Goal: Find contact information: Find contact information

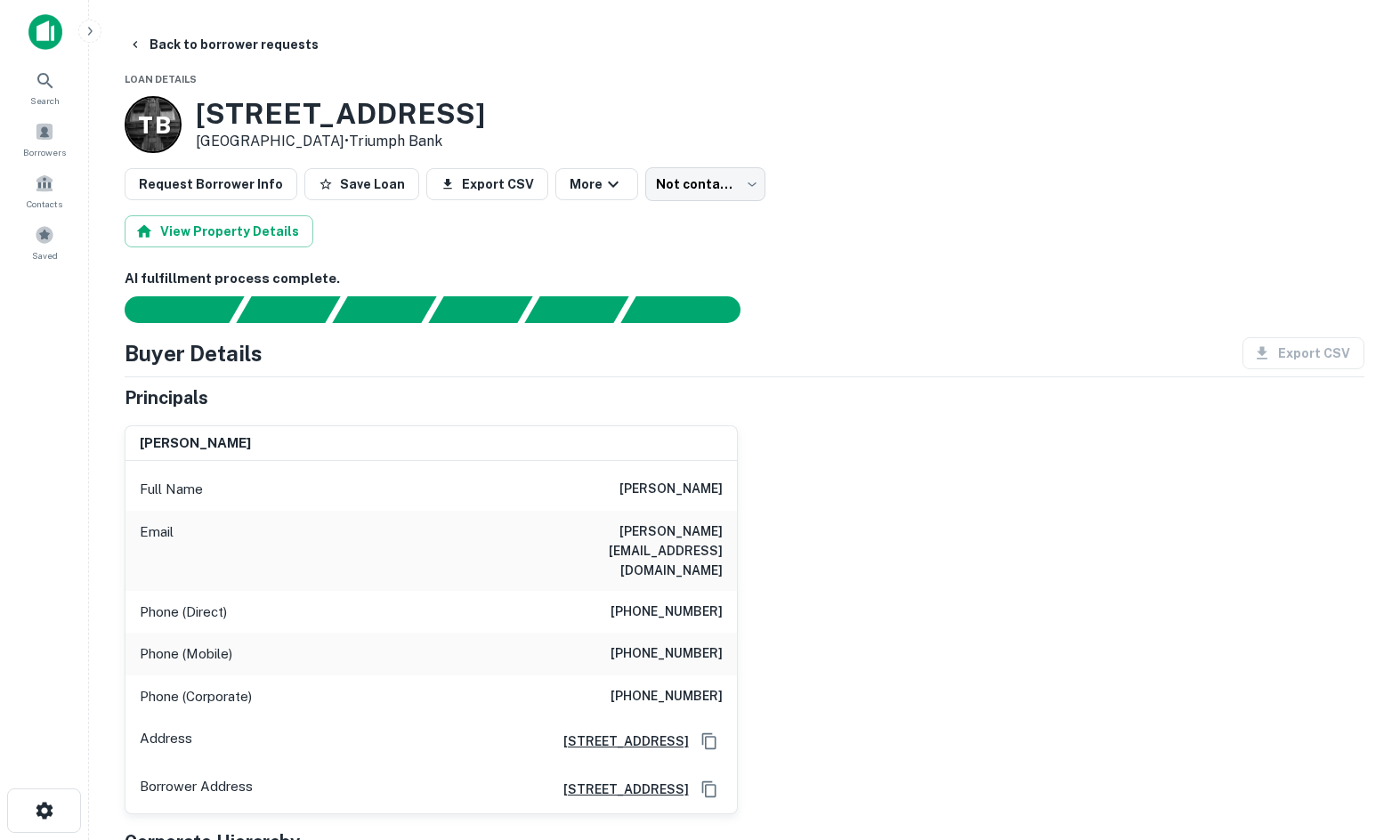
drag, startPoint x: 961, startPoint y: 398, endPoint x: 780, endPoint y: 343, distance: 189.2
click at [961, 398] on div "Principals" at bounding box center [744, 397] width 1240 height 27
click at [1107, 180] on div "Request Borrower Info Save Loan Export CSV More Not contacted **** ​" at bounding box center [744, 184] width 1240 height 33
click at [747, 294] on div "AI fulfillment process complete." at bounding box center [692, 307] width 141 height 27
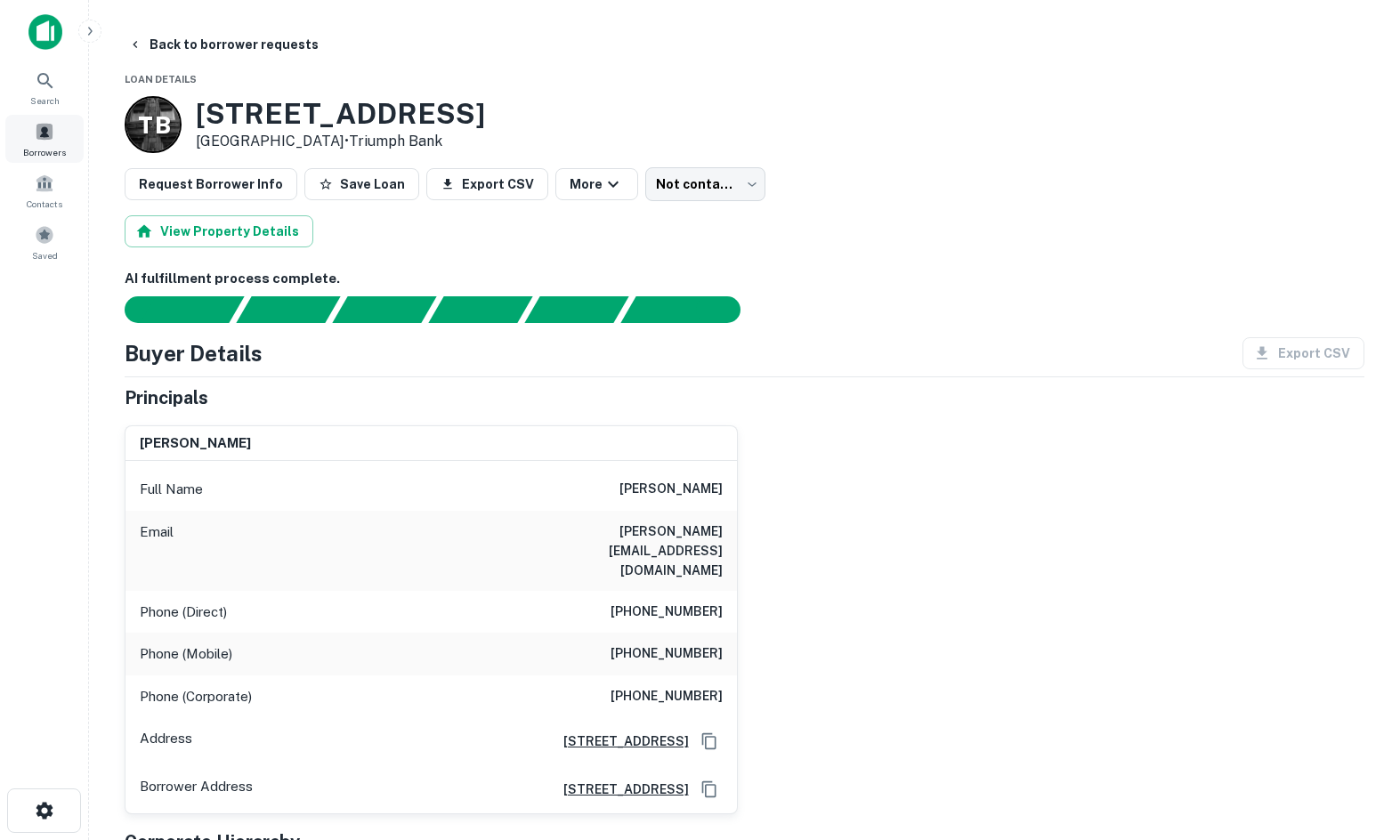
click at [20, 159] on div "Borrowers" at bounding box center [44, 139] width 79 height 48
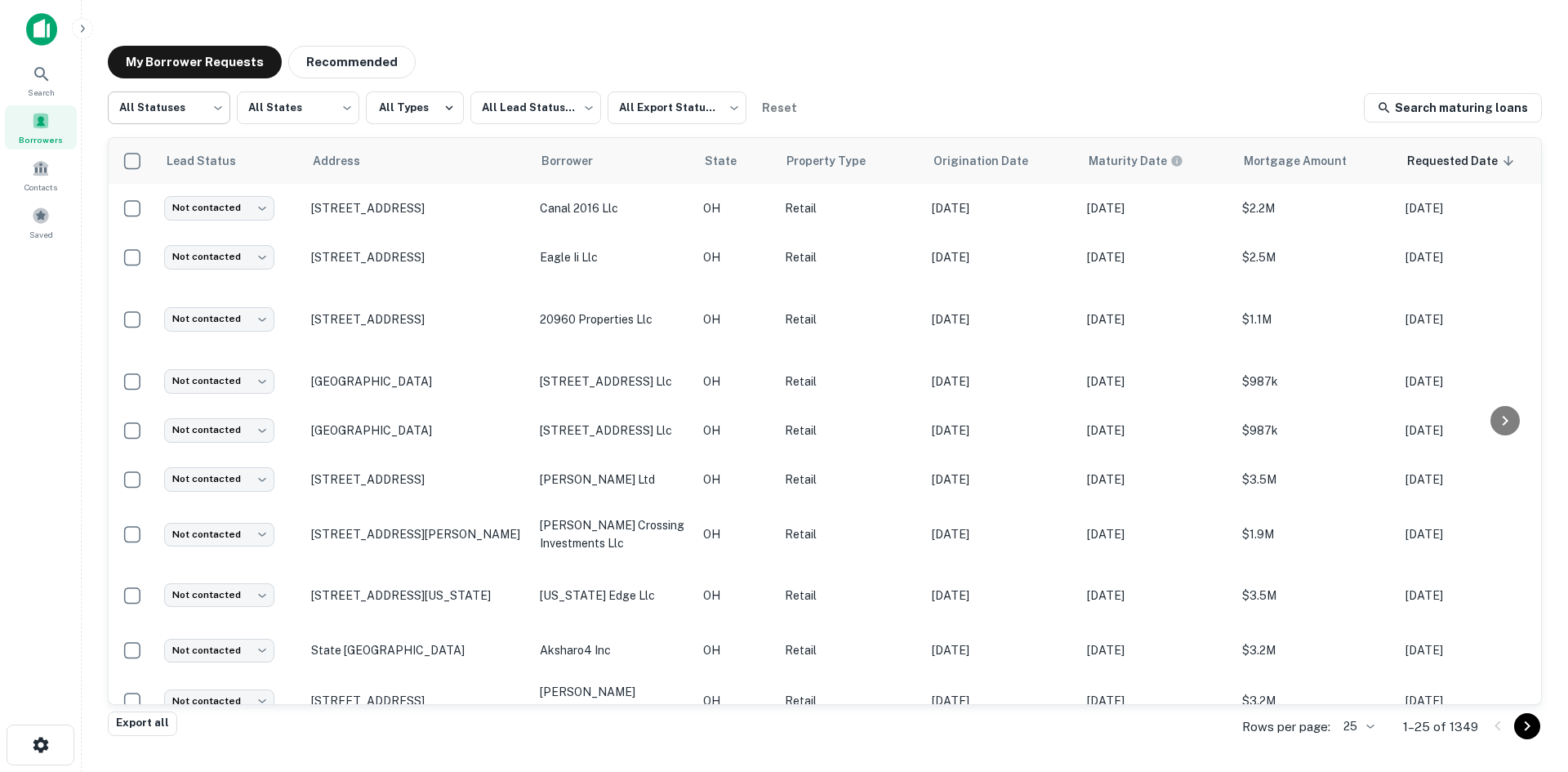
click at [171, 99] on body "Search Borrowers Contacts Saved My Borrower Requests Recommended All Statuses *…" at bounding box center [784, 386] width 1568 height 772
click at [172, 190] on li "Processing" at bounding box center [169, 180] width 123 height 30
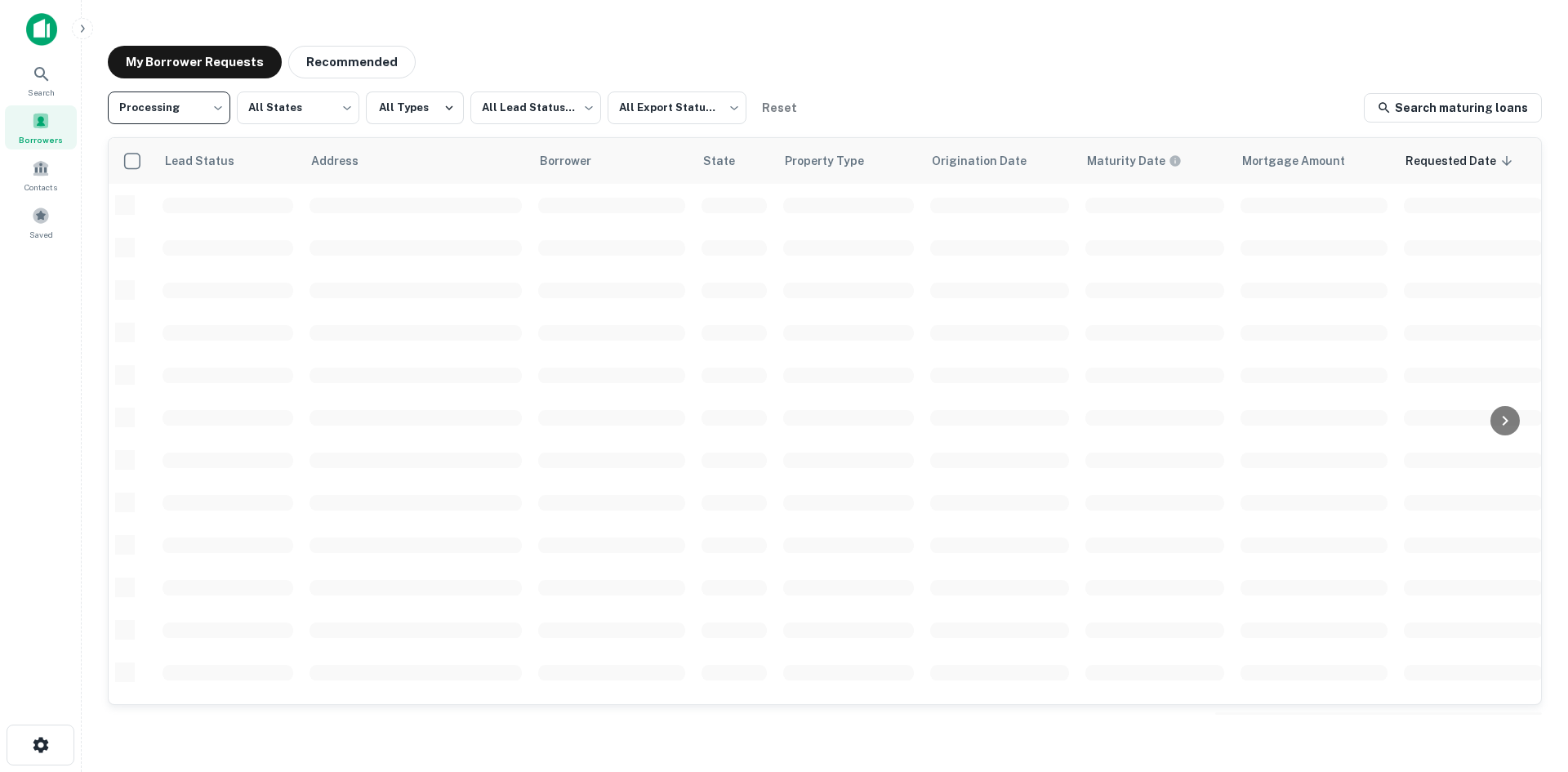
click at [183, 120] on body "**********" at bounding box center [784, 386] width 1568 height 772
click at [180, 200] on li "Fulfilled" at bounding box center [169, 209] width 123 height 30
type input "*********"
click at [500, 132] on div "Fulfilled ********* ​ All States *** ​ All Types All Lead Statuses *** ​ All Ex…" at bounding box center [824, 401] width 1434 height 620
click at [504, 108] on body "Search Borrowers Contacts Saved My Borrower Requests Recommended Fulfilled ****…" at bounding box center [784, 386] width 1568 height 772
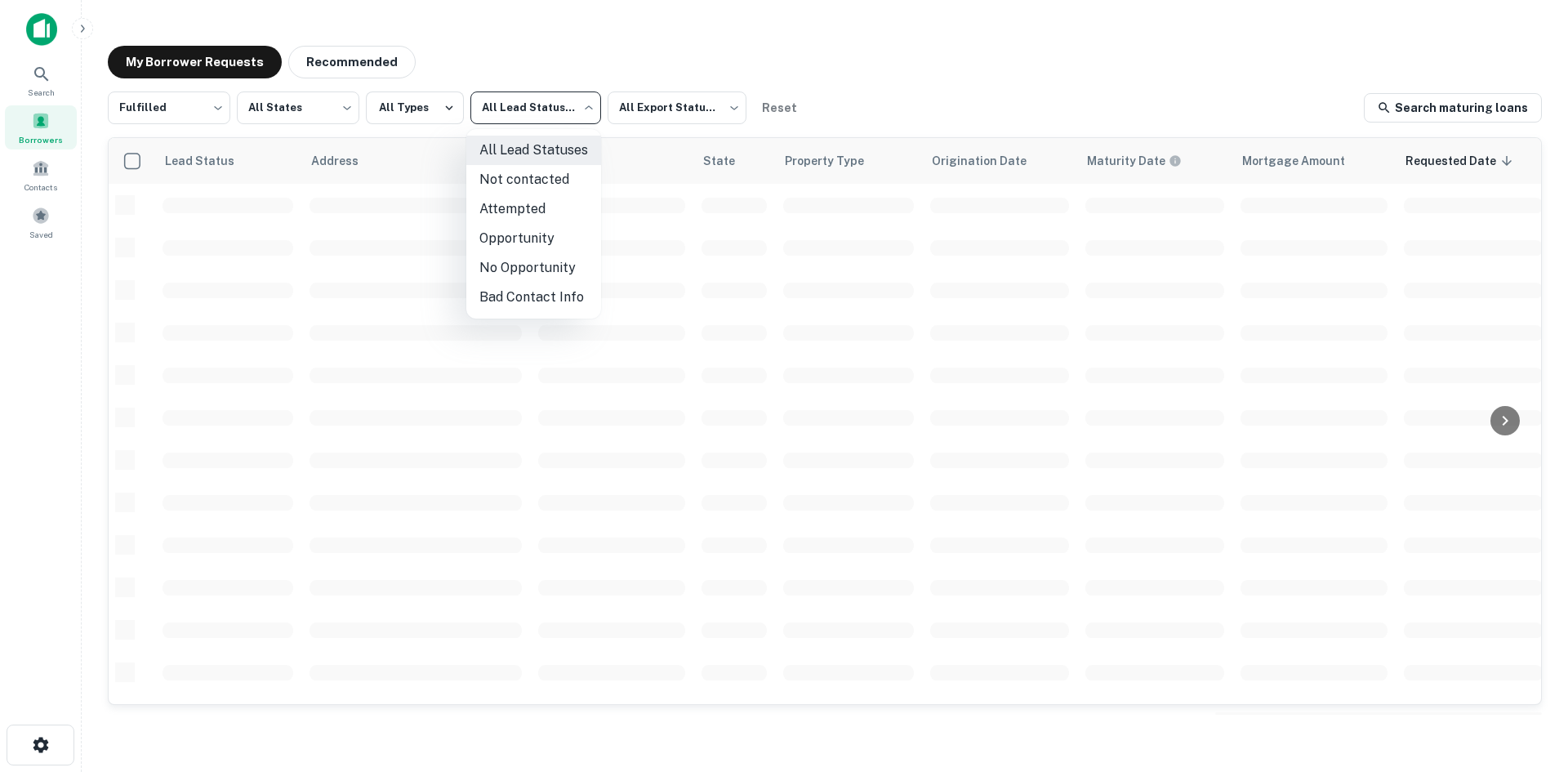
click at [500, 174] on li "Not contacted" at bounding box center [533, 180] width 135 height 30
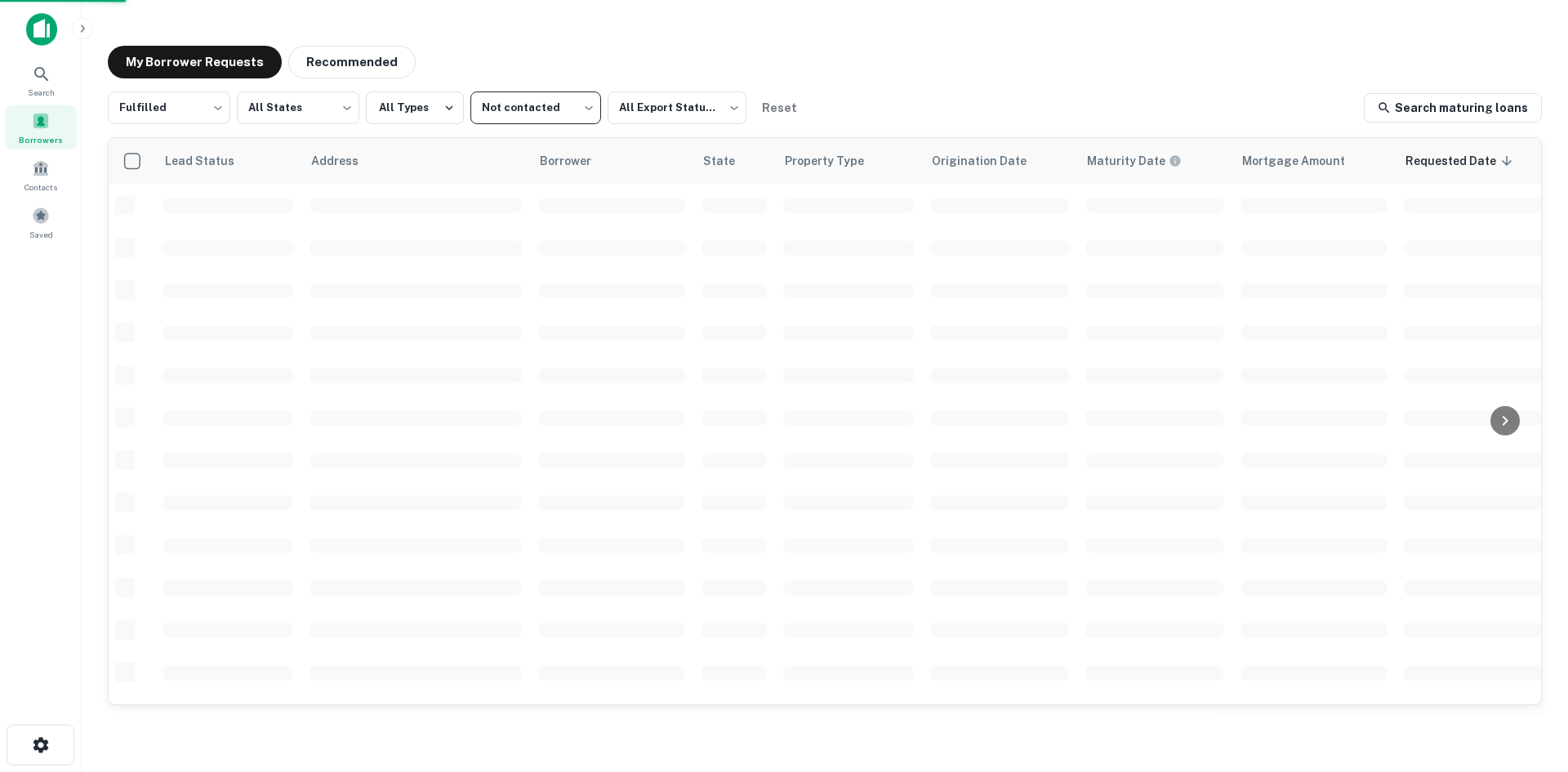
type input "****"
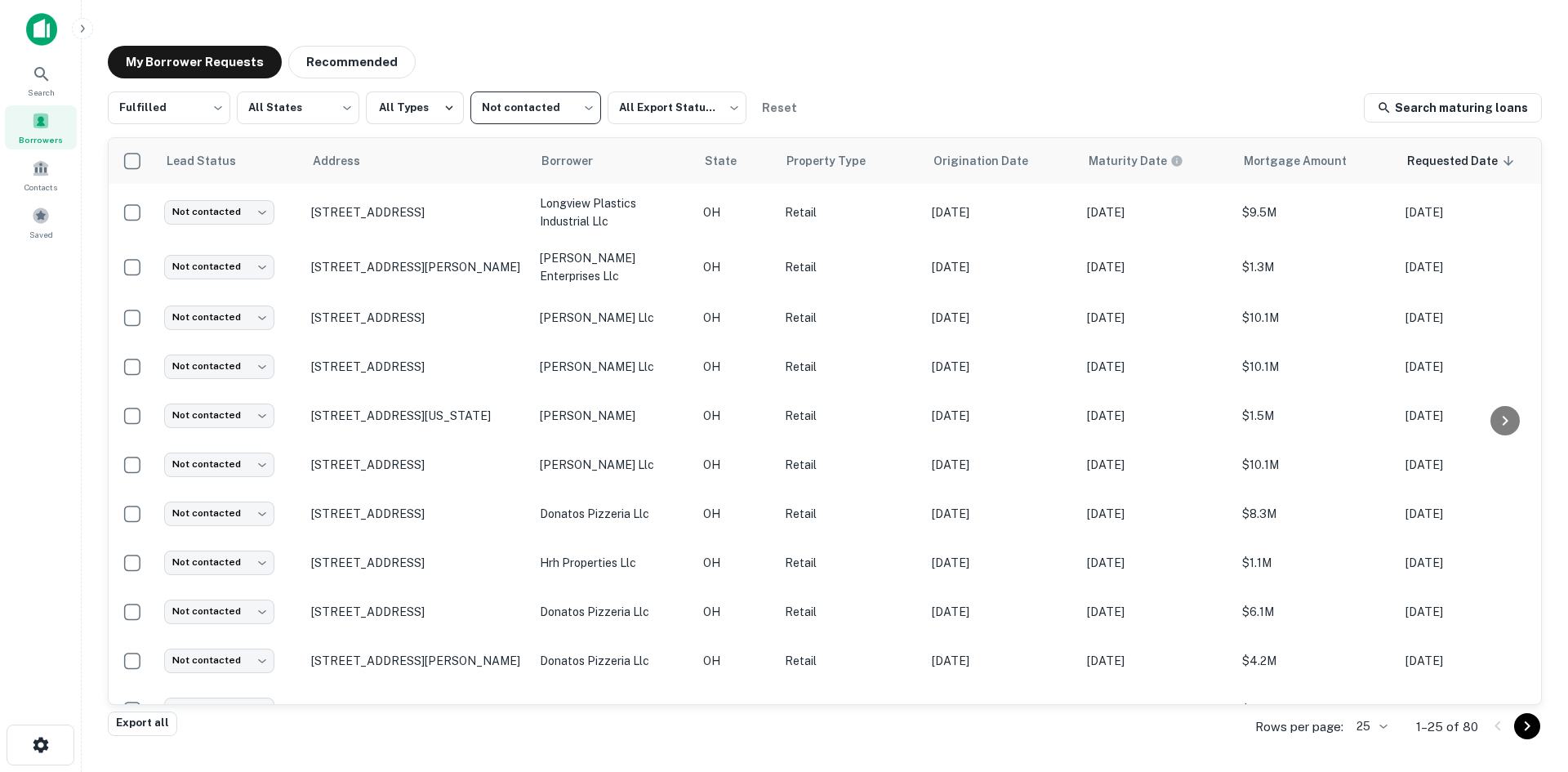
scroll to position [409, 0]
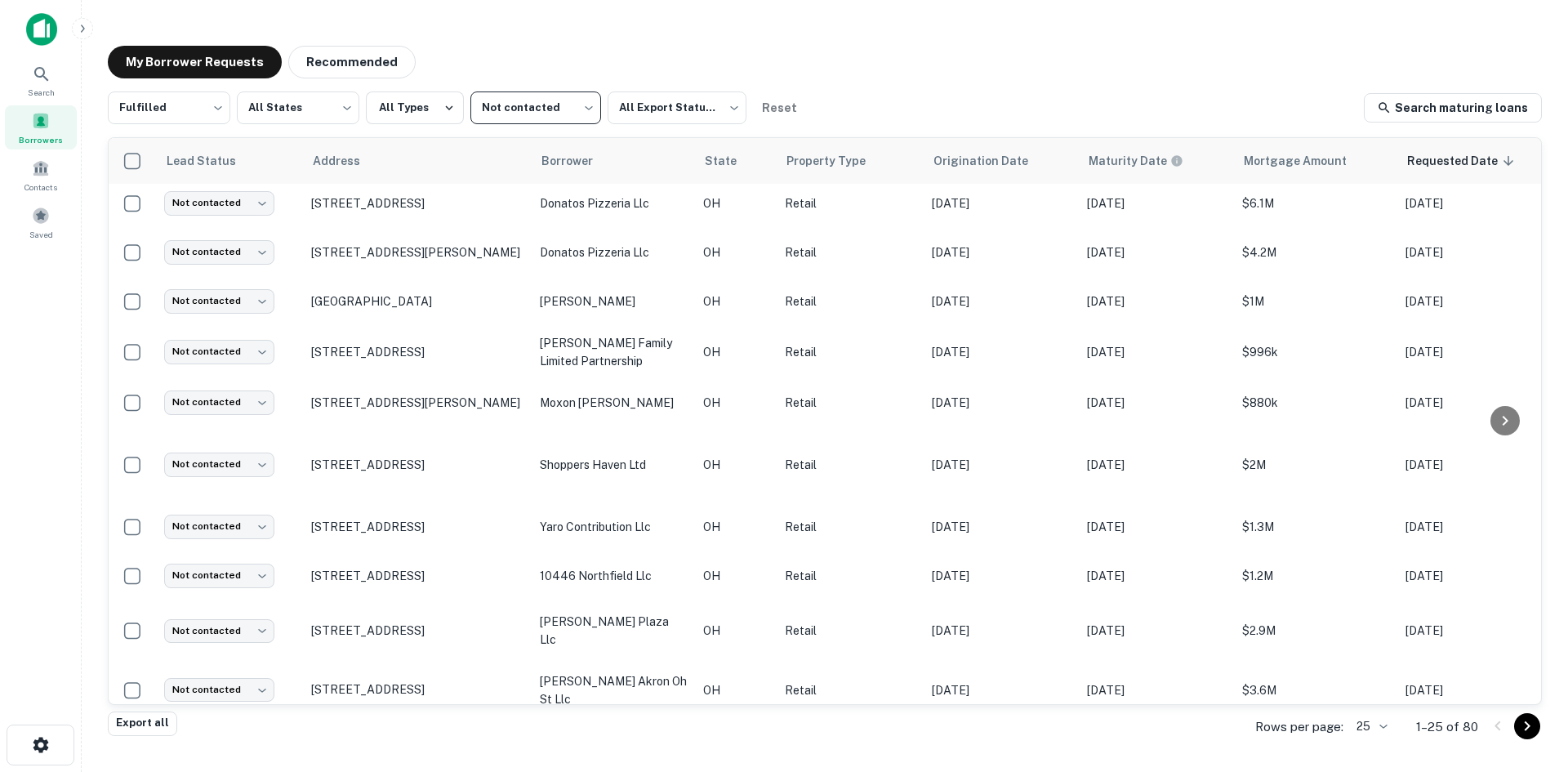
click at [1296, 733] on icon "Go to next page" at bounding box center [1527, 726] width 20 height 20
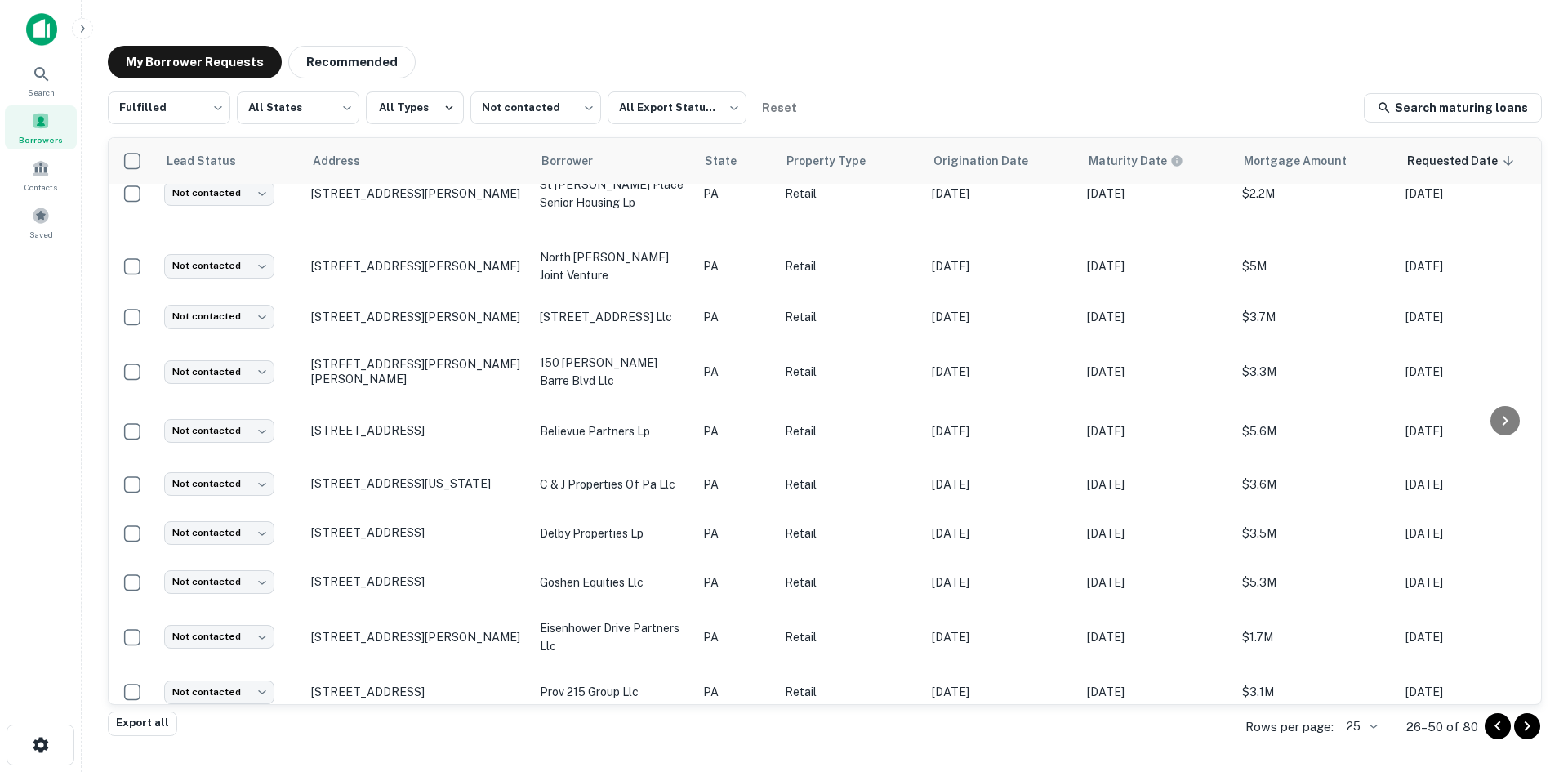
click at [1296, 730] on icon "Go to next page" at bounding box center [1527, 726] width 20 height 20
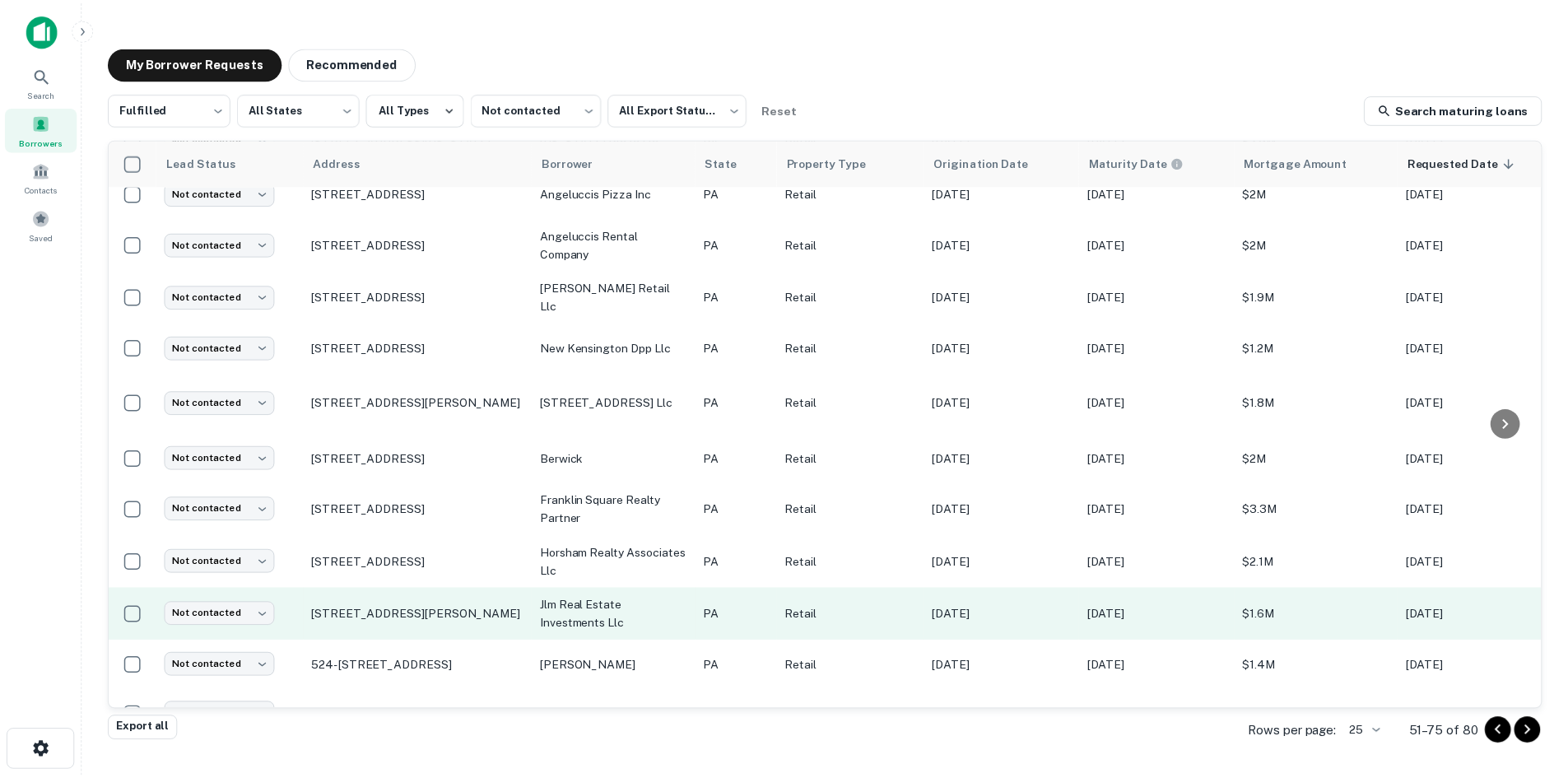
scroll to position [789, 0]
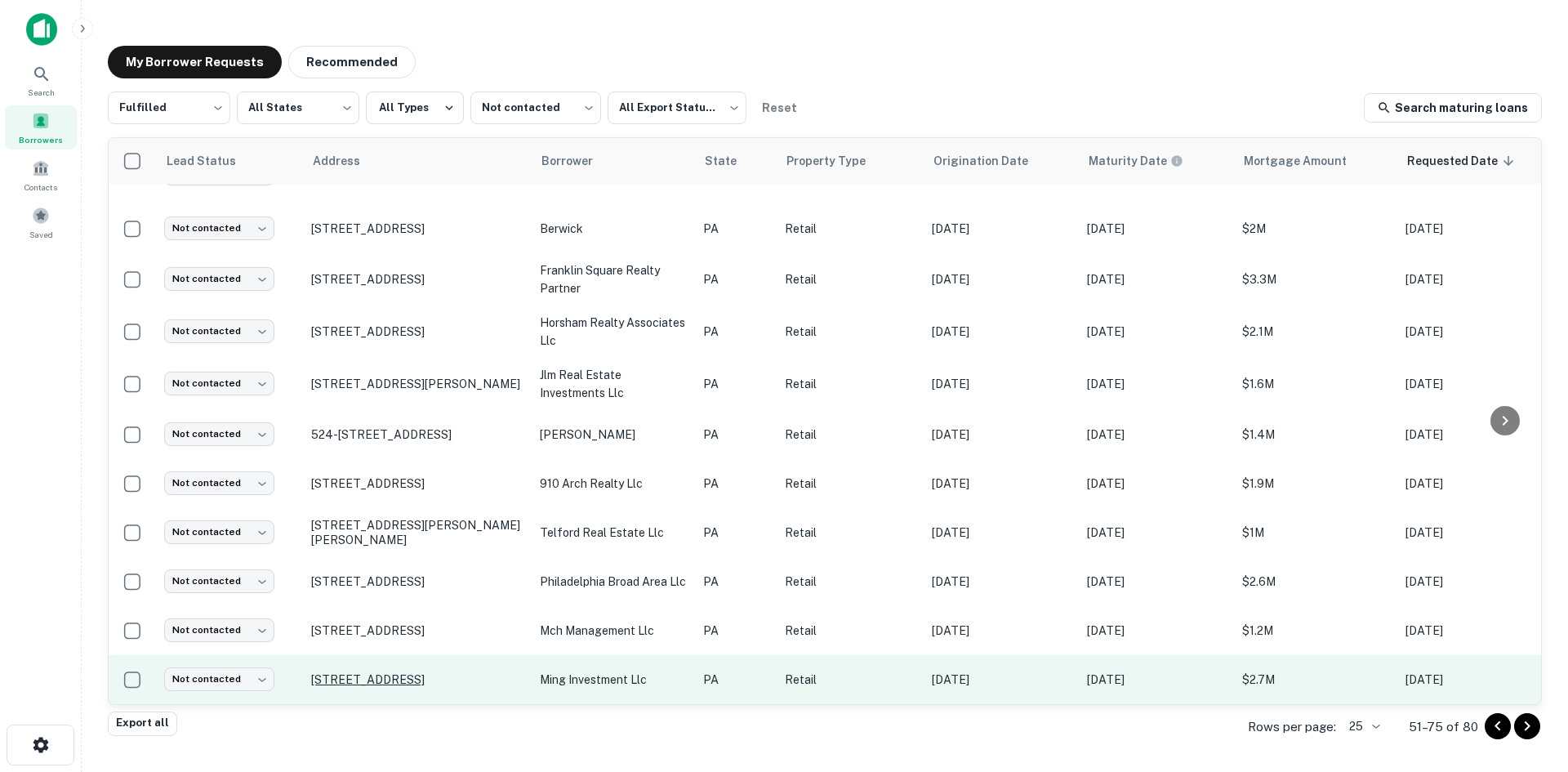
click at [419, 673] on p "309 S 48th St Philadelphia, PA 19143" at bounding box center [417, 680] width 212 height 14
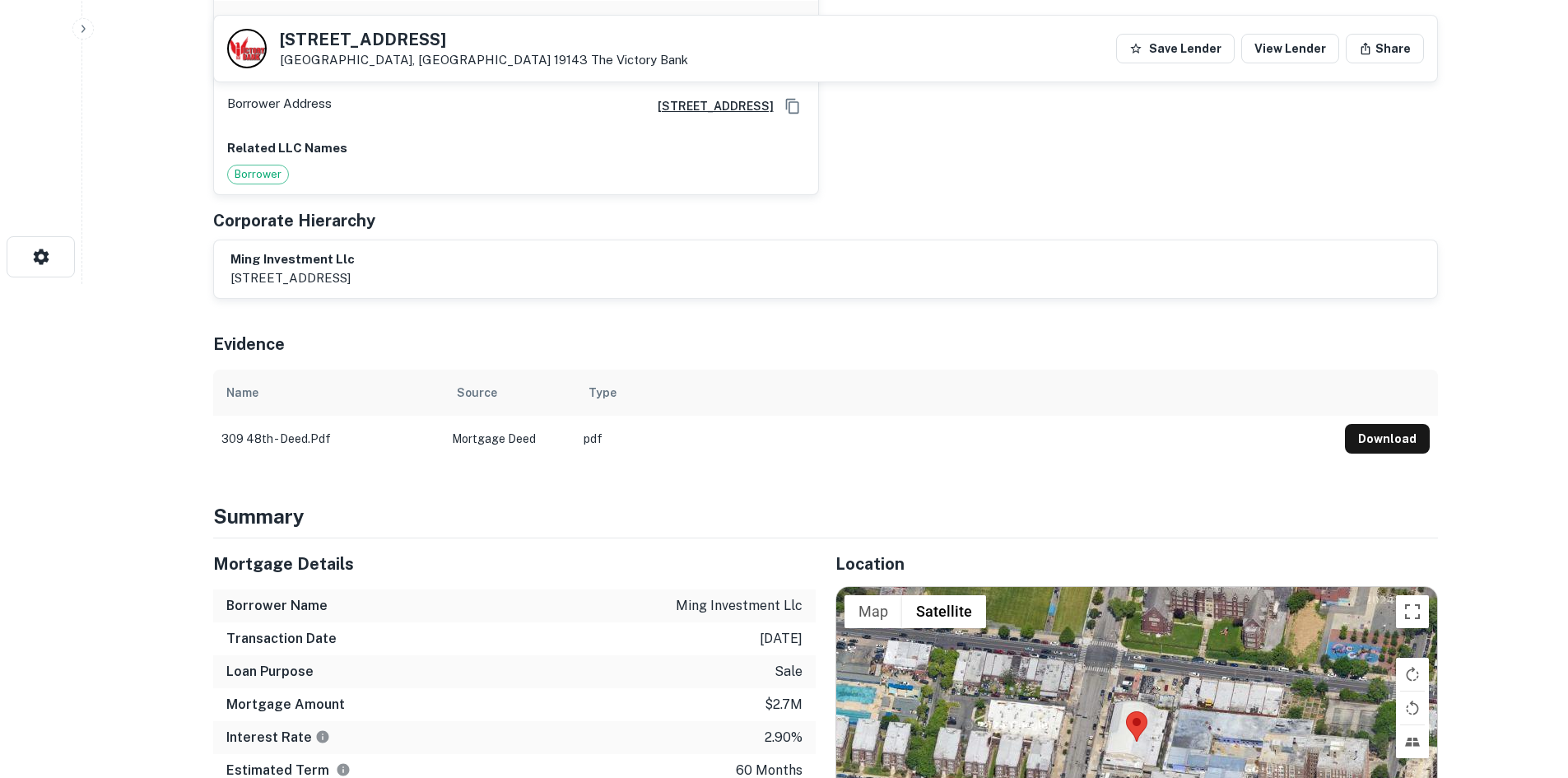
scroll to position [741, 0]
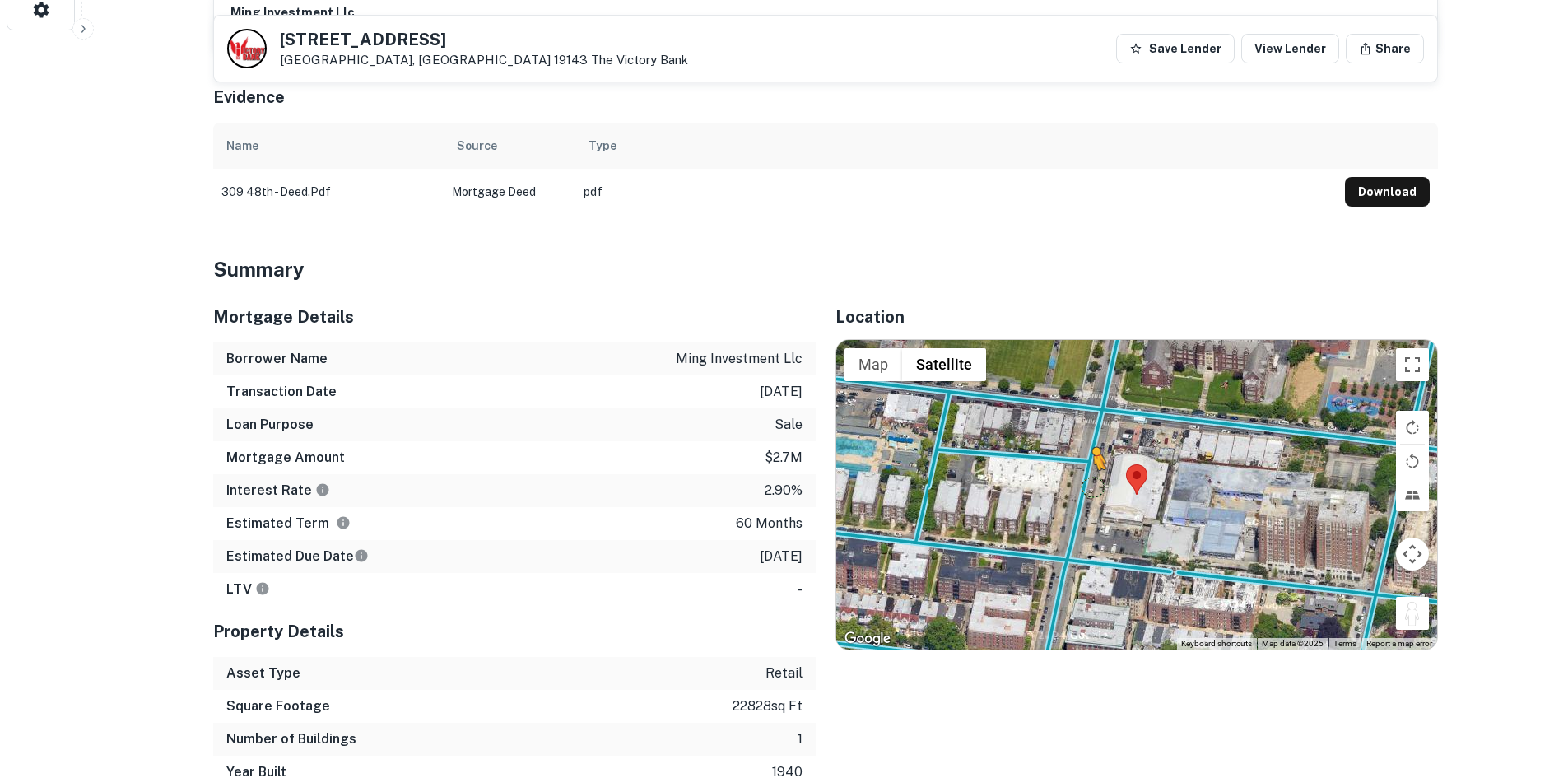
drag, startPoint x: 1412, startPoint y: 625, endPoint x: 1083, endPoint y: 482, distance: 358.7
click at [1084, 485] on div "To activate drag with keyboard, press Alt + Enter. Once in keyboard drag state,…" at bounding box center [1137, 495] width 601 height 310
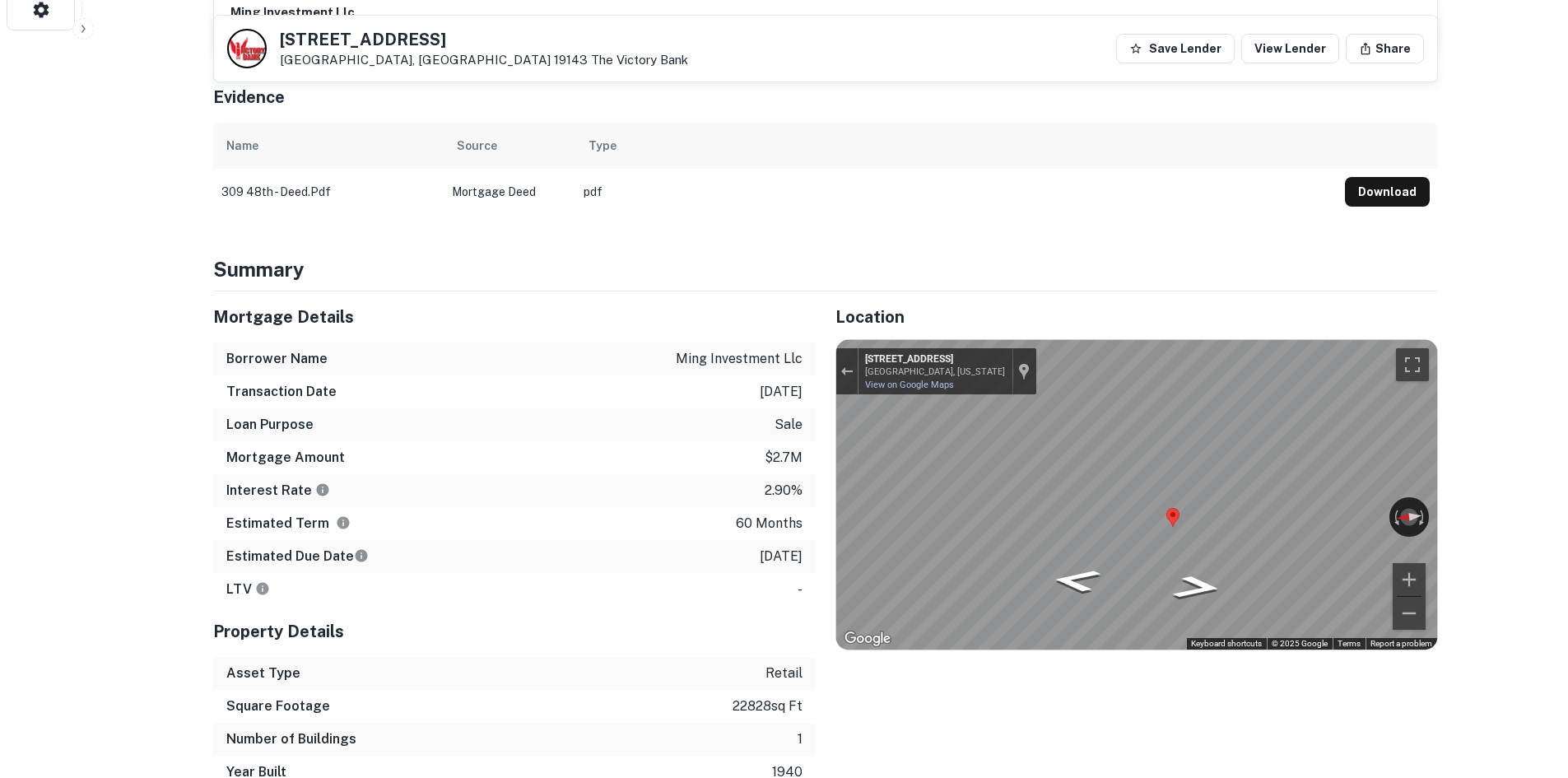
click at [806, 479] on div "Mortgage Details Borrower Name ming investment llc Transaction Date 7/25/2021 L…" at bounding box center [815, 540] width 1245 height 497
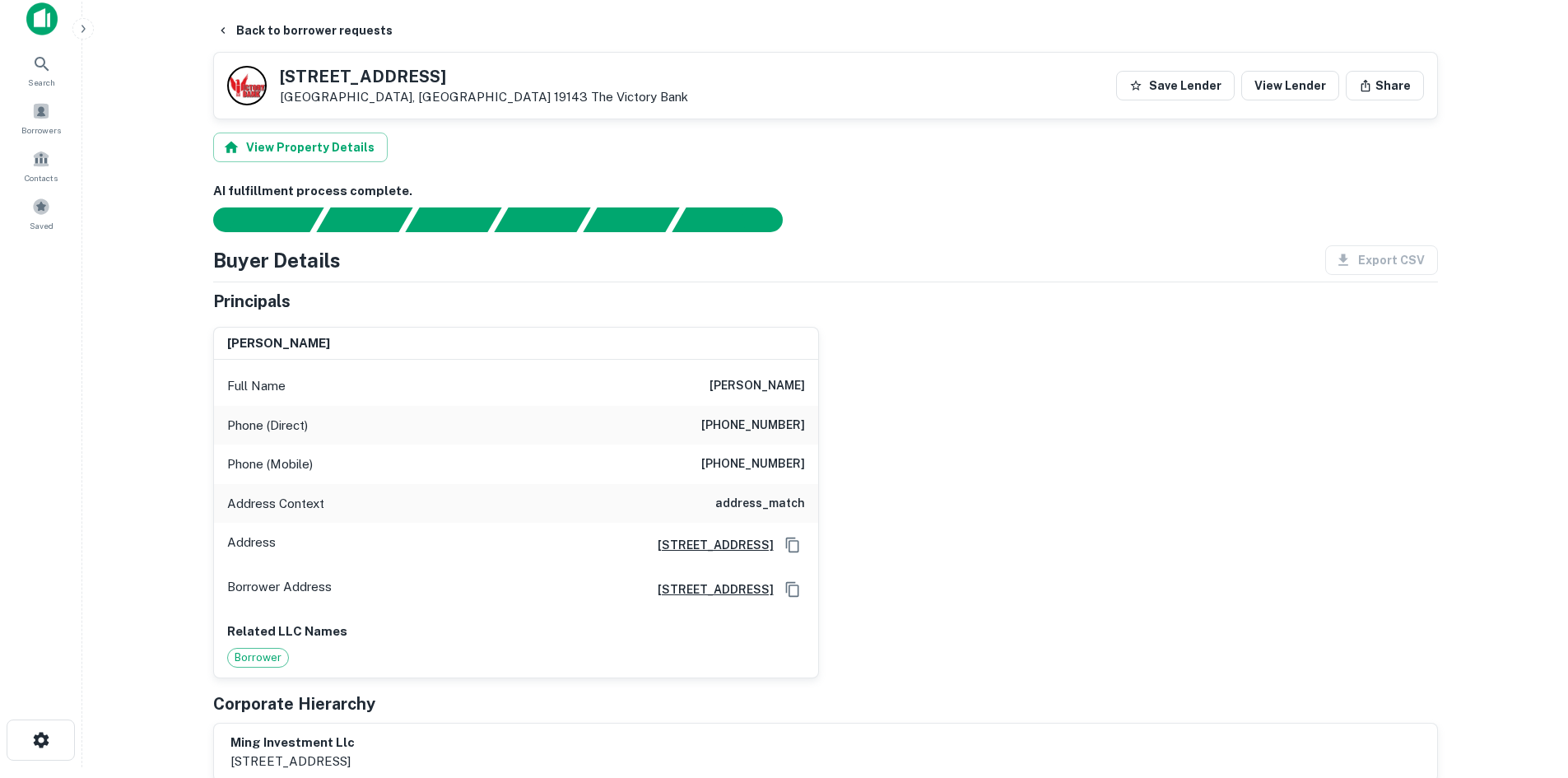
scroll to position [0, 0]
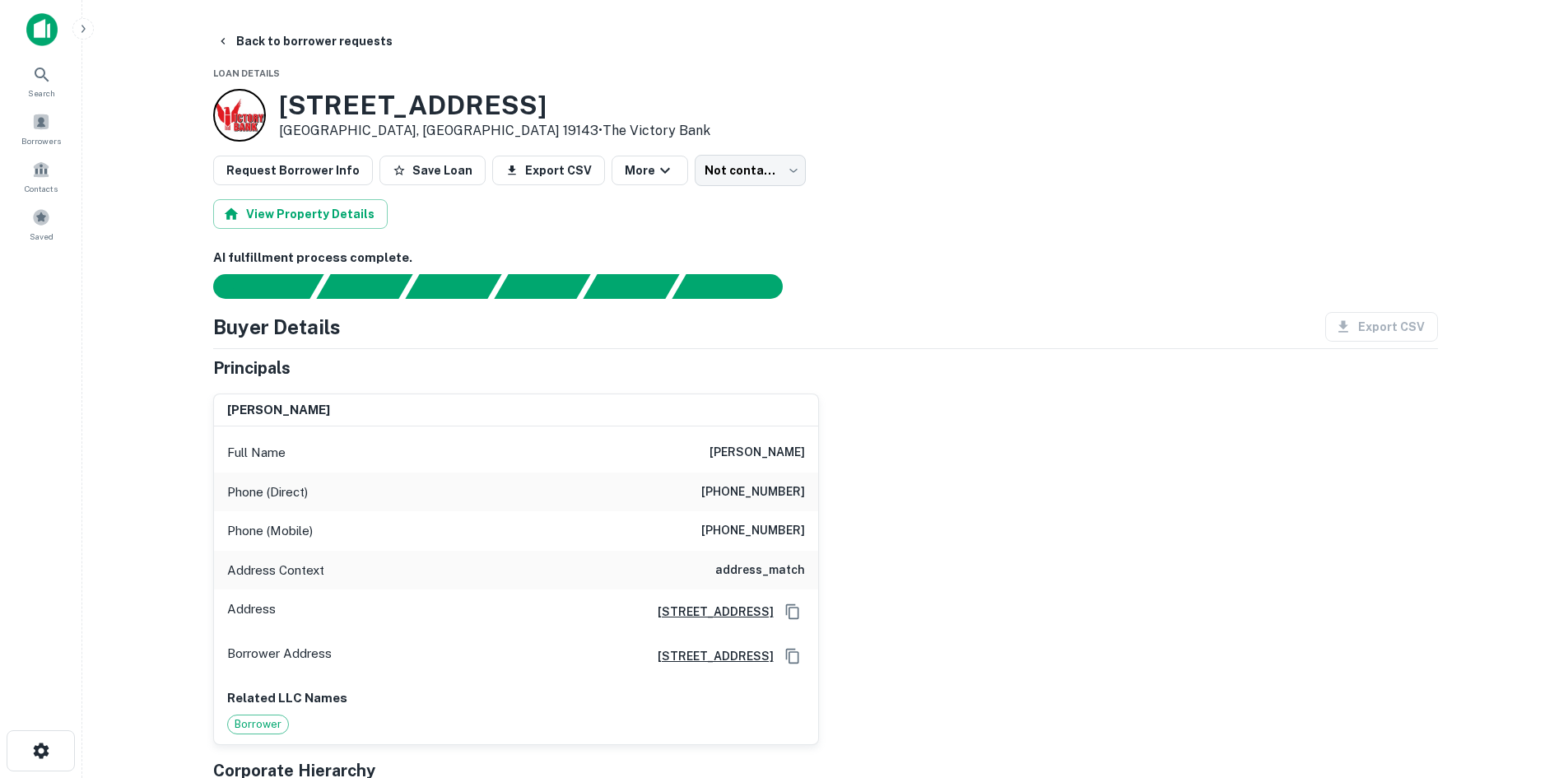
click at [754, 526] on h6 "(267) 872-4097" at bounding box center [753, 531] width 104 height 20
copy h6 "(267) 872-4097"
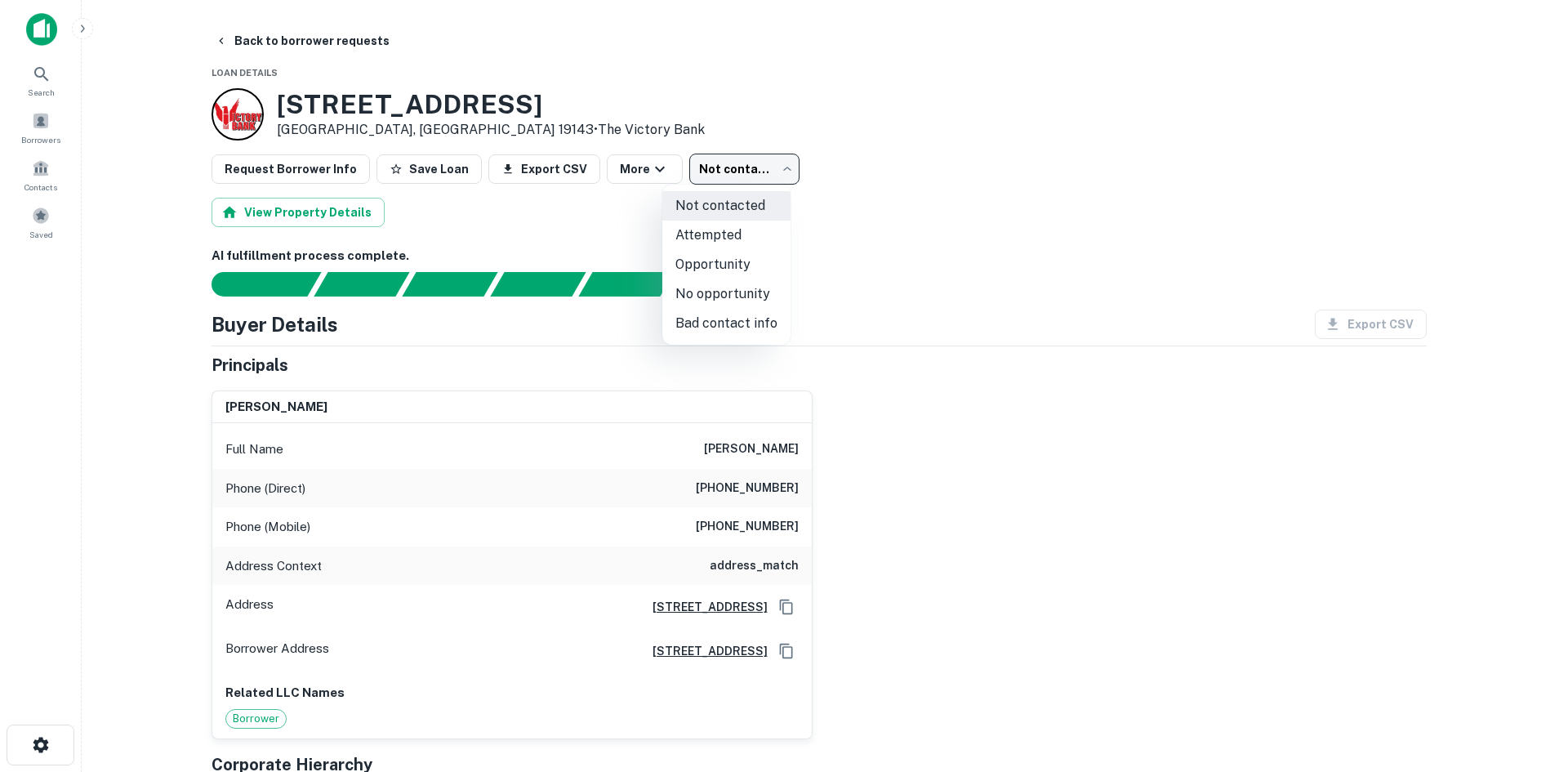
click at [747, 177] on body "Search Borrowers Contacts Saved Back to borrower requests Loan Details 309 S 48…" at bounding box center [784, 386] width 1568 height 772
click at [747, 294] on li "No opportunity" at bounding box center [727, 294] width 128 height 30
type input "**********"
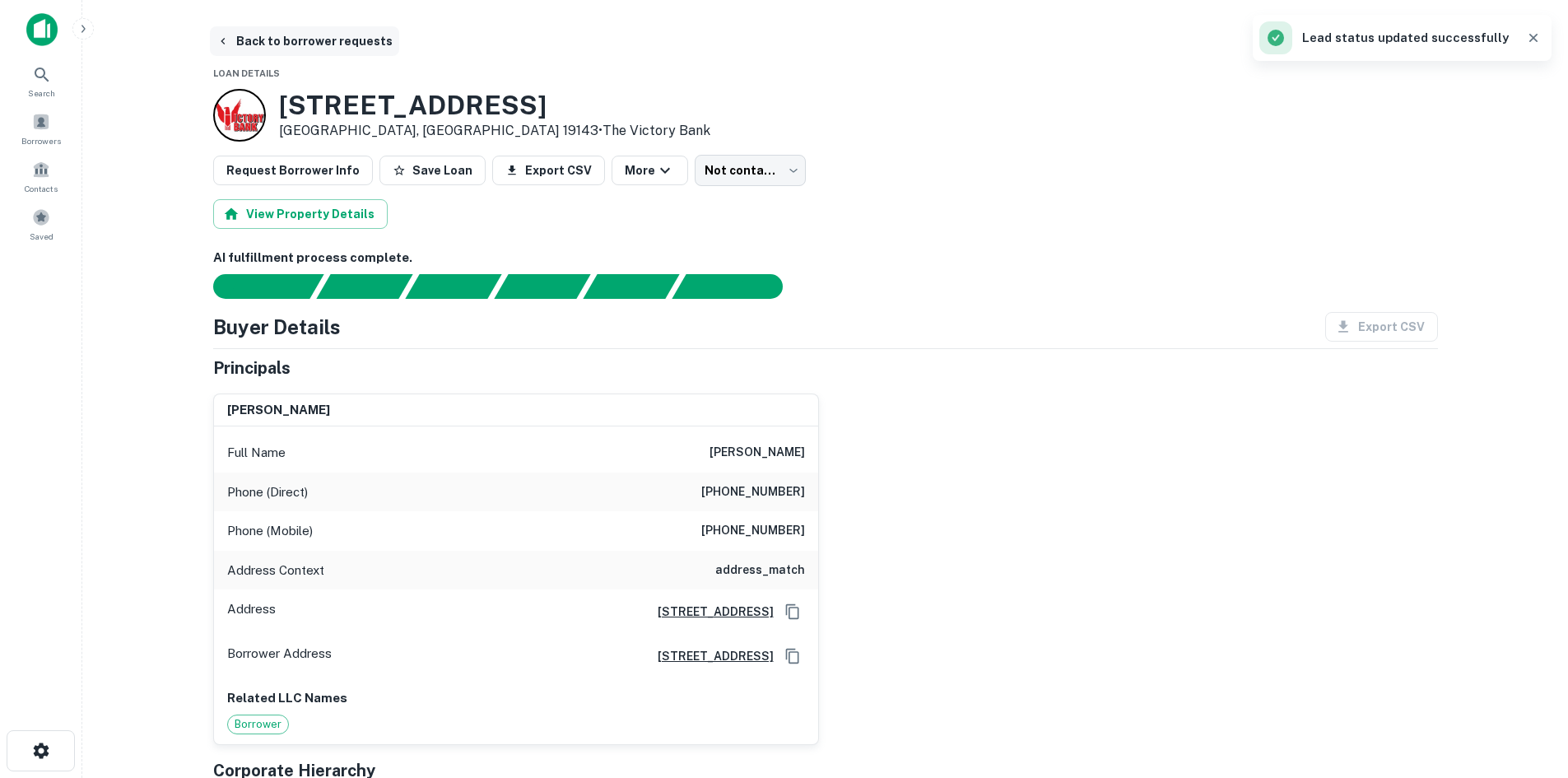
click at [282, 31] on button "Back to borrower requests" at bounding box center [304, 41] width 190 height 30
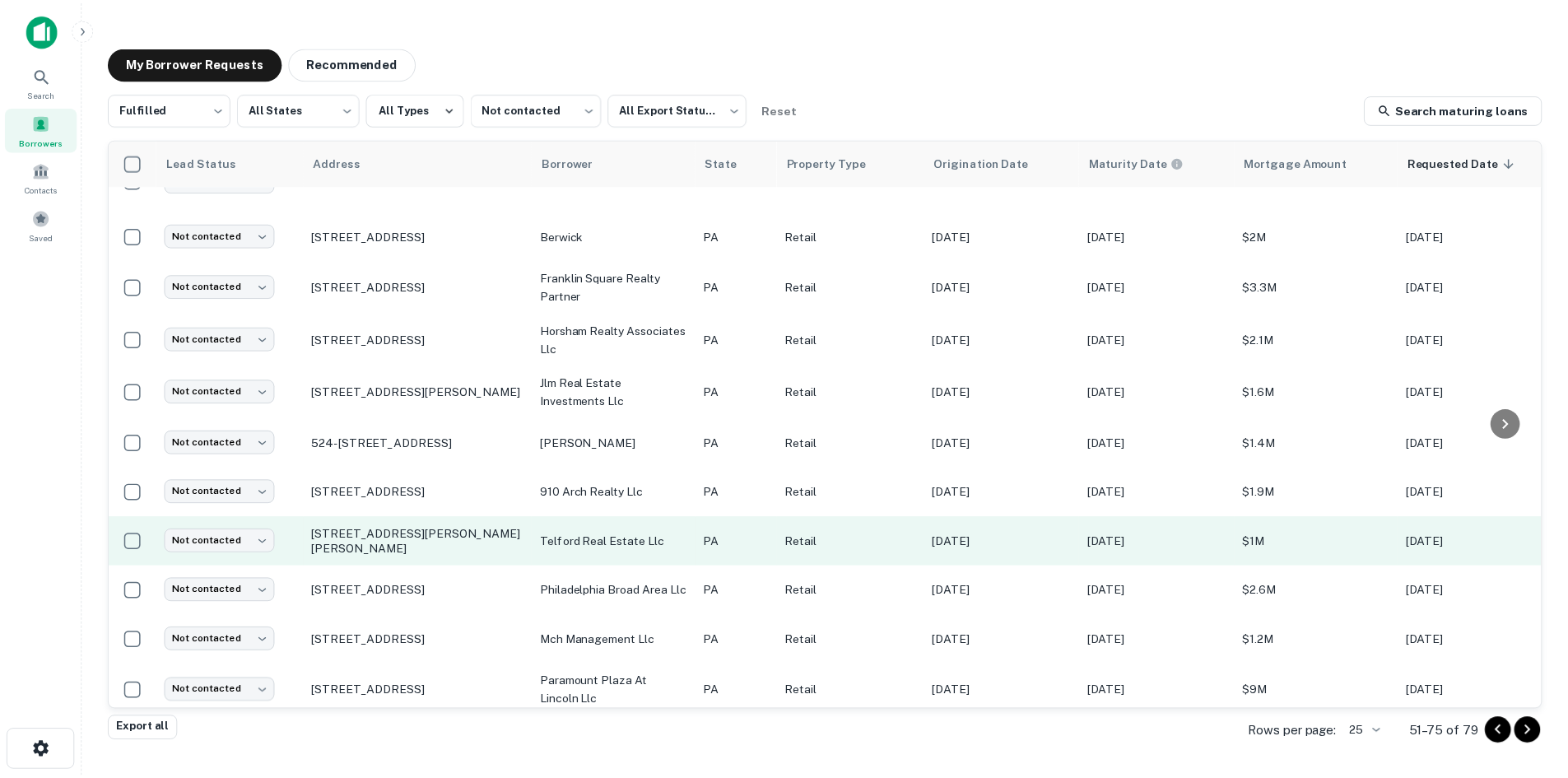
scroll to position [792, 0]
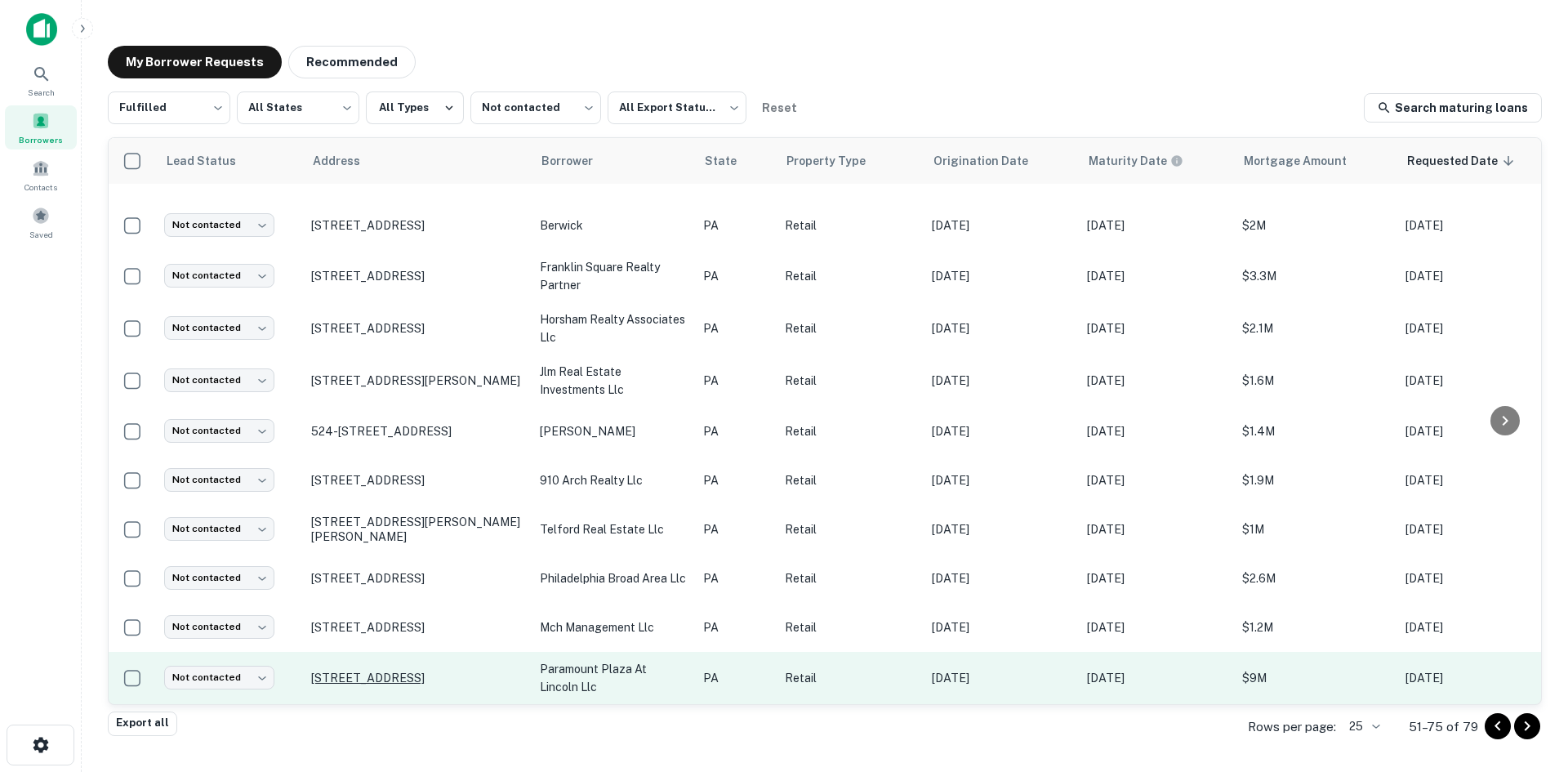
click at [402, 671] on p "2500 E Lincoln Hwy Langhorne, PA 19047" at bounding box center [417, 678] width 212 height 14
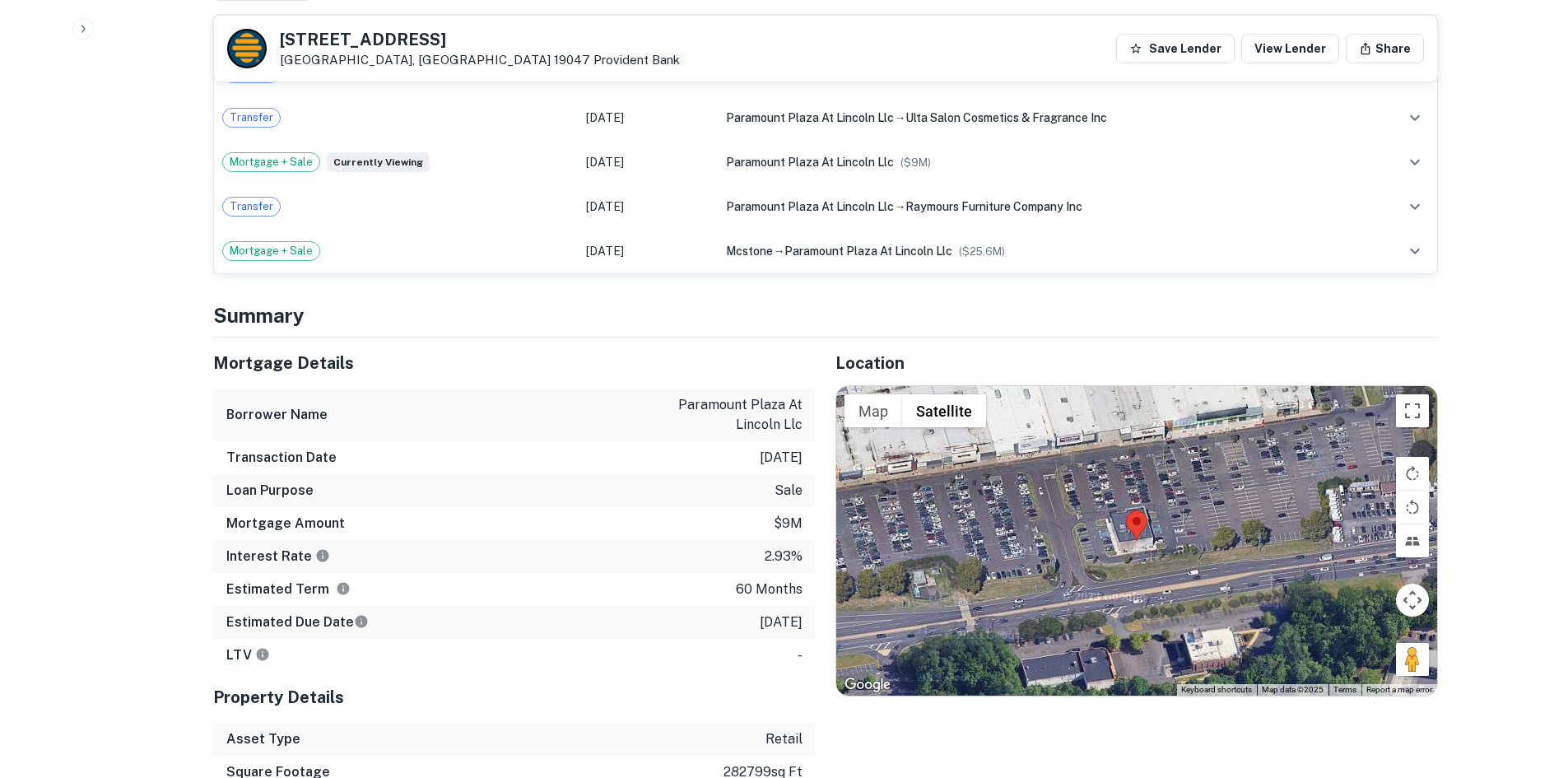
scroll to position [1399, 0]
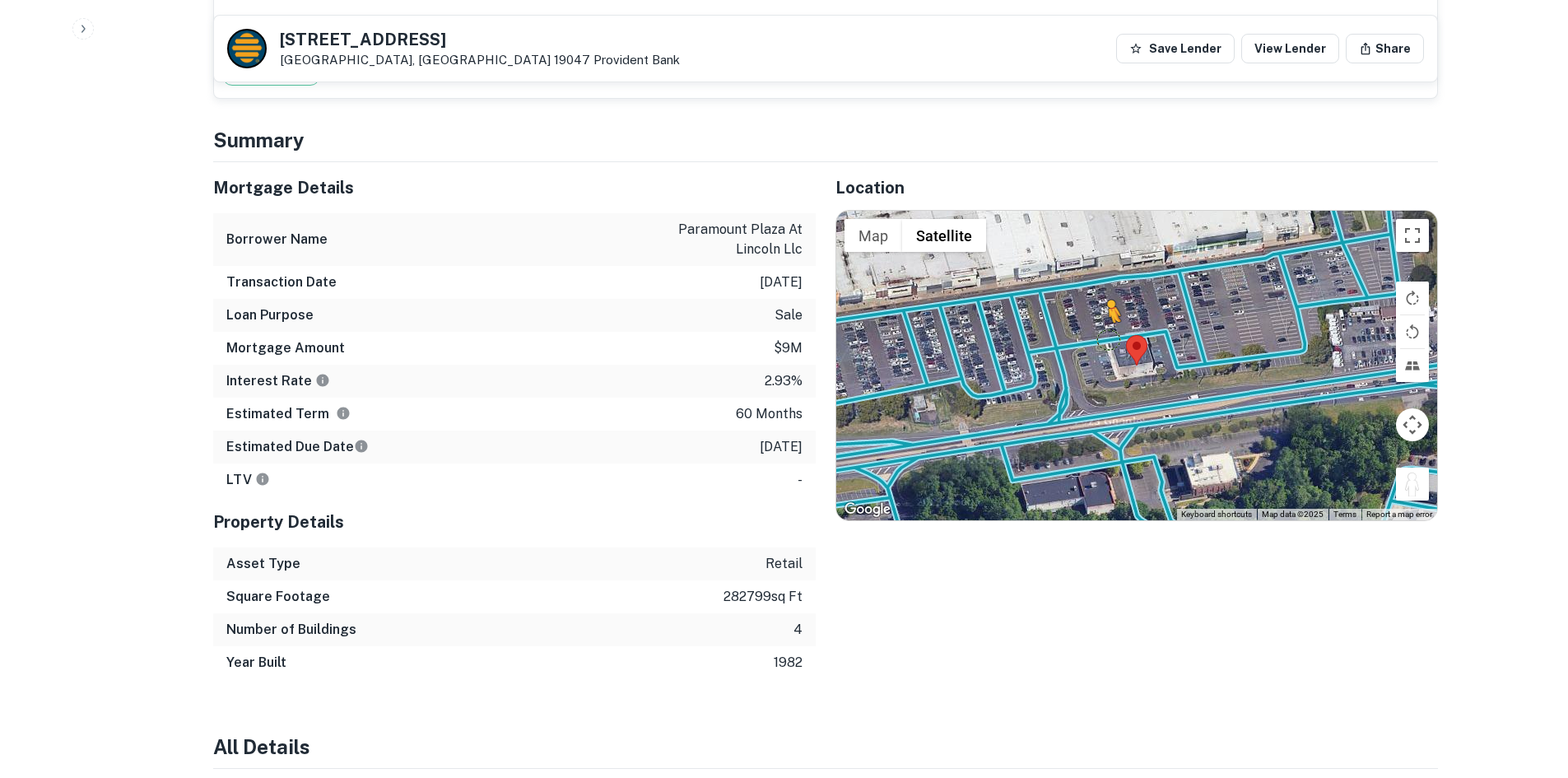
drag, startPoint x: 1408, startPoint y: 492, endPoint x: 1106, endPoint y: 337, distance: 339.5
click at [1106, 337] on div "To activate drag with keyboard, press Alt + Enter. Once in keyboard drag state,…" at bounding box center [1137, 365] width 601 height 310
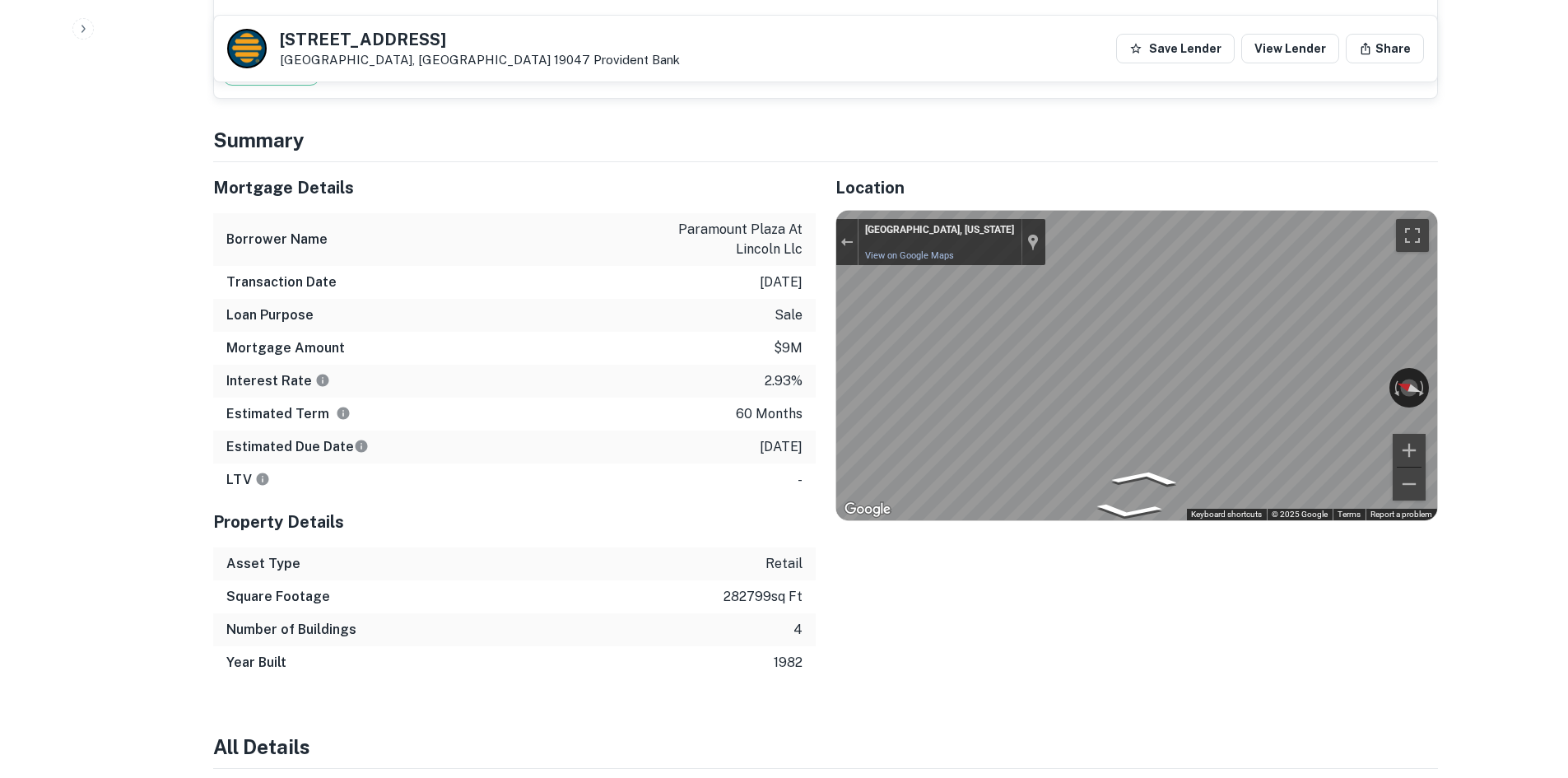
click at [784, 397] on div "Mortgage Details Borrower Name paramount plaza at lincoln llc Transaction Date …" at bounding box center [815, 420] width 1245 height 517
click at [651, 354] on div "Mortgage Details Borrower Name paramount plaza at lincoln llc Transaction Date …" at bounding box center [815, 420] width 1245 height 517
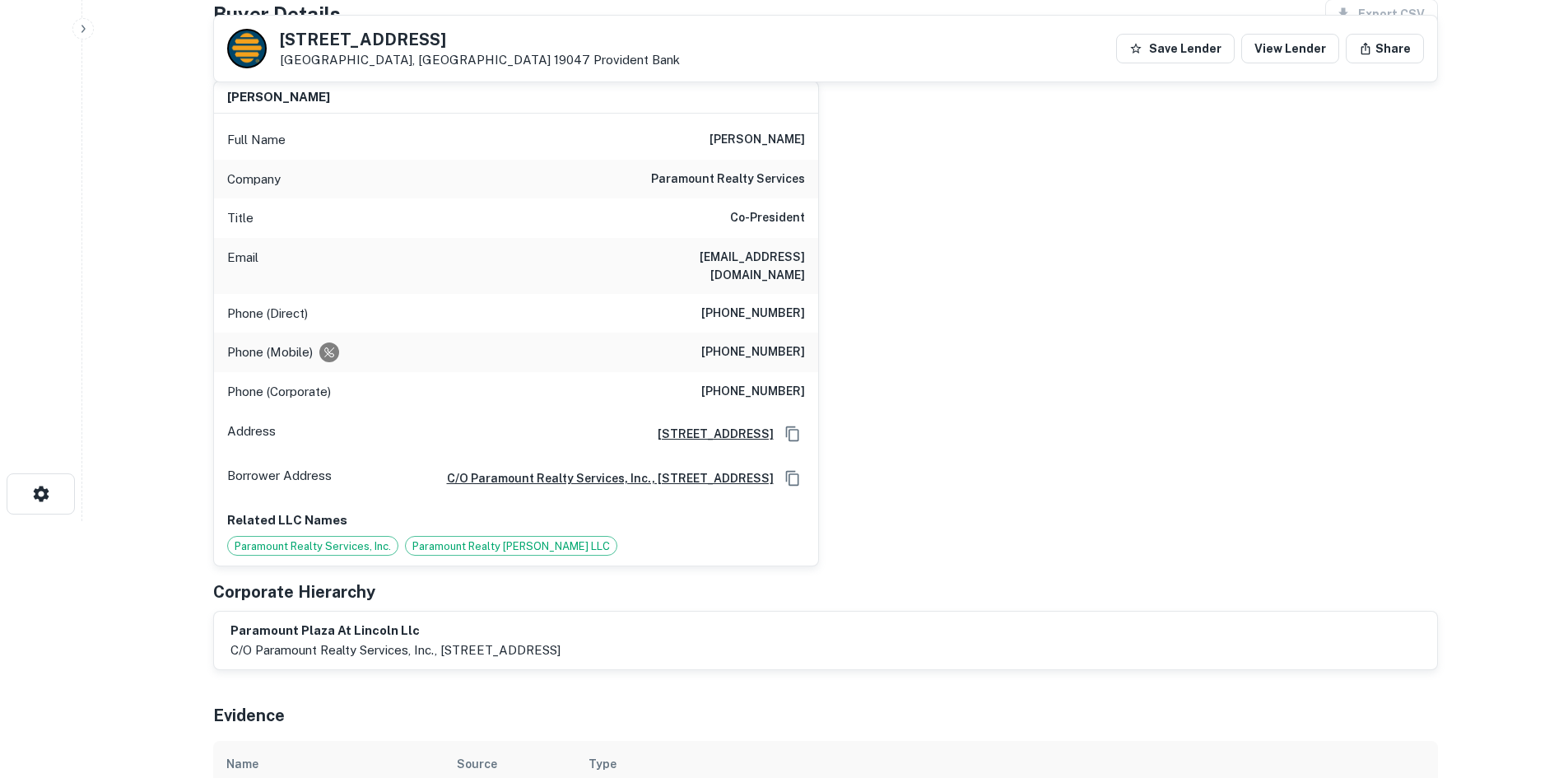
scroll to position [247, 0]
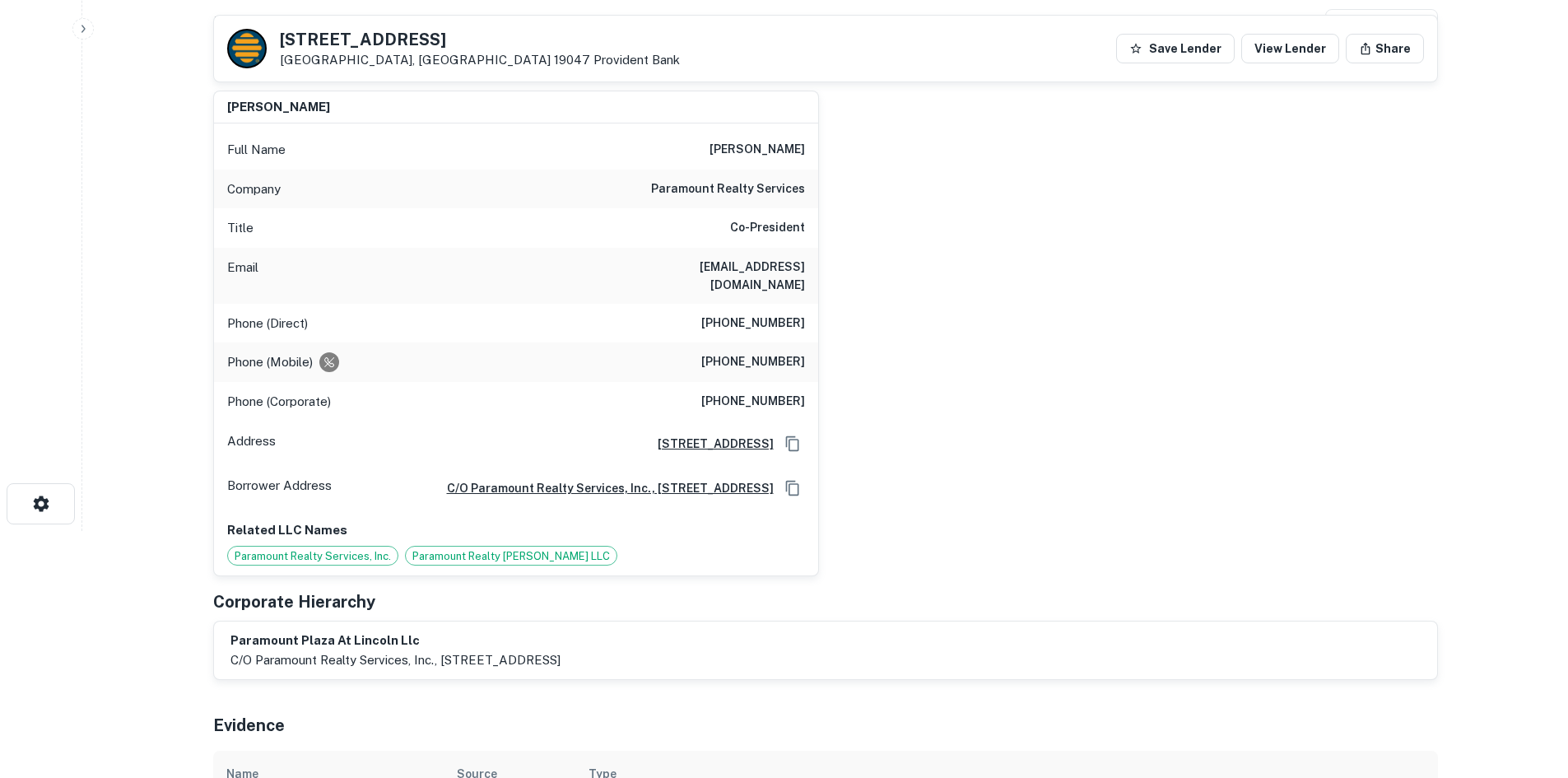
click at [772, 313] on h6 "(732) 961-8148" at bounding box center [753, 323] width 104 height 20
copy h6 "(732) 961-8148"
click at [720, 353] on h6 "(732) 829-1124" at bounding box center [753, 363] width 104 height 20
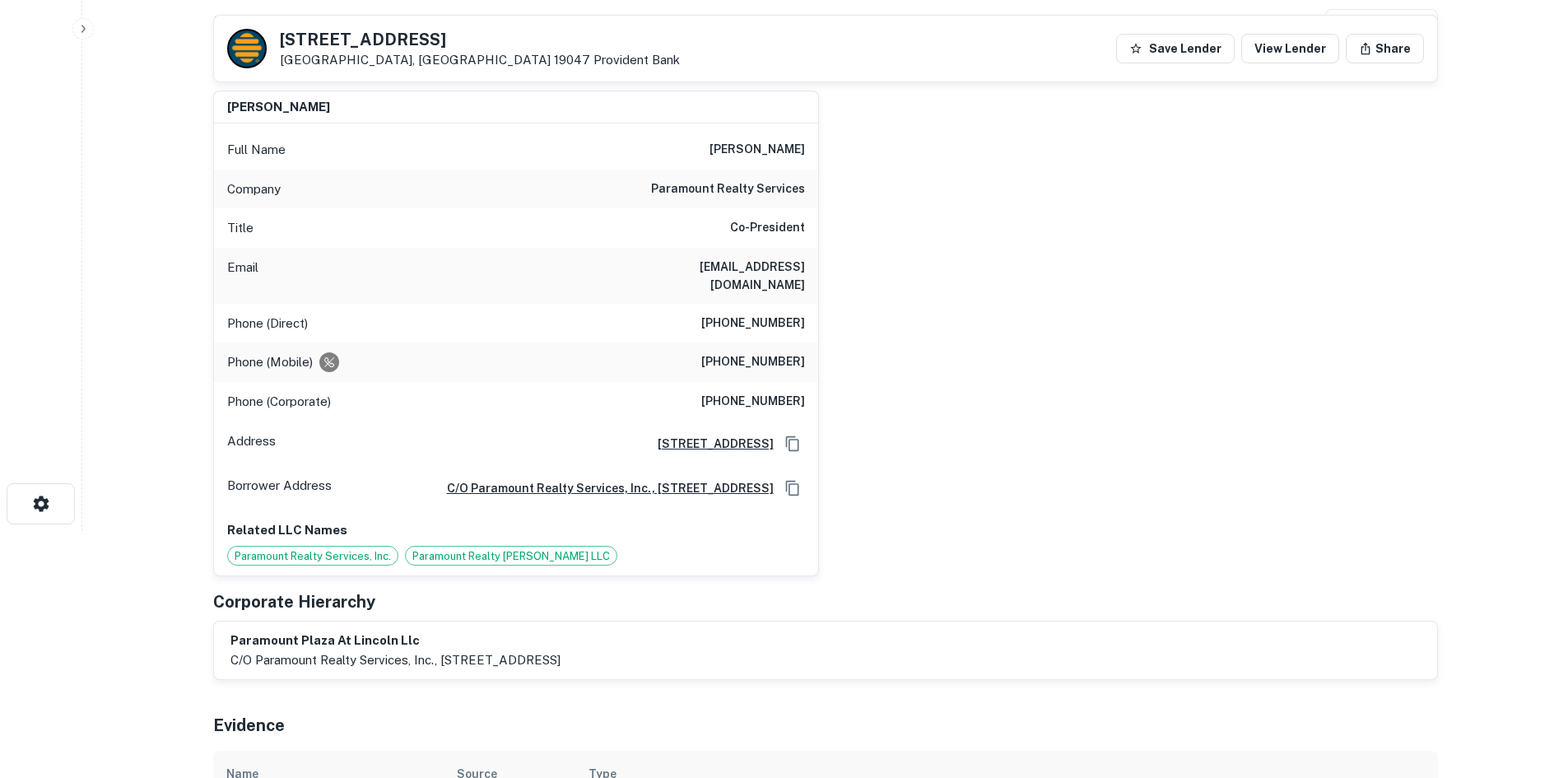
click at [719, 353] on h6 "(732) 829-1124" at bounding box center [753, 363] width 104 height 20
copy h6 "(732) 829-1124"
drag, startPoint x: 1042, startPoint y: 310, endPoint x: 886, endPoint y: 326, distance: 156.8
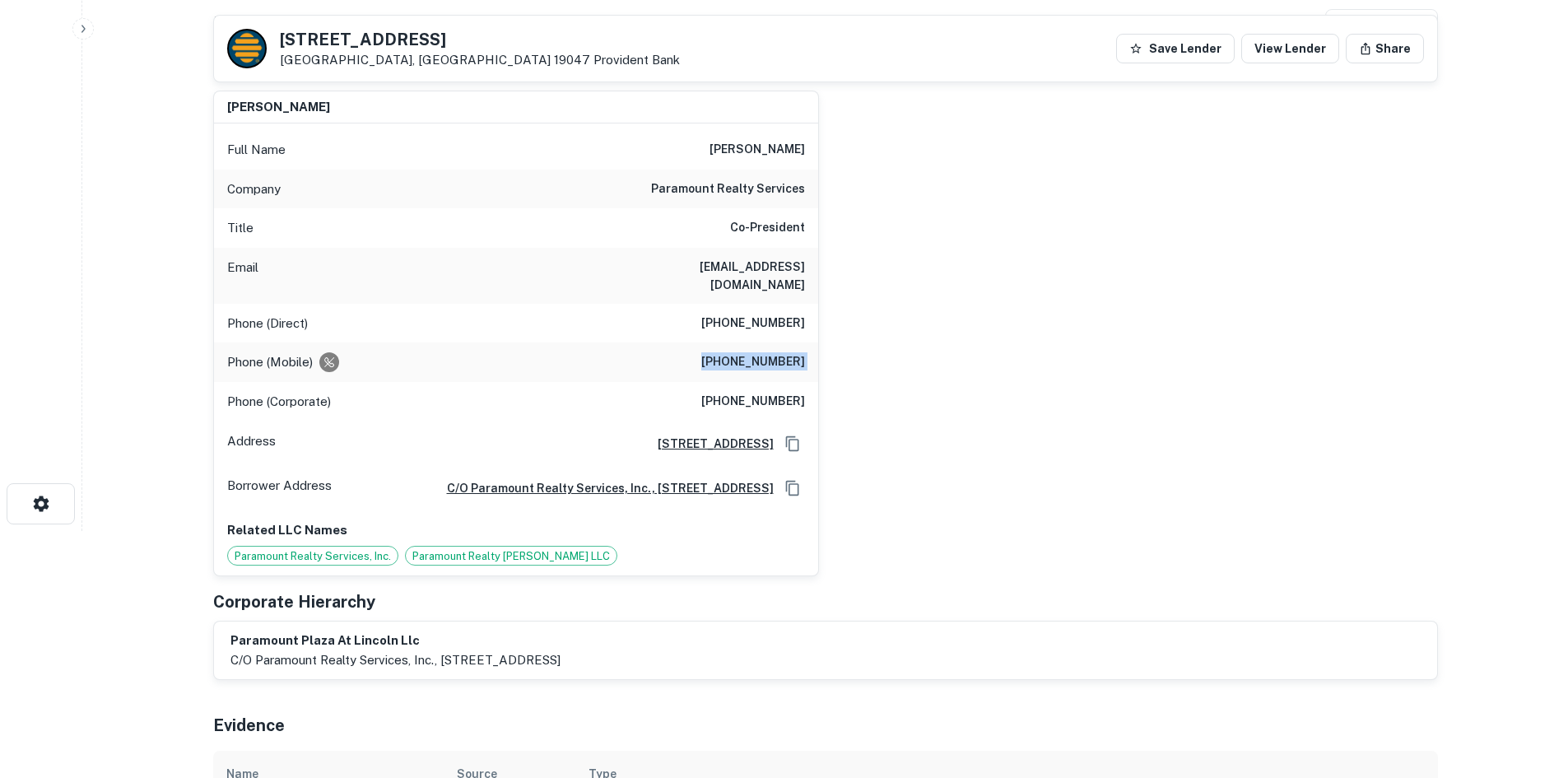
click at [1042, 310] on div "maurice zekaria Full Name maurice zekaria Company paramount realty services Tit…" at bounding box center [819, 327] width 1238 height 499
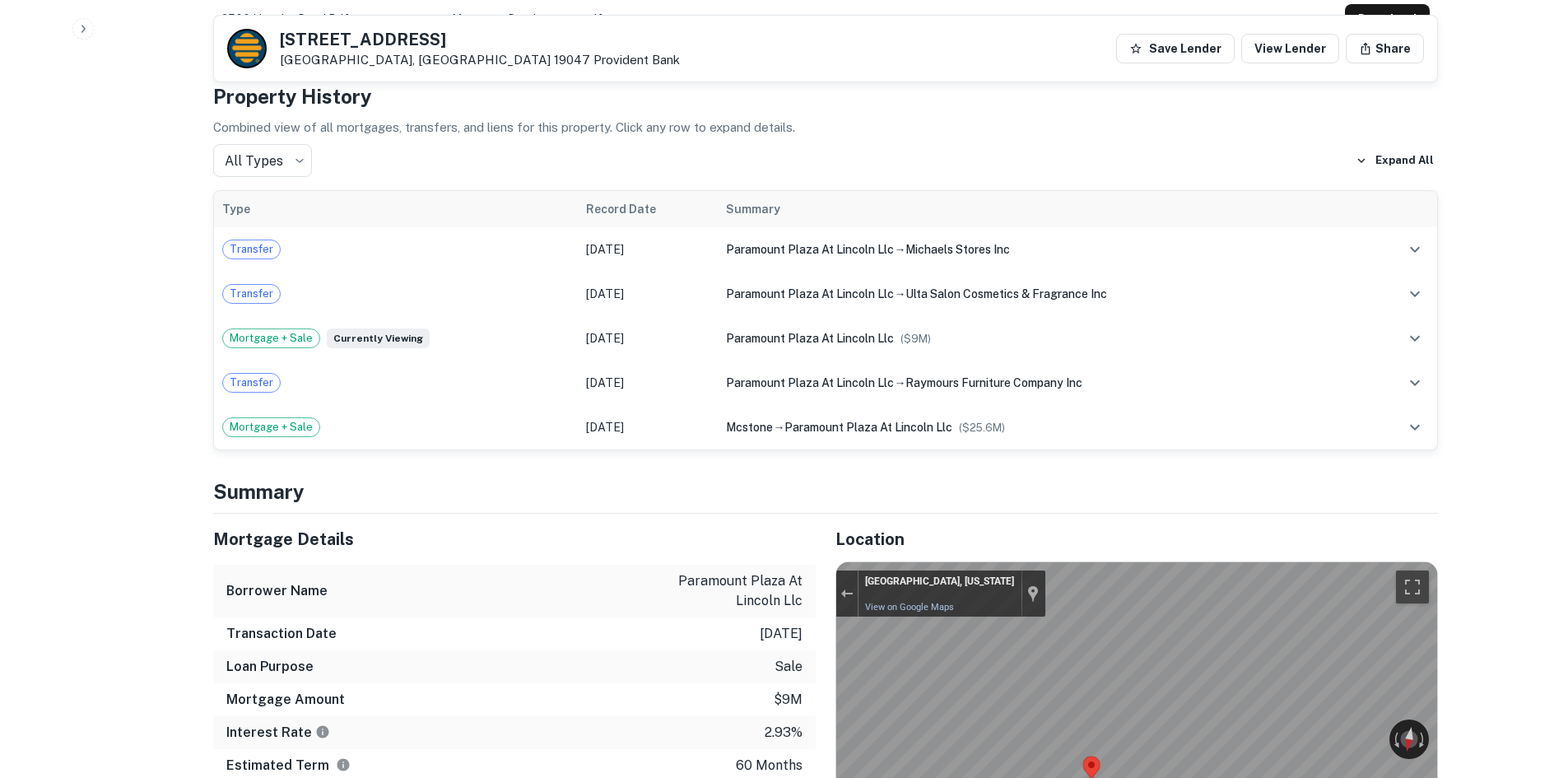
scroll to position [1317, 0]
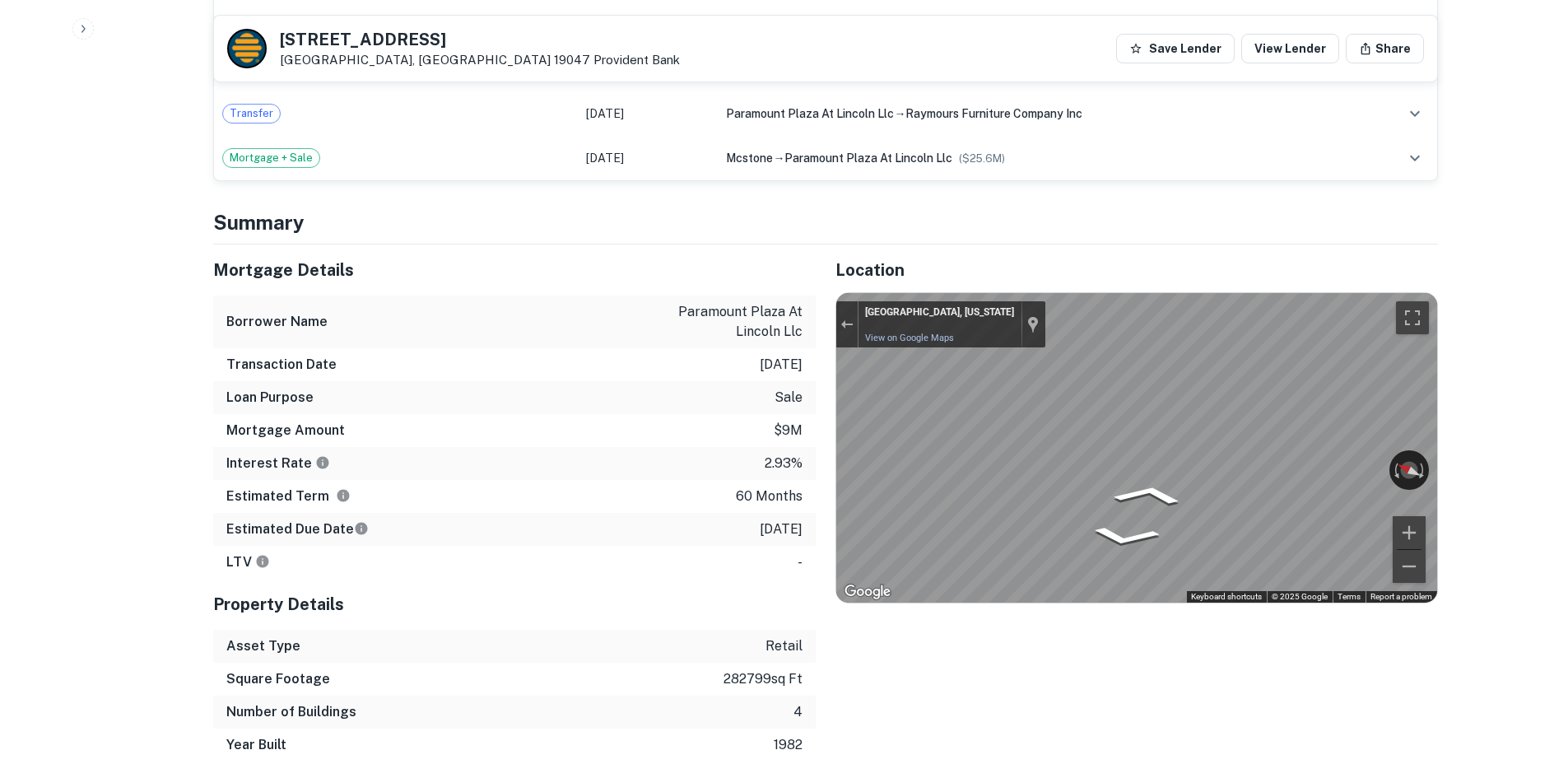
click at [1307, 320] on div "Back to borrower requests 2500 E Lincoln Hwy Langhorne, PA 19047 Provident Bank…" at bounding box center [825, 563] width 1265 height 3709
click at [764, 443] on div "Mortgage Details Borrower Name paramount plaza at lincoln llc Transaction Date …" at bounding box center [815, 502] width 1245 height 517
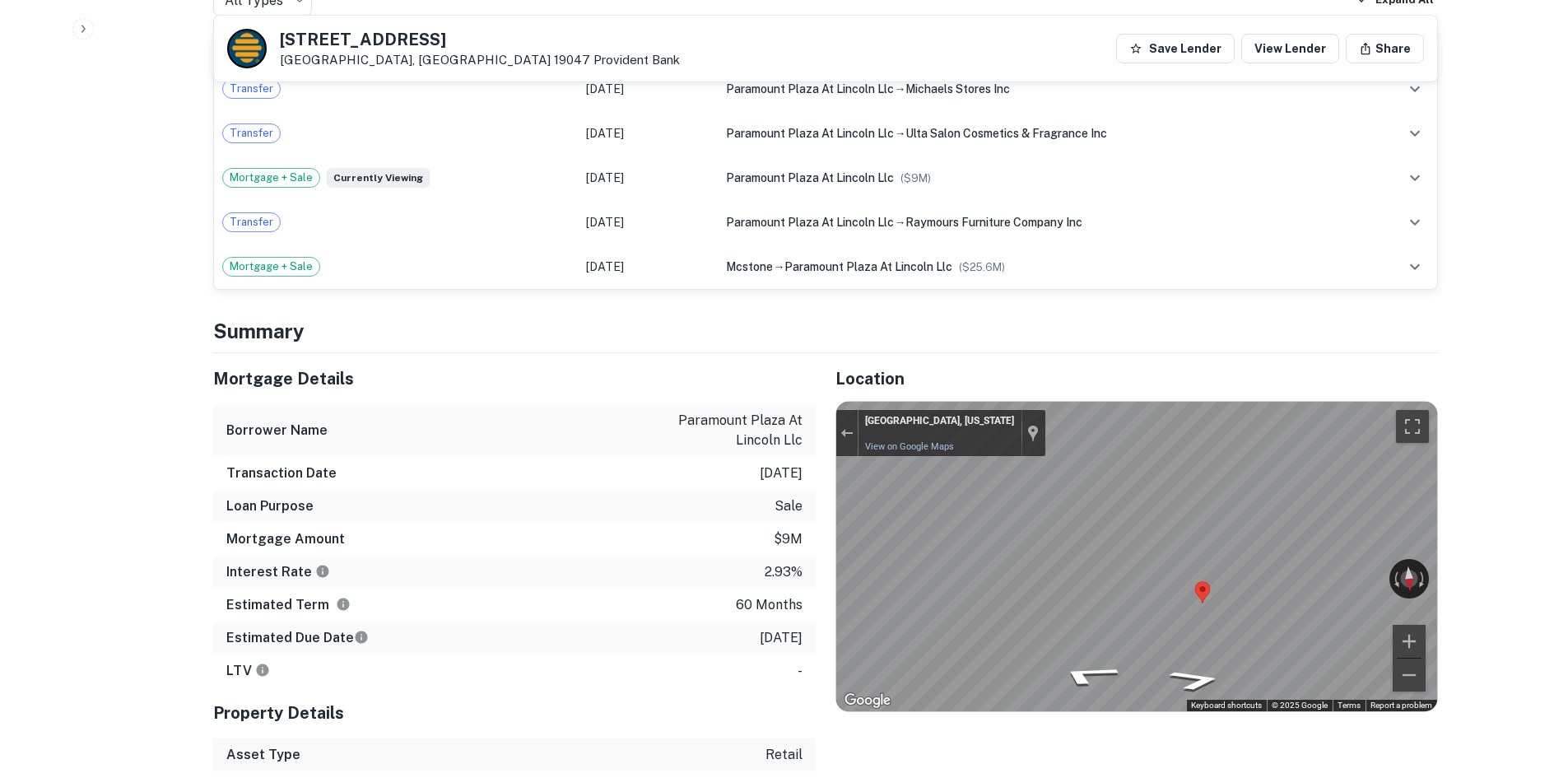
scroll to position [1234, 0]
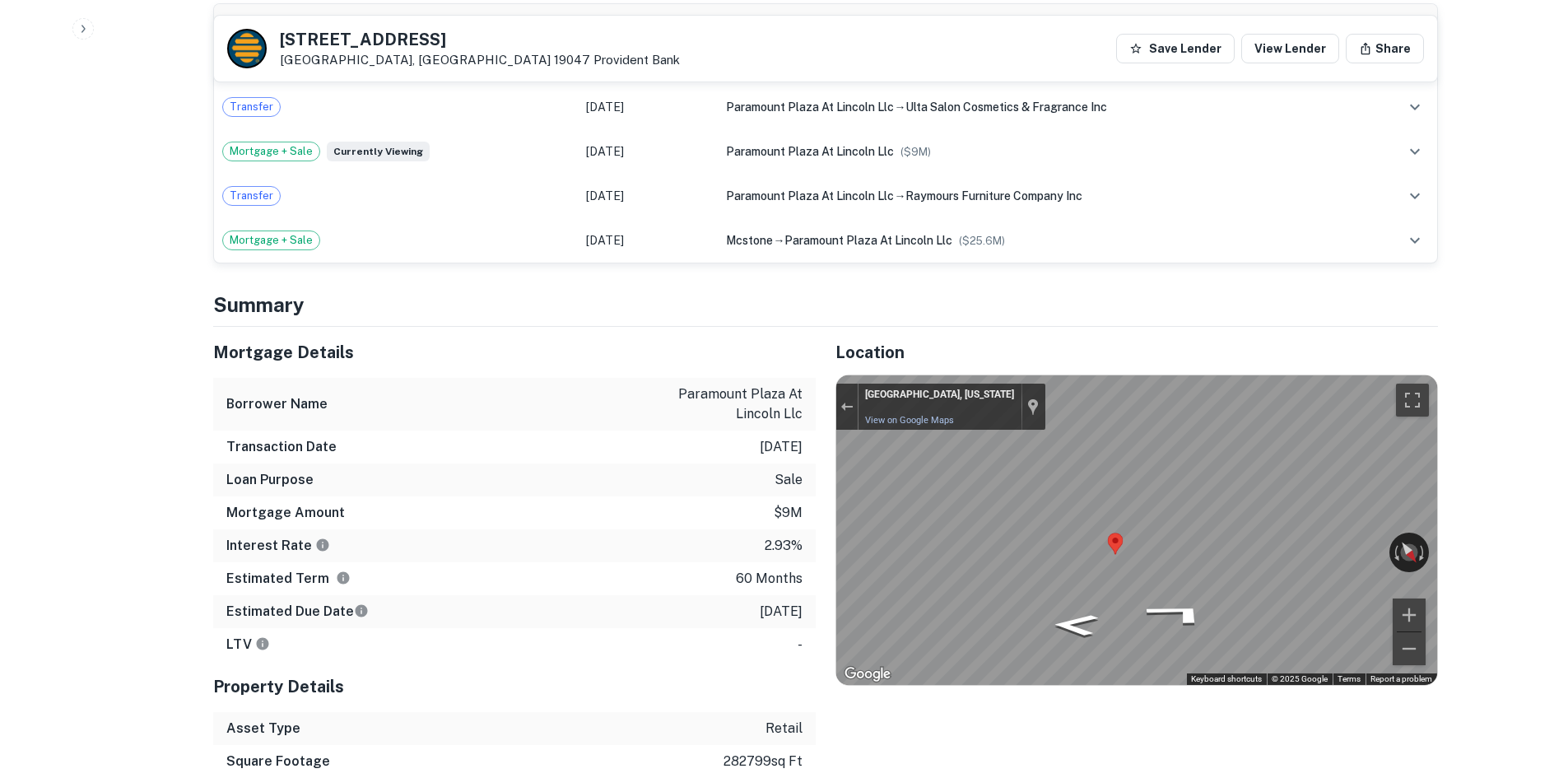
click at [899, 464] on div "Map" at bounding box center [1137, 530] width 601 height 310
drag, startPoint x: 1118, startPoint y: 550, endPoint x: 1552, endPoint y: 530, distance: 434.5
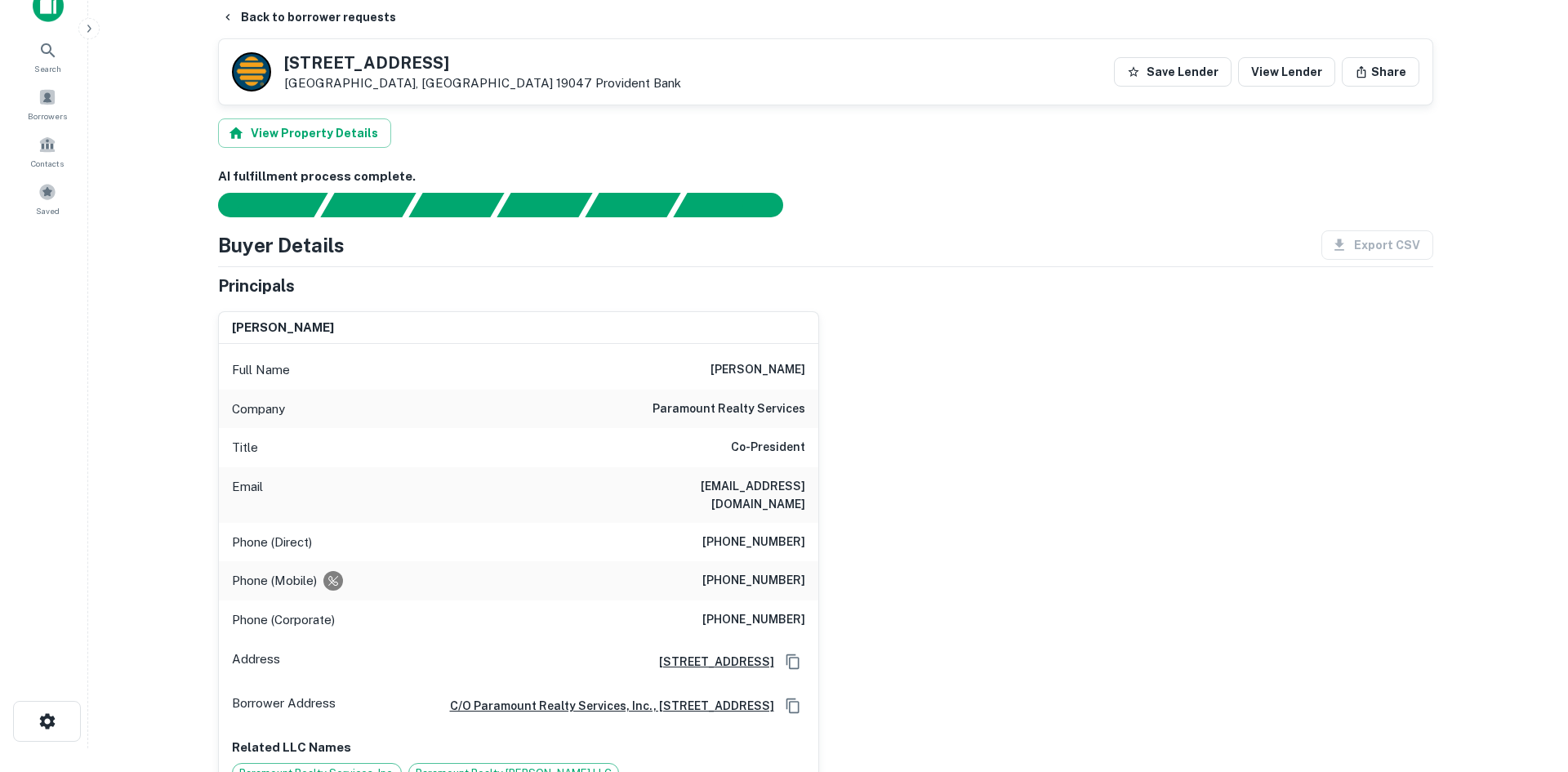
scroll to position [0, 0]
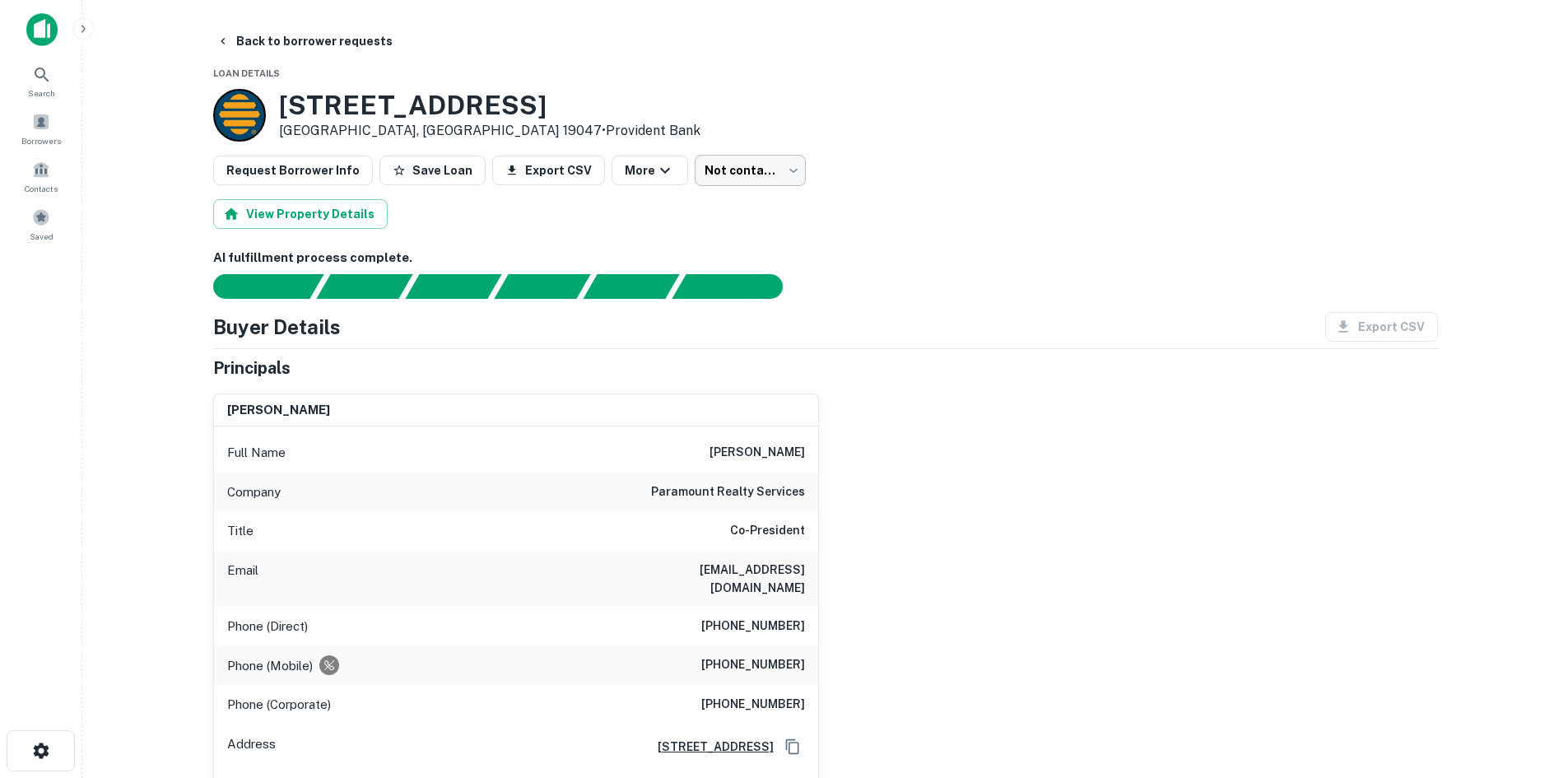
click at [727, 183] on body "Search Borrowers Contacts Saved Back to borrower requests Loan Details 2500 E L…" at bounding box center [784, 389] width 1568 height 778
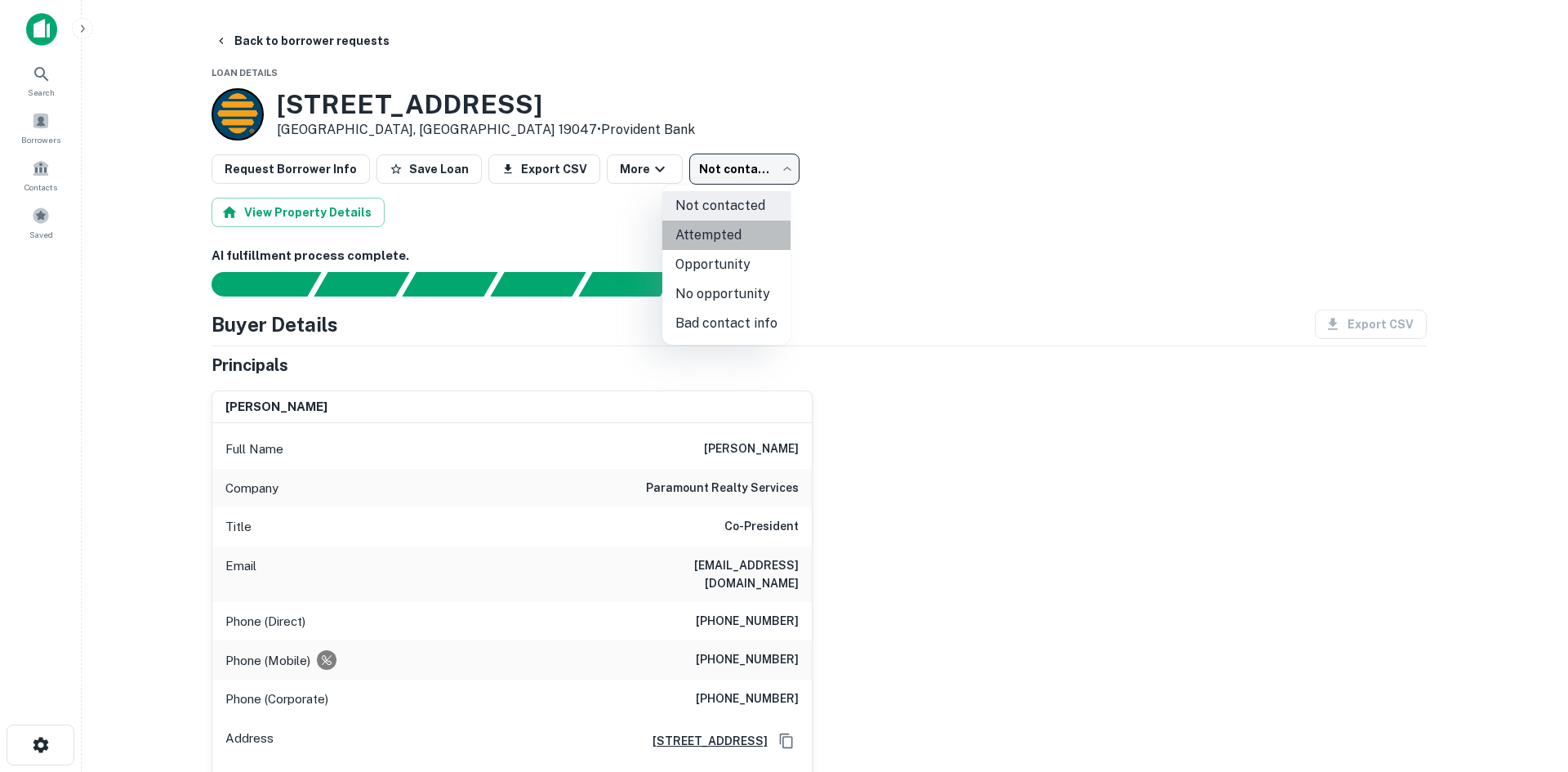
drag, startPoint x: 745, startPoint y: 238, endPoint x: 199, endPoint y: 4, distance: 594.0
click at [741, 237] on li "Attempted" at bounding box center [727, 235] width 128 height 30
type input "*********"
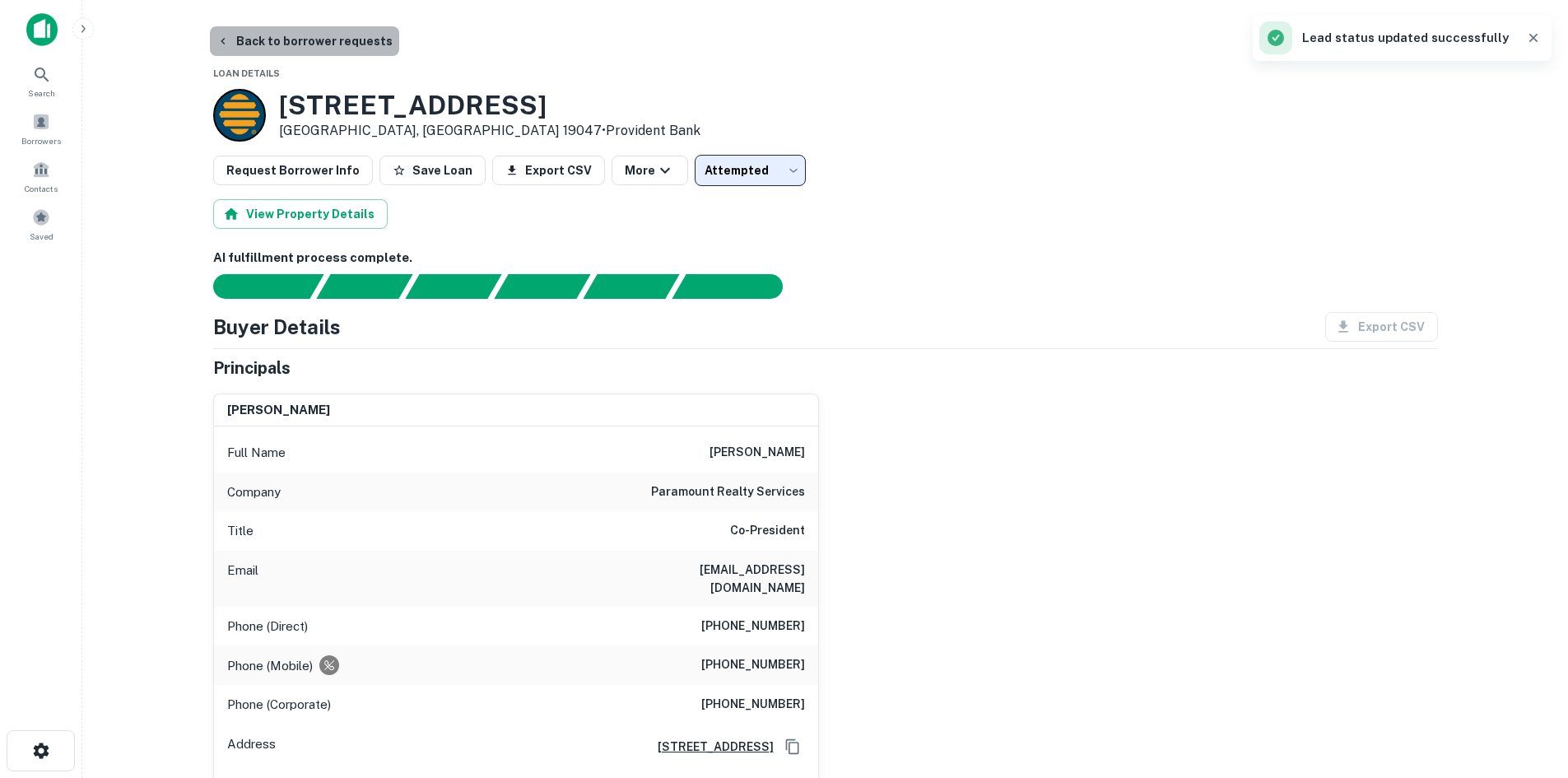
click at [354, 46] on button "Back to borrower requests" at bounding box center [304, 41] width 190 height 30
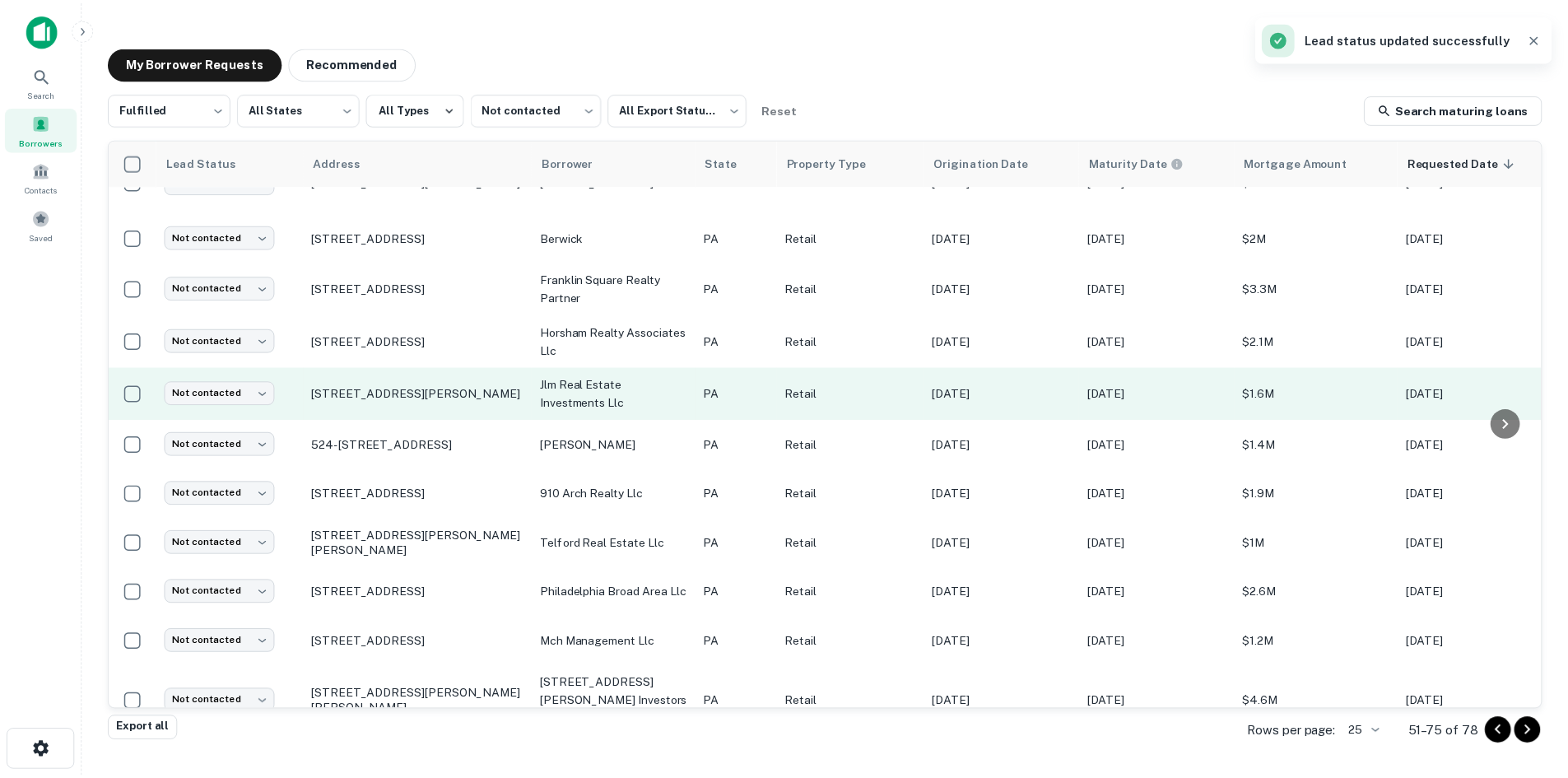
scroll to position [792, 0]
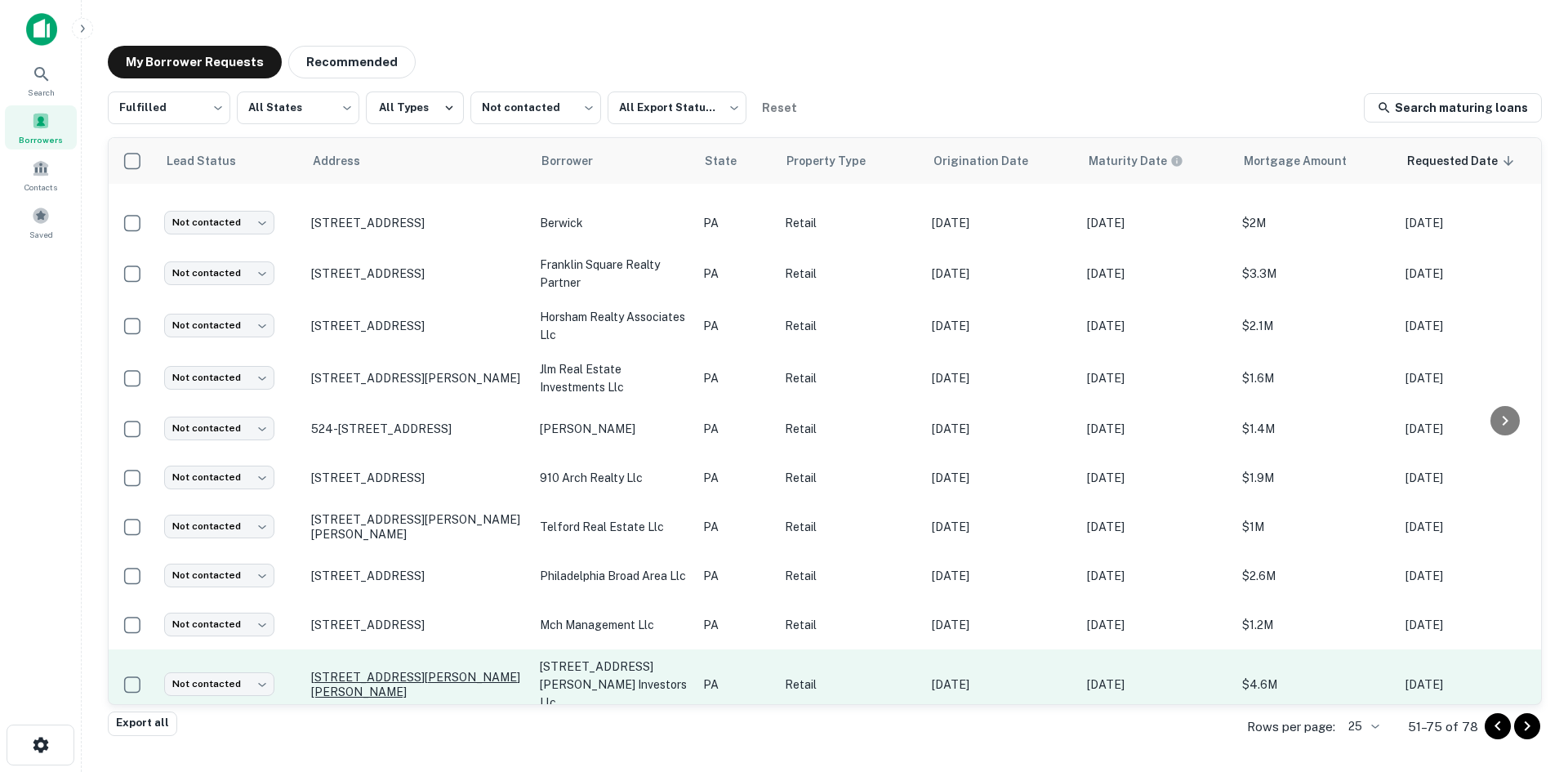
click at [461, 670] on p "390 E Chester Pike Ridley Park, PA 19078" at bounding box center [417, 684] width 212 height 30
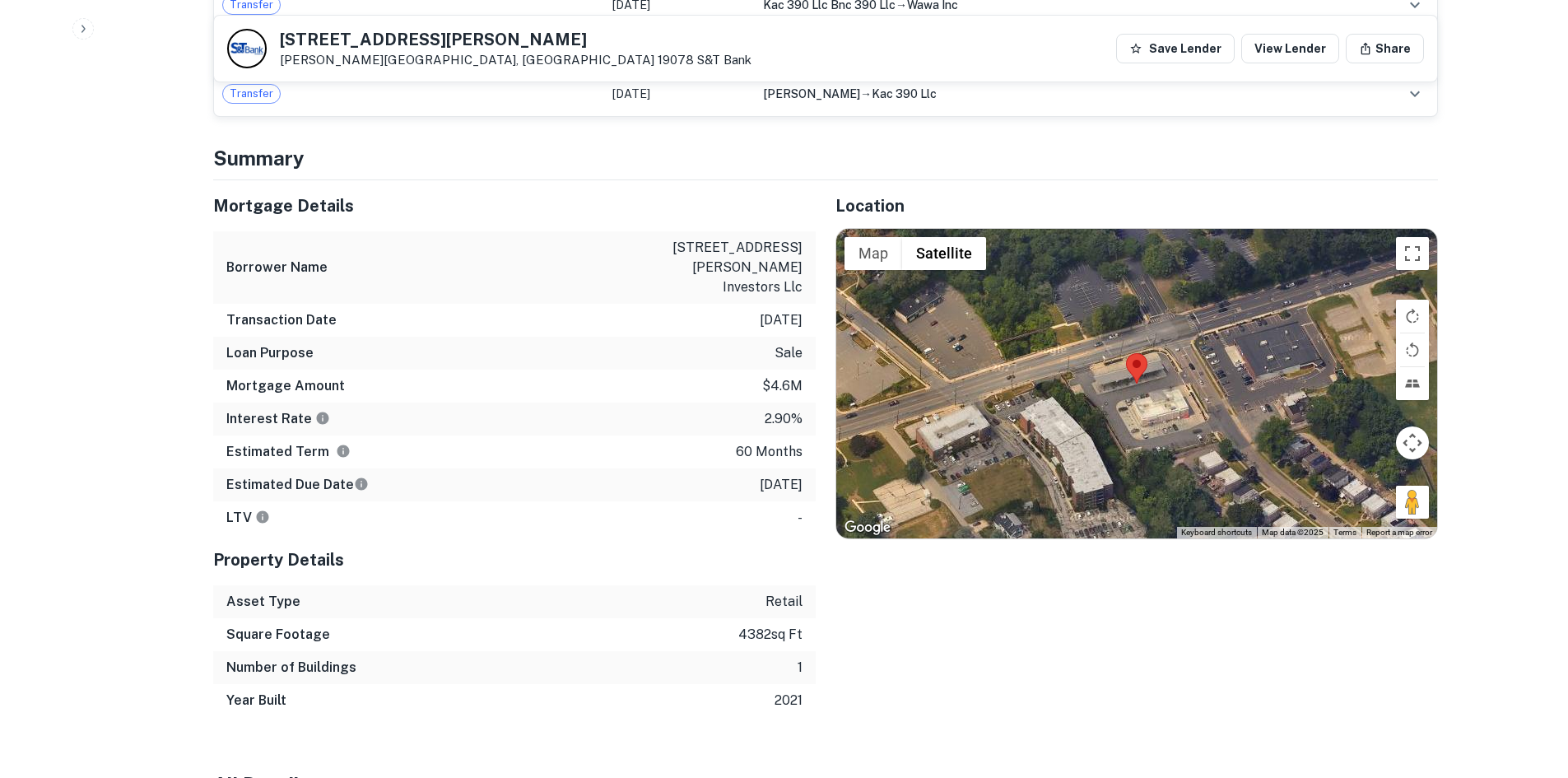
scroll to position [1728, 0]
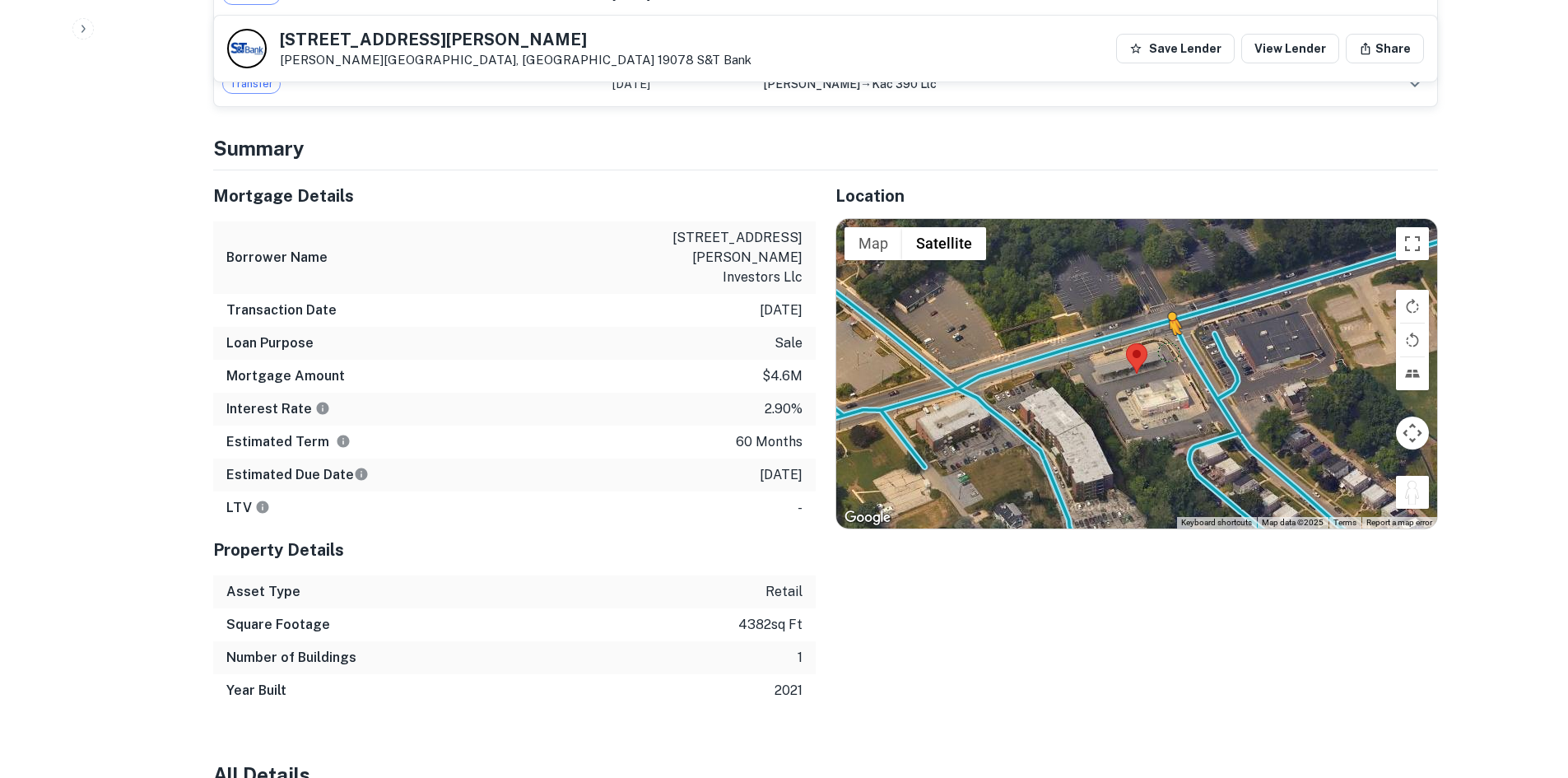
drag, startPoint x: 1411, startPoint y: 463, endPoint x: 1168, endPoint y: 318, distance: 283.0
click at [1168, 318] on div "To activate drag with keyboard, press Alt + Enter. Once in keyboard drag state,…" at bounding box center [1137, 374] width 601 height 310
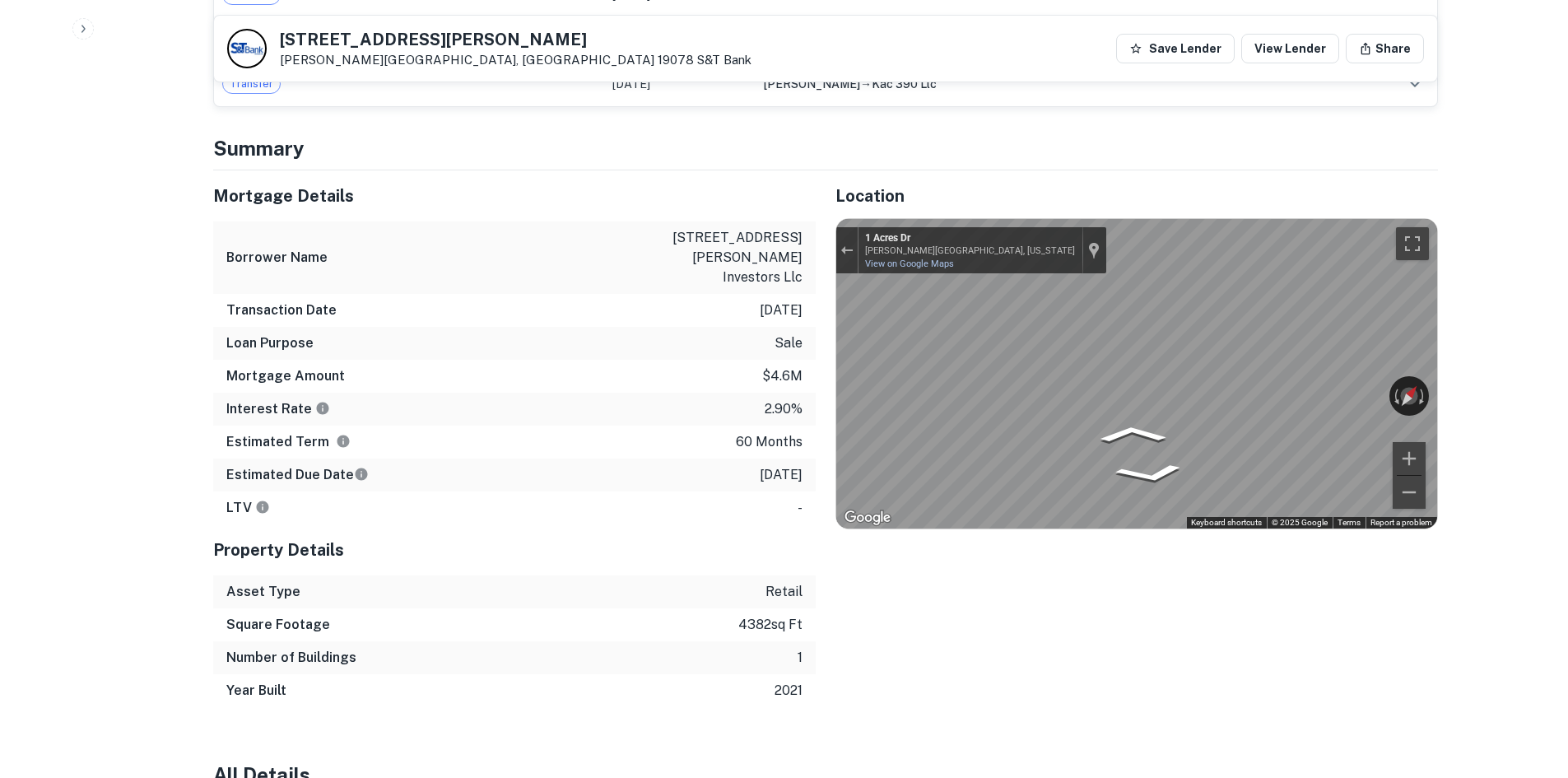
click at [1307, 351] on div "← Move left → Move right ↑ Move up ↓ Move down + Zoom in - Zoom out 1 Acres Dr …" at bounding box center [1137, 374] width 601 height 310
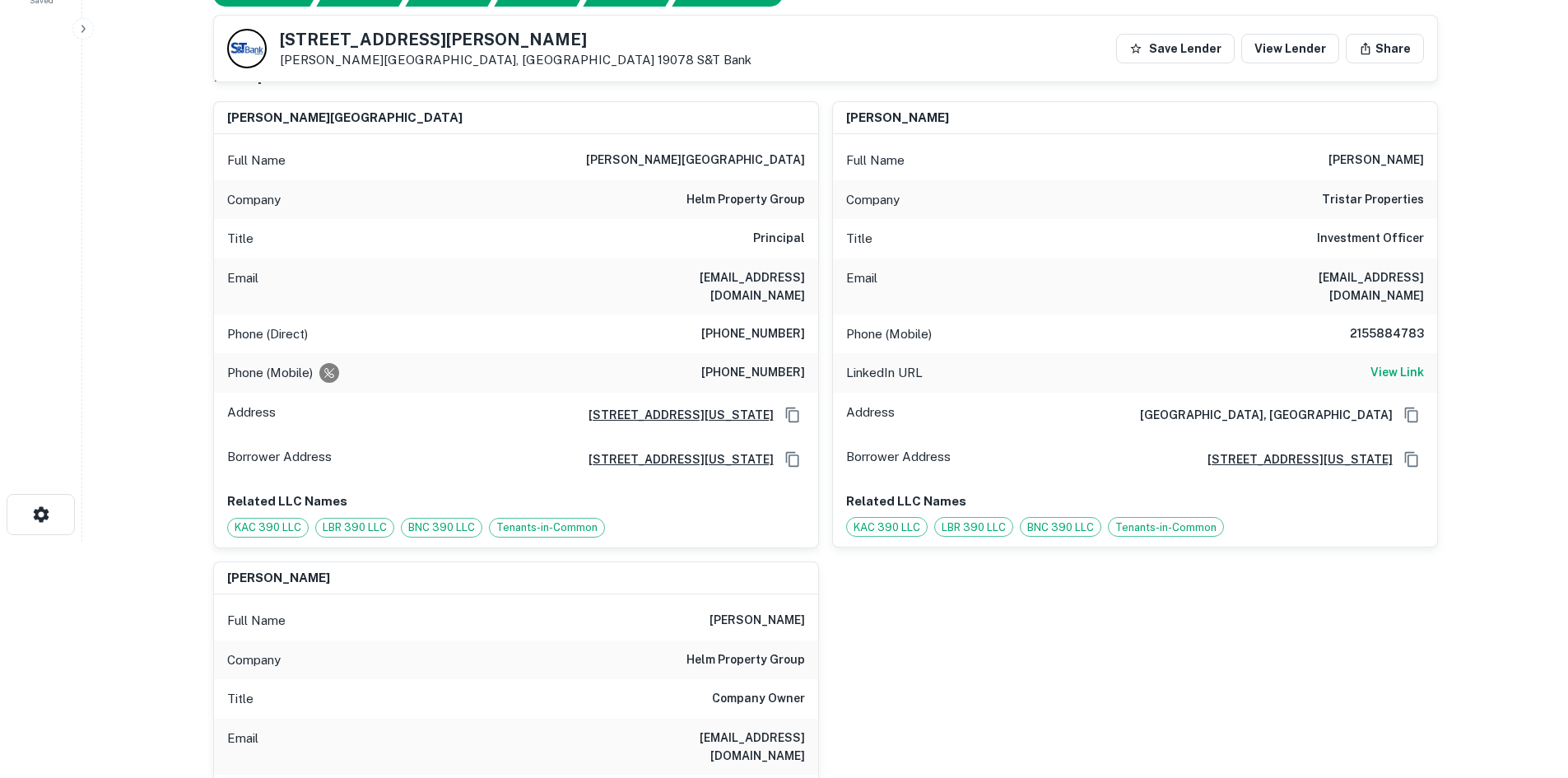
scroll to position [0, 0]
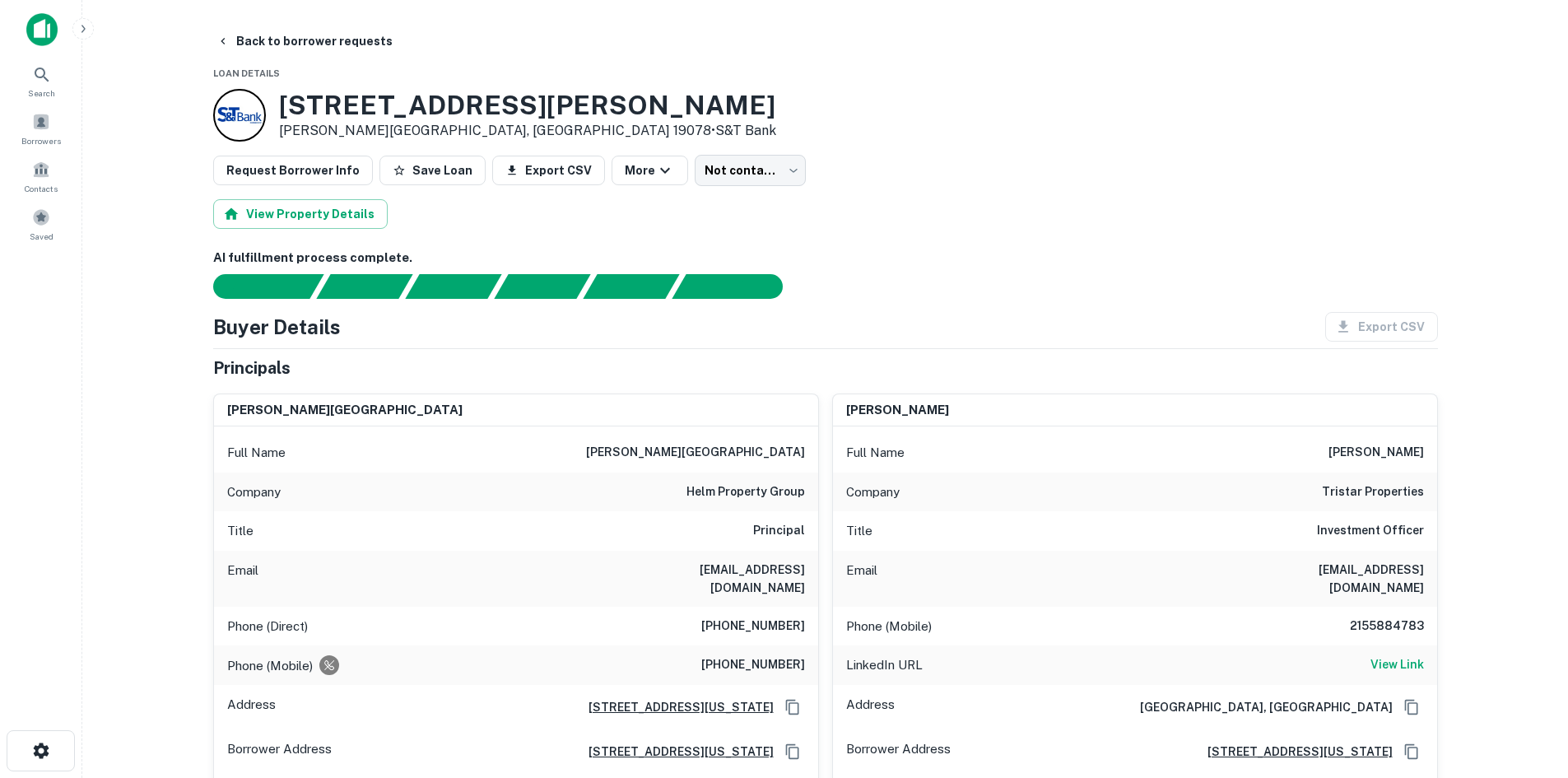
click at [766, 607] on div "Phone (Direct) (267) 609-7896" at bounding box center [516, 626] width 604 height 39
copy h6 "(267) 609-7896"
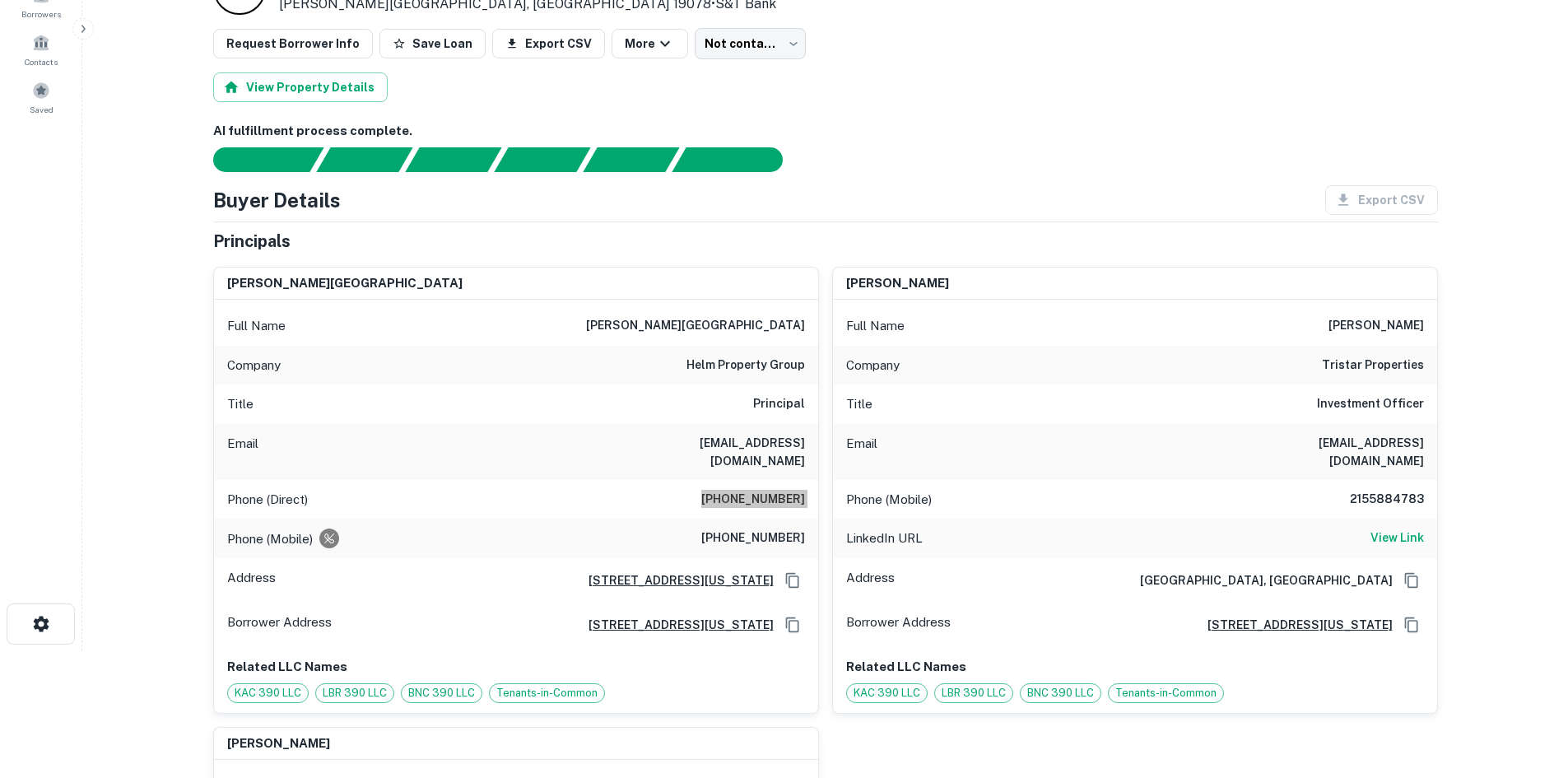
scroll to position [165, 0]
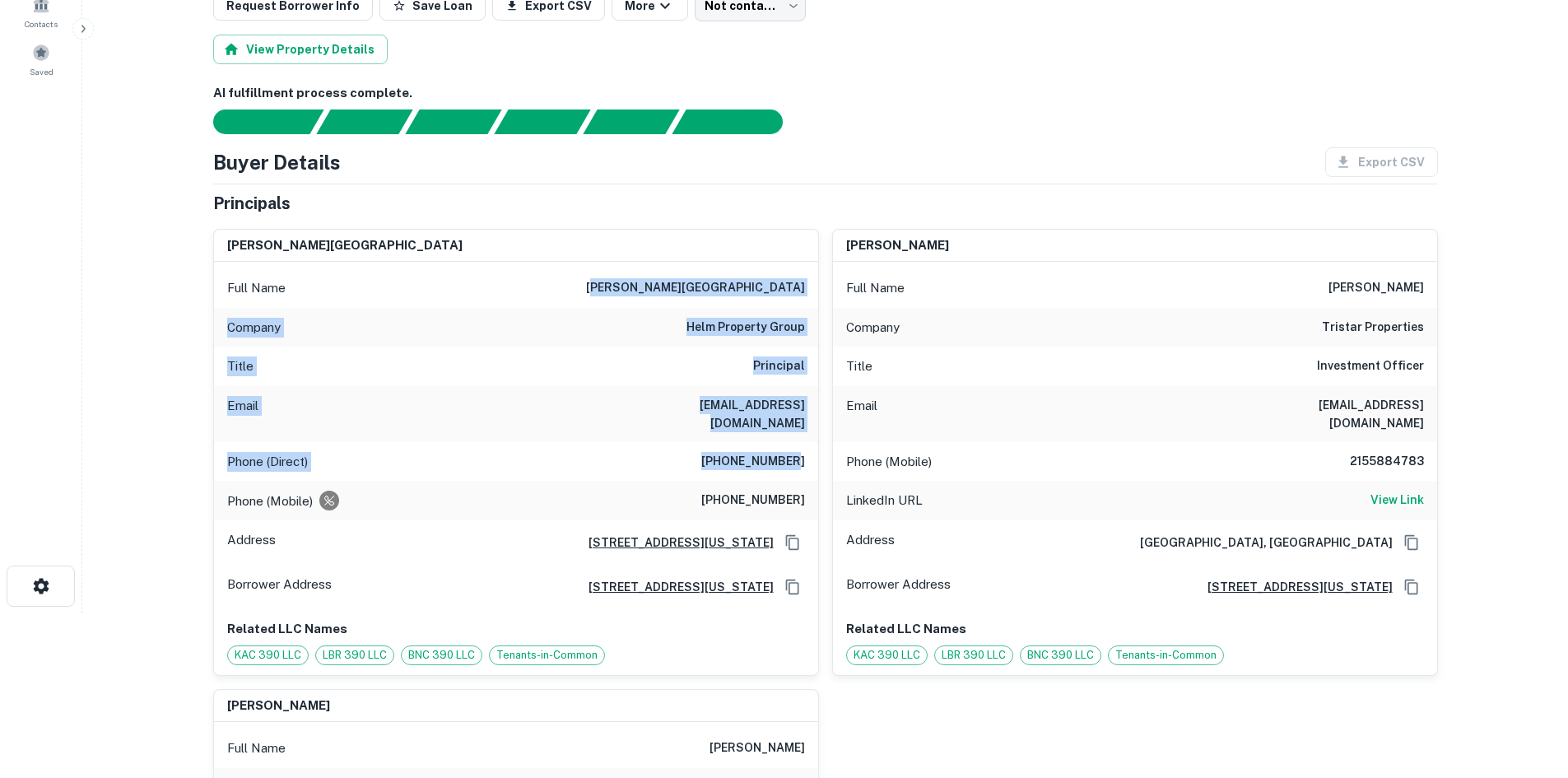
drag, startPoint x: 709, startPoint y: 281, endPoint x: 796, endPoint y: 448, distance: 188.3
click at [796, 448] on div "Full Name louis b. rappaport Company helm property group Title Principal Email …" at bounding box center [516, 468] width 604 height 414
click at [806, 417] on div "Email lrappaport@helmpg.com" at bounding box center [516, 414] width 604 height 56
drag, startPoint x: 802, startPoint y: 474, endPoint x: 237, endPoint y: 230, distance: 615.4
click at [237, 230] on div "louis b. rappaport Full Name louis b. rappaport Company helm property group Tit…" at bounding box center [516, 452] width 604 height 445
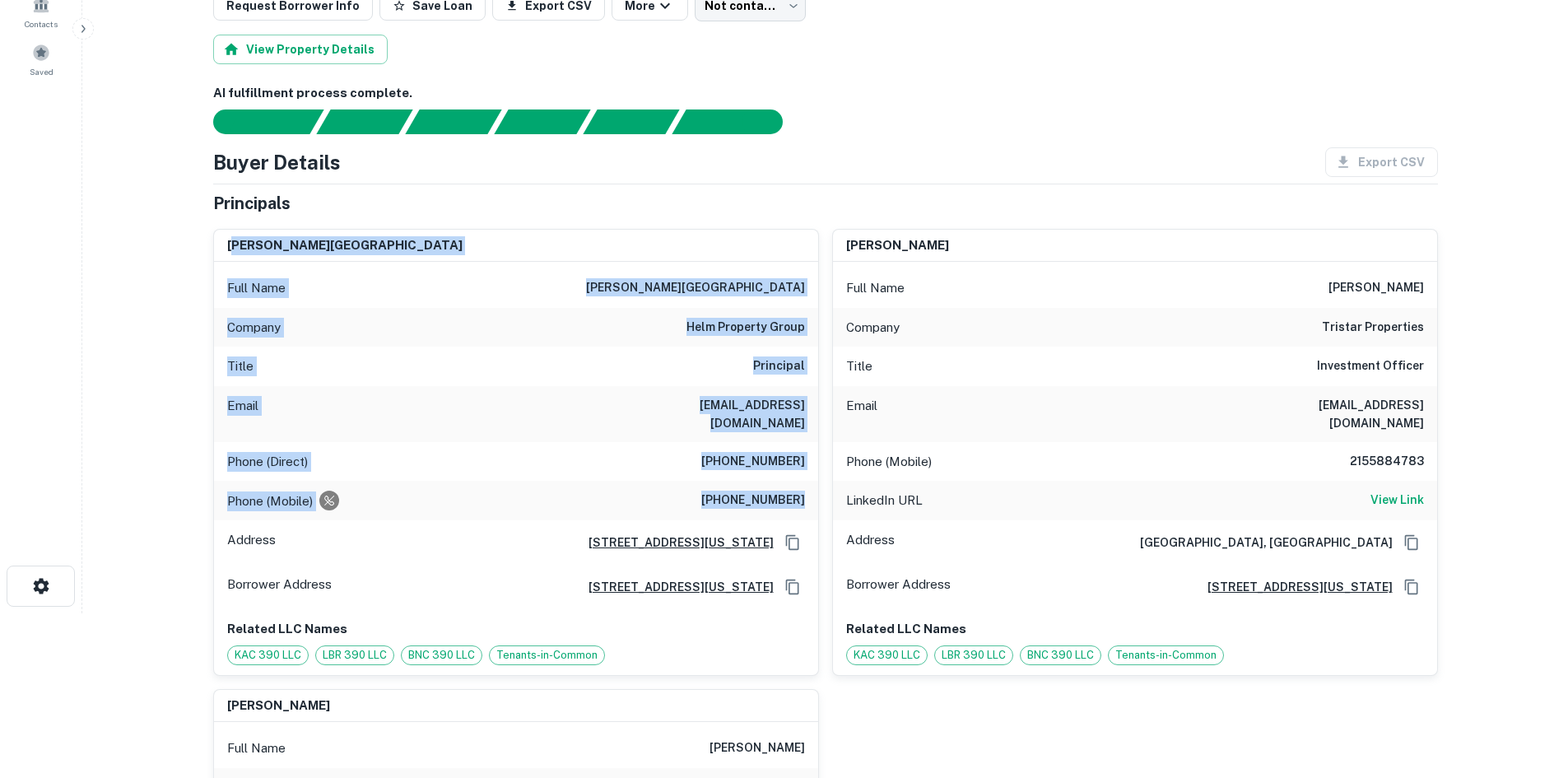
click at [237, 230] on div "louis b. rappaport" at bounding box center [516, 246] width 604 height 33
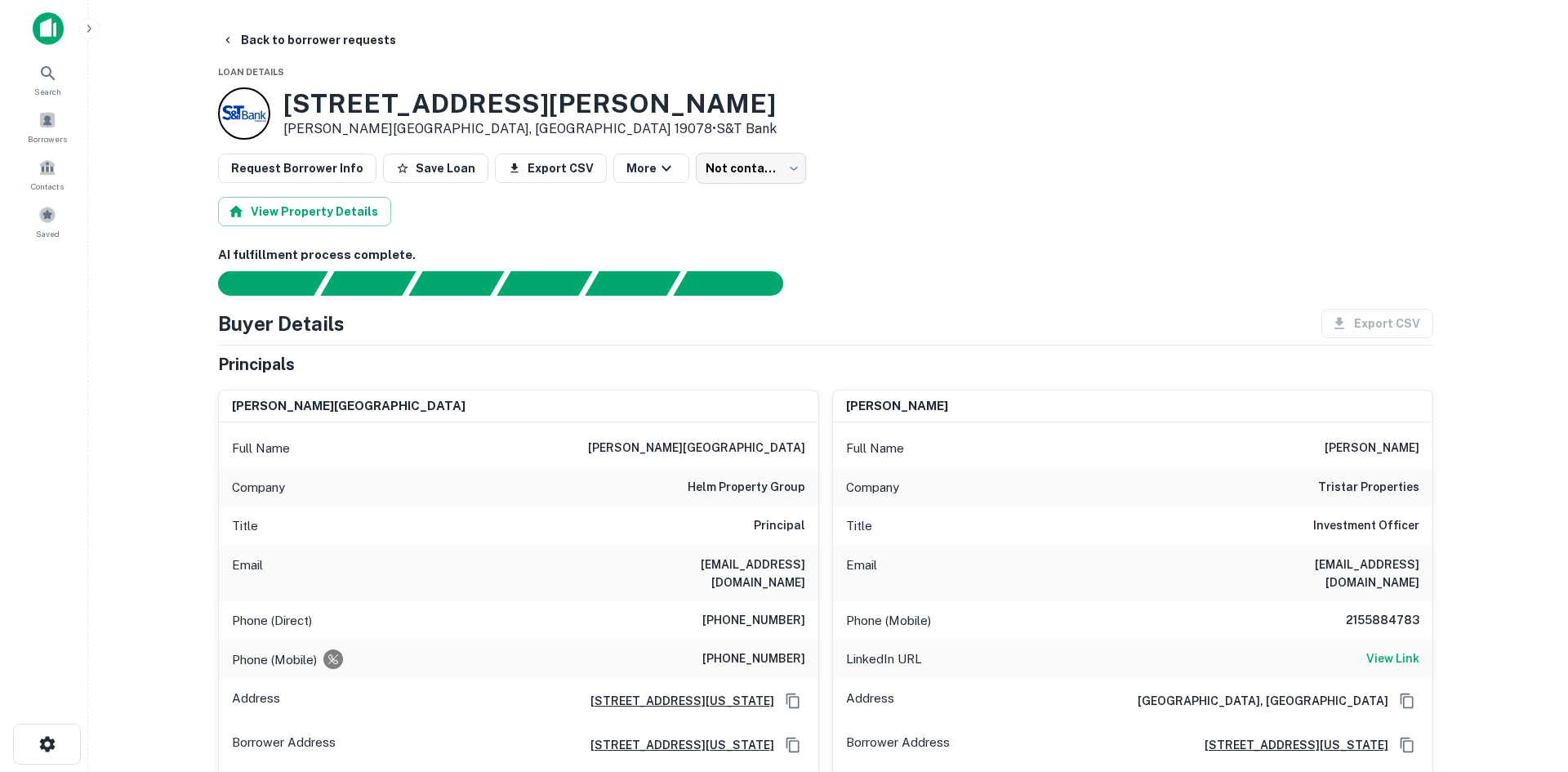
scroll to position [0, 0]
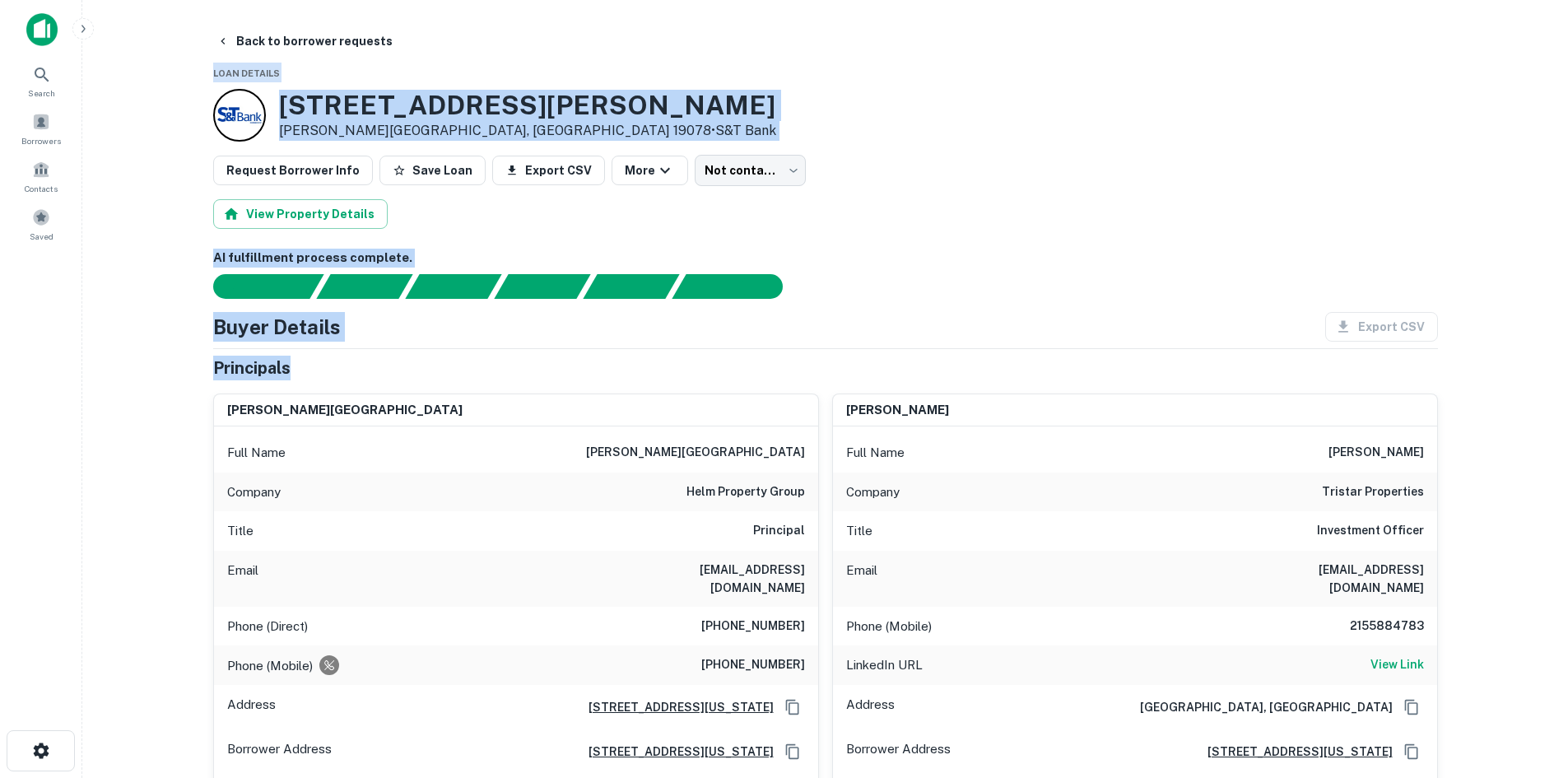
drag, startPoint x: 175, startPoint y: 77, endPoint x: 997, endPoint y: 353, distance: 867.1
click at [997, 353] on main "Back to borrower requests Loan Details 390 E Chester Pike Ridley Park, PA 19078…" at bounding box center [825, 389] width 1486 height 778
drag, startPoint x: 911, startPoint y: 375, endPoint x: 811, endPoint y: 375, distance: 100.0
click at [909, 375] on div "Principals" at bounding box center [825, 367] width 1225 height 25
click at [339, 336] on h4 "Buyer Details" at bounding box center [277, 326] width 128 height 30
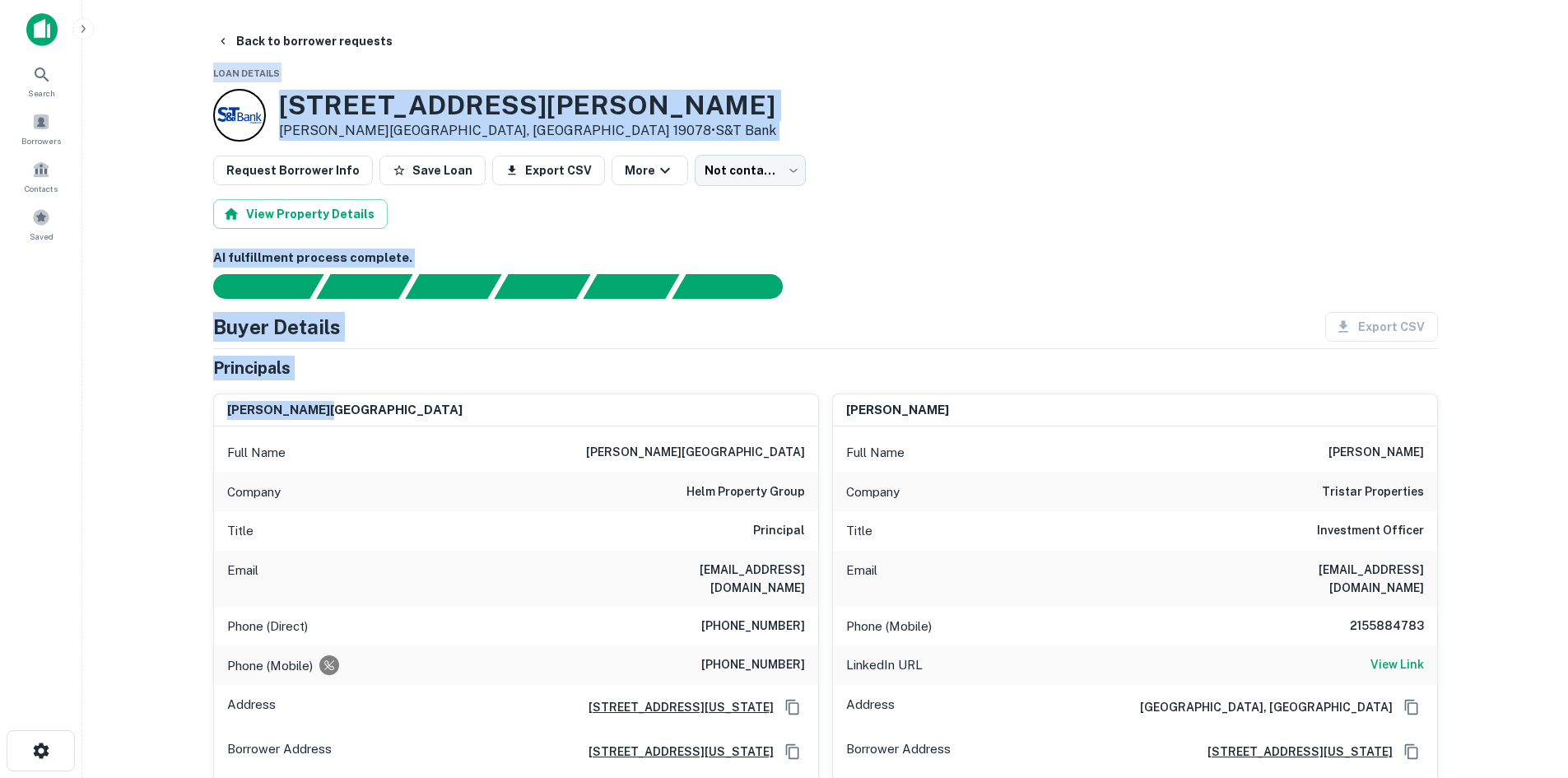
drag, startPoint x: 313, startPoint y: 382, endPoint x: 164, endPoint y: 26, distance: 385.9
click at [164, 26] on main "Back to borrower requests Loan Details 390 E Chester Pike Ridley Park, PA 19078…" at bounding box center [825, 389] width 1486 height 778
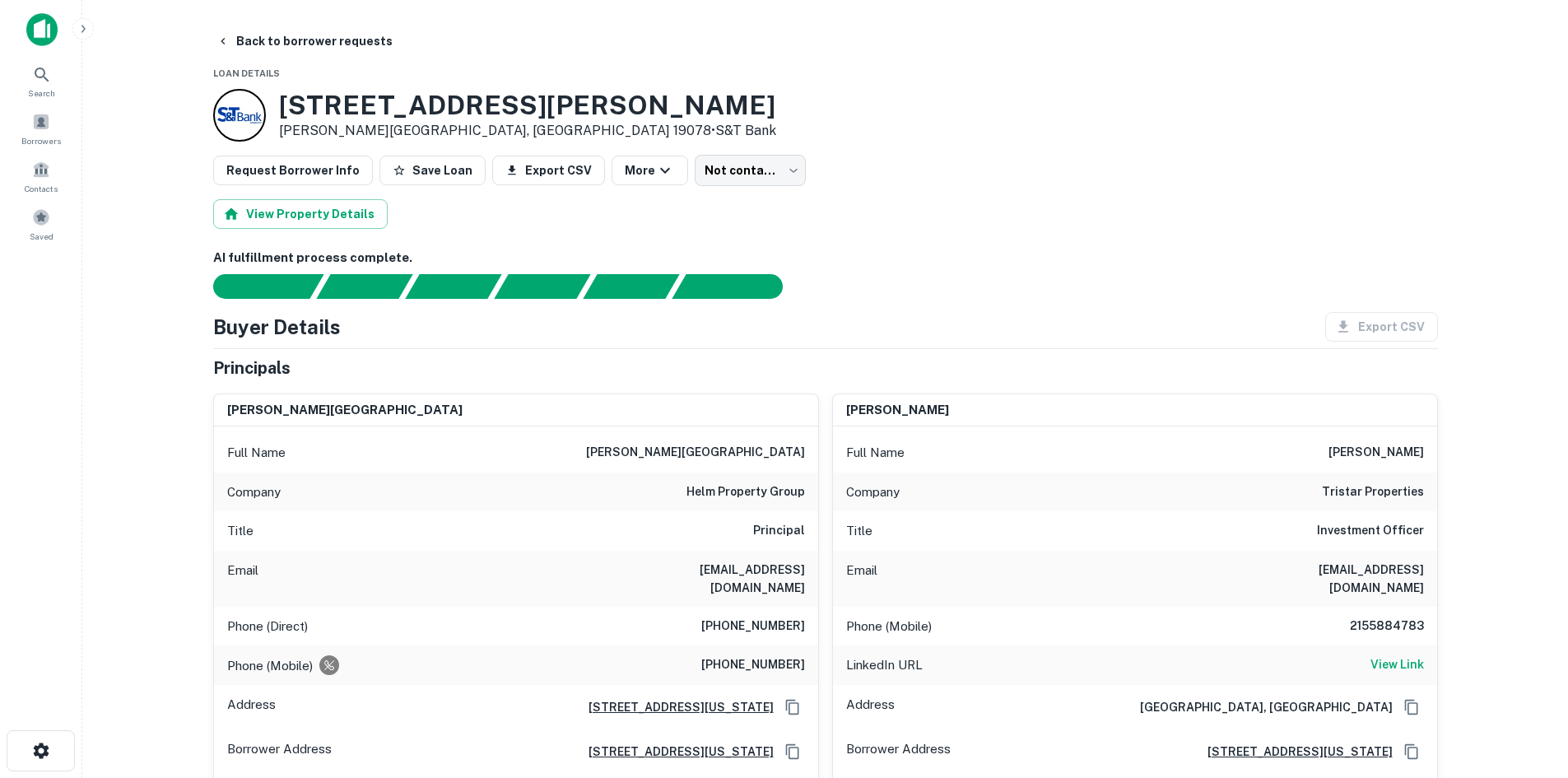
click at [166, 56] on main "Back to borrower requests Loan Details 390 E Chester Pike Ridley Park, PA 19078…" at bounding box center [825, 389] width 1486 height 778
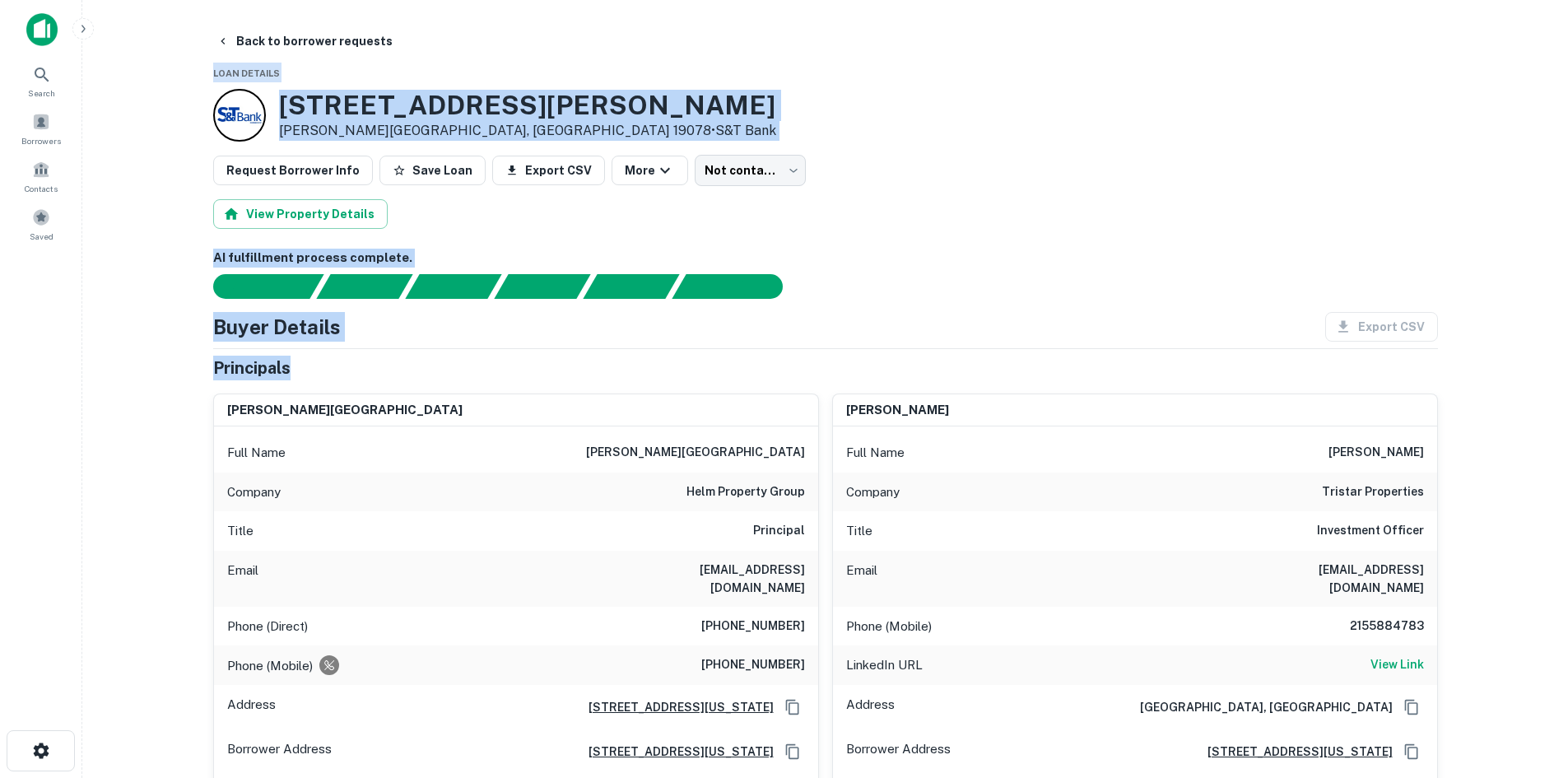
drag, startPoint x: 178, startPoint y: 61, endPoint x: 567, endPoint y: 376, distance: 500.5
click at [567, 376] on main "Back to borrower requests Loan Details 390 E Chester Pike Ridley Park, PA 19078…" at bounding box center [825, 389] width 1486 height 778
click at [345, 375] on div "Principals" at bounding box center [825, 367] width 1225 height 25
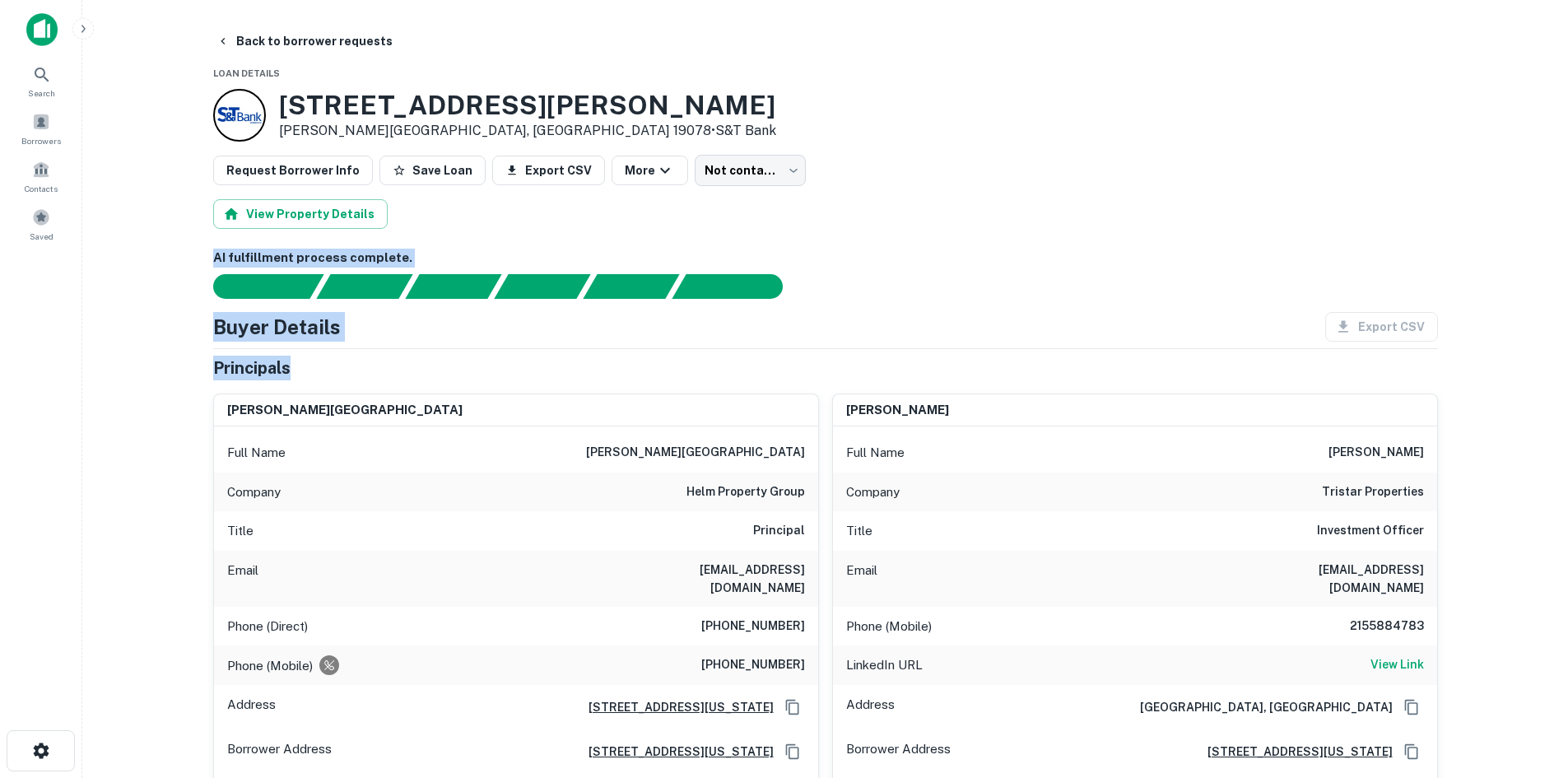
drag, startPoint x: 355, startPoint y: 375, endPoint x: 160, endPoint y: 237, distance: 238.9
click at [160, 237] on main "Back to borrower requests Loan Details 390 E Chester Pike Ridley Park, PA 19078…" at bounding box center [825, 389] width 1486 height 778
click at [303, 357] on div "Principals" at bounding box center [825, 367] width 1225 height 25
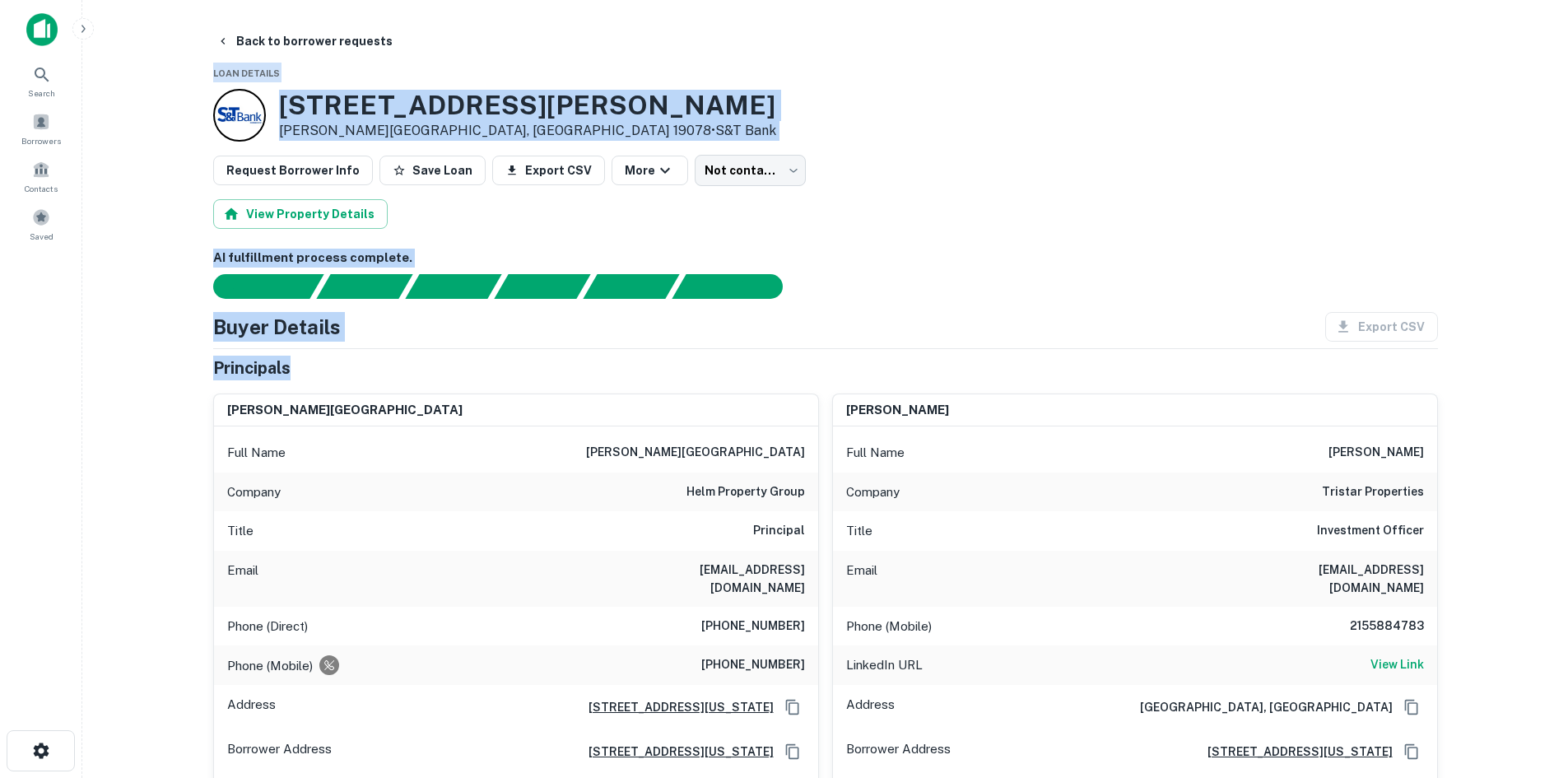
drag, startPoint x: 313, startPoint y: 369, endPoint x: 174, endPoint y: 66, distance: 333.4
click at [174, 66] on main "Back to borrower requests Loan Details 390 E Chester Pike Ridley Park, PA 19078…" at bounding box center [825, 389] width 1486 height 778
click at [773, 159] on body "Search Borrowers Contacts Saved Back to borrower requests Loan Details 390 E Ch…" at bounding box center [784, 389] width 1568 height 778
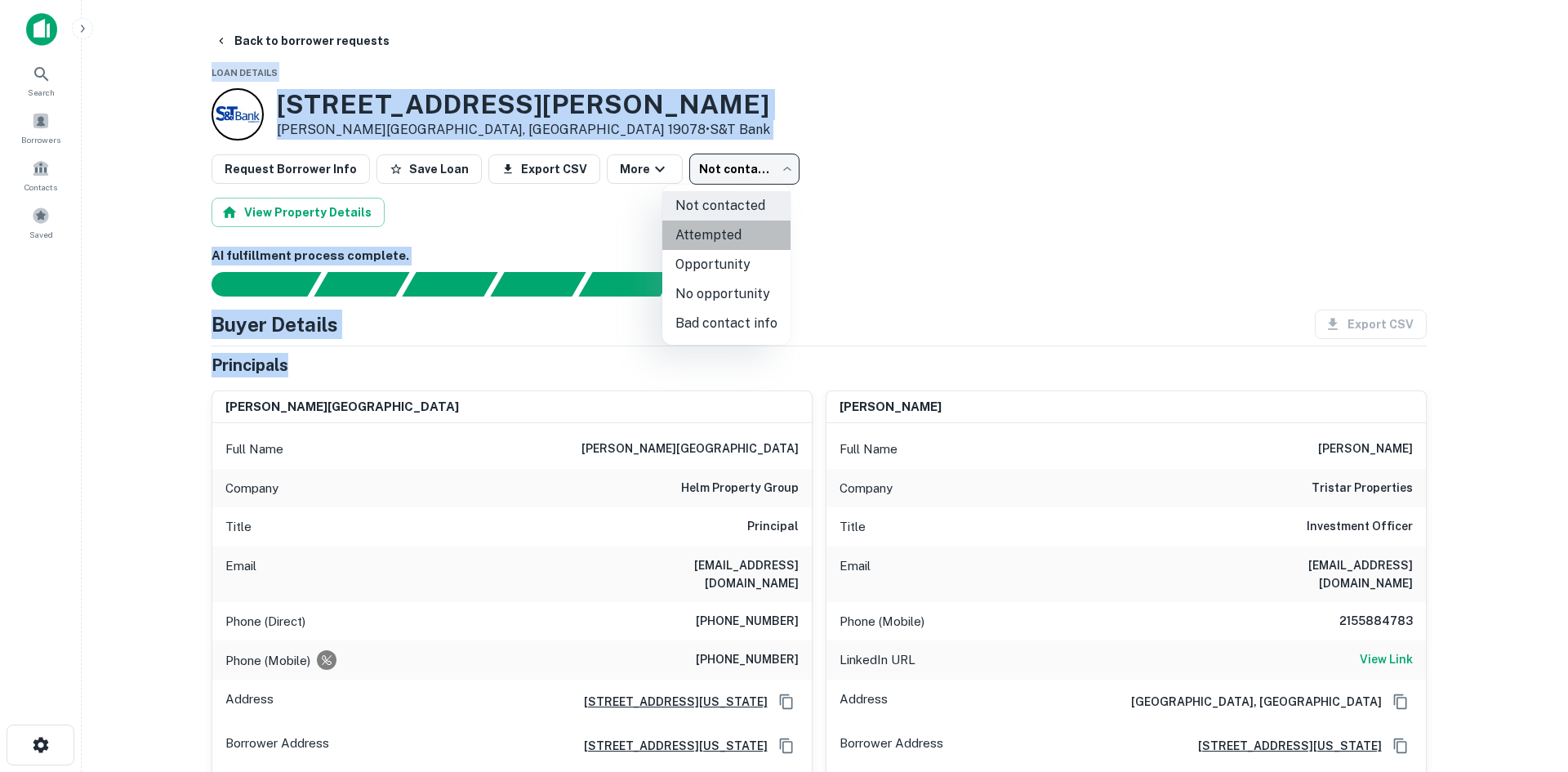
click at [756, 224] on li "Attempted" at bounding box center [727, 235] width 128 height 30
type input "*********"
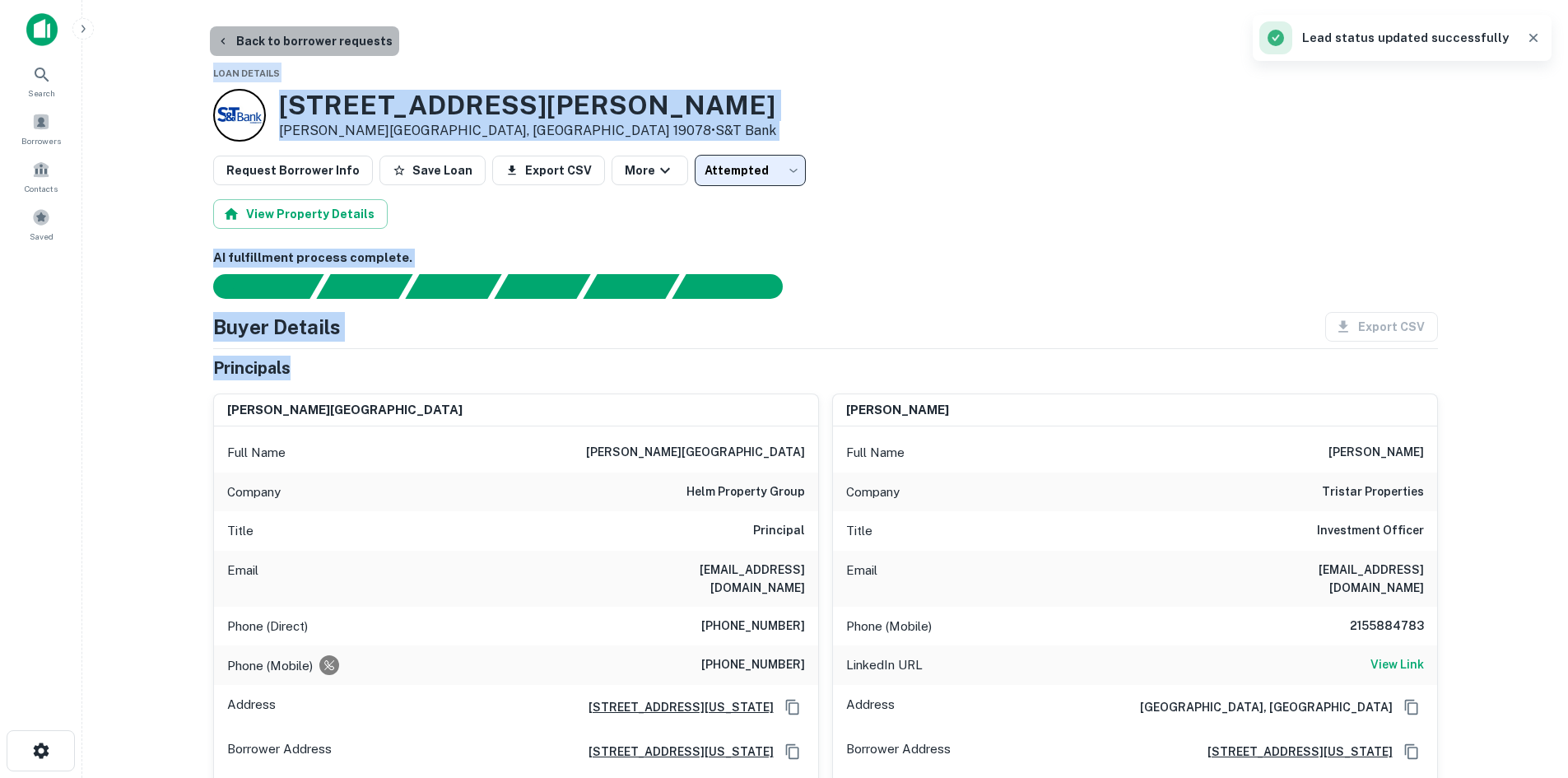
click at [327, 46] on button "Back to borrower requests" at bounding box center [304, 41] width 190 height 30
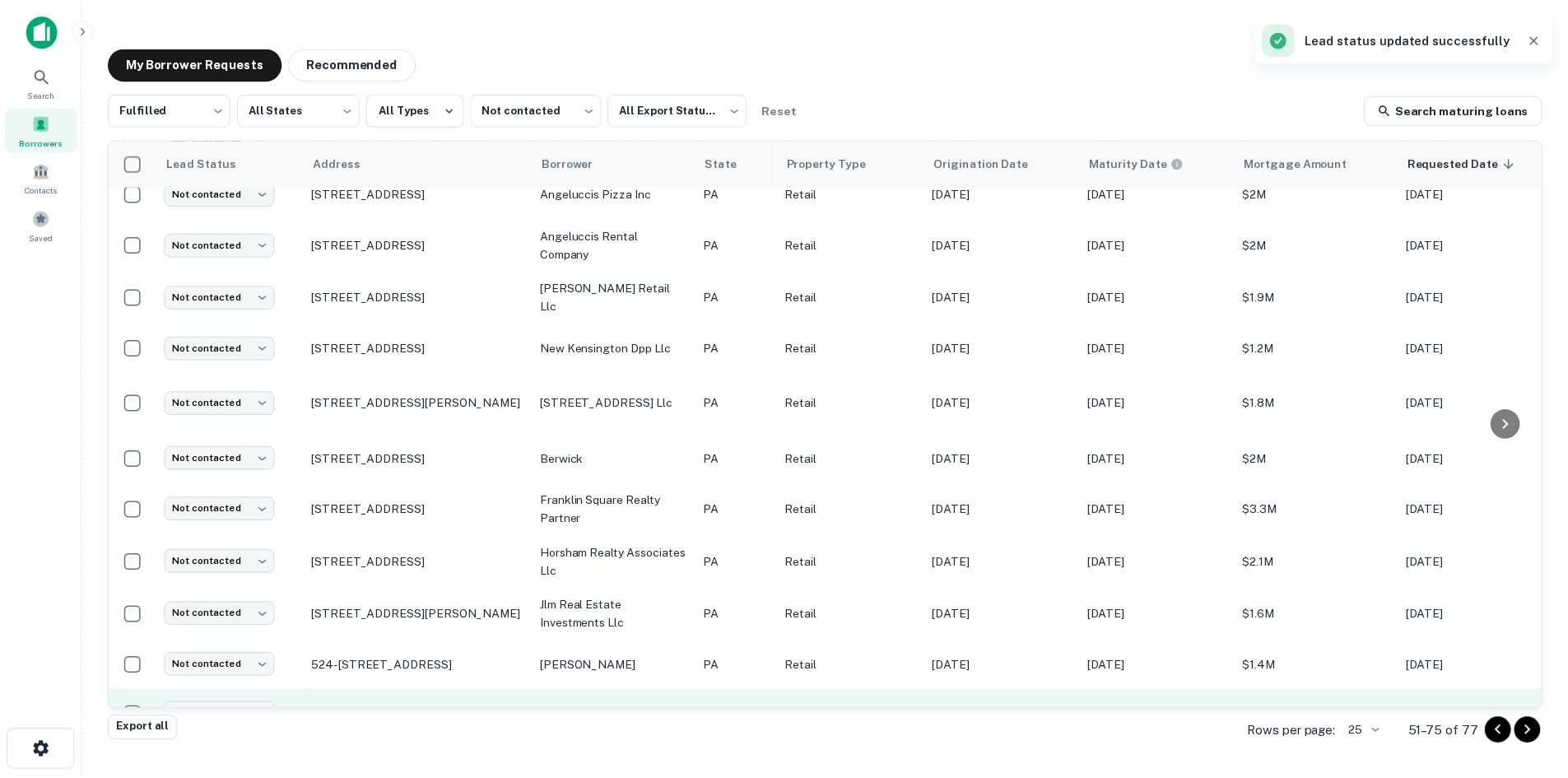
scroll to position [789, 0]
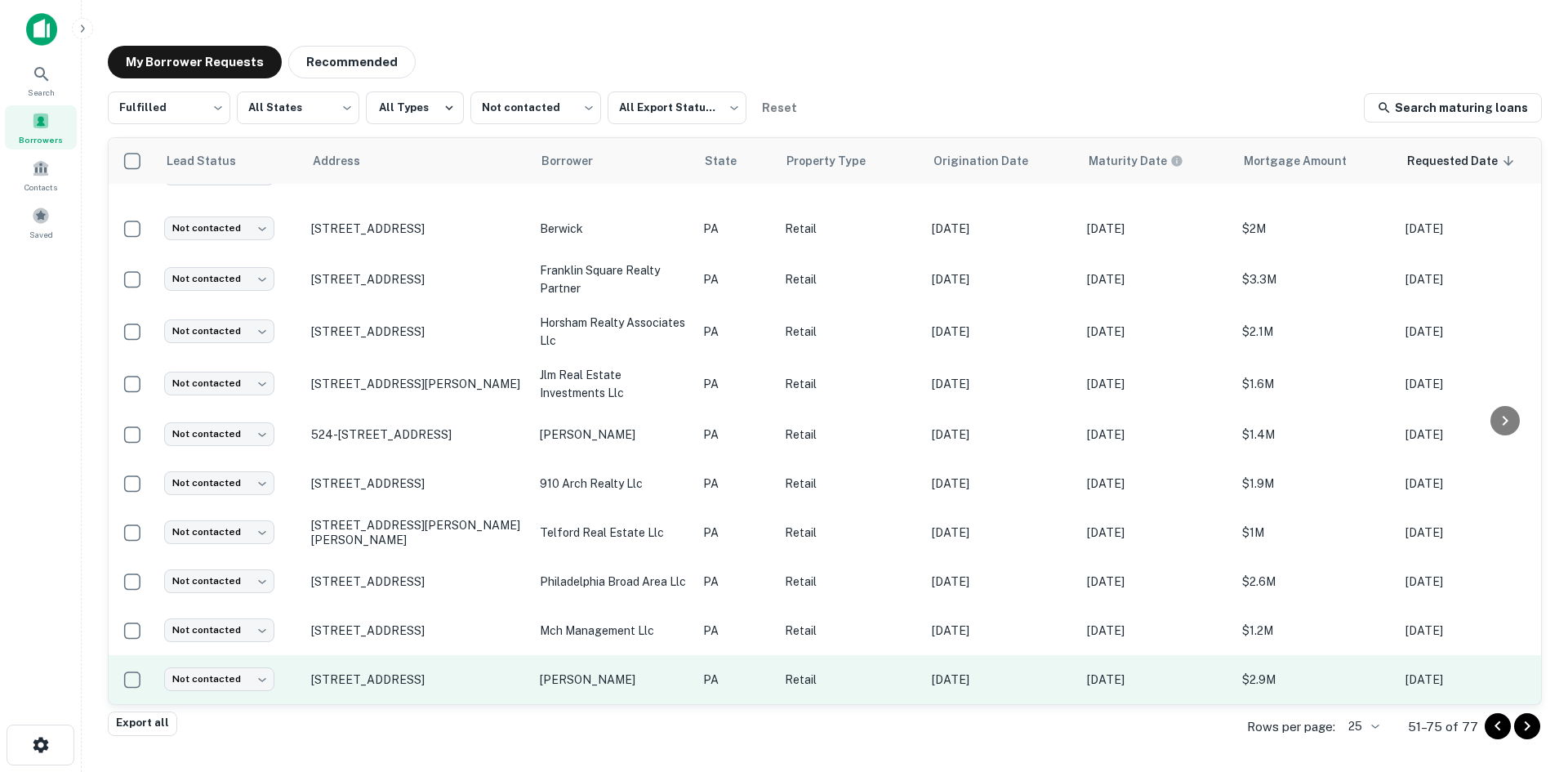
click at [402, 655] on td "36 W 3rd Ave Trappe, PA 19426" at bounding box center [417, 680] width 229 height 49
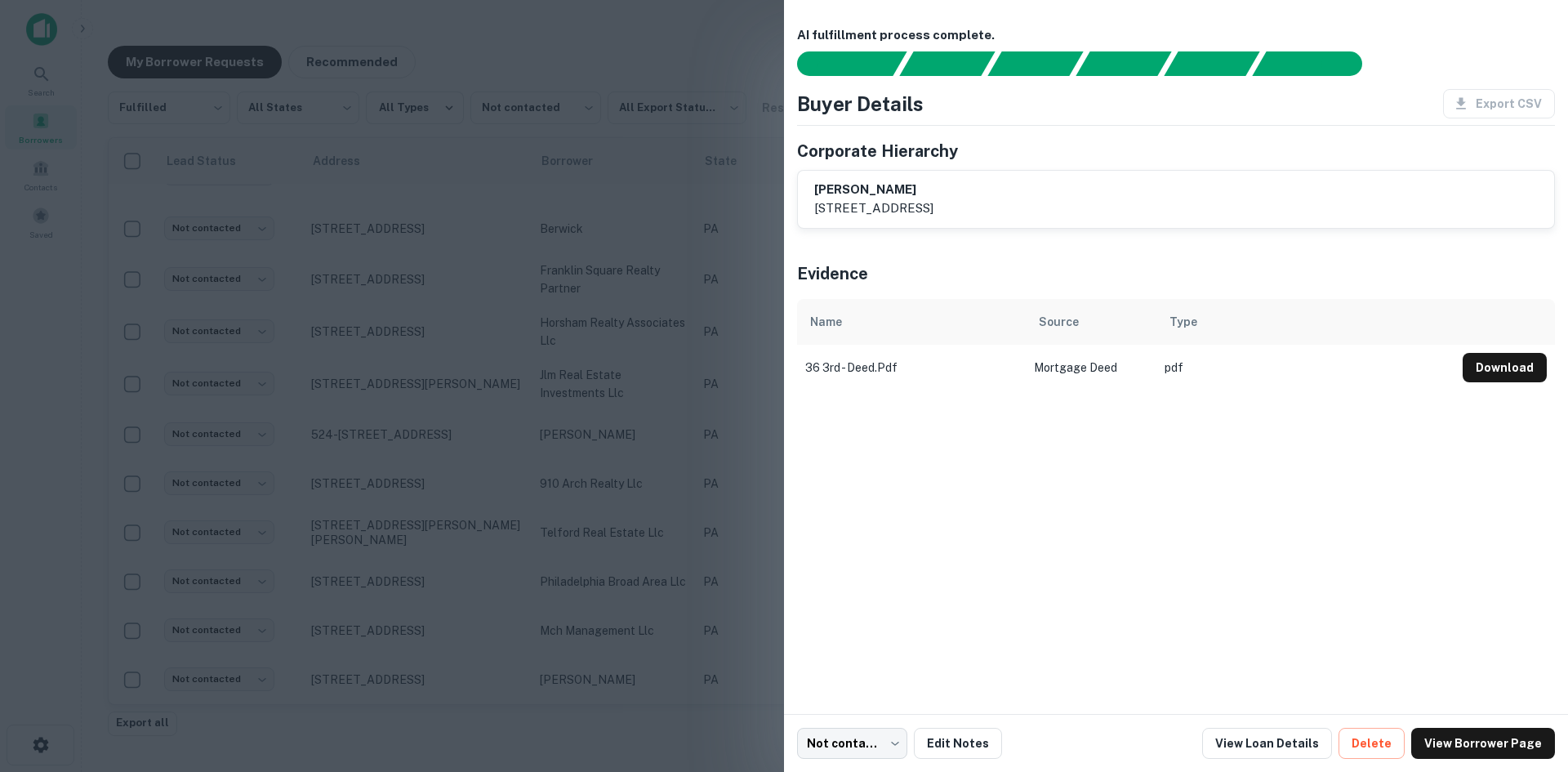
click at [410, 631] on div at bounding box center [784, 386] width 1568 height 772
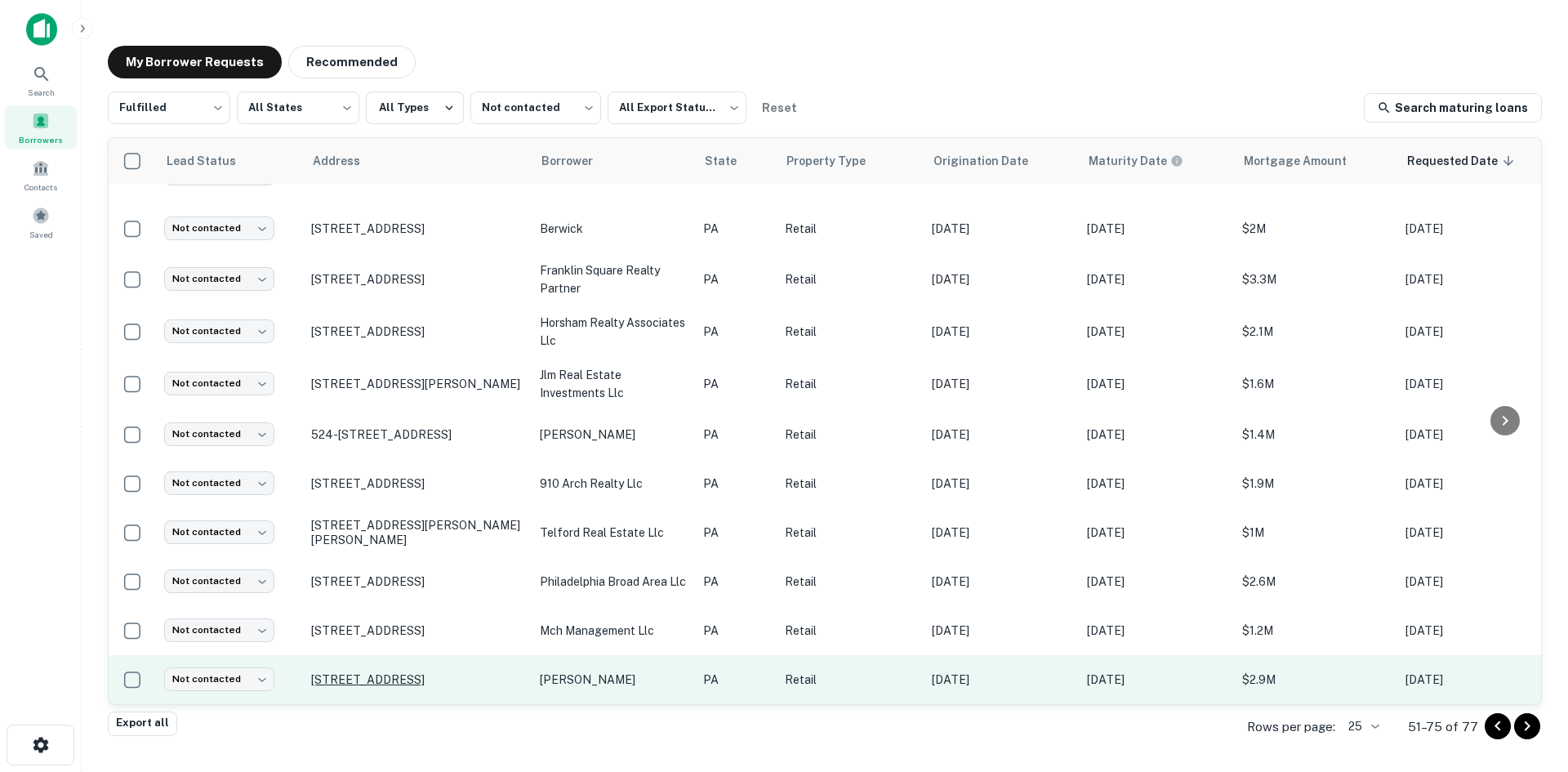
click at [419, 673] on p "36 W 3rd Ave Trappe, PA 19426" at bounding box center [417, 680] width 212 height 14
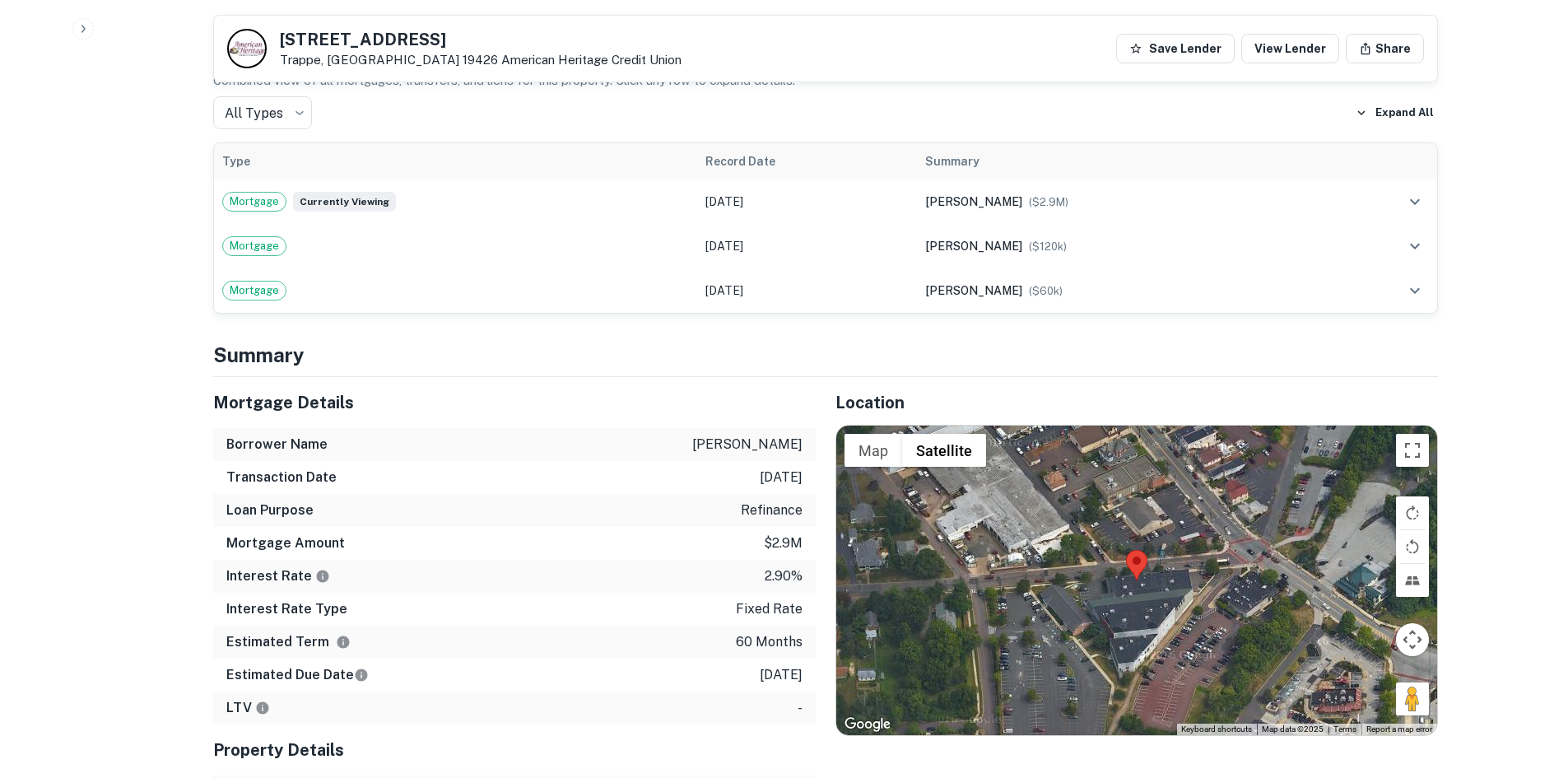
scroll to position [1234, 0]
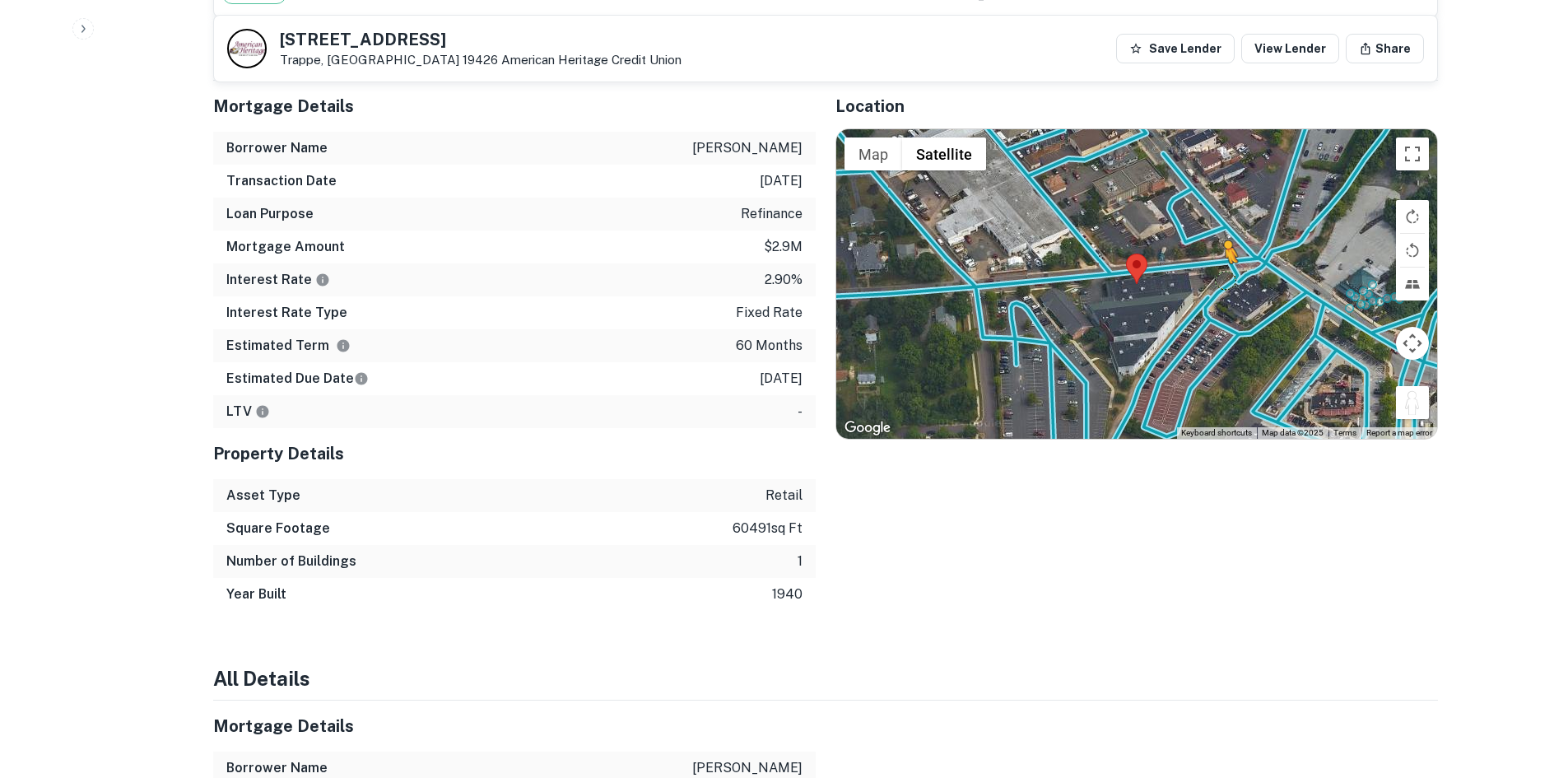
drag, startPoint x: 1419, startPoint y: 392, endPoint x: 1211, endPoint y: 247, distance: 253.6
click at [1211, 247] on div "To activate drag with keyboard, press Alt + Enter. Once in keyboard drag state,…" at bounding box center [1137, 284] width 601 height 310
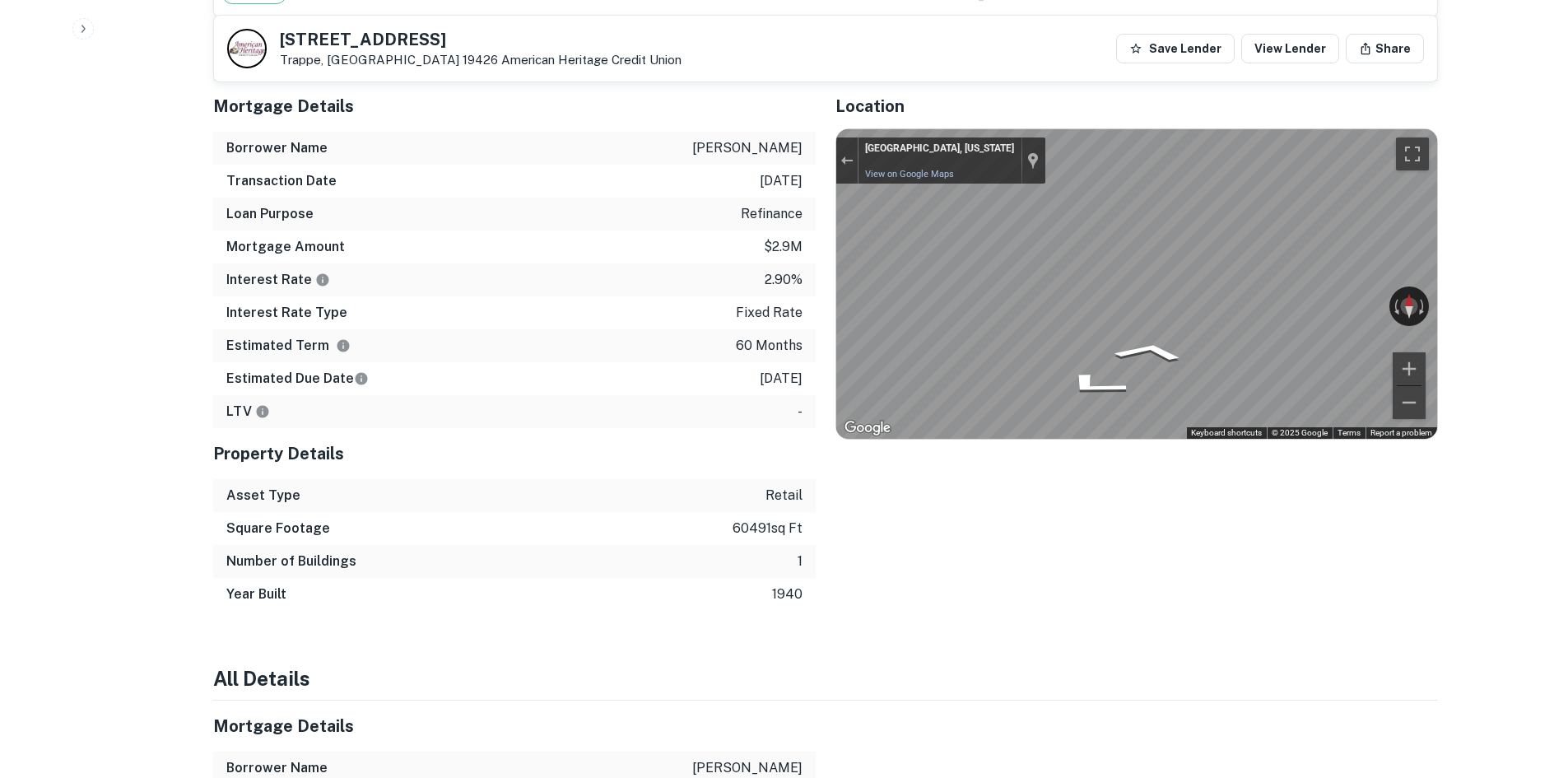
click at [1307, 286] on div "← Move left → Move right ↑ Move up ↓ Move down + Zoom in - Zoom out 25 W Third …" at bounding box center [1137, 284] width 601 height 310
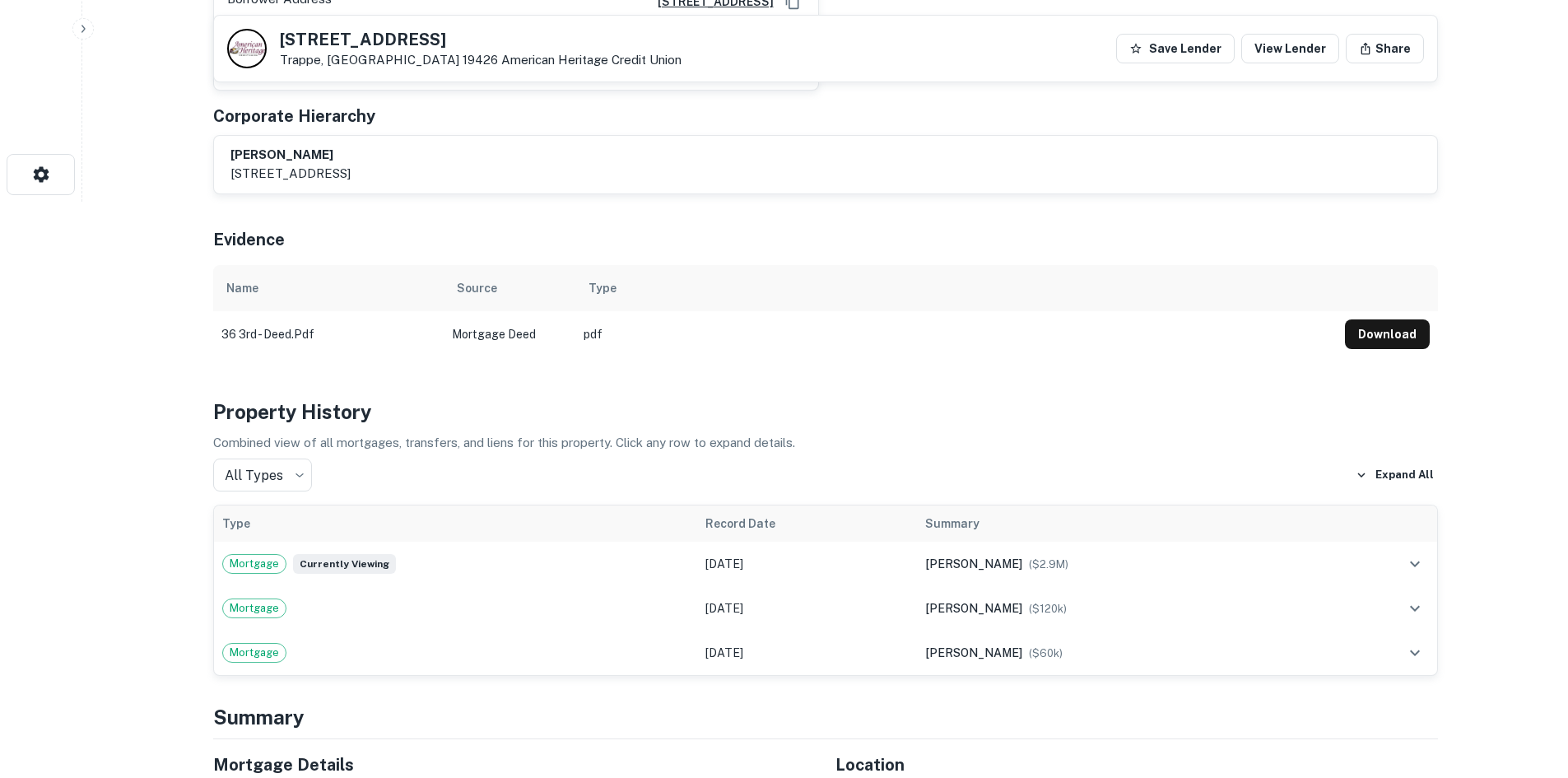
scroll to position [165, 0]
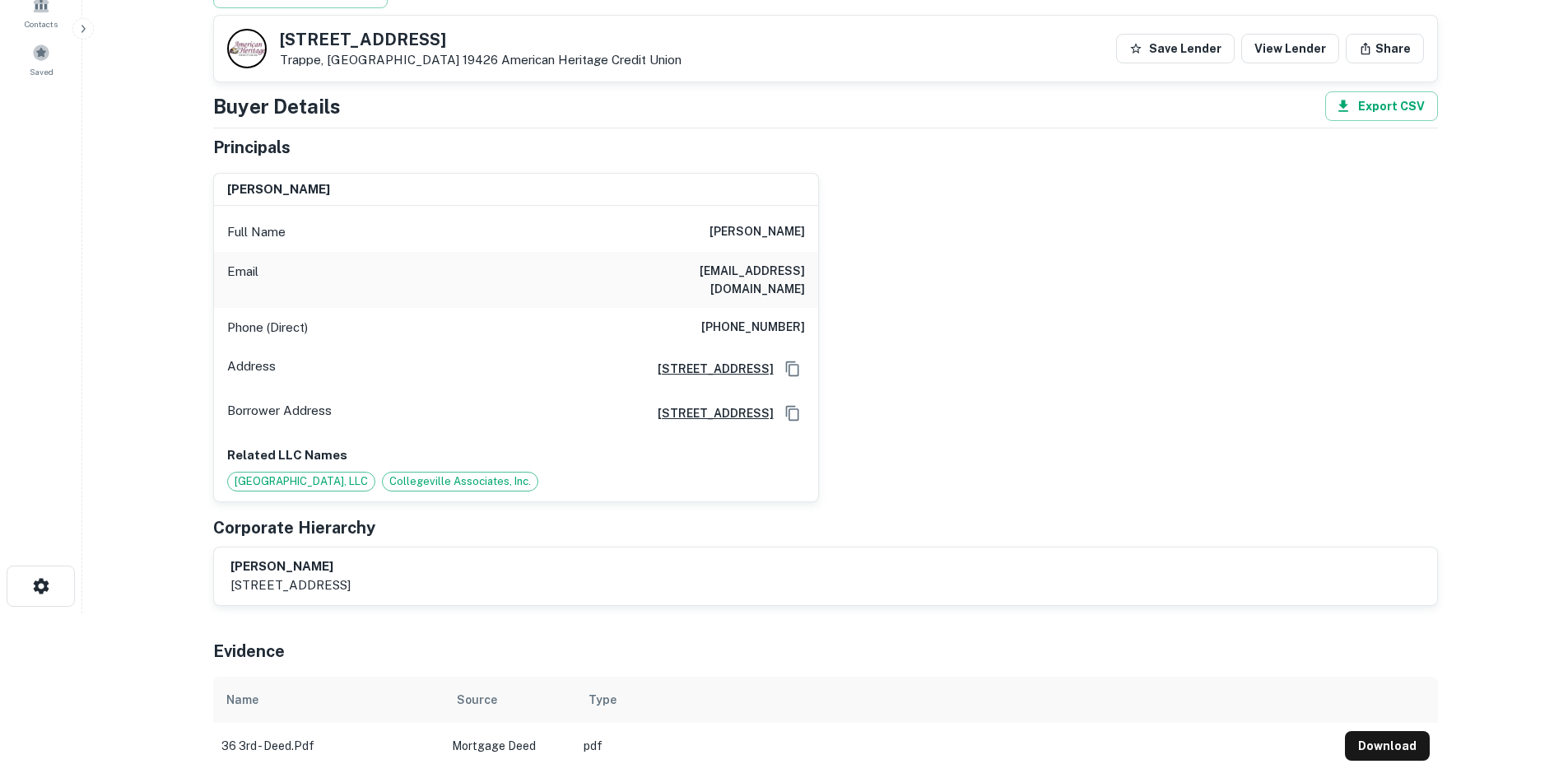
click at [784, 318] on h6 "(610) 304-8787" at bounding box center [753, 328] width 104 height 20
copy h6 "(610) 304-8787"
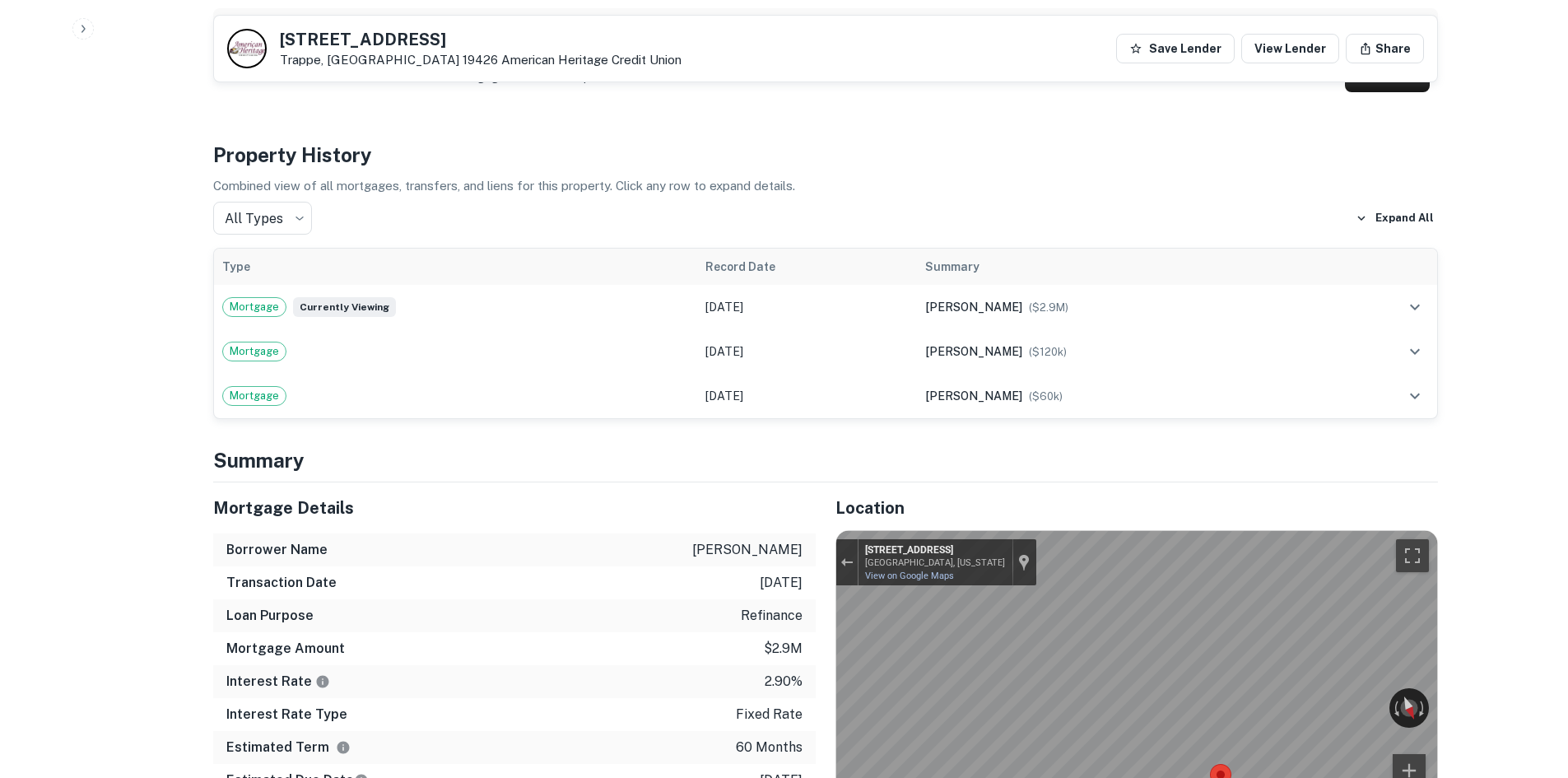
scroll to position [1152, 0]
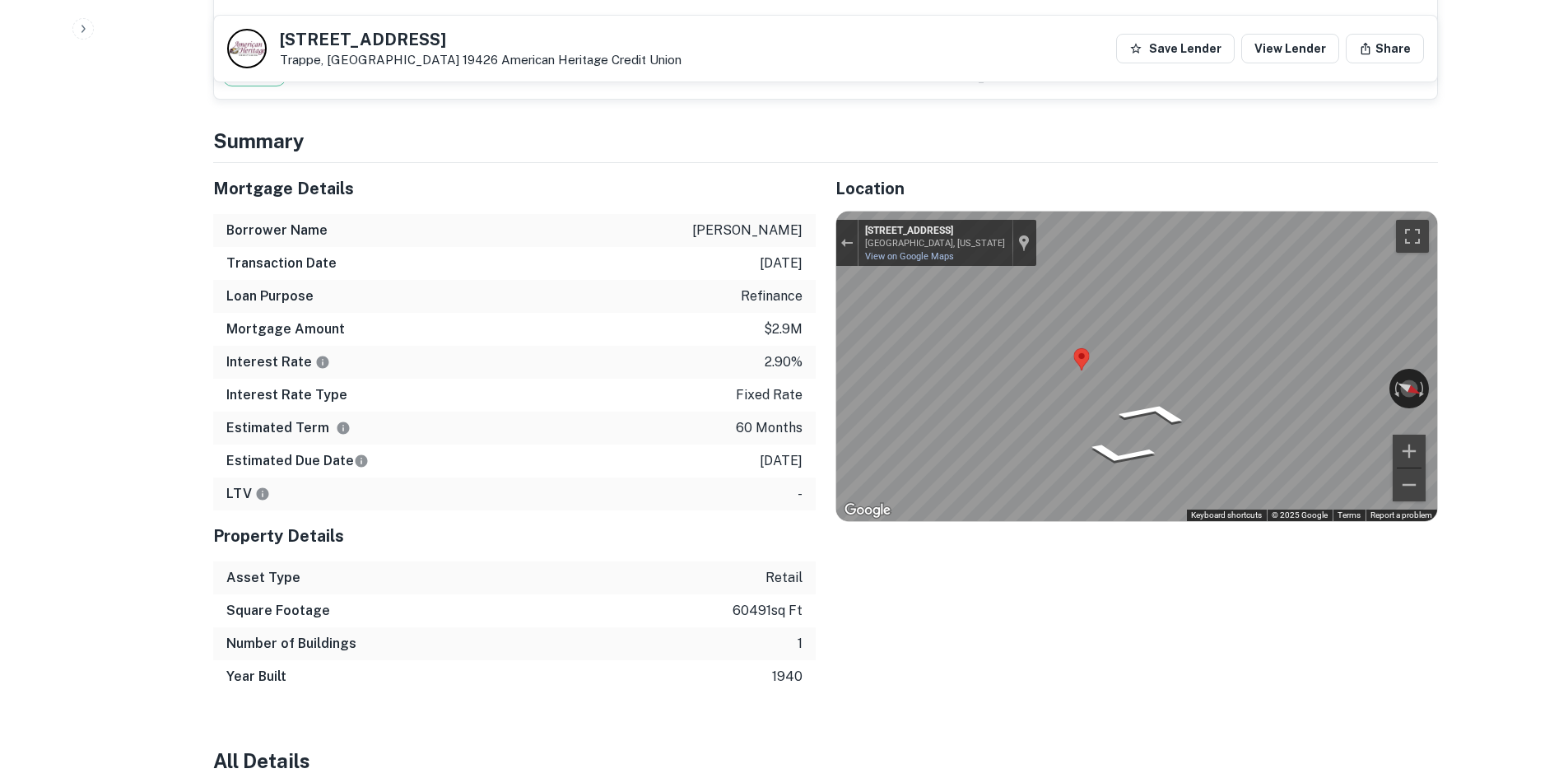
click at [793, 312] on div "Mortgage Details Borrower Name yocum ralph r Transaction Date 7/15/2021 Loan Pu…" at bounding box center [815, 428] width 1245 height 530
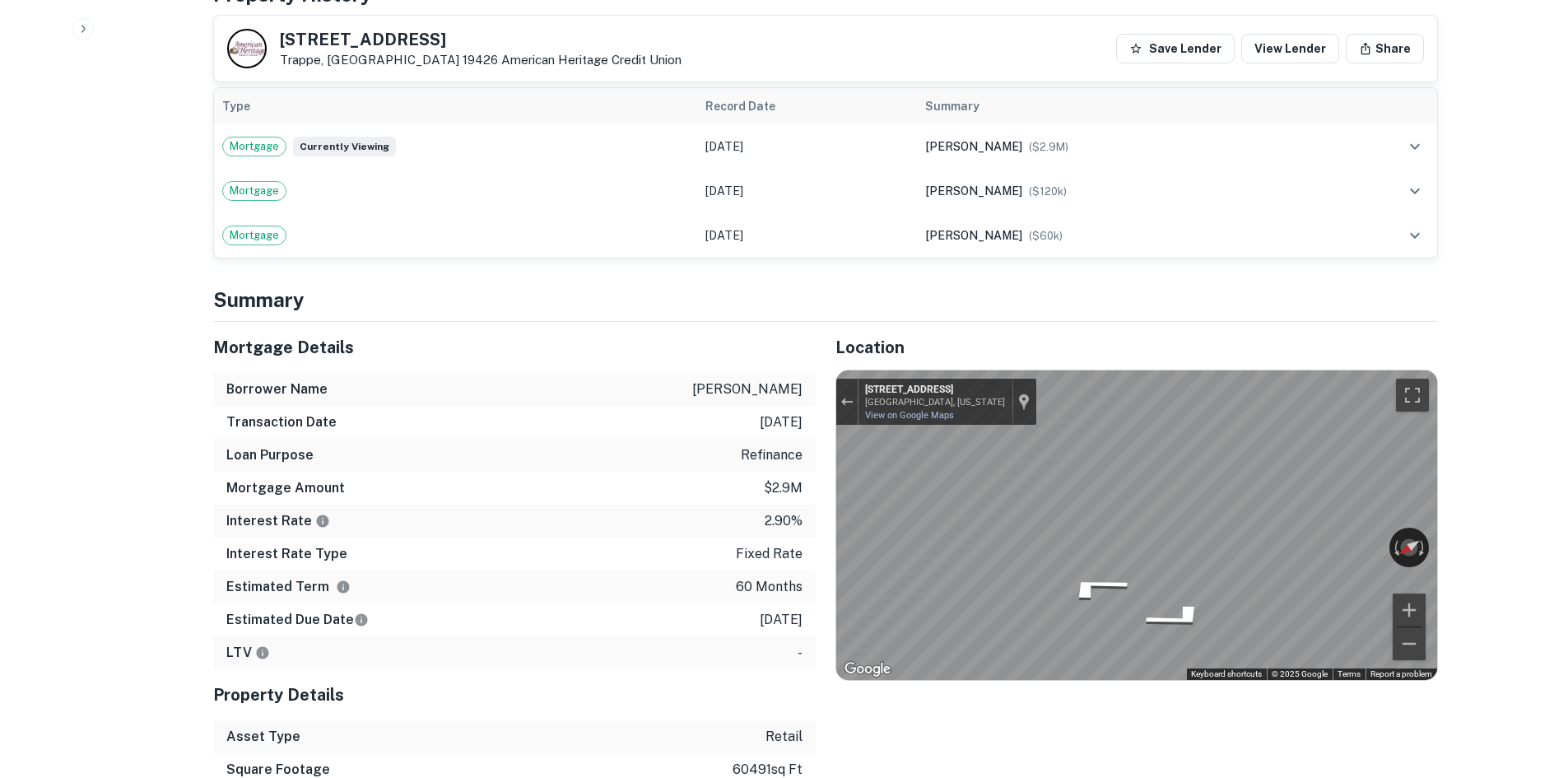
scroll to position [988, 0]
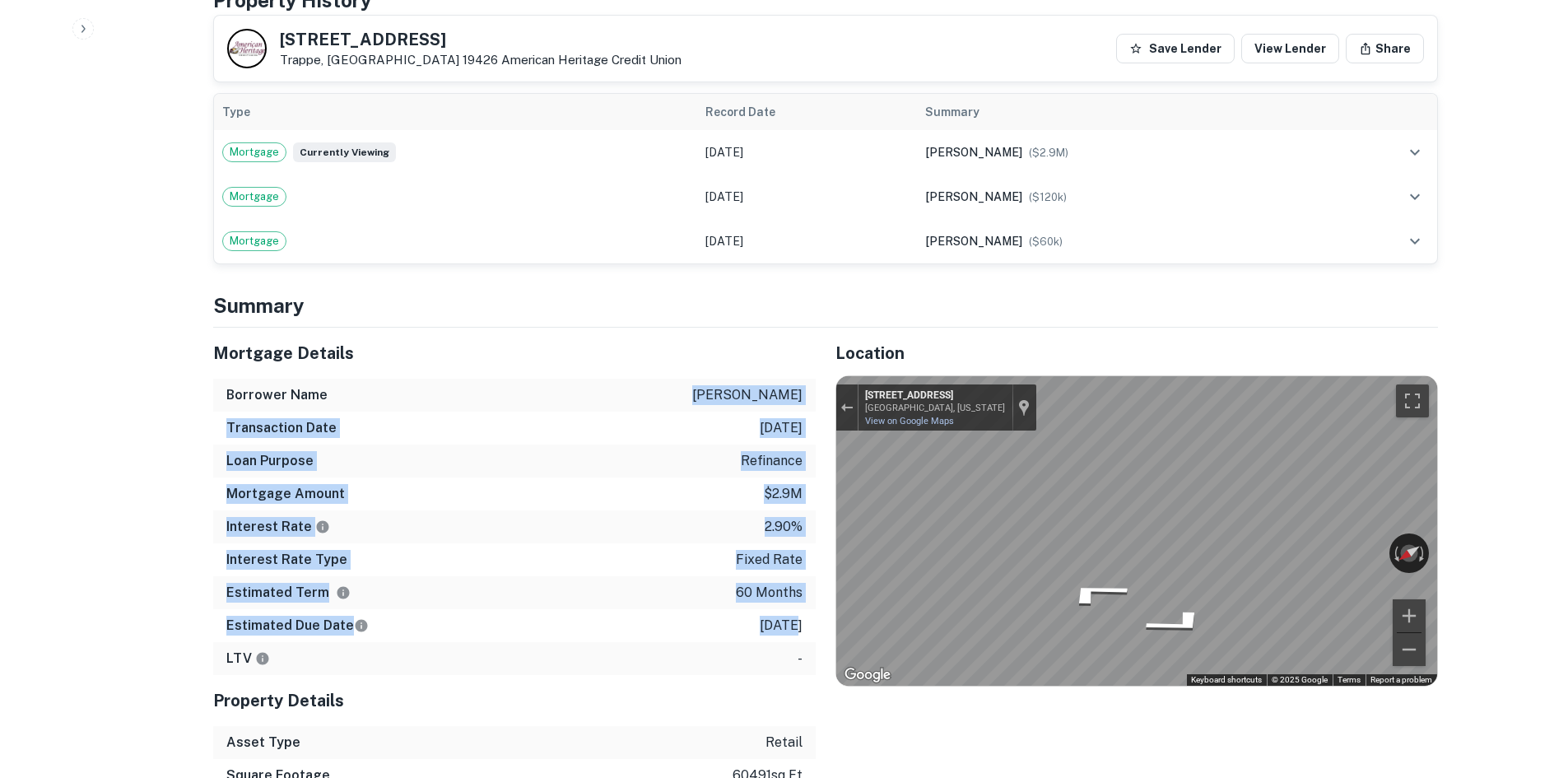
drag, startPoint x: 673, startPoint y: 389, endPoint x: 768, endPoint y: 615, distance: 245.2
click at [768, 615] on div "Mortgage Details Borrower Name yocum ralph r Transaction Date 7/15/2021 Loan Pu…" at bounding box center [514, 501] width 602 height 347
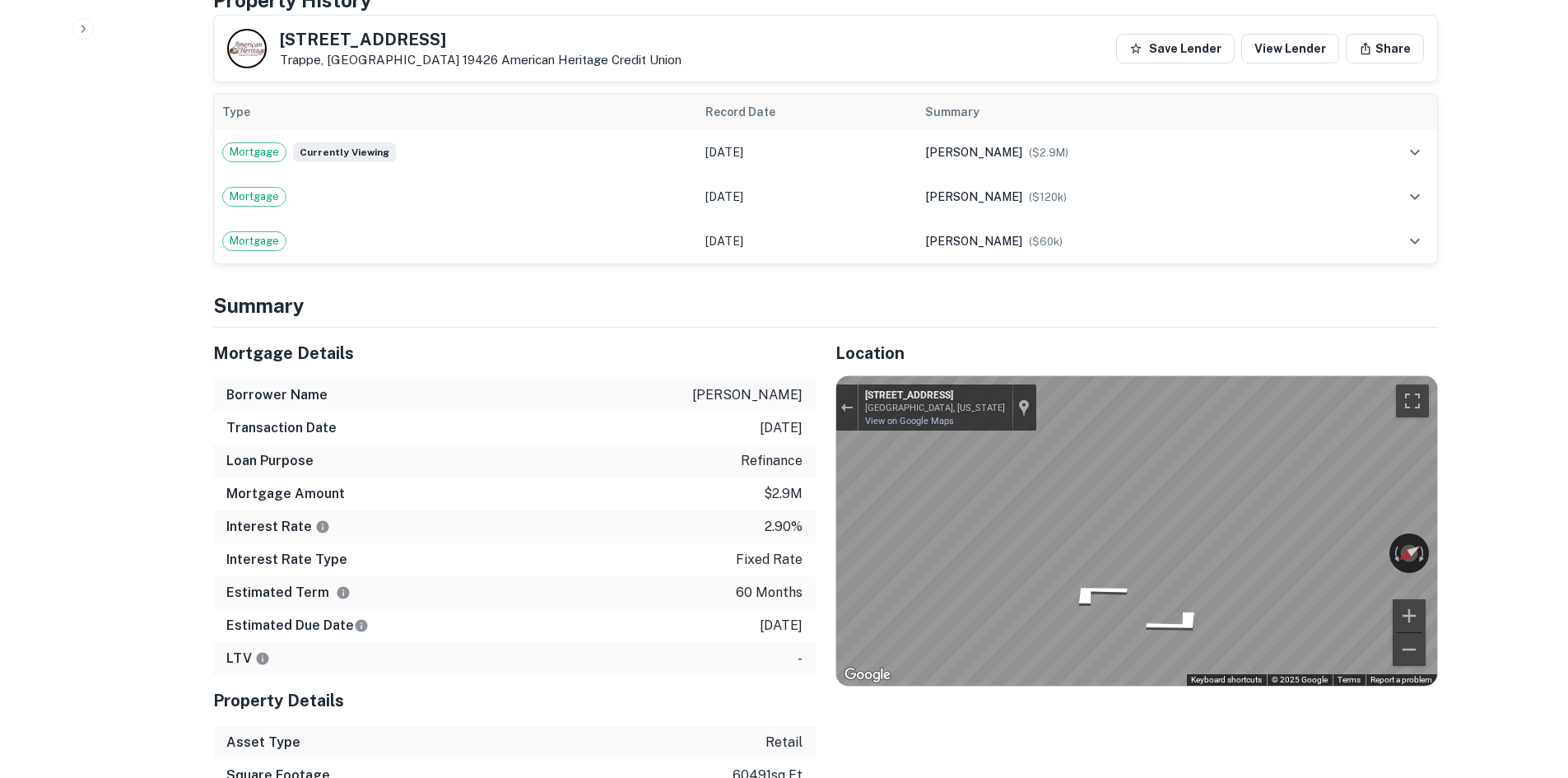
click at [806, 609] on div "Estimated Due Date 7/15/2026" at bounding box center [514, 626] width 602 height 33
drag, startPoint x: 811, startPoint y: 619, endPoint x: 606, endPoint y: 432, distance: 277.5
click at [608, 438] on div "Mortgage Details Borrower Name yocum ralph r Transaction Date 7/15/2021 Loan Pu…" at bounding box center [514, 501] width 602 height 347
click at [605, 445] on div "Loan Purpose refinance" at bounding box center [514, 461] width 602 height 33
click at [235, 291] on h4 "Summary" at bounding box center [825, 305] width 1225 height 30
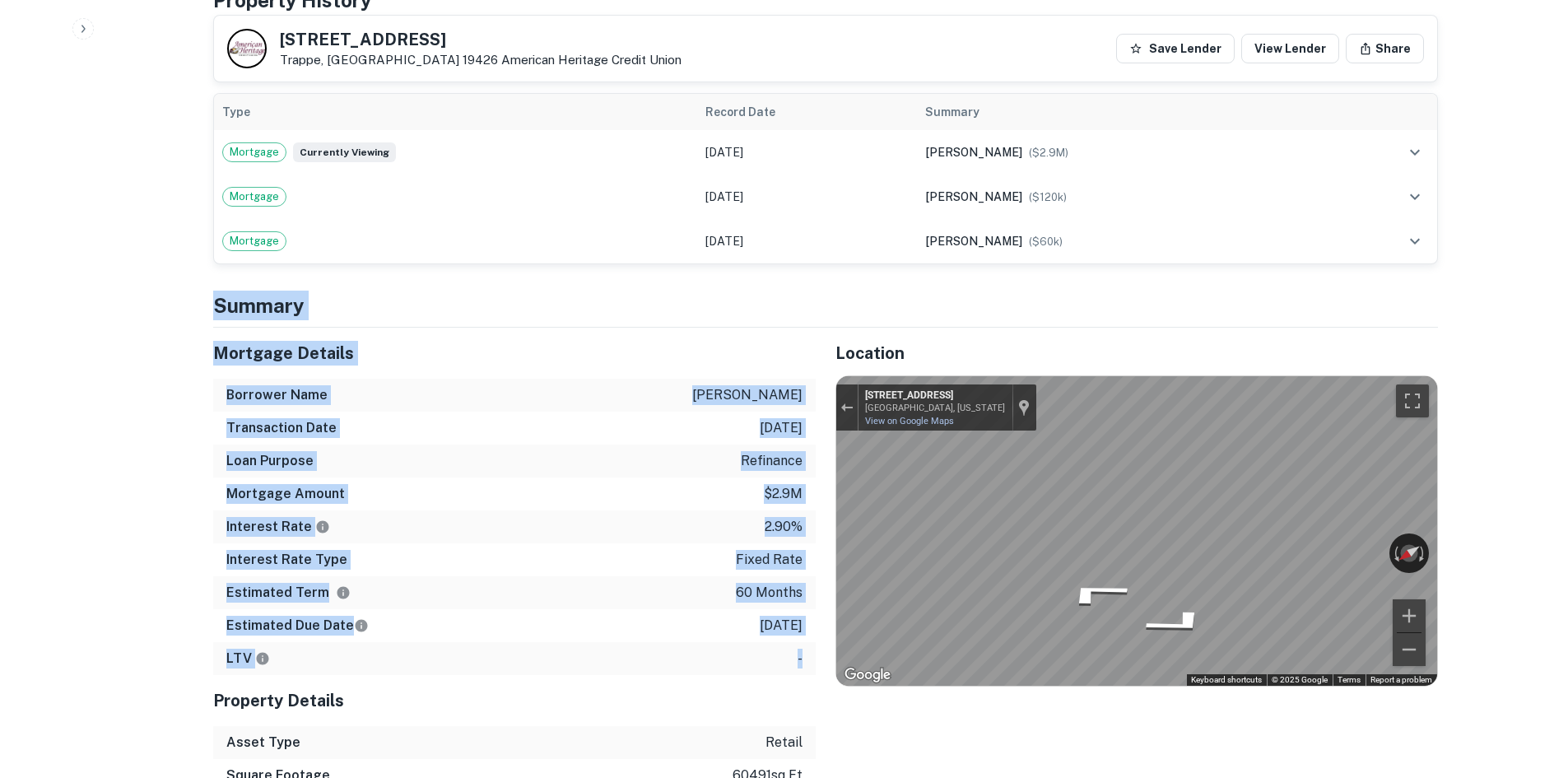
drag, startPoint x: 214, startPoint y: 290, endPoint x: 809, endPoint y: 632, distance: 686.3
click at [790, 642] on div "LTV -" at bounding box center [514, 659] width 602 height 33
drag, startPoint x: 804, startPoint y: 648, endPoint x: 211, endPoint y: 299, distance: 688.1
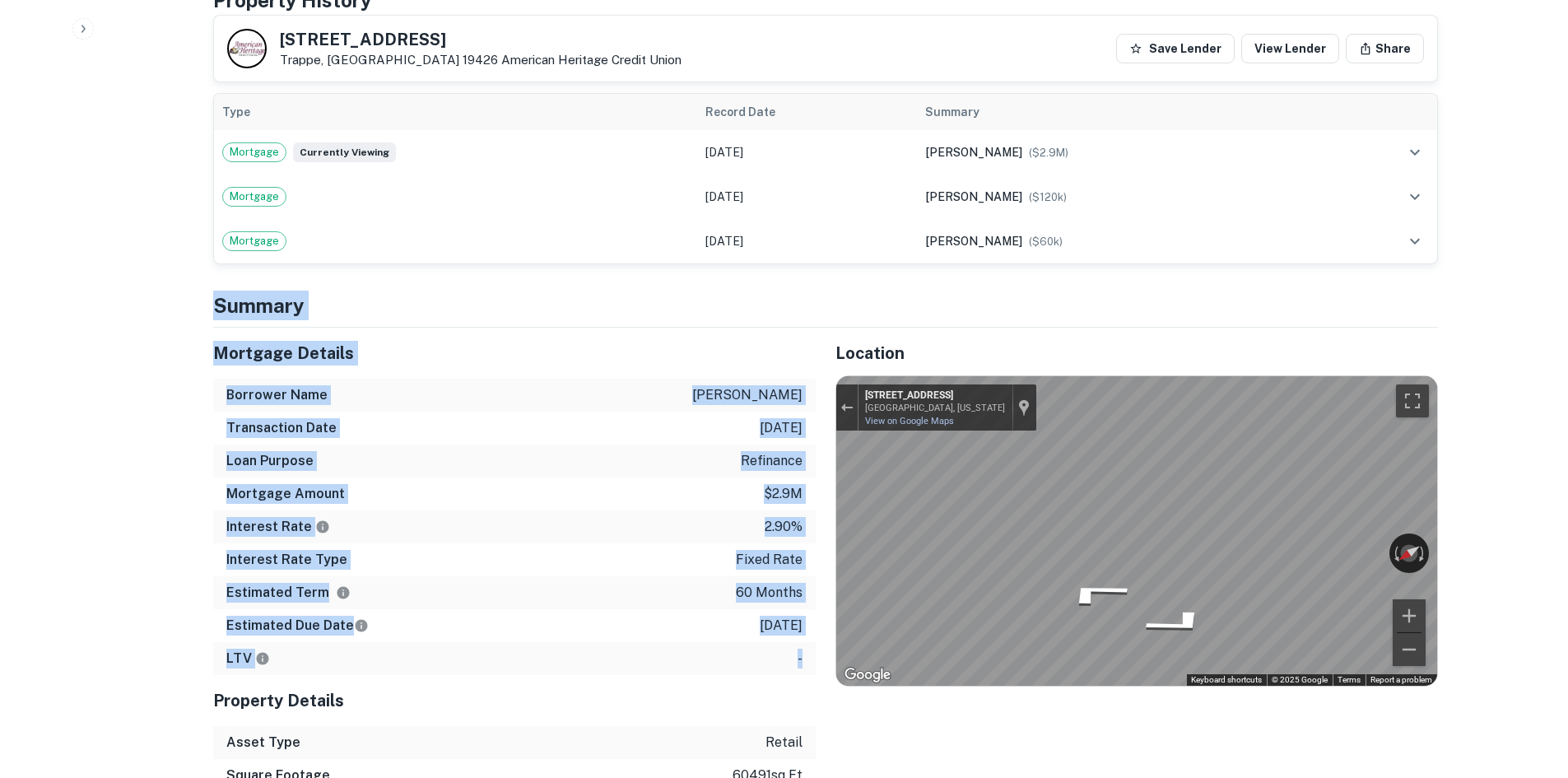
drag, startPoint x: 210, startPoint y: 293, endPoint x: 804, endPoint y: 640, distance: 687.9
click at [811, 655] on div "LTV -" at bounding box center [514, 659] width 602 height 33
drag, startPoint x: 818, startPoint y: 664, endPoint x: 214, endPoint y: 270, distance: 721.1
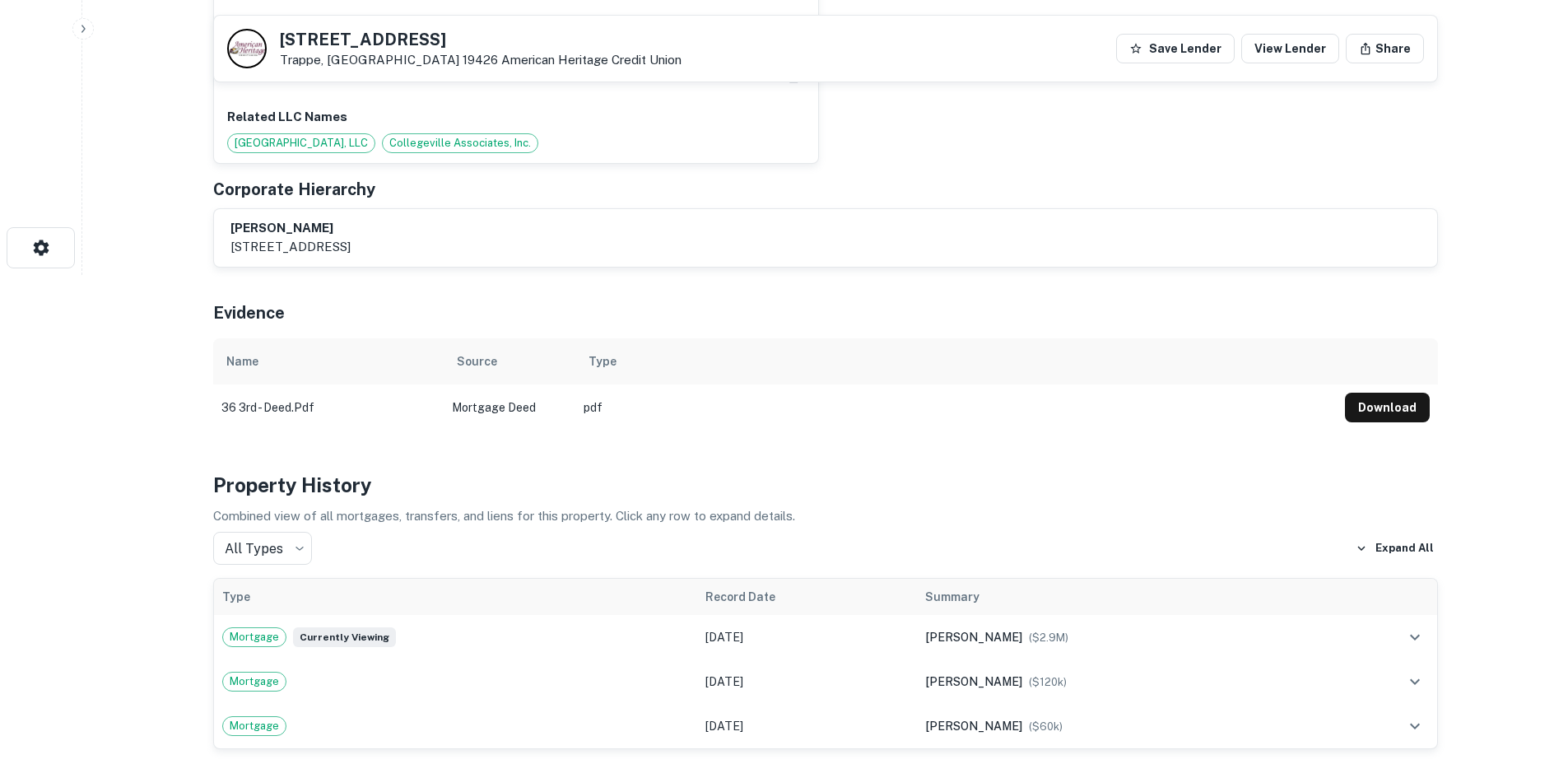
scroll to position [494, 0]
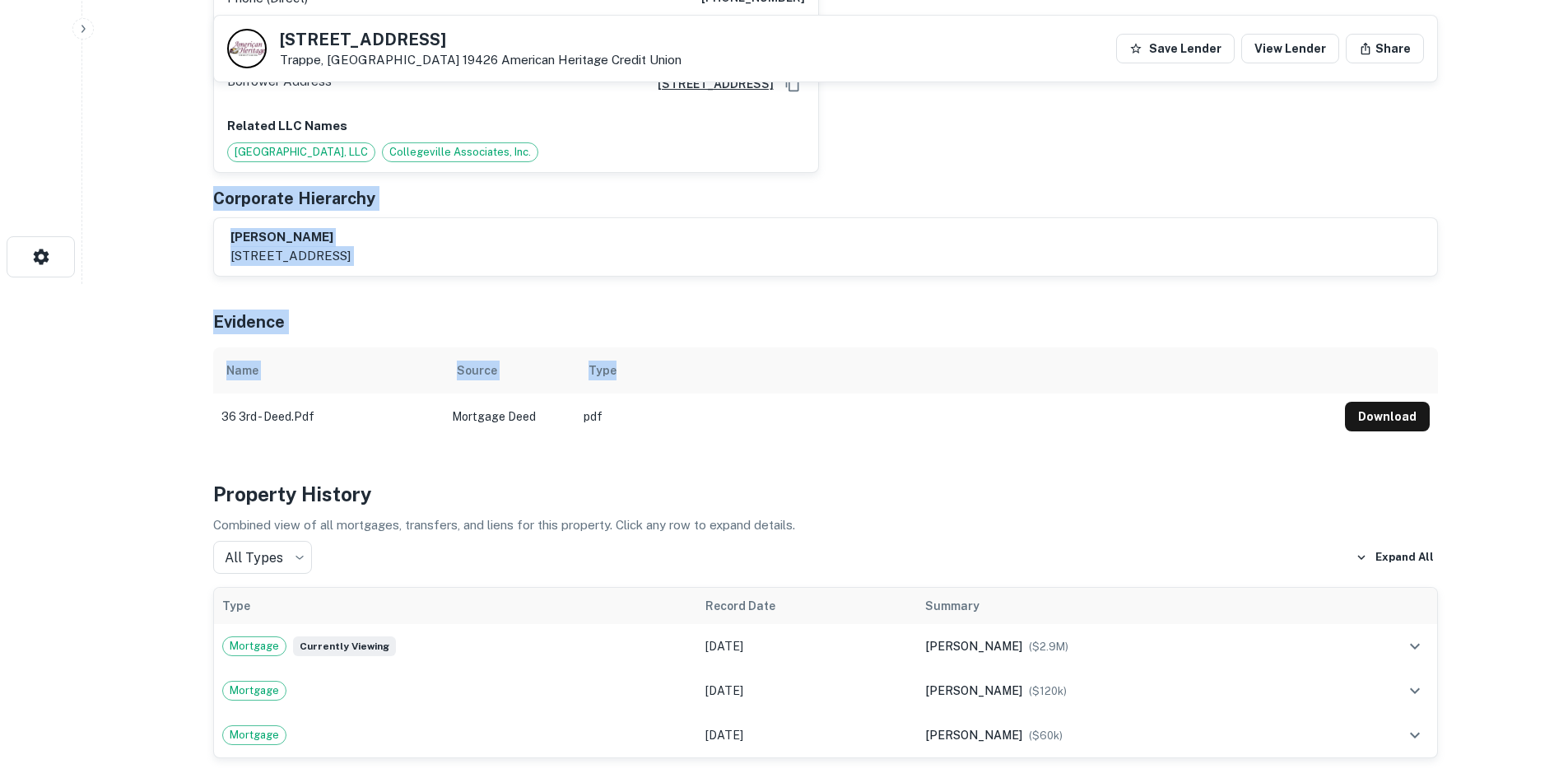
drag, startPoint x: 170, startPoint y: 168, endPoint x: 796, endPoint y: 342, distance: 649.7
click at [775, 347] on th "Type" at bounding box center [957, 370] width 762 height 46
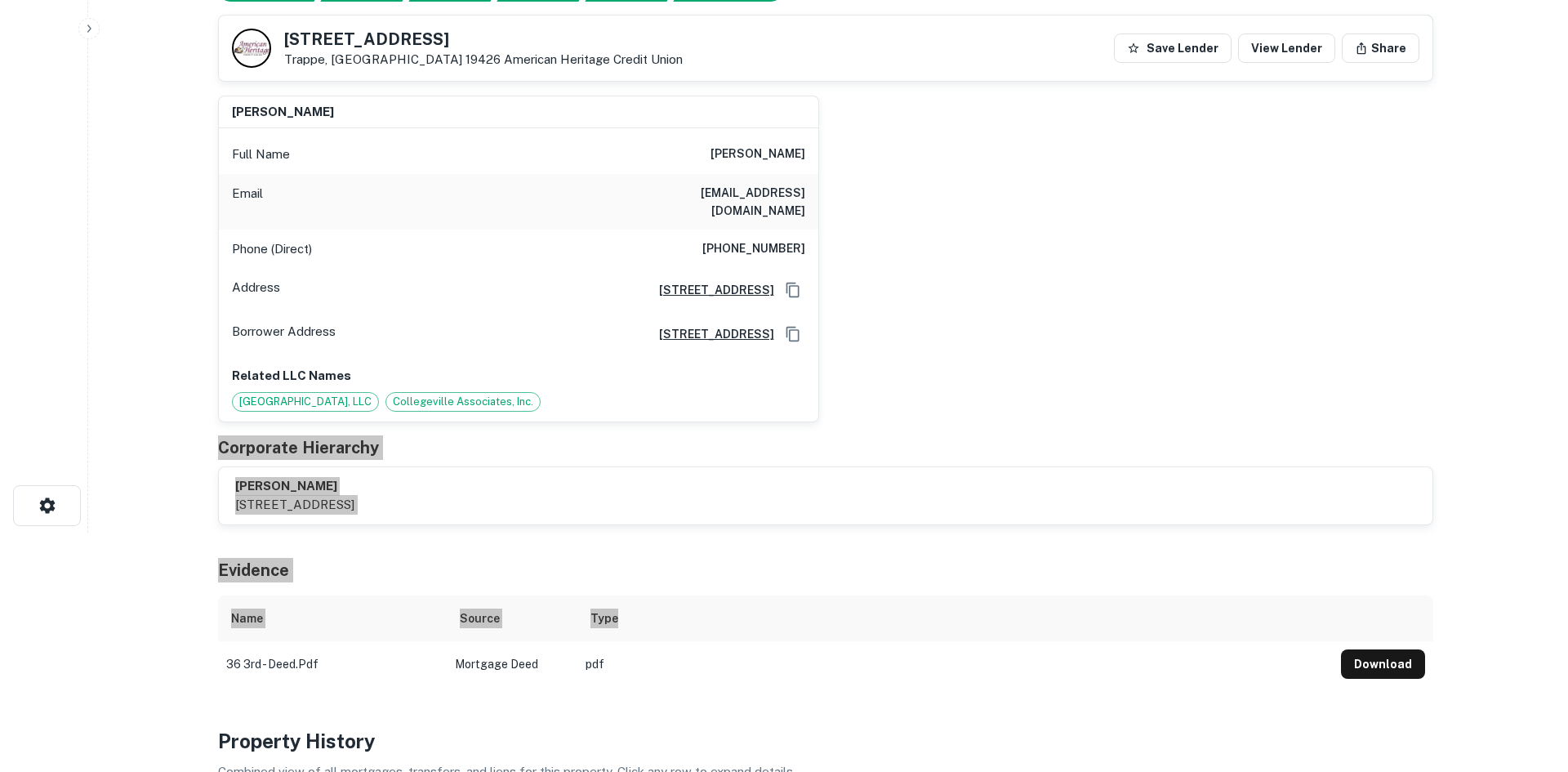
scroll to position [0, 0]
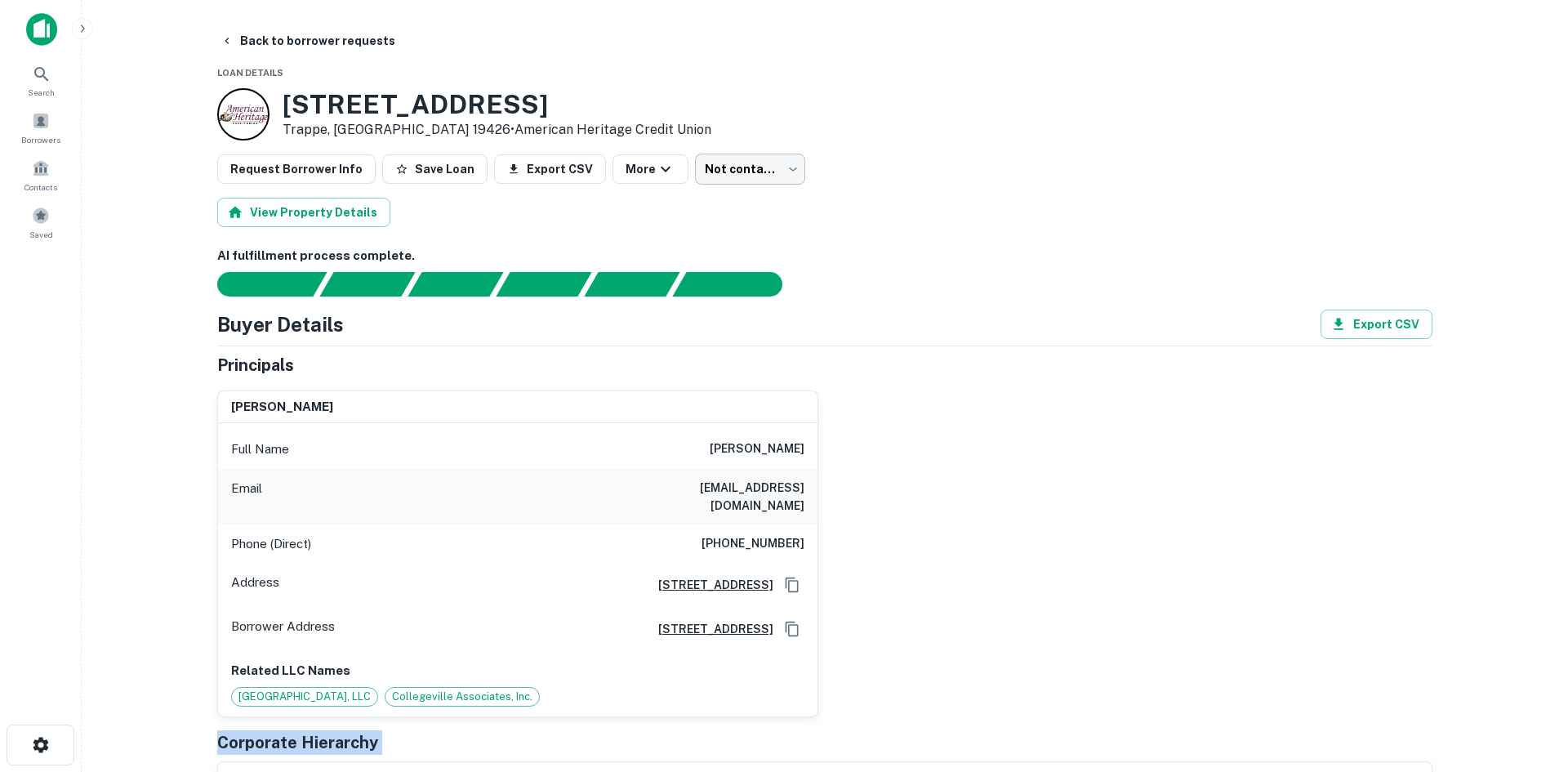
click at [679, 174] on body "Search Borrowers Contacts Saved Back to borrower requests Loan Details 36 W 3RD…" at bounding box center [784, 386] width 1568 height 772
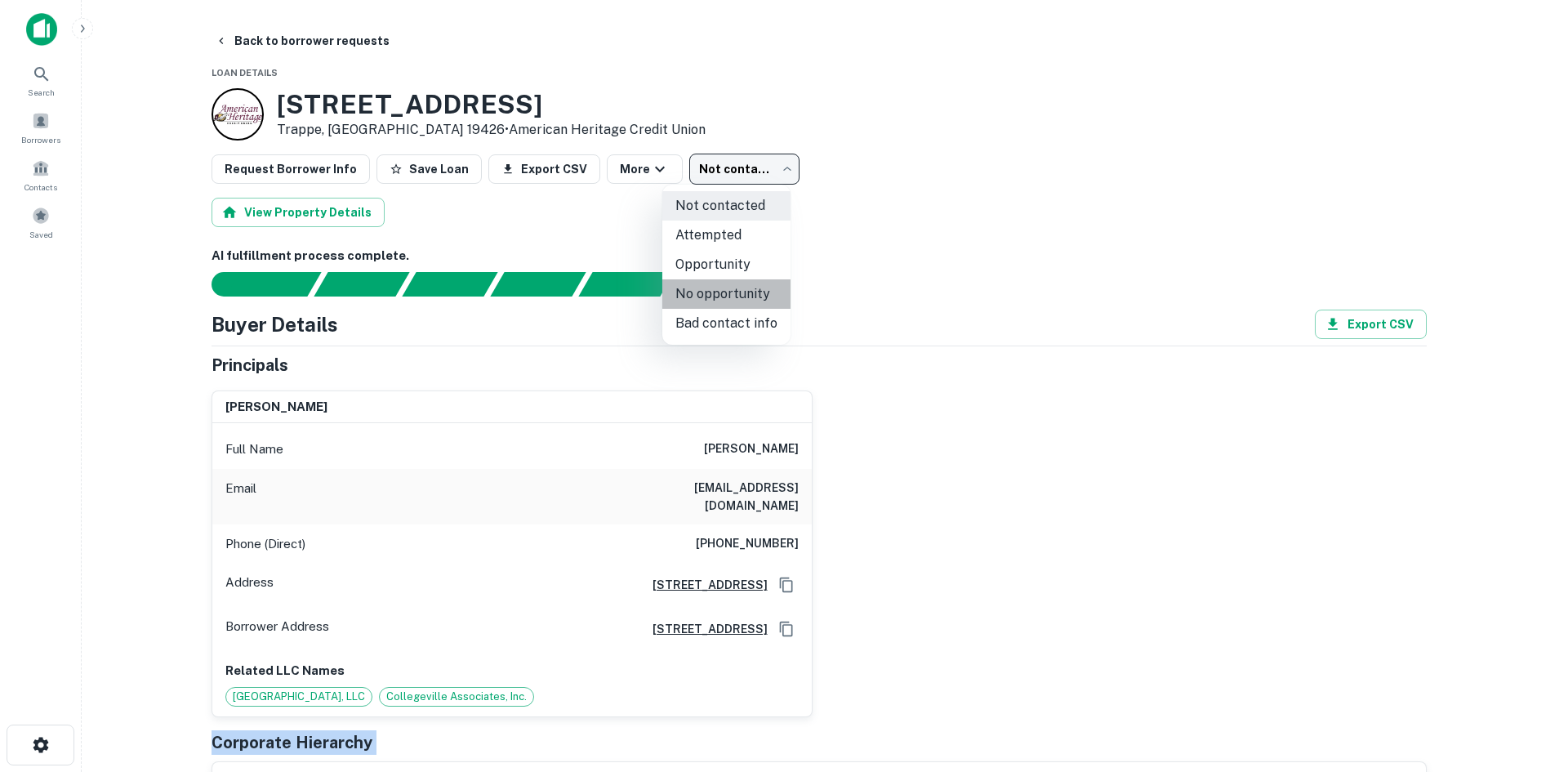
drag, startPoint x: 766, startPoint y: 303, endPoint x: 395, endPoint y: 87, distance: 429.3
click at [766, 302] on li "No opportunity" at bounding box center [727, 294] width 128 height 30
type input "**********"
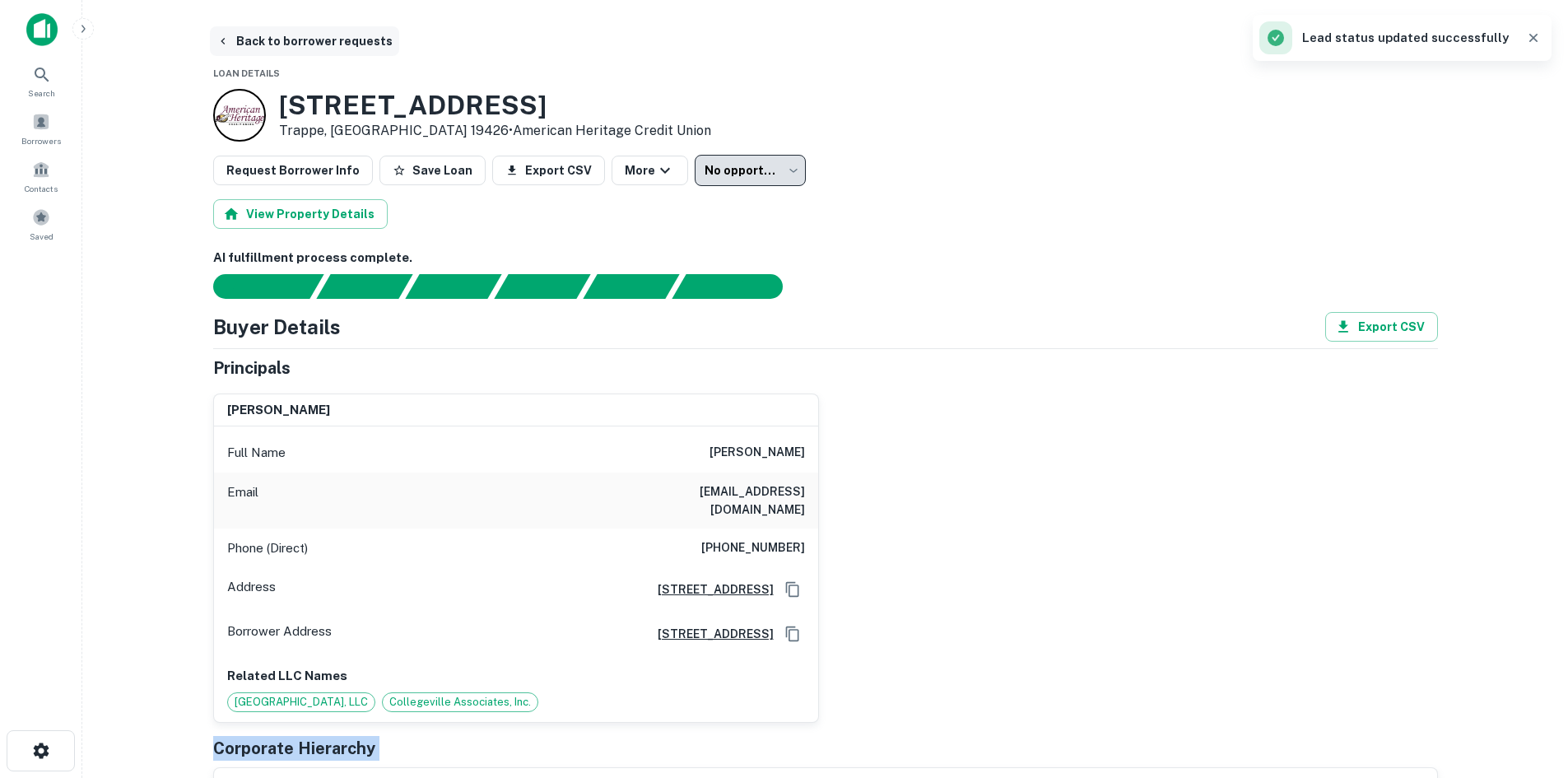
click at [337, 34] on button "Back to borrower requests" at bounding box center [304, 41] width 190 height 30
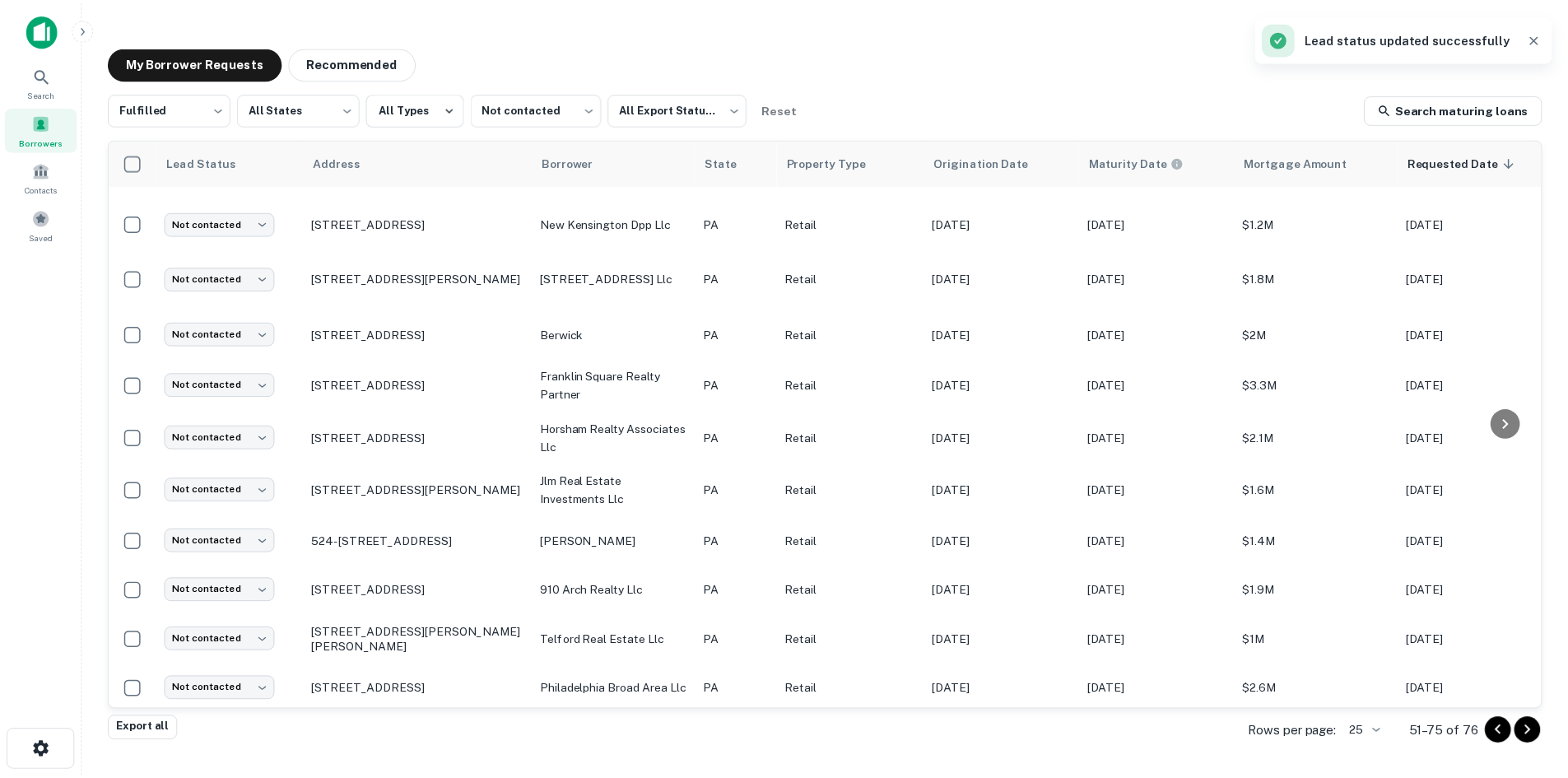
scroll to position [789, 0]
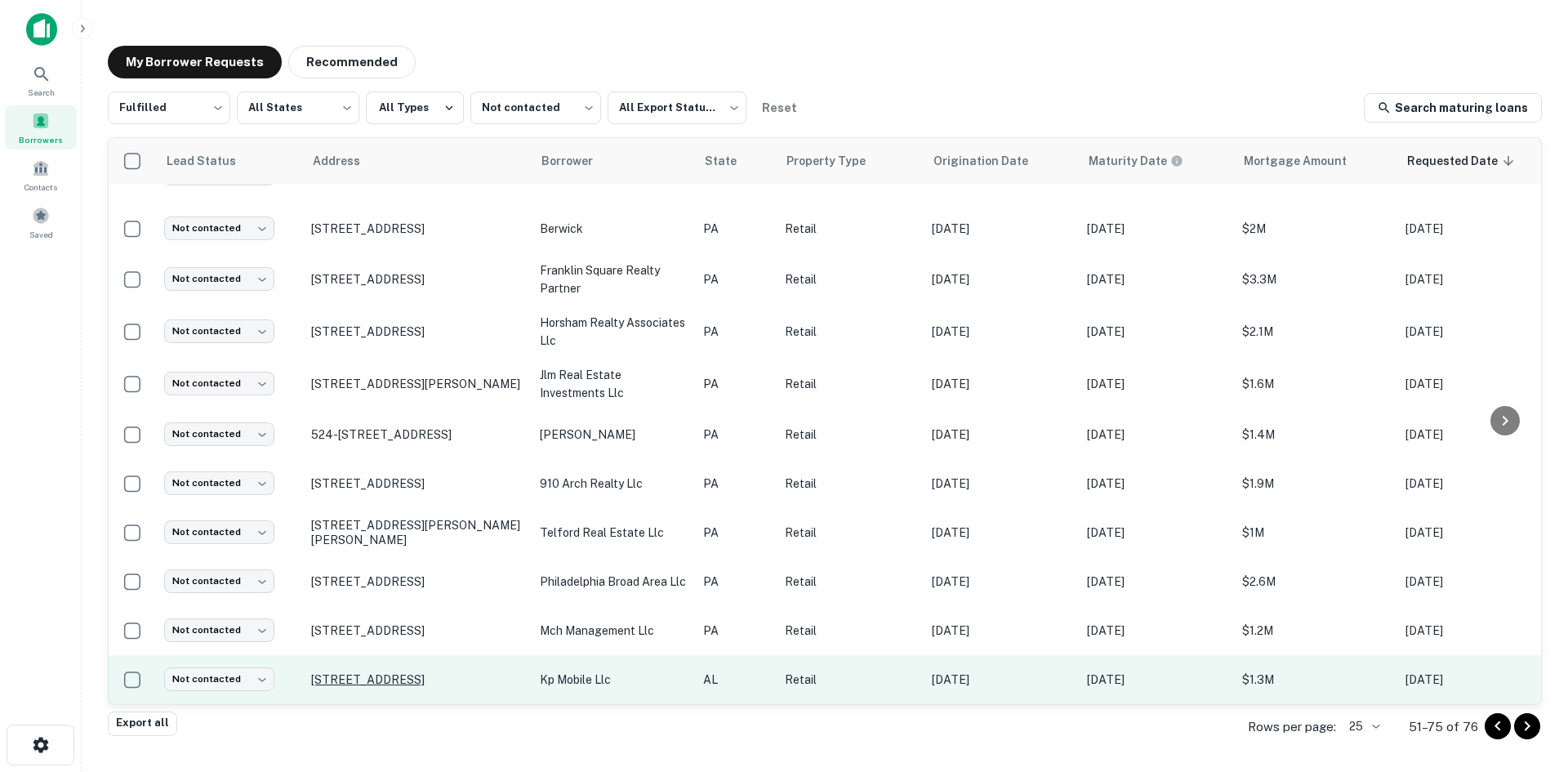
click at [471, 673] on p "7440 Airport Blvd Mobile, AL 36608" at bounding box center [417, 680] width 212 height 14
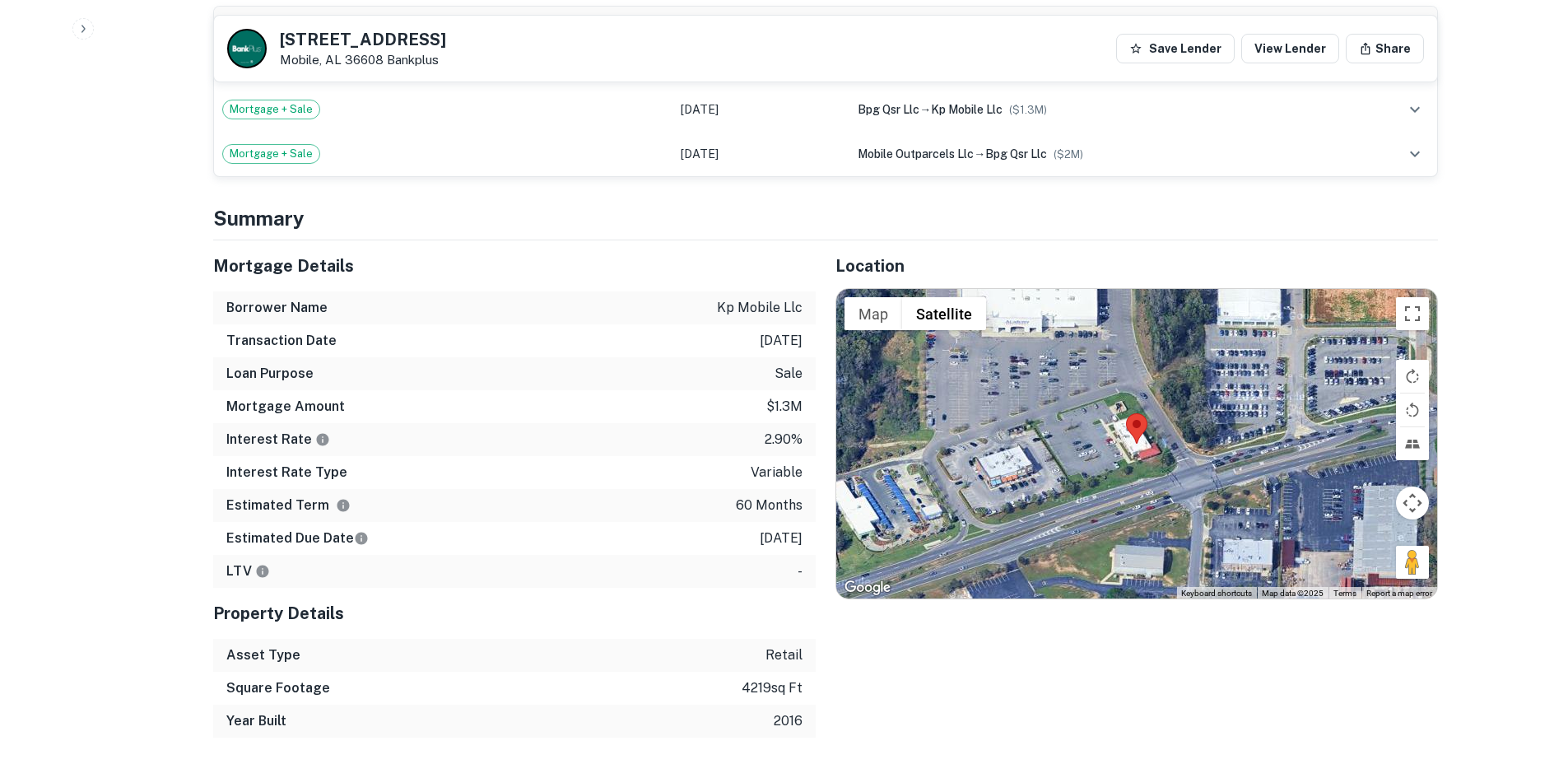
scroll to position [1481, 0]
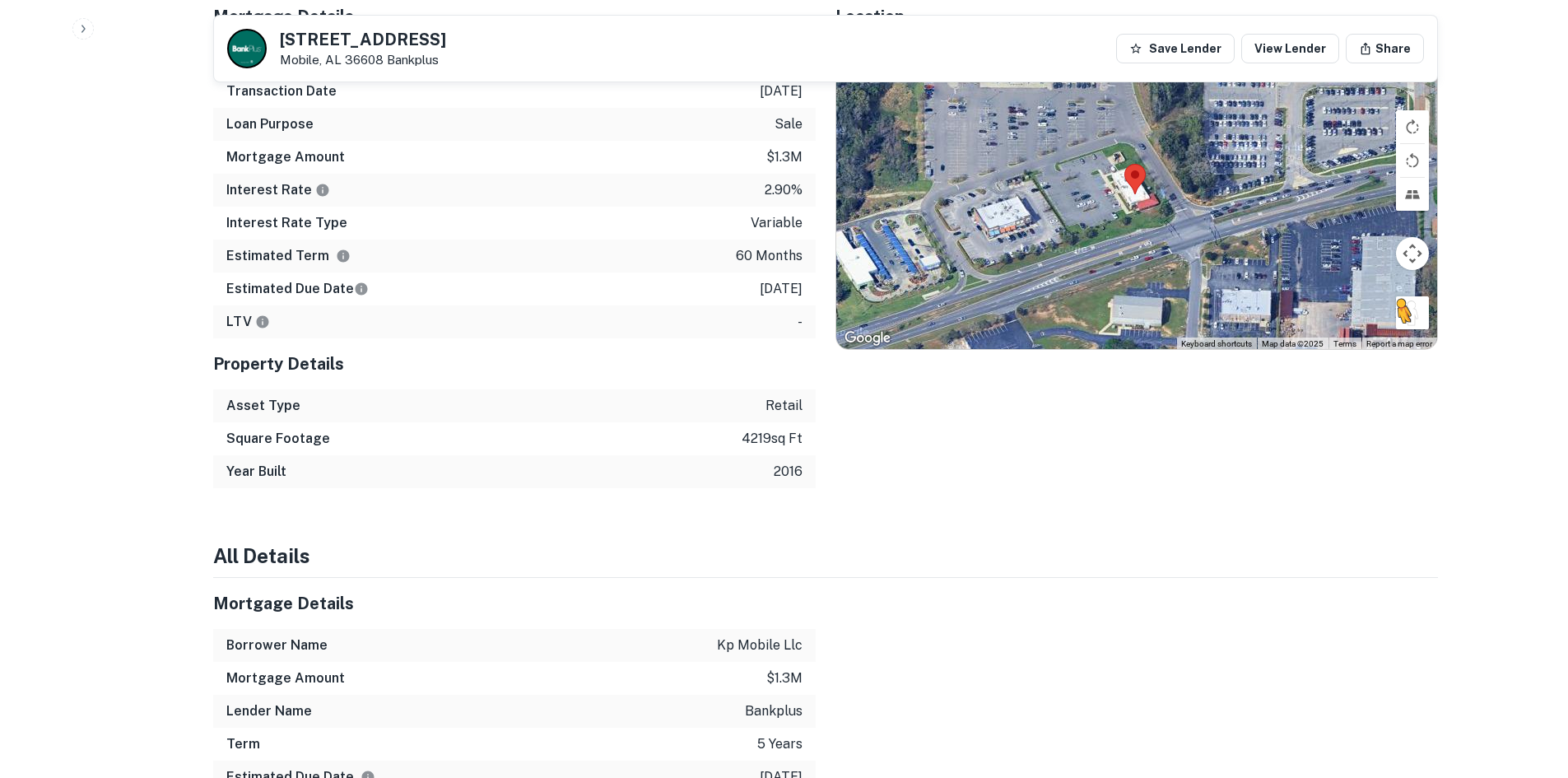
click at [1307, 292] on div "To activate drag with keyboard, press Alt + Enter. Once in keyboard drag state,…" at bounding box center [1137, 194] width 601 height 310
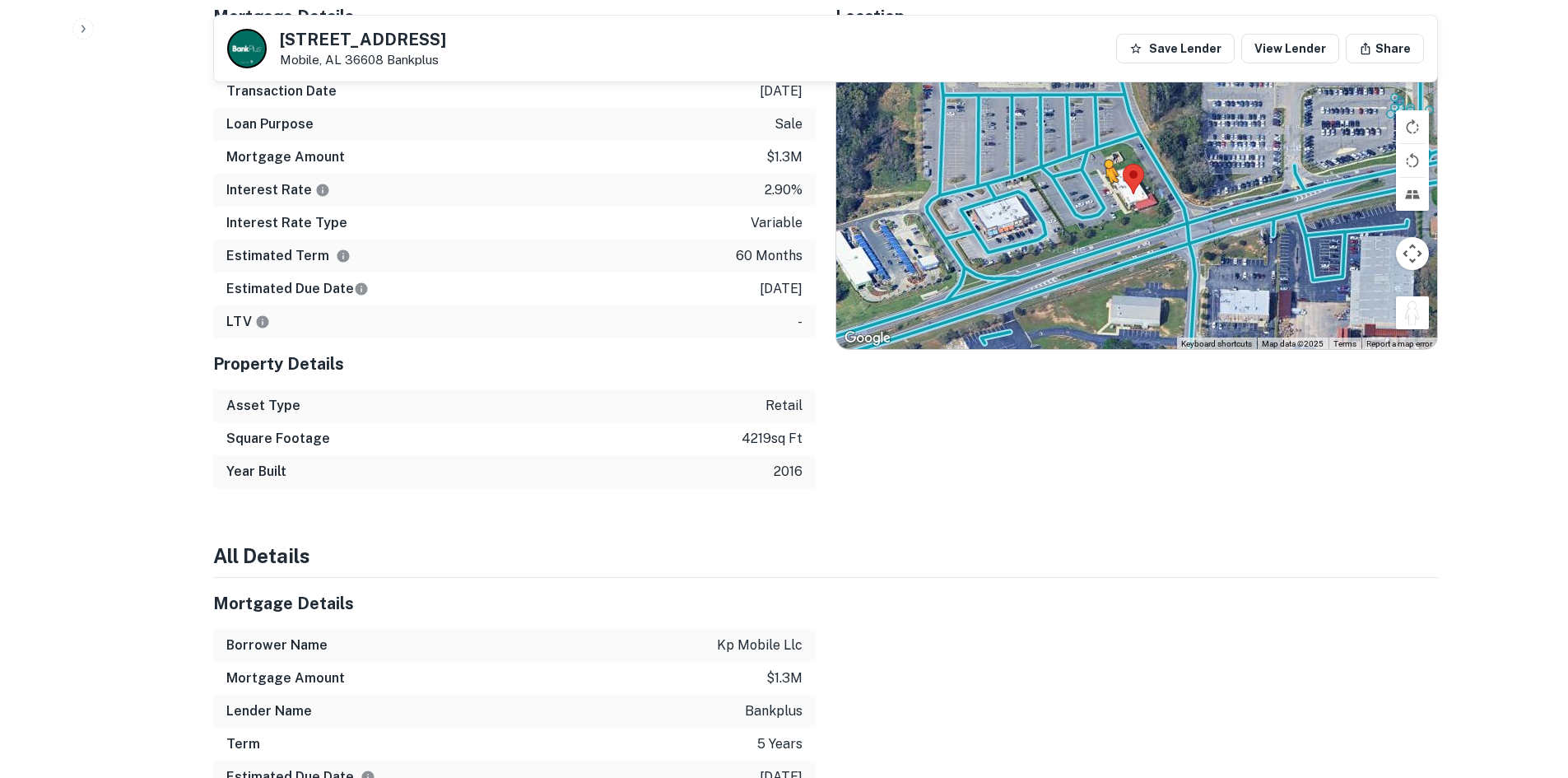
drag, startPoint x: 1419, startPoint y: 307, endPoint x: 1102, endPoint y: 181, distance: 341.1
click at [1102, 181] on div "To activate drag with keyboard, press Alt + Enter. Once in keyboard drag state,…" at bounding box center [1137, 194] width 601 height 310
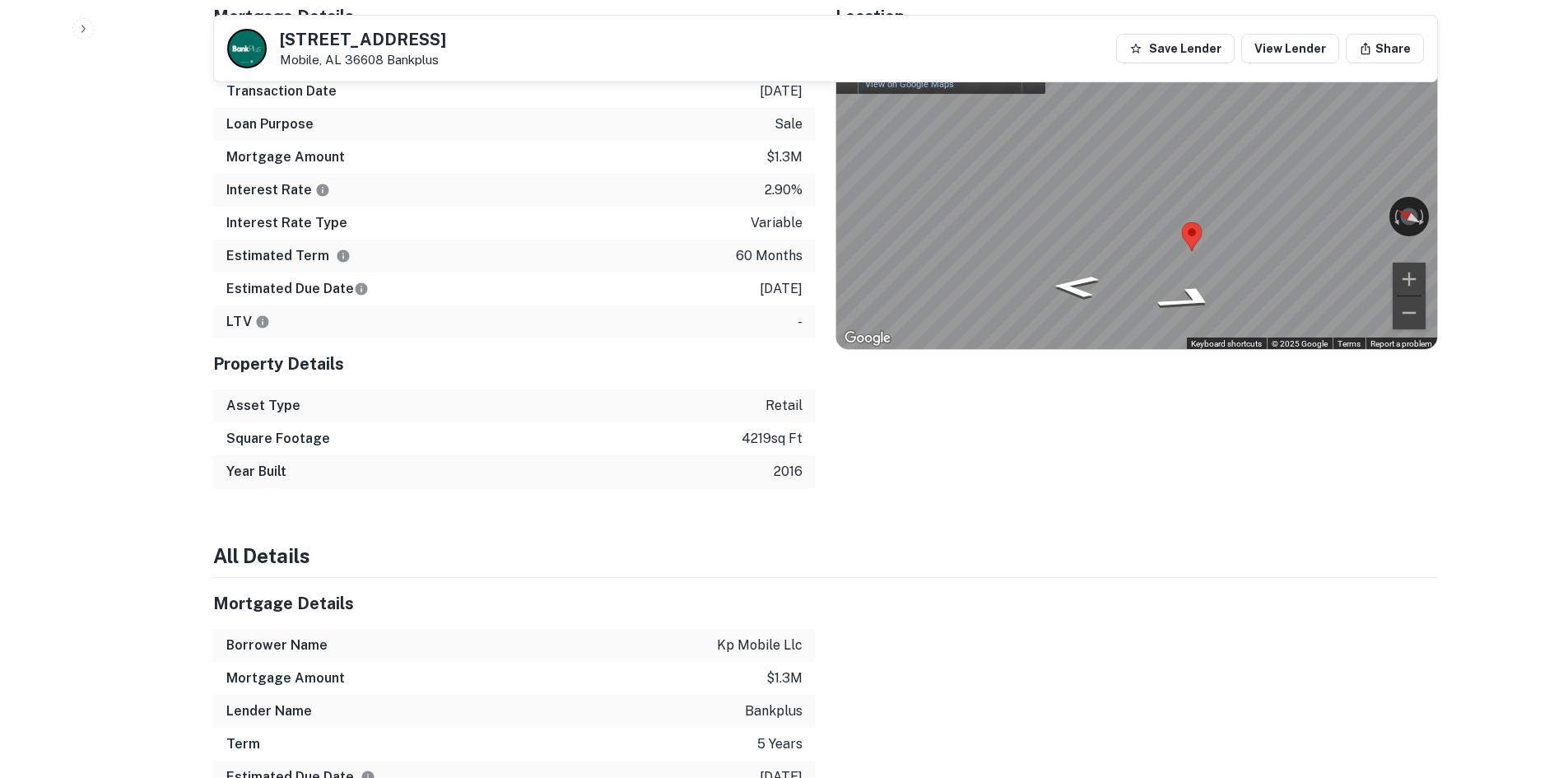
click at [692, 200] on div "Mortgage Details Borrower Name kp mobile llc Transaction Date 8/8/2021 Loan Pur…" at bounding box center [815, 240] width 1245 height 497
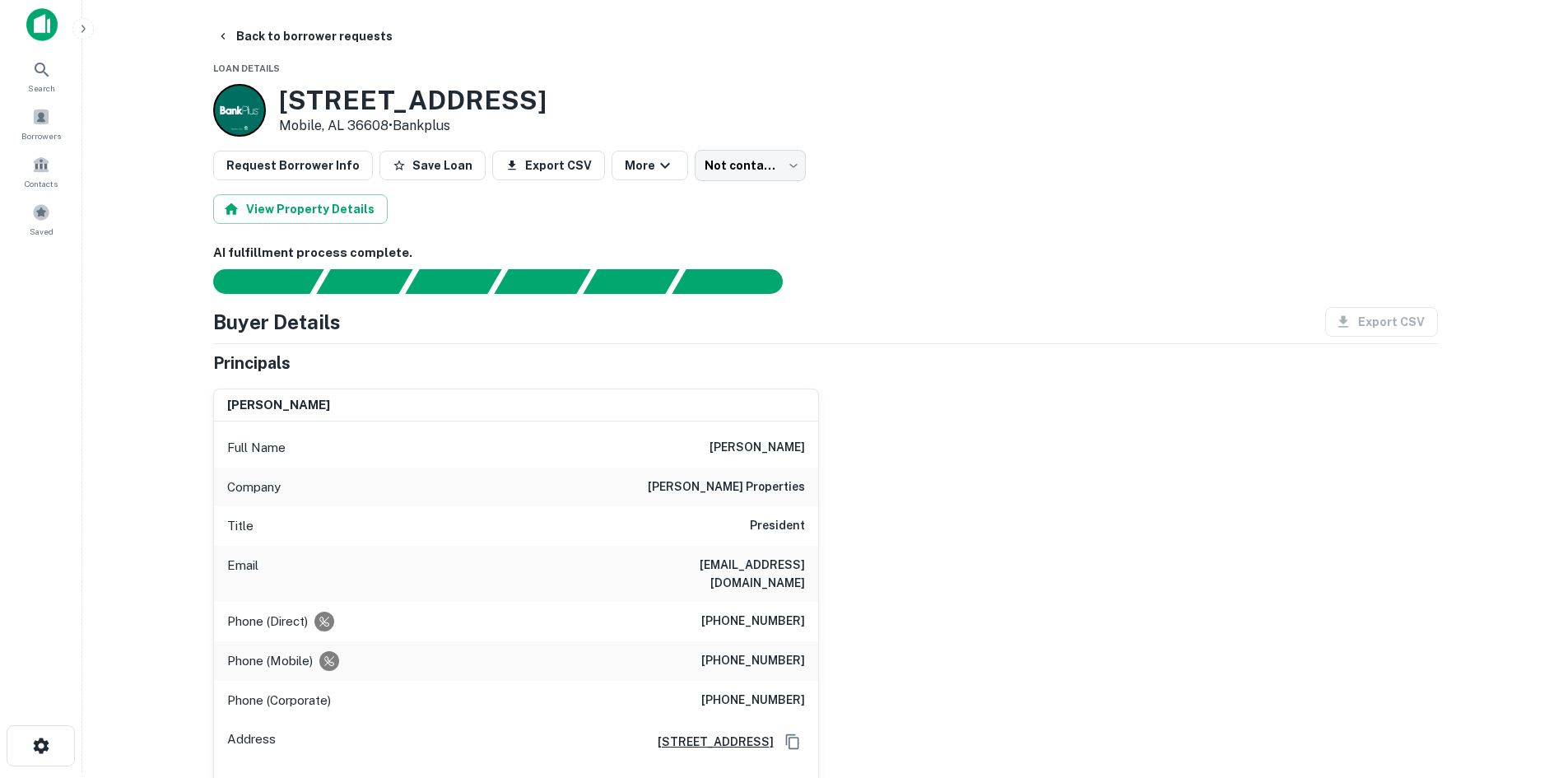
scroll to position [0, 0]
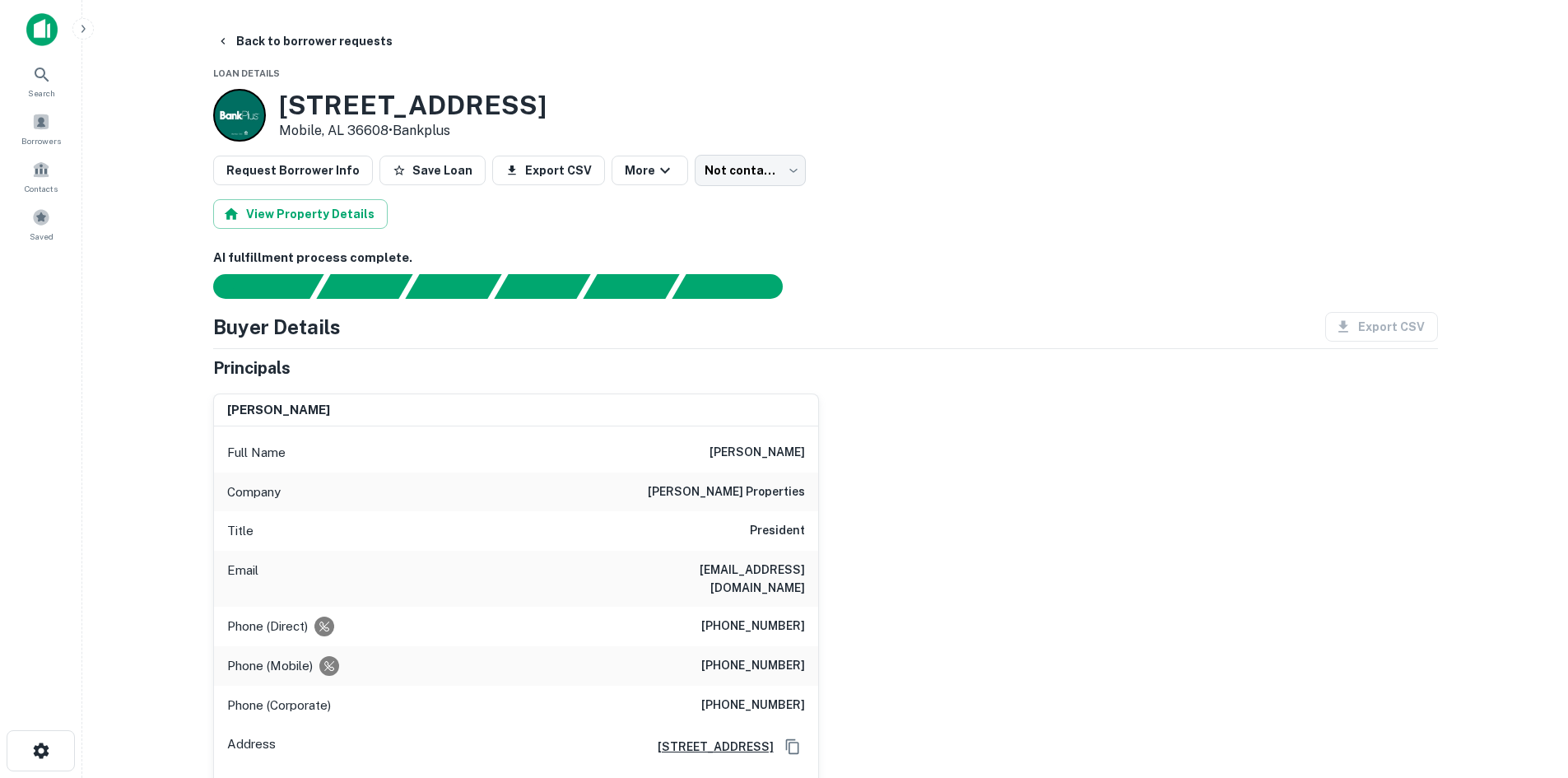
click at [774, 656] on h6 "(203) 247-0732" at bounding box center [753, 666] width 104 height 20
click at [774, 656] on h6 "(203) 247-0732" at bounding box center [753, 666] width 104 height 20
copy h6 "(203) 247-0732"
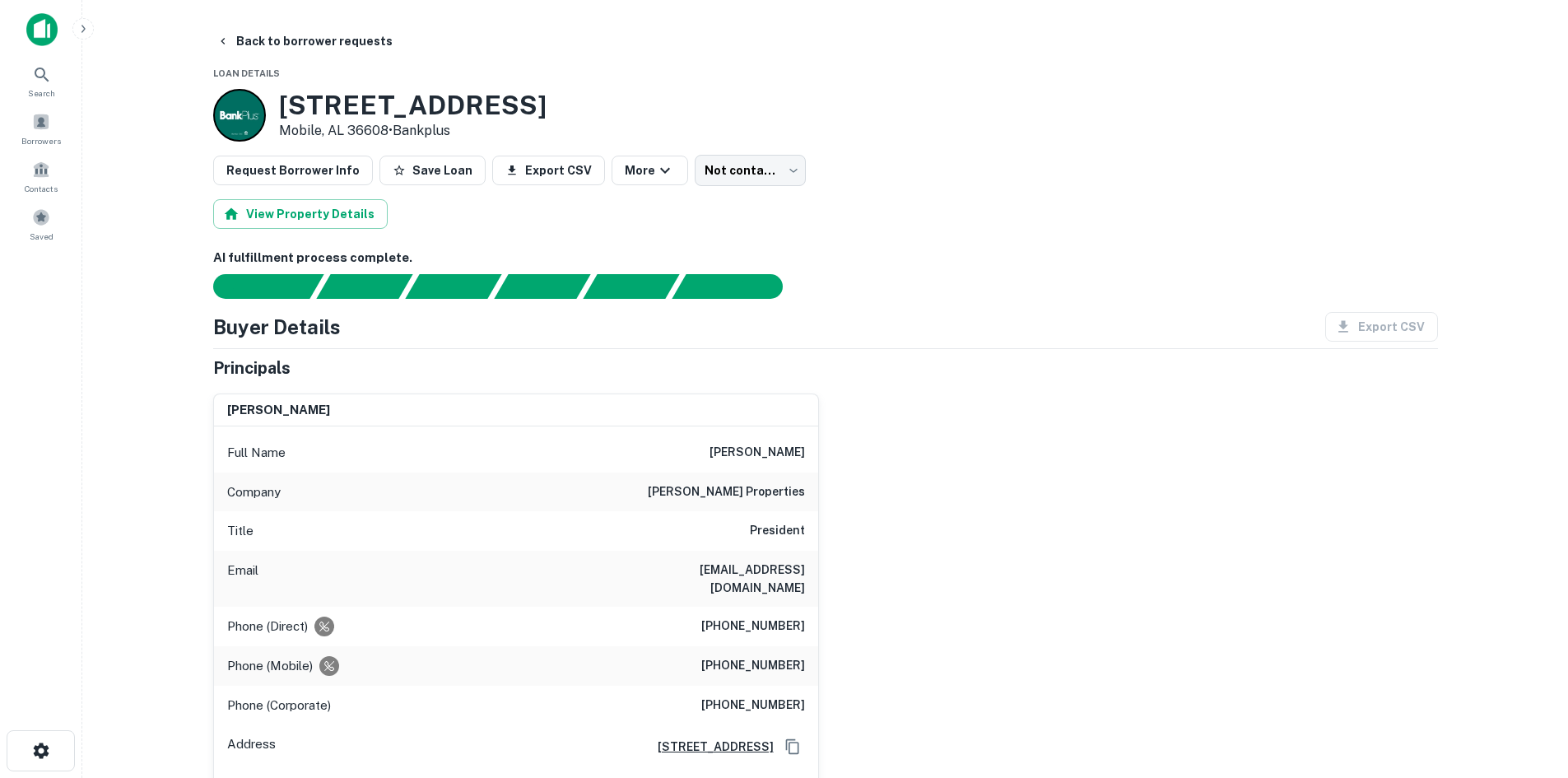
click at [720, 159] on body "Search Borrowers Contacts Saved Back to borrower requests Loan Details 7440 Air…" at bounding box center [784, 389] width 1568 height 778
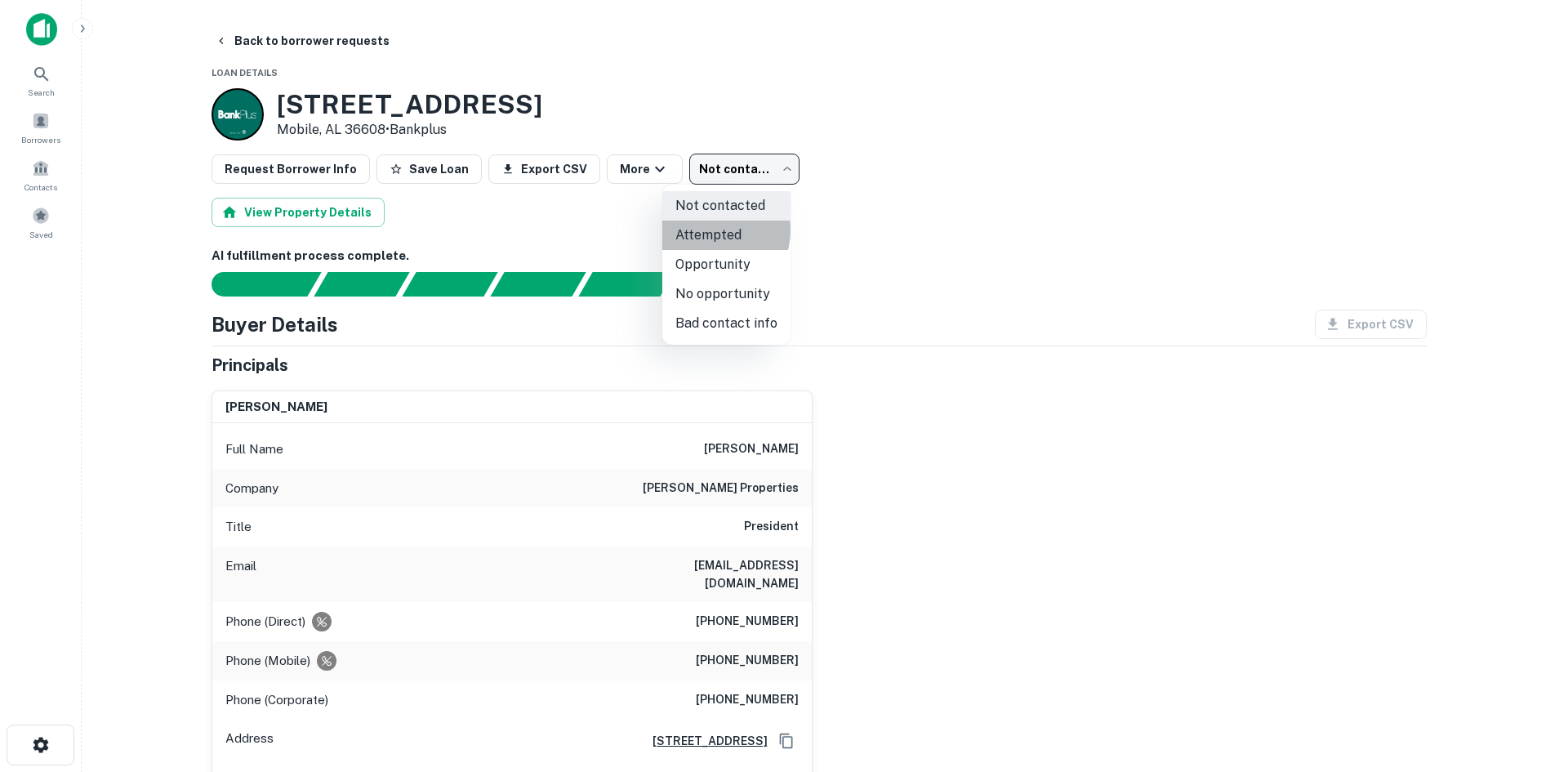
click at [704, 230] on li "Attempted" at bounding box center [727, 235] width 128 height 30
type input "*********"
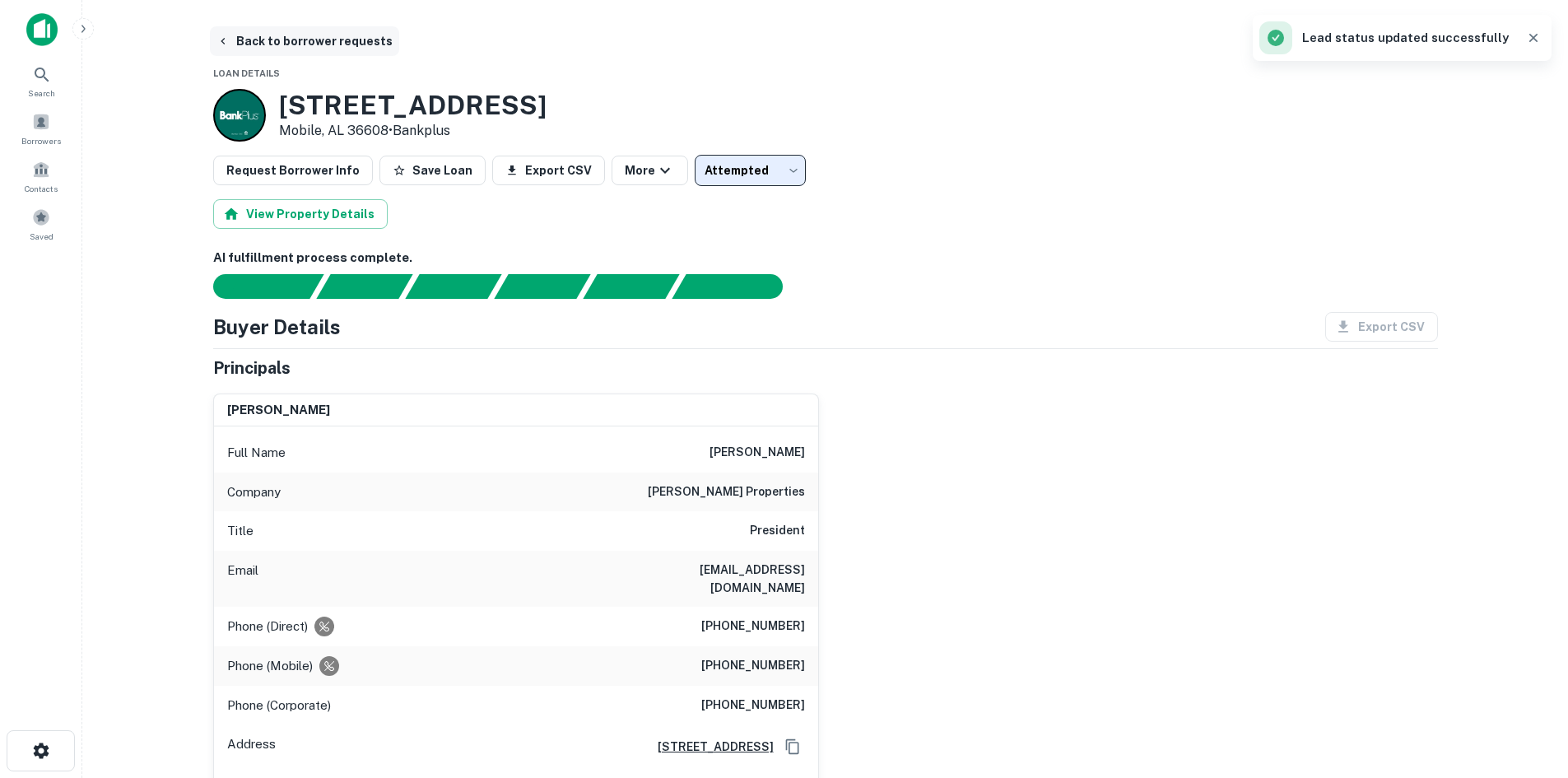
click at [293, 36] on button "Back to borrower requests" at bounding box center [304, 41] width 190 height 30
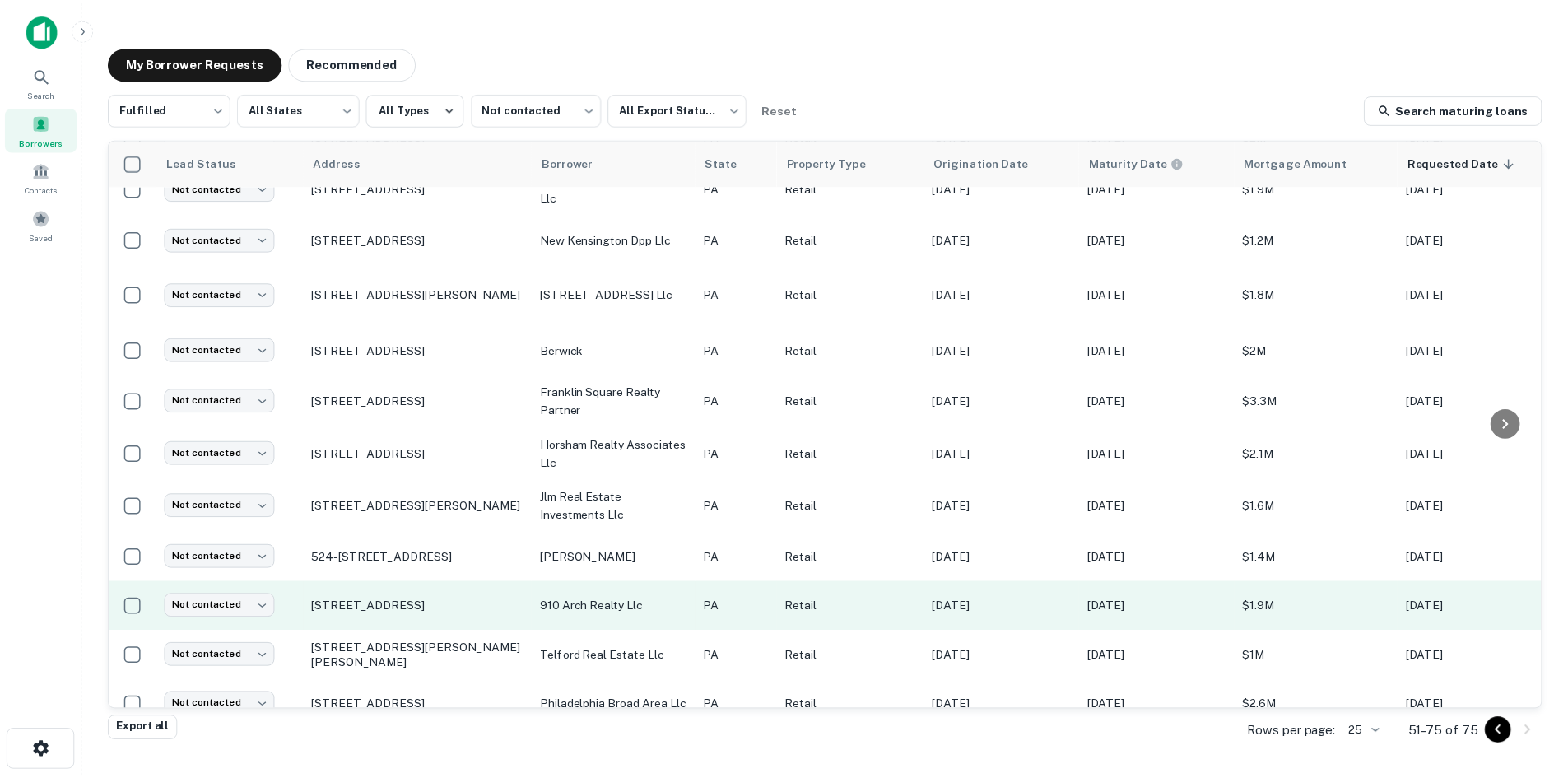
scroll to position [789, 0]
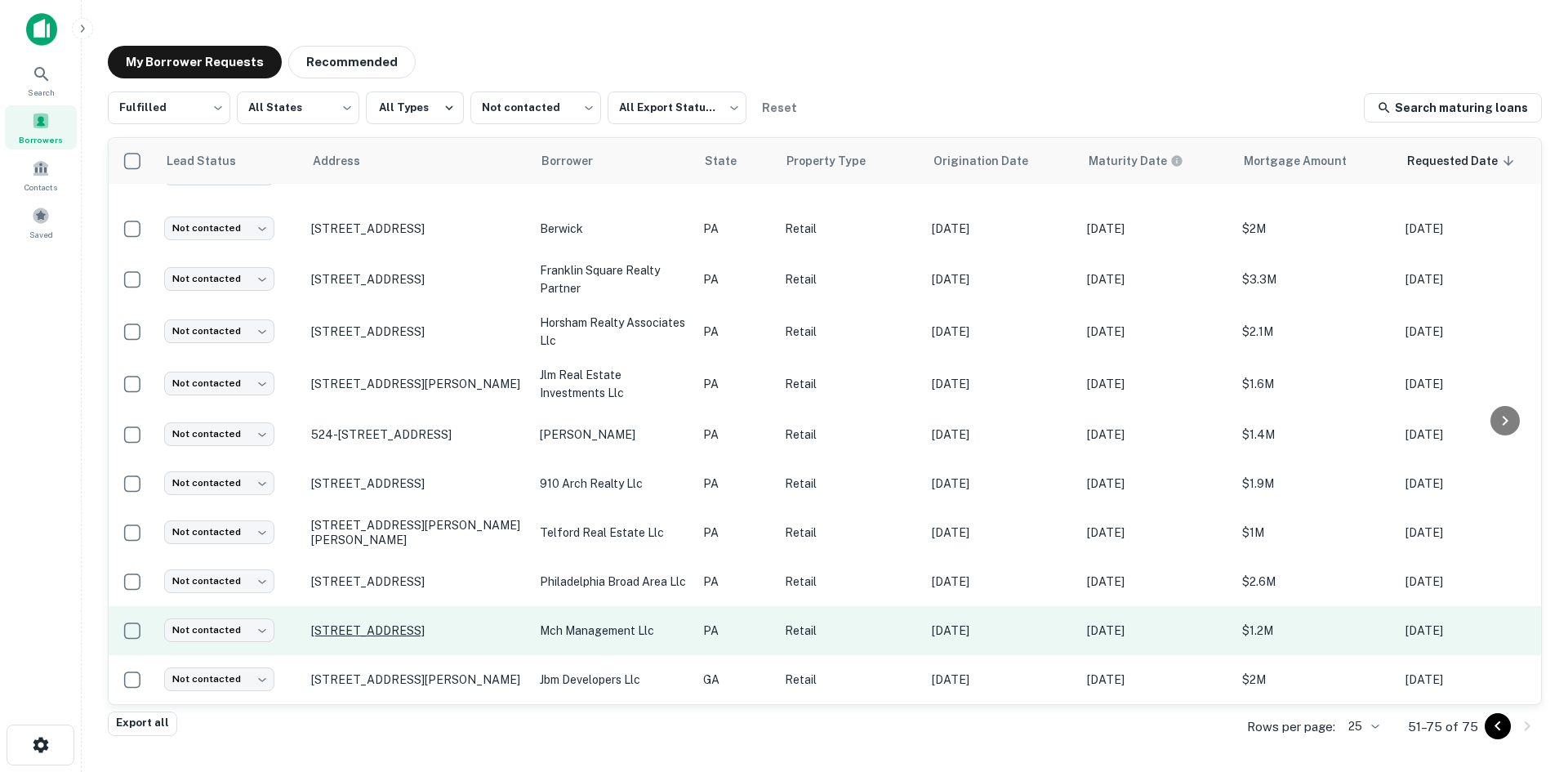
click at [449, 623] on p "1235 Pottstown Pike Glenmoore, PA 19343" at bounding box center [417, 630] width 212 height 14
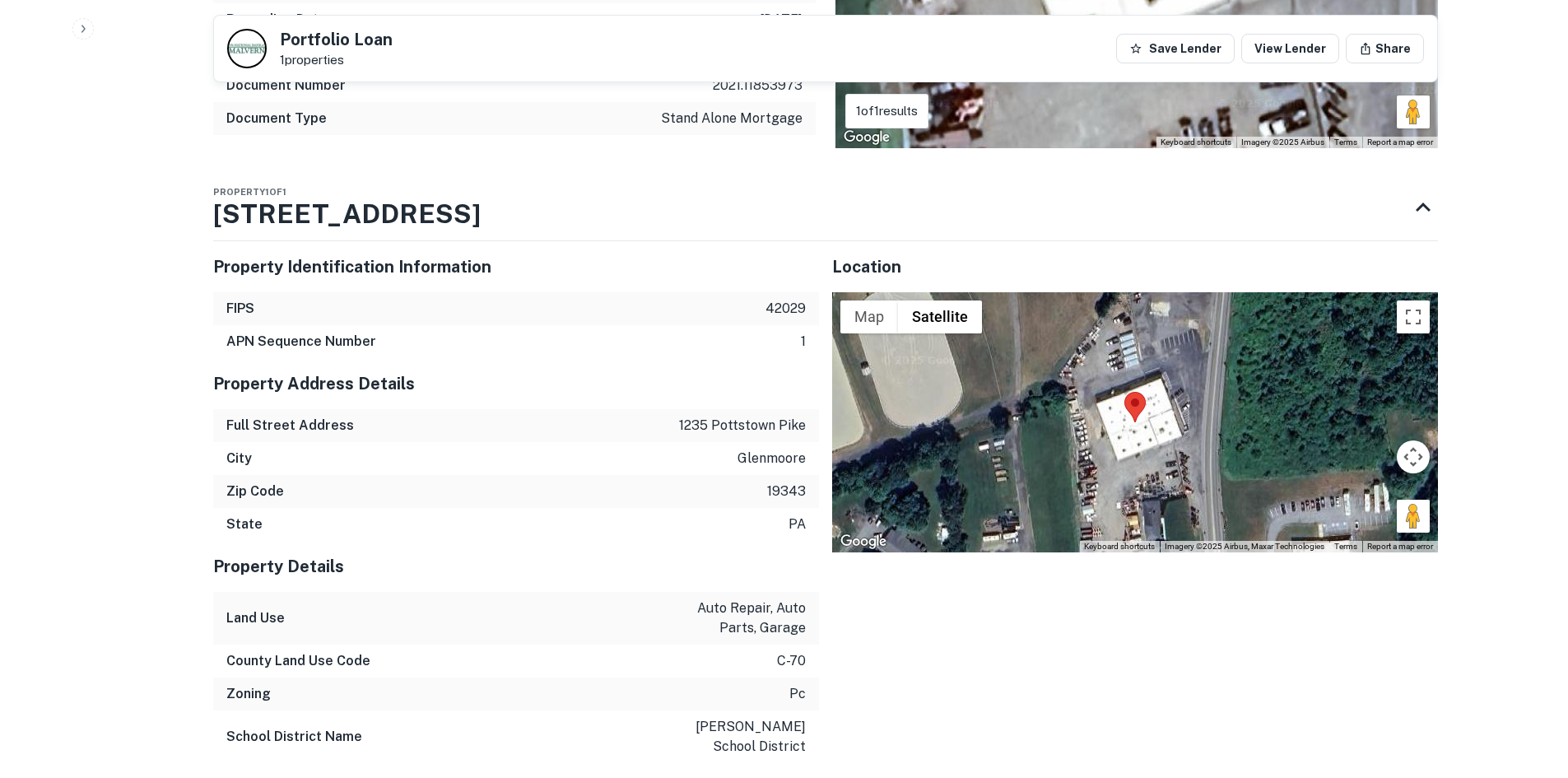
scroll to position [2058, 0]
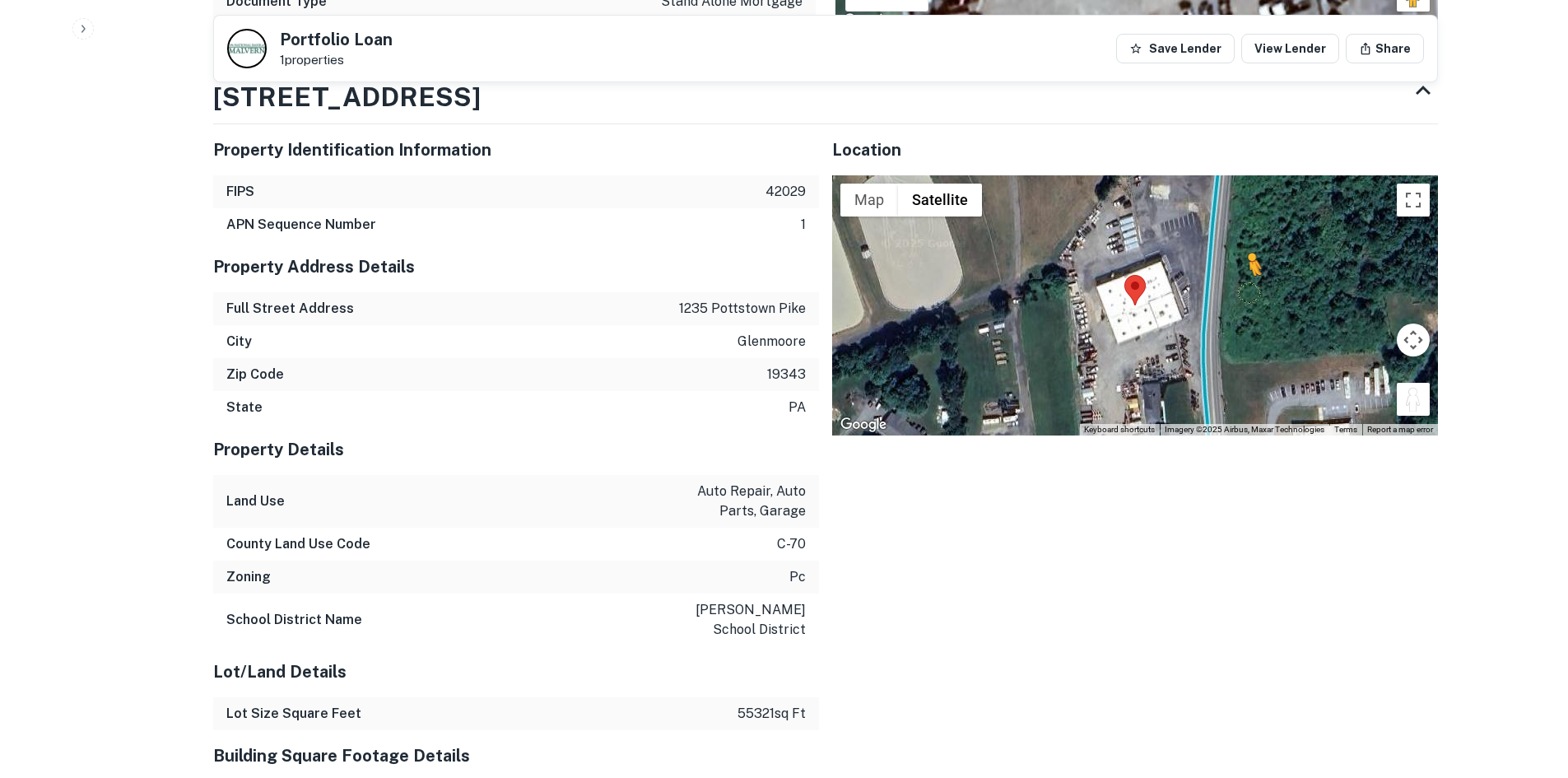
drag, startPoint x: 1421, startPoint y: 397, endPoint x: 1223, endPoint y: 261, distance: 240.2
click at [1223, 261] on div "To activate drag with keyboard, press Alt + Enter. Once in keyboard drag state,…" at bounding box center [1135, 305] width 606 height 261
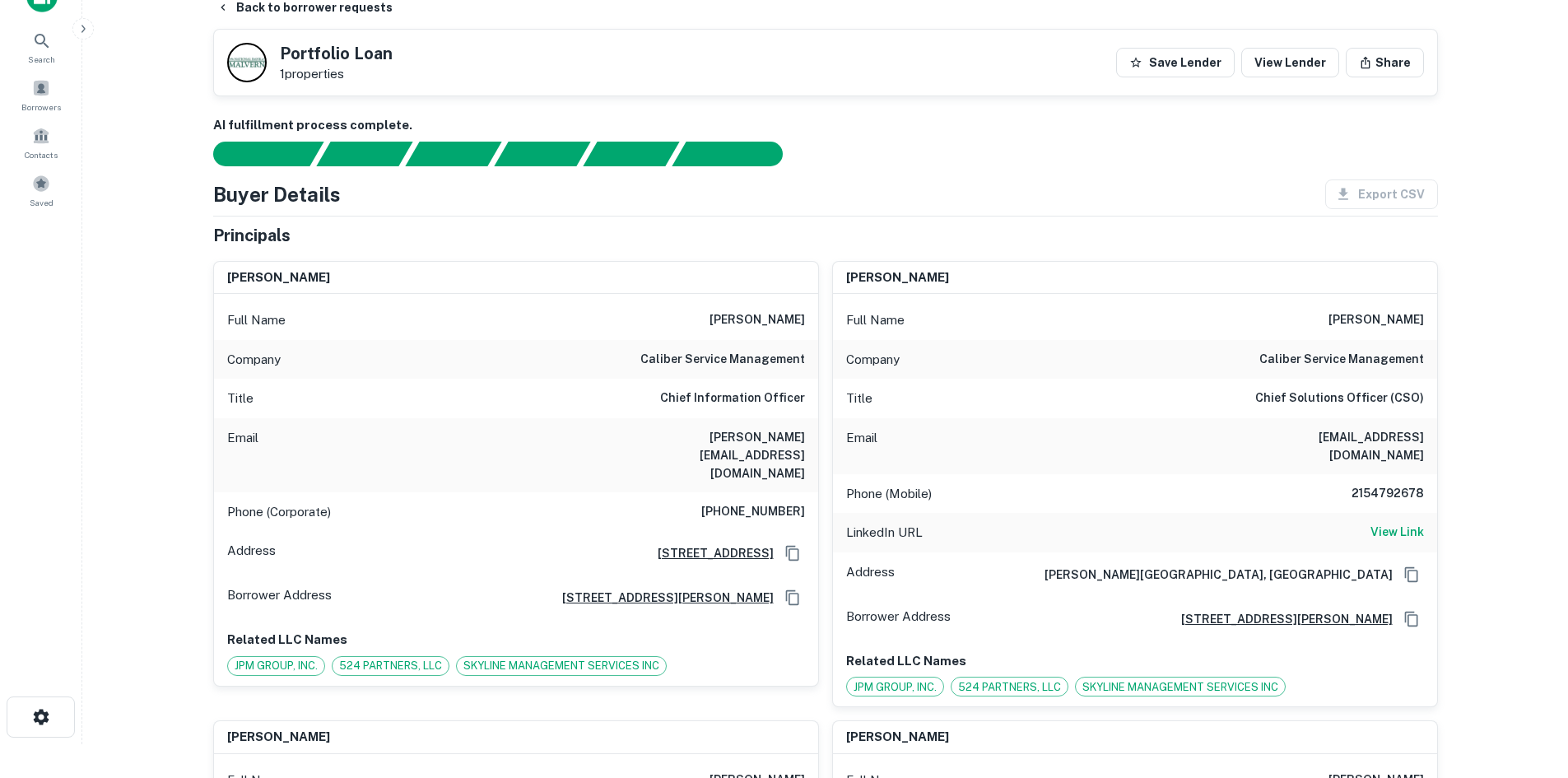
scroll to position [0, 0]
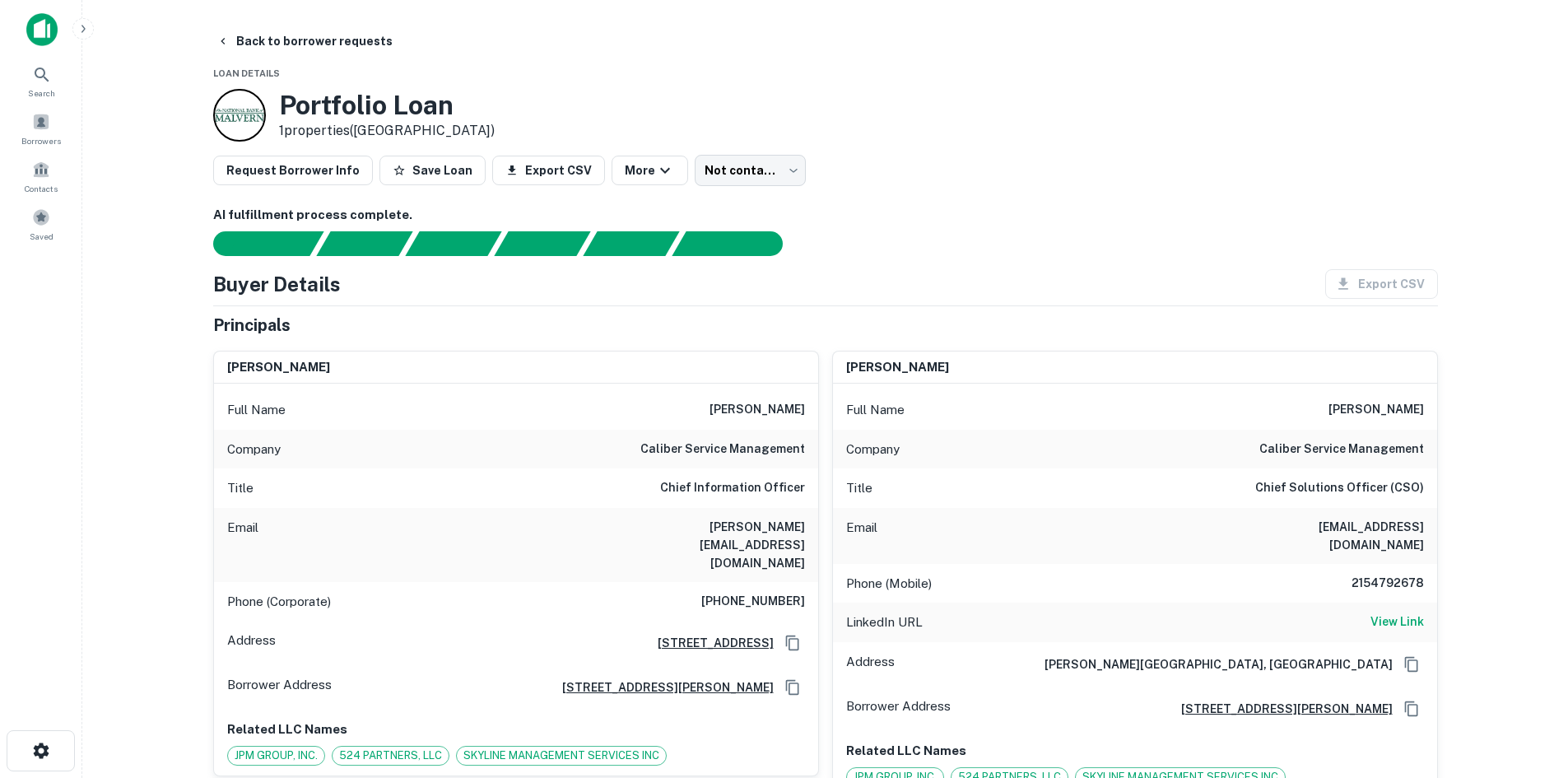
click at [788, 592] on h6 "(833) 501-0753" at bounding box center [753, 602] width 104 height 20
copy h6 "(833) 501-0753"
click at [1307, 574] on h6 "2154792678" at bounding box center [1375, 584] width 98 height 20
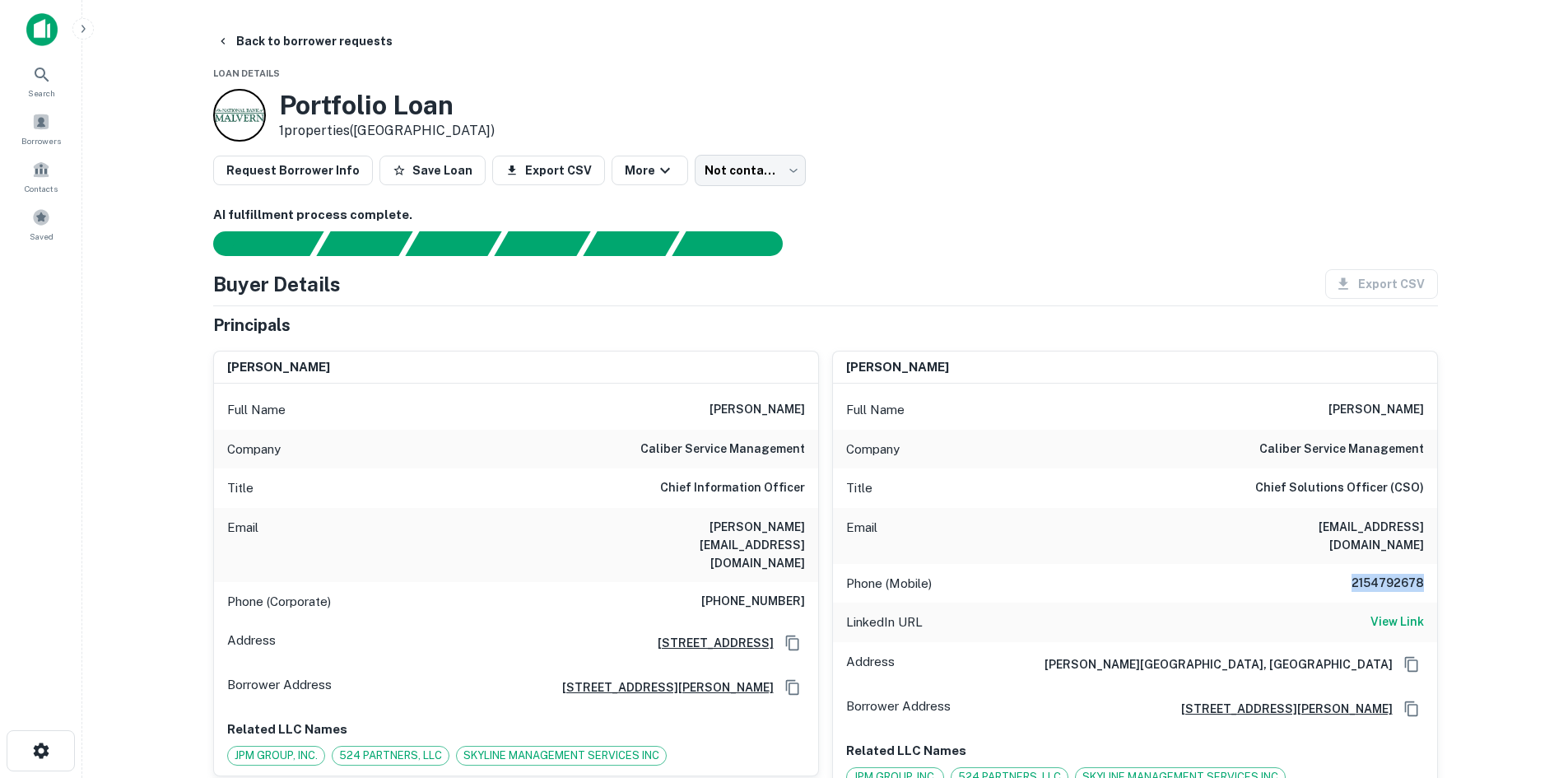
click at [1307, 574] on h6 "2154792678" at bounding box center [1375, 584] width 98 height 20
copy h6 "2154792678"
click at [756, 179] on body "Search Borrowers Contacts Saved Back to borrower requests Loan Details Portfoli…" at bounding box center [784, 389] width 1568 height 778
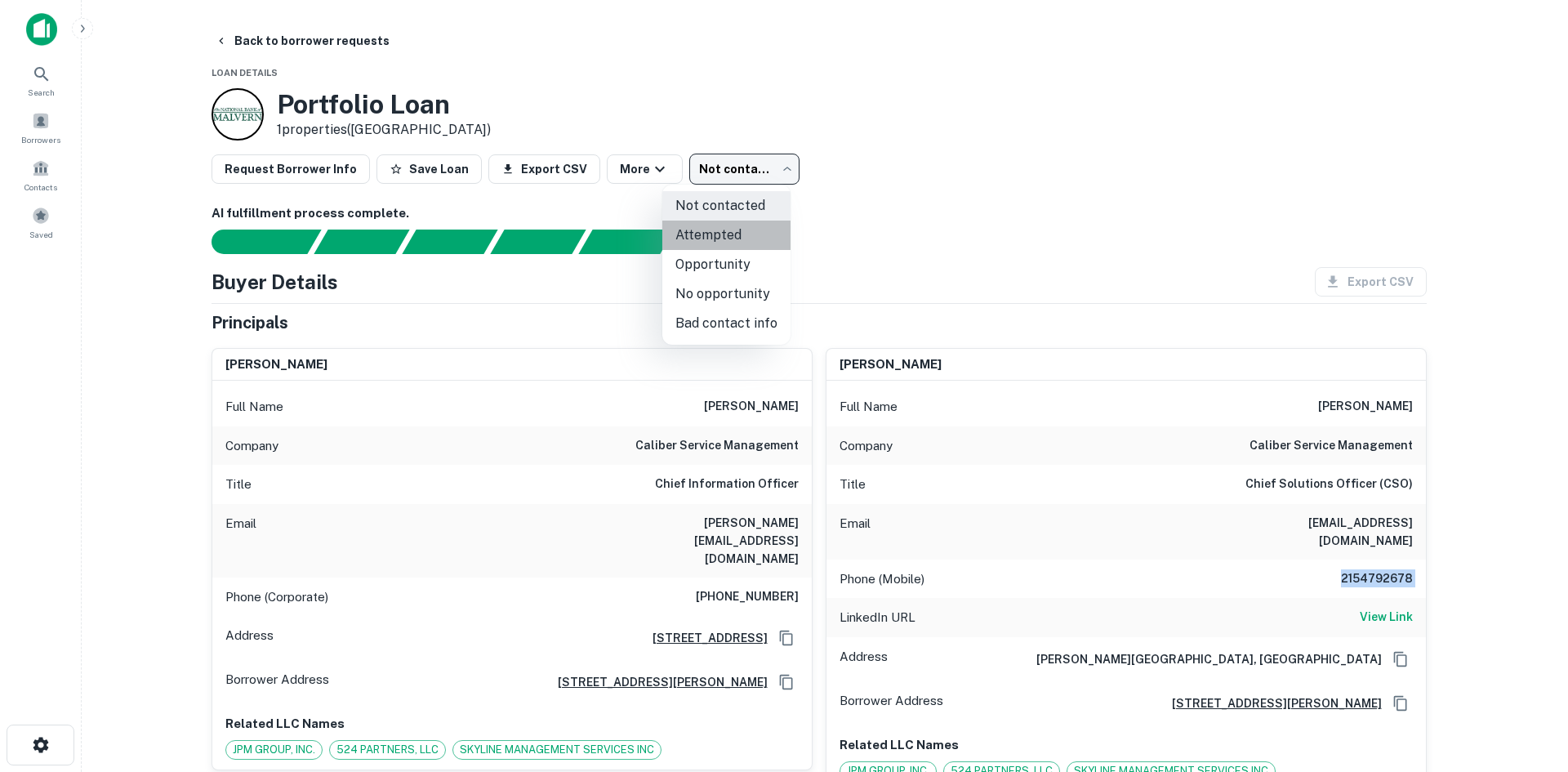
click at [756, 239] on li "Attempted" at bounding box center [727, 235] width 128 height 30
type input "*********"
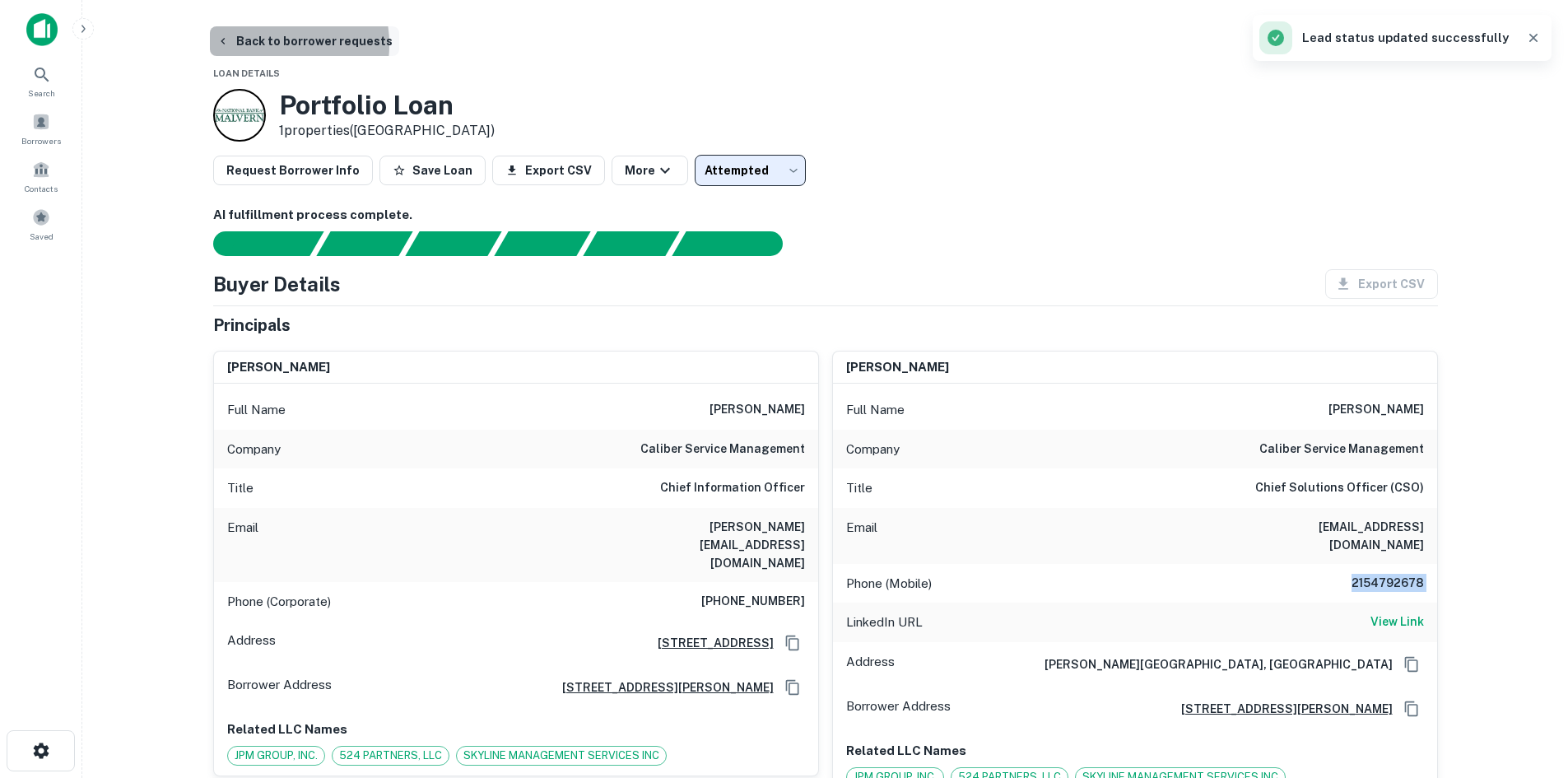
click at [263, 45] on button "Back to borrower requests" at bounding box center [304, 41] width 190 height 30
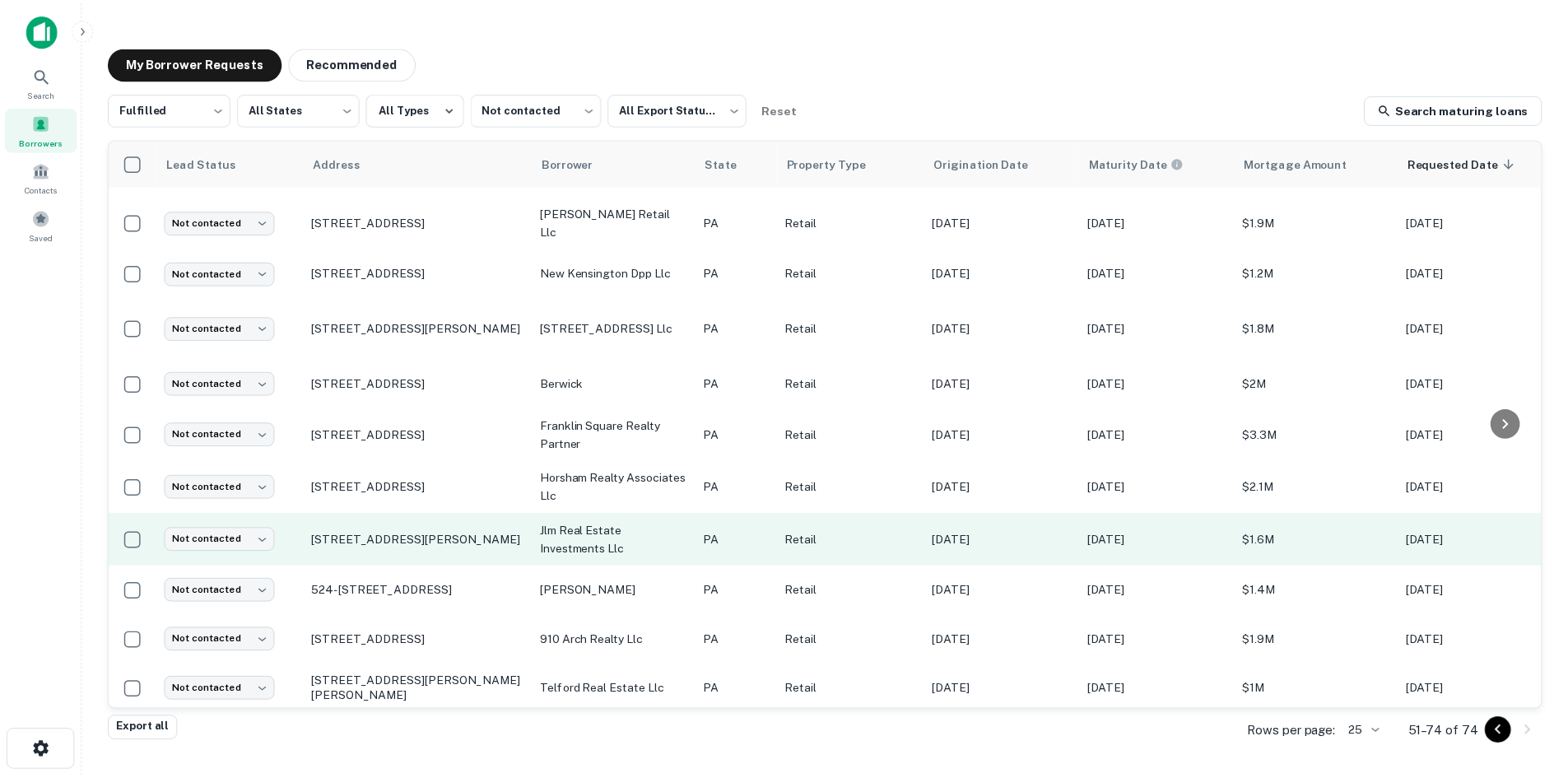
scroll to position [739, 0]
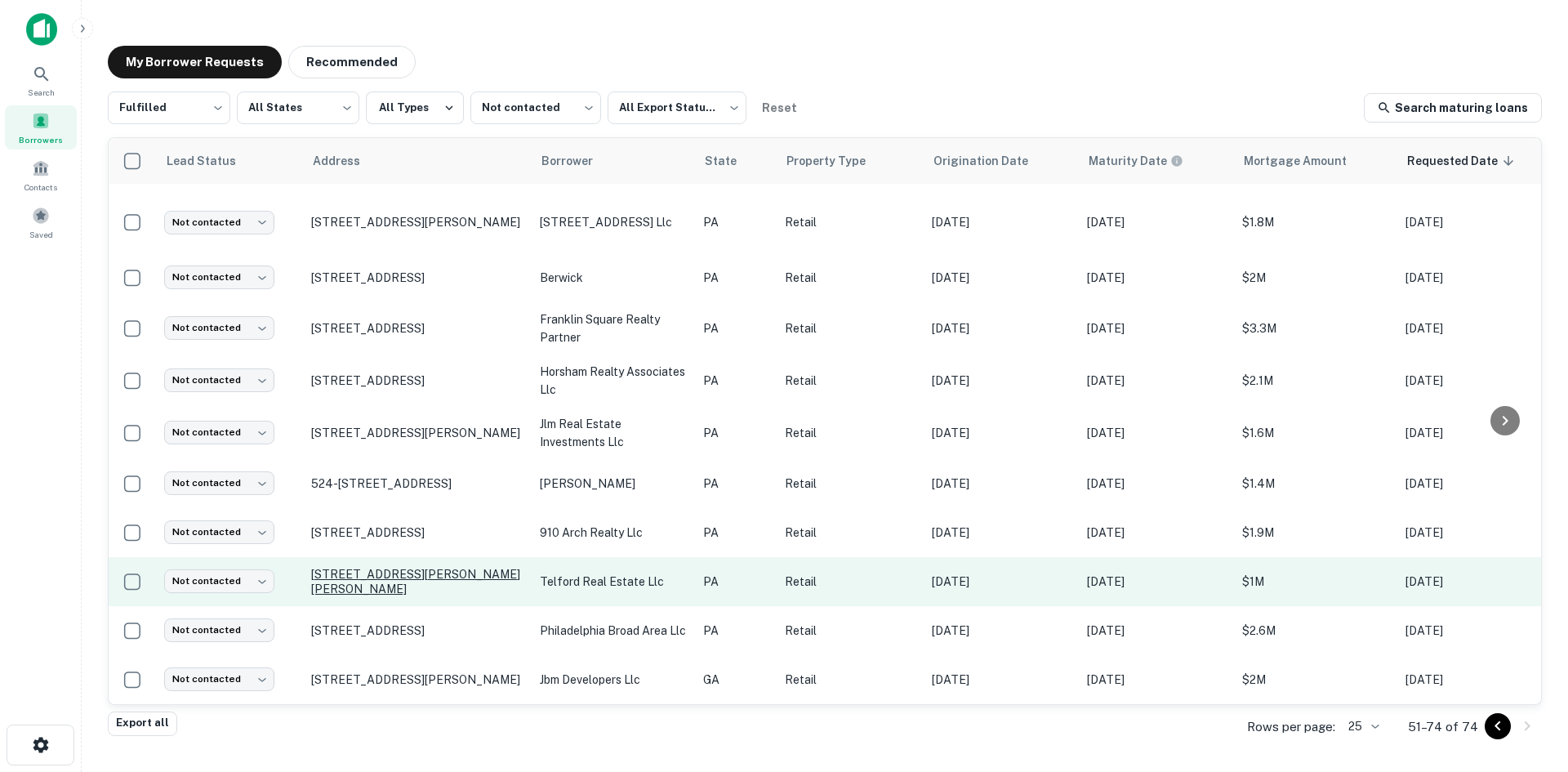
click at [434, 572] on p "1878 Delmar Dr Folcroft, PA 19032" at bounding box center [417, 581] width 212 height 30
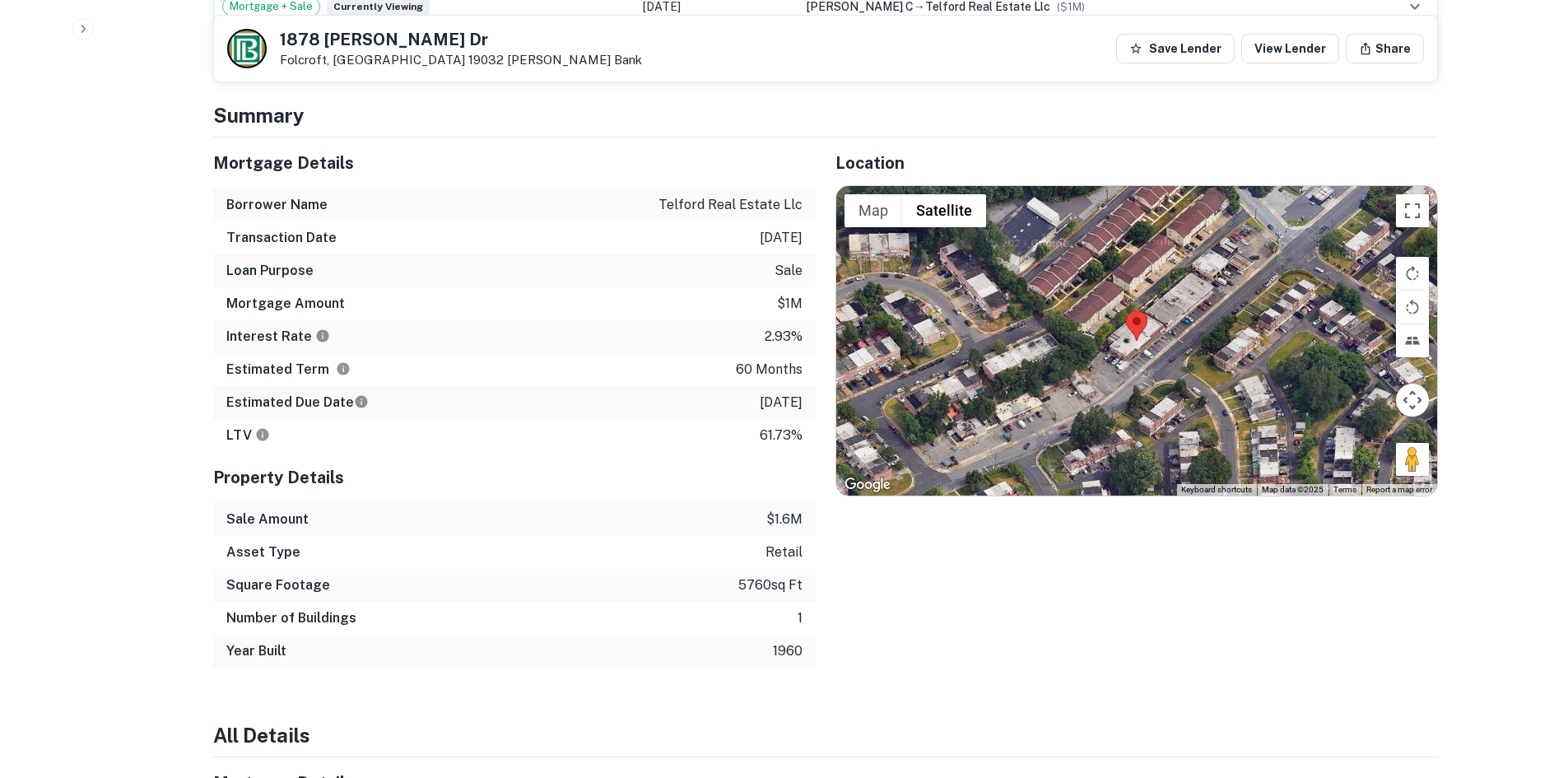
scroll to position [1070, 0]
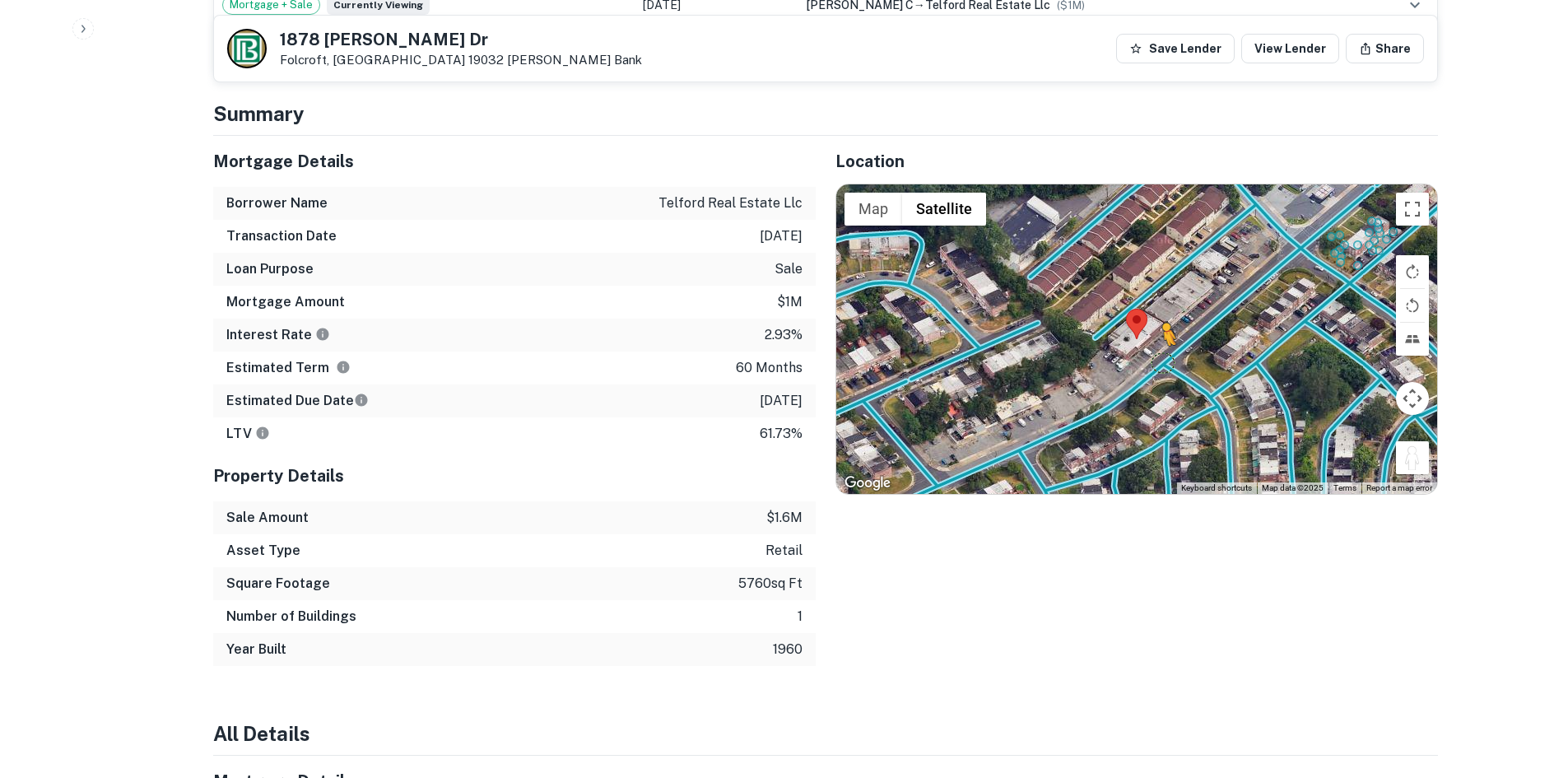
drag, startPoint x: 1415, startPoint y: 449, endPoint x: 1162, endPoint y: 344, distance: 273.9
click at [1162, 344] on div "To activate drag with keyboard, press Alt + Enter. Once in keyboard drag state,…" at bounding box center [1137, 339] width 601 height 310
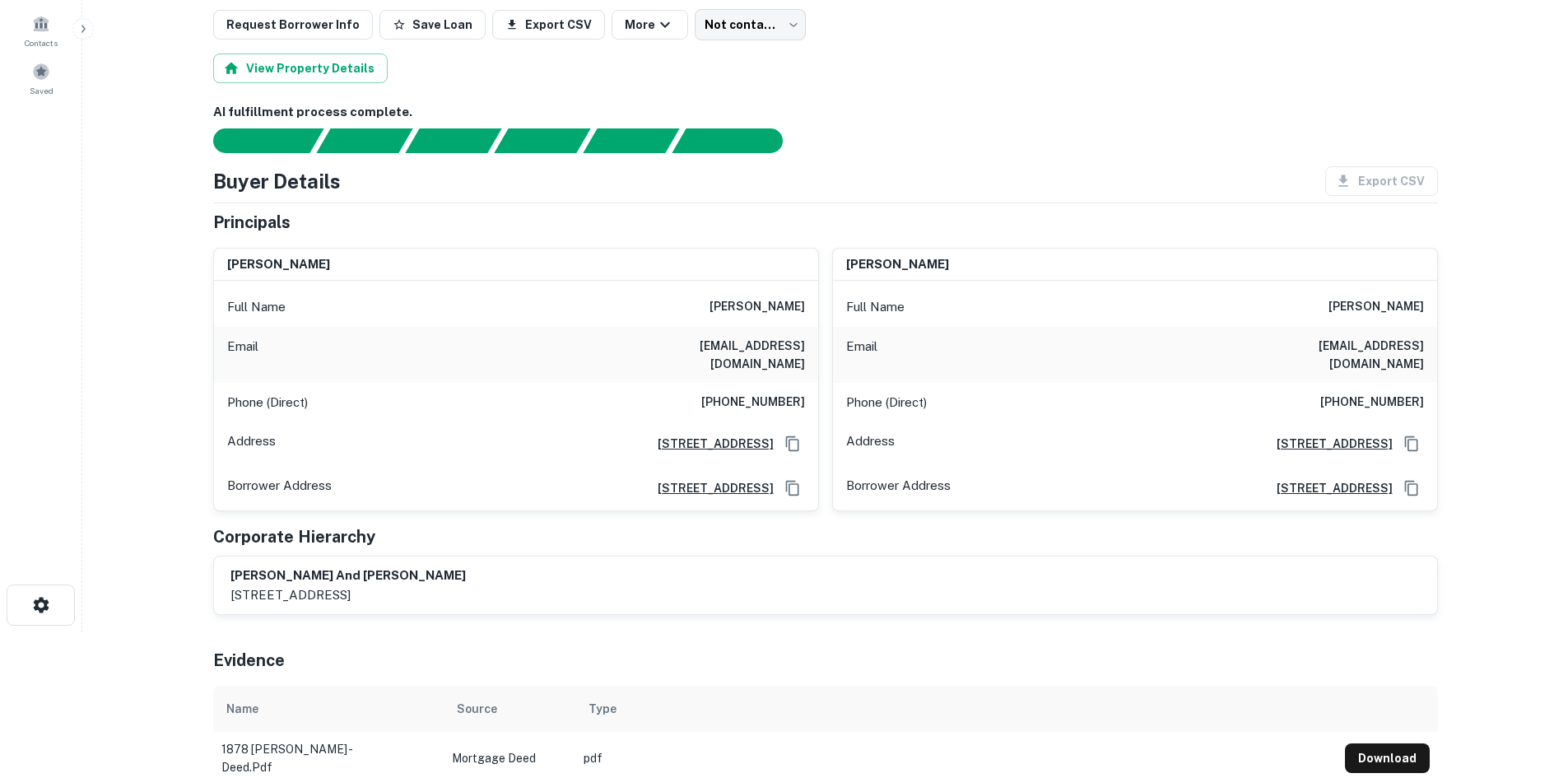
scroll to position [0, 0]
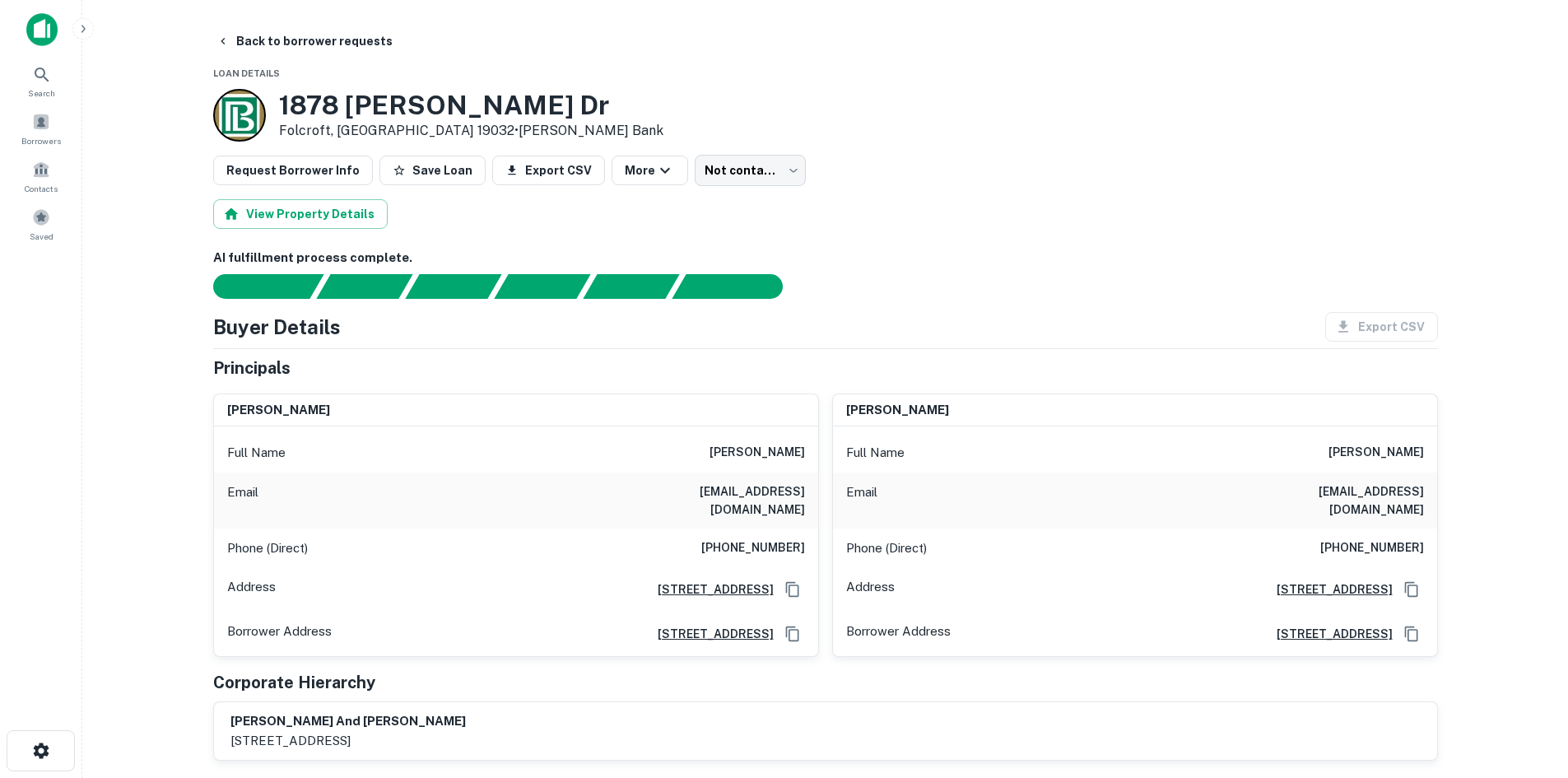
click at [783, 538] on h6 "(610) 864-1851" at bounding box center [753, 548] width 104 height 20
copy h6 "(610) 864-1851"
click at [1307, 538] on h6 "(203) 910-9820" at bounding box center [1372, 548] width 104 height 20
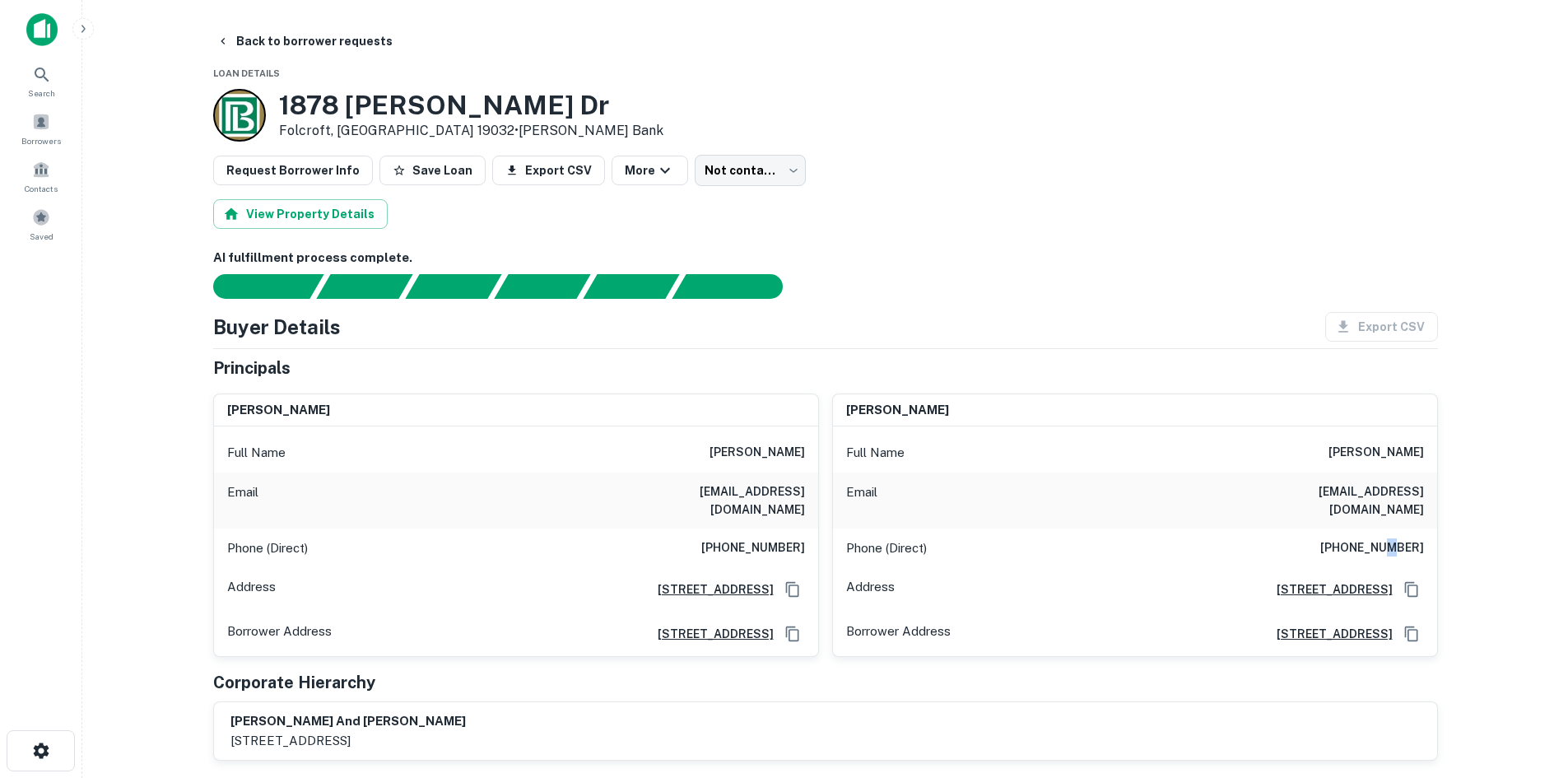
click at [1307, 538] on h6 "(203) 910-9820" at bounding box center [1372, 548] width 104 height 20
copy h6 "(203) 910-9820"
click at [750, 164] on body "Search Borrowers Contacts Saved Back to borrower requests Loan Details 1878 Del…" at bounding box center [784, 389] width 1568 height 778
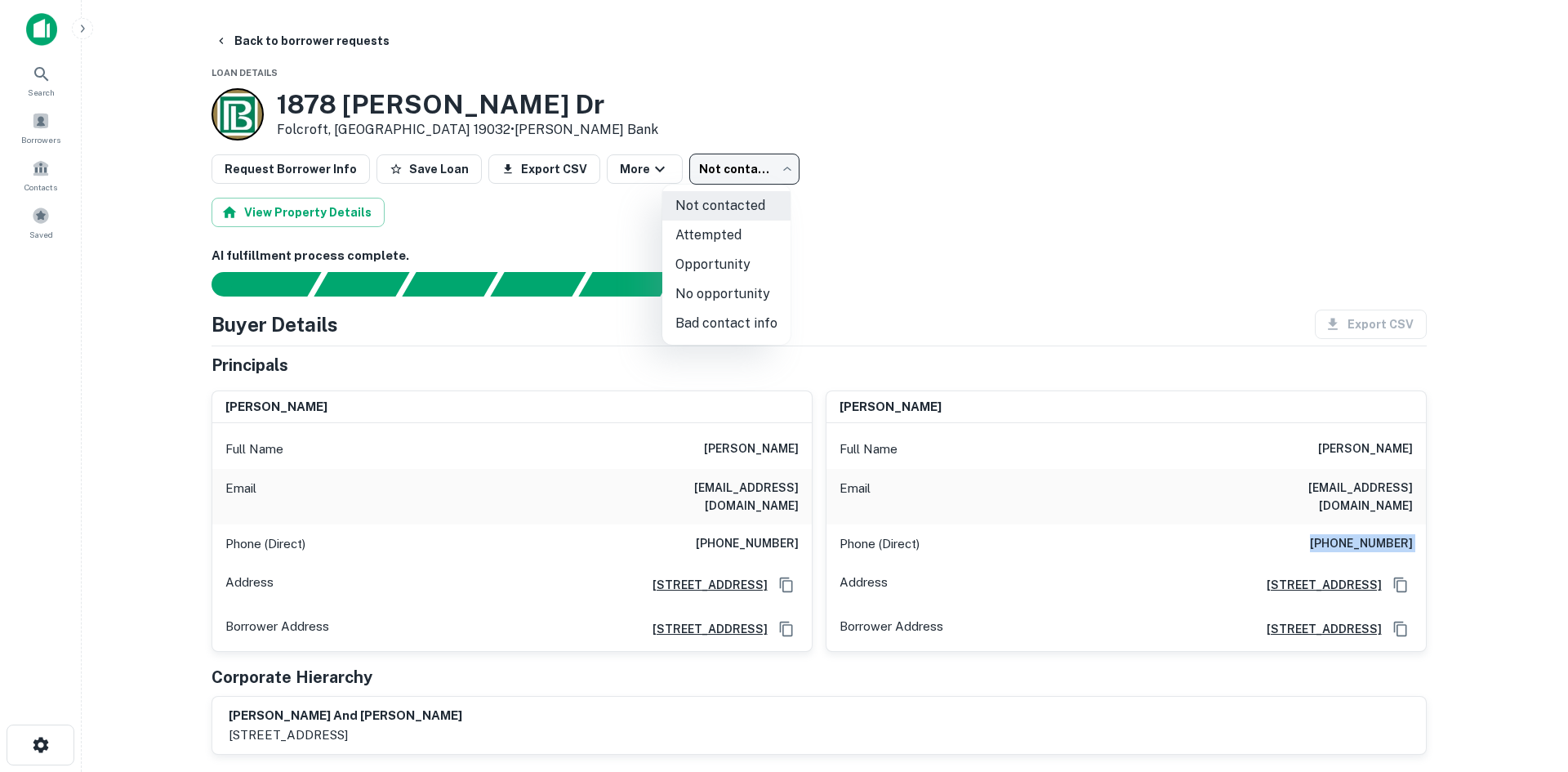
click at [741, 221] on li "Attempted" at bounding box center [727, 235] width 128 height 30
type input "*********"
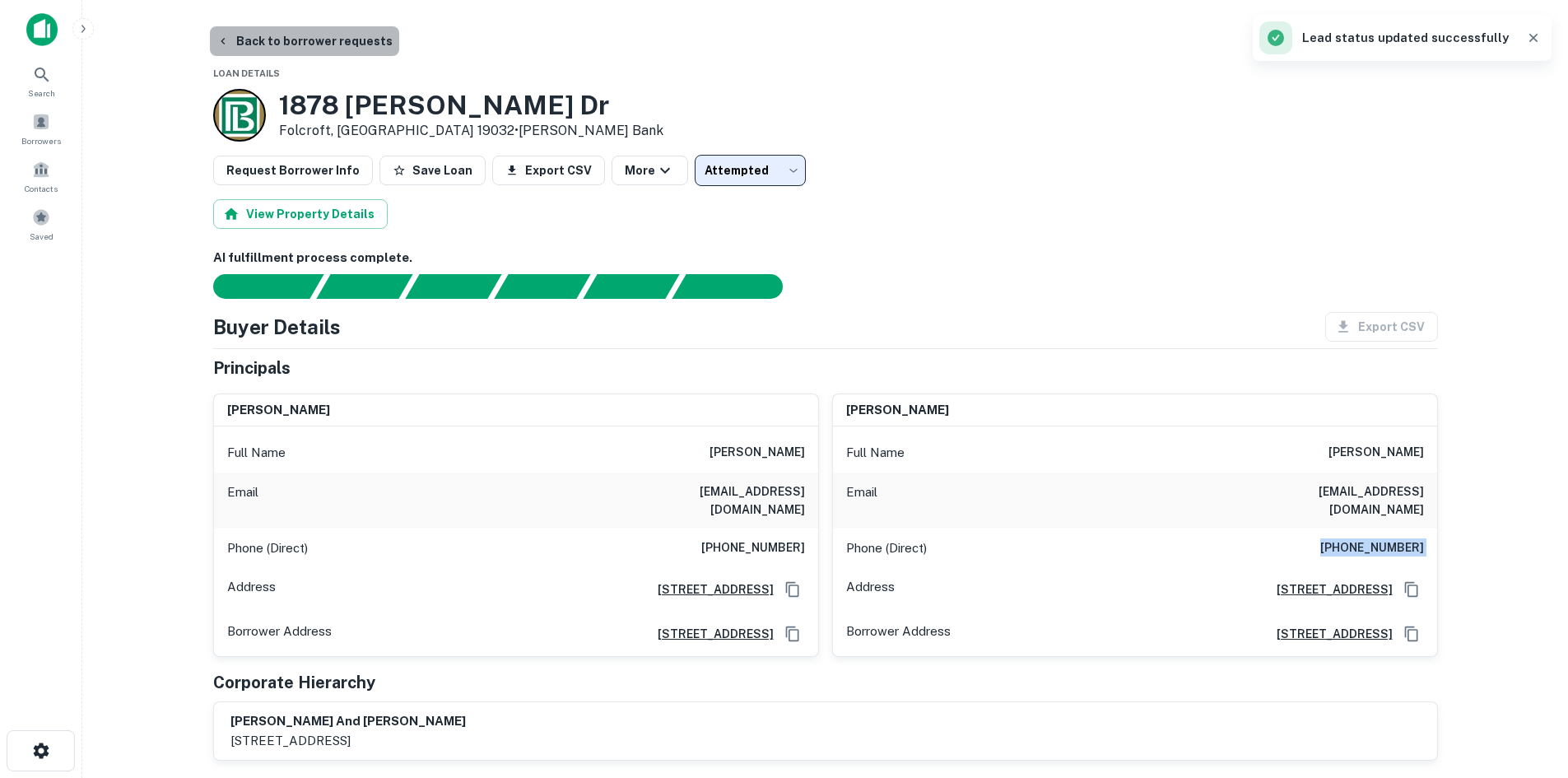
click at [362, 54] on button "Back to borrower requests" at bounding box center [304, 41] width 190 height 30
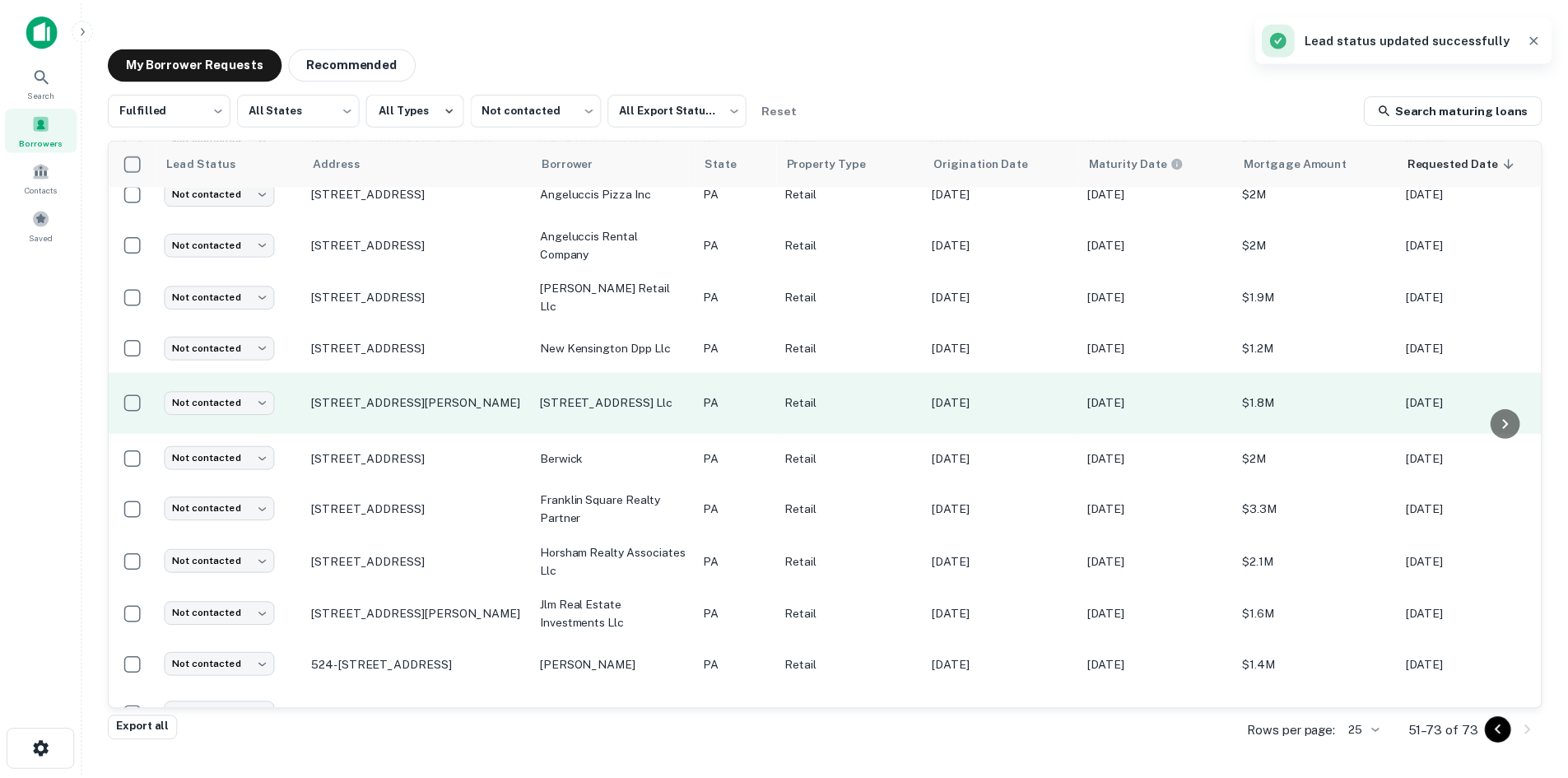
scroll to position [690, 0]
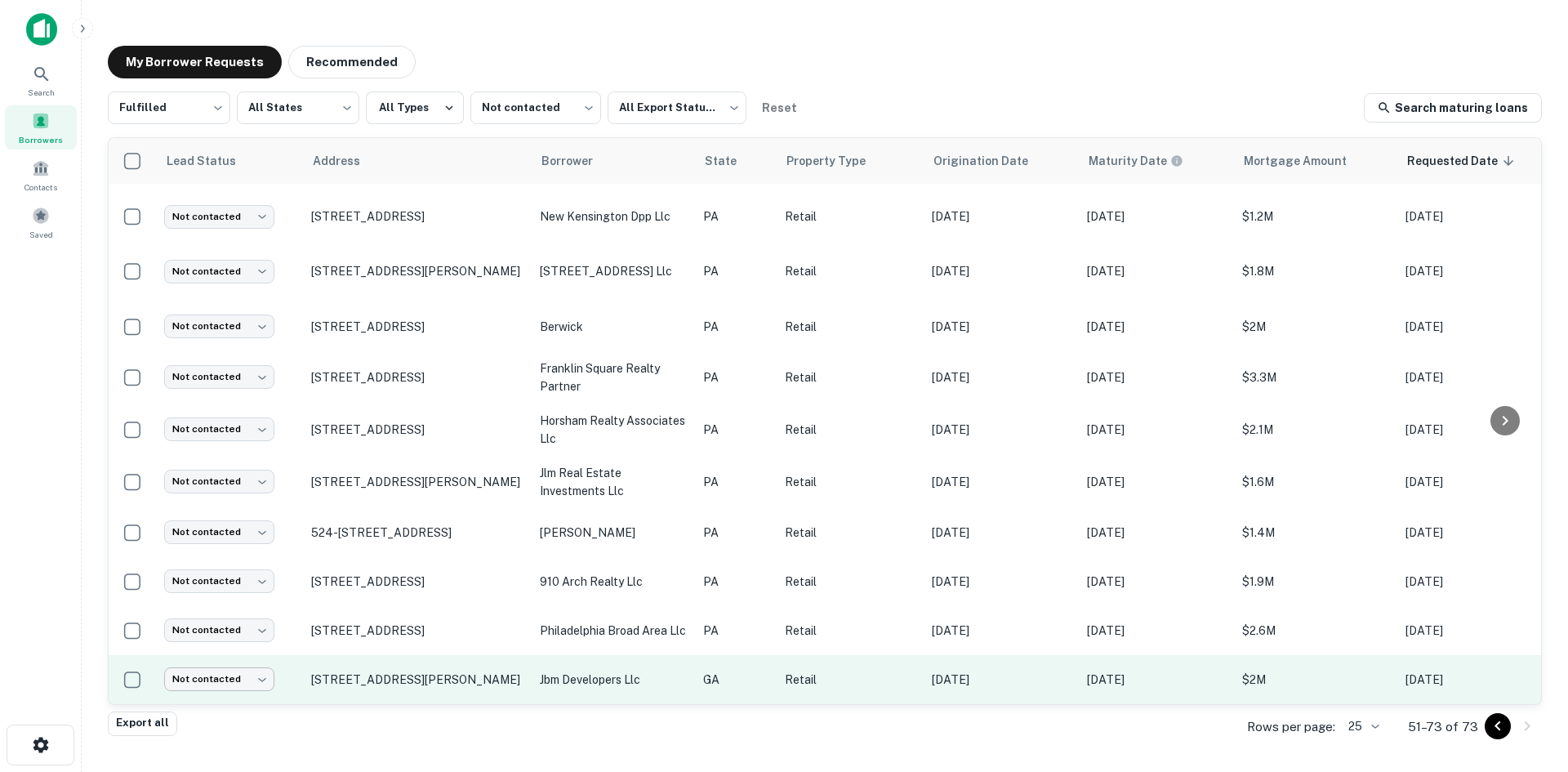
click at [259, 671] on body "Search Borrowers Contacts Saved My Borrower Requests Recommended Fulfilled ****…" at bounding box center [784, 386] width 1568 height 772
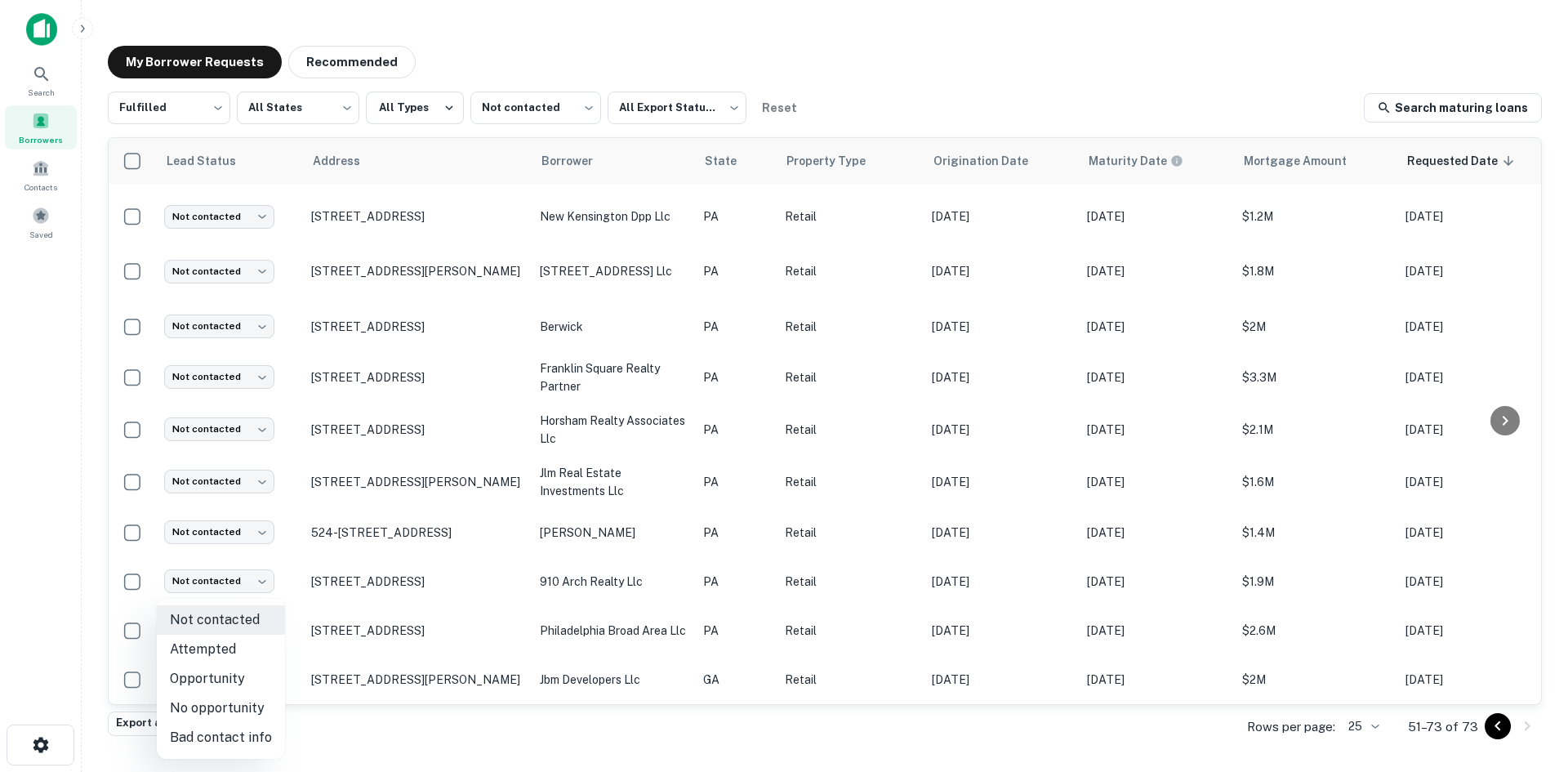
click at [258, 714] on li "No opportunity" at bounding box center [221, 708] width 128 height 30
type input "**********"
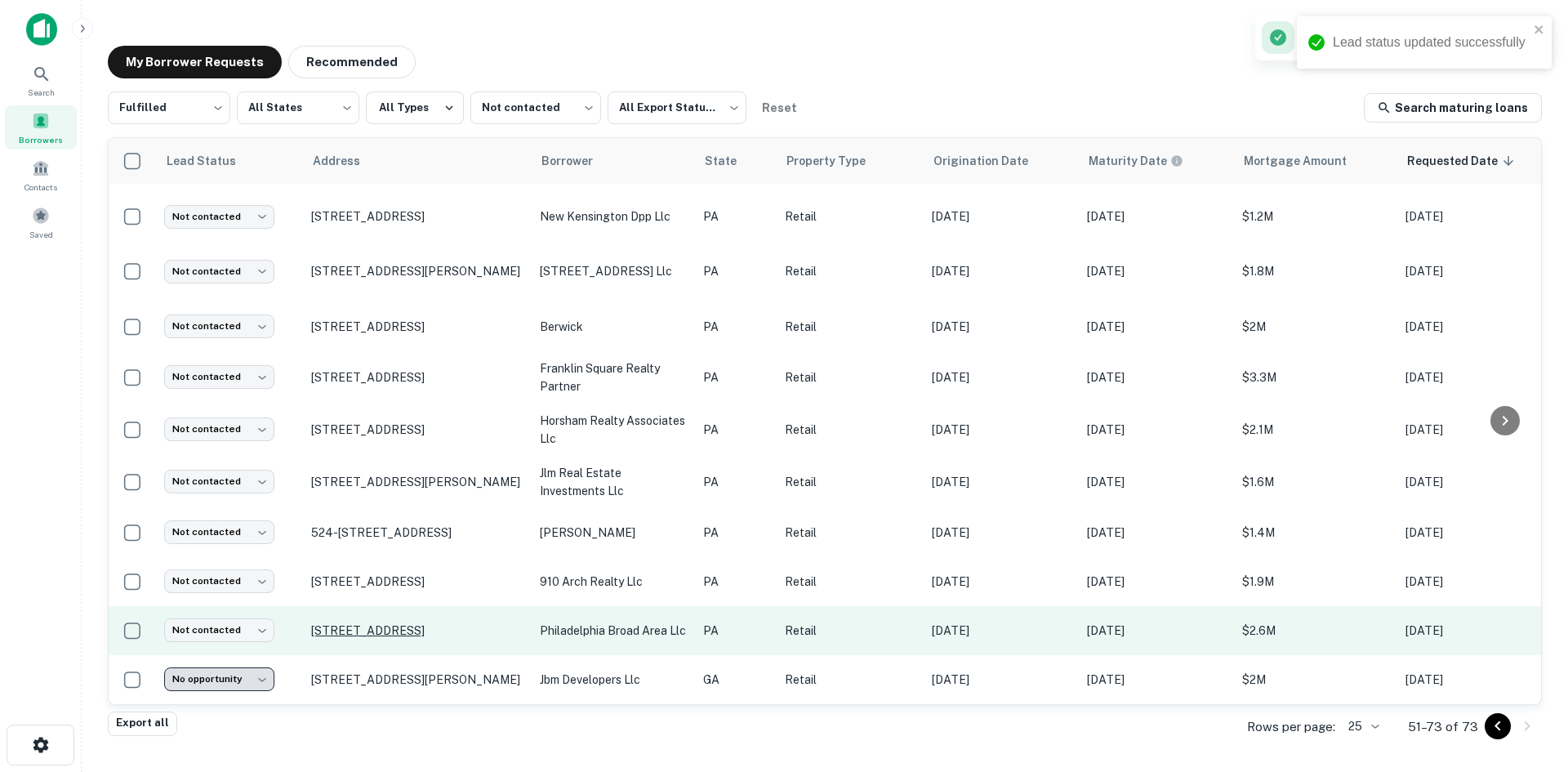
click at [363, 623] on p "6200 N Broad St Philadelphia, PA 19141" at bounding box center [417, 630] width 212 height 14
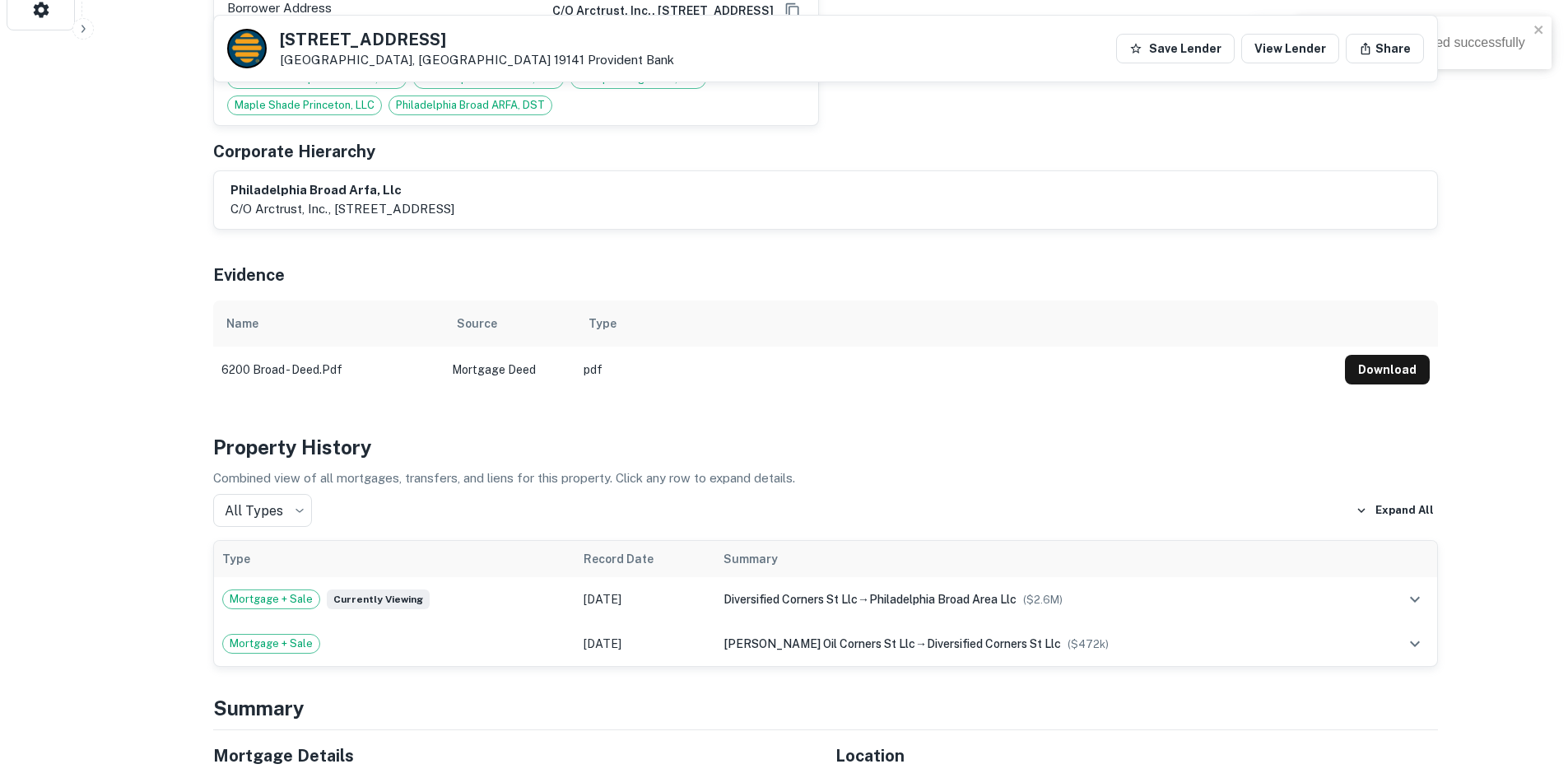
scroll to position [1298, 0]
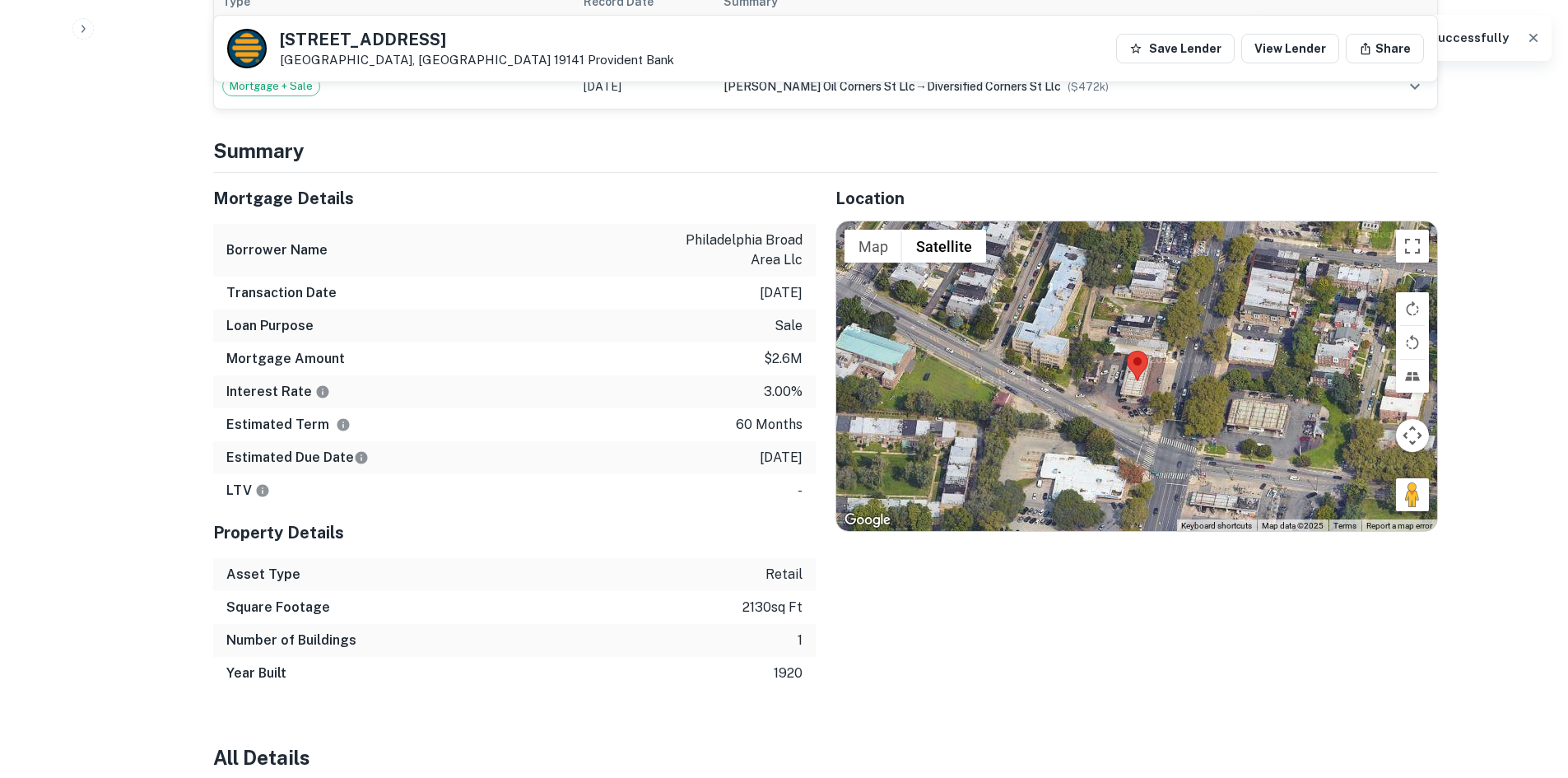
click at [1307, 479] on div at bounding box center [1137, 376] width 601 height 310
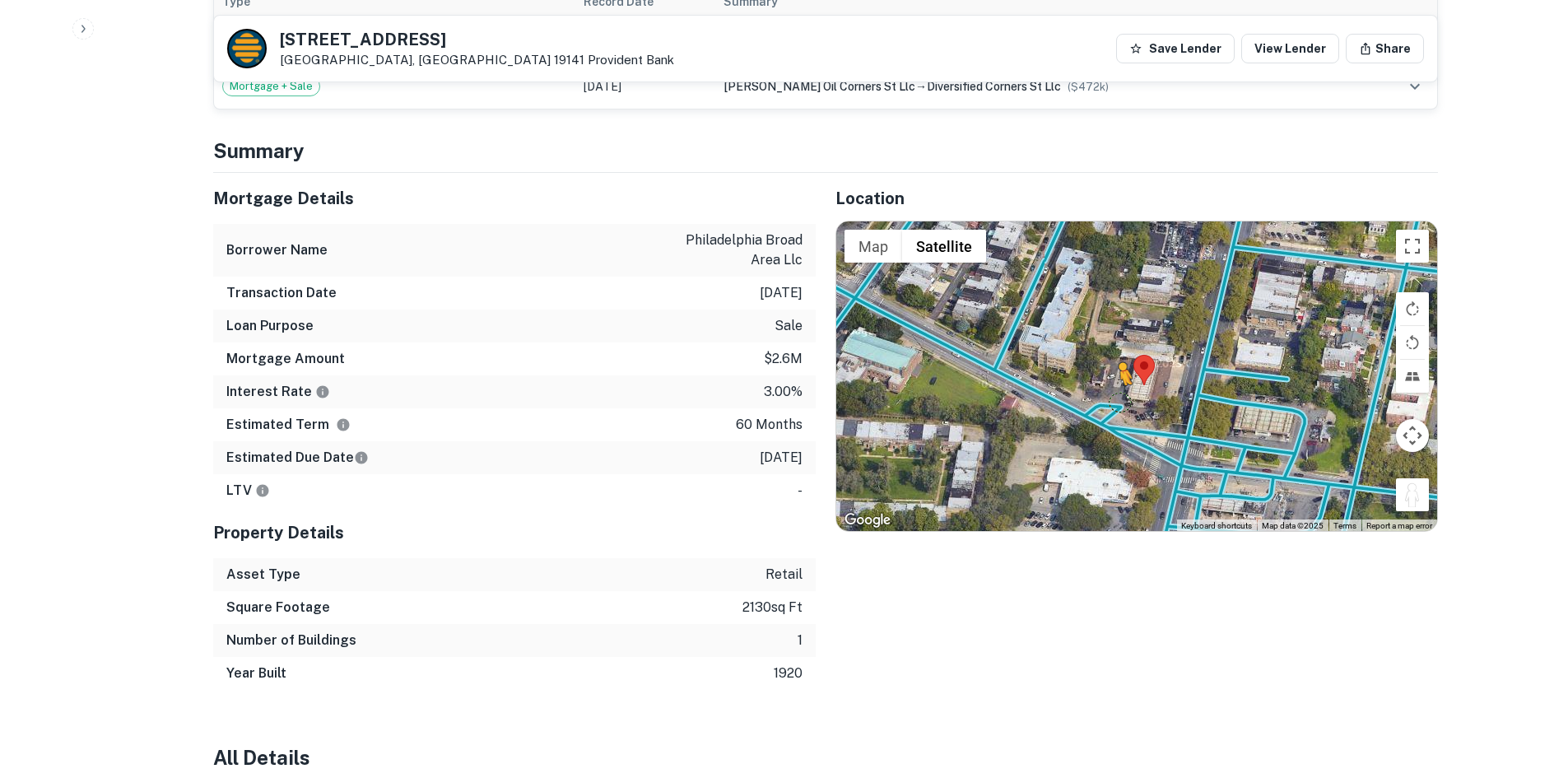
drag, startPoint x: 1408, startPoint y: 482, endPoint x: 1114, endPoint y: 387, distance: 309.0
click at [1114, 387] on div "To activate drag with keyboard, press Alt + Enter. Once in keyboard drag state,…" at bounding box center [1137, 376] width 601 height 310
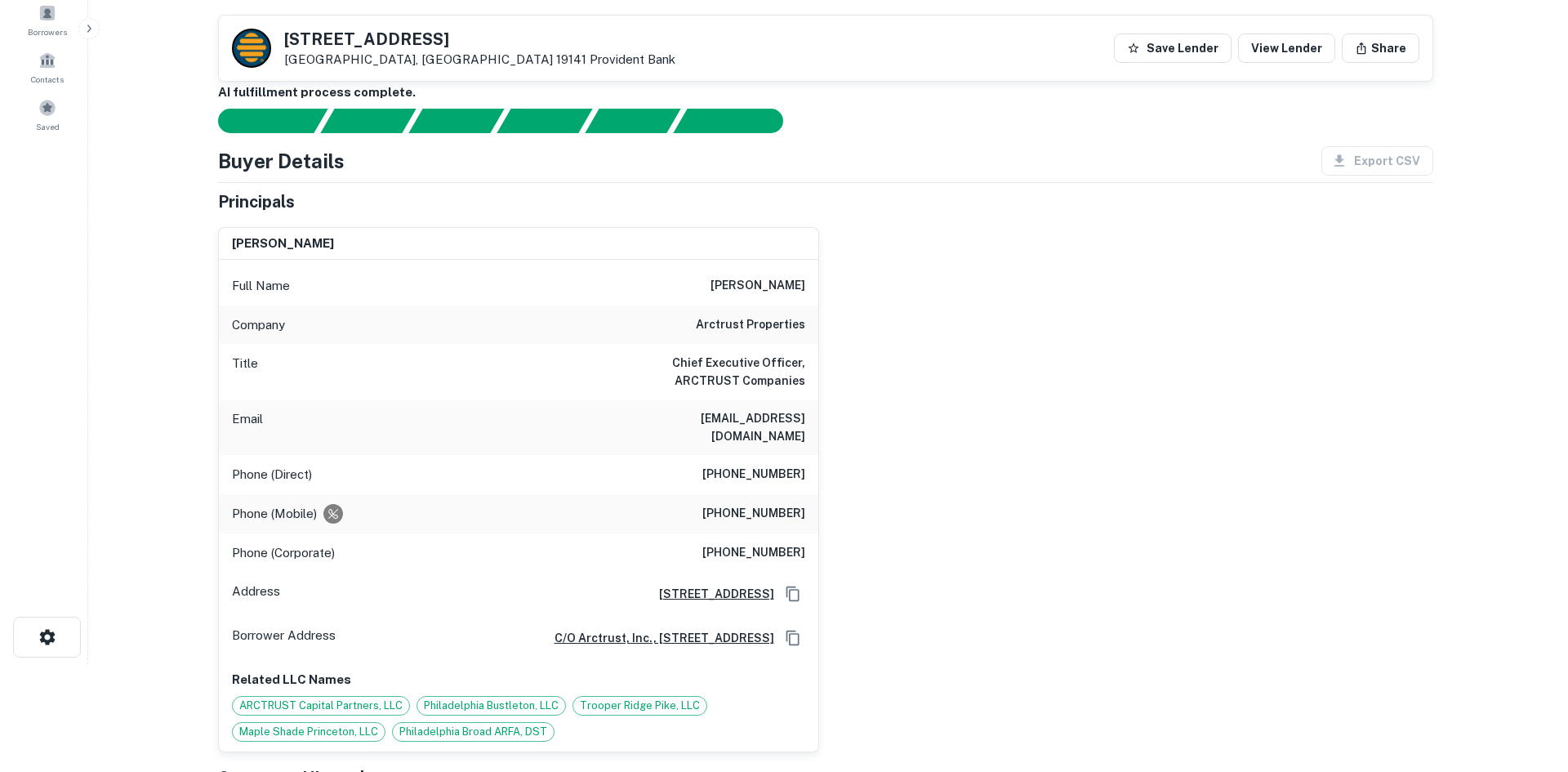
scroll to position [0, 0]
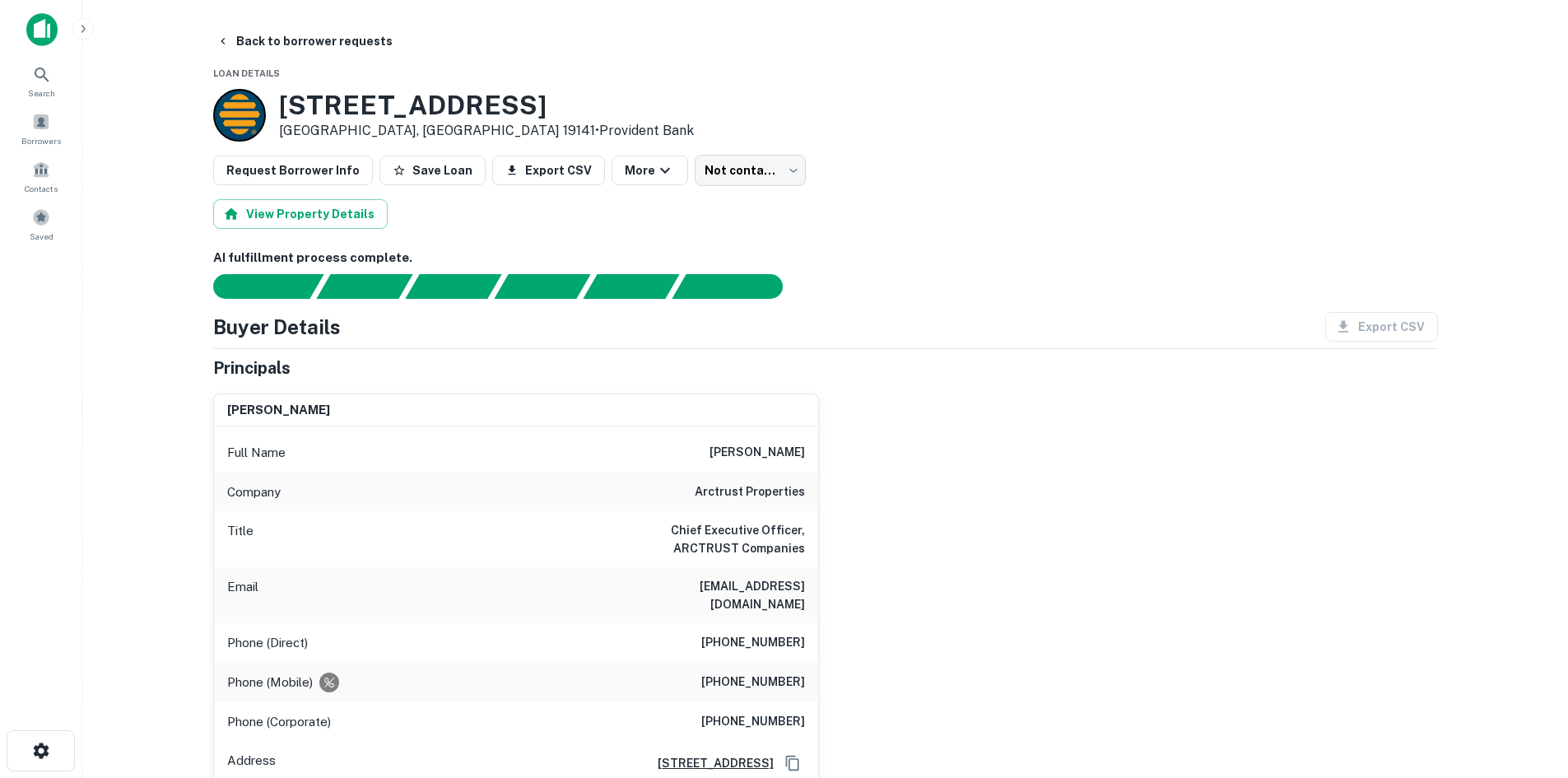
click at [671, 169] on div "Request Borrower Info Save Loan Export CSV More Not contacted **** ​" at bounding box center [825, 170] width 1225 height 31
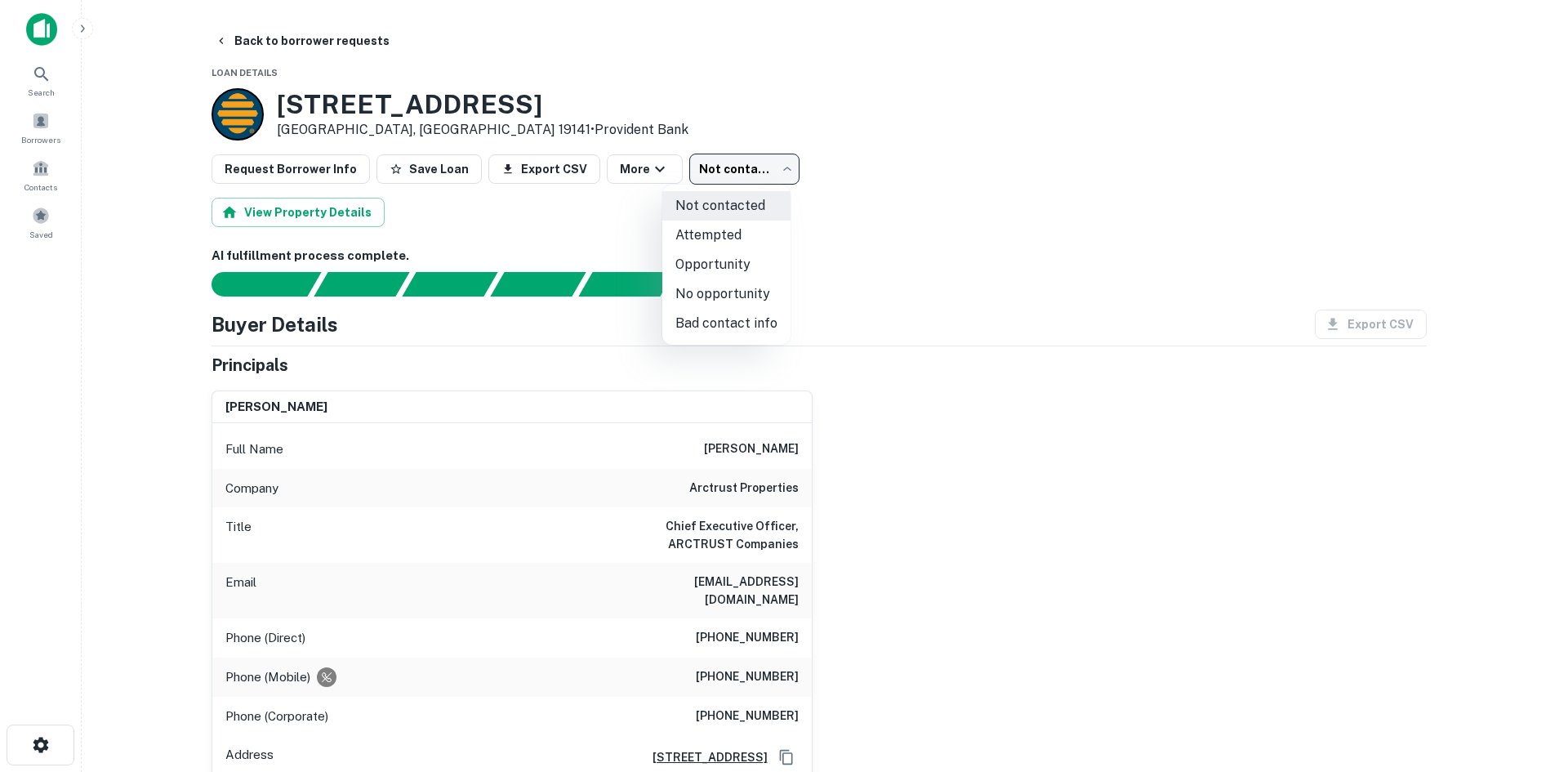
click at [736, 179] on body "Search Borrowers Contacts Saved Back to borrower requests Loan Details 6200 N B…" at bounding box center [784, 386] width 1568 height 772
click at [729, 291] on li "No opportunity" at bounding box center [727, 294] width 128 height 30
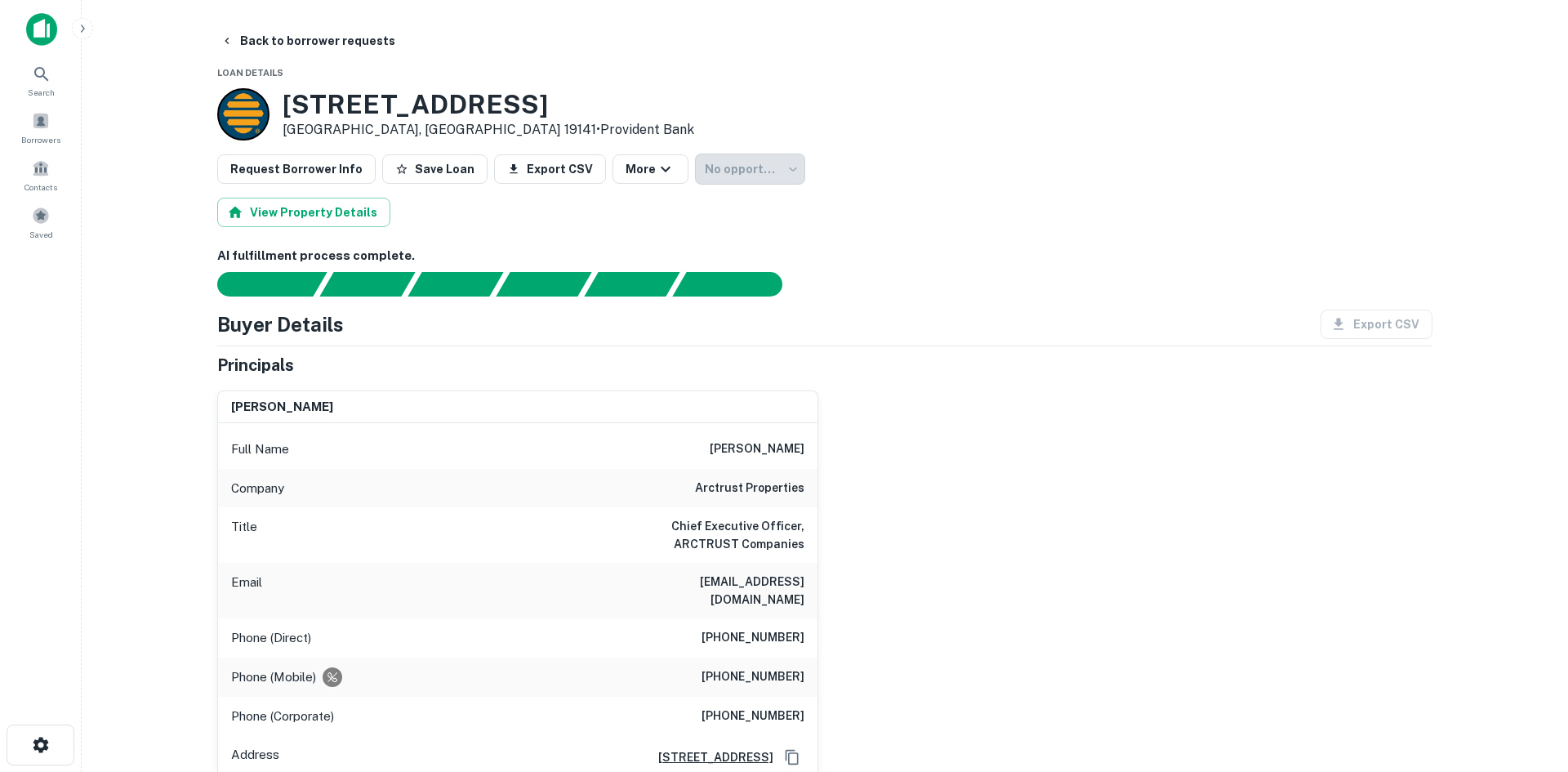
type input "**********"
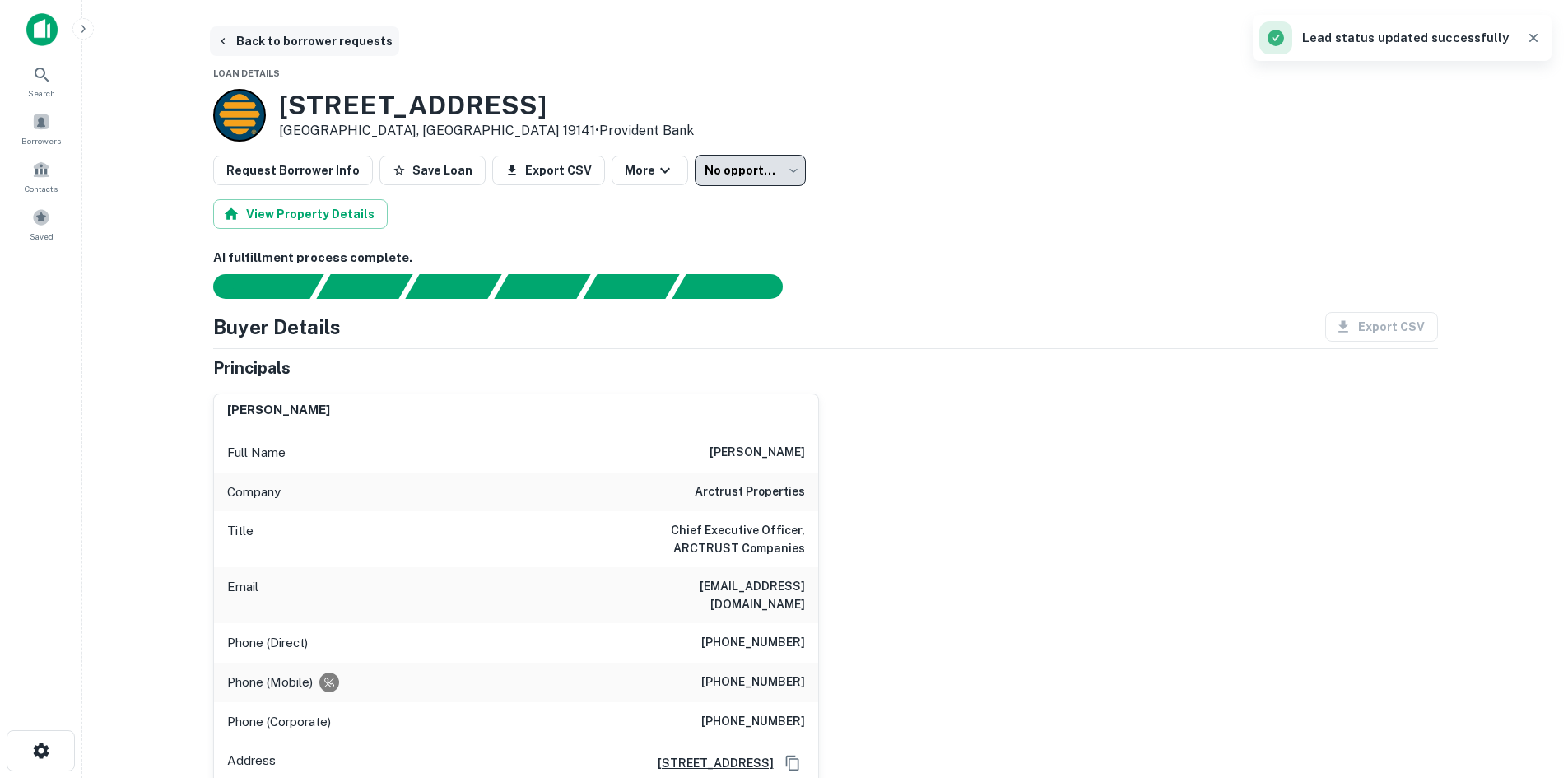
click at [315, 47] on button "Back to borrower requests" at bounding box center [304, 41] width 190 height 30
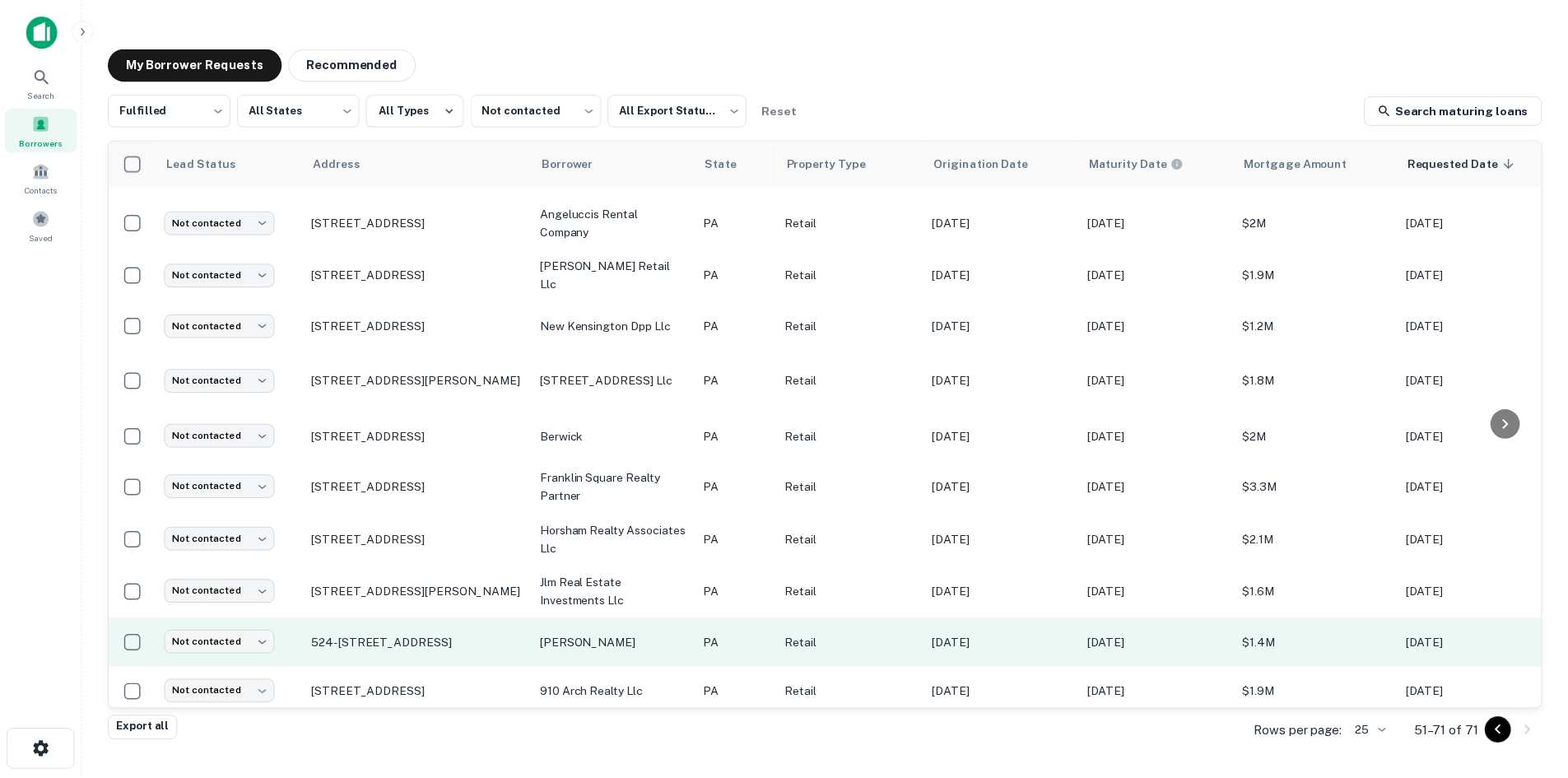
scroll to position [591, 0]
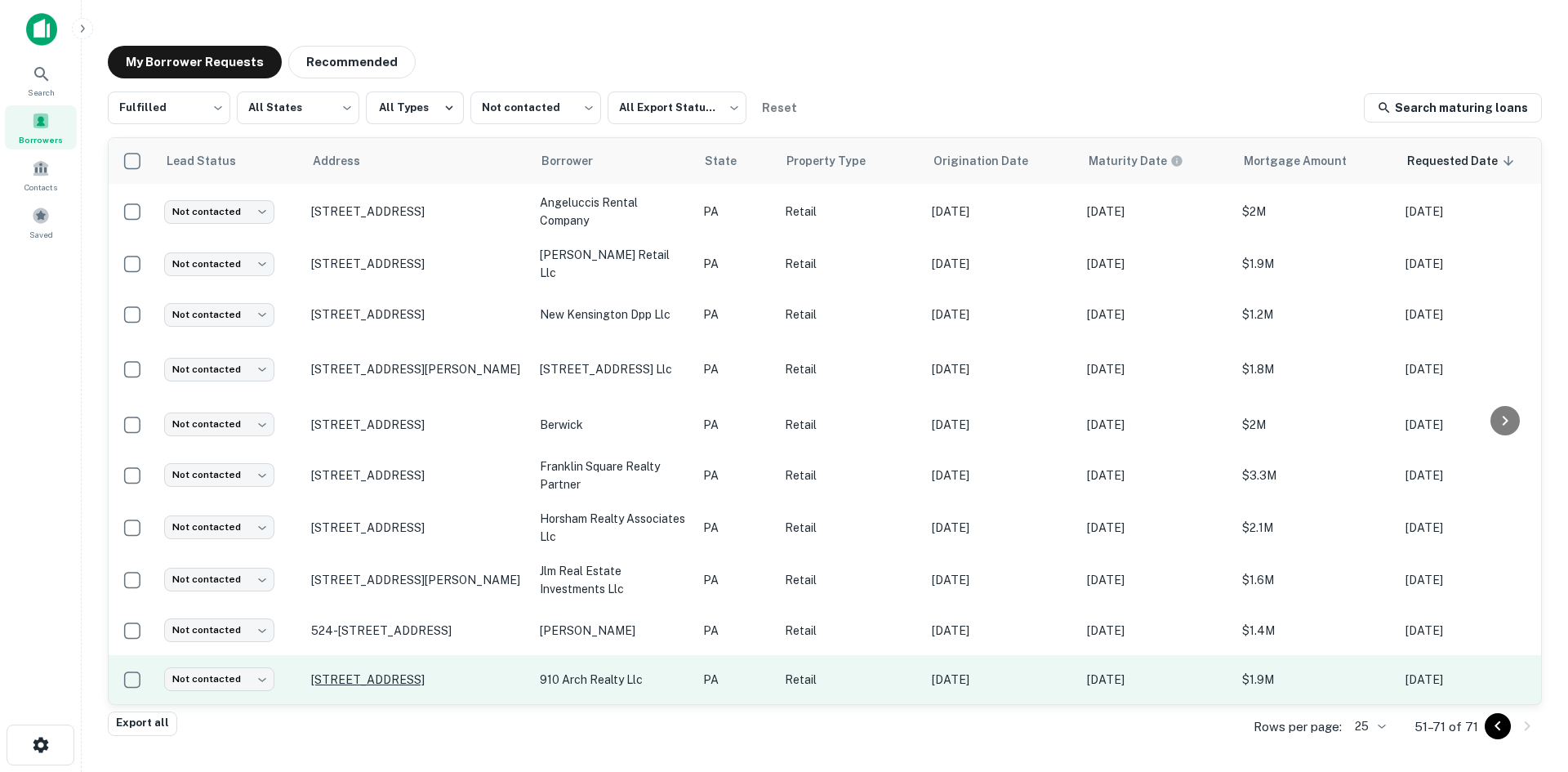
click at [398, 673] on p "910 Arch St Philadelphia, PA 19107" at bounding box center [417, 680] width 212 height 14
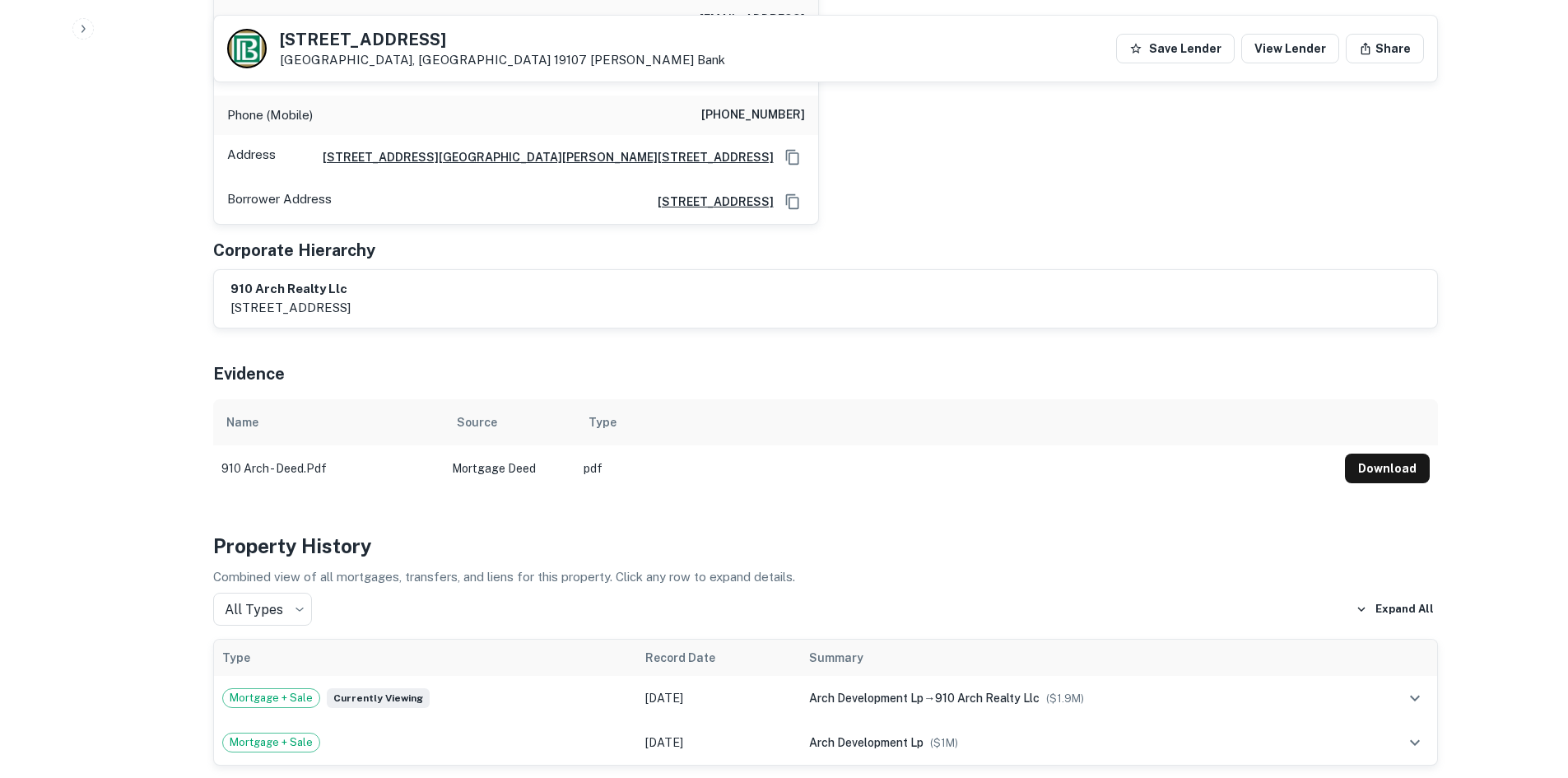
scroll to position [1399, 0]
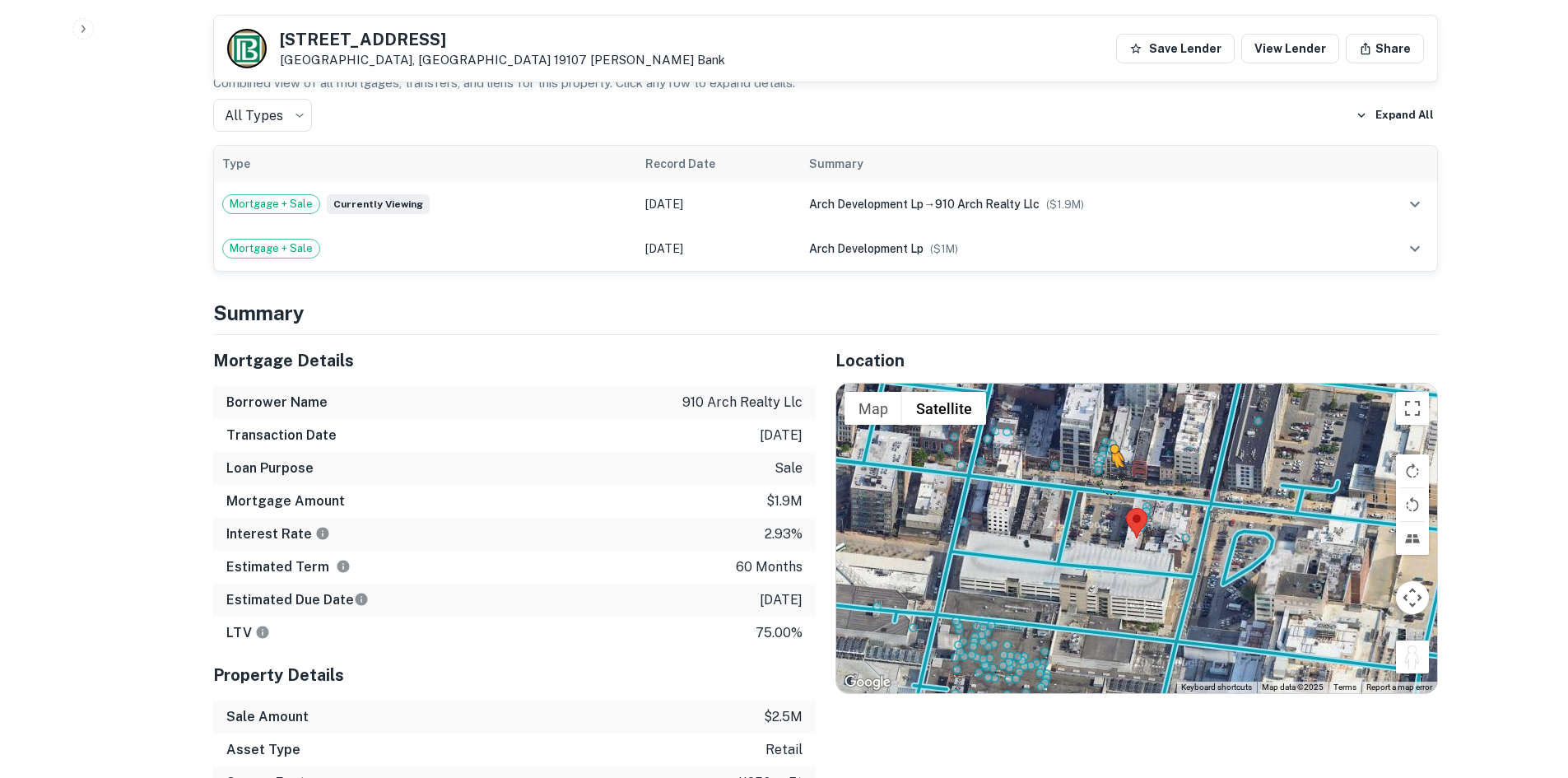
drag, startPoint x: 1410, startPoint y: 623, endPoint x: 1105, endPoint y: 440, distance: 355.7
click at [1105, 440] on div "To activate drag with keyboard, press Alt + Enter. Once in keyboard drag state,…" at bounding box center [1137, 538] width 601 height 310
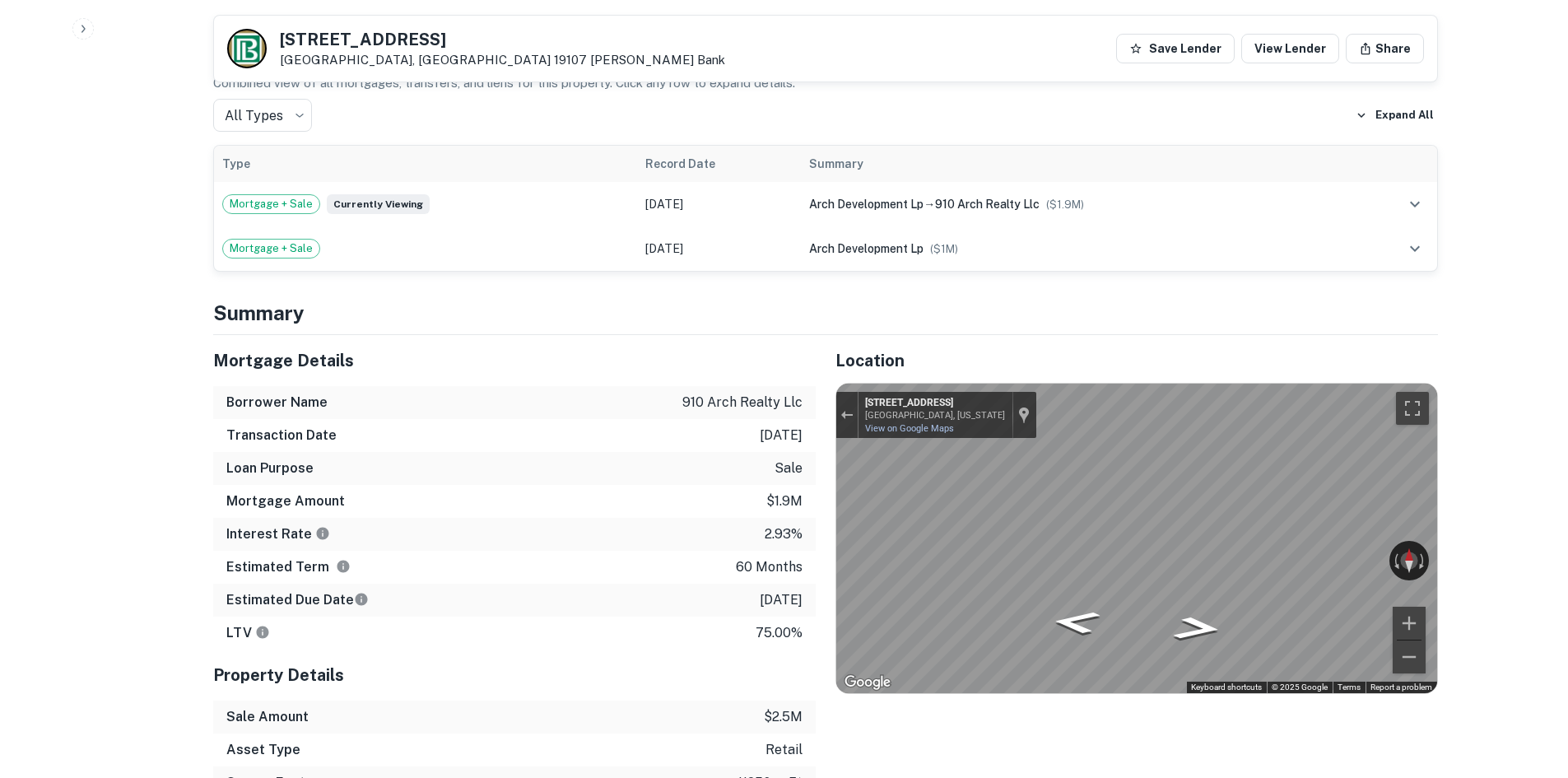
drag, startPoint x: 1306, startPoint y: 521, endPoint x: 665, endPoint y: 408, distance: 650.9
click at [665, 408] on div "Mortgage Details Borrower Name 910 arch realty llc Transaction Date 7/28/2021 L…" at bounding box center [815, 633] width 1245 height 596
click at [652, 464] on div "Mortgage Details Borrower Name 910 arch realty llc Transaction Date 7/28/2021 L…" at bounding box center [815, 633] width 1245 height 596
click at [758, 503] on div "Mortgage Details Borrower Name 910 arch realty llc Transaction Date 7/28/2021 L…" at bounding box center [815, 633] width 1245 height 596
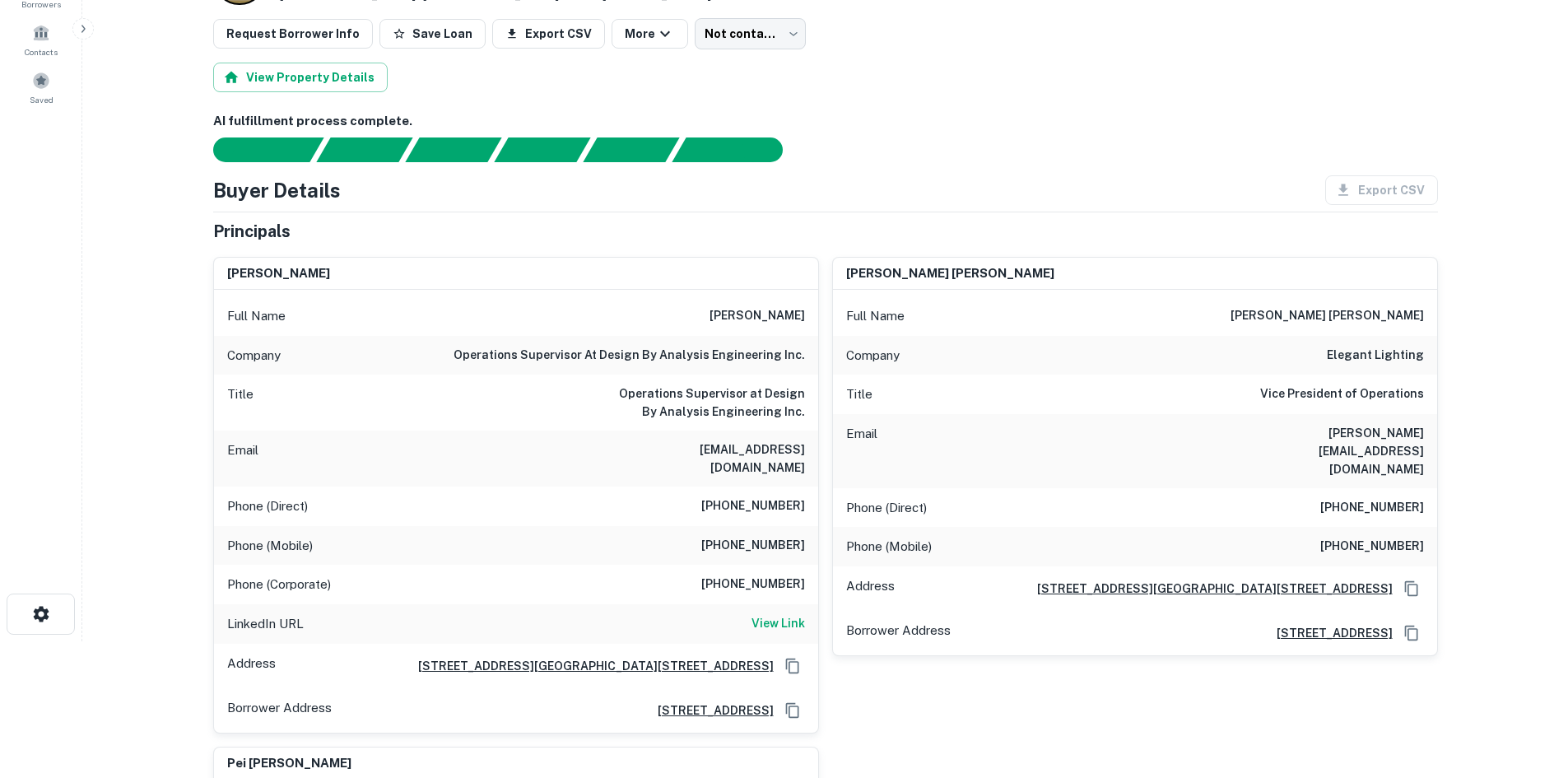
scroll to position [82, 0]
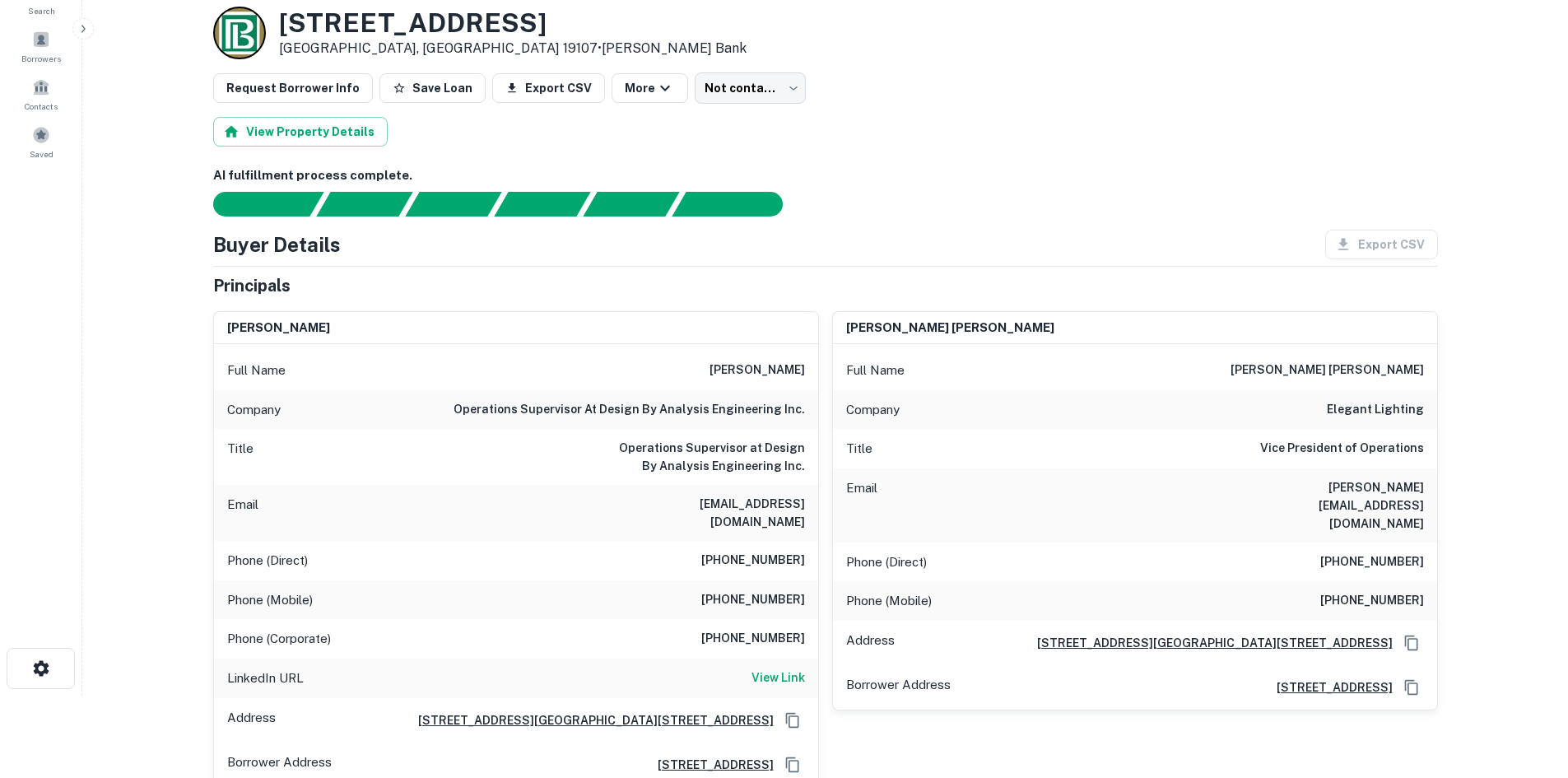
click at [764, 551] on h6 "(215) 677-2389" at bounding box center [753, 560] width 104 height 20
click at [770, 590] on h6 "(267) 265-8339" at bounding box center [753, 600] width 104 height 20
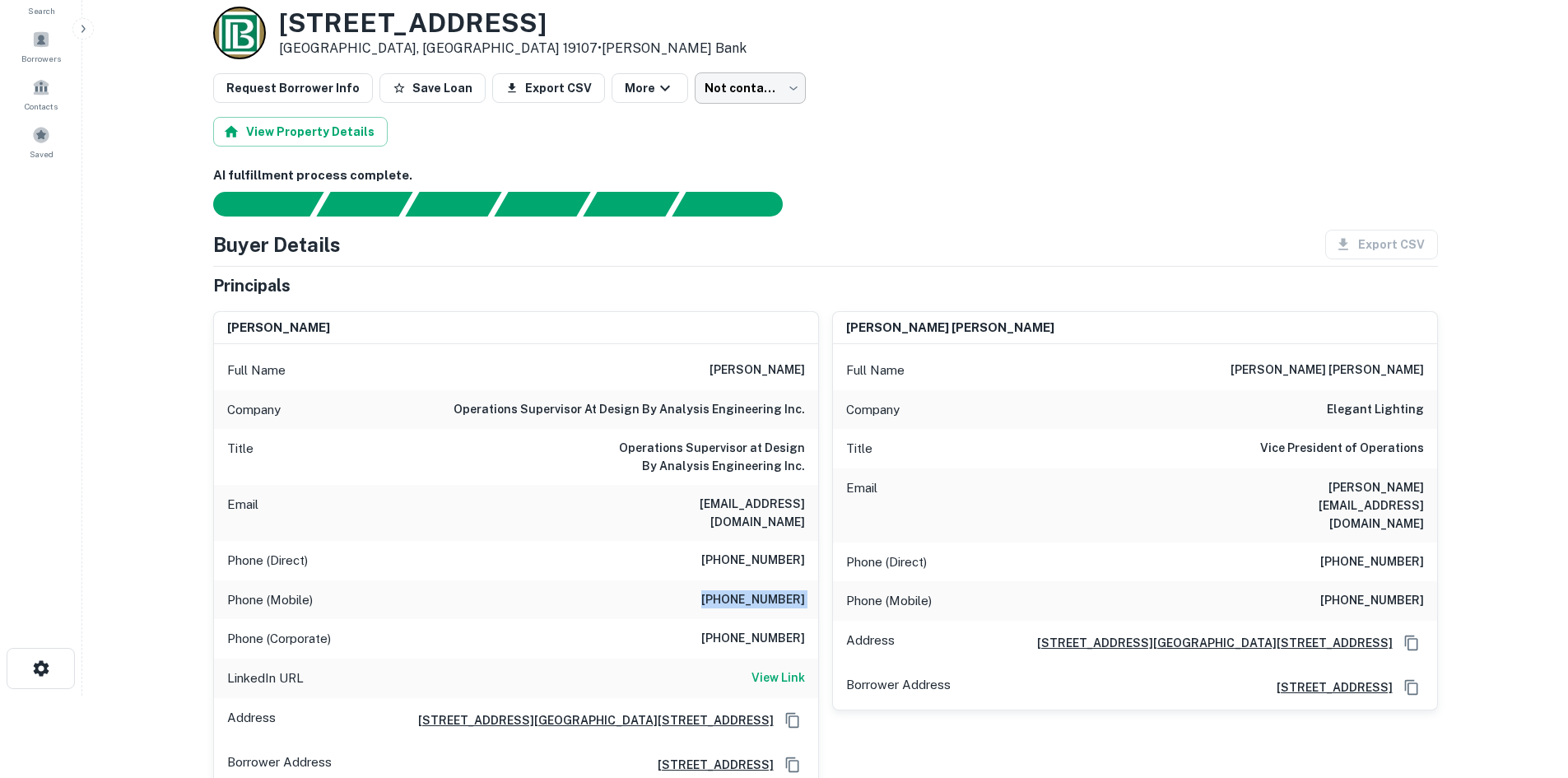
click at [774, 99] on body "Search Borrowers Contacts Saved Back to borrower requests Loan Details 910 Arch…" at bounding box center [784, 307] width 1568 height 778
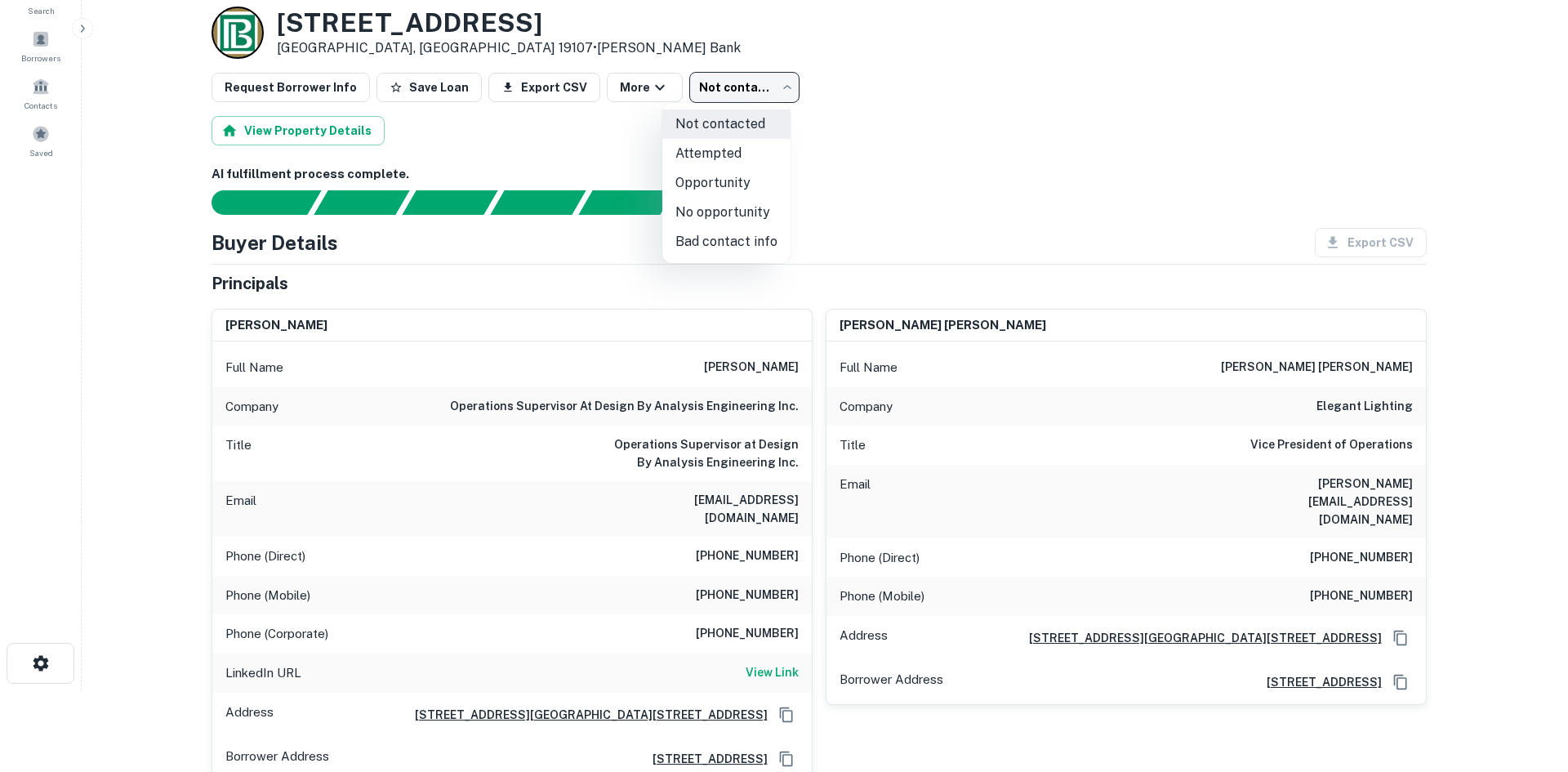
click at [1144, 209] on div at bounding box center [784, 386] width 1568 height 772
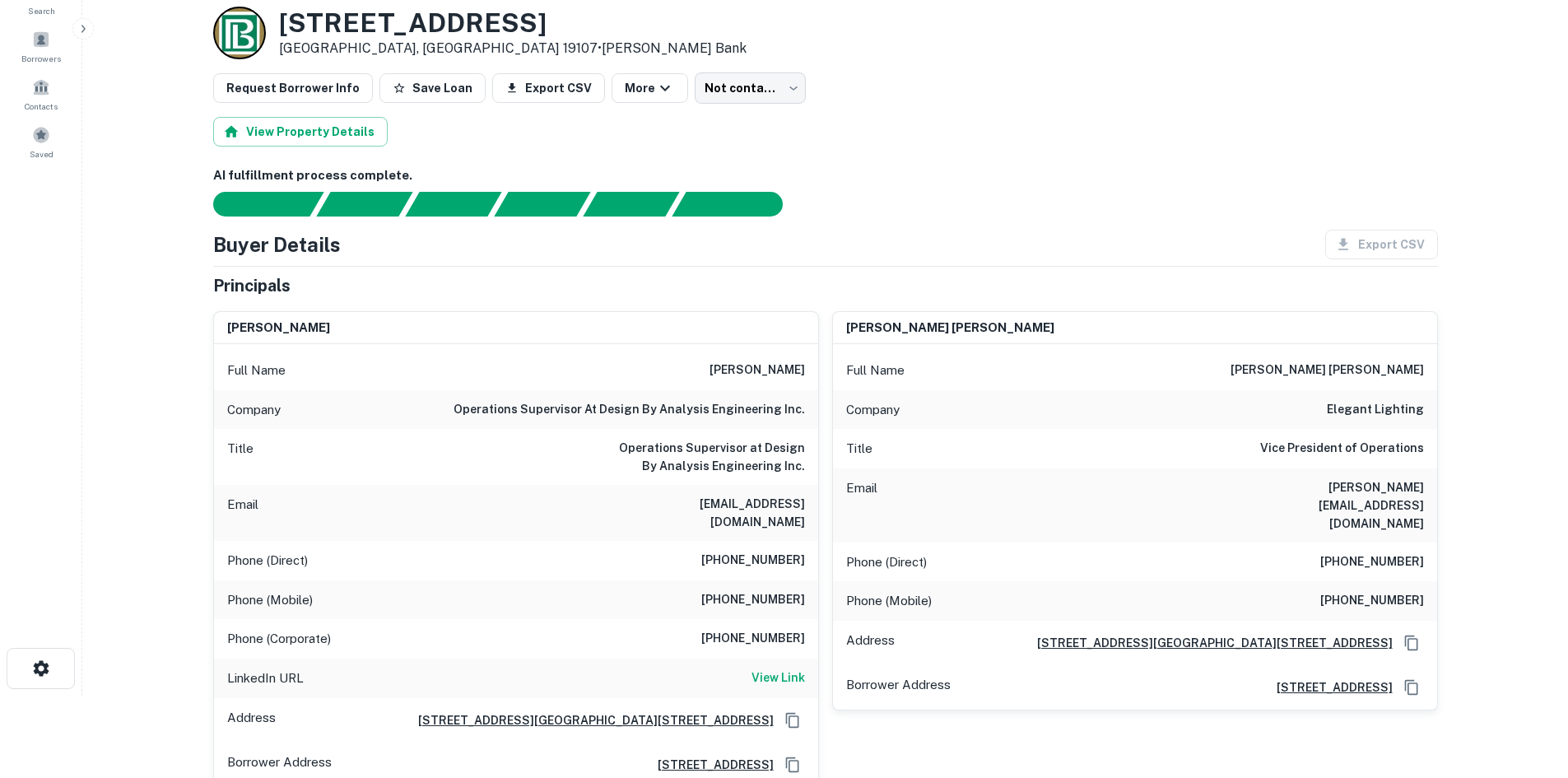
click at [764, 550] on h6 "(215) 677-2389" at bounding box center [753, 560] width 104 height 20
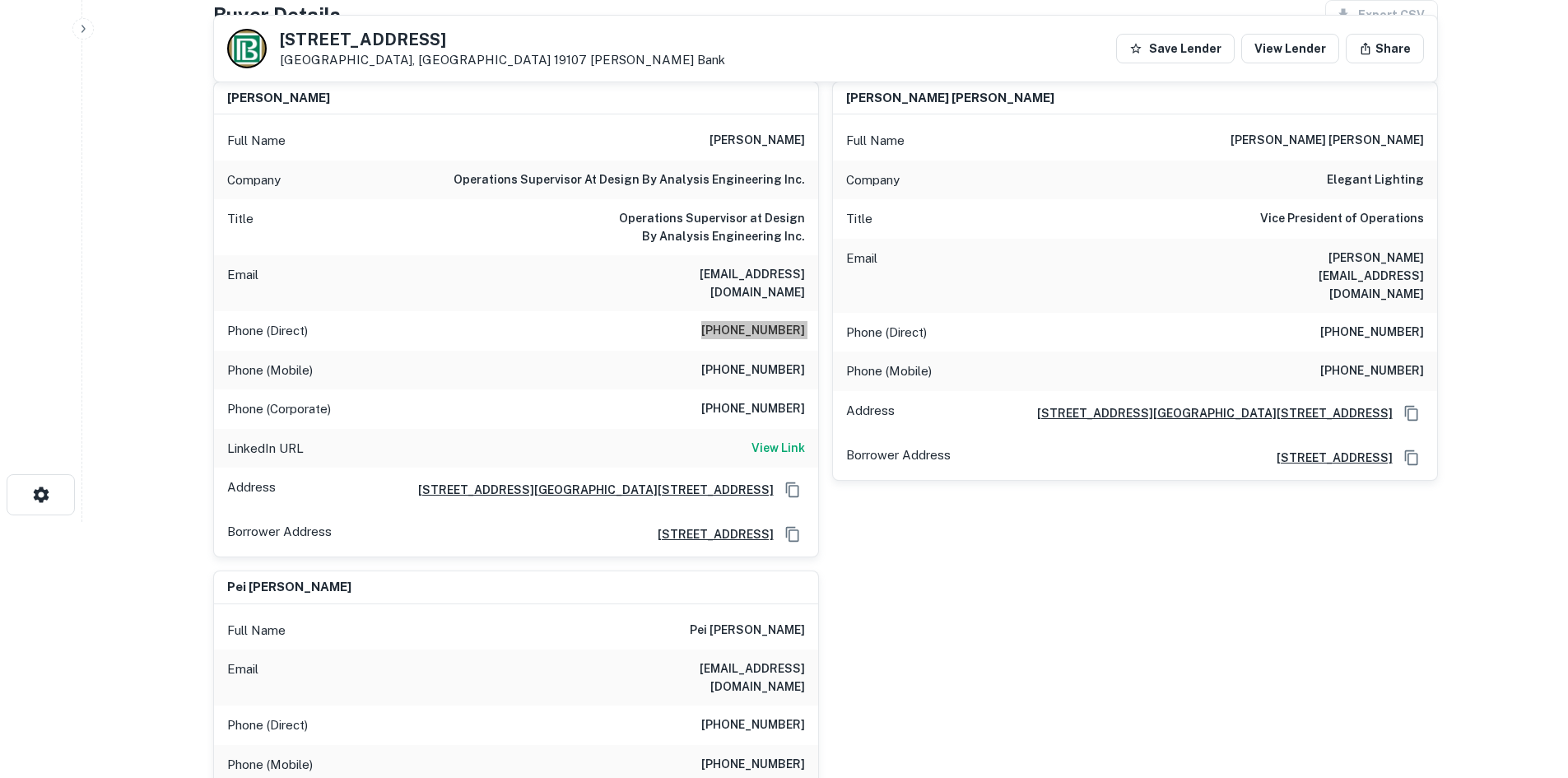
scroll to position [576, 0]
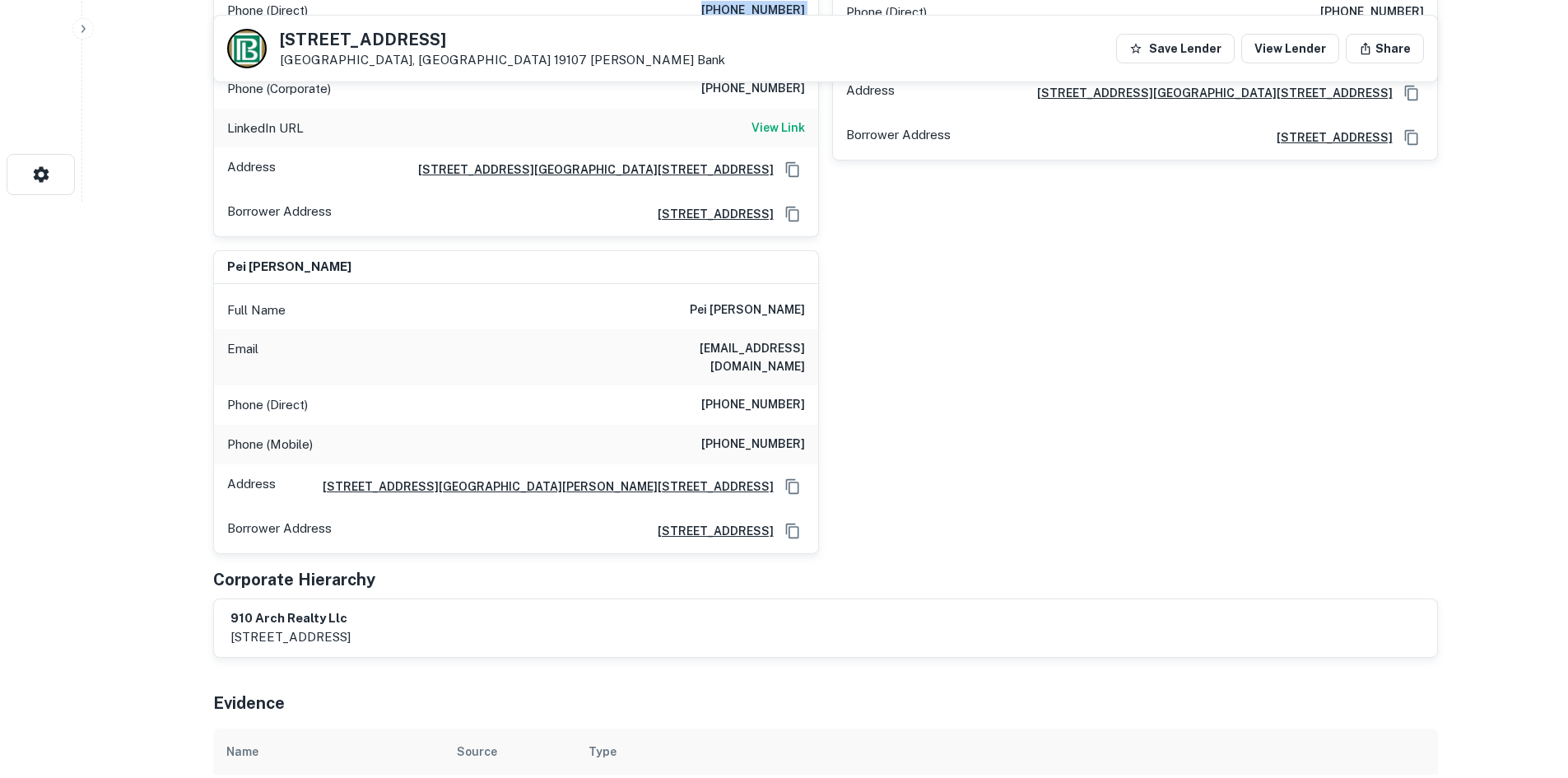
click at [764, 388] on div "Phone (Direct) (215) 334-3310" at bounding box center [516, 404] width 604 height 39
click at [767, 386] on div "Phone (Direct) (215) 334-3310" at bounding box center [516, 404] width 604 height 39
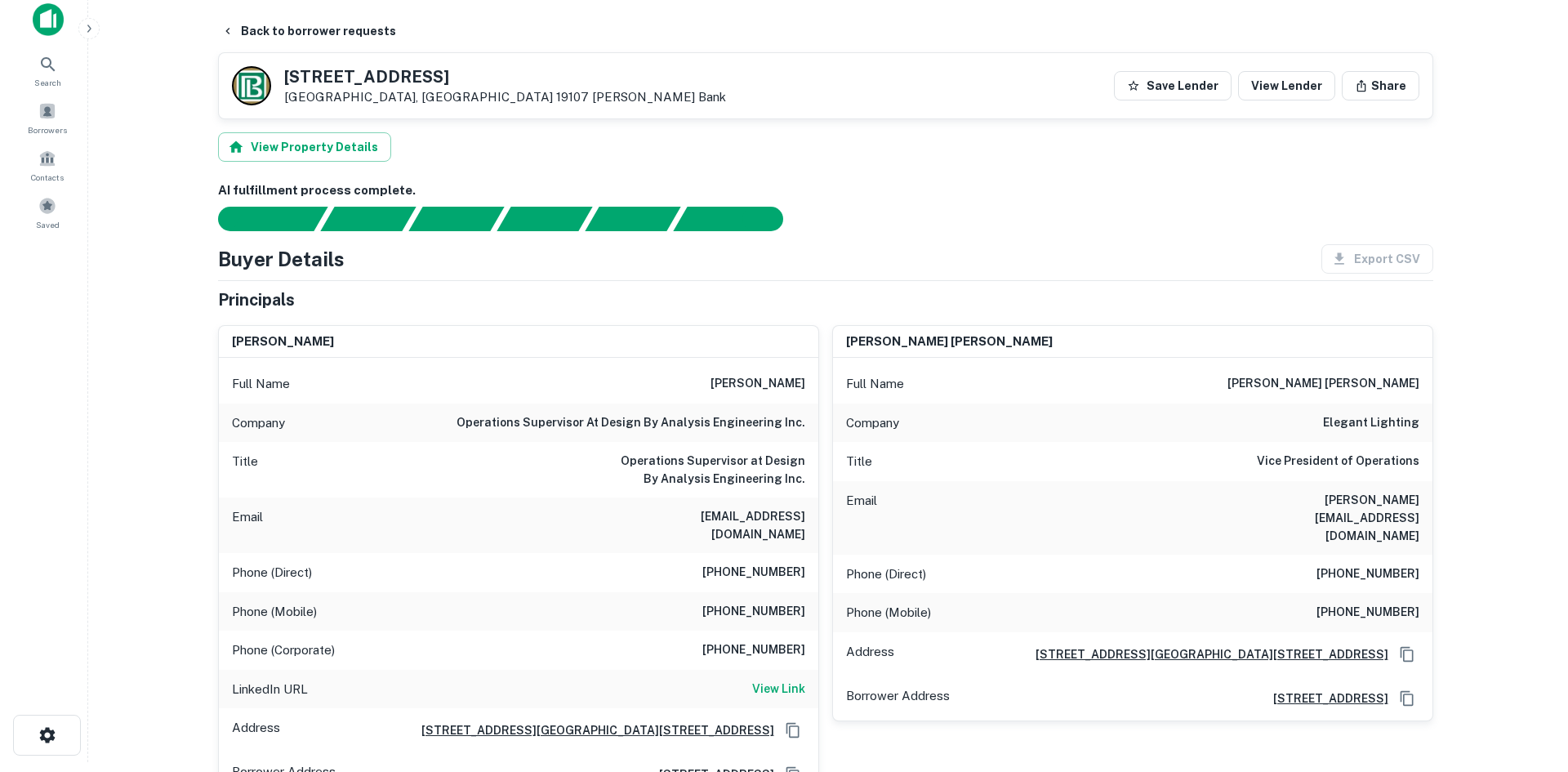
scroll to position [0, 0]
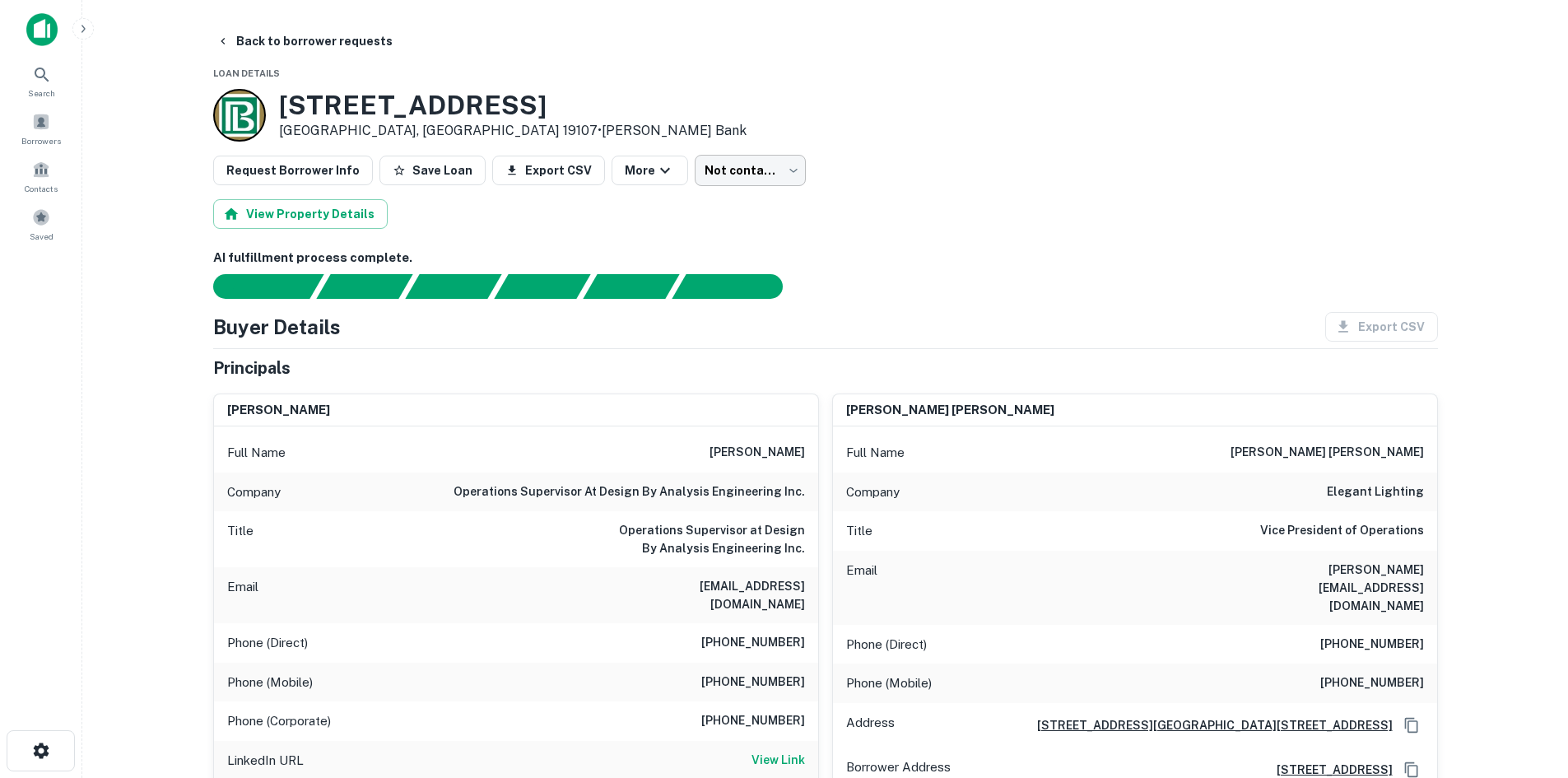
click at [764, 175] on body "Search Borrowers Contacts Saved Back to borrower requests Loan Details 910 Arch…" at bounding box center [784, 389] width 1568 height 778
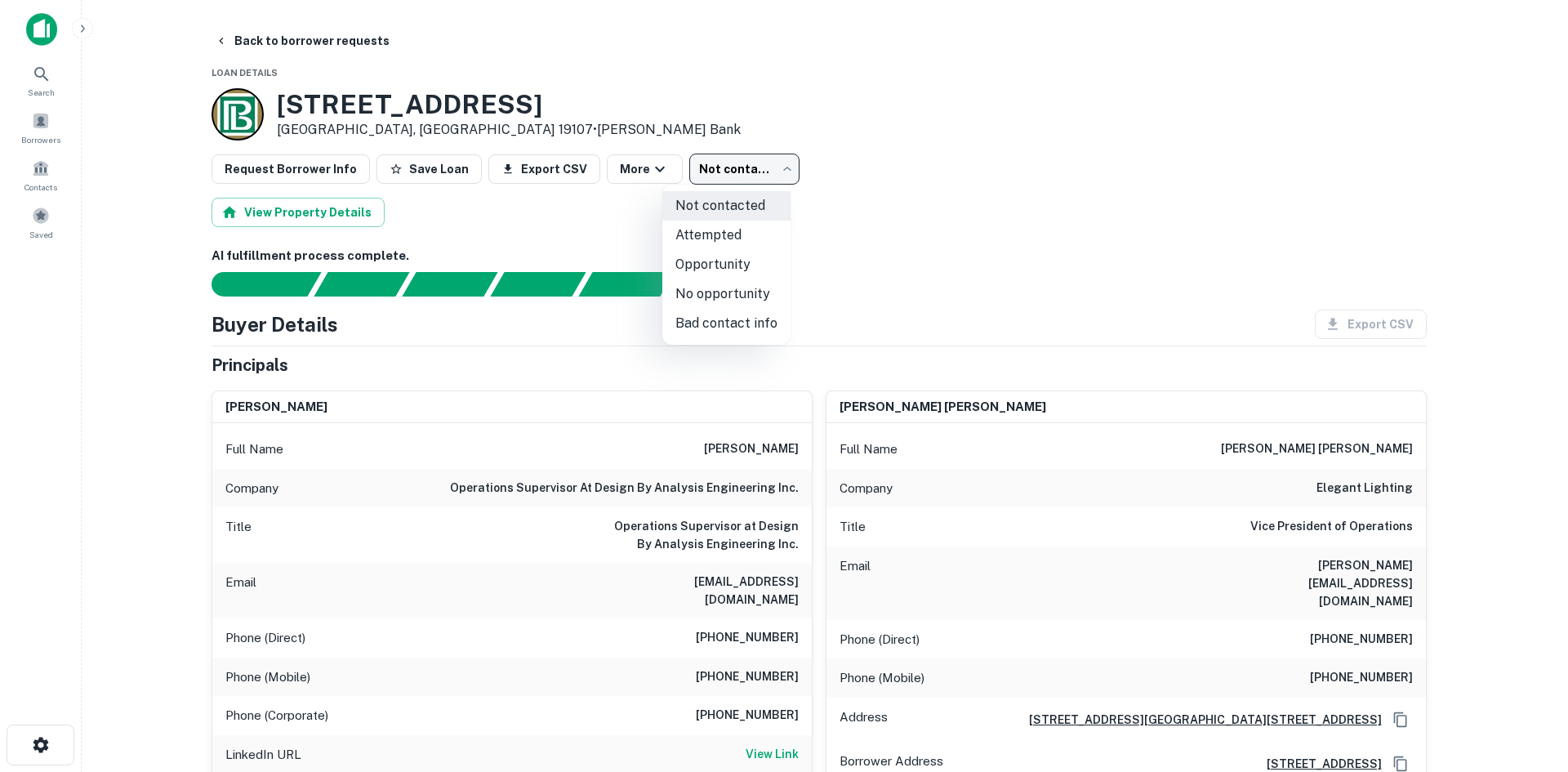
click at [753, 294] on li "No opportunity" at bounding box center [727, 294] width 128 height 30
type input "**********"
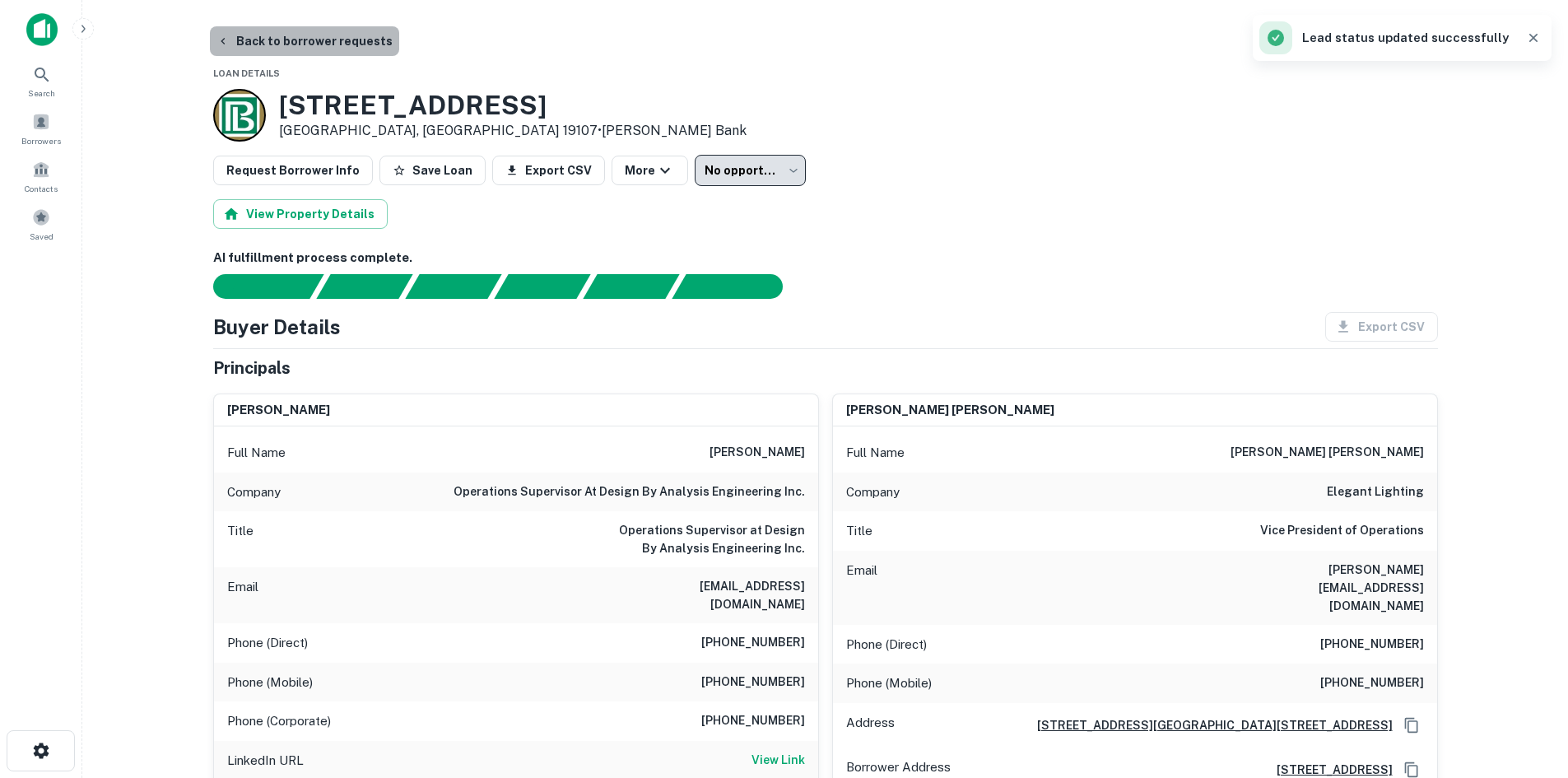
click at [311, 43] on button "Back to borrower requests" at bounding box center [304, 41] width 190 height 30
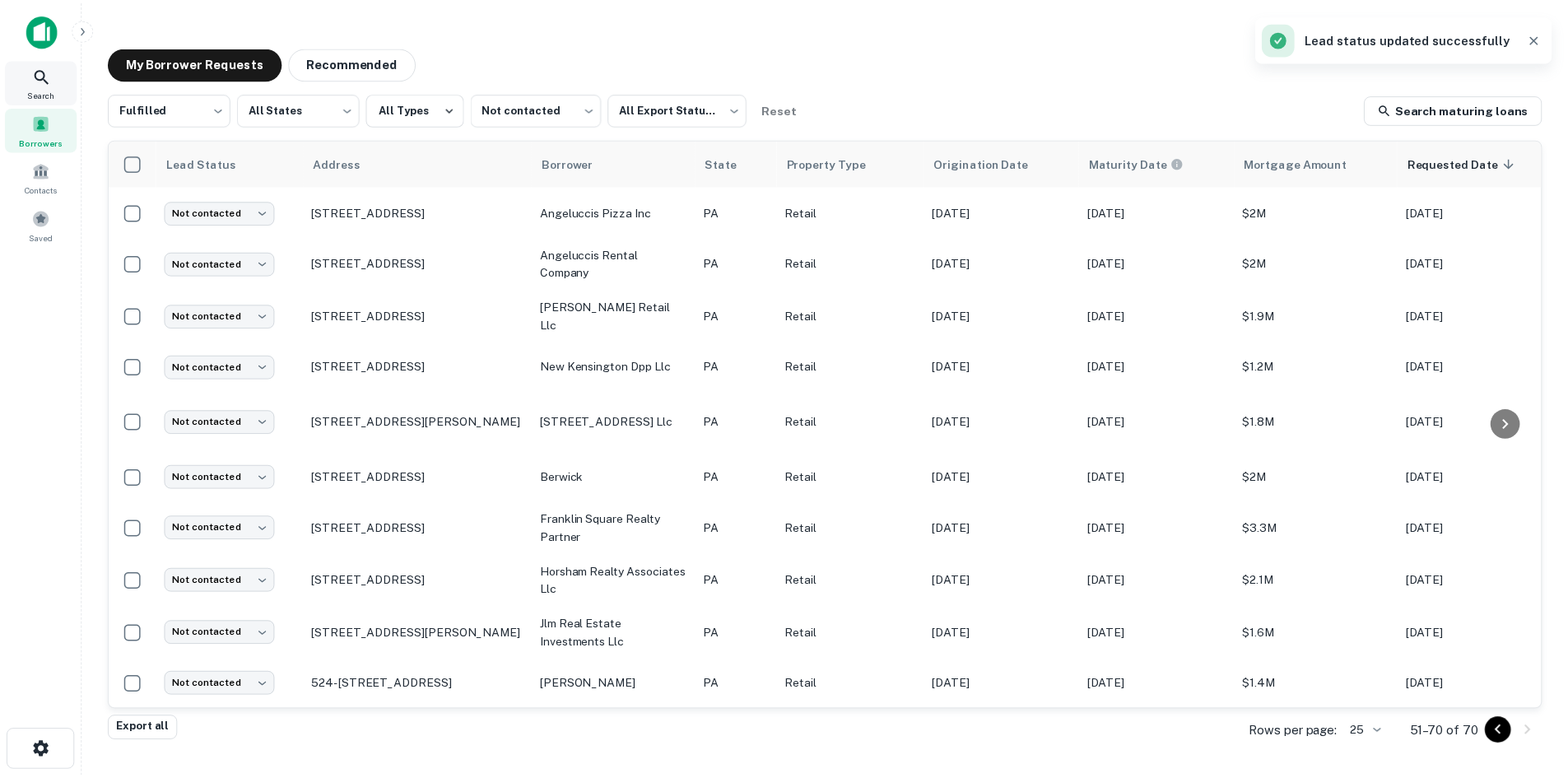
scroll to position [542, 0]
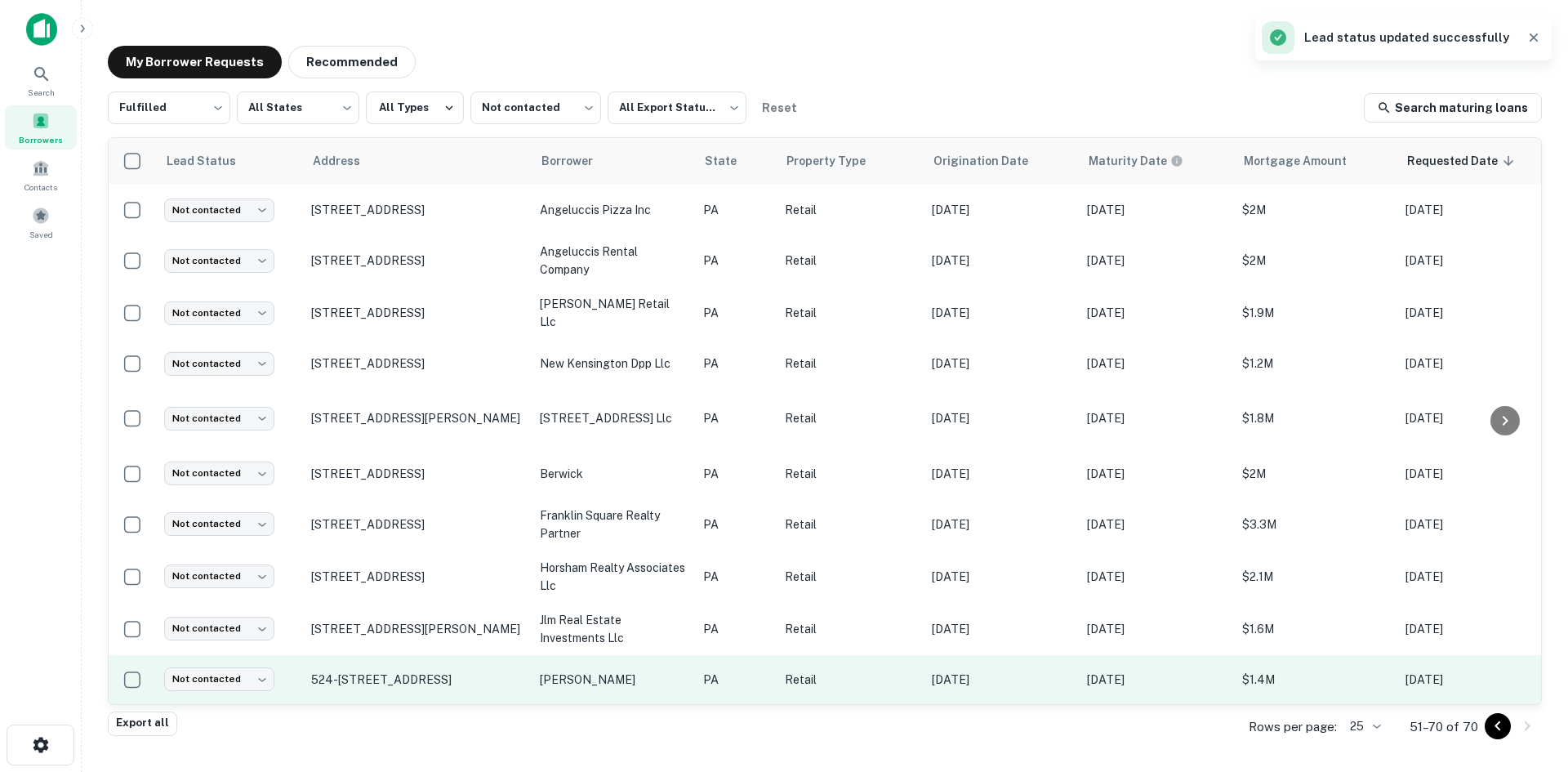
click at [497, 655] on td "524-528 N 19th St Allentown, PA 18104" at bounding box center [417, 680] width 229 height 49
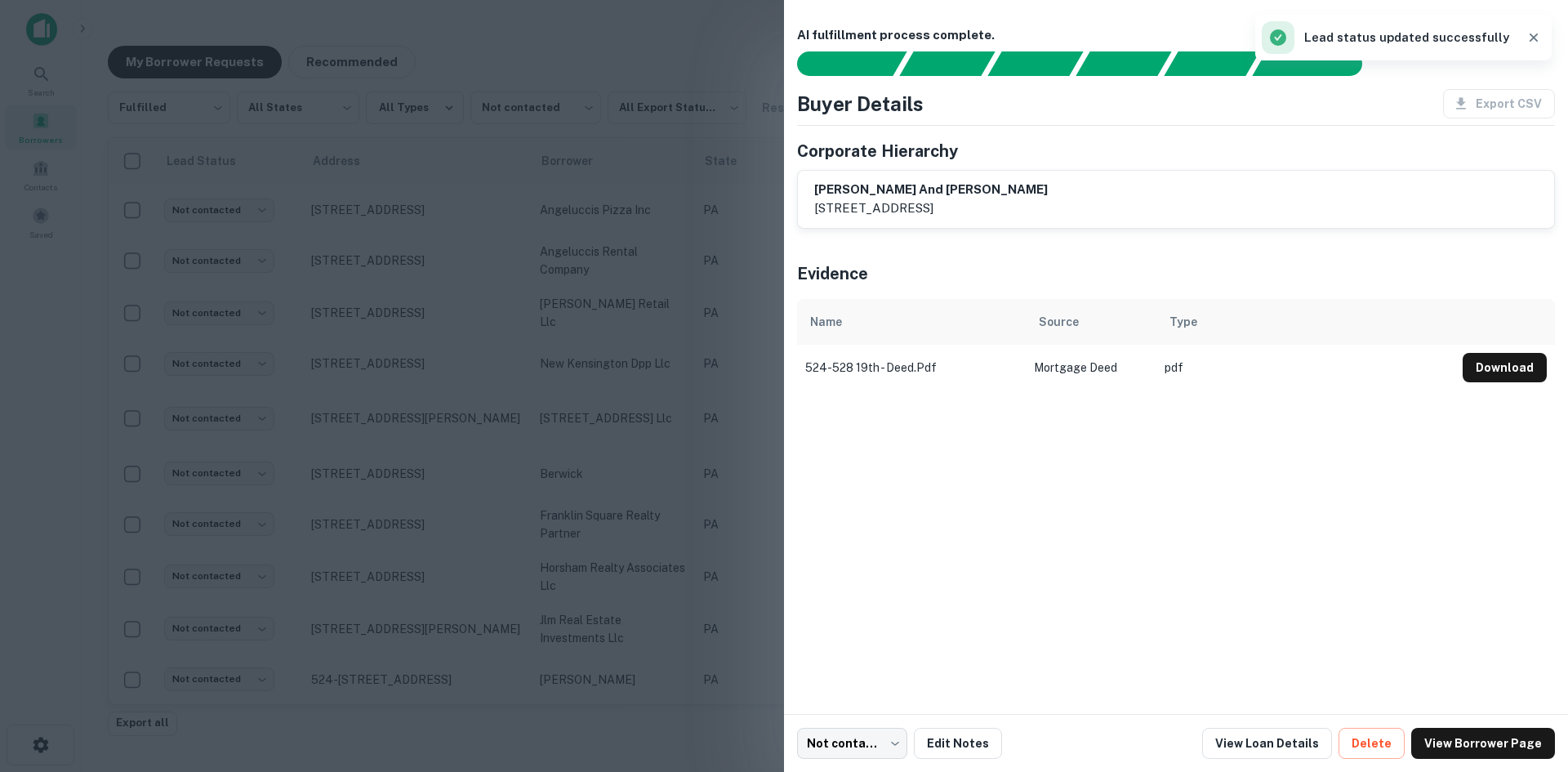
click at [504, 661] on div at bounding box center [784, 386] width 1568 height 772
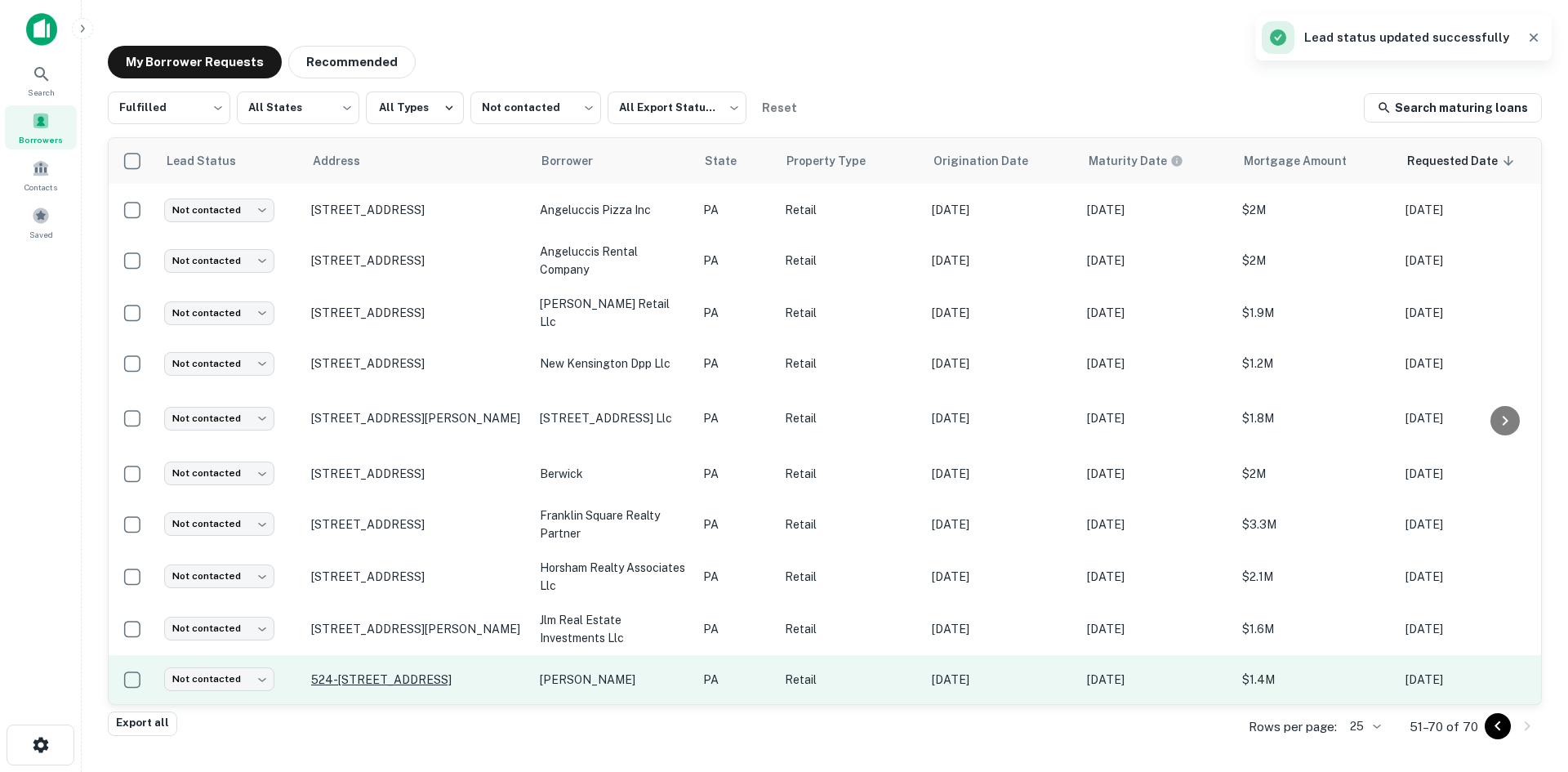
click at [479, 673] on p "524-528 N 19th St Allentown, PA 18104" at bounding box center [417, 680] width 212 height 14
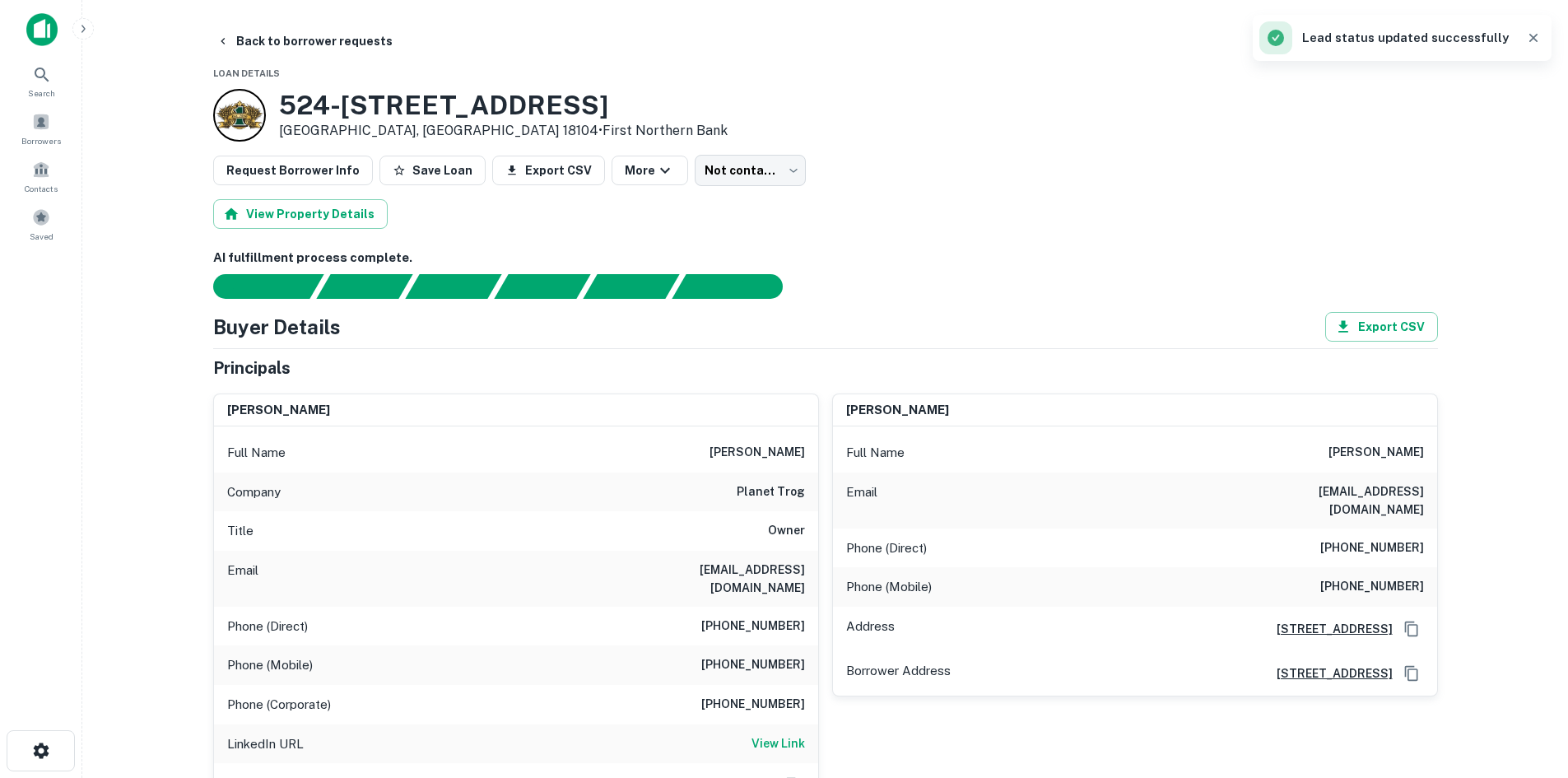
click at [620, 415] on div "kevin yandrasitz" at bounding box center [516, 411] width 604 height 33
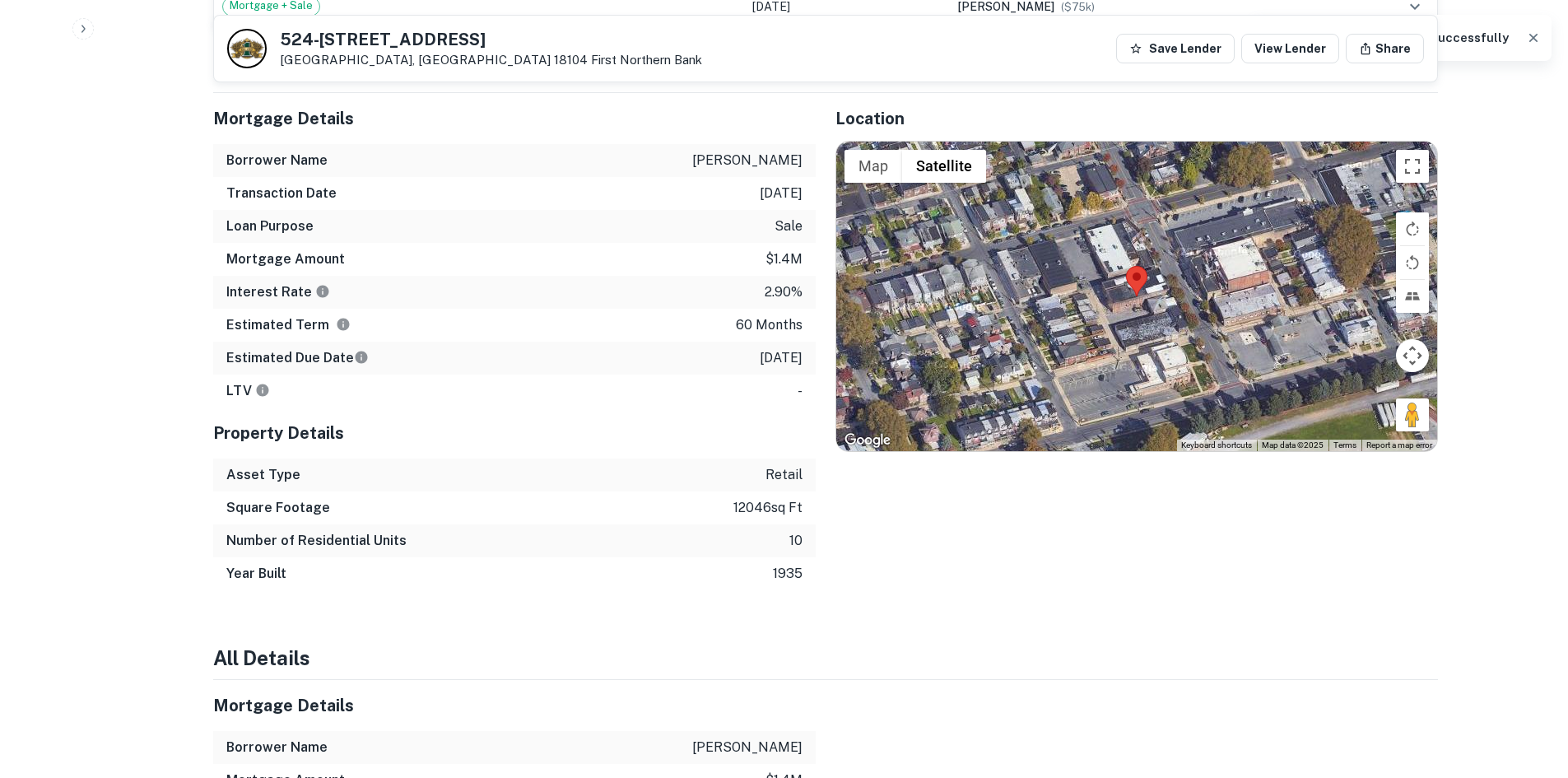
scroll to position [1399, 0]
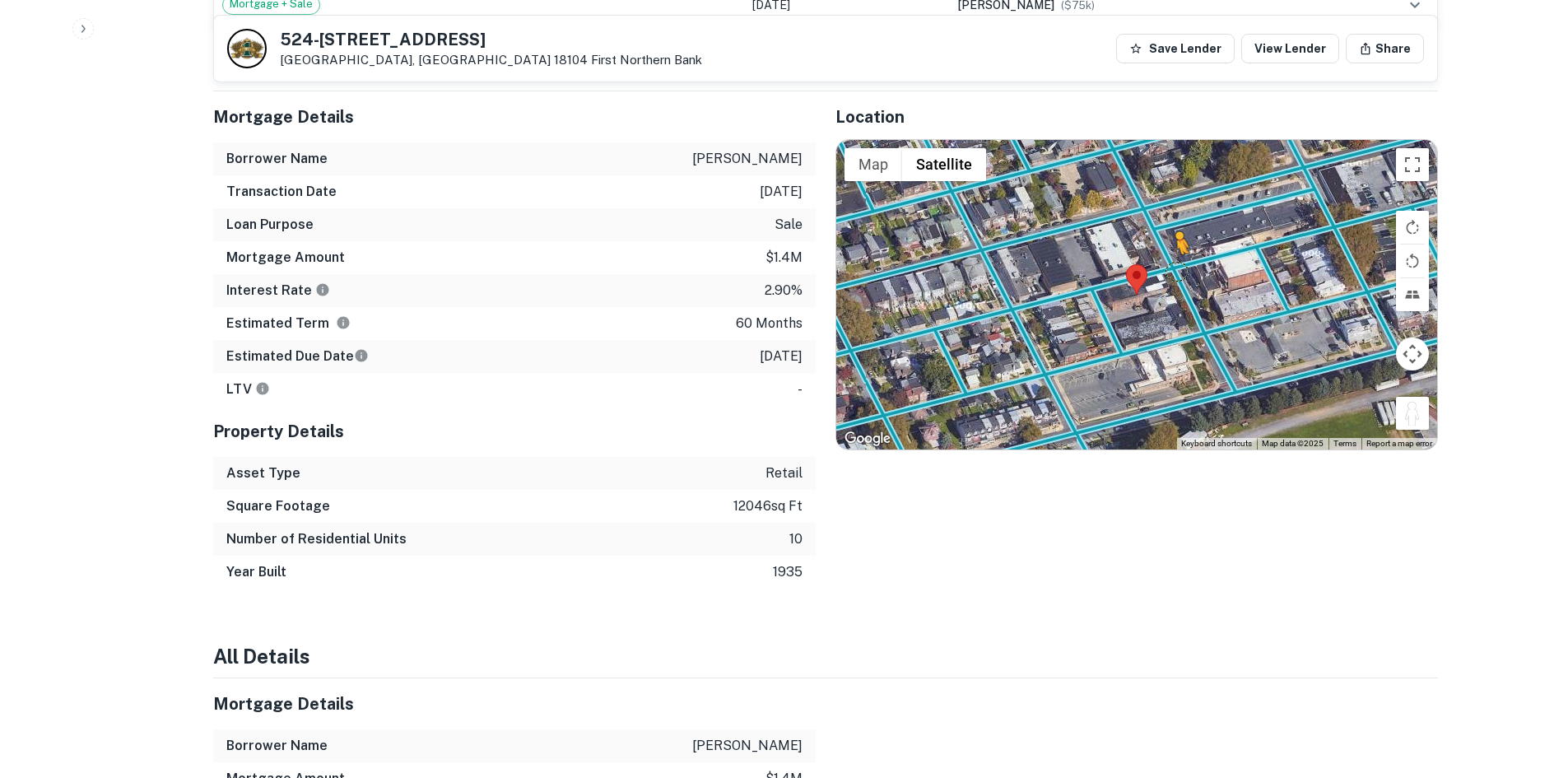
drag, startPoint x: 1413, startPoint y: 402, endPoint x: 1161, endPoint y: 250, distance: 294.3
click at [1161, 250] on div "To activate drag with keyboard, press Alt + Enter. Once in keyboard drag state,…" at bounding box center [1137, 295] width 601 height 310
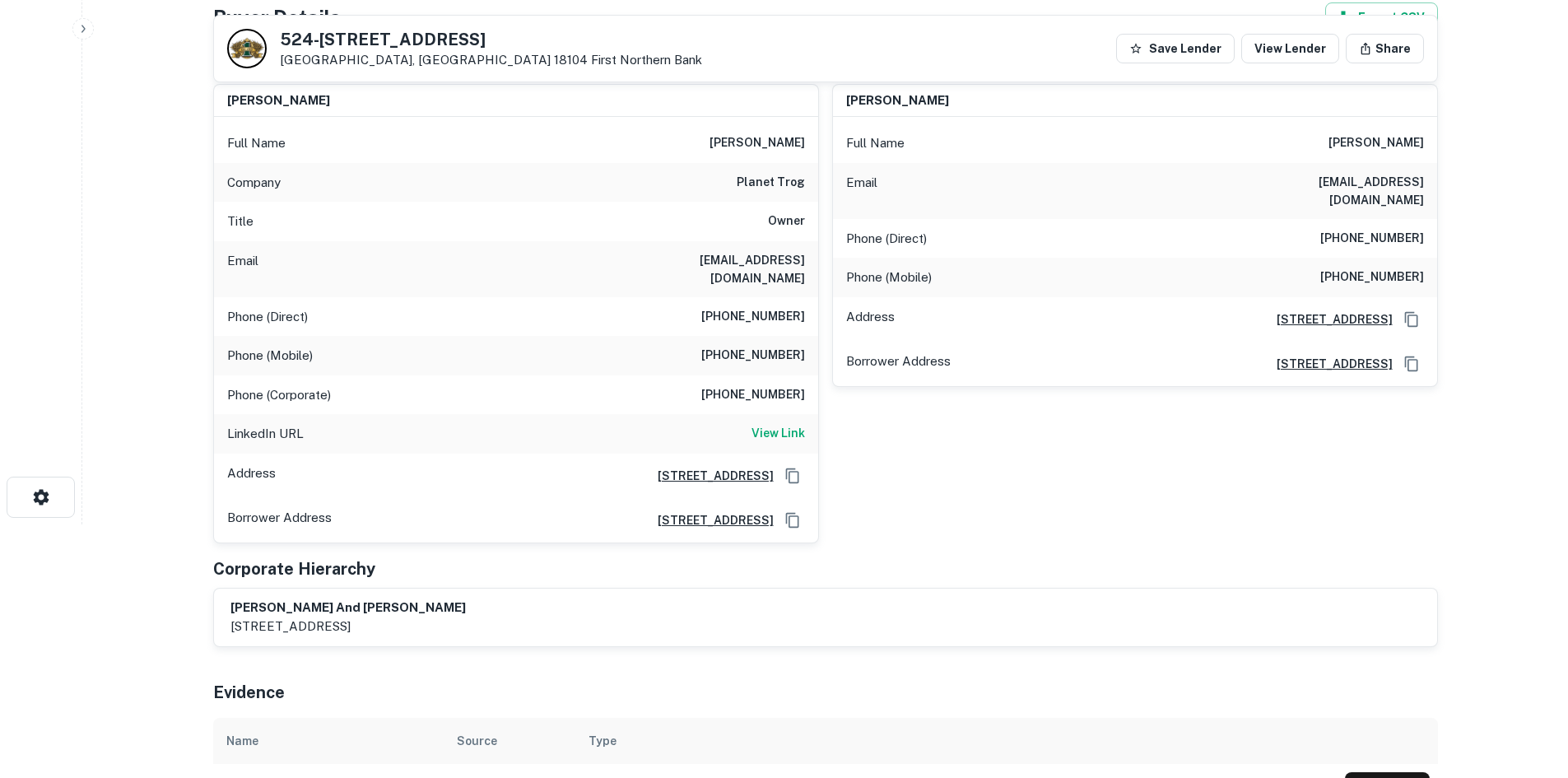
scroll to position [247, 0]
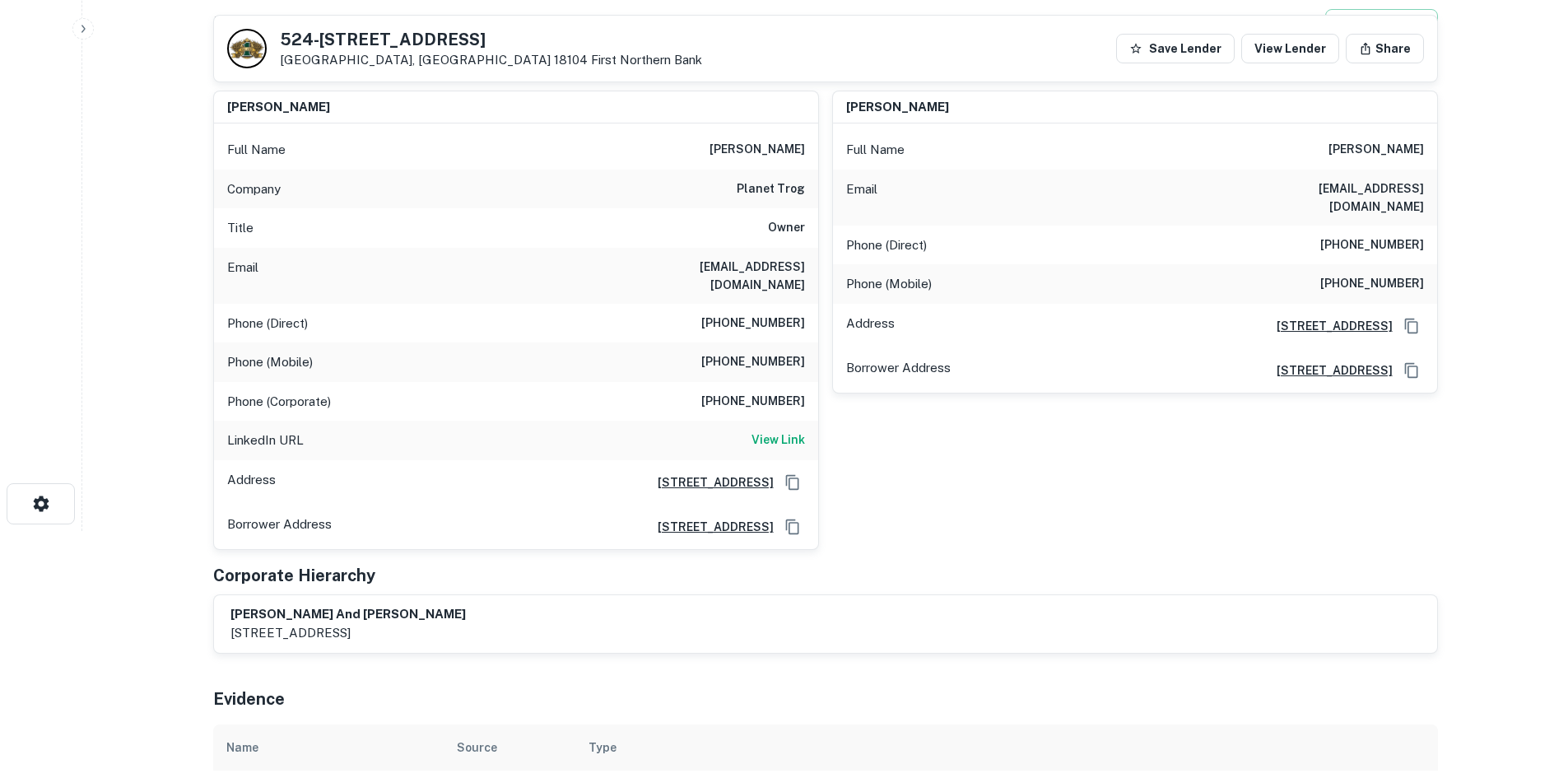
click at [780, 353] on h6 "(610) 905-6198" at bounding box center [753, 363] width 104 height 20
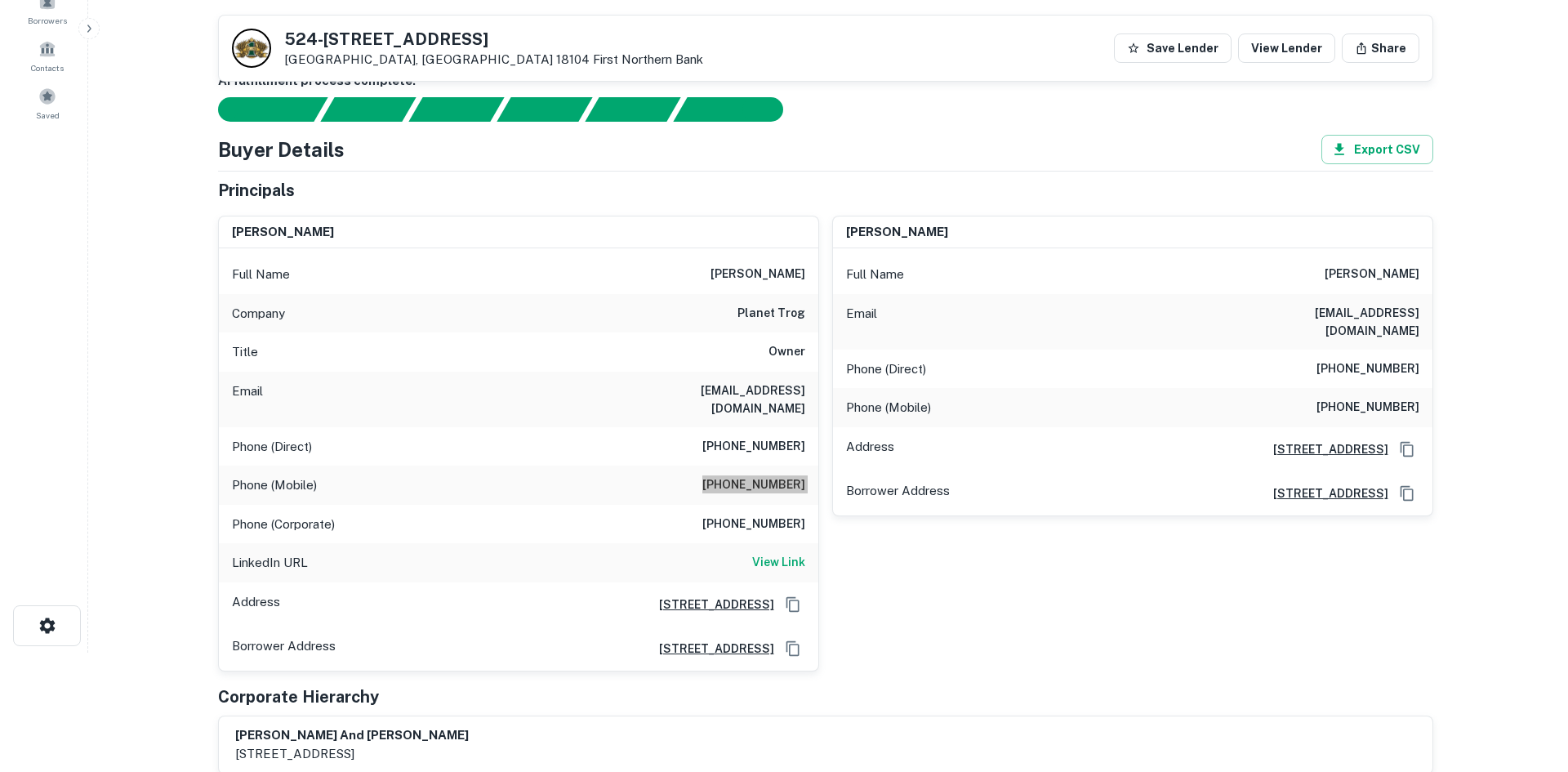
scroll to position [0, 0]
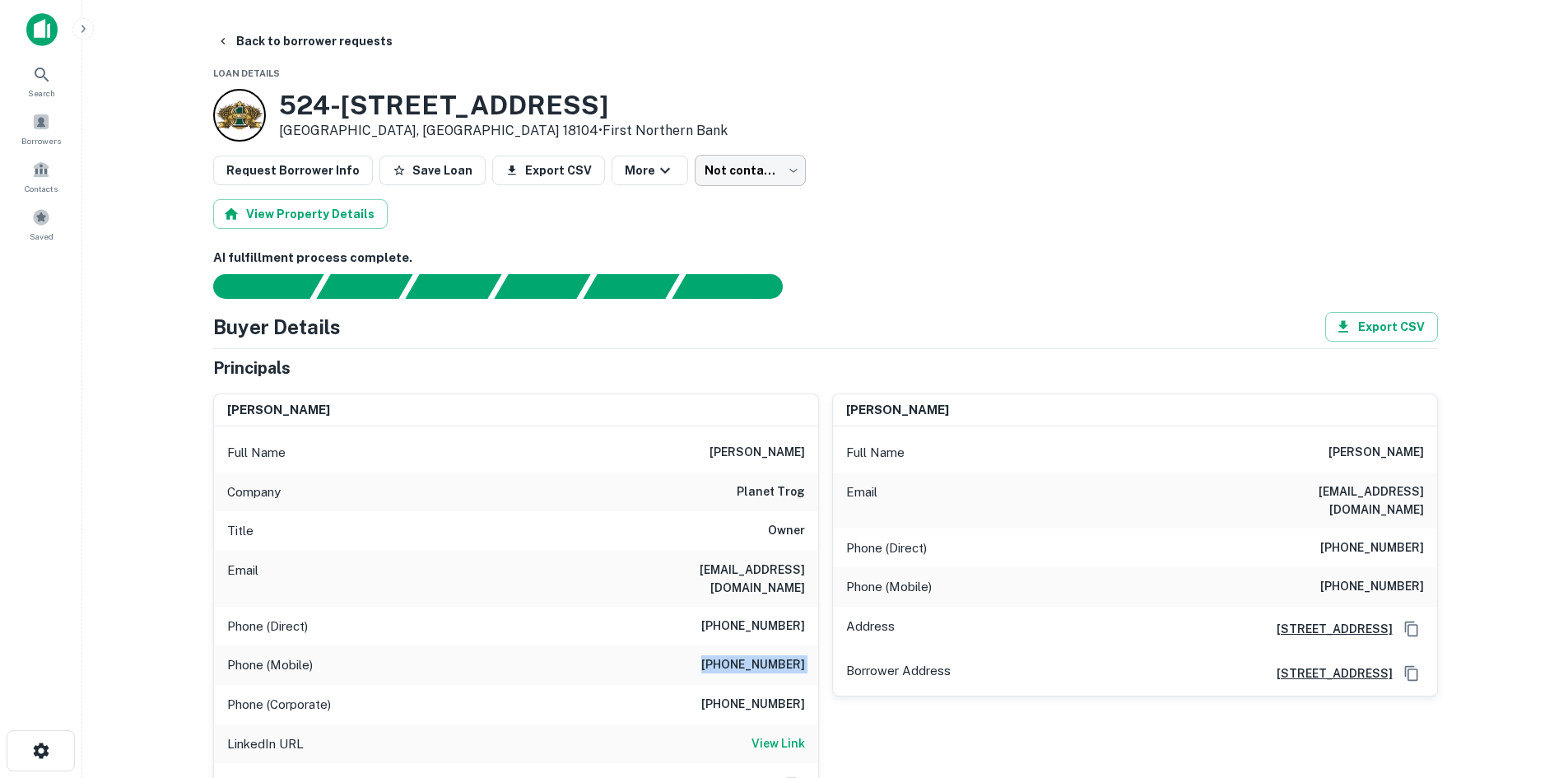
click at [712, 163] on body "Search Borrowers Contacts Saved Back to borrower requests Loan Details 524-528 …" at bounding box center [784, 389] width 1568 height 778
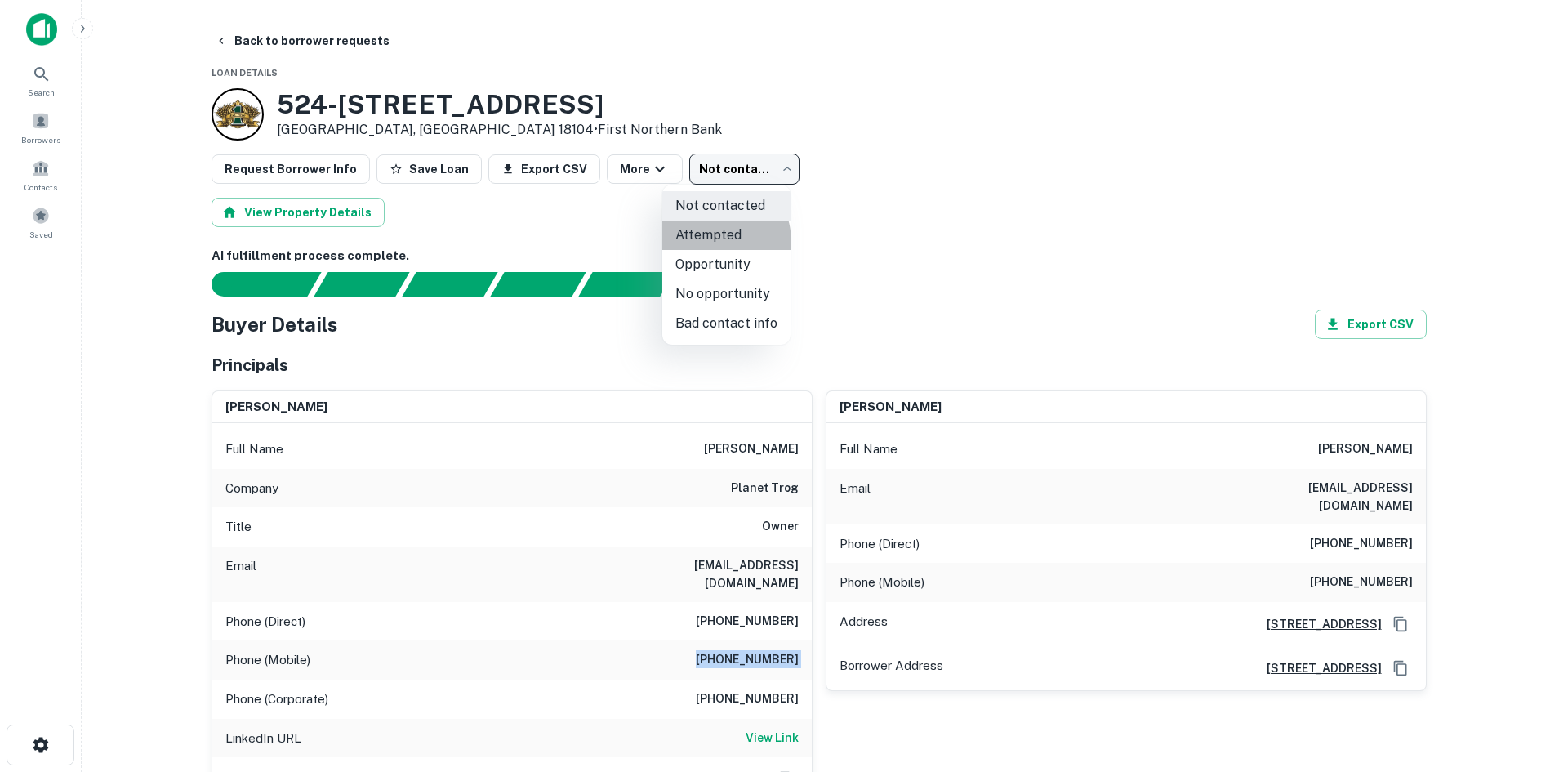
click at [706, 242] on li "Attempted" at bounding box center [727, 235] width 128 height 30
type input "*********"
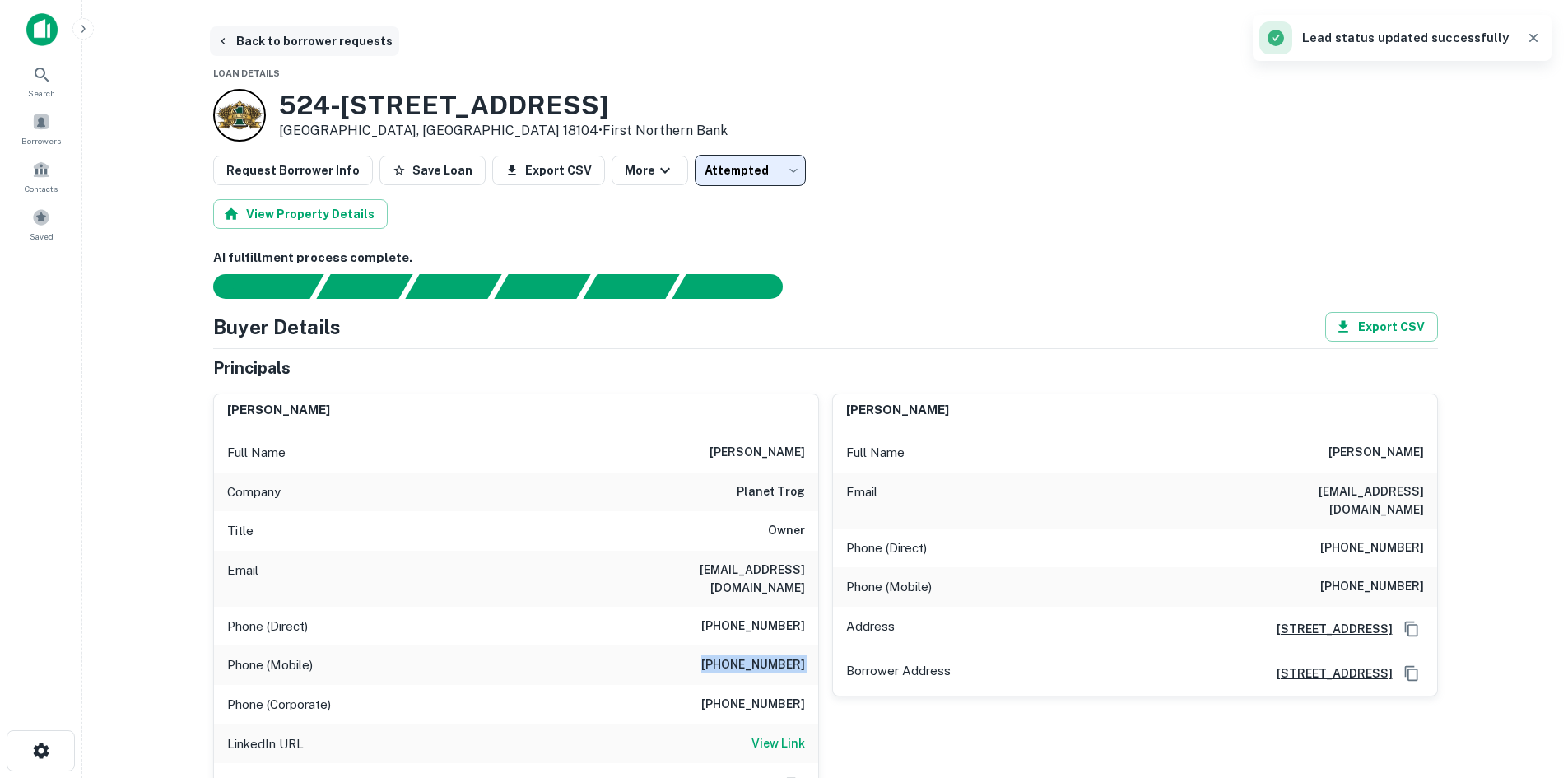
click at [344, 40] on button "Back to borrower requests" at bounding box center [304, 41] width 190 height 30
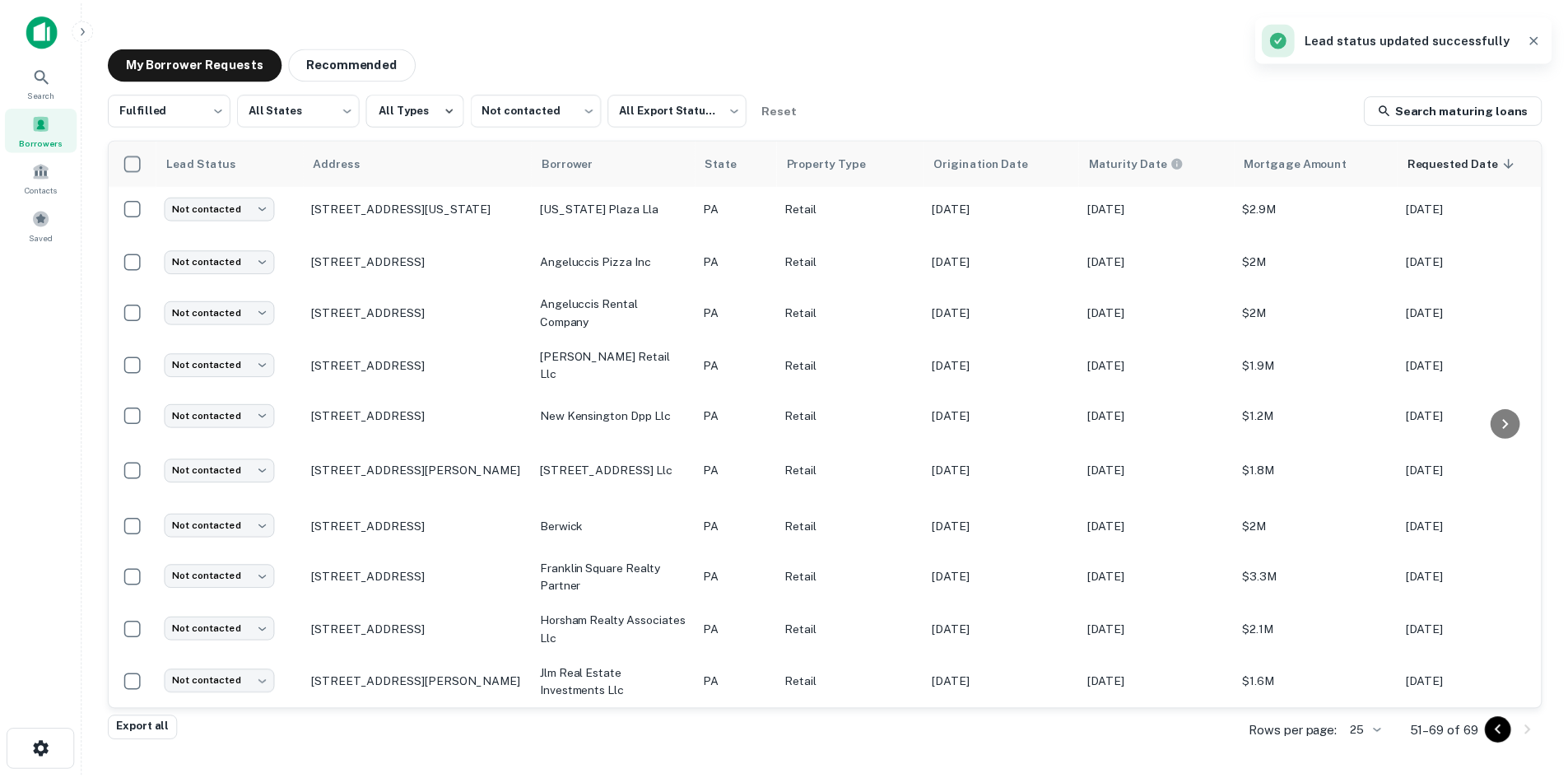
scroll to position [492, 0]
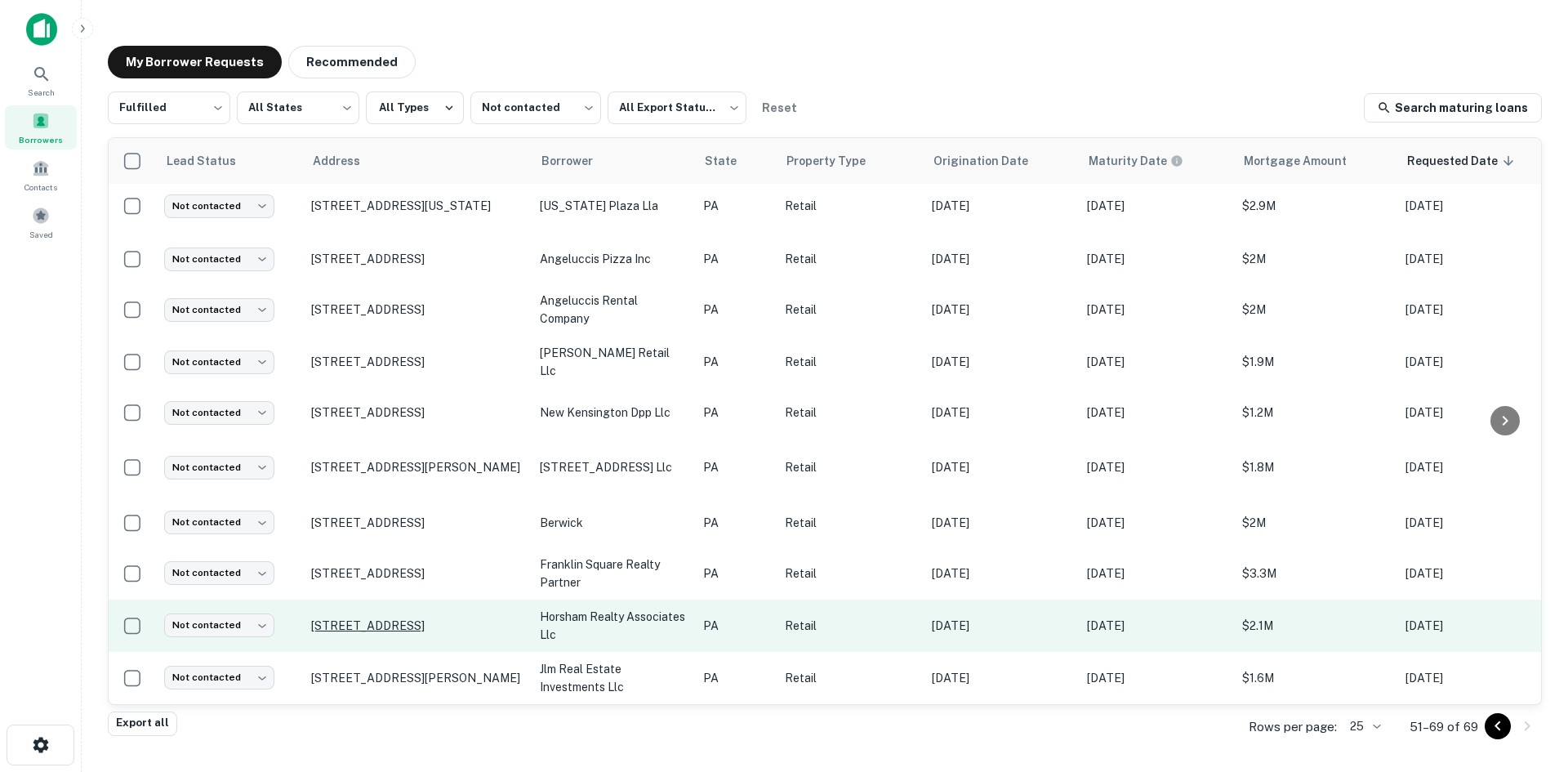
click at [400, 618] on p "741 Bethlehem Pike Montgomeryville, PA 18936" at bounding box center [417, 626] width 212 height 14
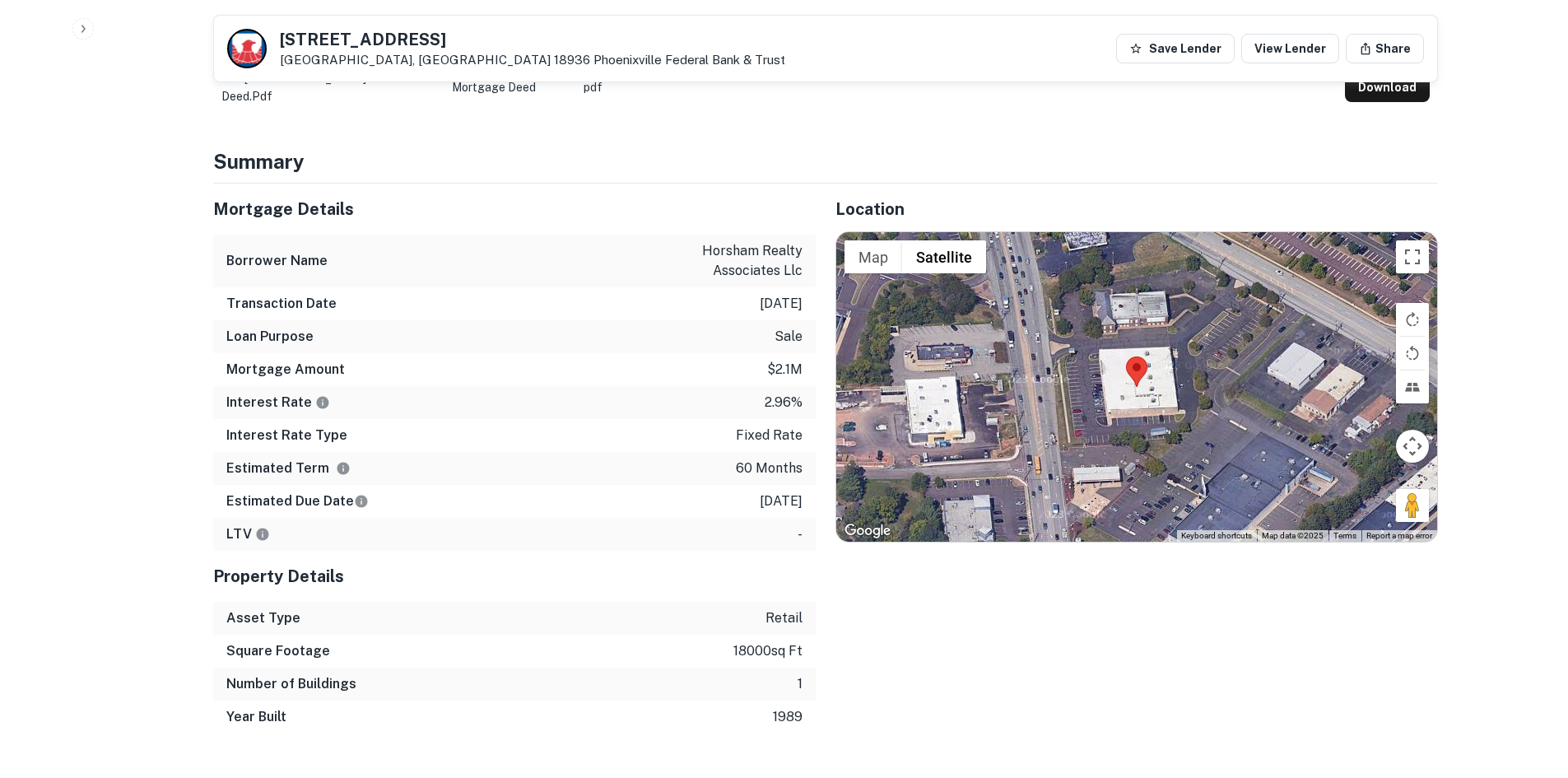
scroll to position [906, 0]
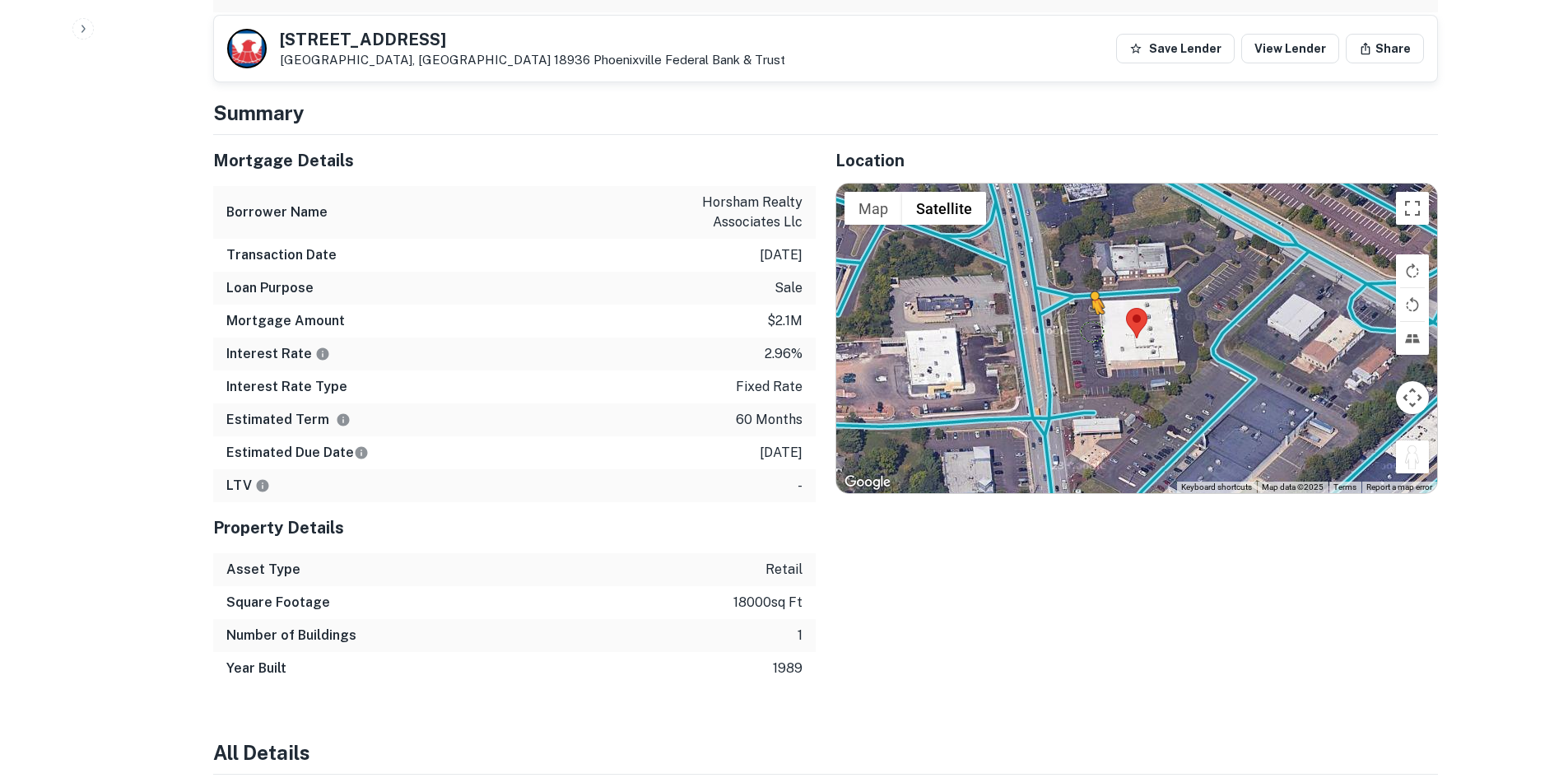
drag, startPoint x: 1409, startPoint y: 427, endPoint x: 1061, endPoint y: 265, distance: 383.9
click at [1061, 265] on div "To activate drag with keyboard, press Alt + Enter. Once in keyboard drag state,…" at bounding box center [1137, 338] width 601 height 310
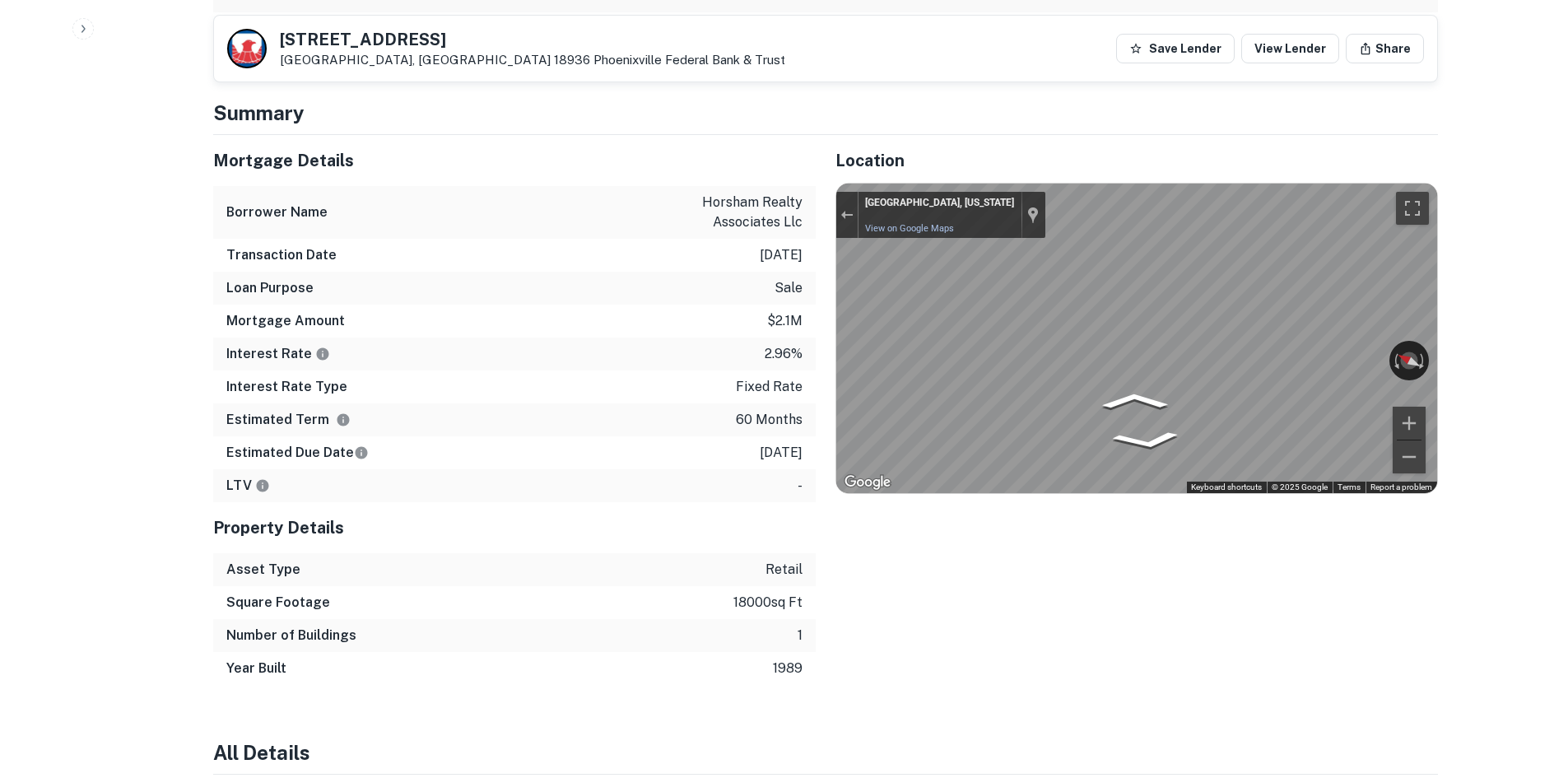
click at [659, 280] on div "Mortgage Details Borrower Name horsham realty associates llc Transaction Date 7…" at bounding box center [815, 410] width 1245 height 550
click at [1209, 415] on icon "Go Southwest" at bounding box center [1196, 432] width 91 height 34
click at [1307, 322] on div "← Move left → Move right ↑ Move up ↓ Move down + Zoom in - Zoom out North Wales…" at bounding box center [1137, 338] width 601 height 310
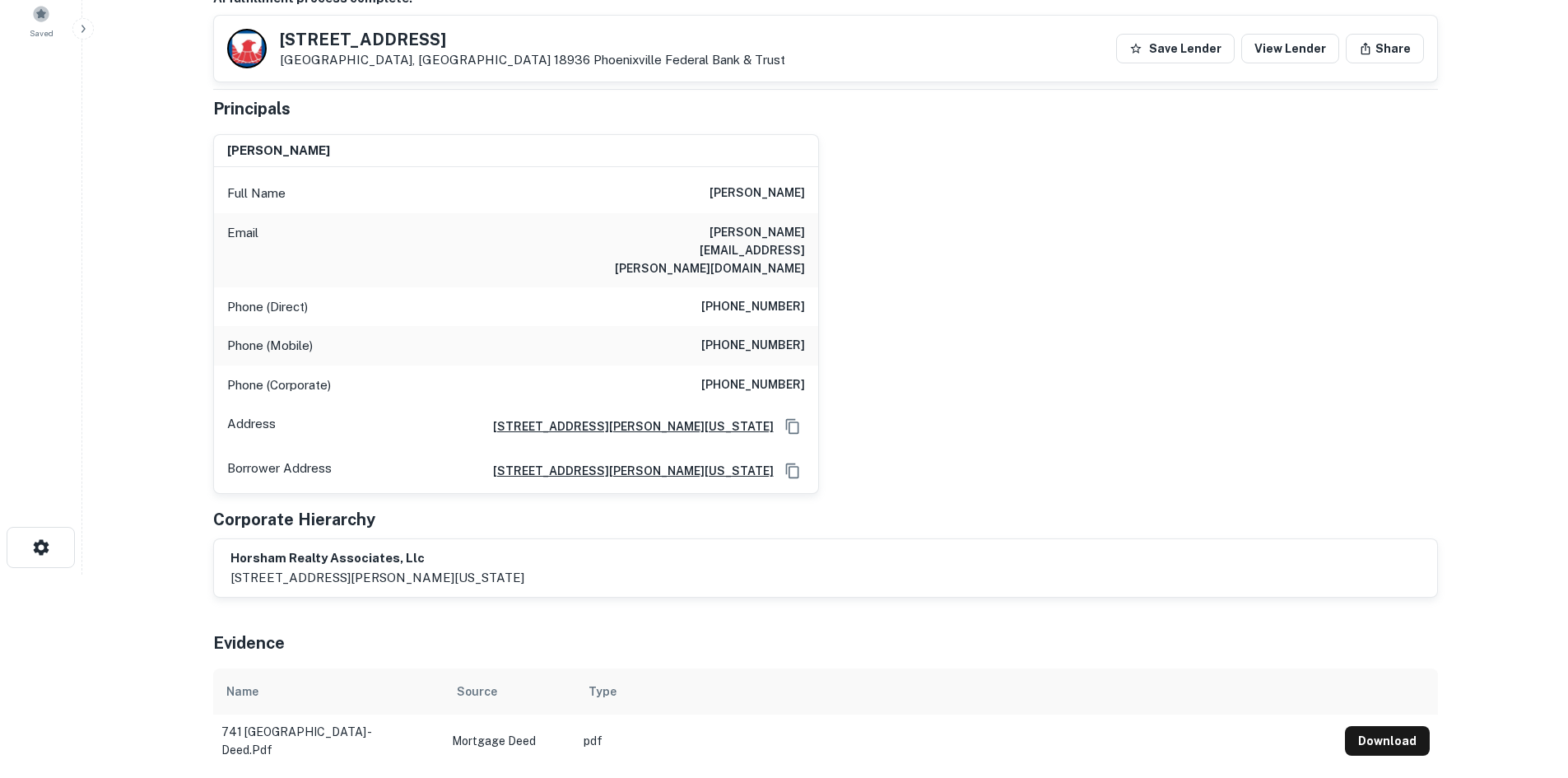
scroll to position [165, 0]
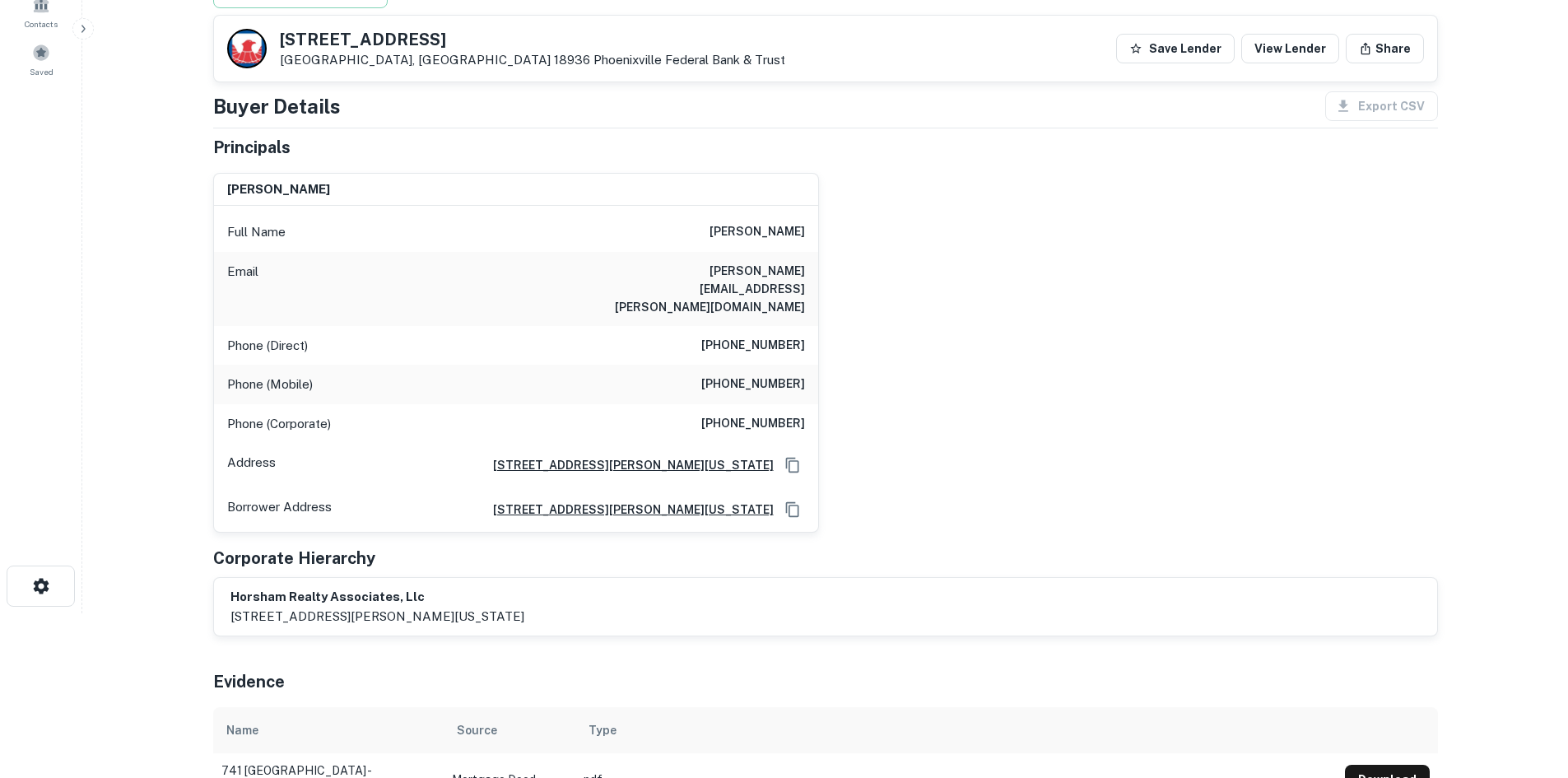
click at [789, 364] on div "Phone (Mobile) (215) 499-9690" at bounding box center [516, 384] width 604 height 39
click at [788, 364] on div "Phone (Mobile) (215) 499-9690" at bounding box center [516, 384] width 604 height 39
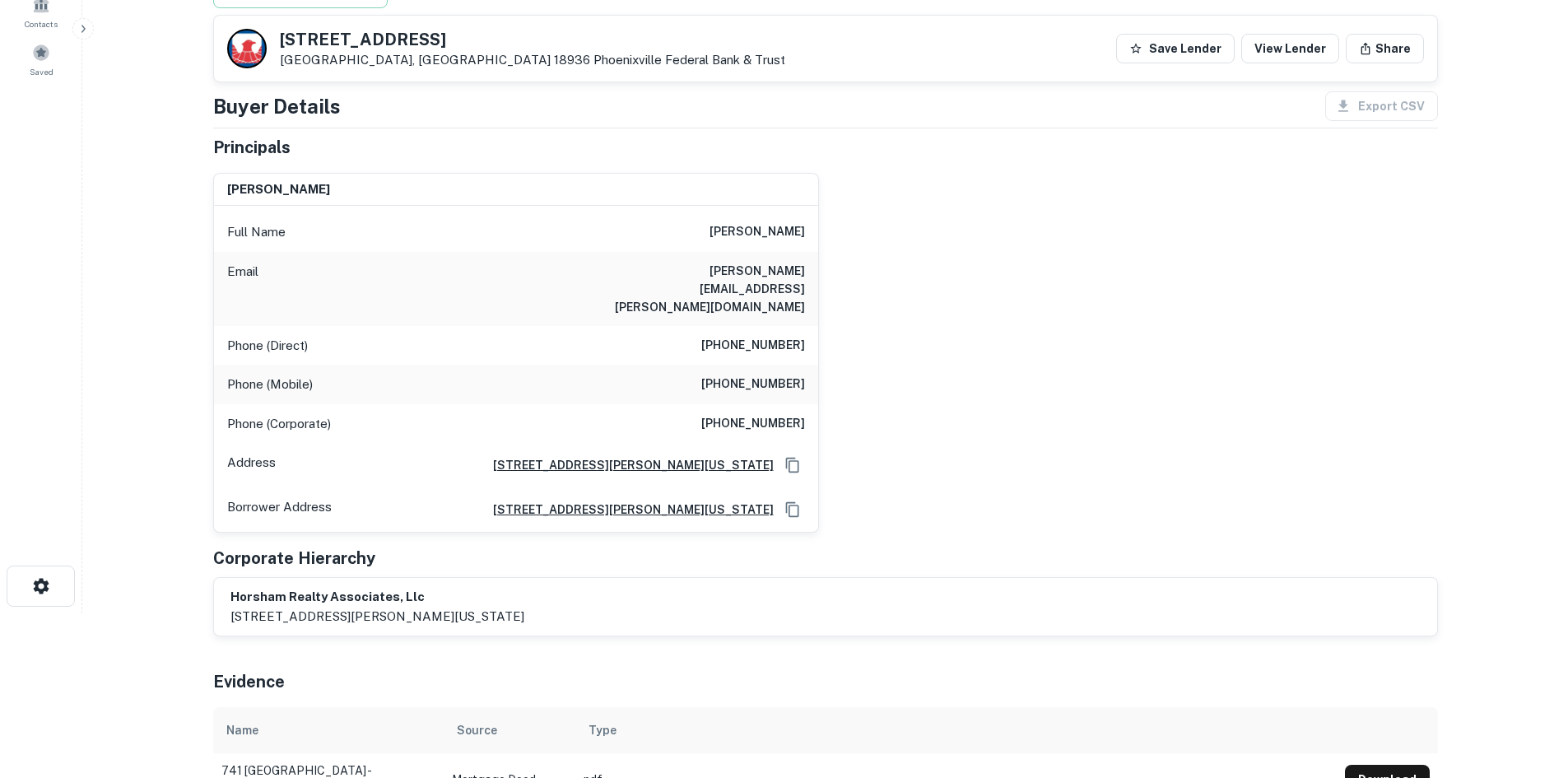
drag, startPoint x: 782, startPoint y: 338, endPoint x: 779, endPoint y: 298, distance: 40.1
click at [779, 326] on div "Phone (Direct) (267) 468-0202" at bounding box center [516, 345] width 604 height 39
click at [770, 374] on h6 "(215) 499-9690" at bounding box center [753, 384] width 104 height 20
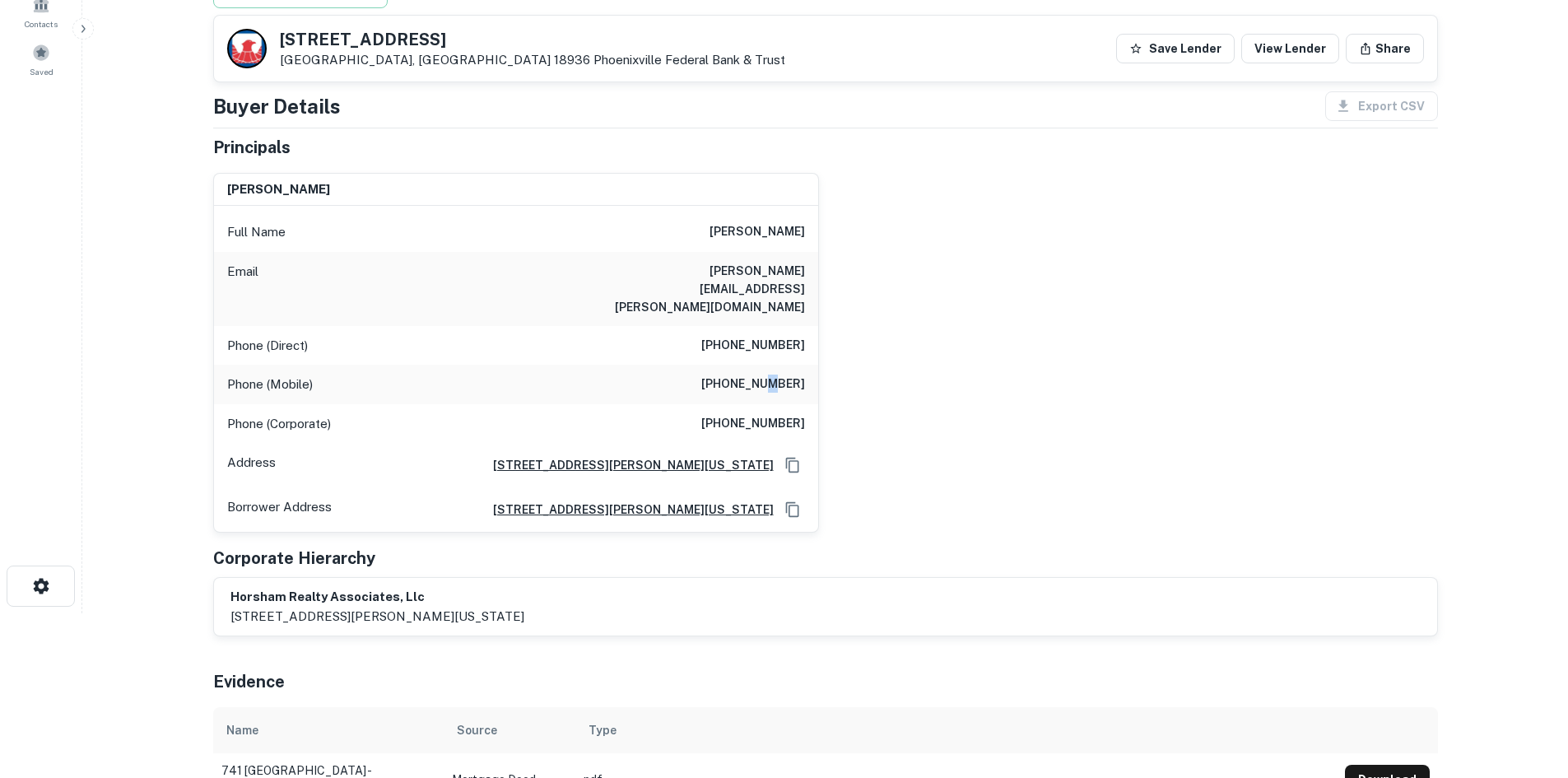
click at [770, 374] on h6 "(215) 499-9690" at bounding box center [753, 384] width 104 height 20
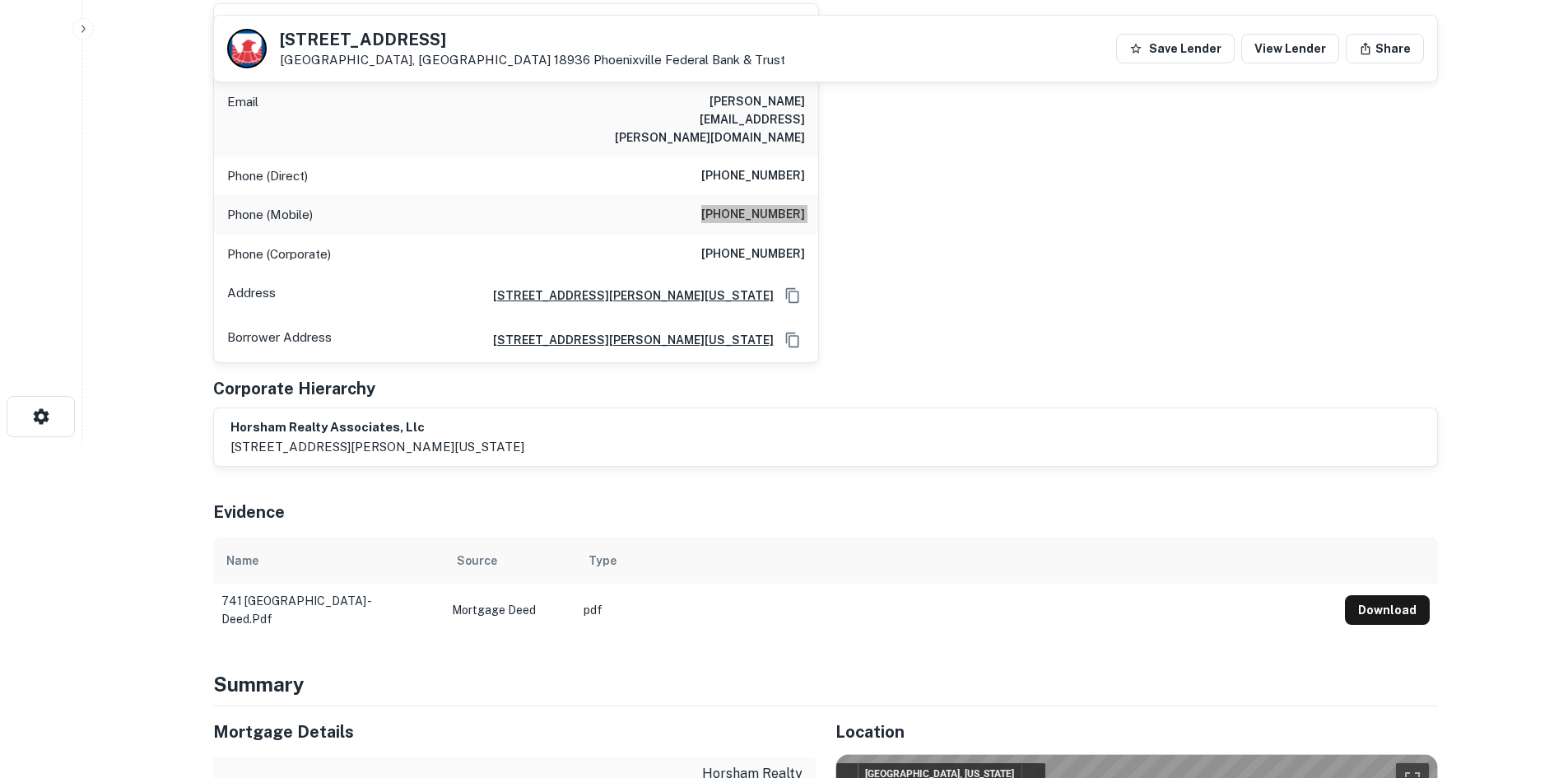
scroll to position [329, 0]
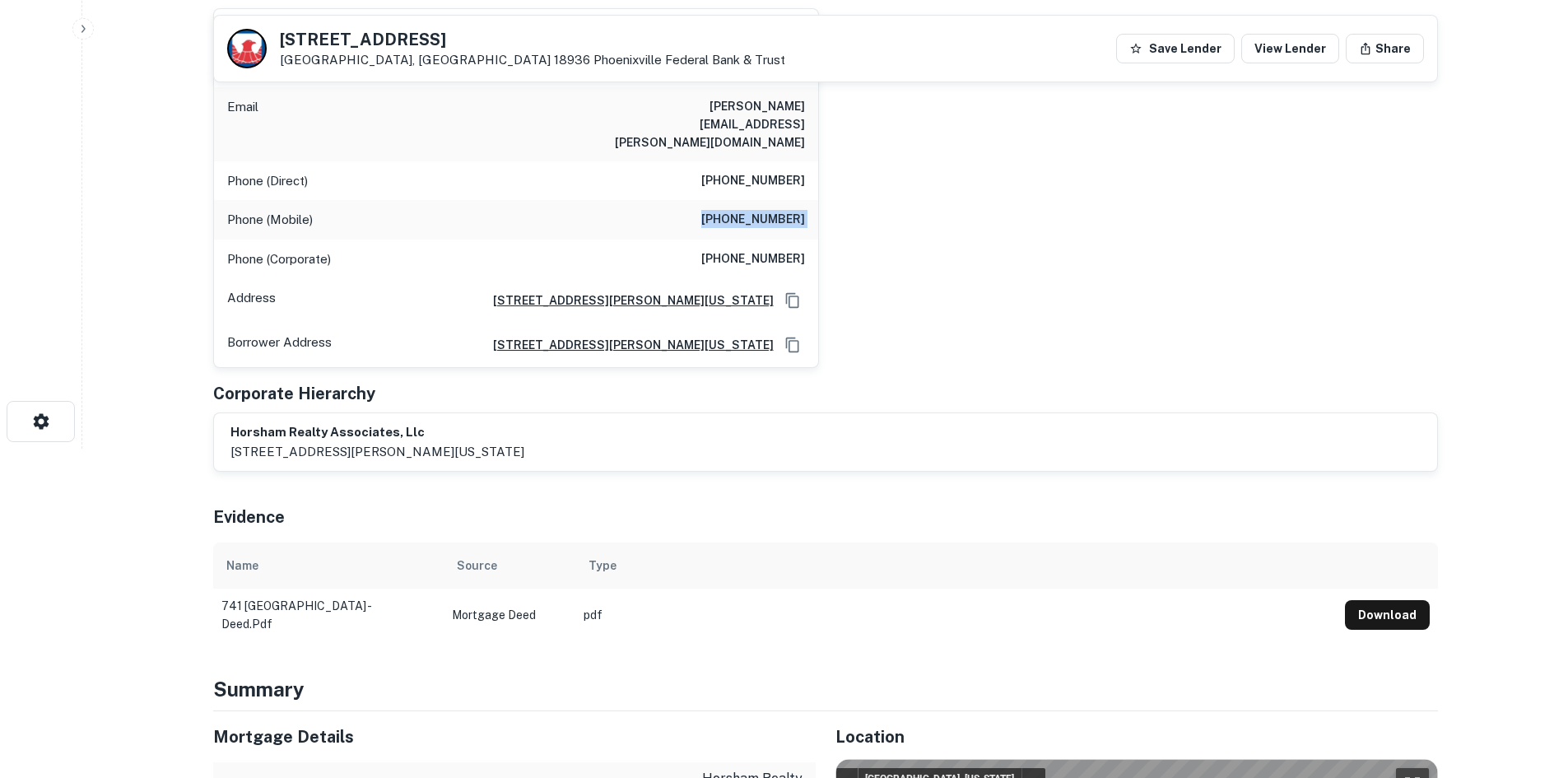
click at [958, 317] on div "steven h. muchnick Full Name steven h. muchnick Email steven.muchnick@hotmail.c…" at bounding box center [819, 182] width 1238 height 374
click at [807, 161] on div "Phone (Direct) (267) 468-0202" at bounding box center [516, 180] width 604 height 39
click at [804, 171] on h6 "(267) 468-0202" at bounding box center [753, 181] width 104 height 20
click at [804, 171] on h6 "(267) 468-0202" at bounding box center [753, 181] width 104 height 20
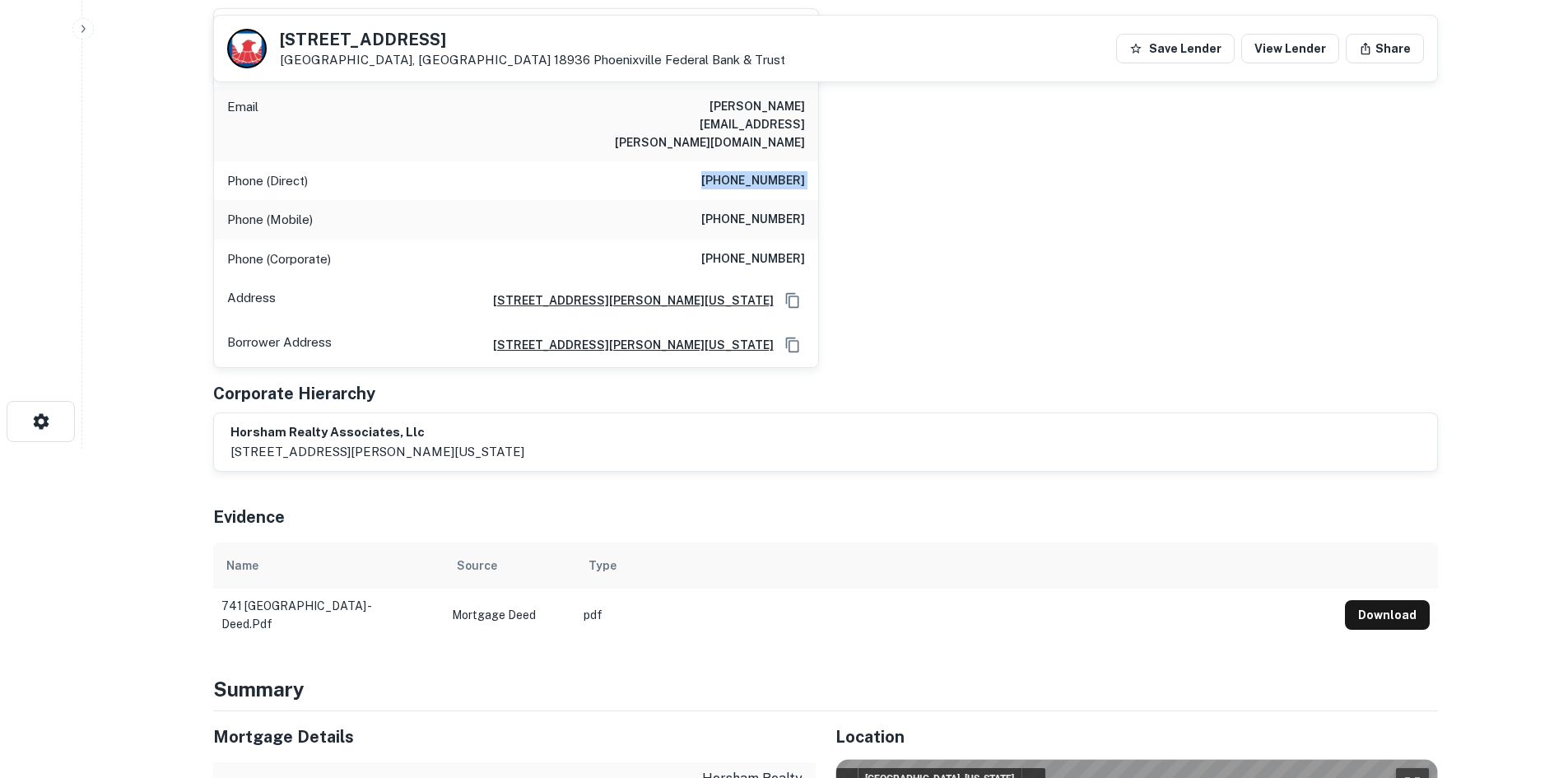
click at [798, 171] on h6 "(267) 468-0202" at bounding box center [753, 181] width 104 height 20
click at [1091, 257] on div "steven h. muchnick Full Name steven h. muchnick Email steven.muchnick@hotmail.c…" at bounding box center [819, 182] width 1238 height 374
click at [747, 250] on h6 "(267) 468-0100" at bounding box center [753, 260] width 104 height 20
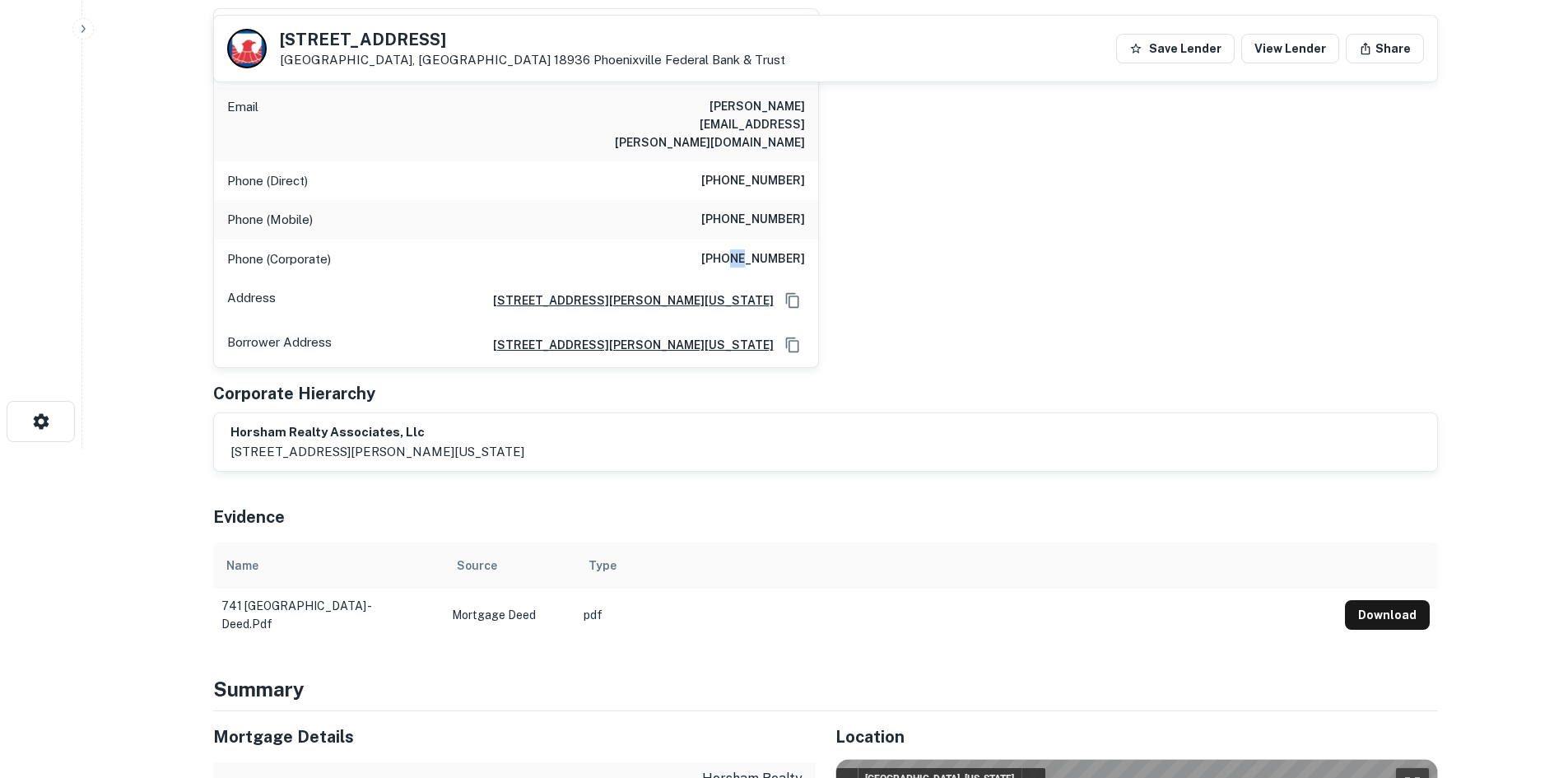
click at [747, 250] on h6 "(267) 468-0100" at bounding box center [753, 260] width 104 height 20
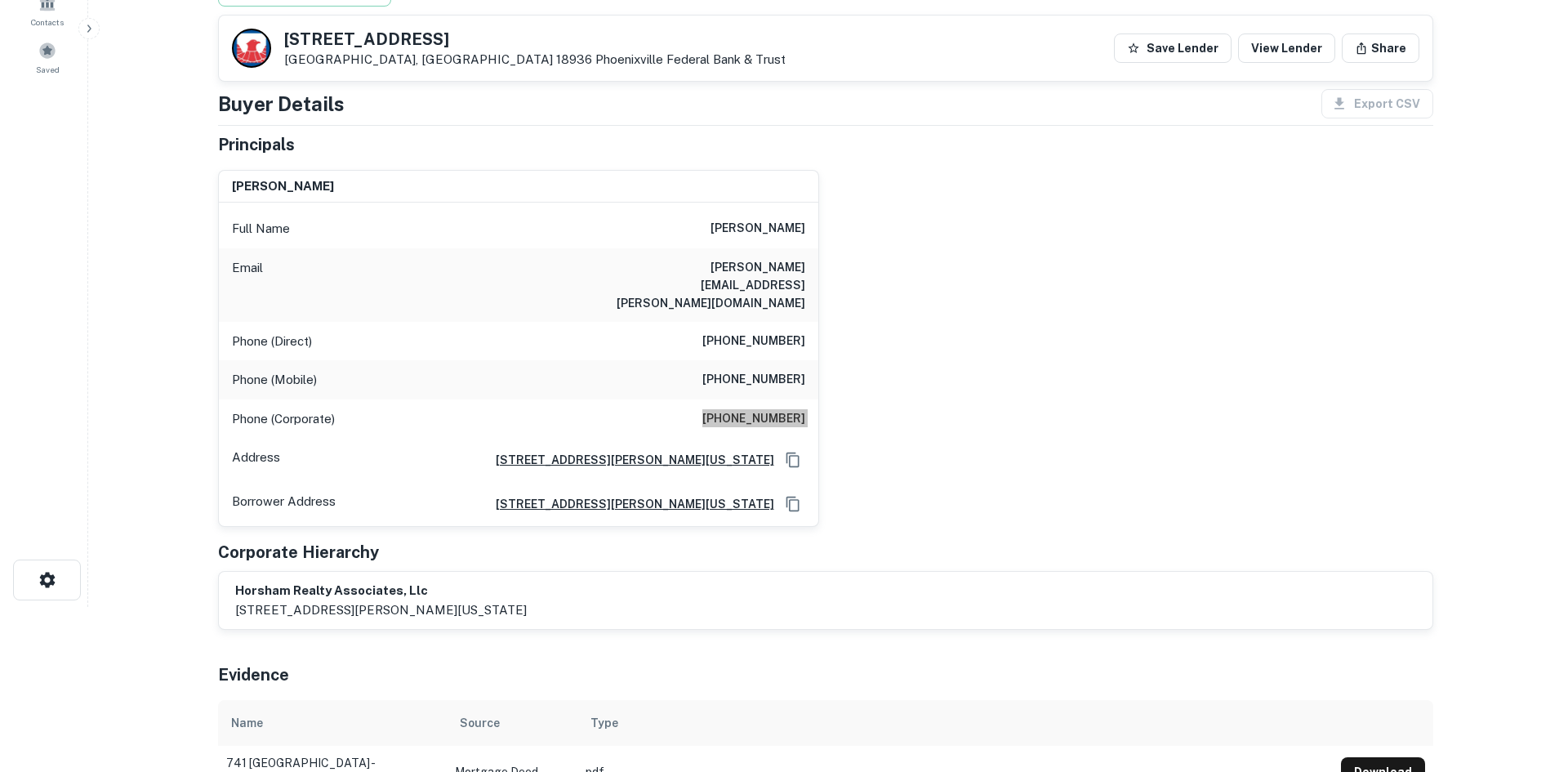
scroll to position [0, 0]
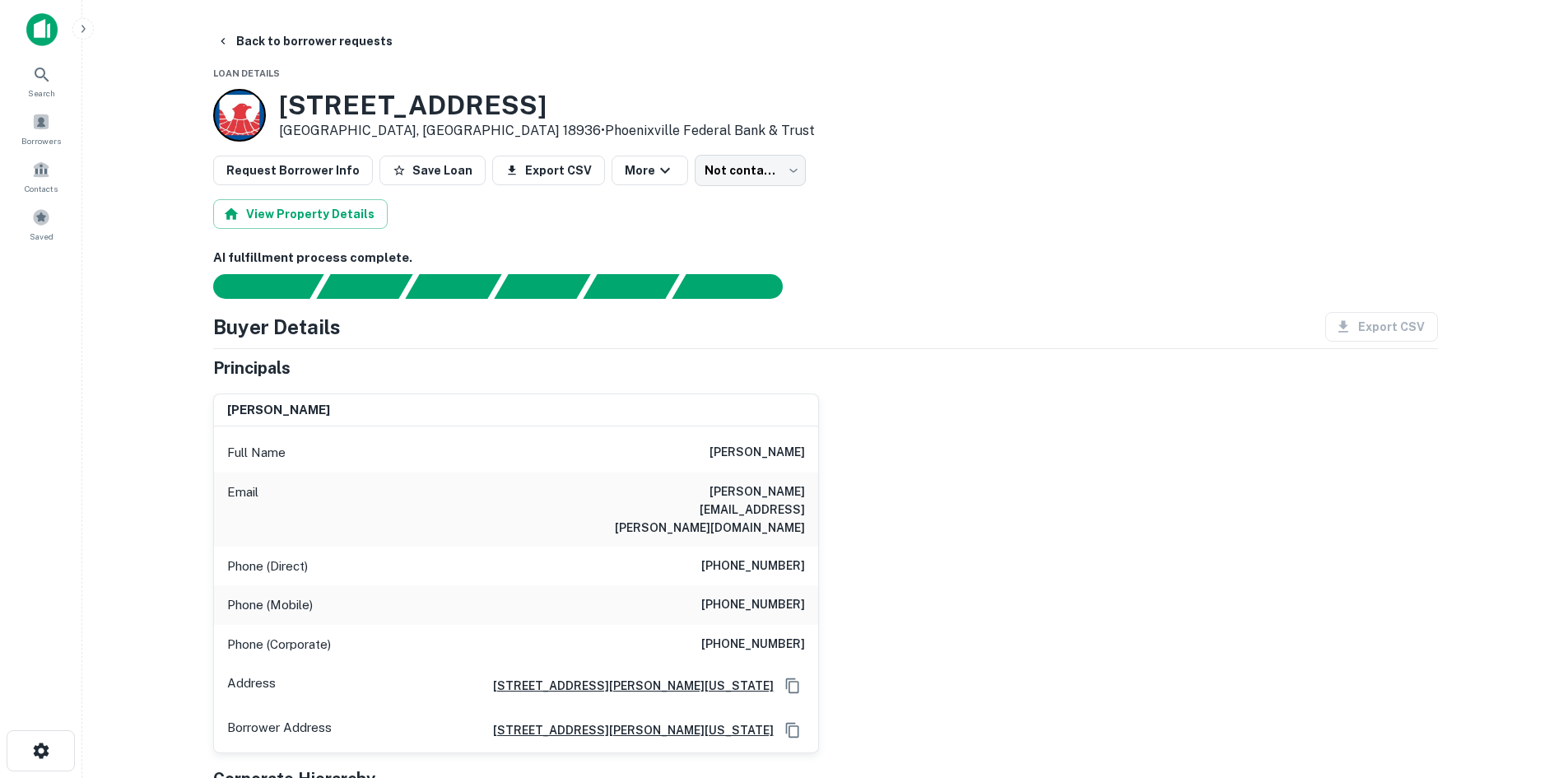
drag, startPoint x: 740, startPoint y: 211, endPoint x: 735, endPoint y: 125, distance: 86.1
click at [740, 210] on div "View Property Details" at bounding box center [825, 214] width 1225 height 30
click at [737, 122] on div "741 Bethlehem Pike Montgomeryville, PA 18936 • Phoenixville Federal Bank & Trust" at bounding box center [825, 116] width 1225 height 53
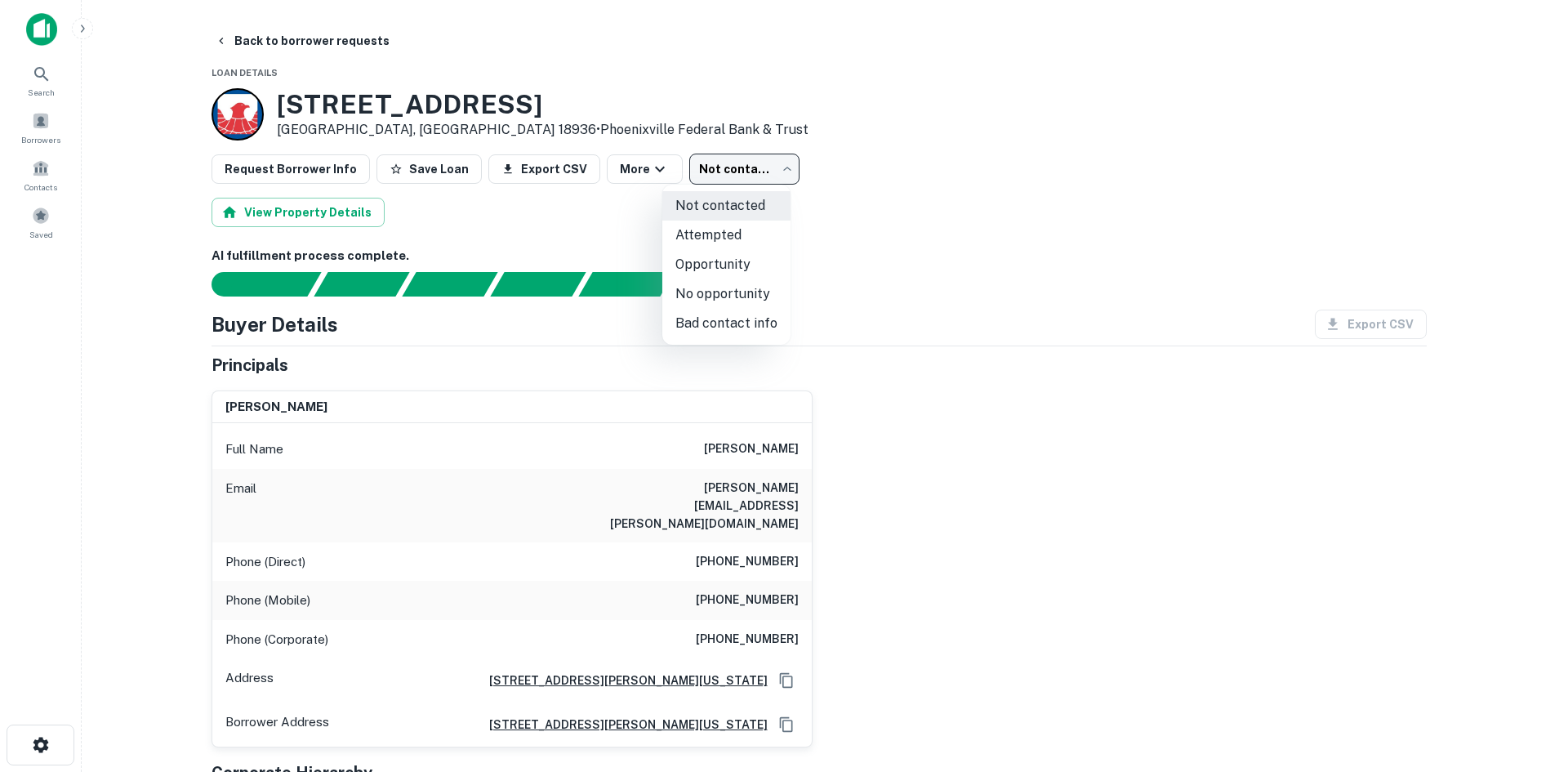
click at [733, 160] on body "Search Borrowers Contacts Saved Back to borrower requests Loan Details 741 Beth…" at bounding box center [784, 386] width 1568 height 772
click at [748, 240] on li "Attempted" at bounding box center [727, 235] width 128 height 30
type input "*********"
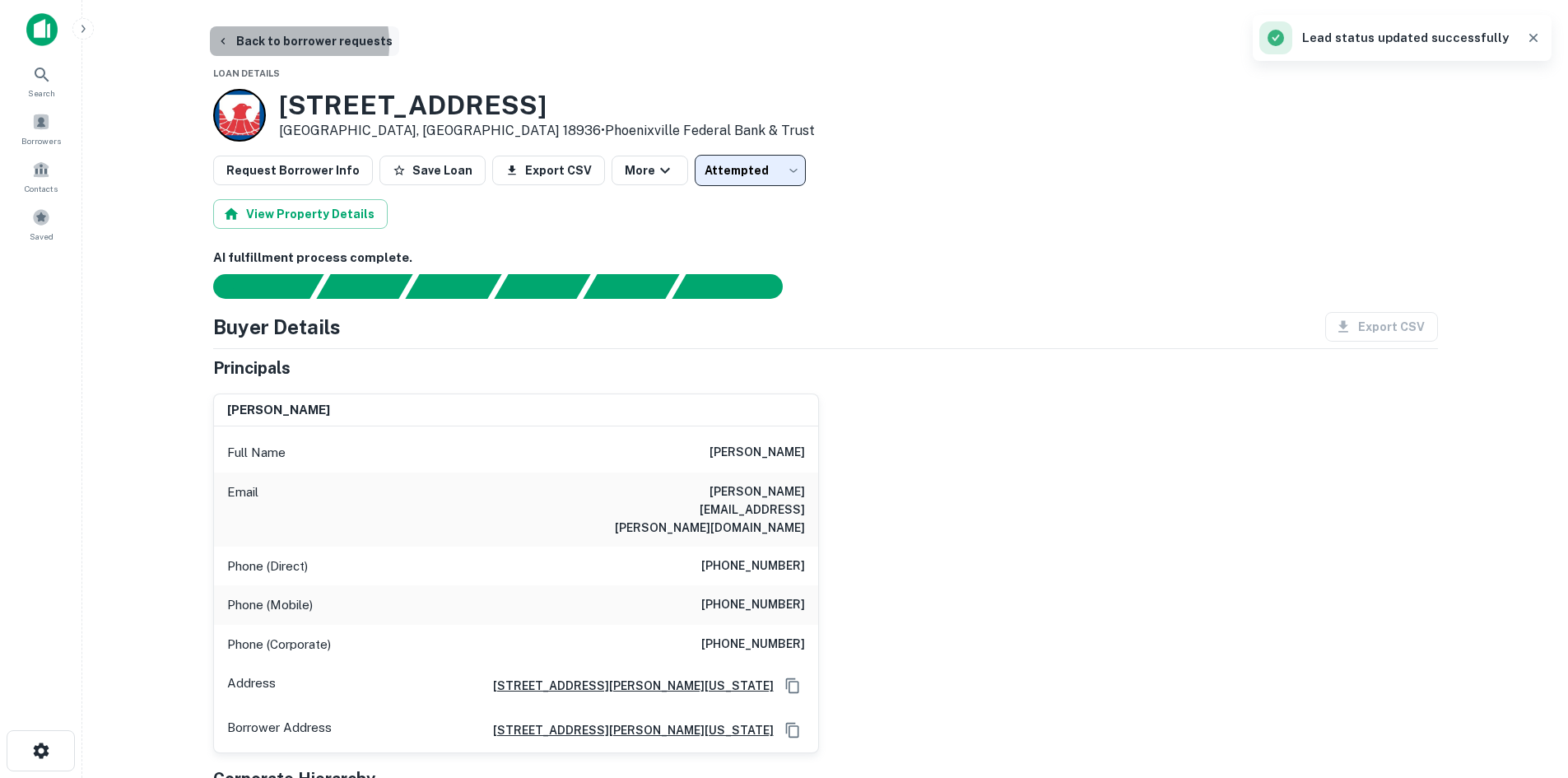
click at [280, 44] on button "Back to borrower requests" at bounding box center [304, 41] width 190 height 30
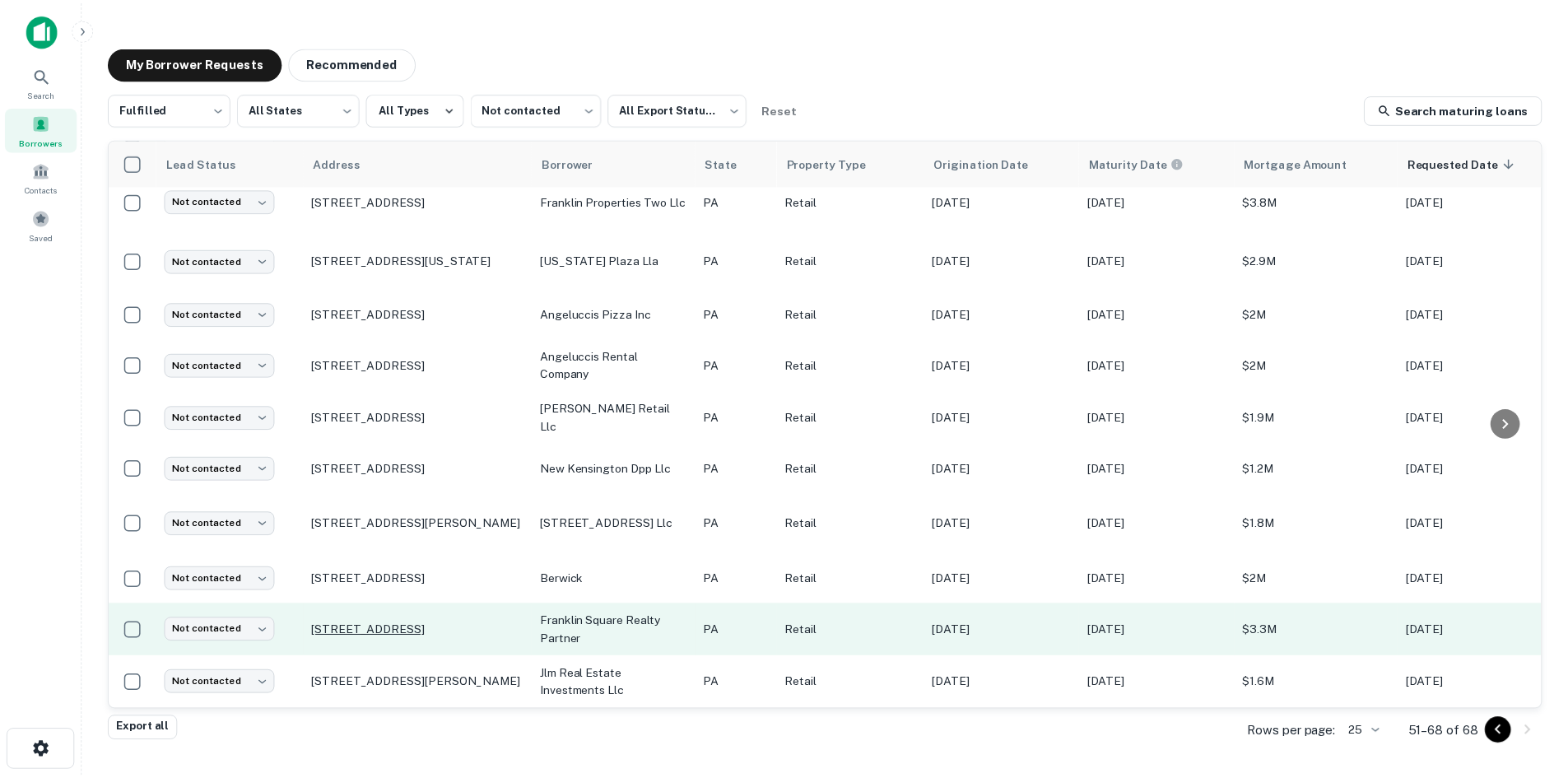
scroll to position [440, 0]
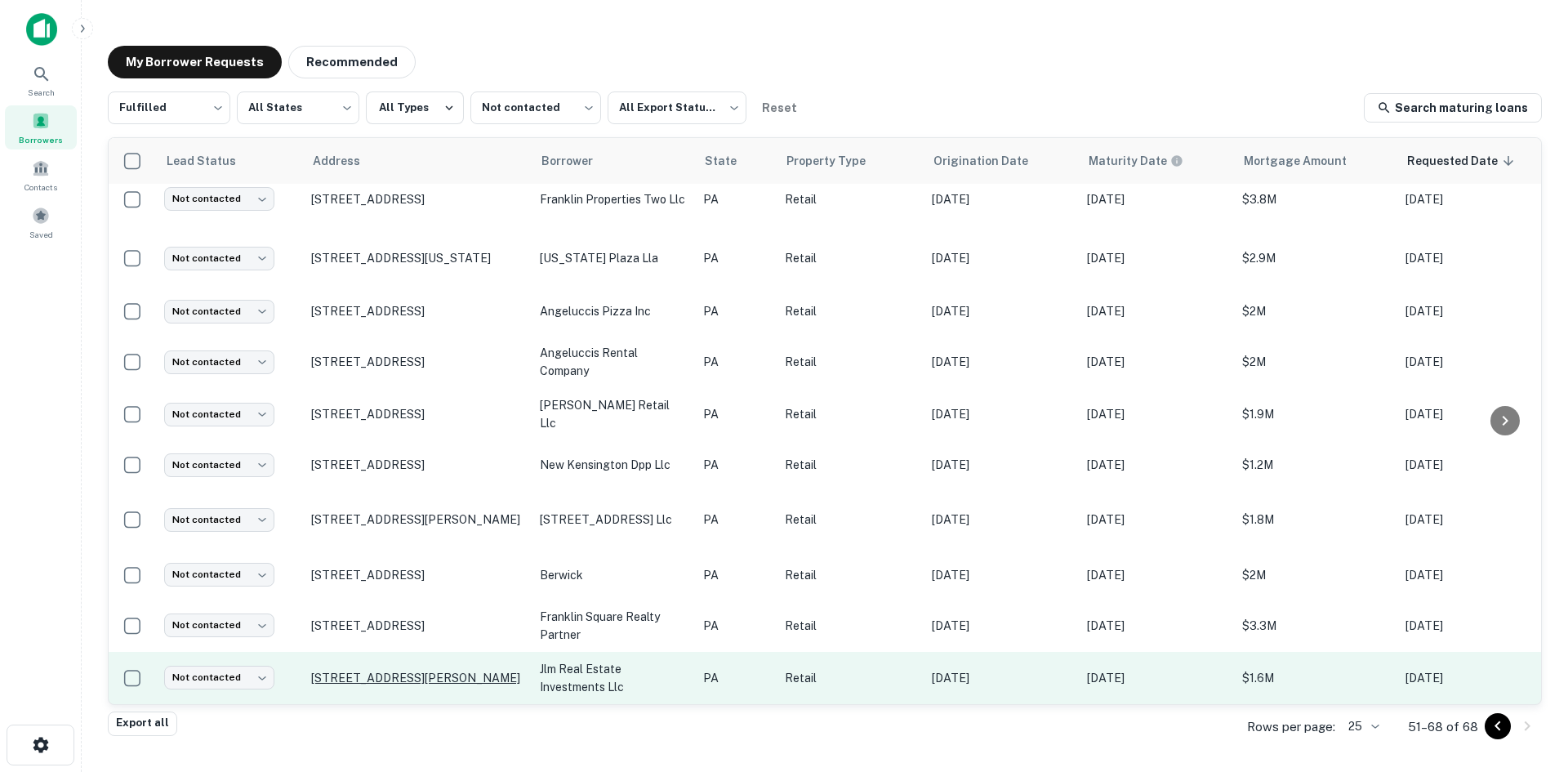
click at [339, 671] on p "1 Tristan Dr Dillsburg, PA 17019" at bounding box center [417, 678] width 212 height 14
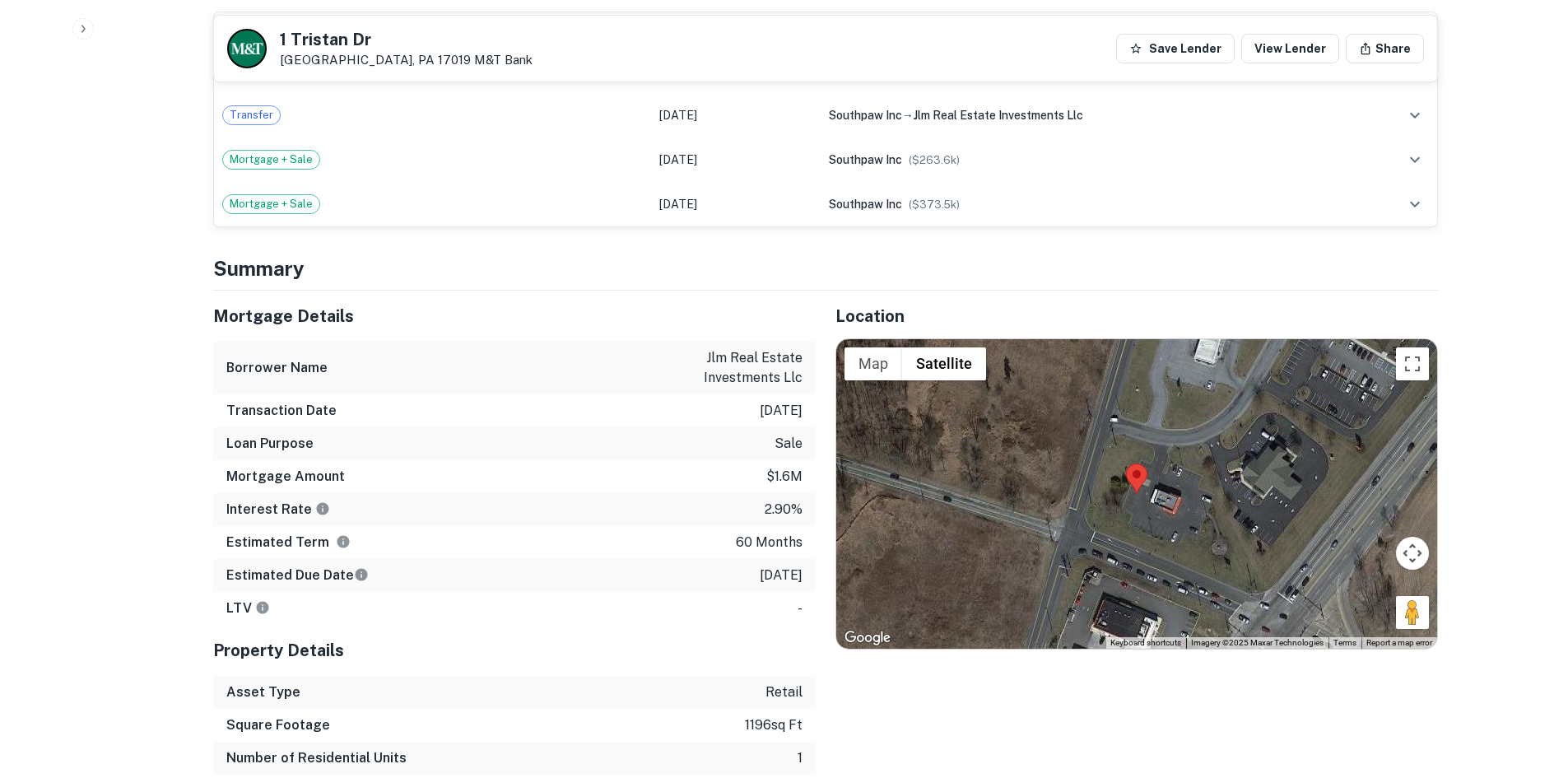
scroll to position [1728, 0]
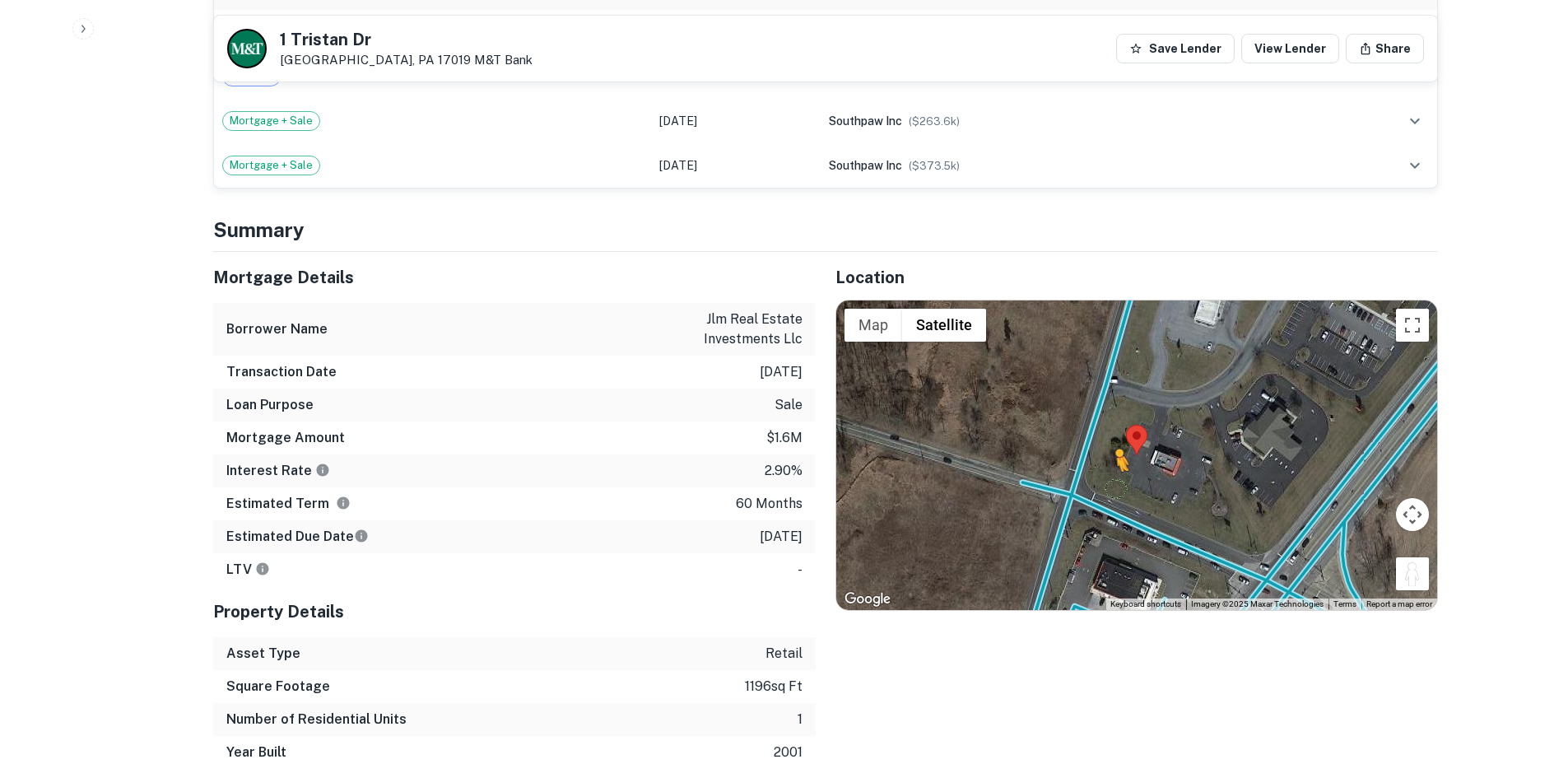
drag, startPoint x: 1429, startPoint y: 571, endPoint x: 1114, endPoint y: 488, distance: 325.8
click at [1114, 488] on div "To activate drag with keyboard, press Alt + Enter. Once in keyboard drag state,…" at bounding box center [1137, 456] width 601 height 310
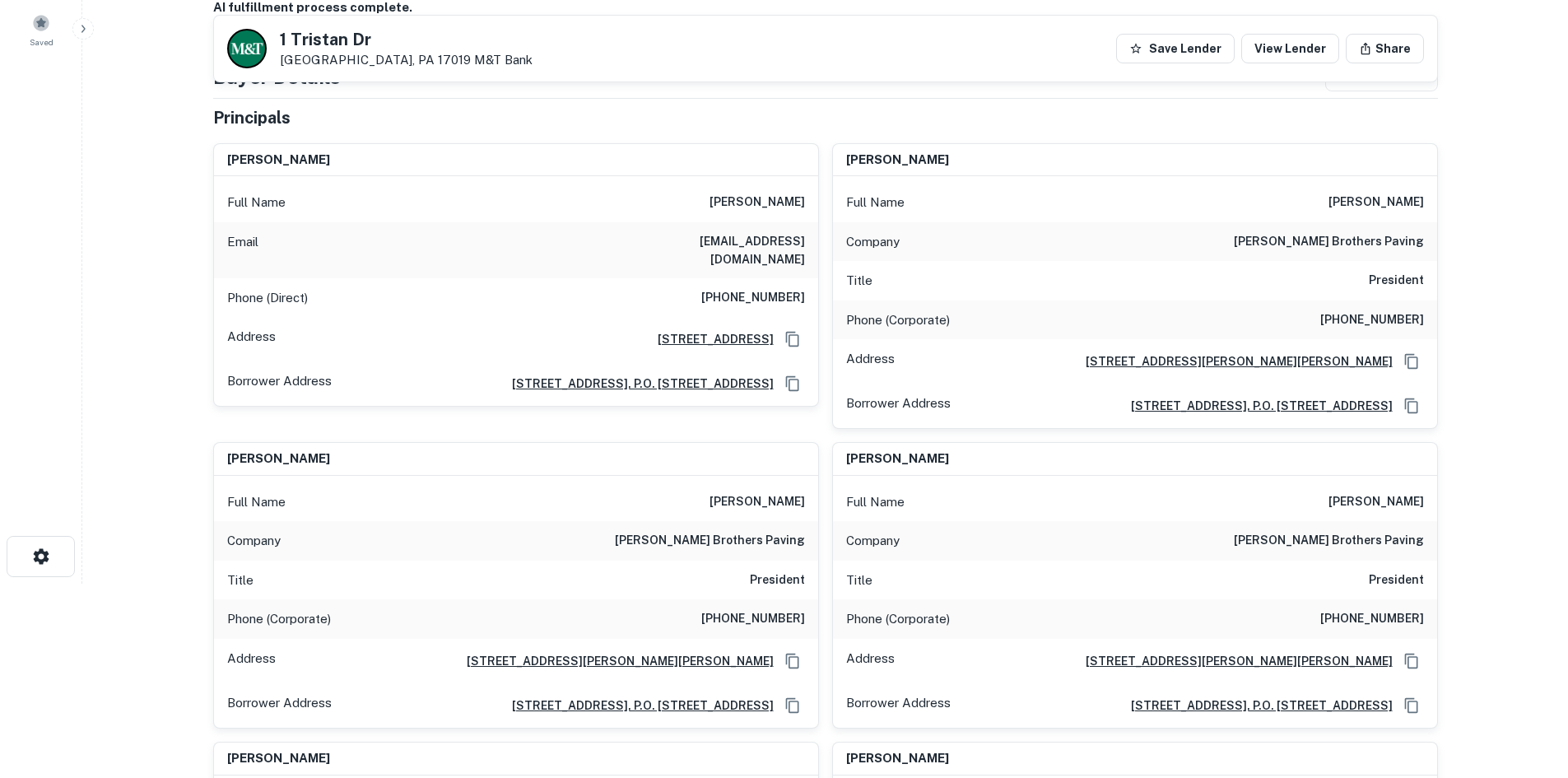
scroll to position [165, 0]
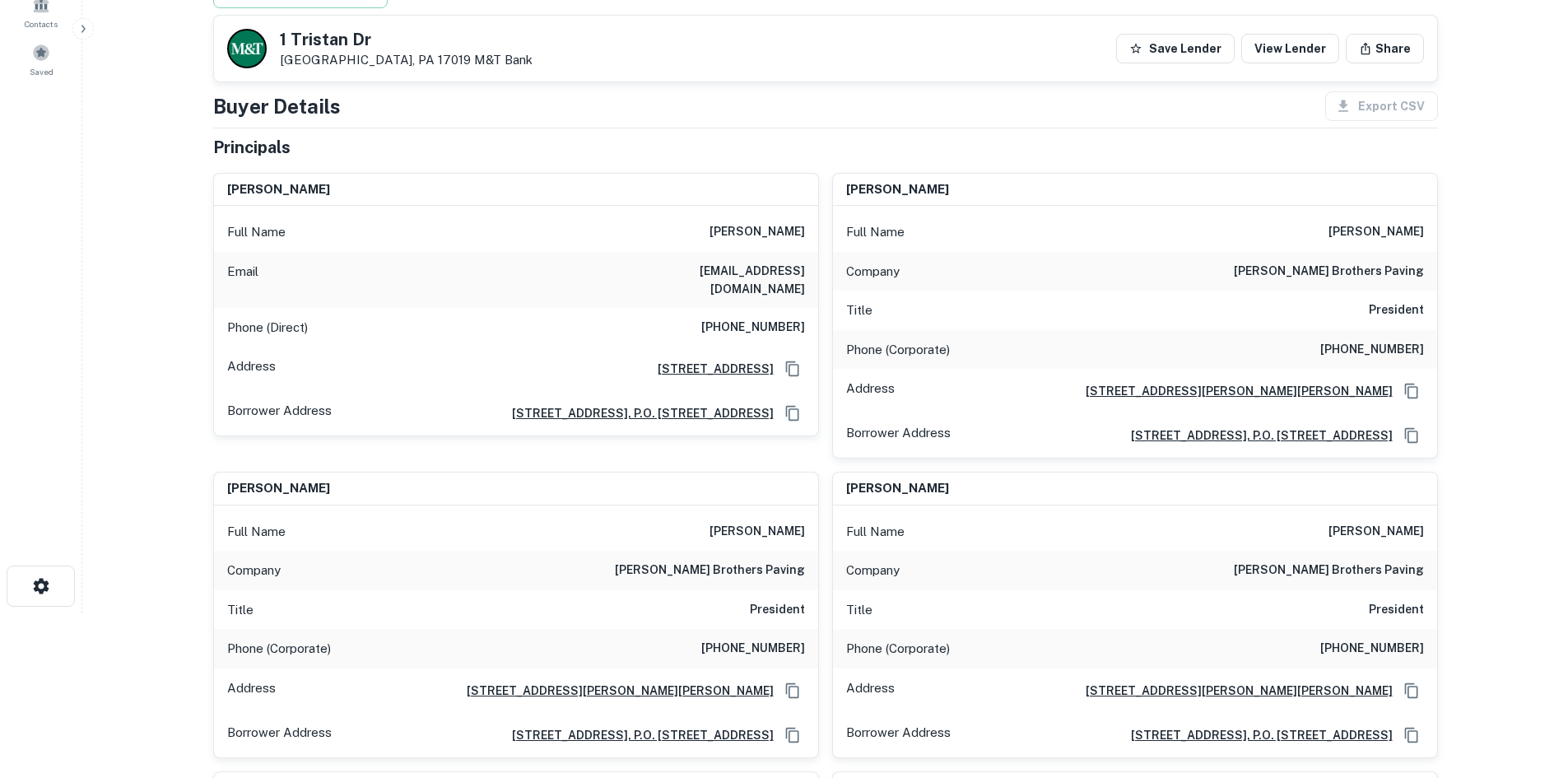
click at [764, 318] on h6 "(850) 380-3976" at bounding box center [753, 328] width 104 height 20
drag, startPoint x: 1528, startPoint y: 384, endPoint x: 1464, endPoint y: 381, distance: 64.1
click at [1307, 384] on main "Back to borrower requests 1 Tristan Dr Dillsburg, PA 17019 M&T Bank Save Lender…" at bounding box center [825, 224] width 1486 height 778
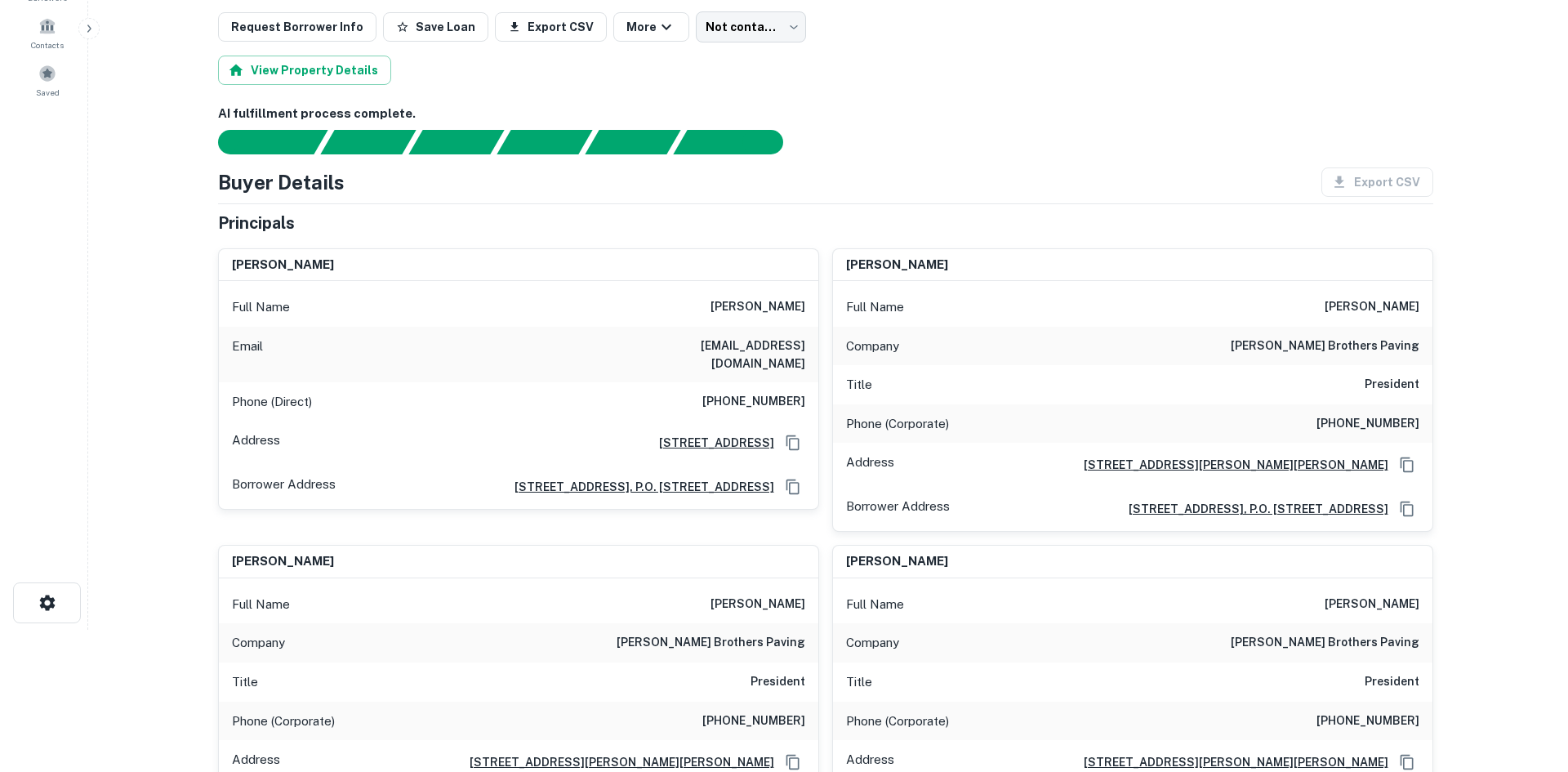
scroll to position [0, 0]
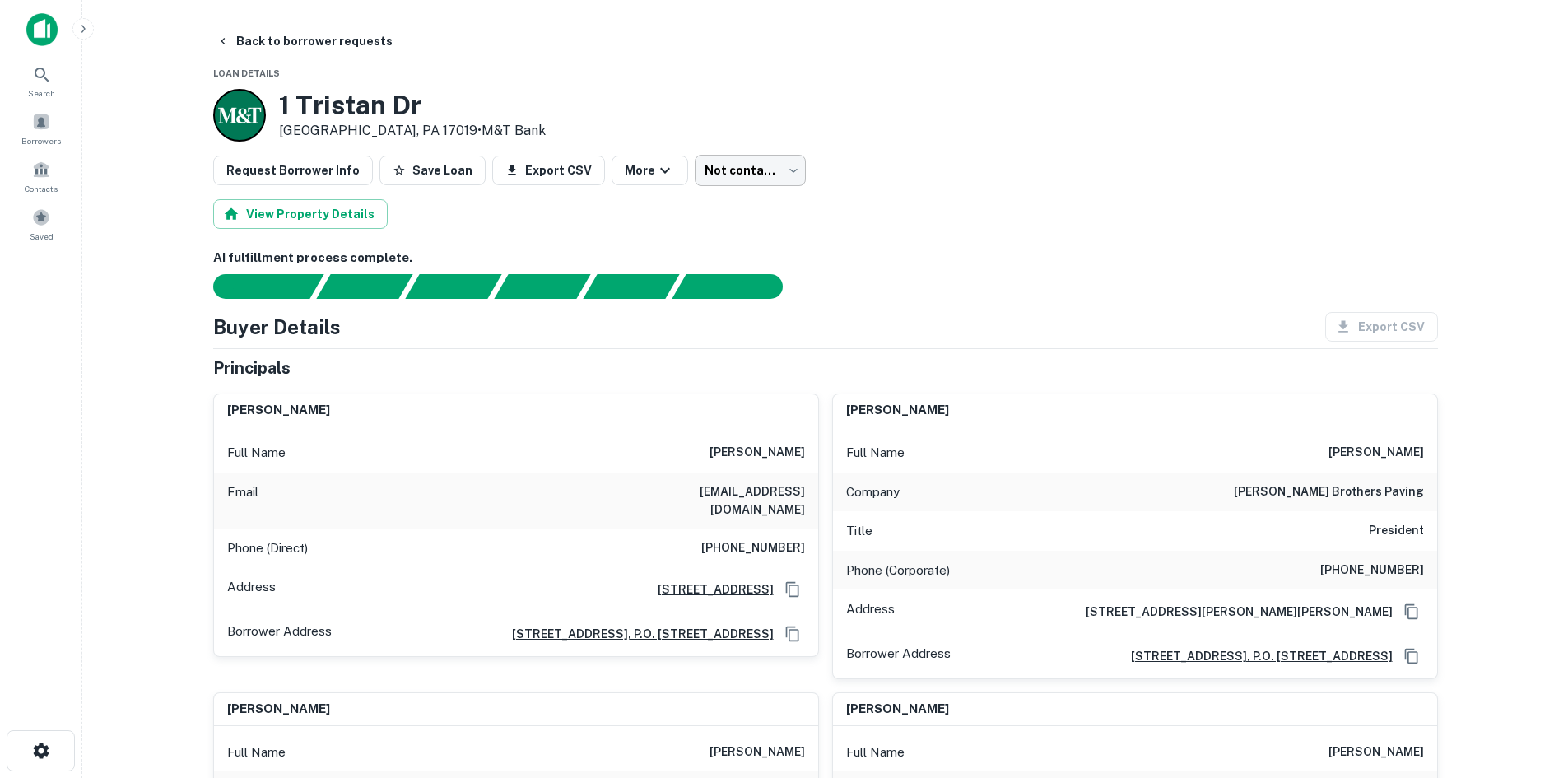
click at [767, 167] on body "Search Borrowers Contacts Saved Back to borrower requests Loan Details 1 Trista…" at bounding box center [784, 389] width 1568 height 778
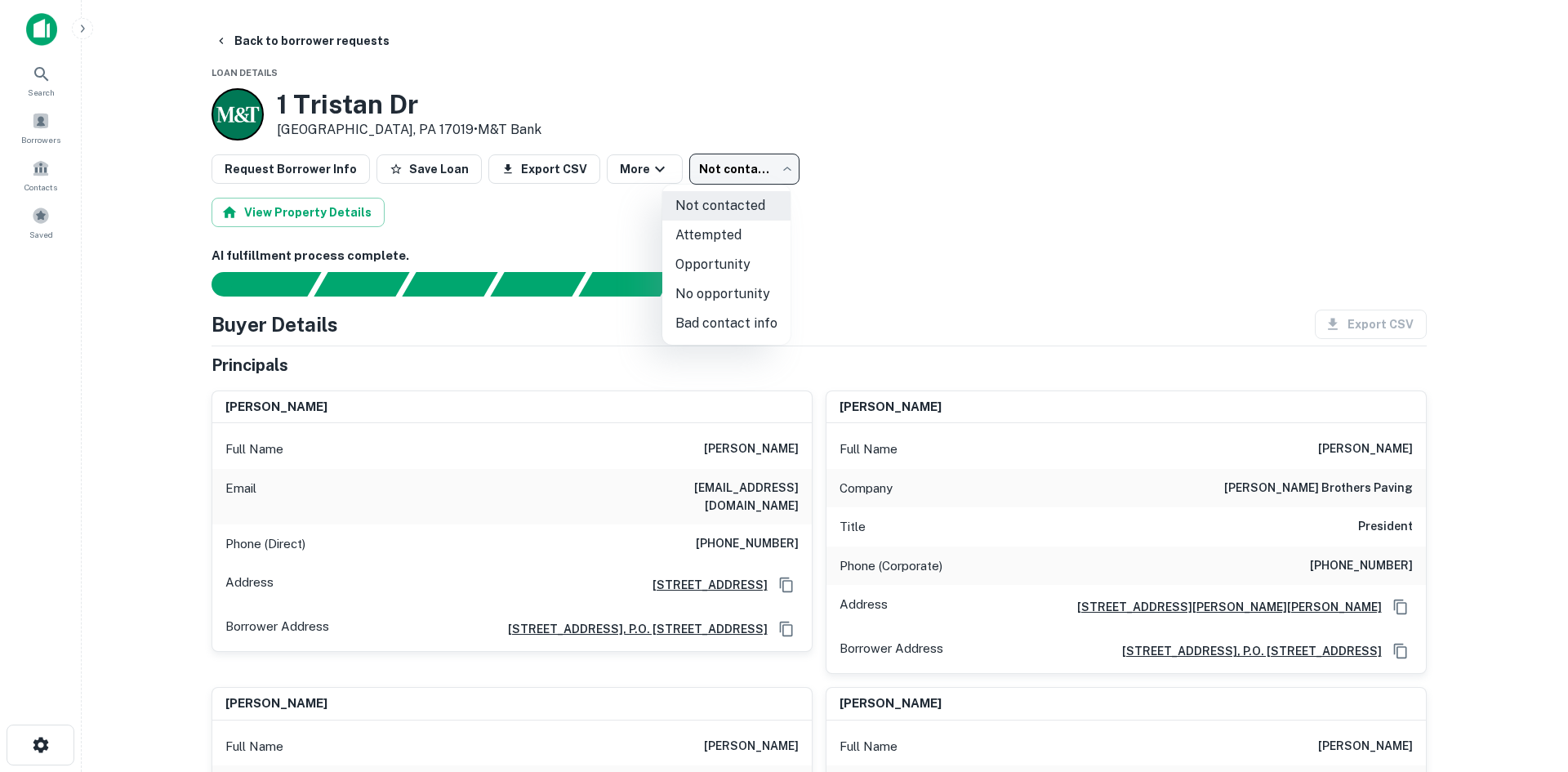
click at [712, 235] on li "Attempted" at bounding box center [727, 235] width 128 height 30
type input "*********"
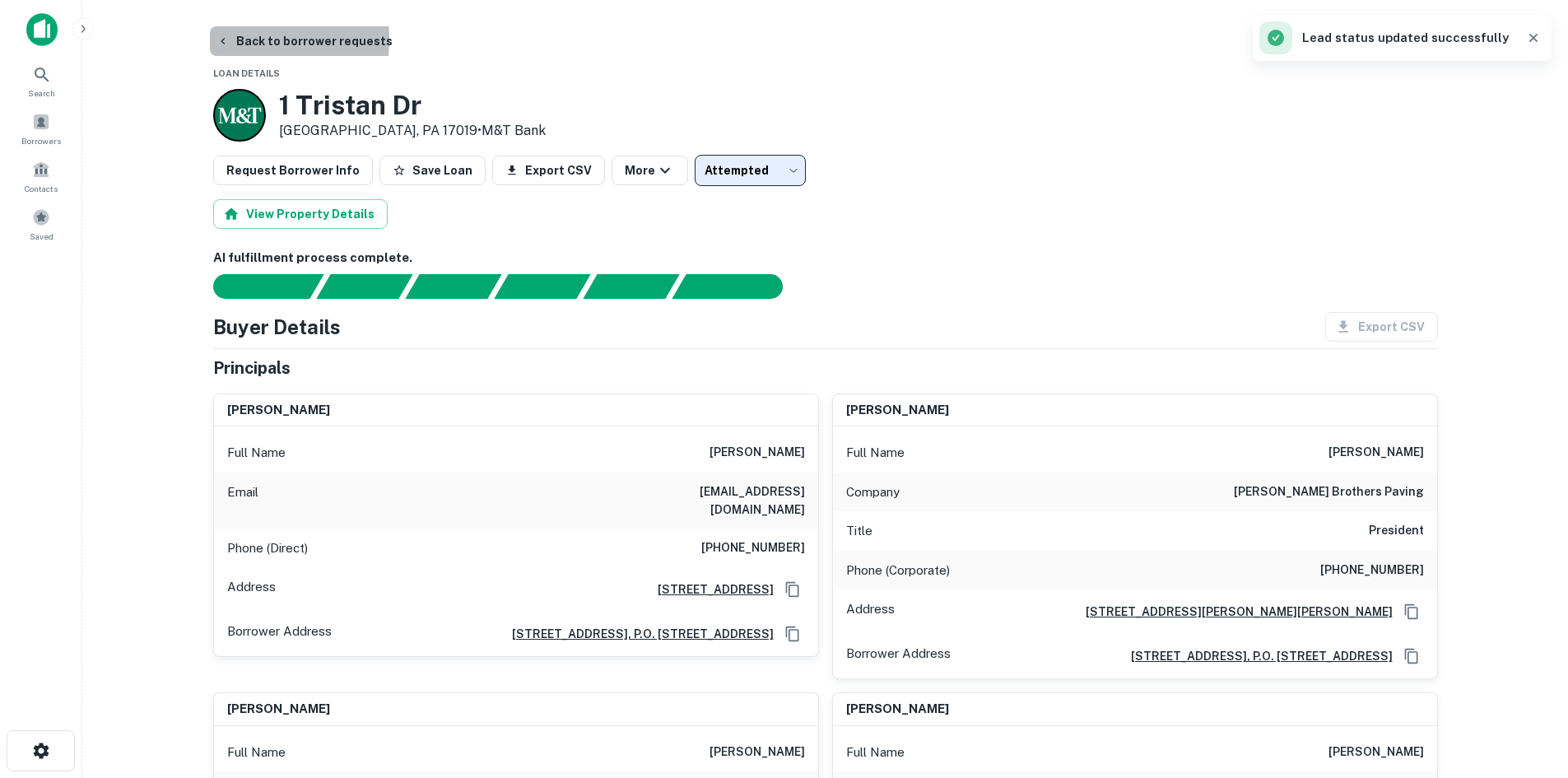
click at [223, 39] on icon "button" at bounding box center [222, 41] width 5 height 6
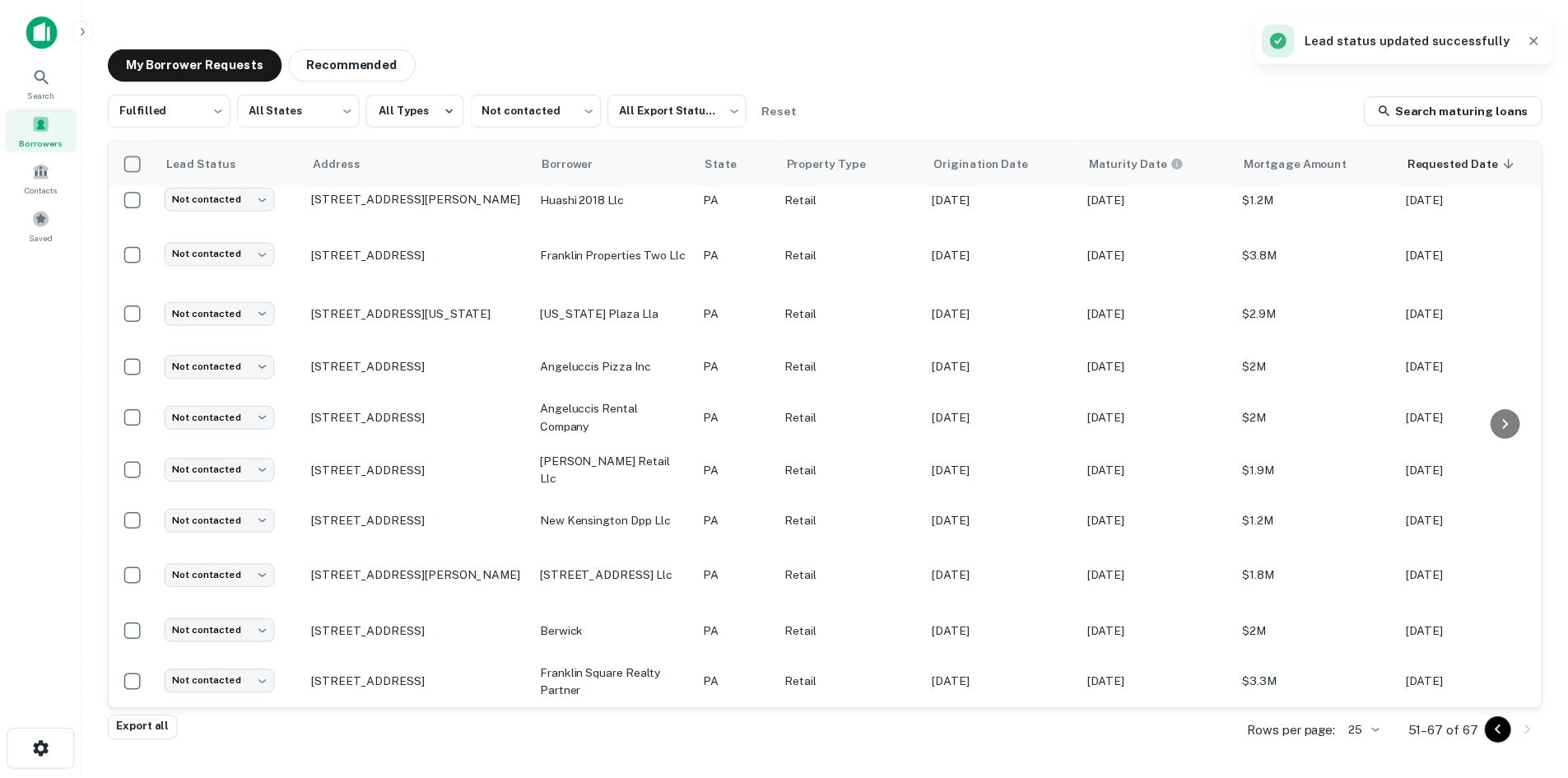
scroll to position [387, 0]
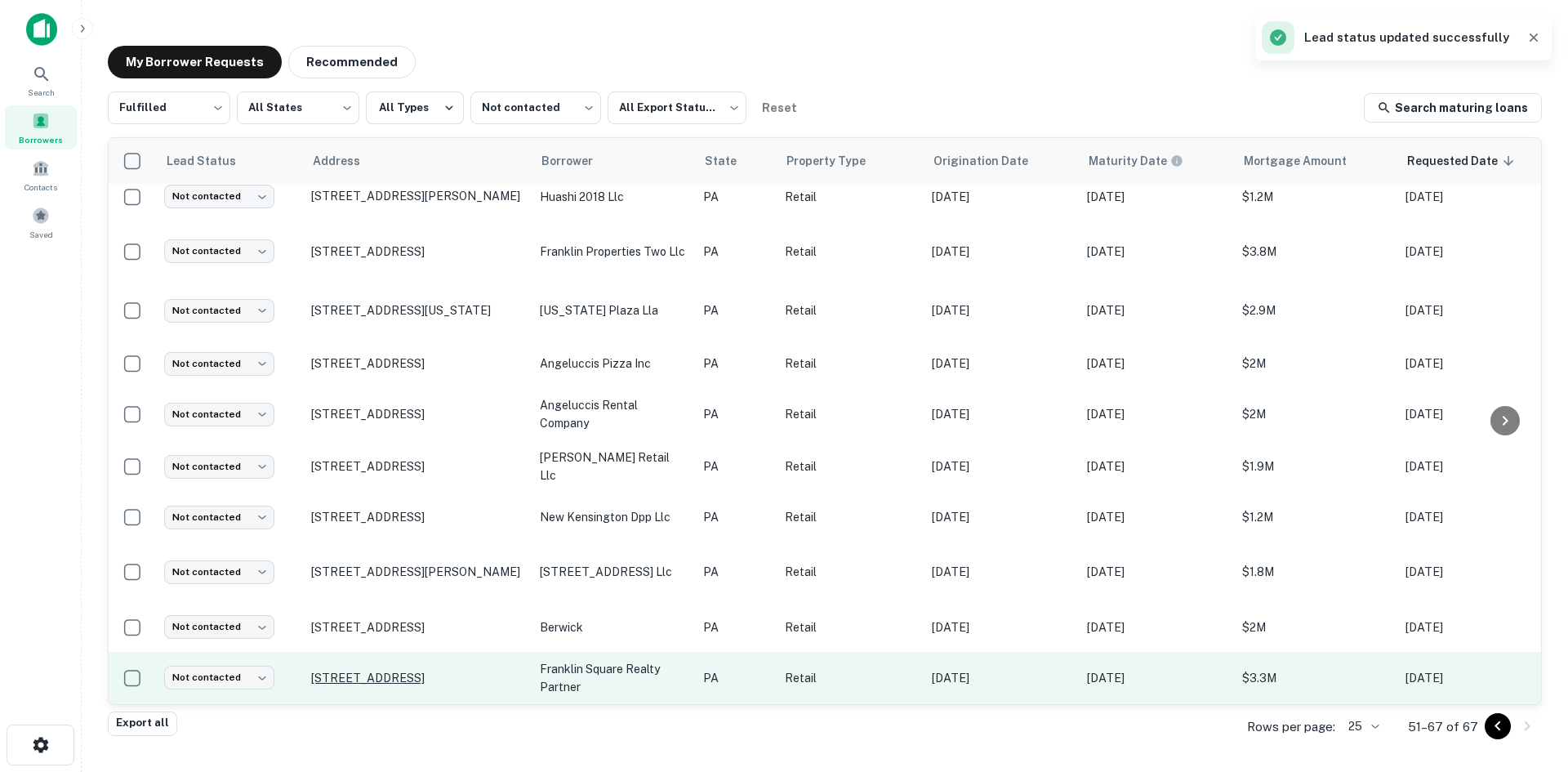
click at [339, 671] on p "1656 Route 228 Cranberry Township, PA 16066" at bounding box center [417, 678] width 212 height 14
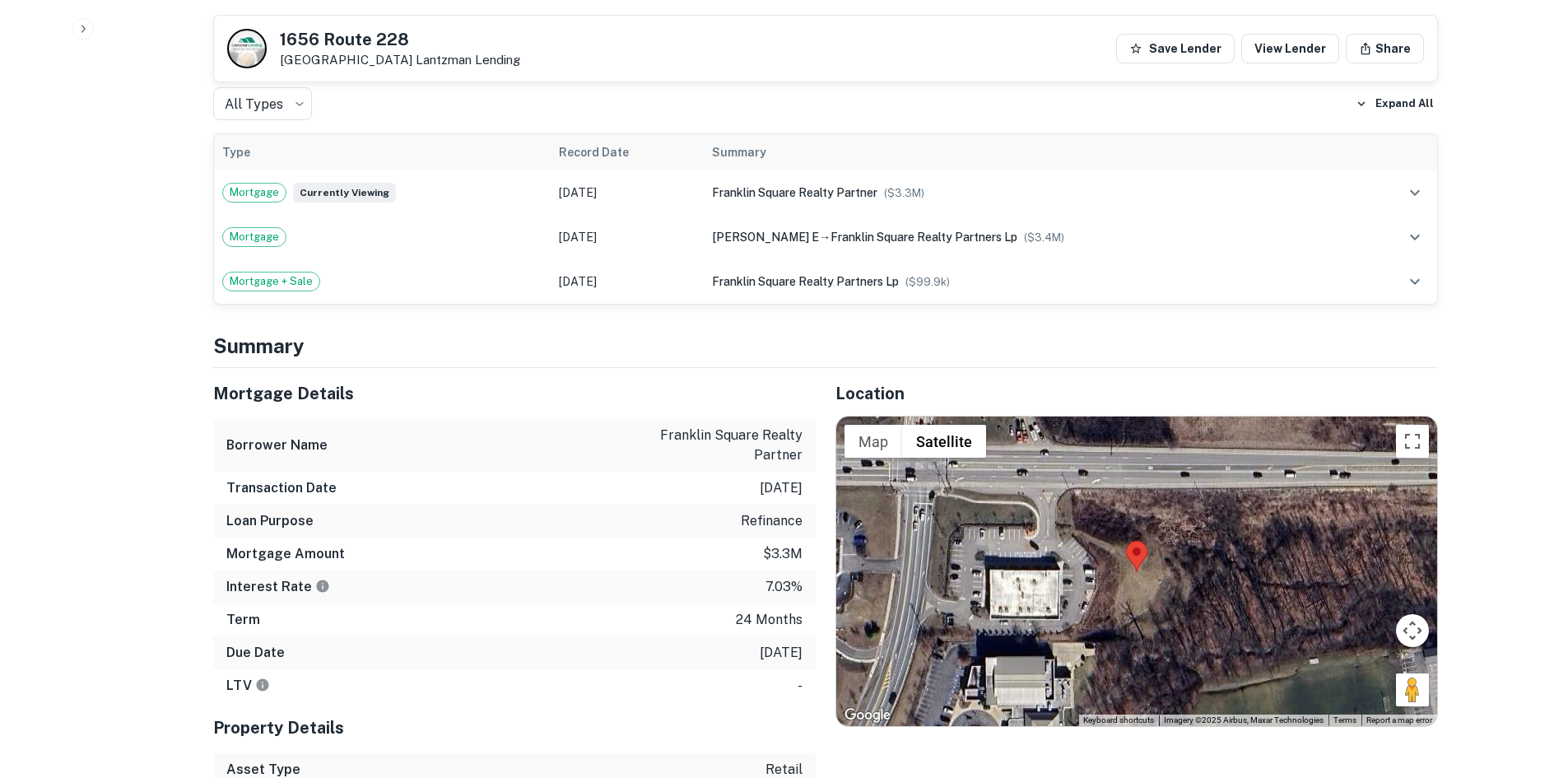
scroll to position [1070, 0]
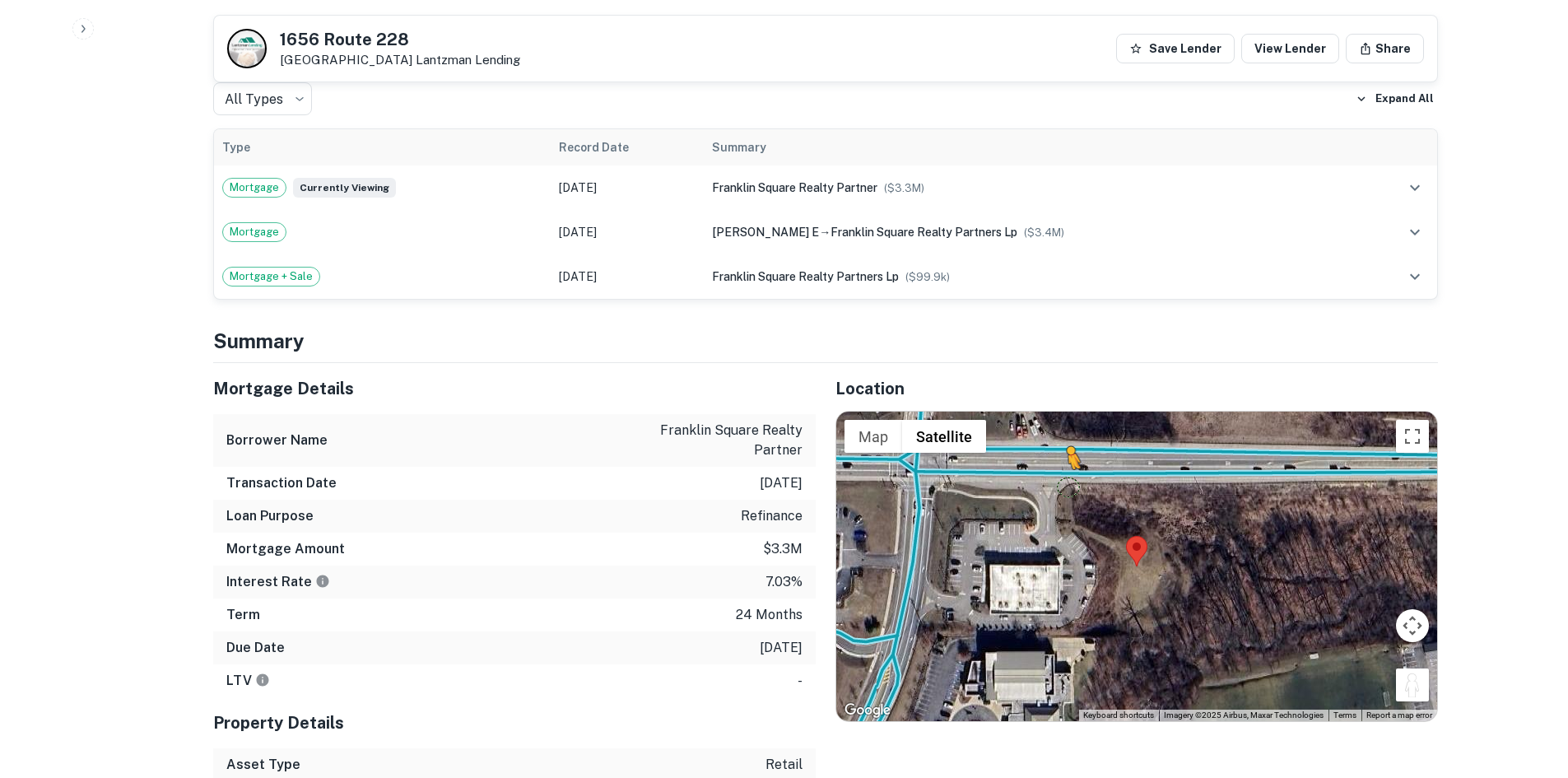
drag, startPoint x: 1414, startPoint y: 662, endPoint x: 1066, endPoint y: 469, distance: 397.9
click at [1066, 469] on div "To activate drag with keyboard, press Alt + Enter. Once in keyboard drag state,…" at bounding box center [1137, 567] width 601 height 310
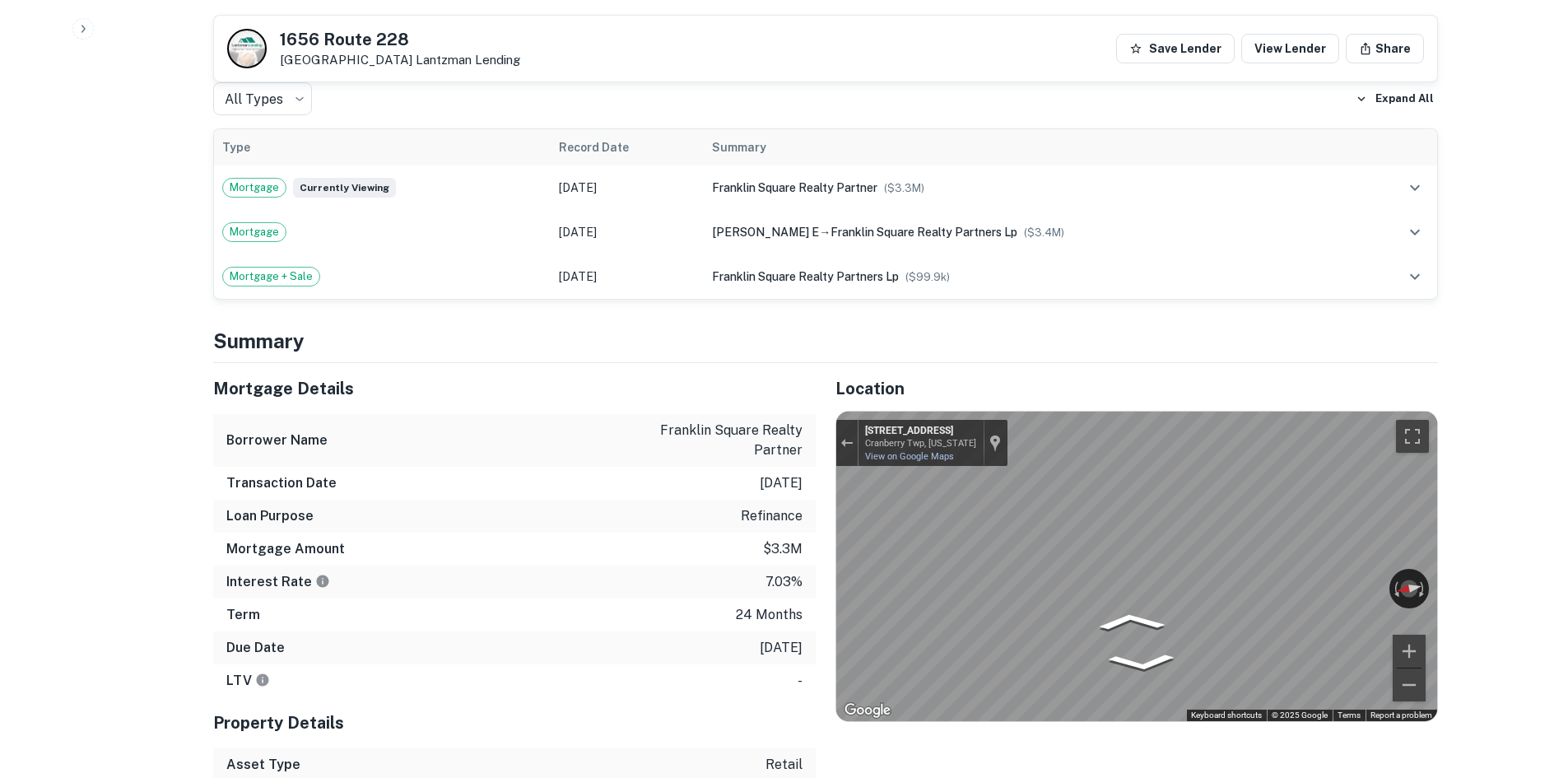
click at [806, 496] on div "Mortgage Details Borrower Name franklin square realty partner Transaction Date …" at bounding box center [815, 588] width 1245 height 451
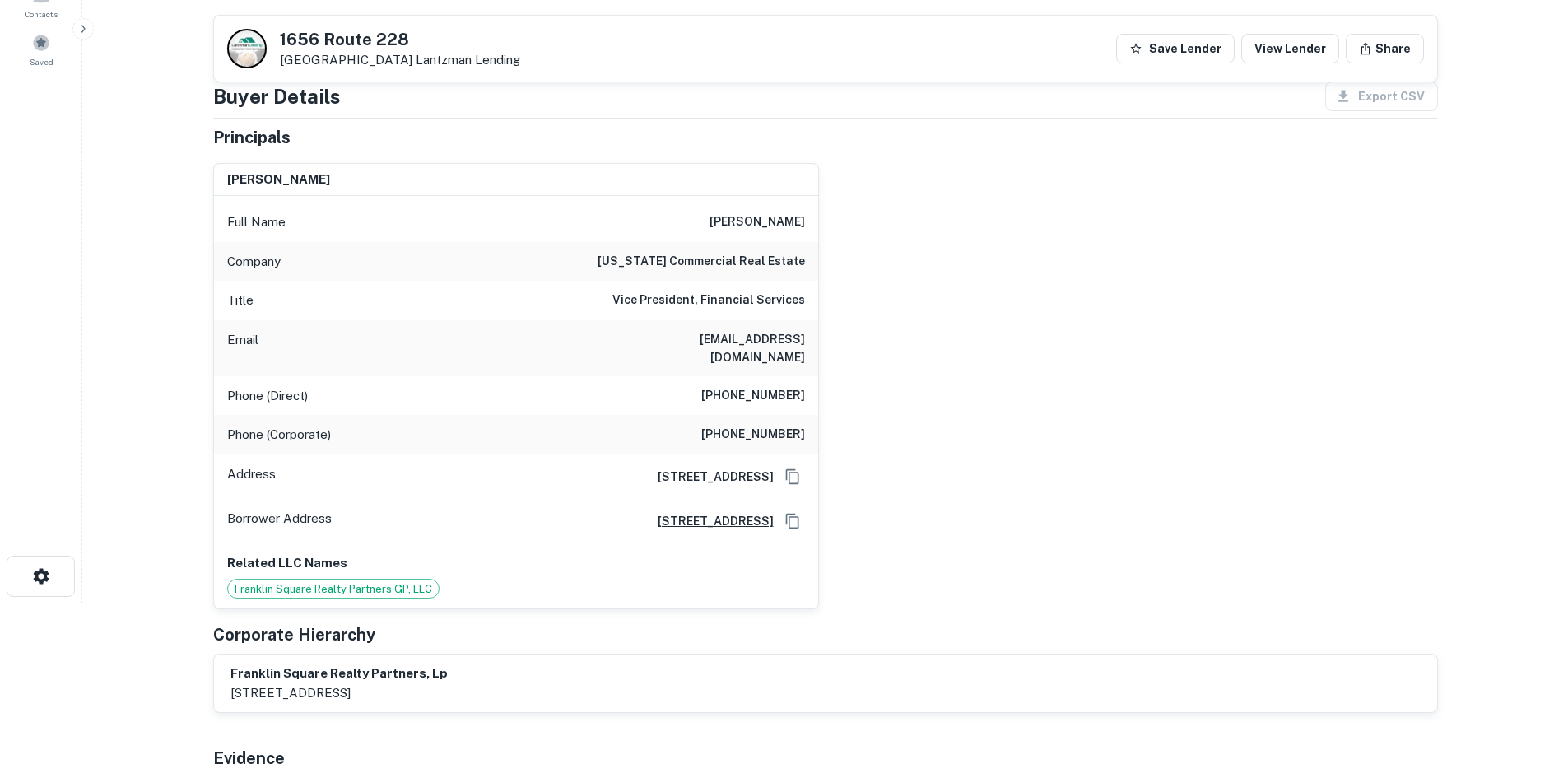
scroll to position [165, 0]
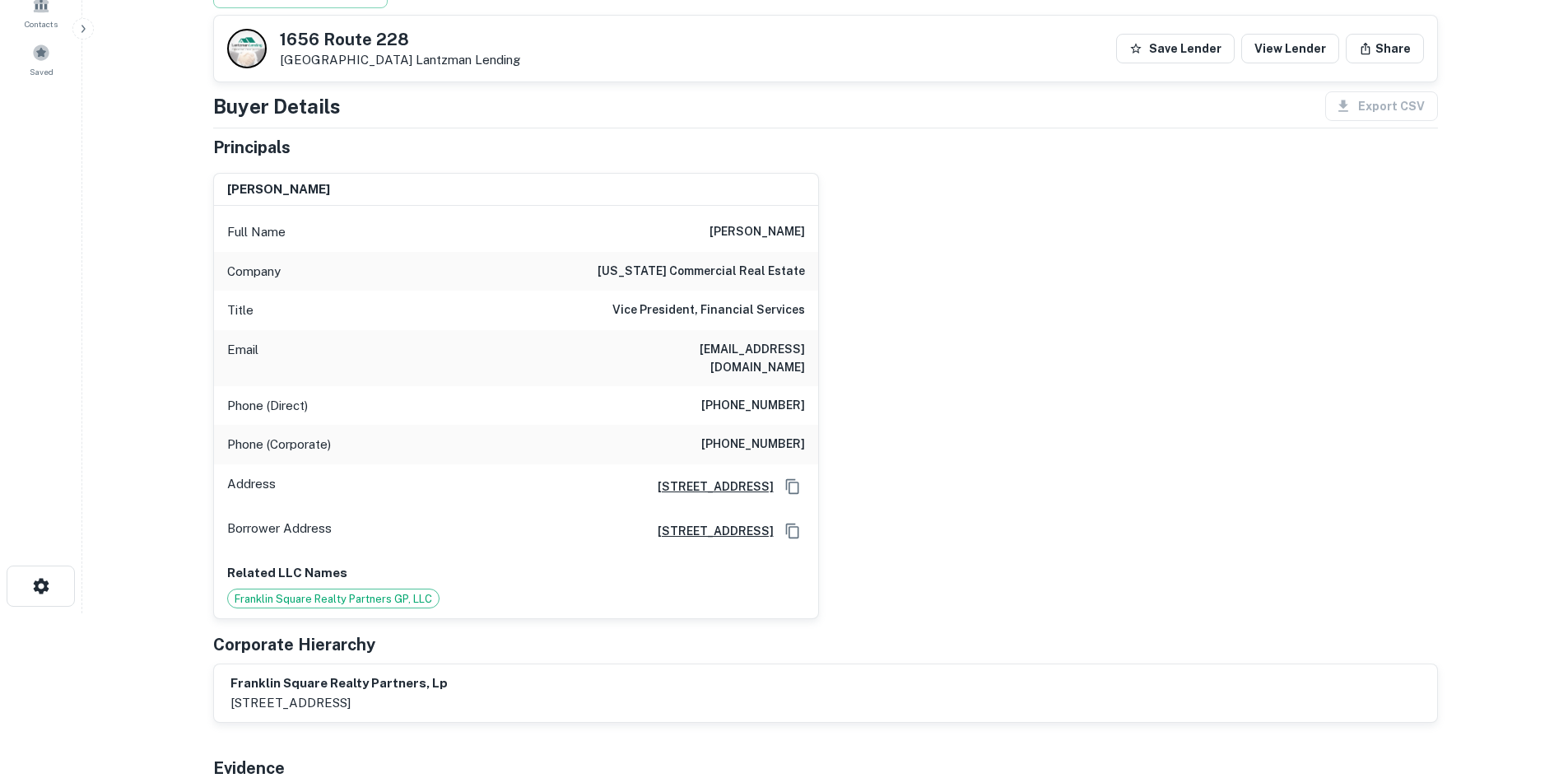
click at [743, 269] on h6 "pennsylvania commercial real estate" at bounding box center [702, 271] width 208 height 20
click at [643, 201] on div "stephen c. davis" at bounding box center [516, 190] width 604 height 33
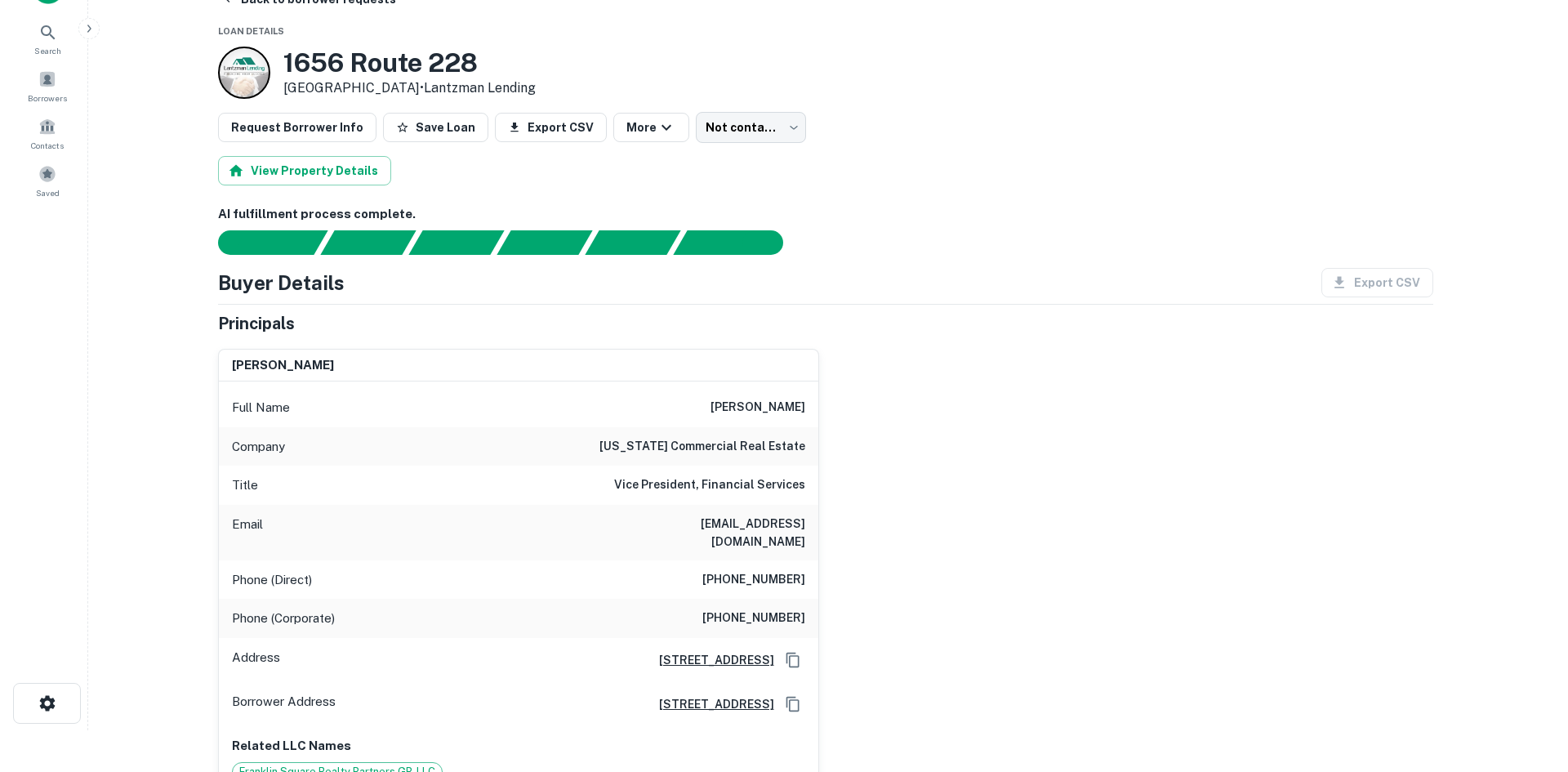
scroll to position [0, 0]
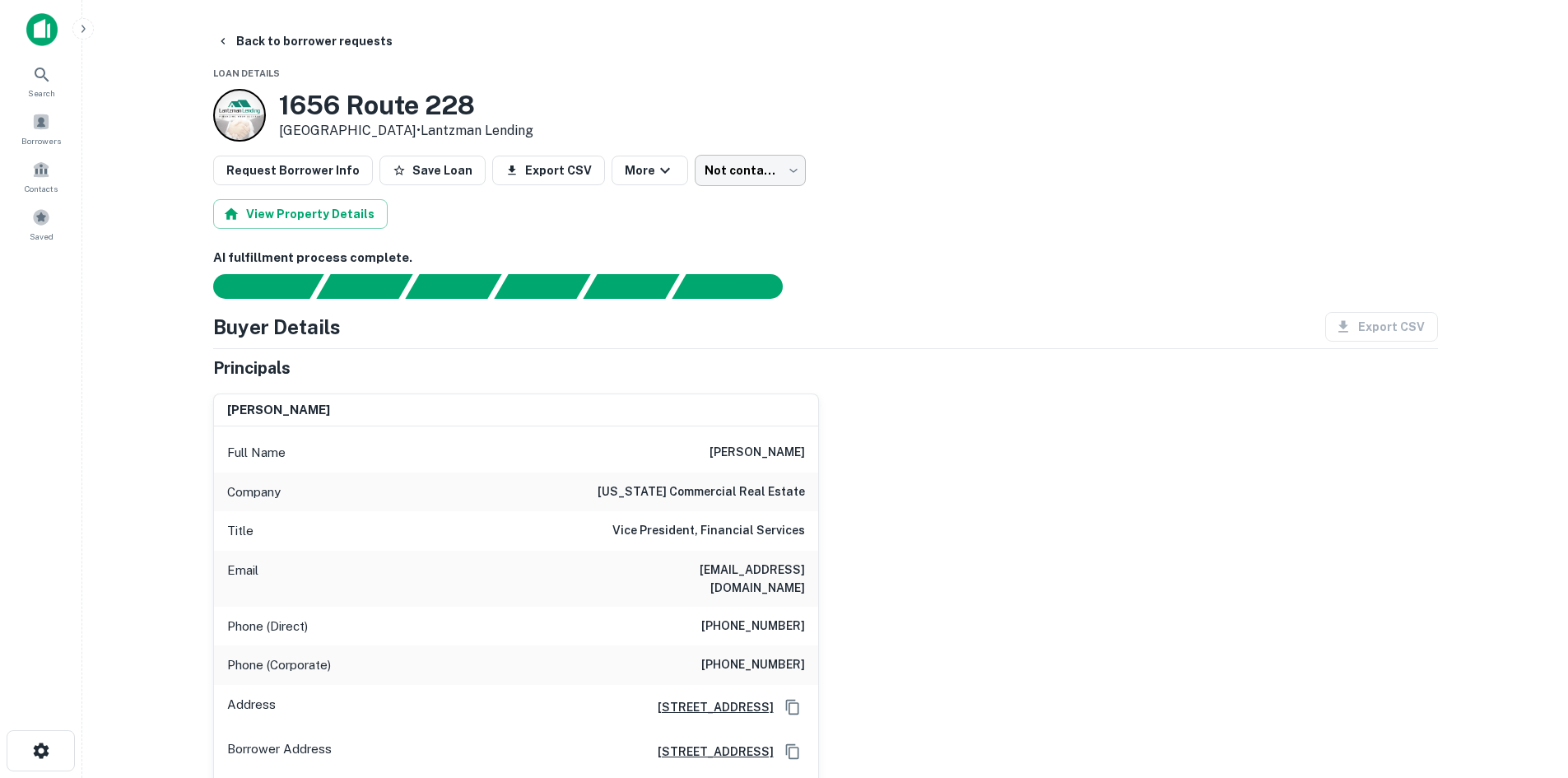
click at [705, 166] on body "Search Borrowers Contacts Saved Back to borrower requests Loan Details 1656 Rou…" at bounding box center [784, 389] width 1568 height 778
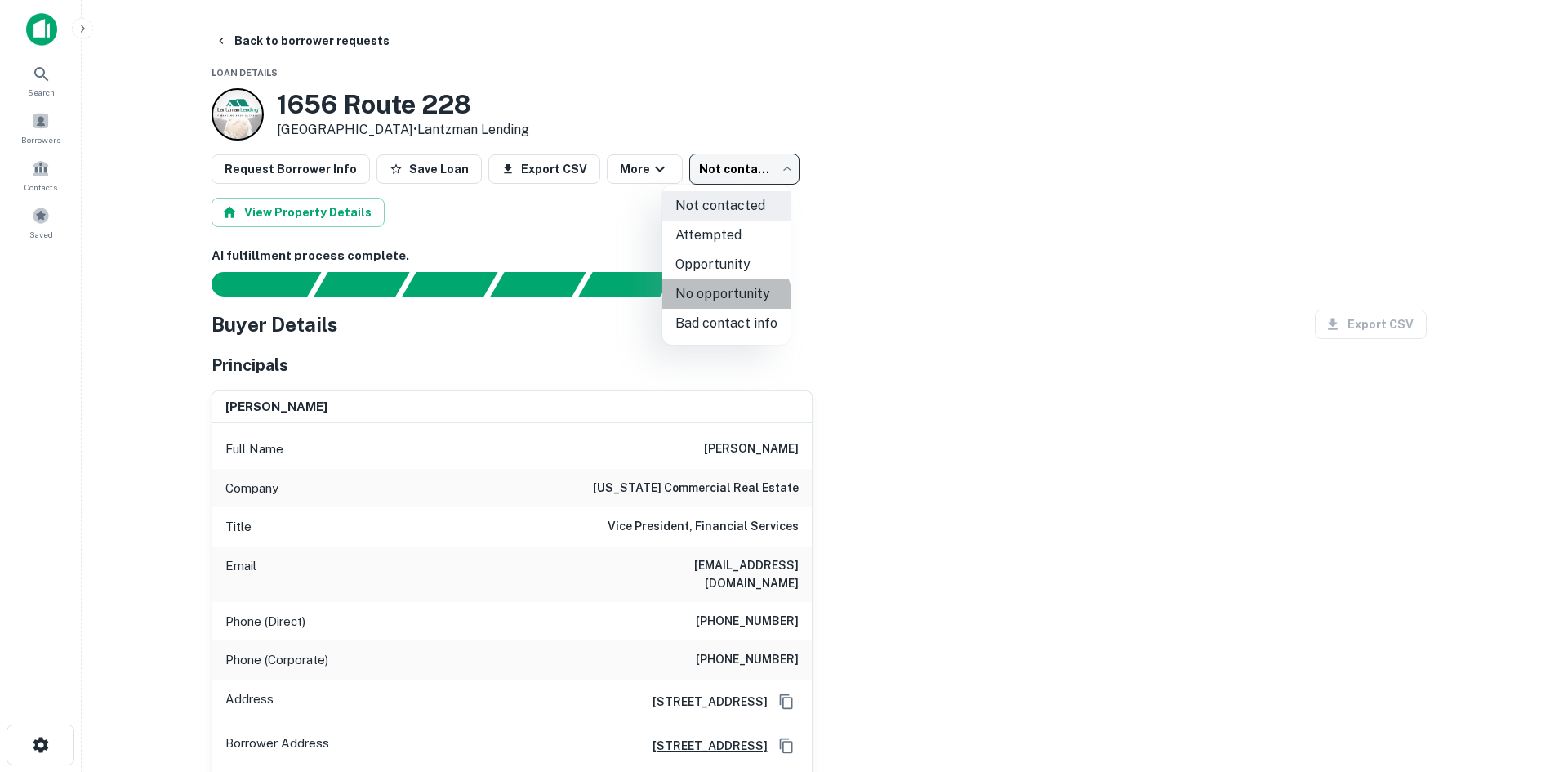
drag, startPoint x: 720, startPoint y: 304, endPoint x: 473, endPoint y: 128, distance: 303.3
click at [709, 297] on li "No opportunity" at bounding box center [727, 294] width 128 height 30
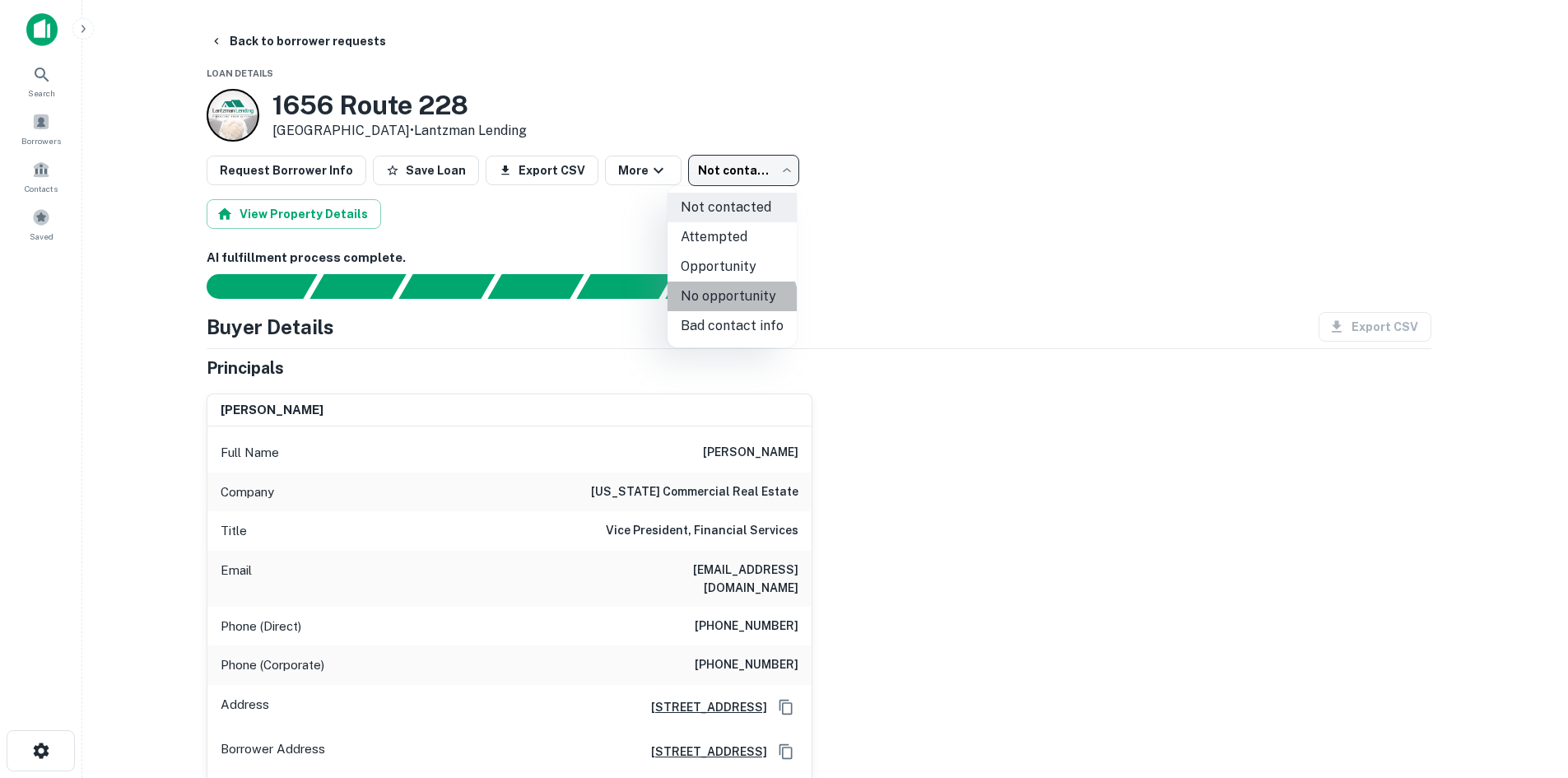
type input "**********"
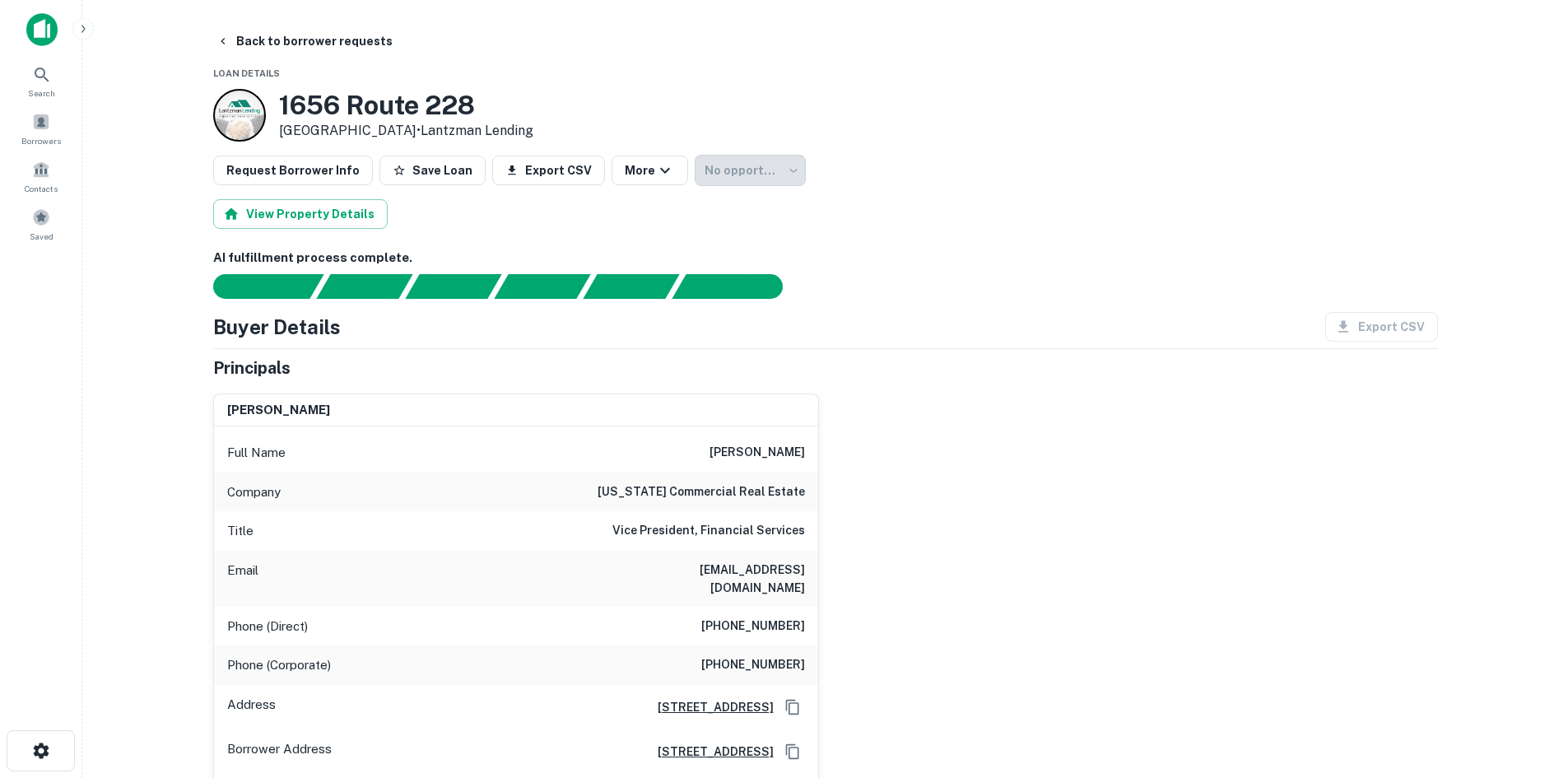
click at [298, 24] on main "**********" at bounding box center [825, 389] width 1486 height 778
click at [297, 40] on button "Back to borrower requests" at bounding box center [304, 41] width 190 height 30
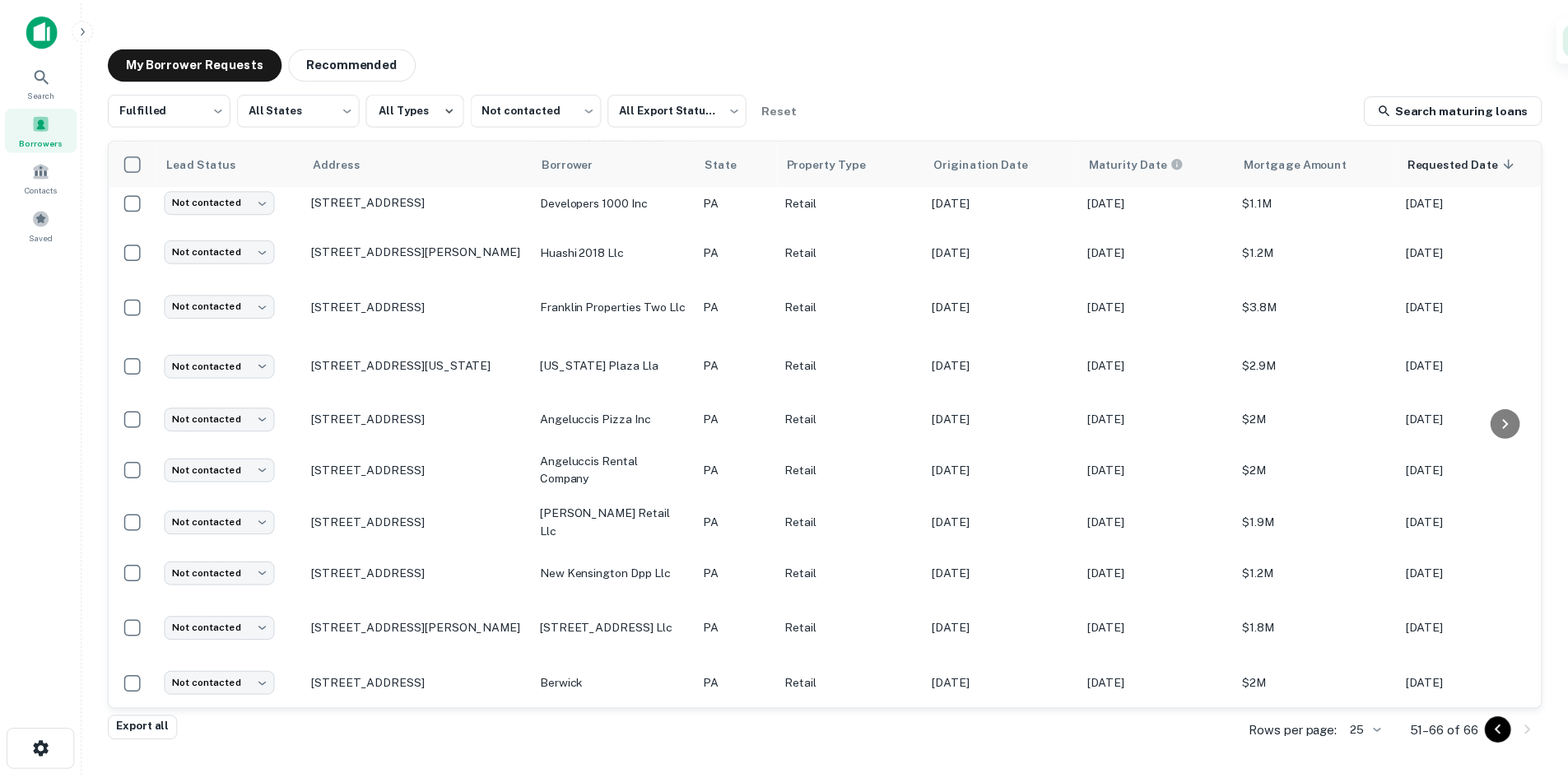
scroll to position [334, 0]
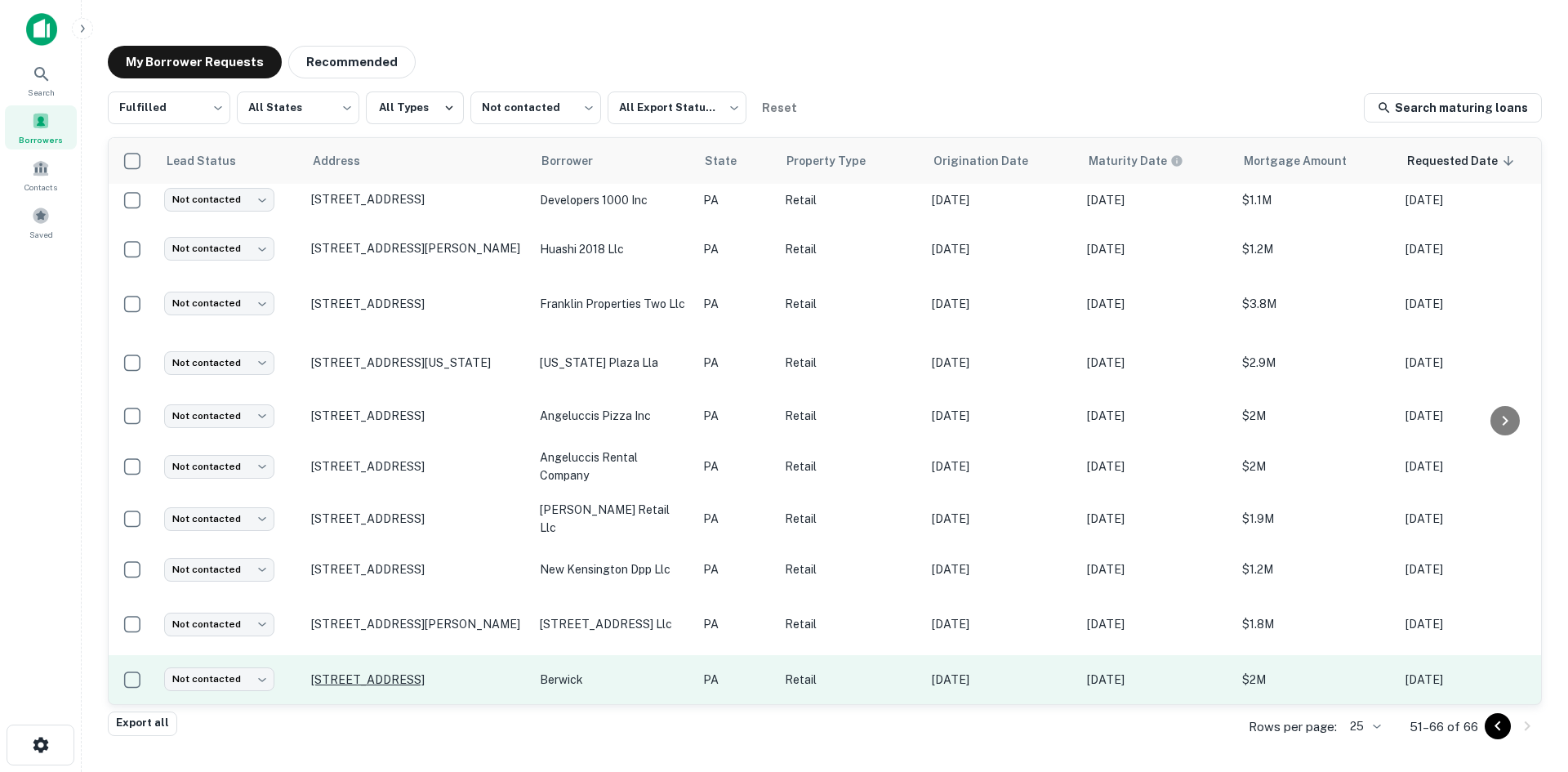
click at [370, 673] on p "921 Norland Ave Chambersburg, PA 17201" at bounding box center [417, 680] width 212 height 14
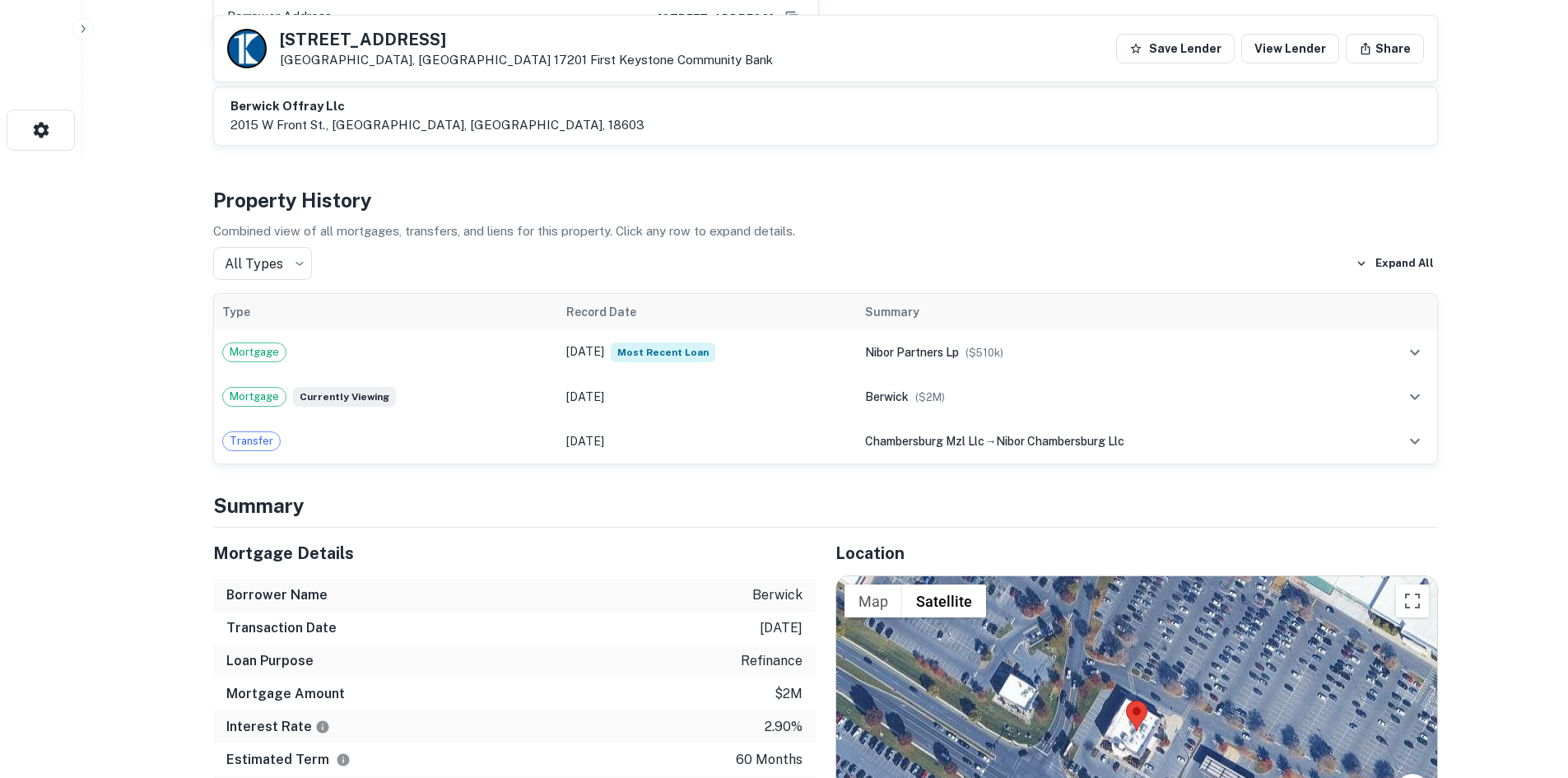
scroll to position [988, 0]
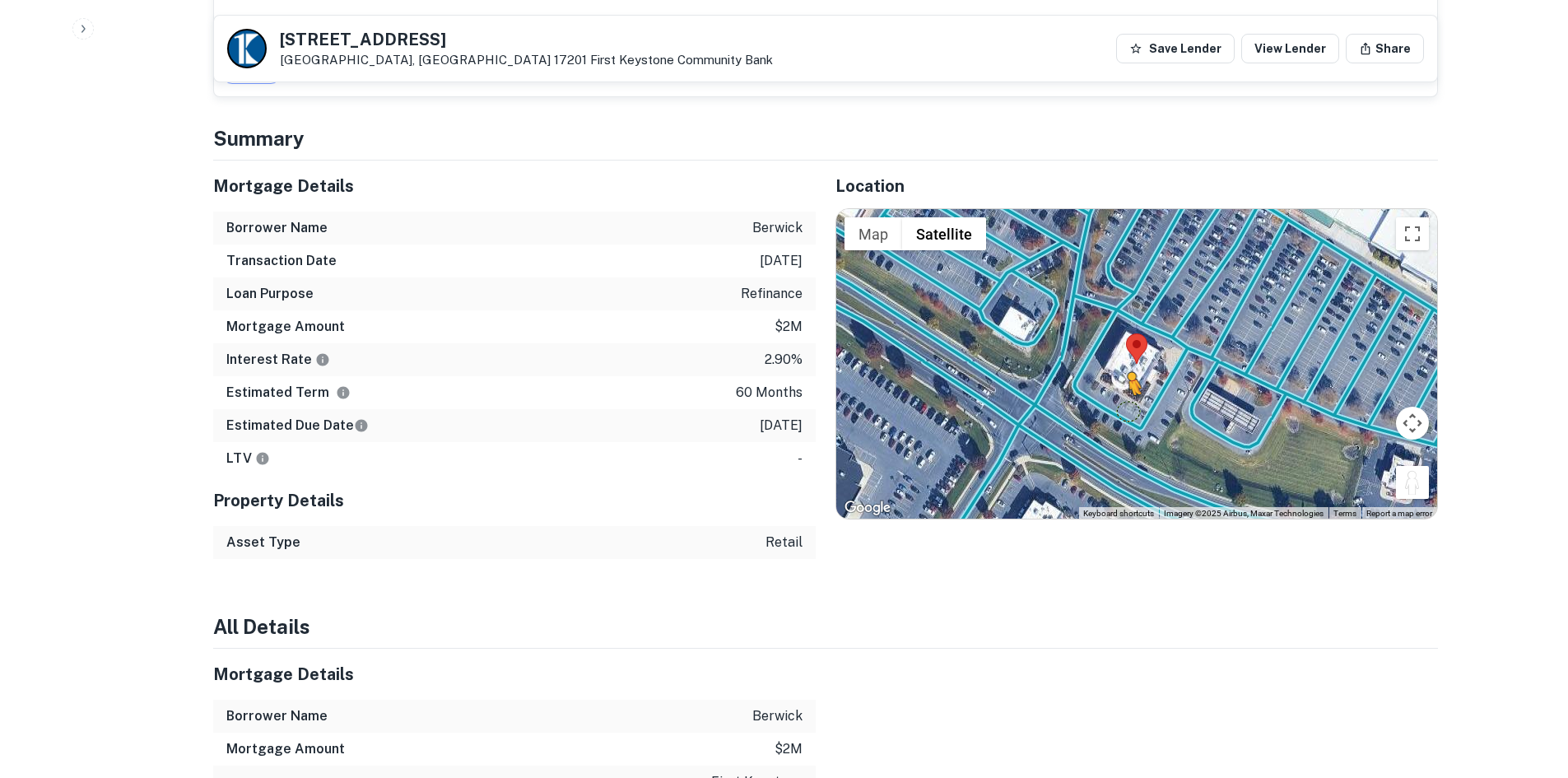
drag, startPoint x: 1405, startPoint y: 486, endPoint x: 1128, endPoint y: 412, distance: 286.7
click at [1128, 412] on div "To activate drag with keyboard, press Alt + Enter. Once in keyboard drag state,…" at bounding box center [1137, 364] width 601 height 310
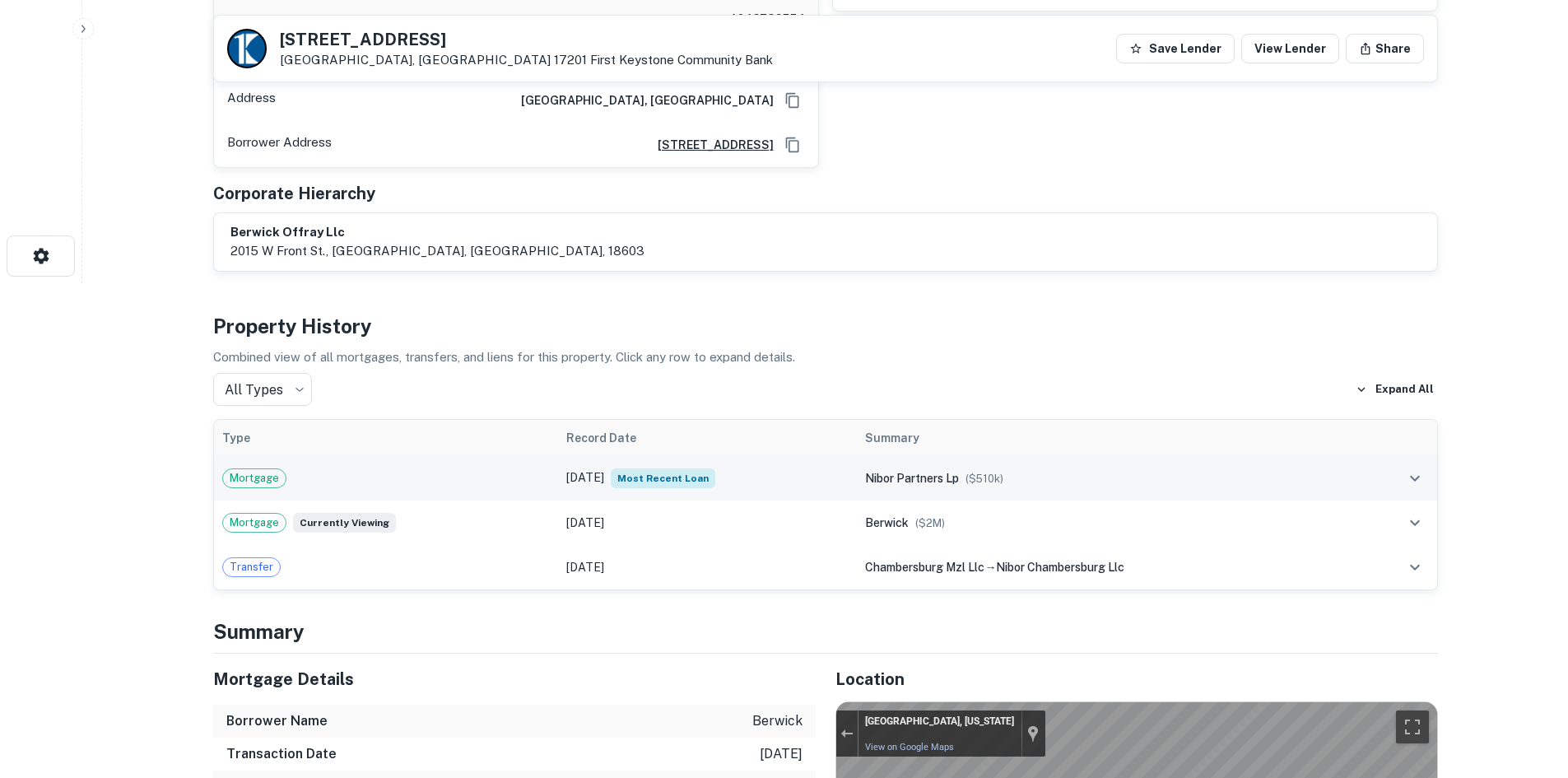
scroll to position [0, 0]
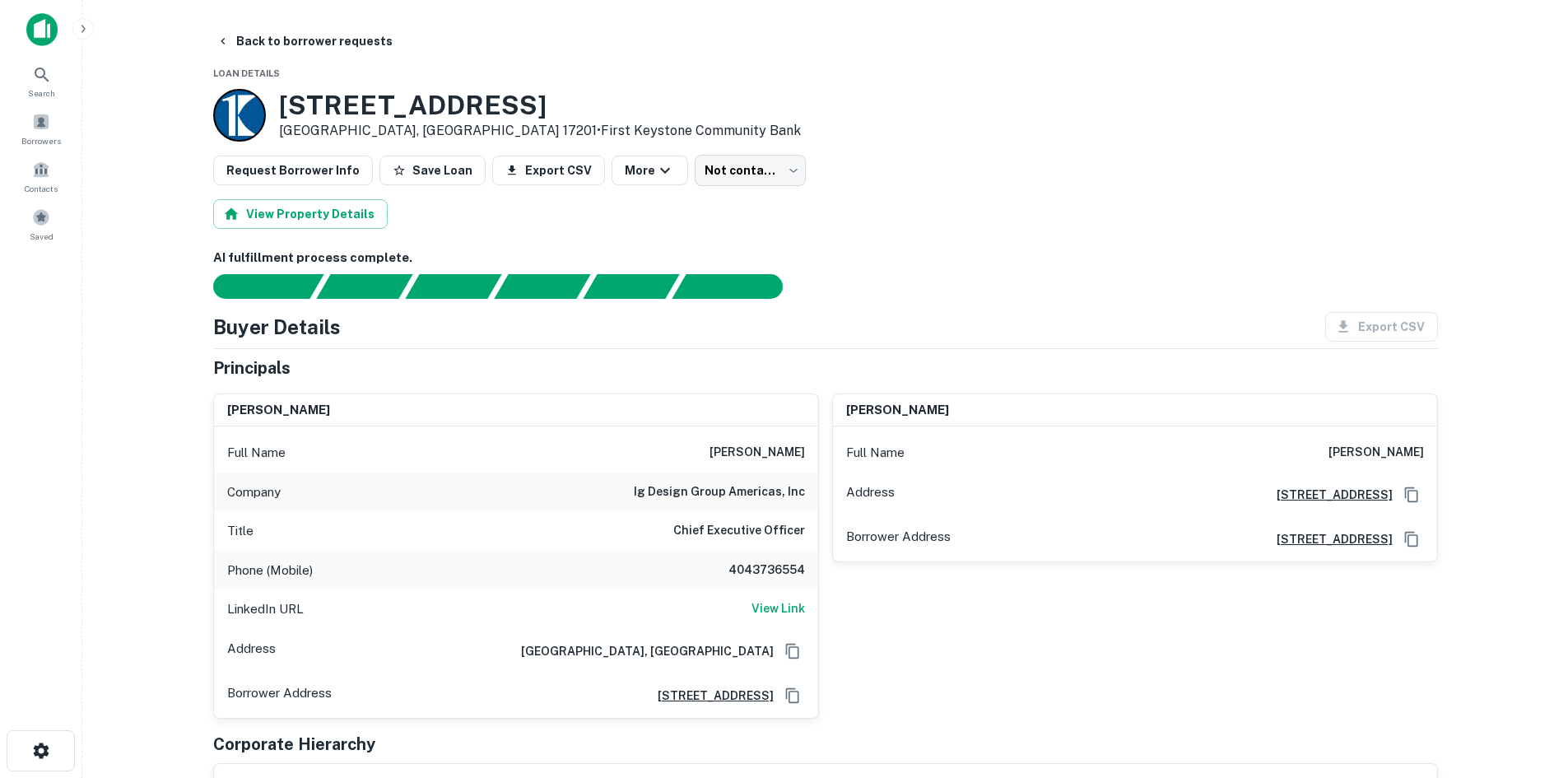
click at [778, 565] on h6 "4043736554" at bounding box center [755, 570] width 98 height 20
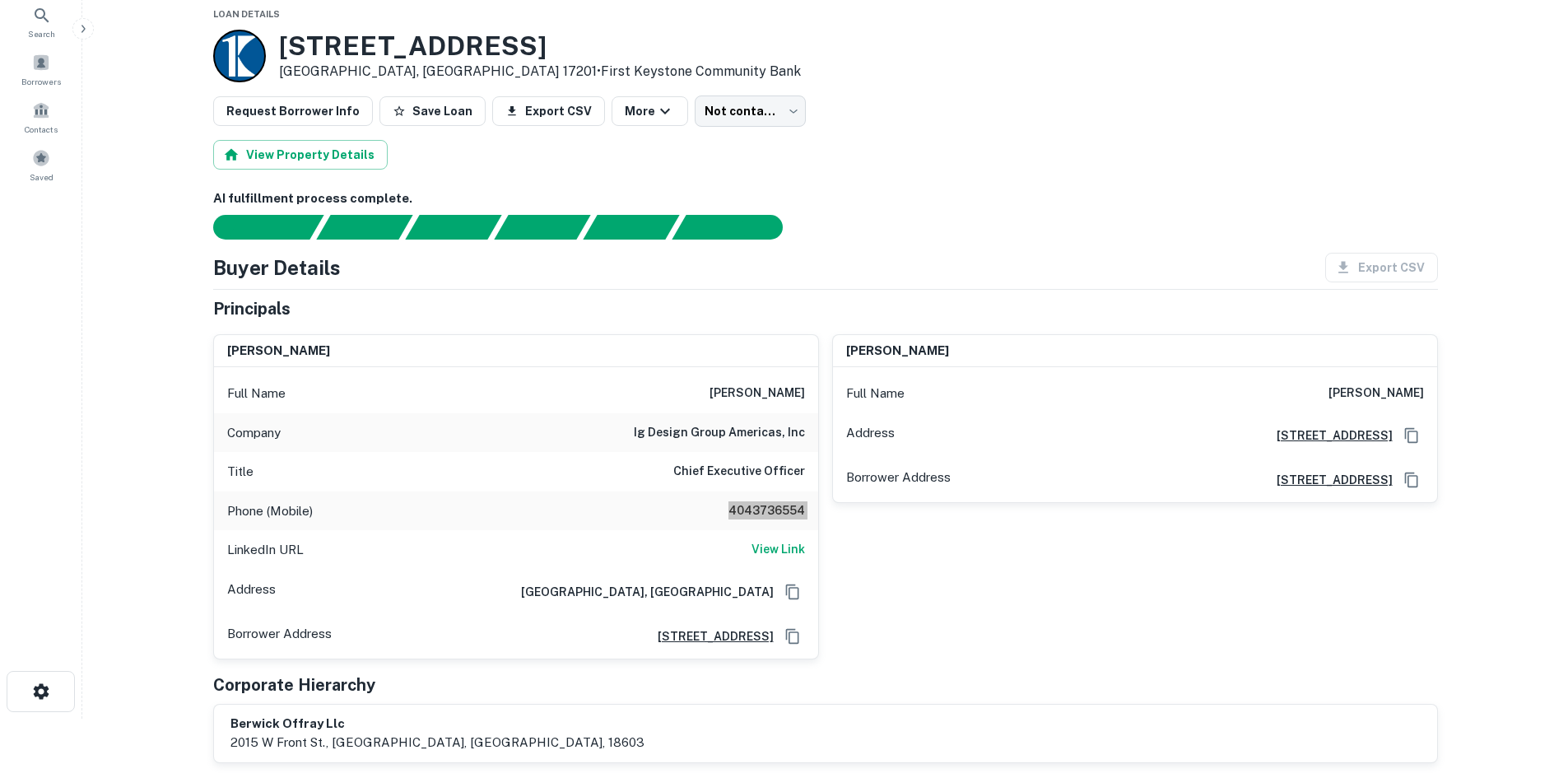
scroll to position [82, 0]
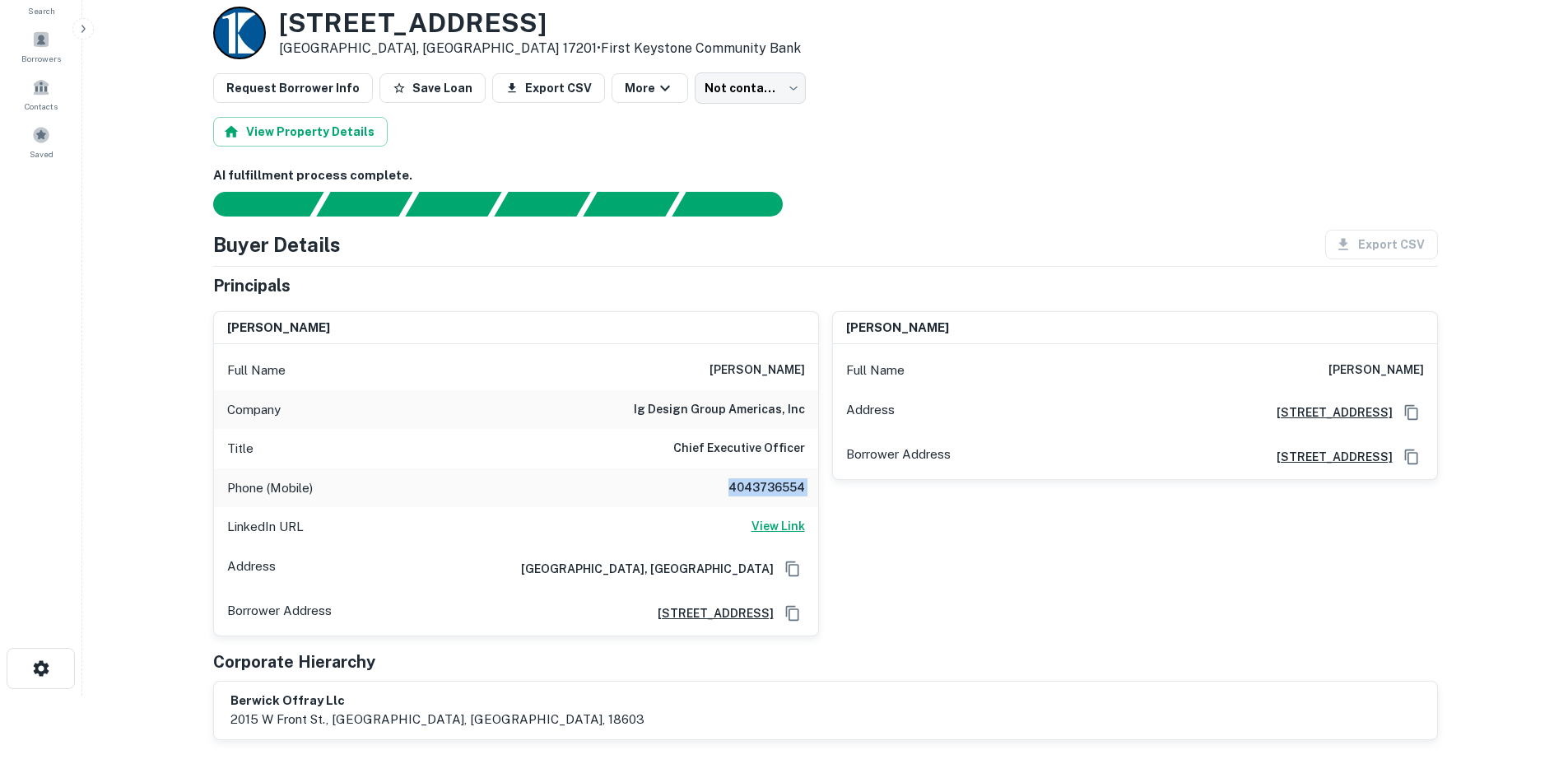
click at [785, 528] on h6 "View Link" at bounding box center [778, 526] width 54 height 18
click at [867, 472] on div "Borrower Address 2015 w front st., berwick, PA, 18603" at bounding box center [1134, 456] width 604 height 45
drag, startPoint x: 673, startPoint y: 56, endPoint x: 693, endPoint y: 73, distance: 26.2
click at [673, 56] on div "921 Norland Ave Chambersburg, PA 17201 • First Keystone Community Bank" at bounding box center [825, 33] width 1225 height 53
click at [711, 83] on body "Search Borrowers Contacts Saved Back to borrower requests Loan Details 921 Norl…" at bounding box center [784, 307] width 1568 height 778
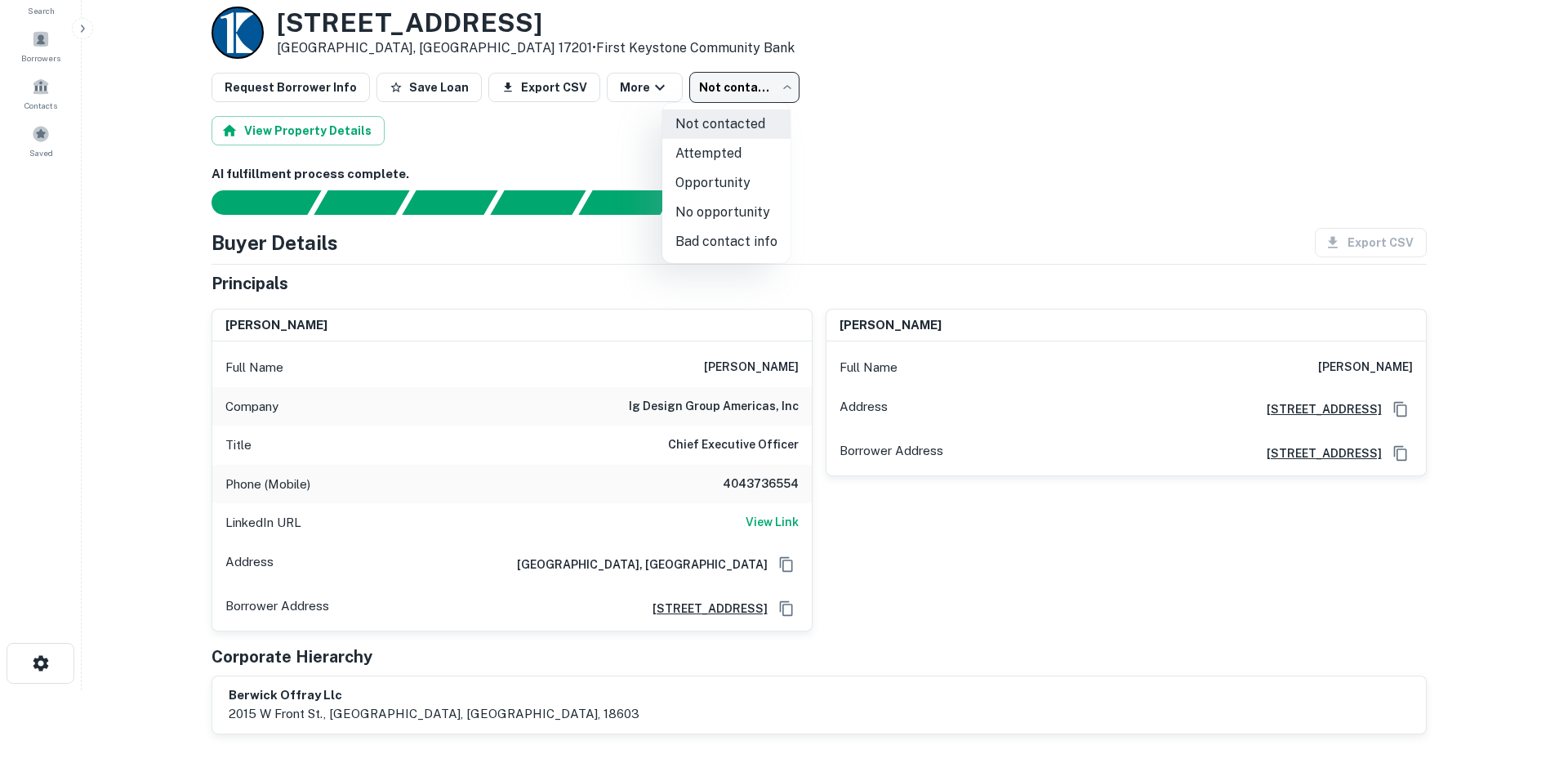
click at [709, 249] on li "Bad contact info" at bounding box center [727, 241] width 128 height 30
type input "**********"
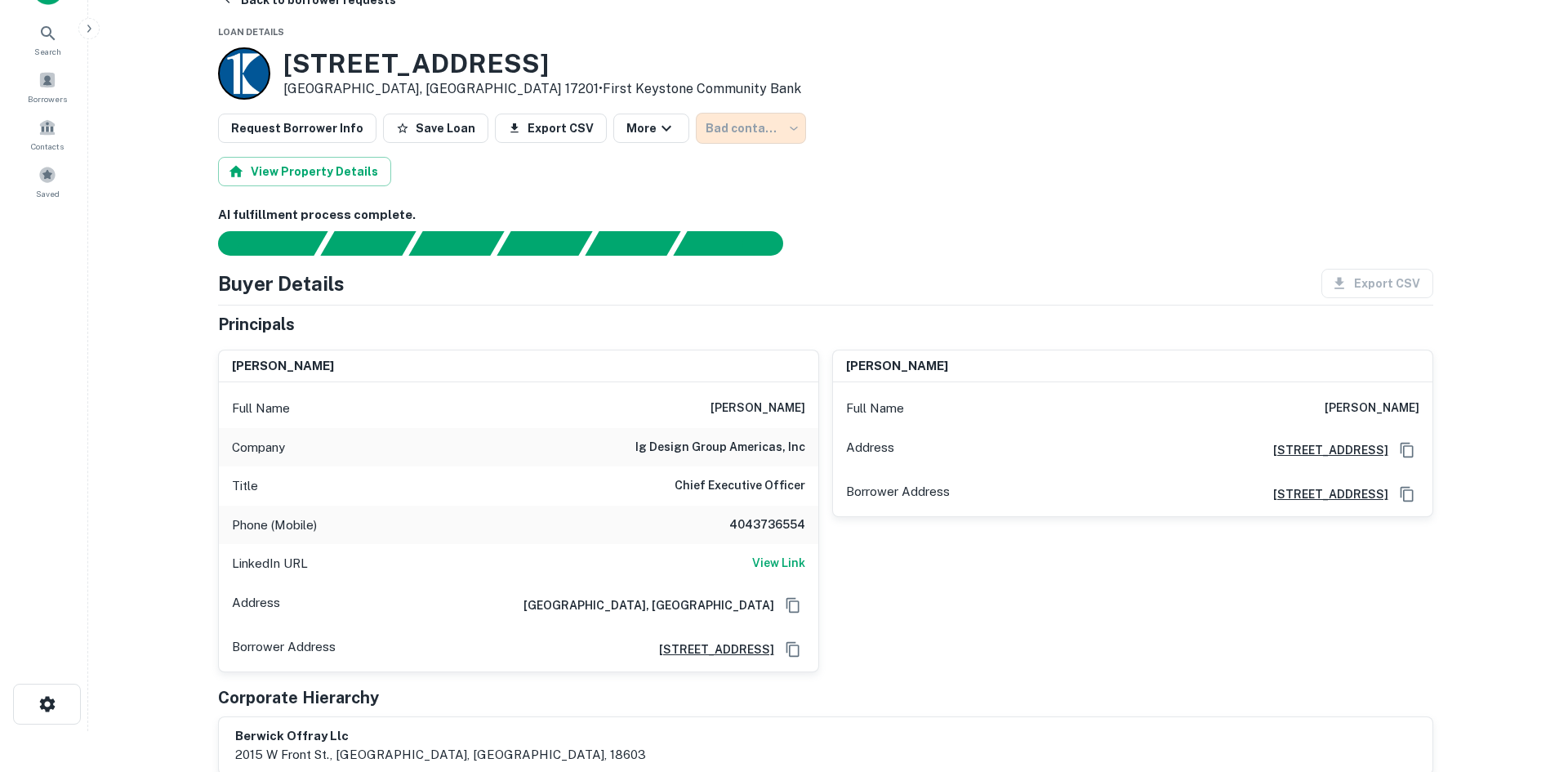
scroll to position [0, 0]
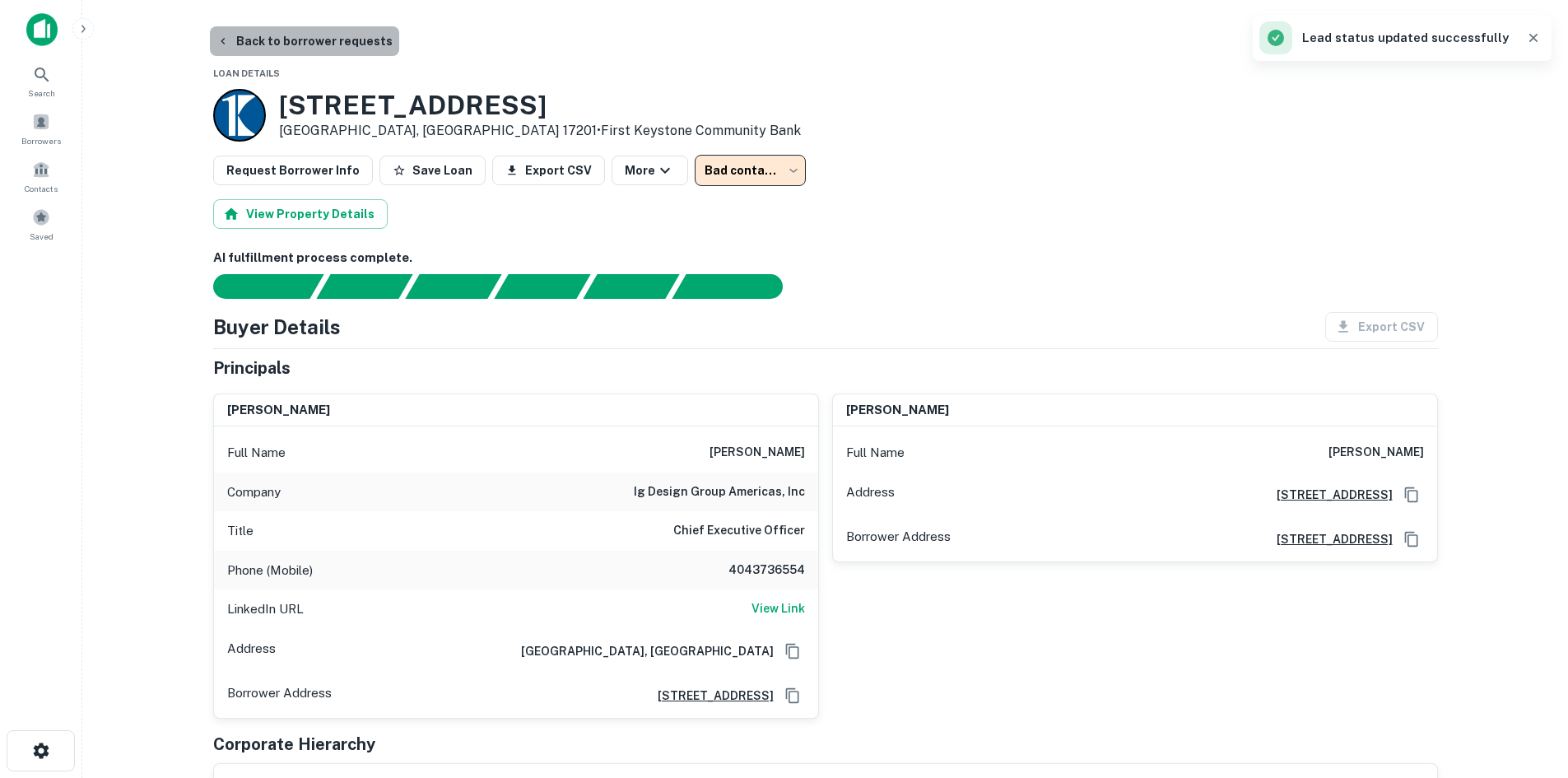
click at [345, 46] on button "Back to borrower requests" at bounding box center [304, 41] width 190 height 30
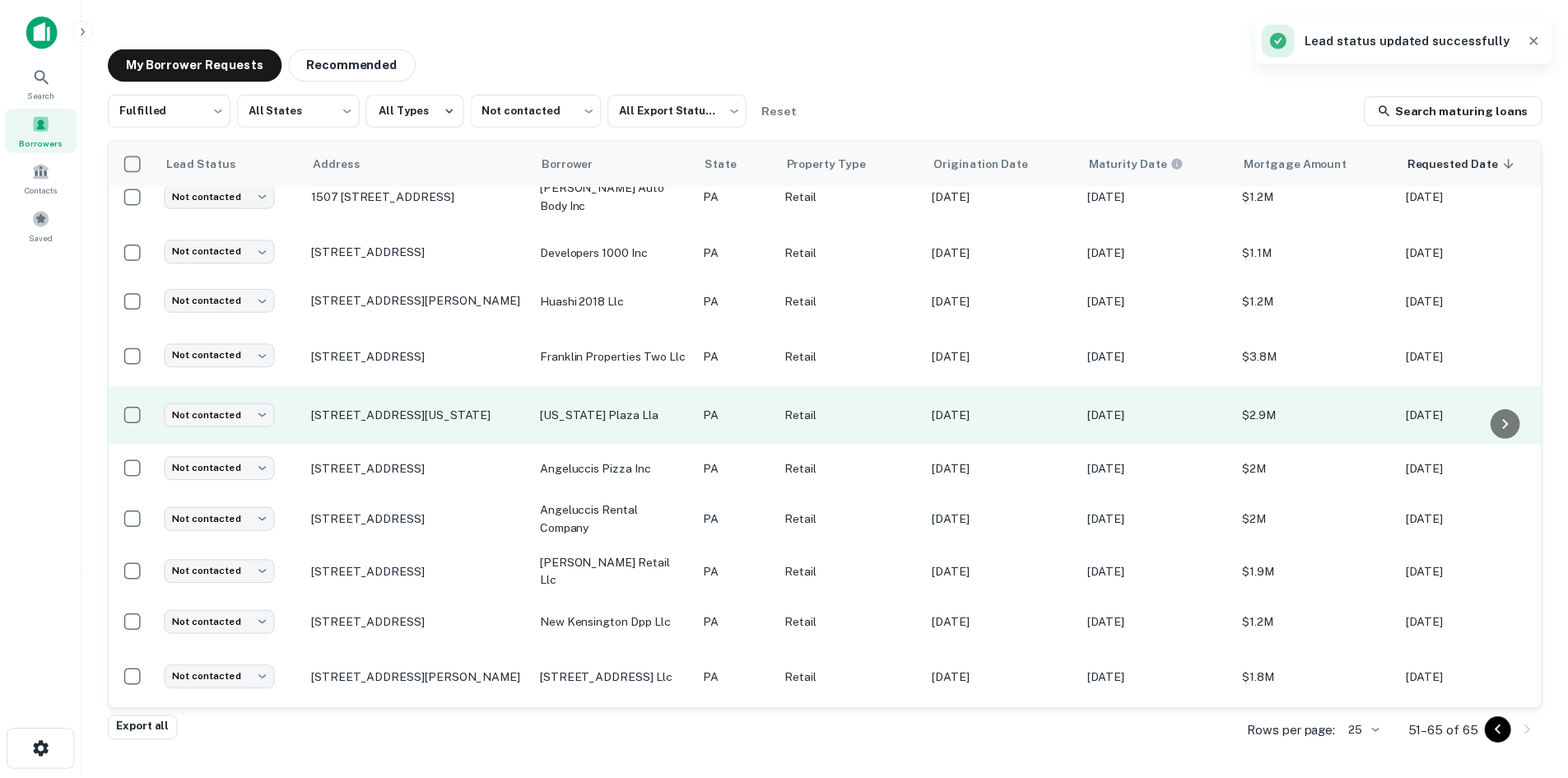
scroll to position [285, 0]
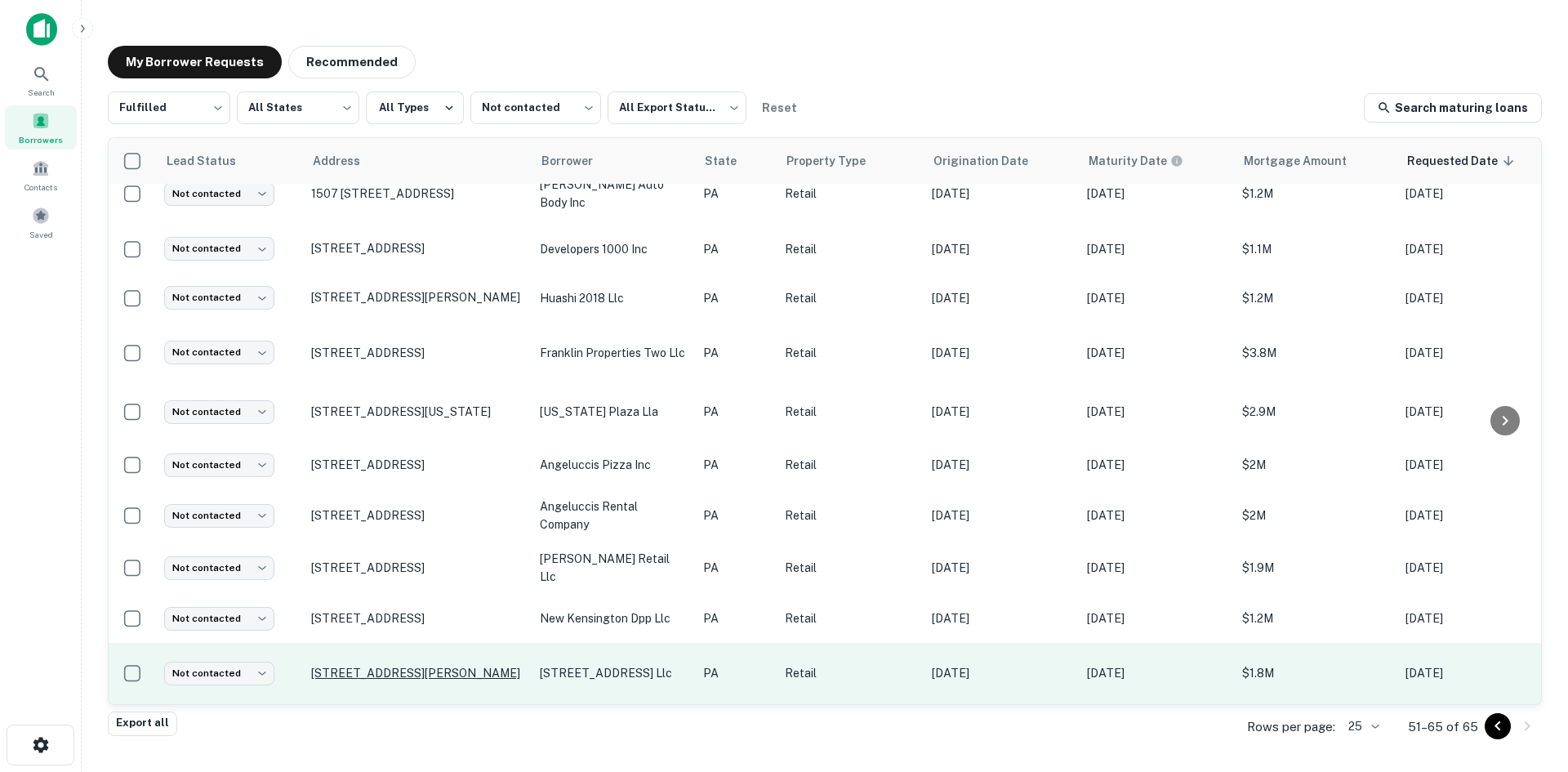
click at [400, 665] on p "2701 Macarthur Rd Whitehall, PA 18052" at bounding box center [417, 673] width 212 height 14
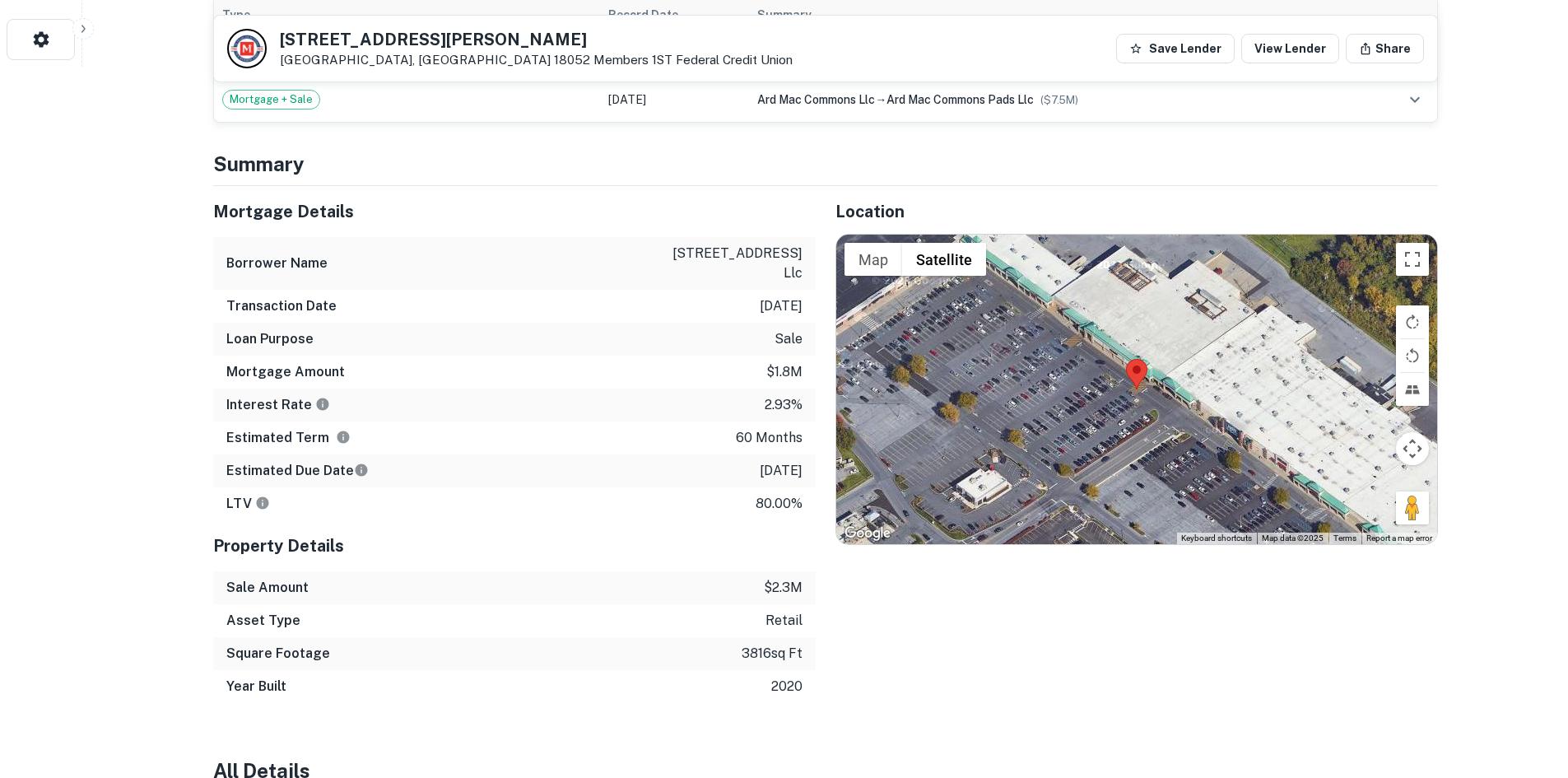
scroll to position [741, 0]
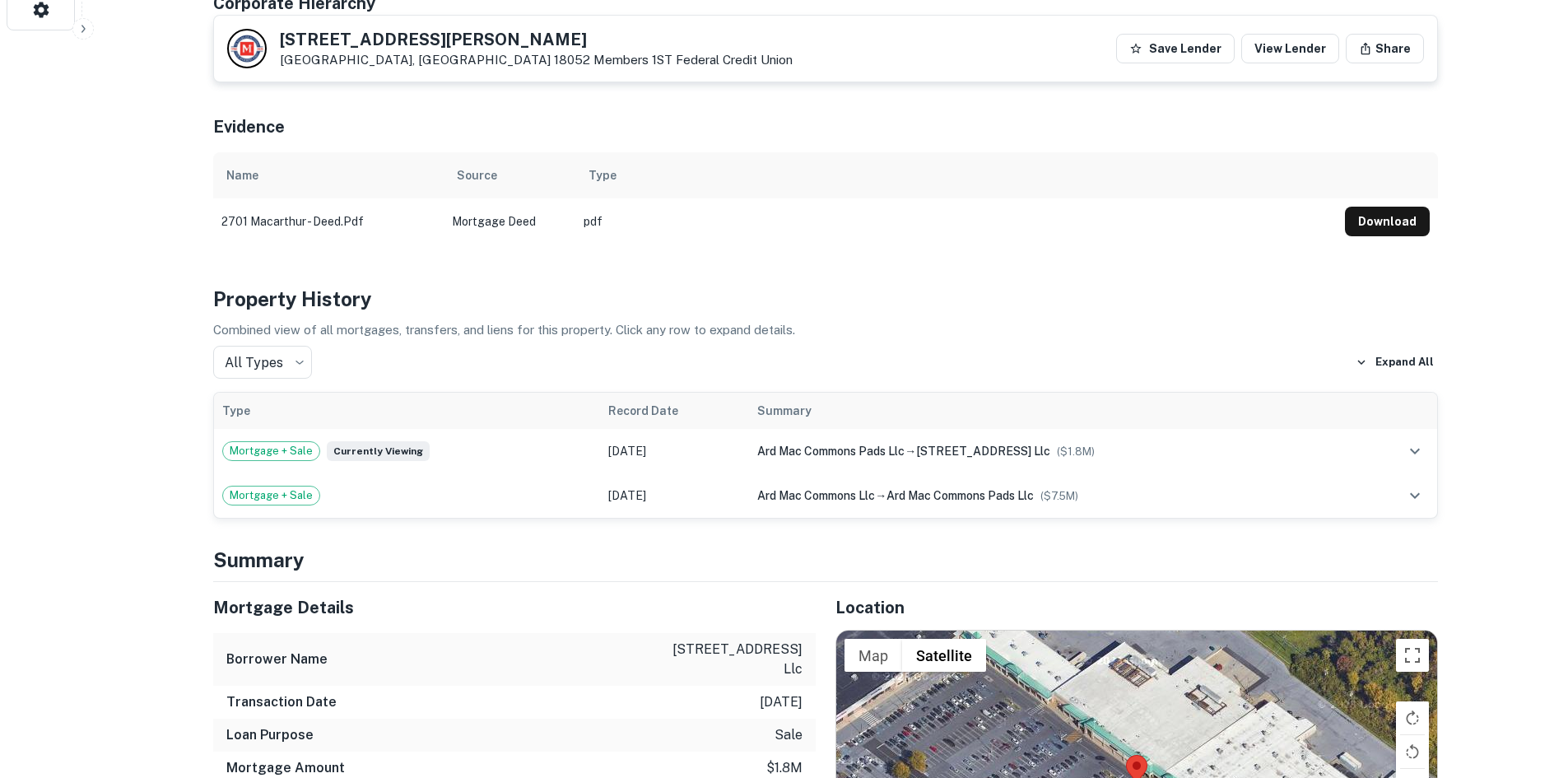
drag, startPoint x: 1418, startPoint y: 475, endPoint x: 1441, endPoint y: 491, distance: 28.0
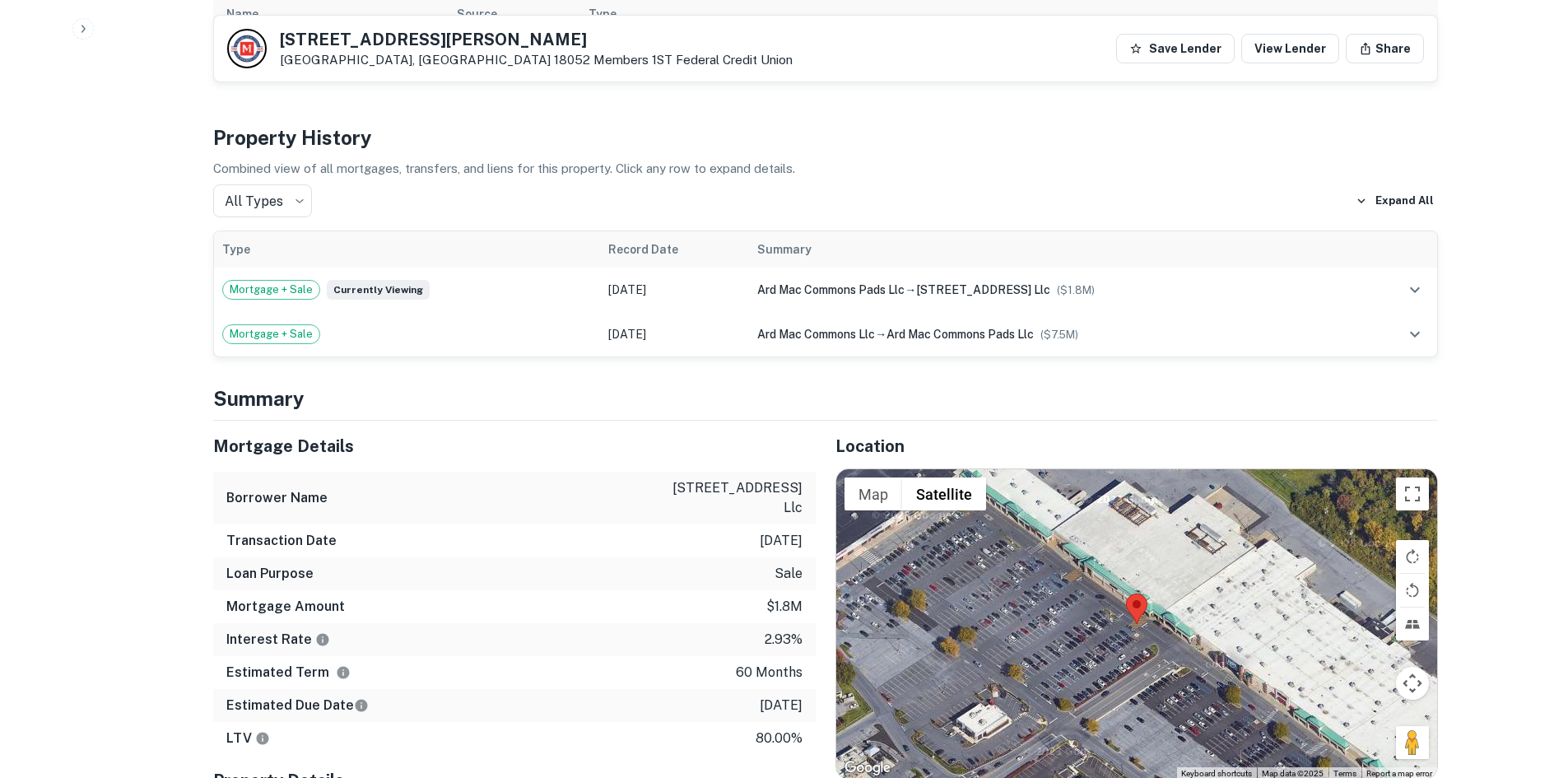
scroll to position [1317, 0]
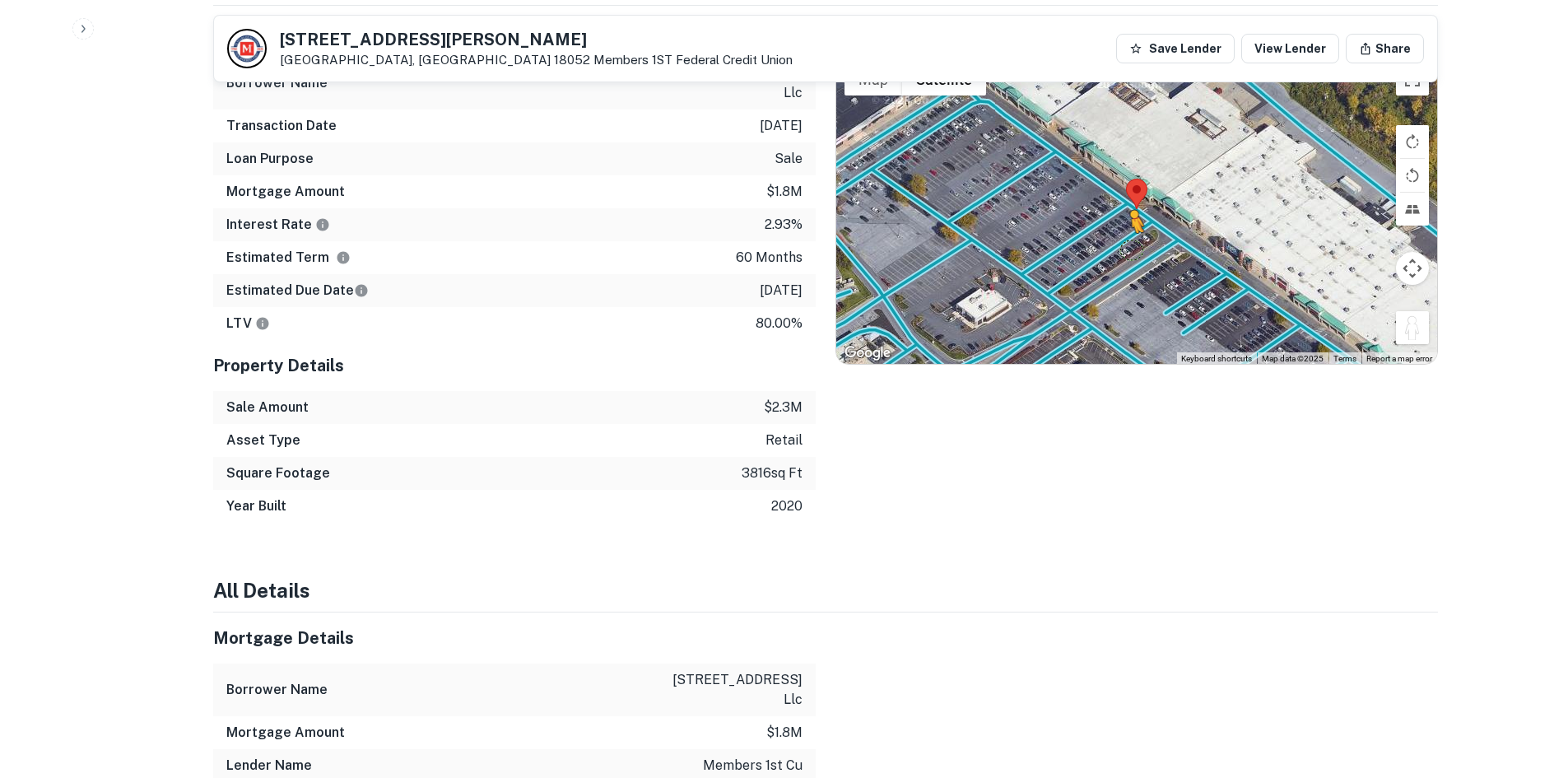
drag, startPoint x: 1412, startPoint y: 312, endPoint x: 1086, endPoint y: 233, distance: 335.4
click at [1086, 233] on div "To activate drag with keyboard, press Alt + Enter. Once in keyboard drag state,…" at bounding box center [1137, 210] width 601 height 310
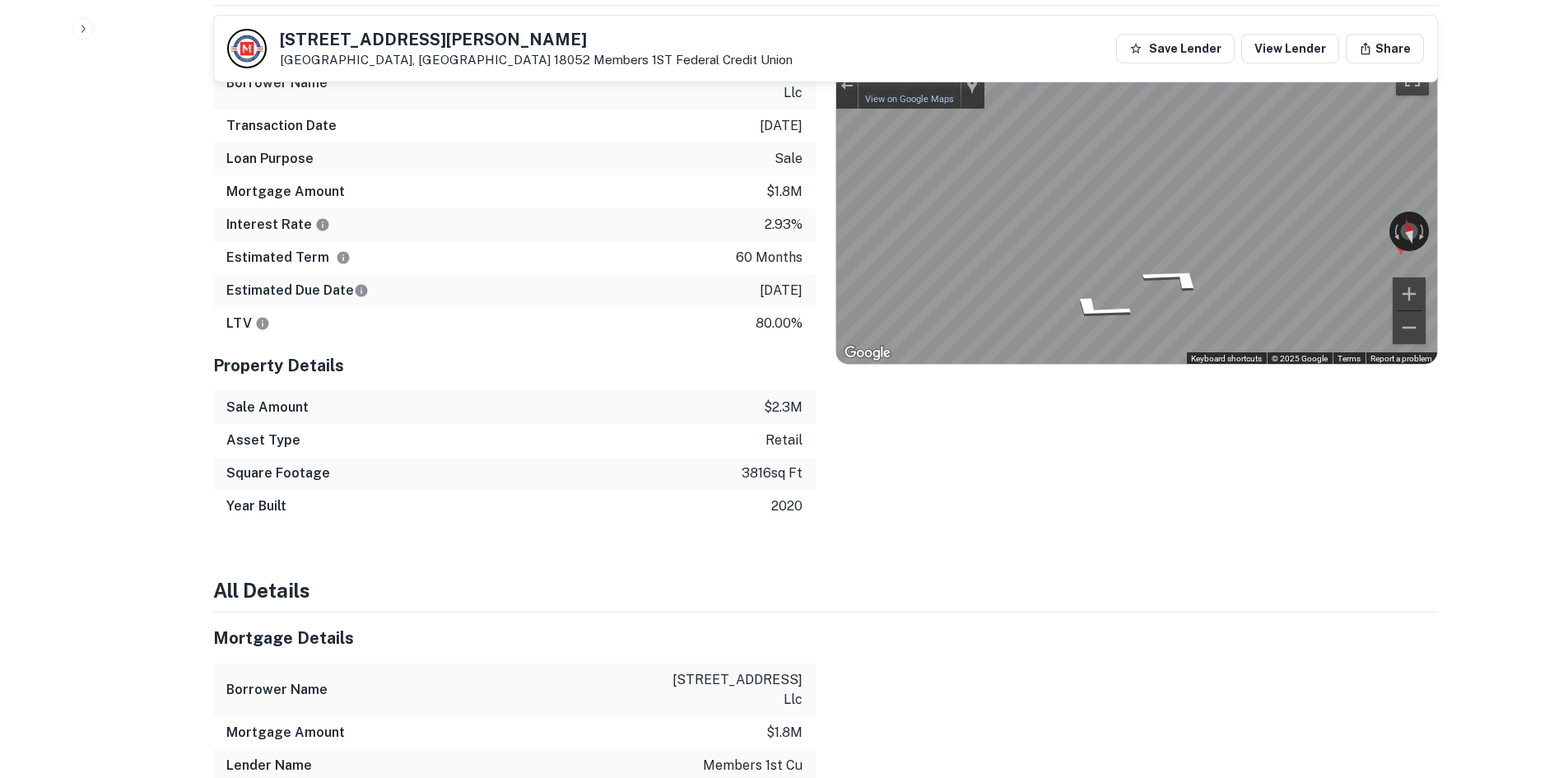
click at [656, 183] on div "Mortgage Details Borrower Name 2701 macarthur road llc Transaction Date 8/1/202…" at bounding box center [815, 263] width 1245 height 517
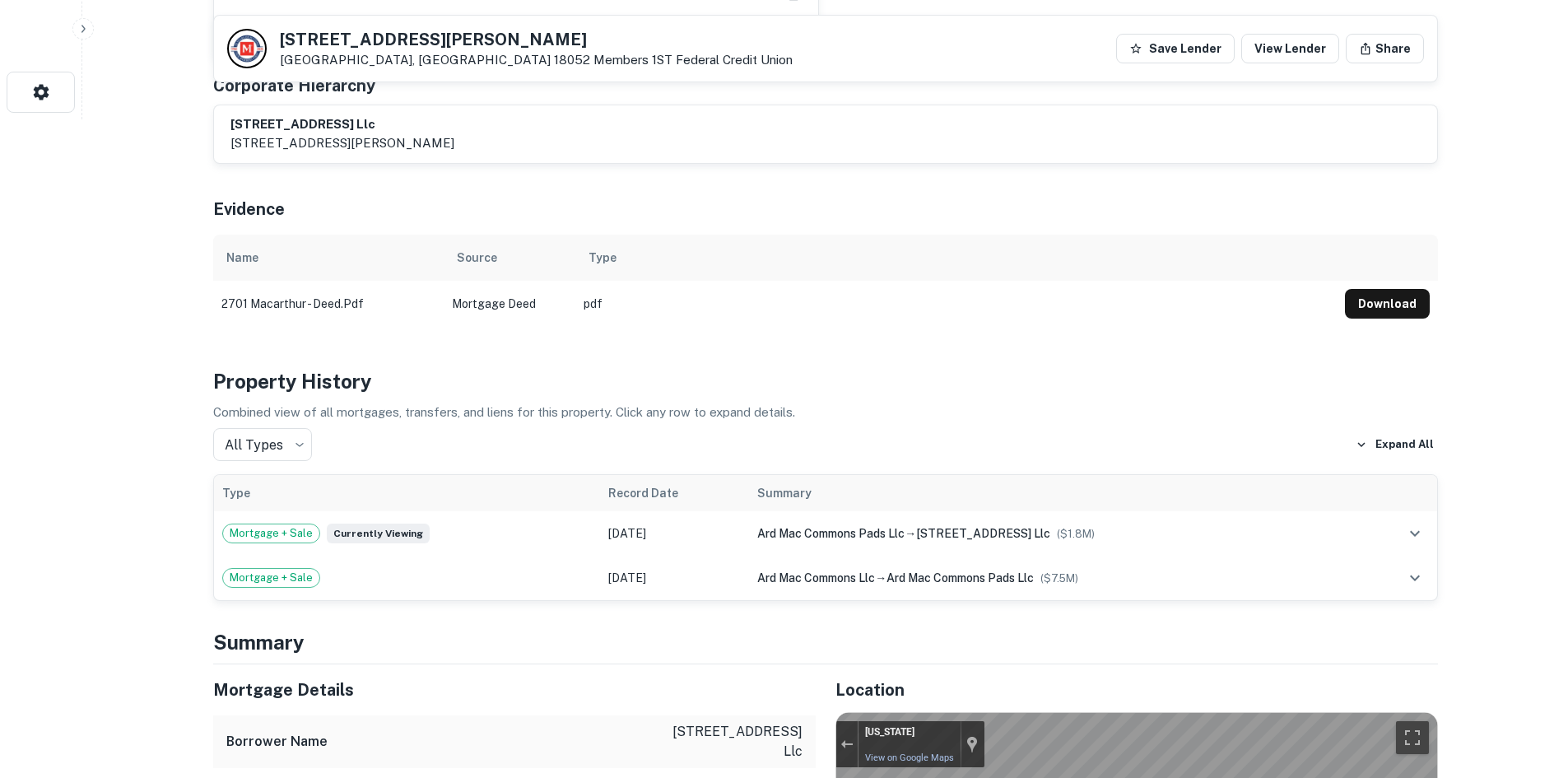
scroll to position [165, 0]
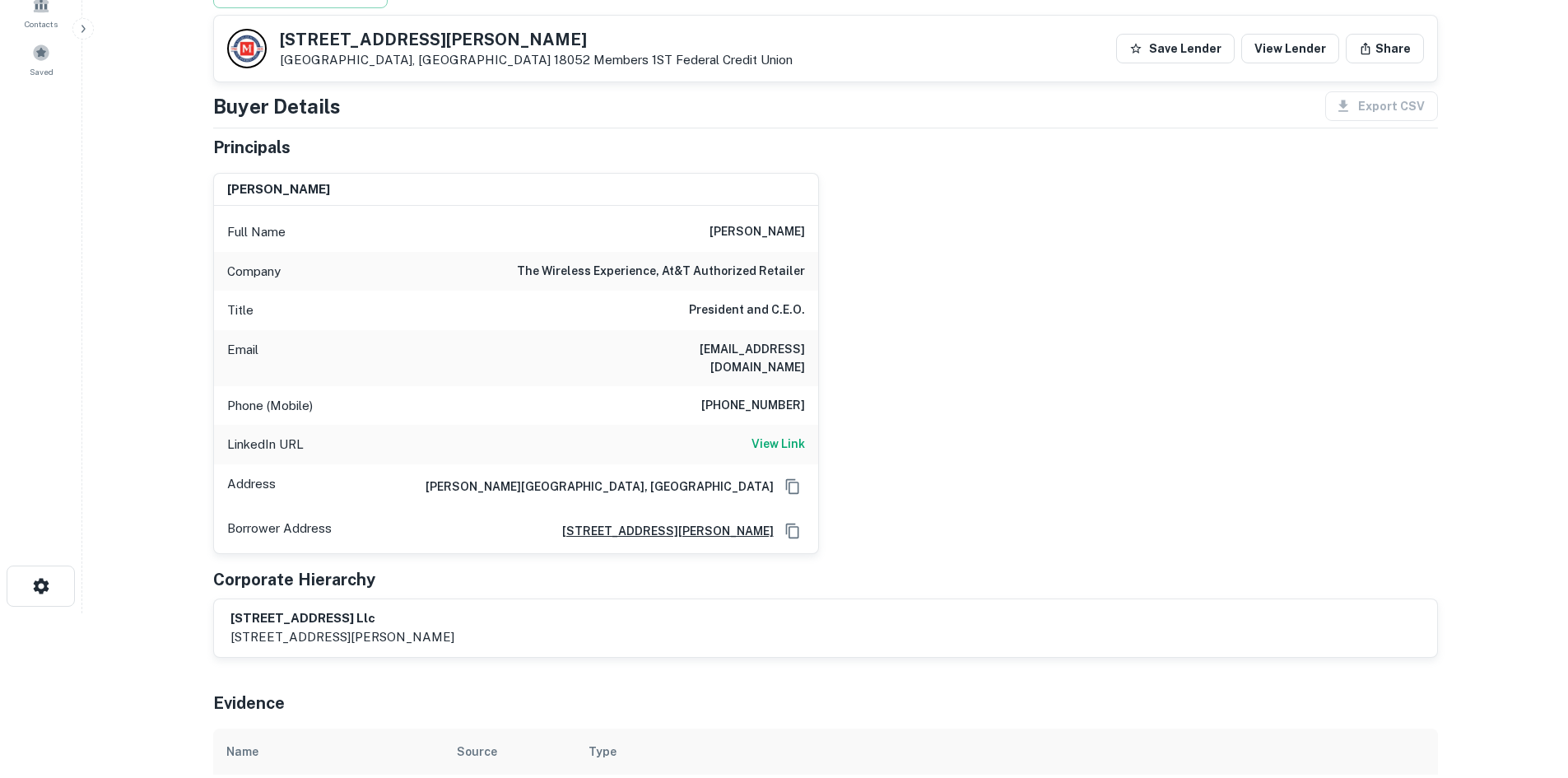
click at [766, 396] on h6 "609-319-3800" at bounding box center [753, 406] width 104 height 20
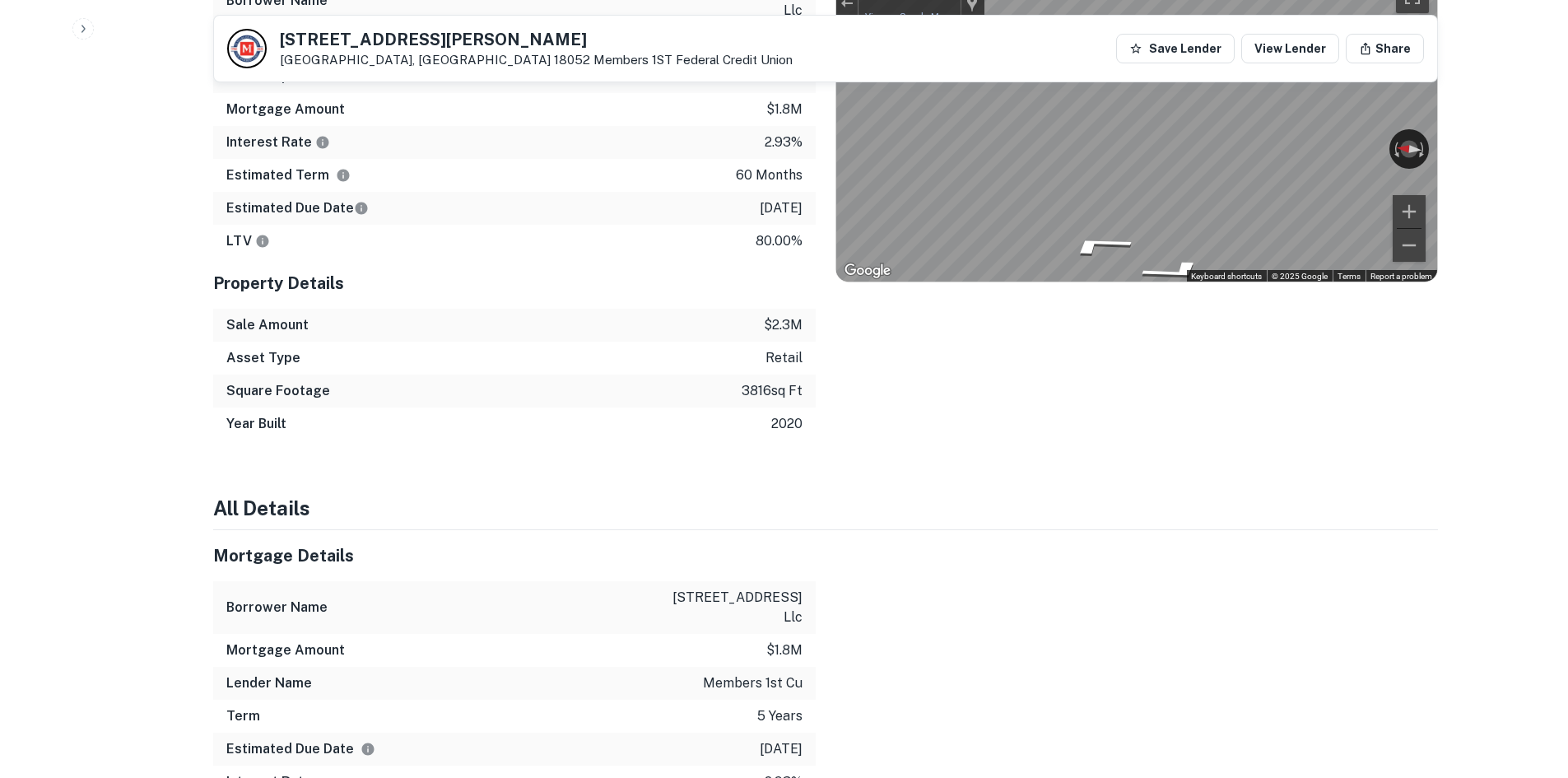
scroll to position [1355, 0]
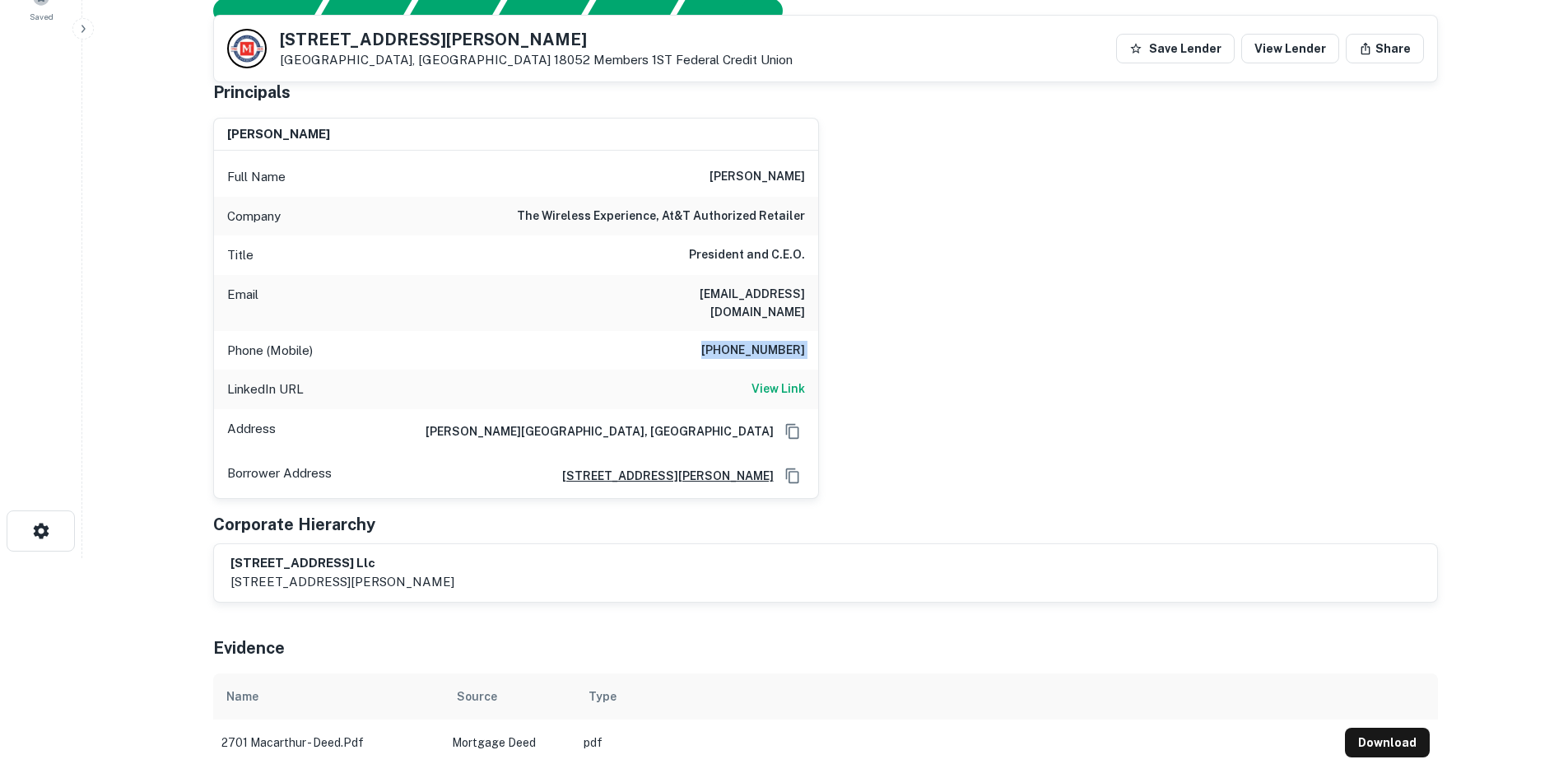
scroll to position [202, 0]
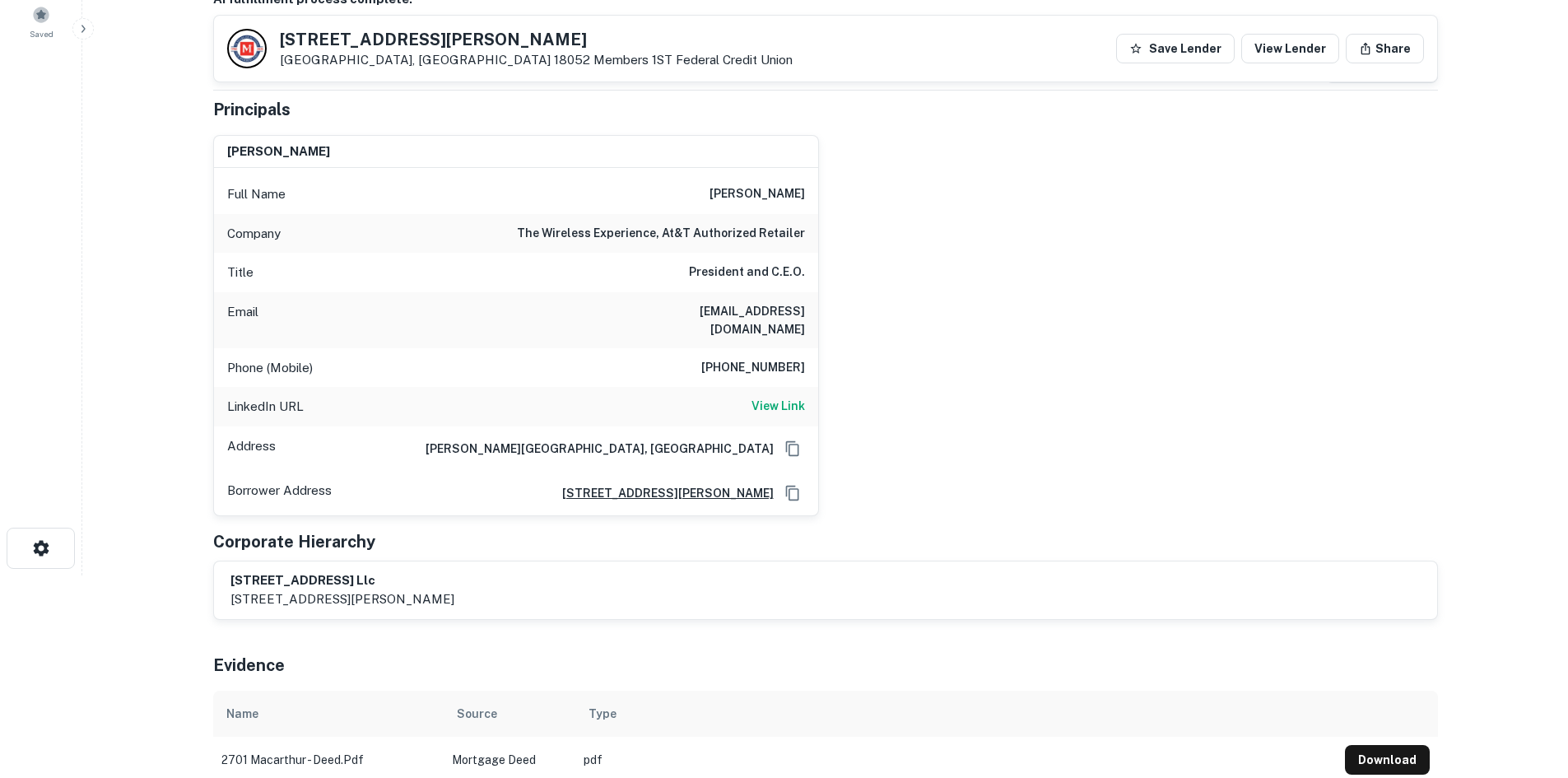
click at [798, 387] on div "LinkedIn URL View Link" at bounding box center [516, 406] width 604 height 39
click at [778, 397] on h6 "View Link" at bounding box center [778, 406] width 54 height 18
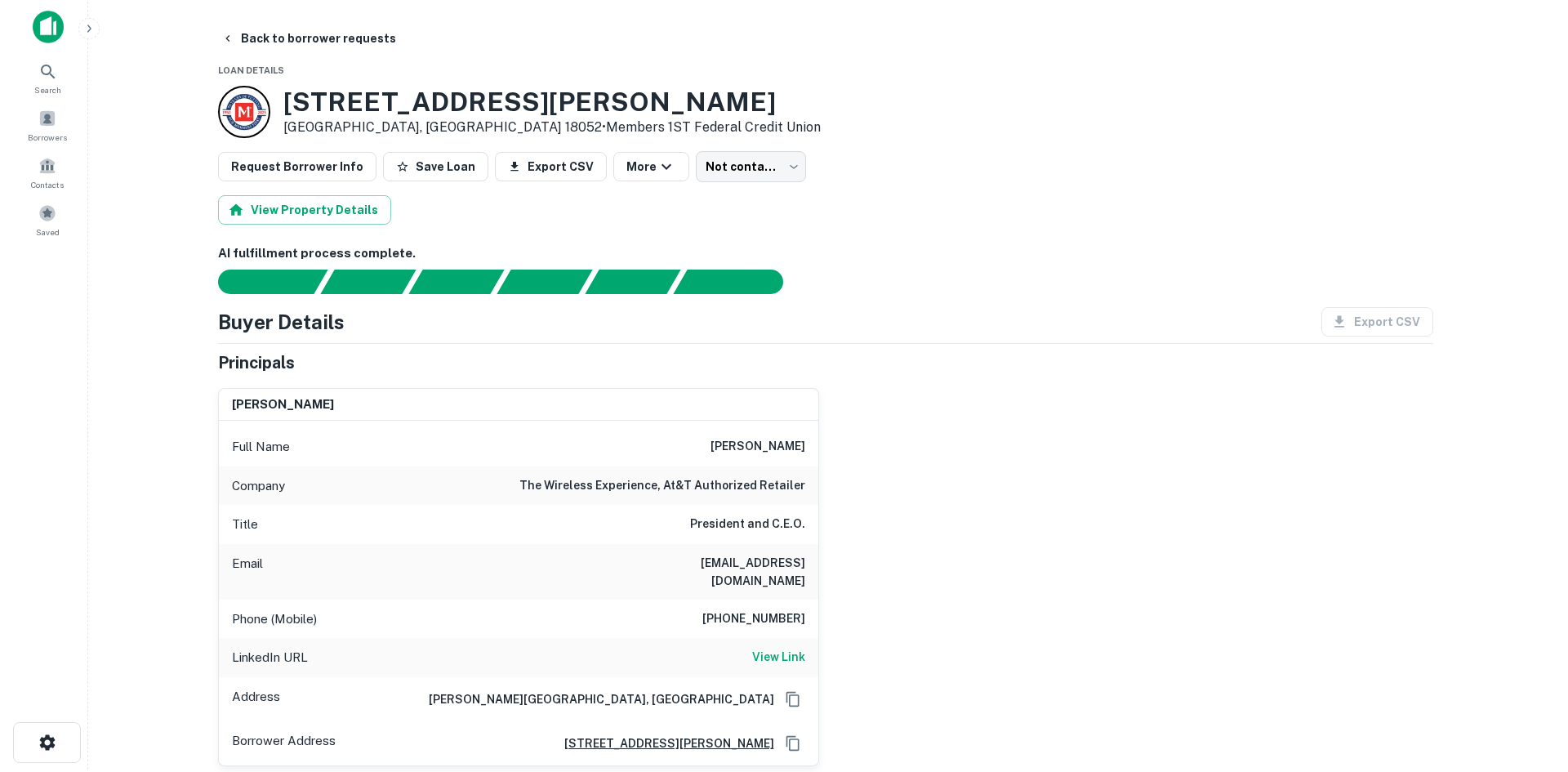
scroll to position [0, 0]
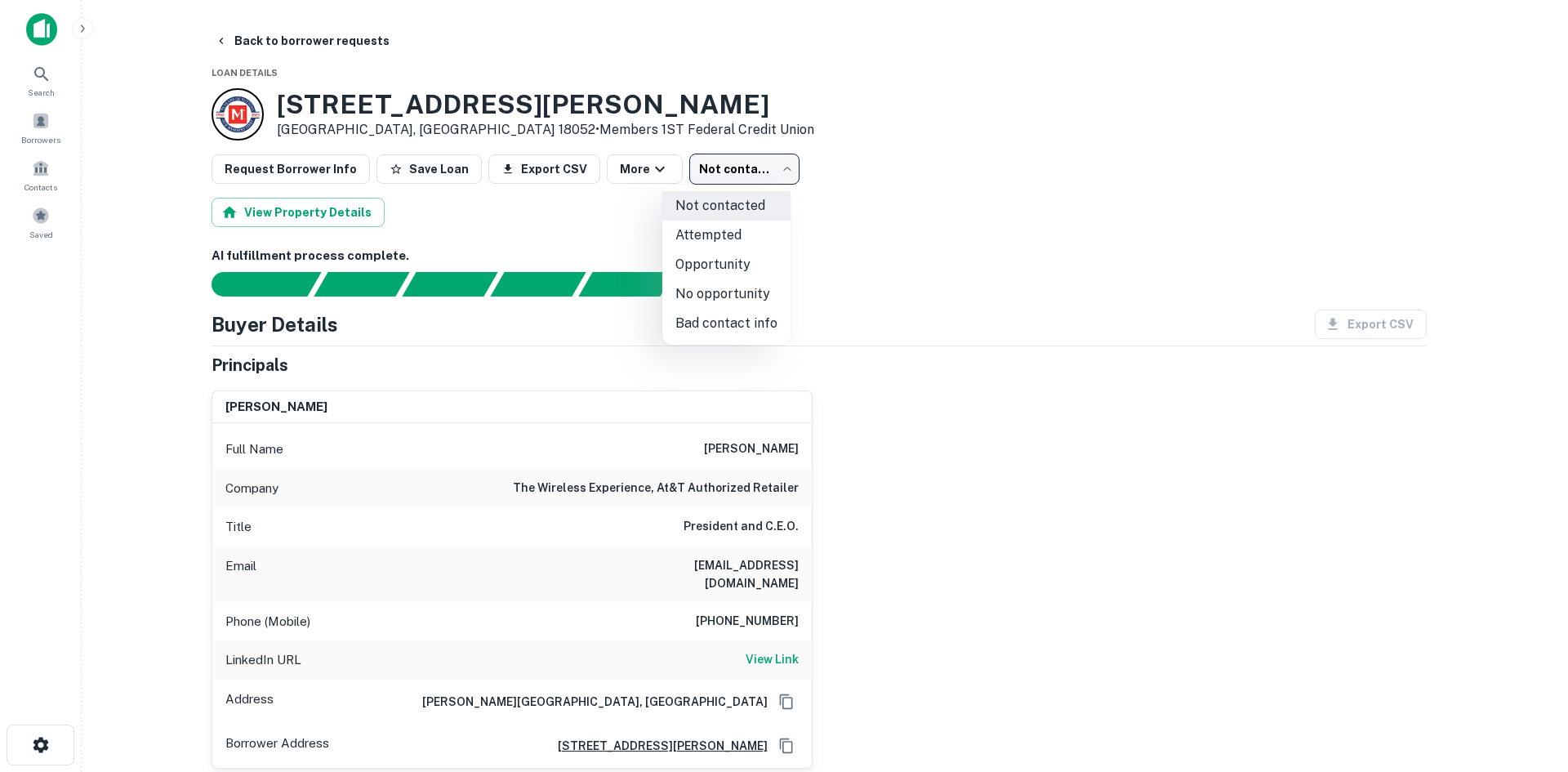
click at [726, 175] on body "Search Borrowers Contacts Saved Back to borrower requests Loan Details 2701 Mac…" at bounding box center [784, 386] width 1568 height 772
click at [704, 316] on li "Bad contact info" at bounding box center [727, 324] width 128 height 30
type input "**********"
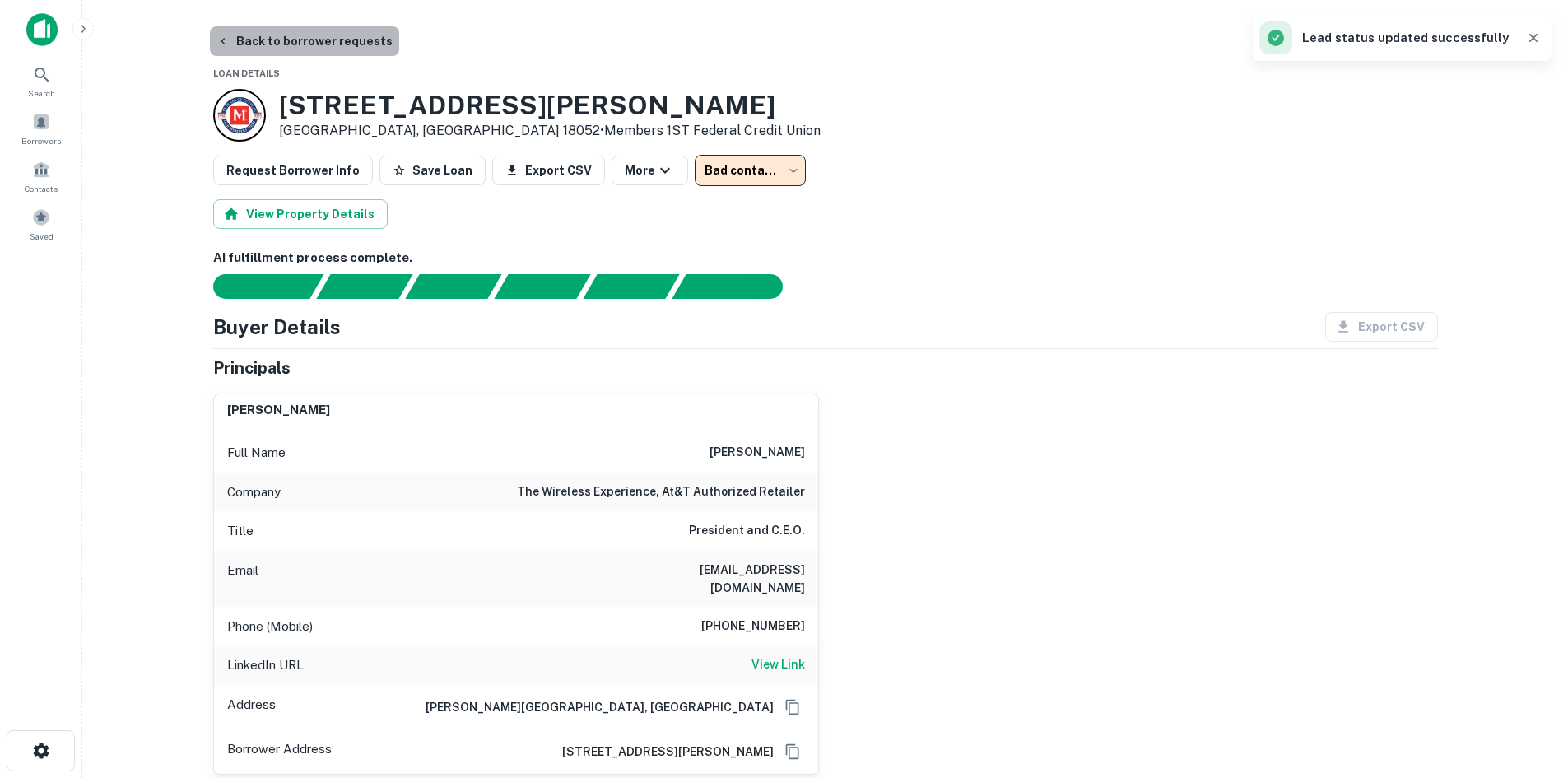
click at [349, 34] on button "Back to borrower requests" at bounding box center [304, 41] width 190 height 30
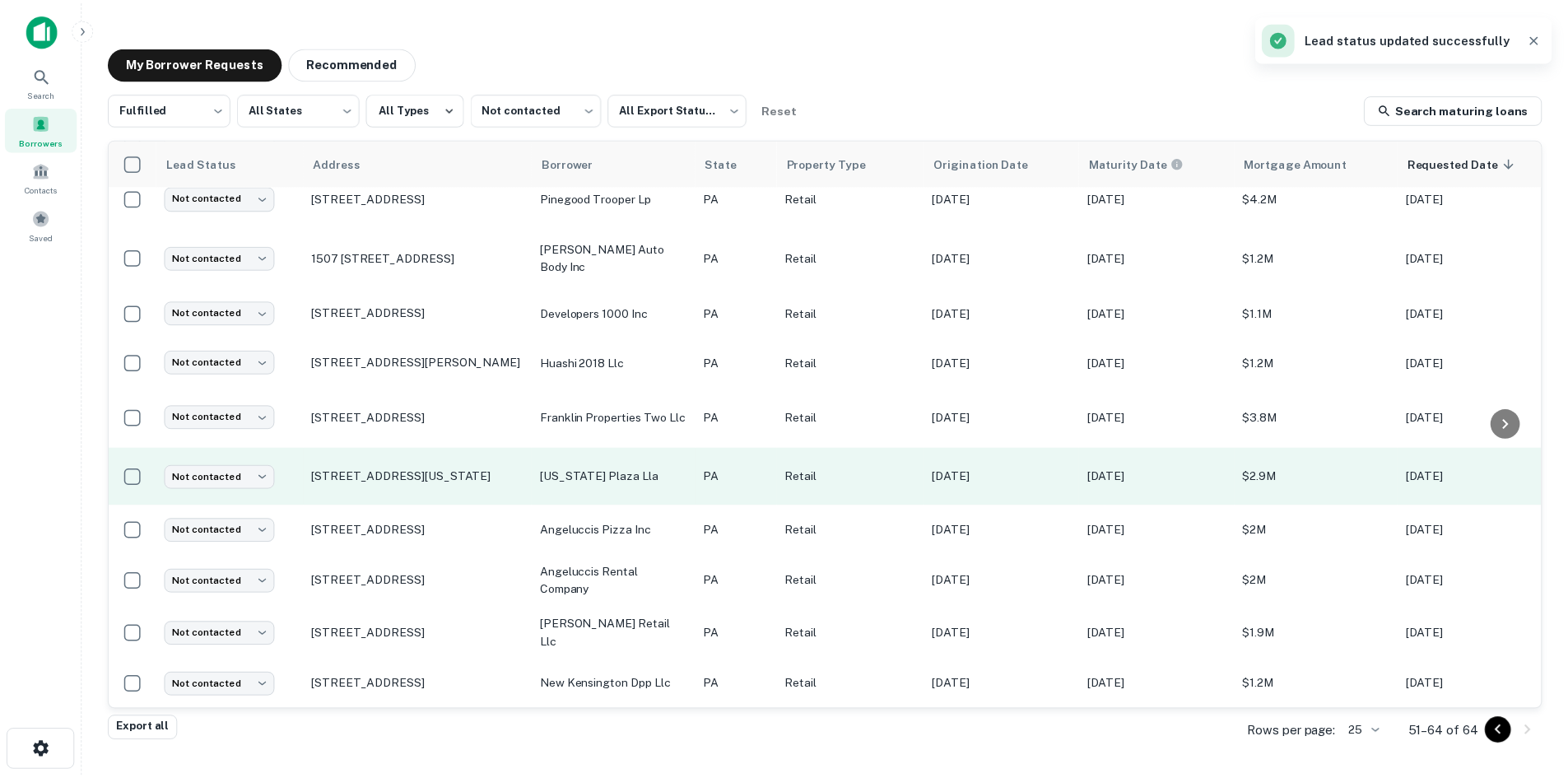
scroll to position [223, 0]
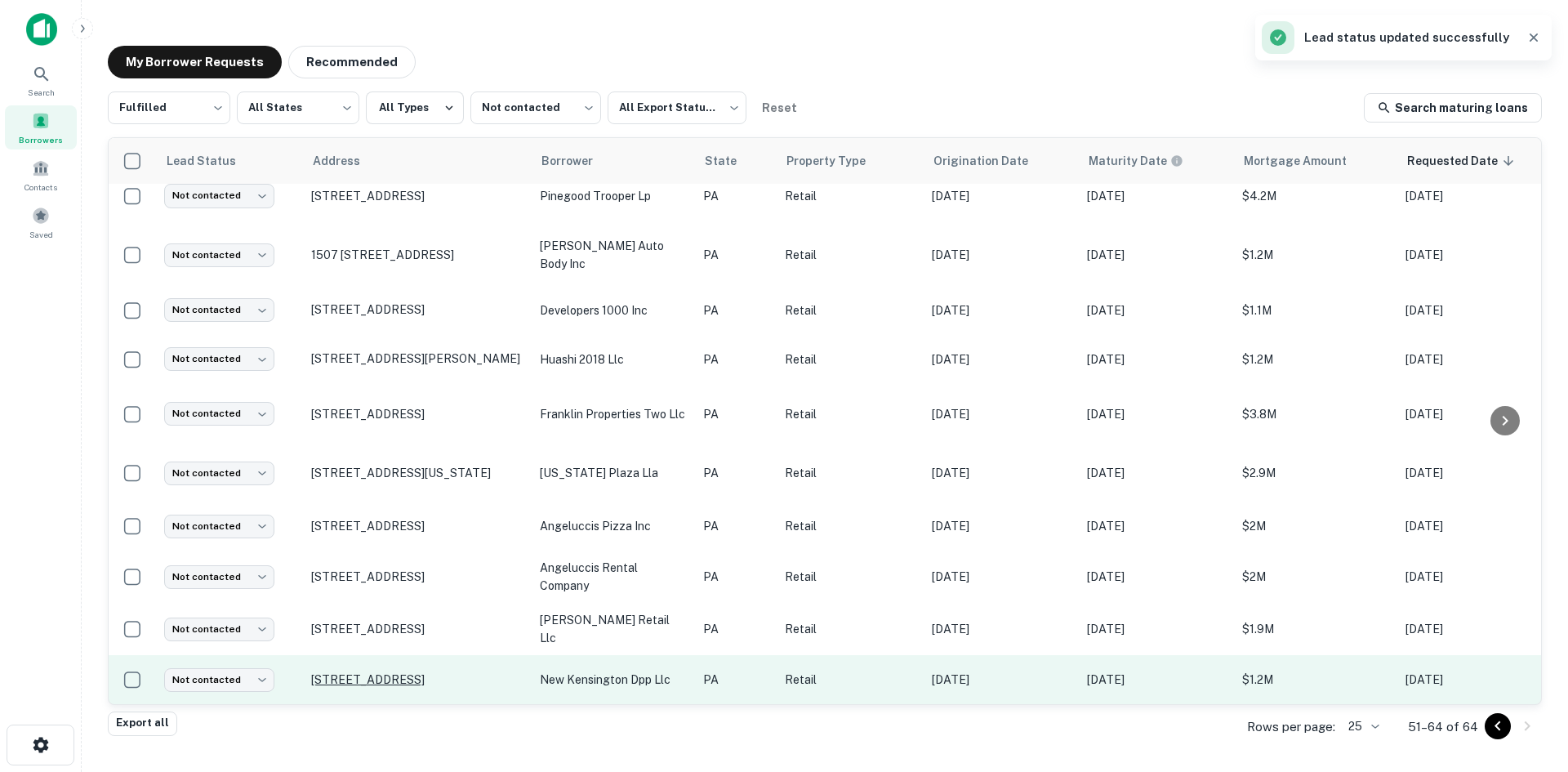
click at [426, 673] on p "4500 7th Street Rd New Kensington, PA 15068" at bounding box center [417, 680] width 212 height 14
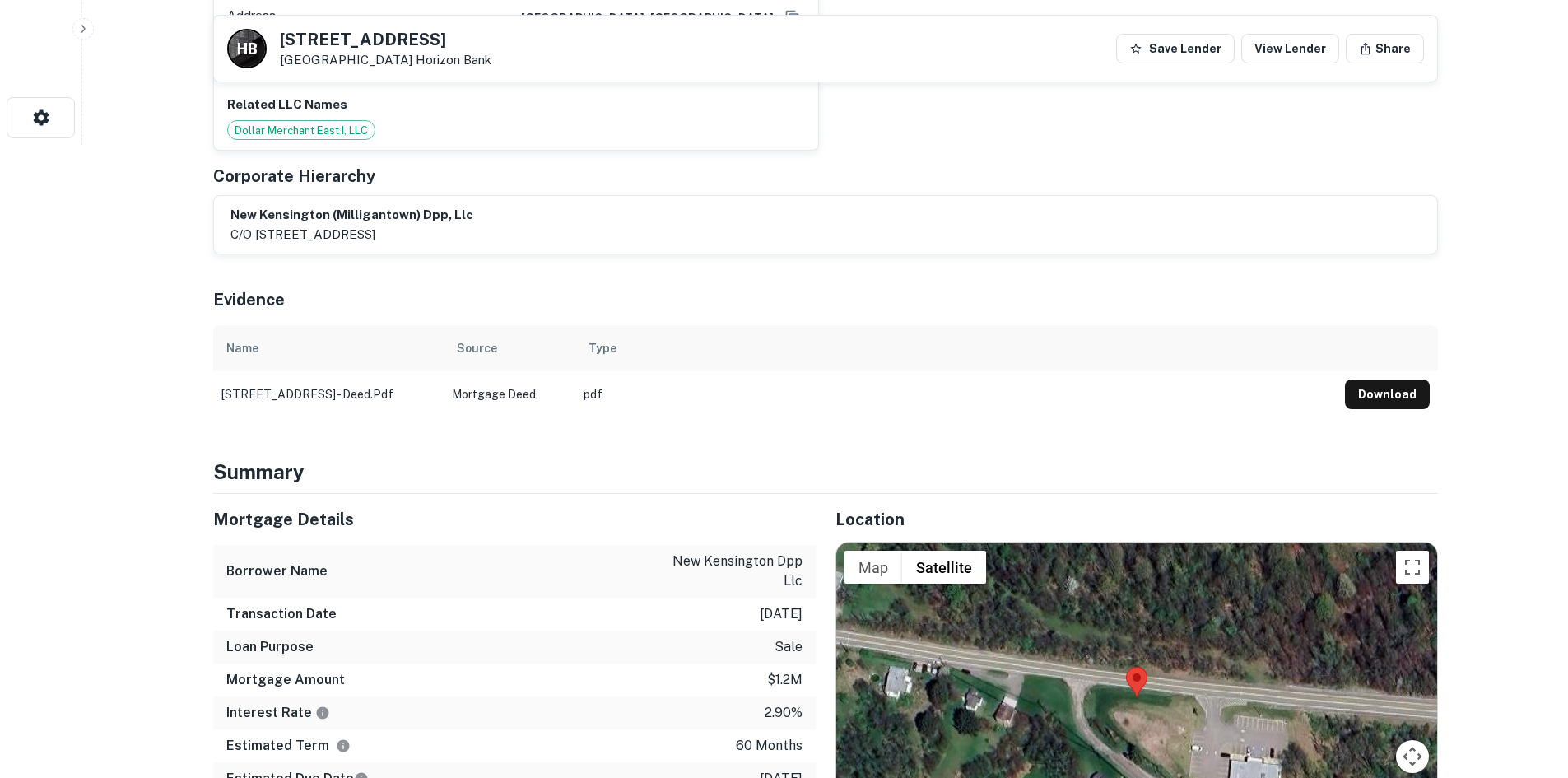
scroll to position [906, 0]
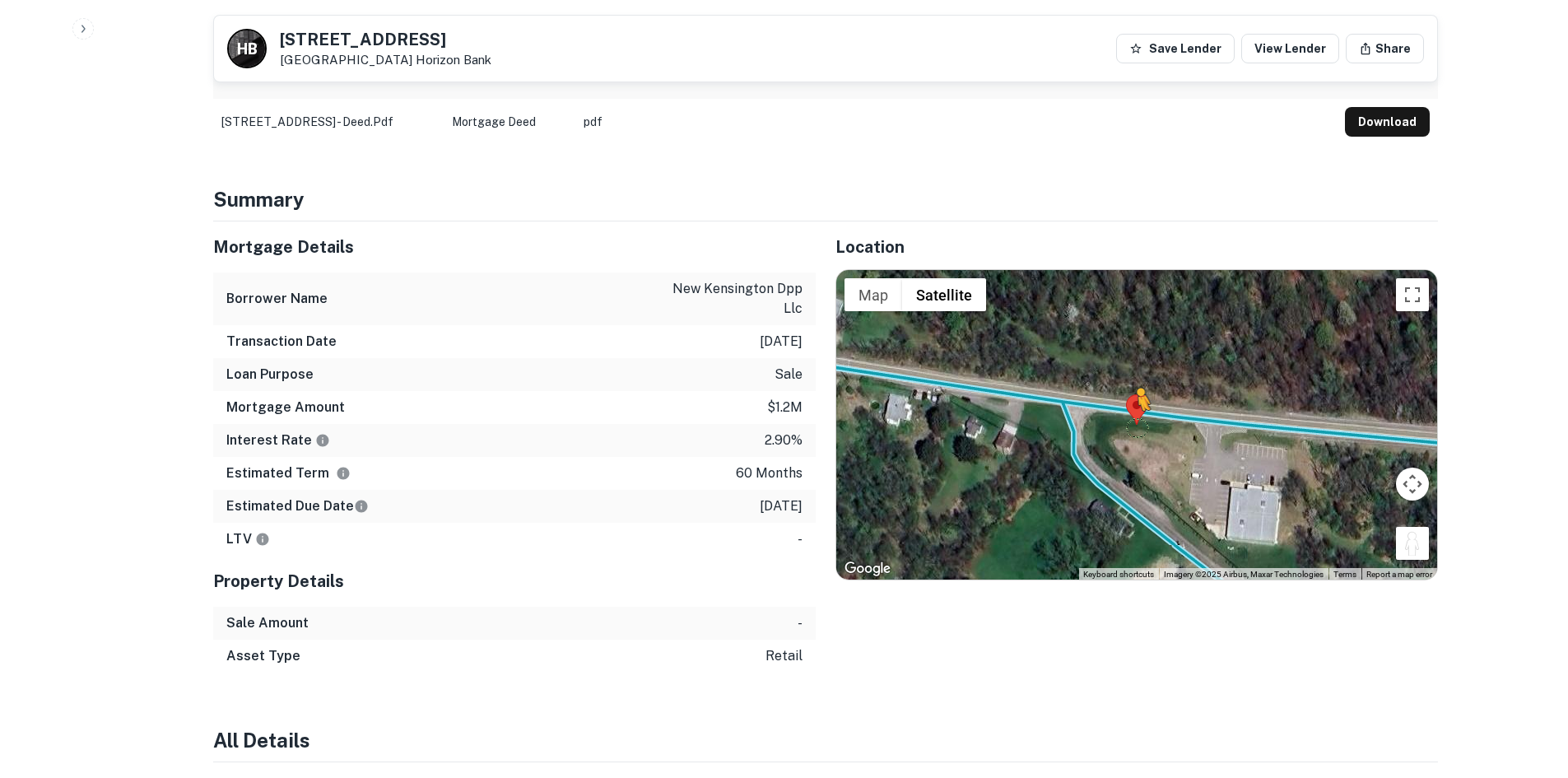
drag, startPoint x: 1406, startPoint y: 525, endPoint x: 1129, endPoint y: 400, distance: 303.9
click at [1129, 400] on div "To activate drag with keyboard, press Alt + Enter. Once in keyboard drag state,…" at bounding box center [1137, 425] width 601 height 310
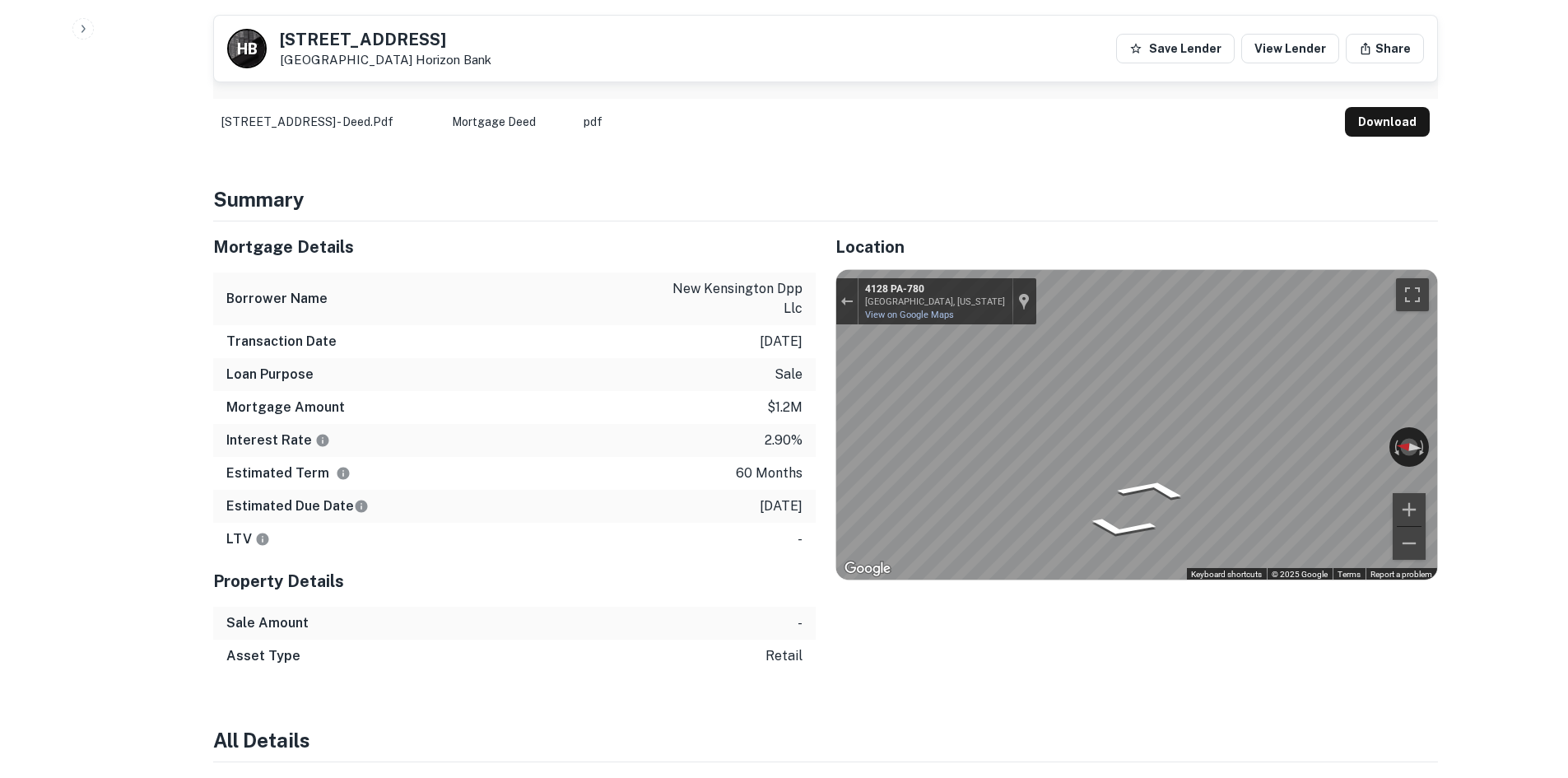
click at [755, 449] on div "Mortgage Details Borrower Name new kensington dpp llc Transaction Date 8/2/2021…" at bounding box center [815, 446] width 1245 height 451
click at [760, 419] on div "Mortgage Details Borrower Name new kensington dpp llc Transaction Date 8/2/2021…" at bounding box center [815, 446] width 1245 height 451
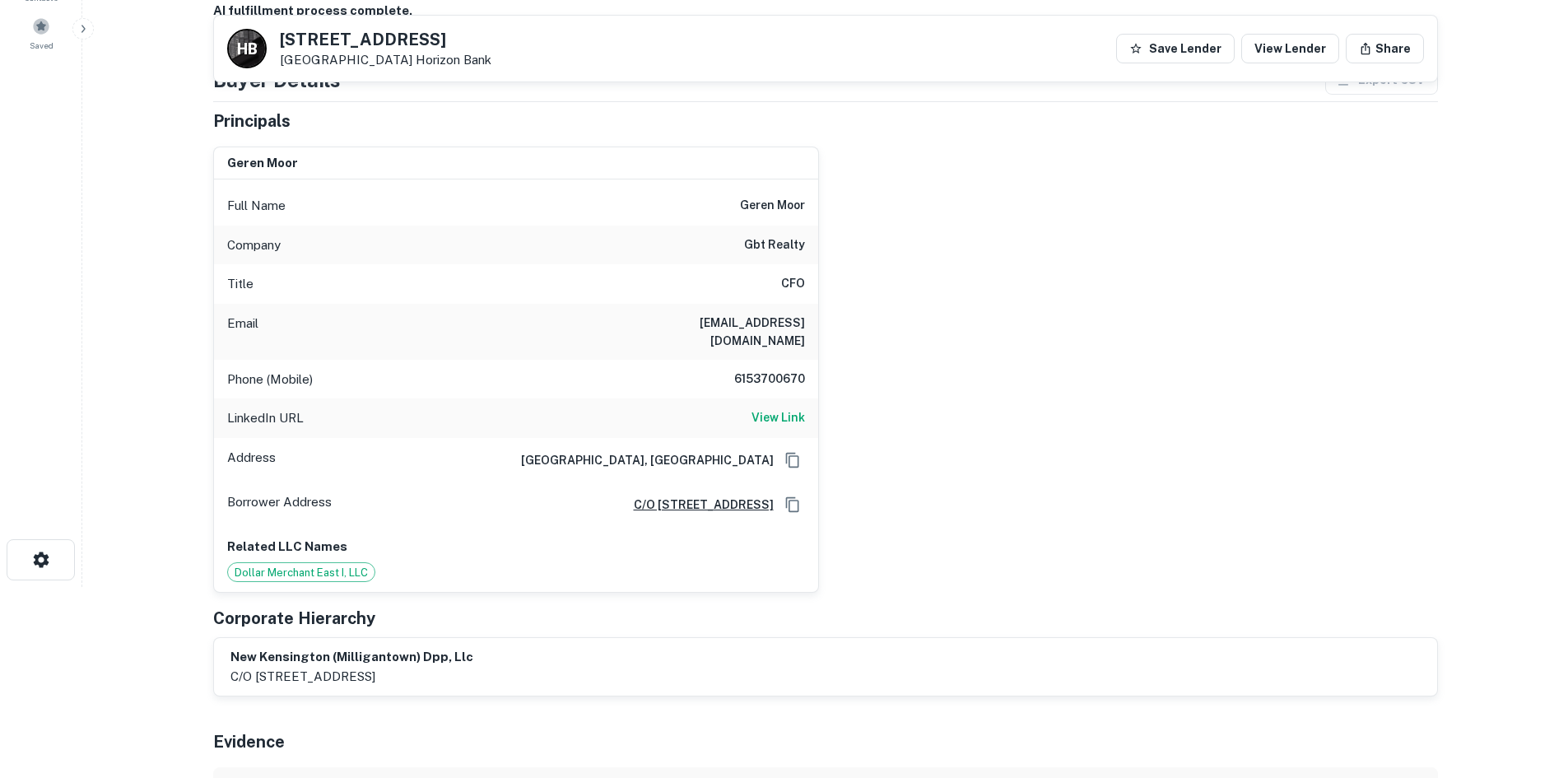
scroll to position [247, 0]
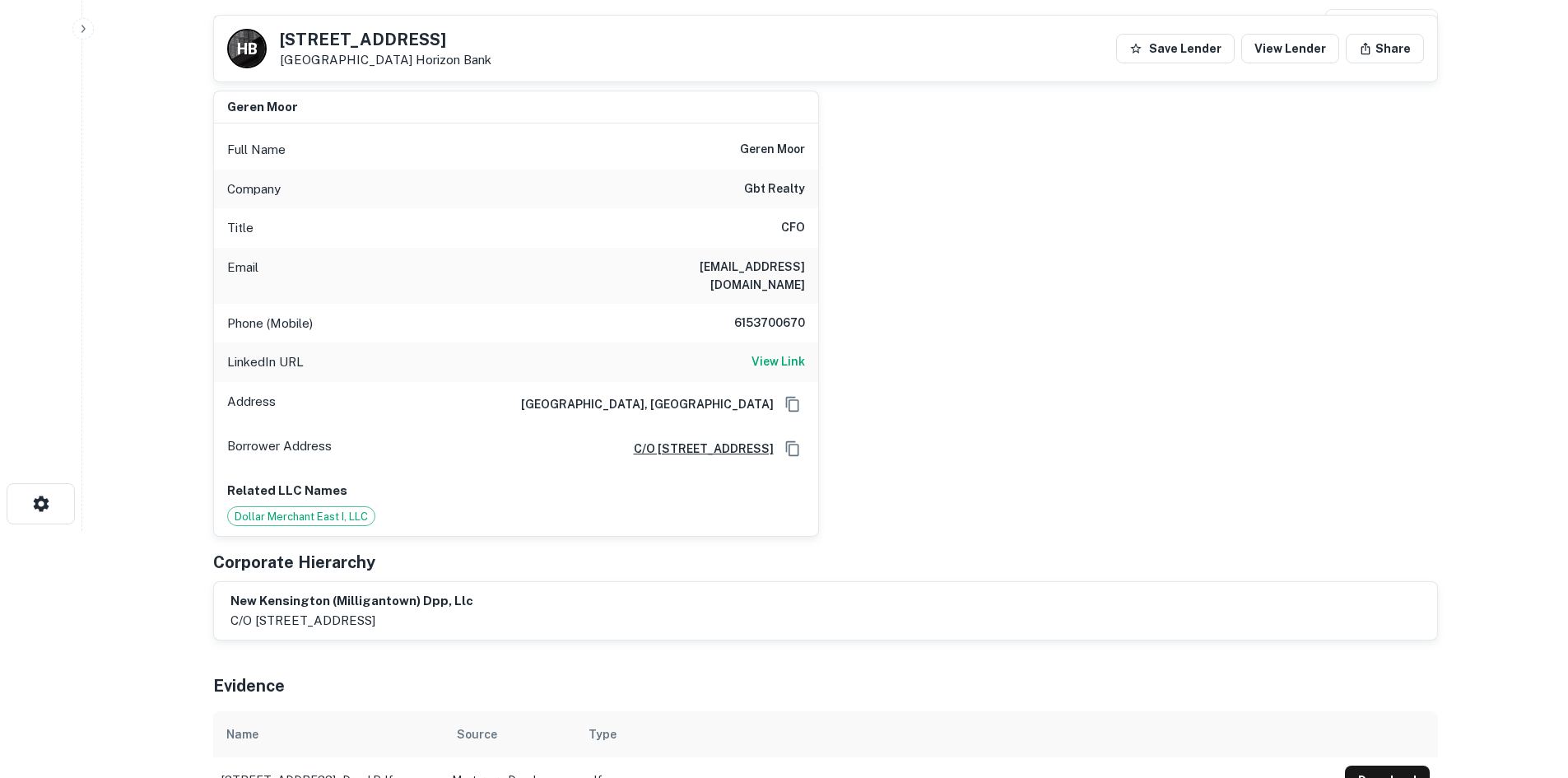
drag, startPoint x: 745, startPoint y: 270, endPoint x: 745, endPoint y: 286, distance: 16.0
click at [745, 270] on h6 "gmoor@gbtrealty.com" at bounding box center [706, 276] width 198 height 36
click at [745, 313] on h6 "6153700670" at bounding box center [755, 323] width 98 height 20
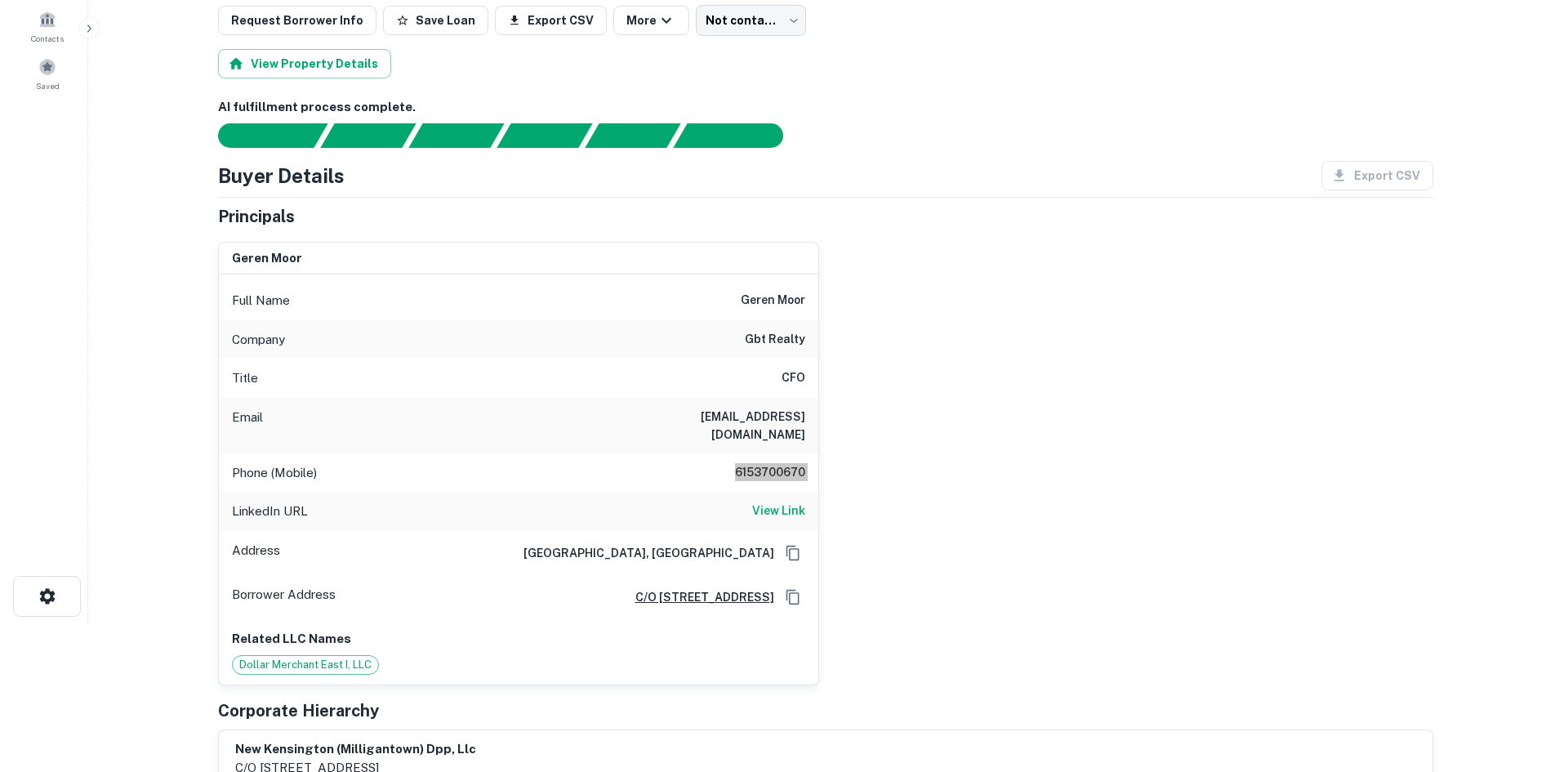
scroll to position [0, 0]
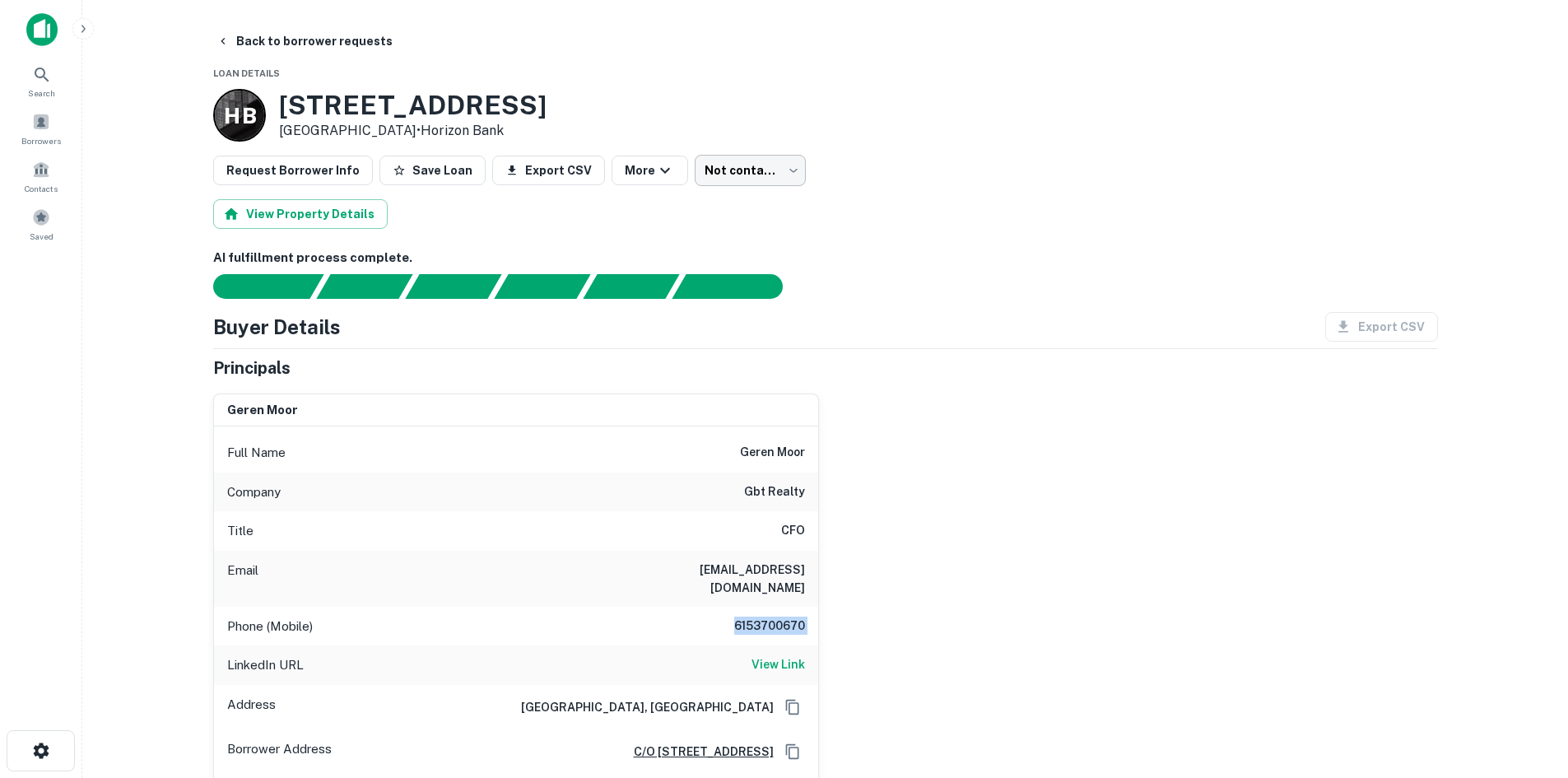
click at [765, 160] on body "Search Borrowers Contacts Saved Back to borrower requests Loan Details H B 4500…" at bounding box center [784, 389] width 1568 height 778
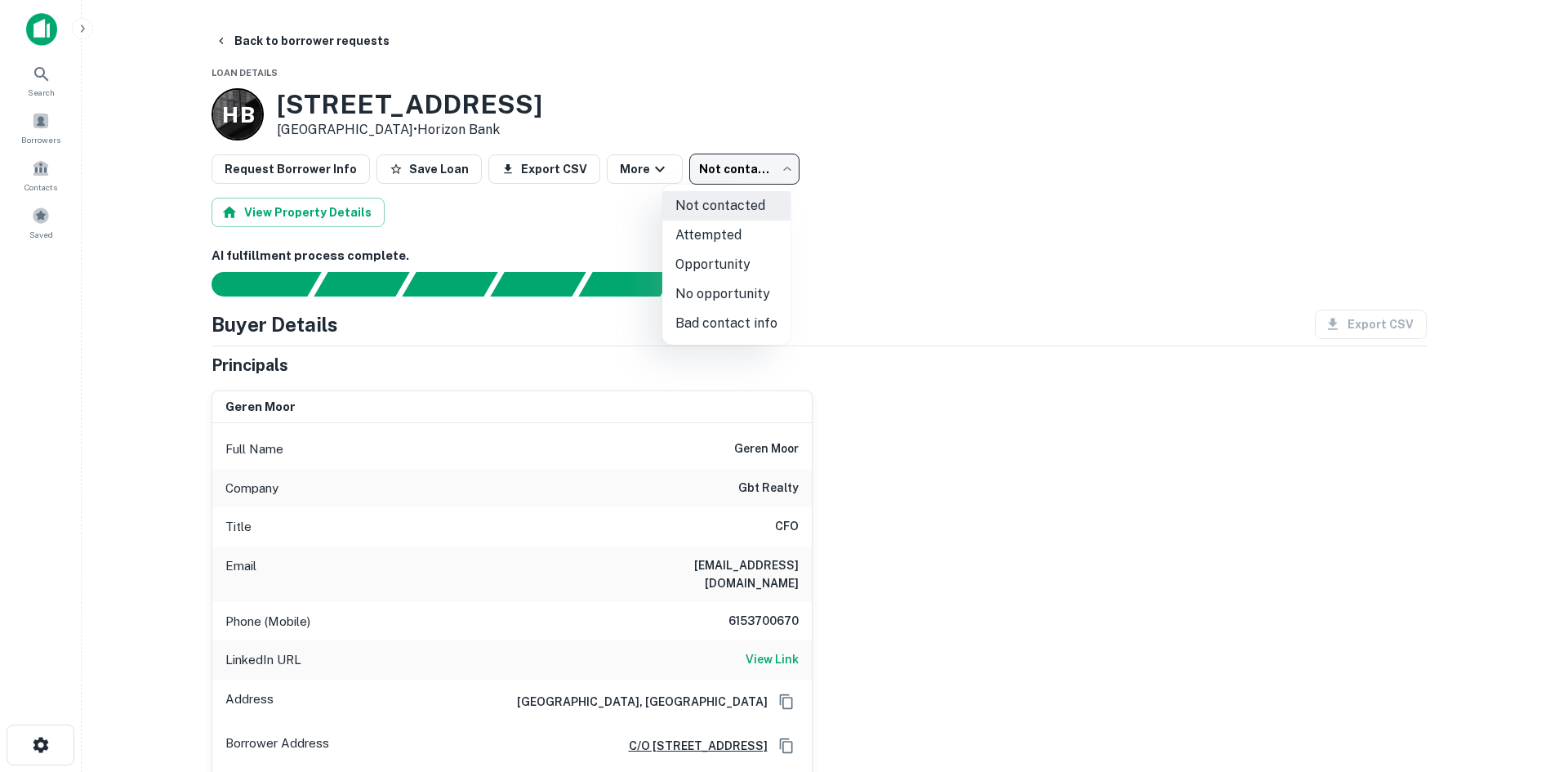
click at [749, 315] on li "Bad contact info" at bounding box center [727, 324] width 128 height 30
type input "**********"
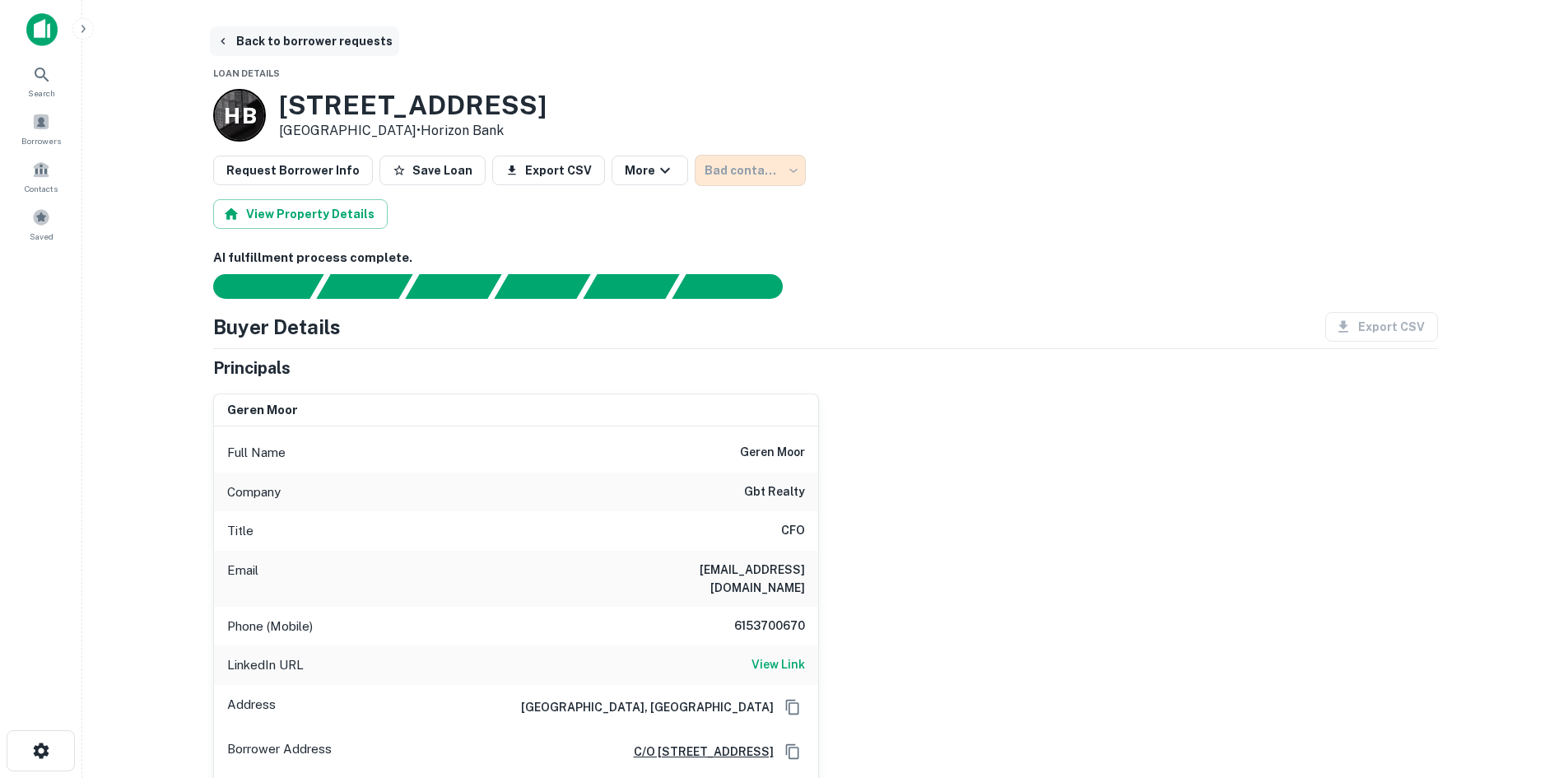
click at [292, 47] on button "Back to borrower requests" at bounding box center [304, 41] width 190 height 30
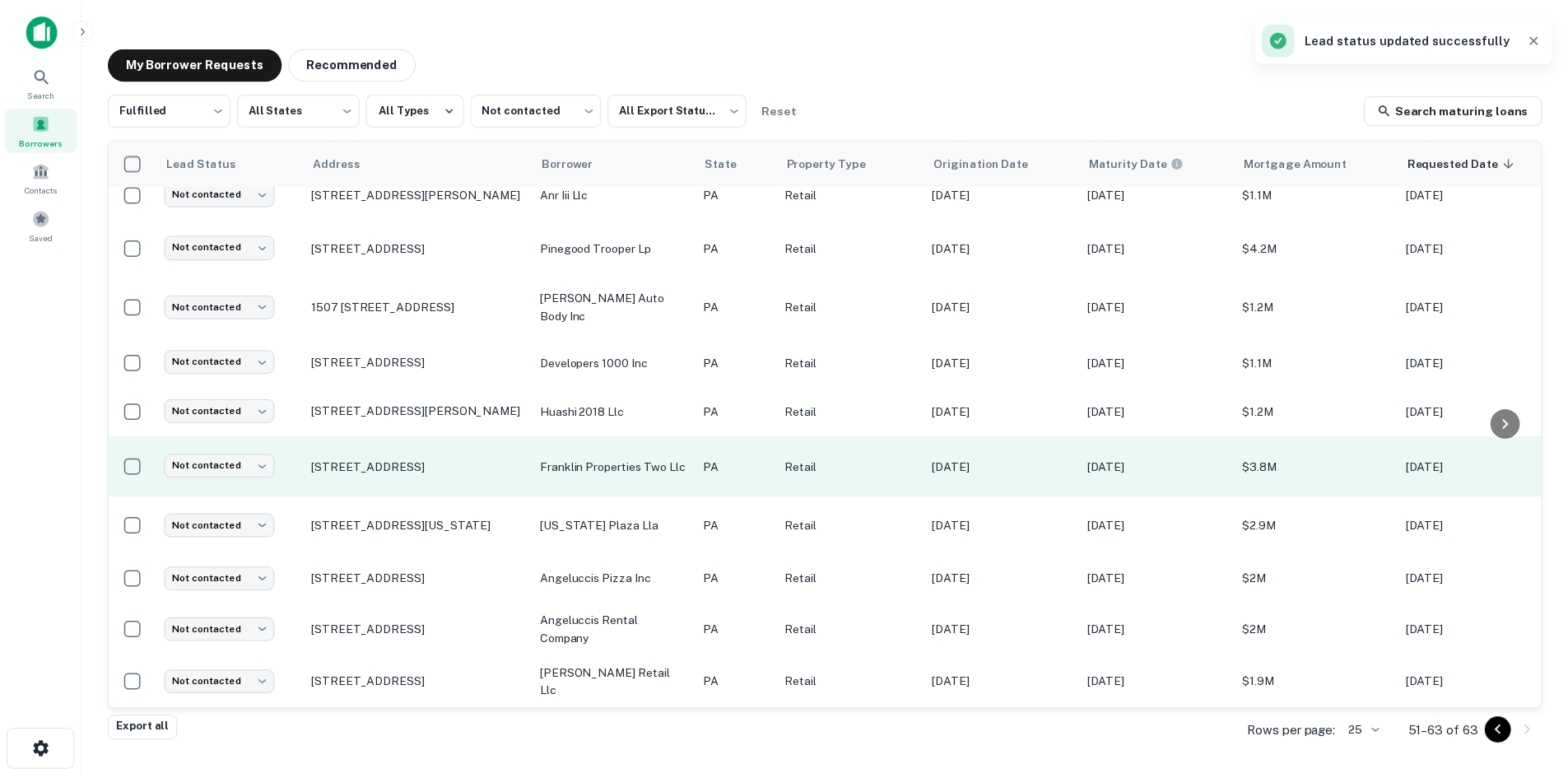
scroll to position [174, 0]
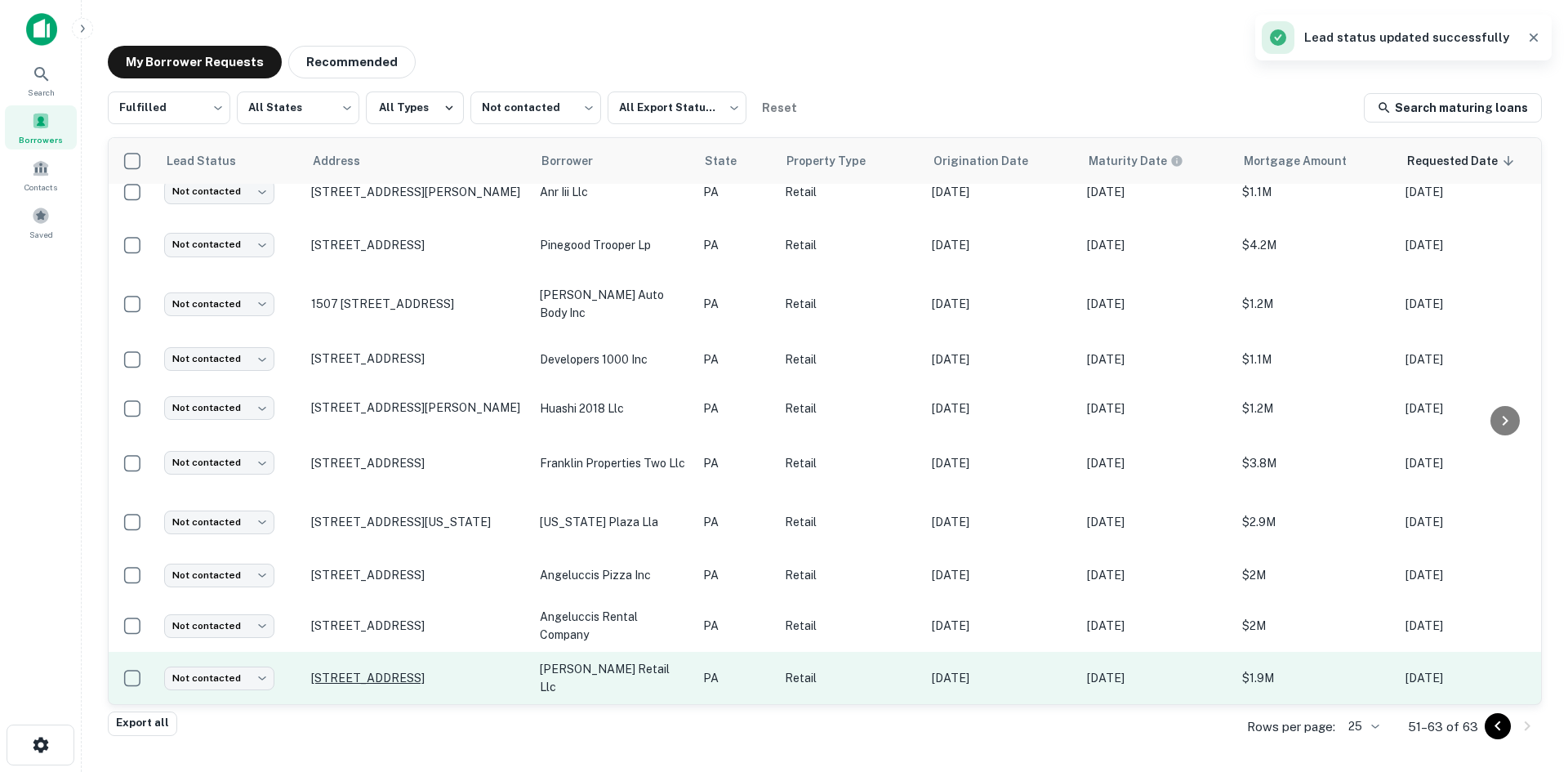
click at [417, 671] on p "1118 Avenue Of The States Chester, PA 19013" at bounding box center [417, 678] width 212 height 14
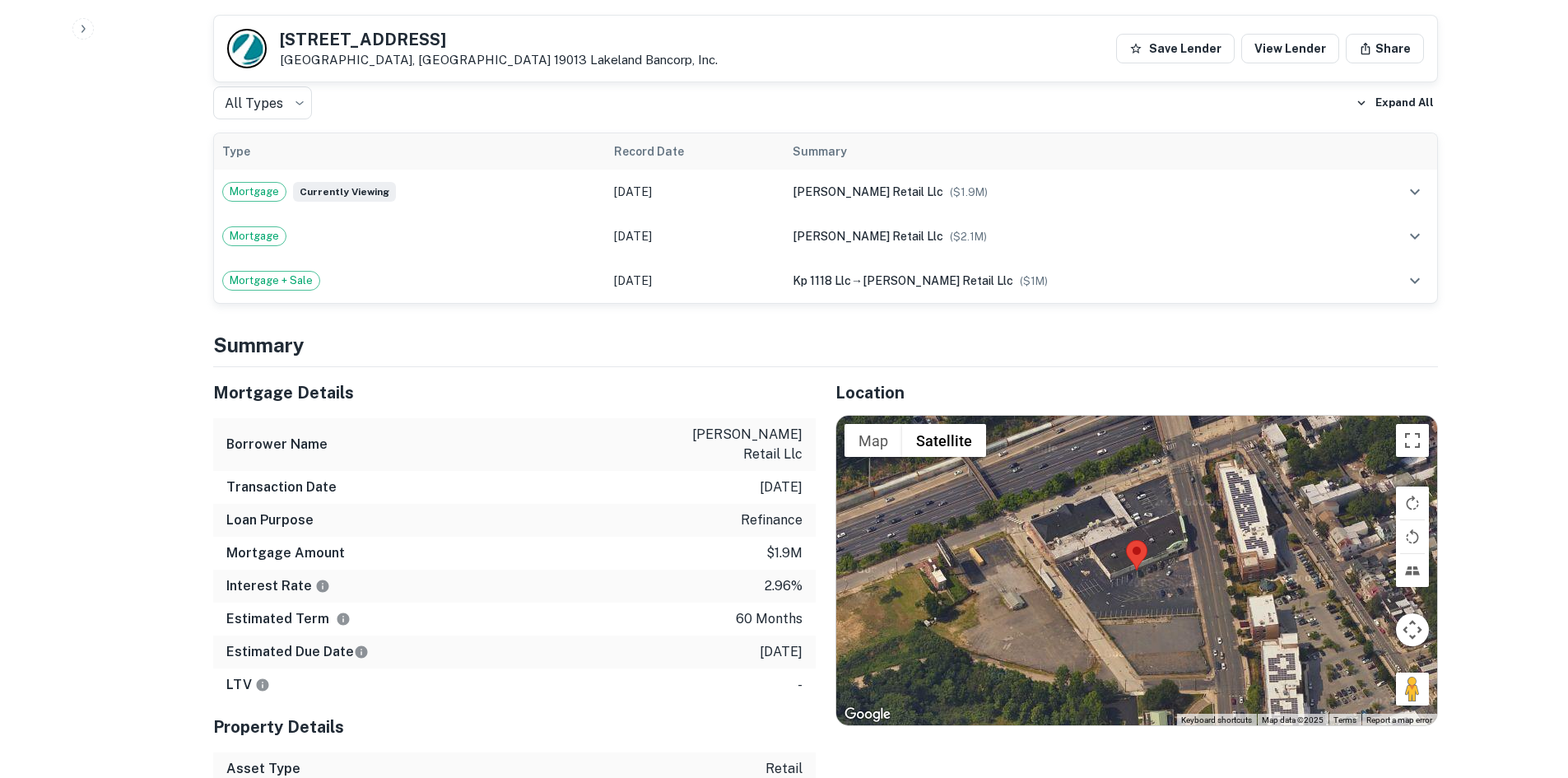
scroll to position [1234, 0]
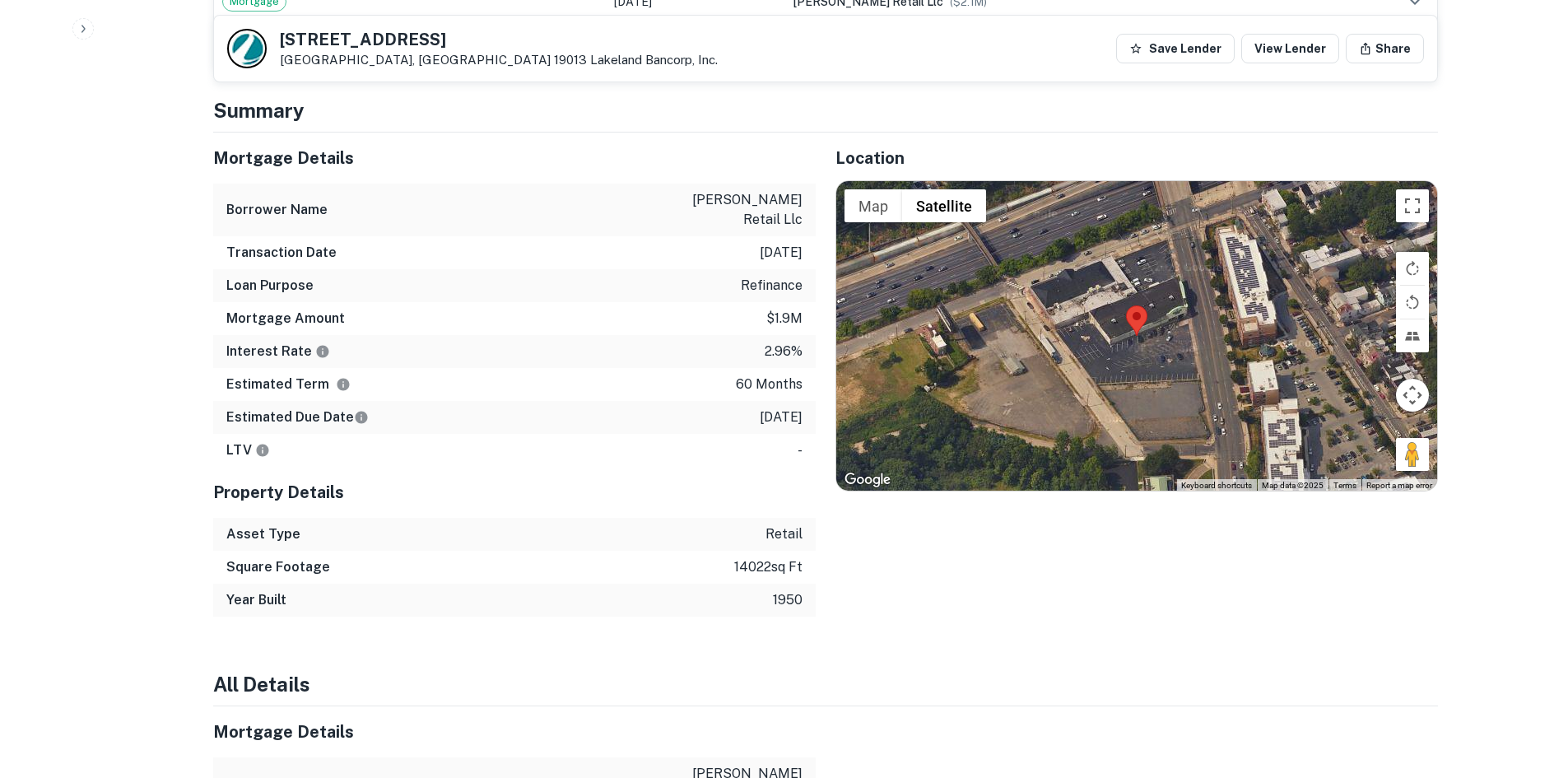
drag, startPoint x: 1403, startPoint y: 441, endPoint x: 1298, endPoint y: 396, distance: 114.2
click at [1176, 373] on div "Map Terrain Satellite Labels Keyboard shortcuts Map Data Map data ©2025 Map dat…" at bounding box center [1137, 336] width 601 height 310
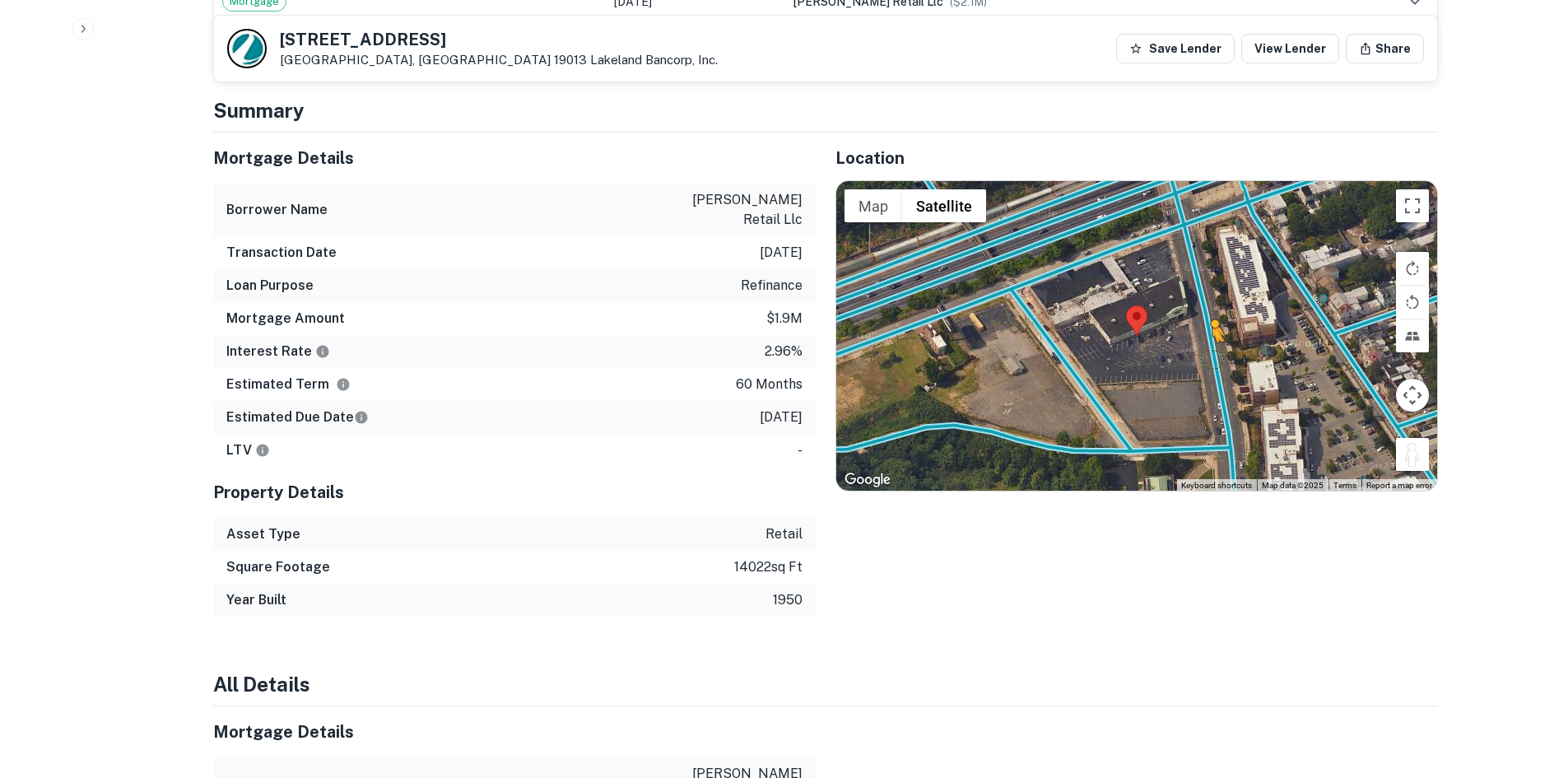
drag, startPoint x: 1404, startPoint y: 440, endPoint x: 1208, endPoint y: 337, distance: 221.4
click at [1208, 337] on div "To activate drag with keyboard, press Alt + Enter. Once in keyboard drag state,…" at bounding box center [1137, 336] width 601 height 310
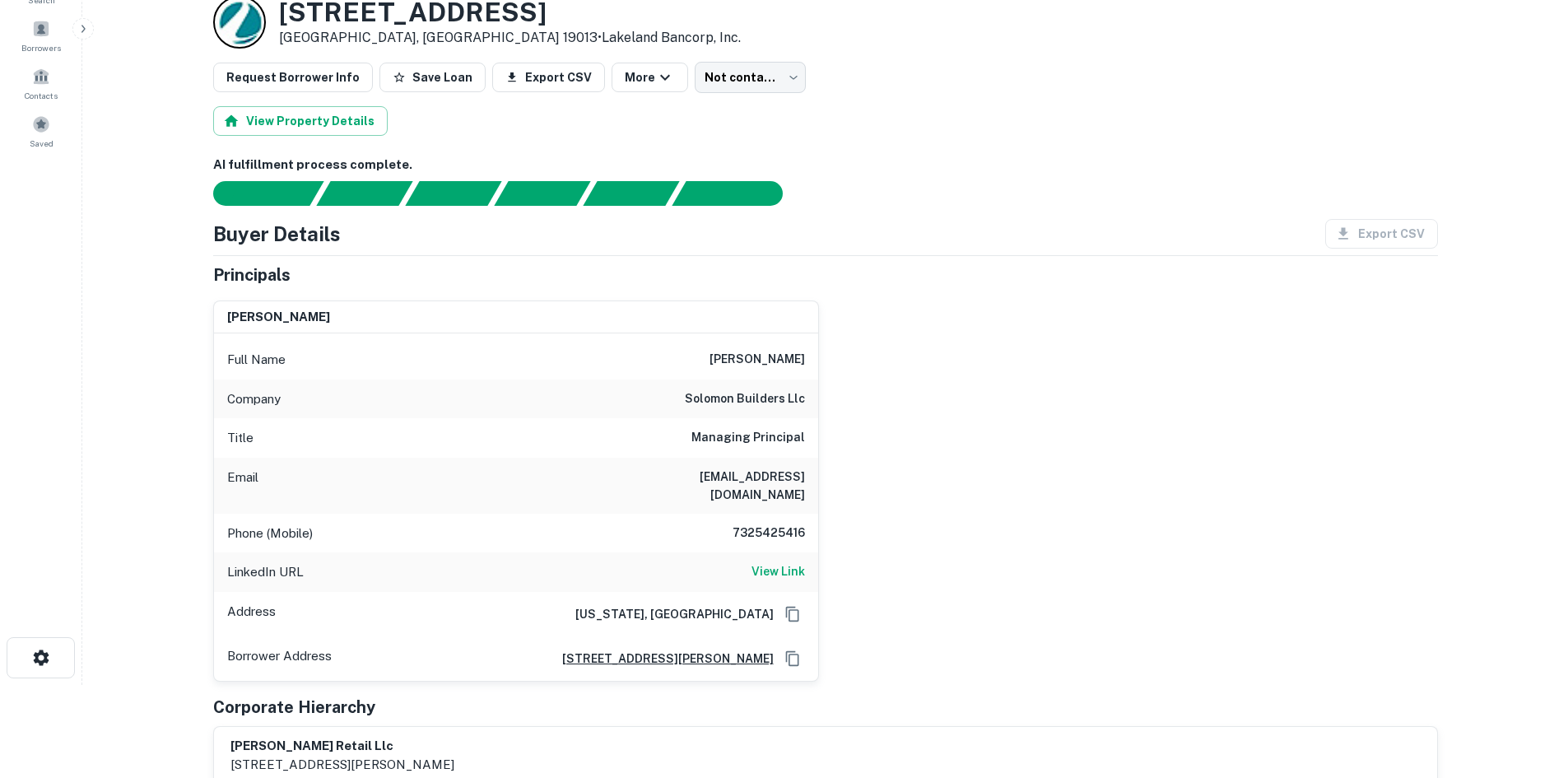
scroll to position [165, 0]
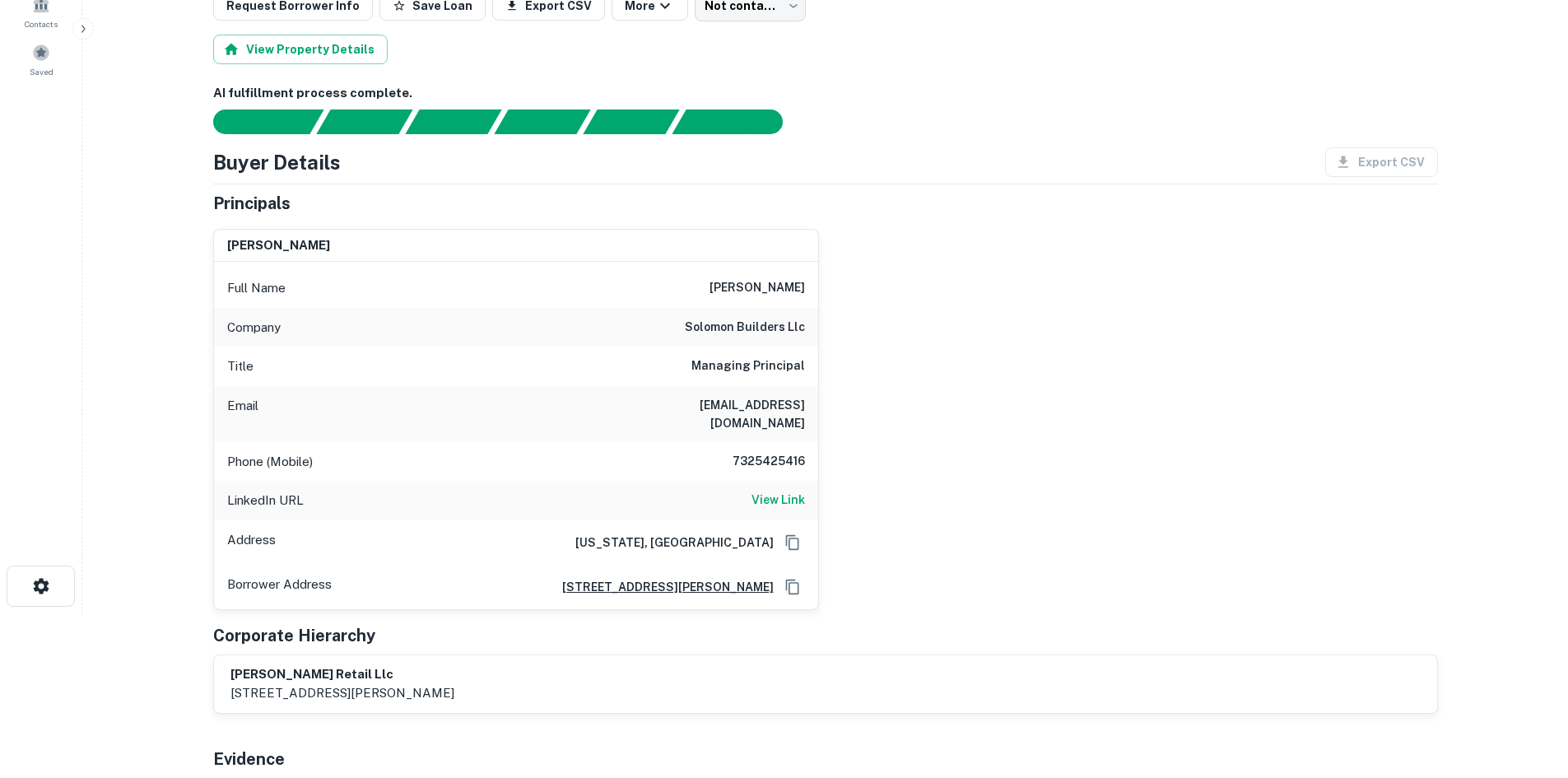
click at [777, 452] on h6 "7325425416" at bounding box center [755, 462] width 98 height 20
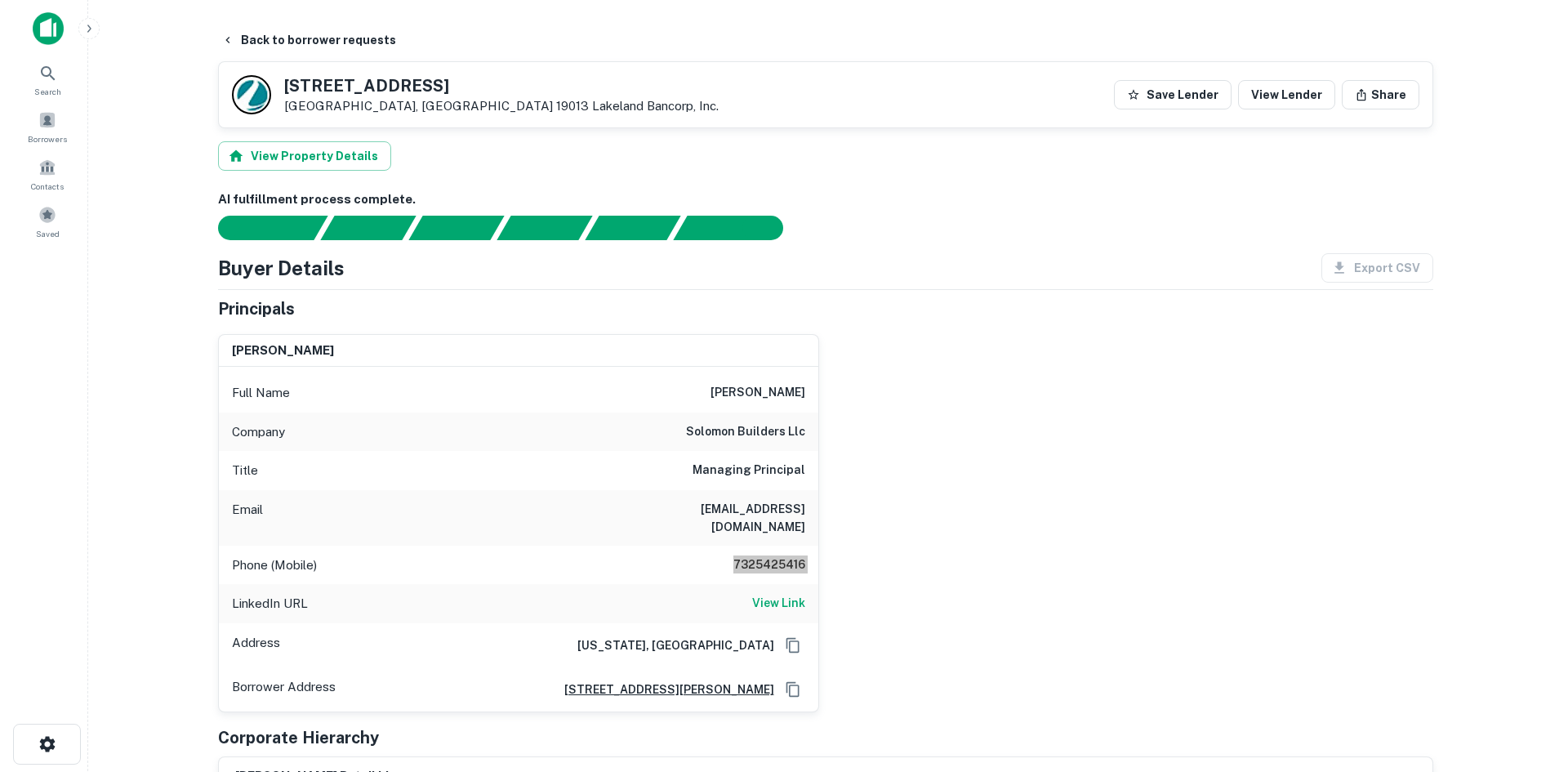
scroll to position [0, 0]
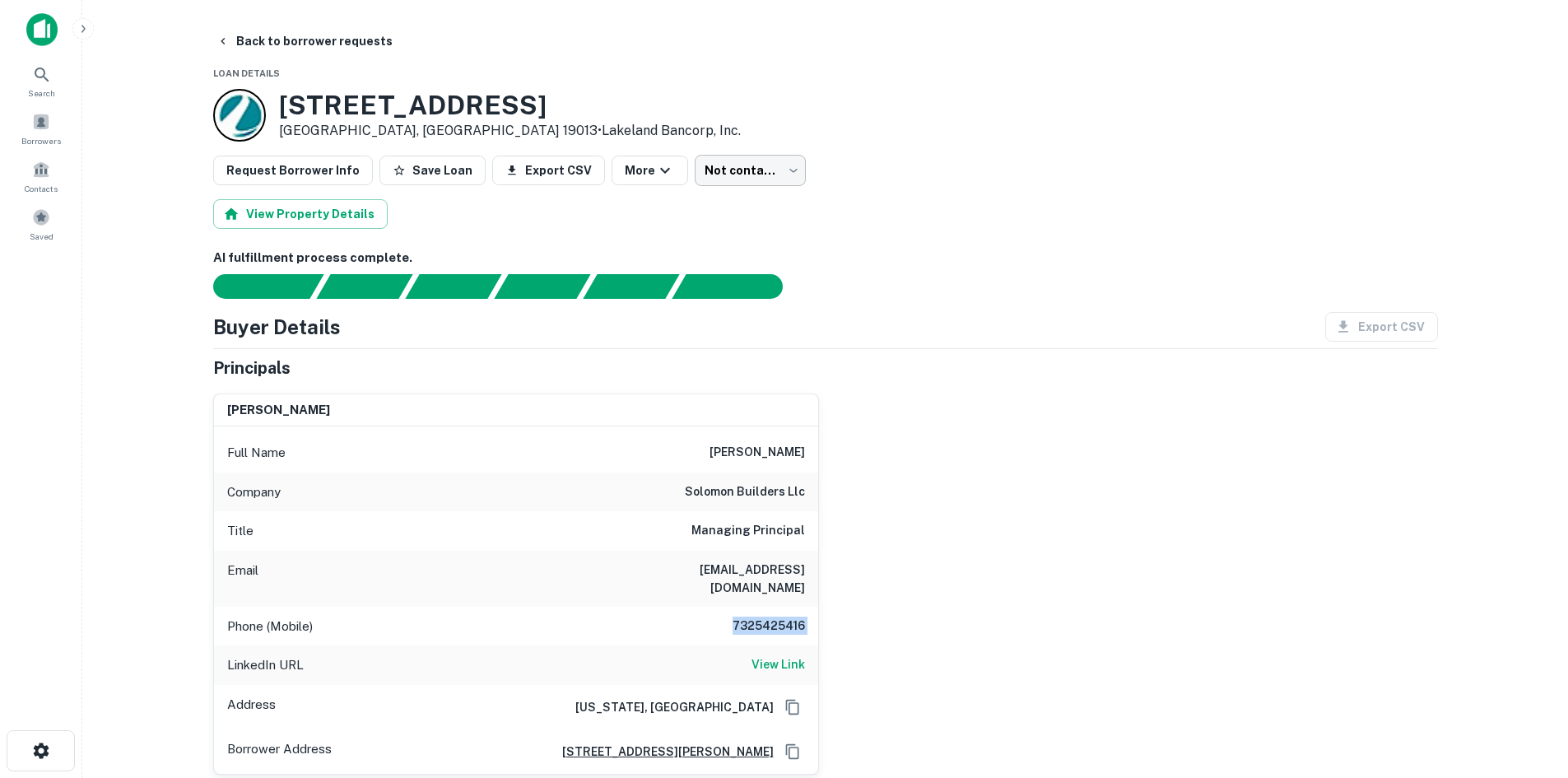
click at [771, 174] on body "Search Borrowers Contacts Saved Back to borrower requests Loan Details 1118 Ave…" at bounding box center [784, 389] width 1568 height 778
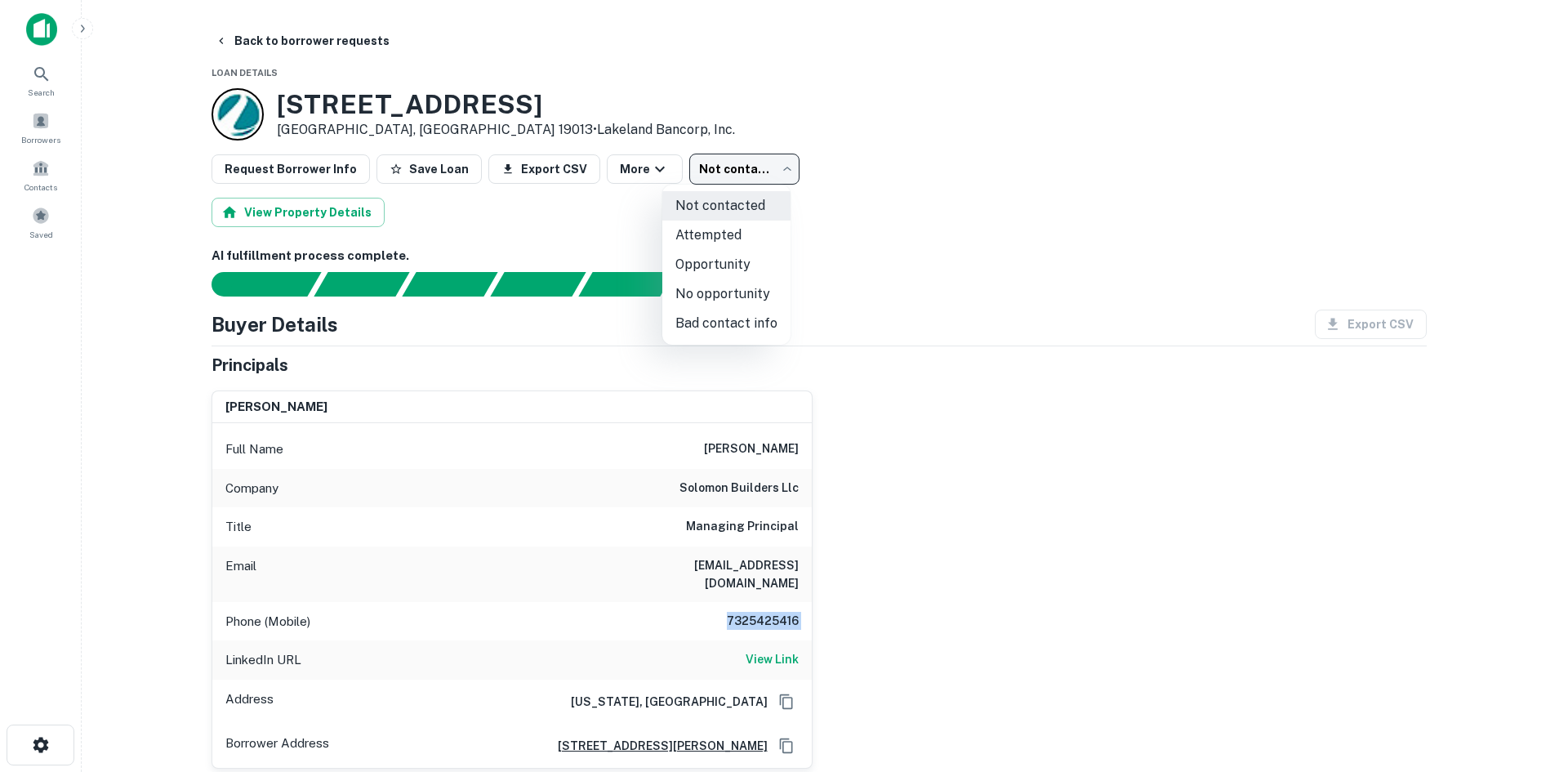
click at [728, 295] on li "No opportunity" at bounding box center [727, 294] width 128 height 30
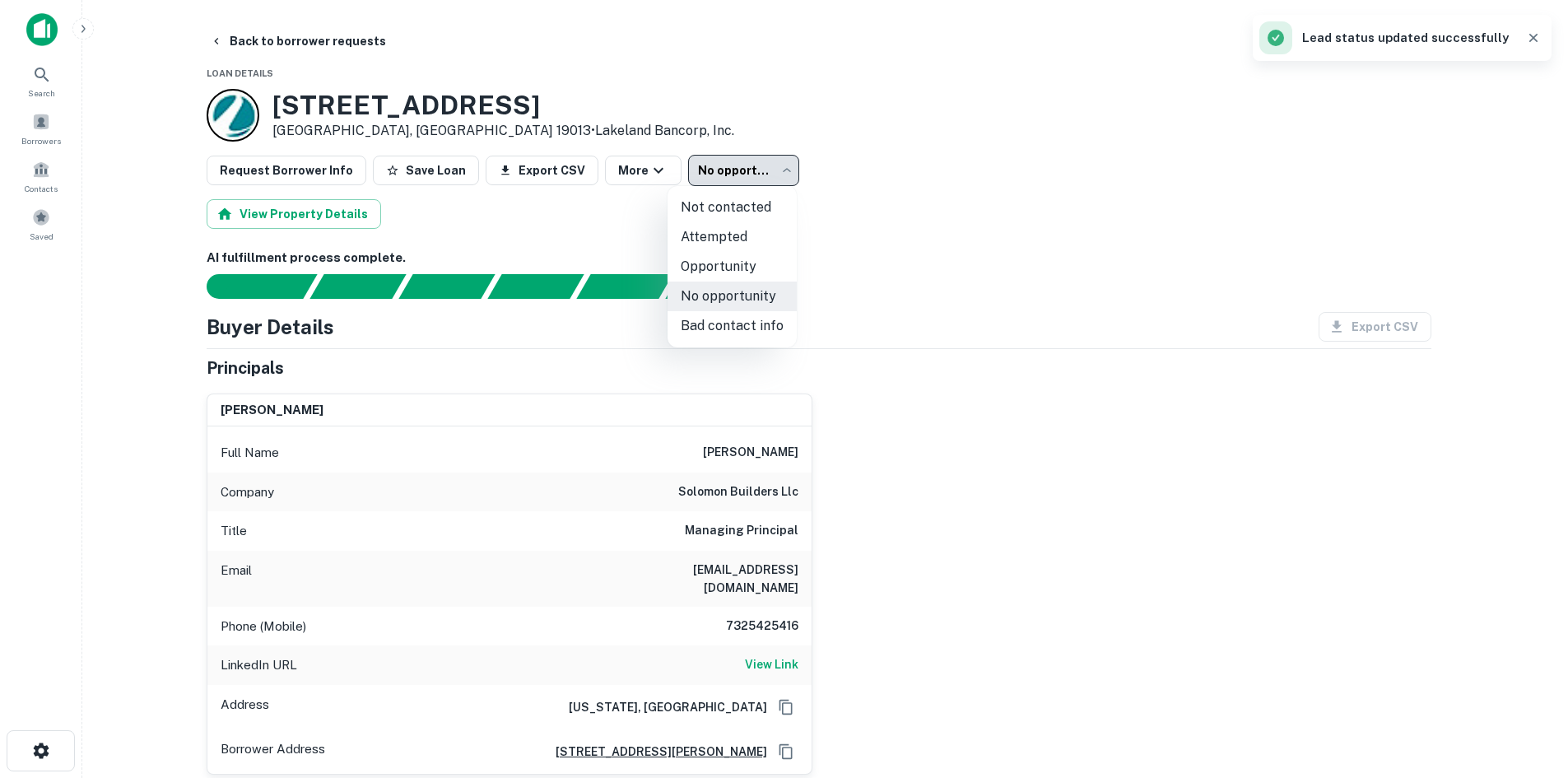
click at [730, 182] on body "**********" at bounding box center [784, 389] width 1568 height 778
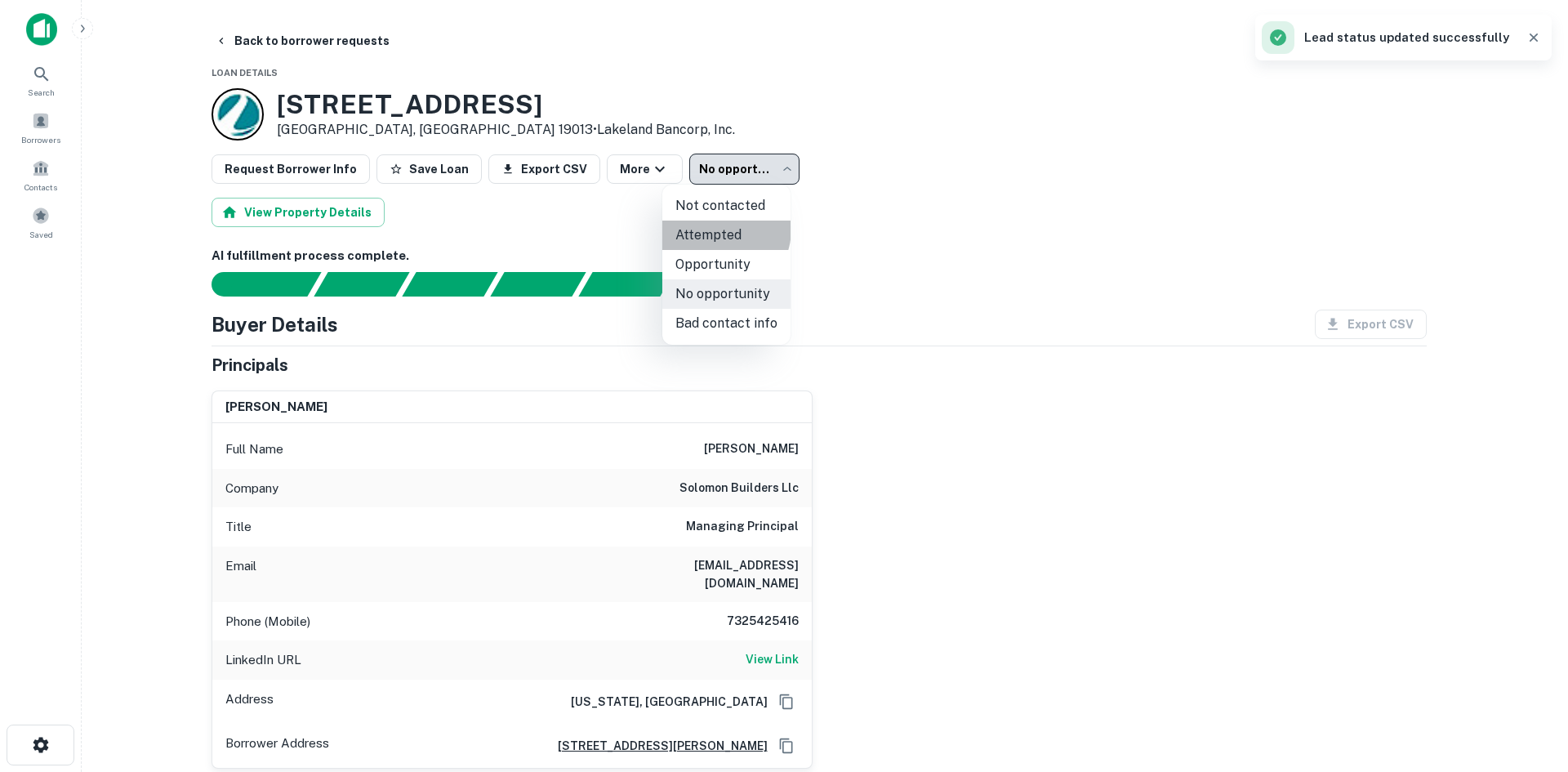
click at [716, 229] on li "Attempted" at bounding box center [727, 235] width 128 height 30
type input "*********"
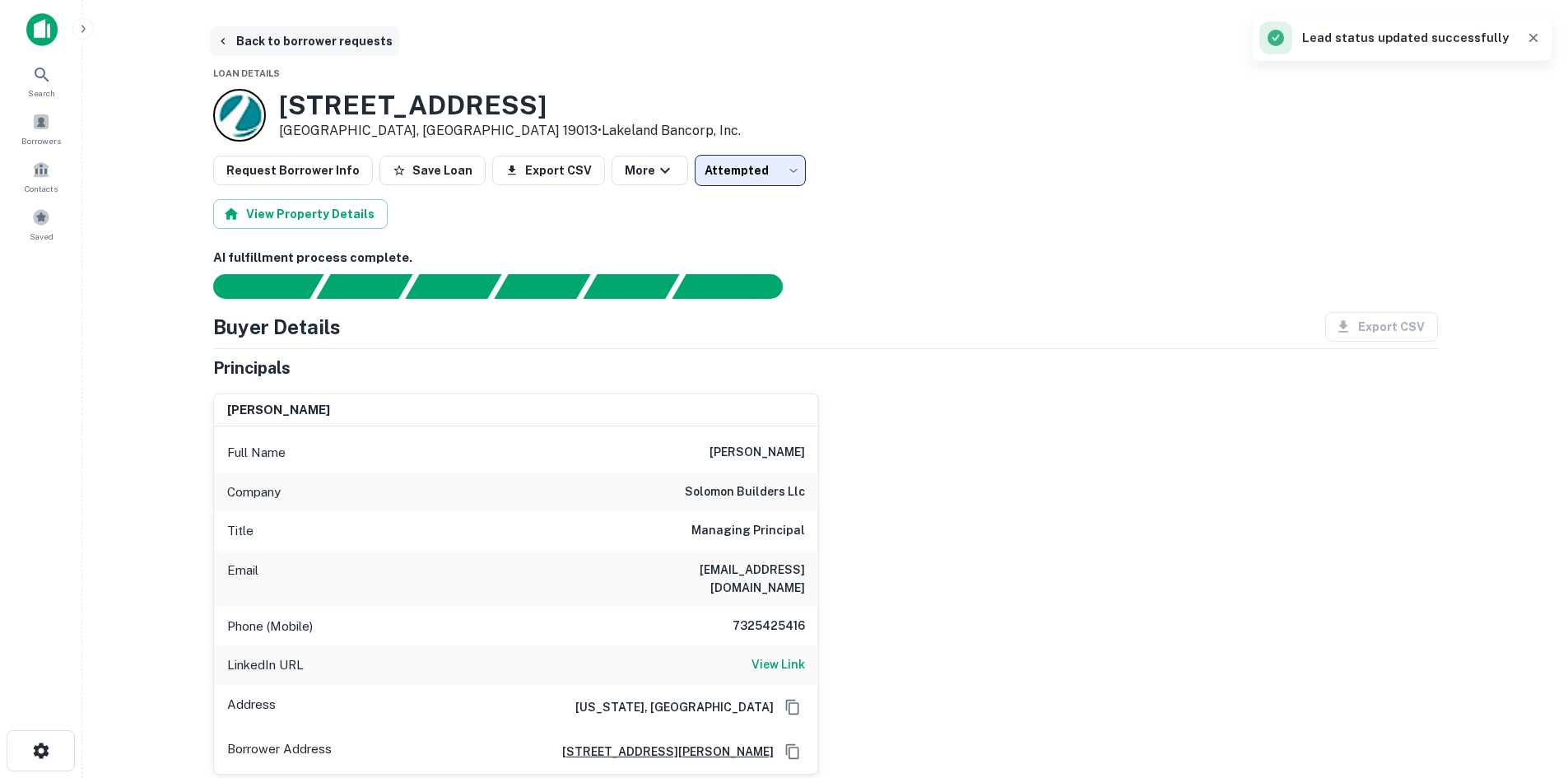
click at [319, 39] on button "Back to borrower requests" at bounding box center [304, 41] width 190 height 30
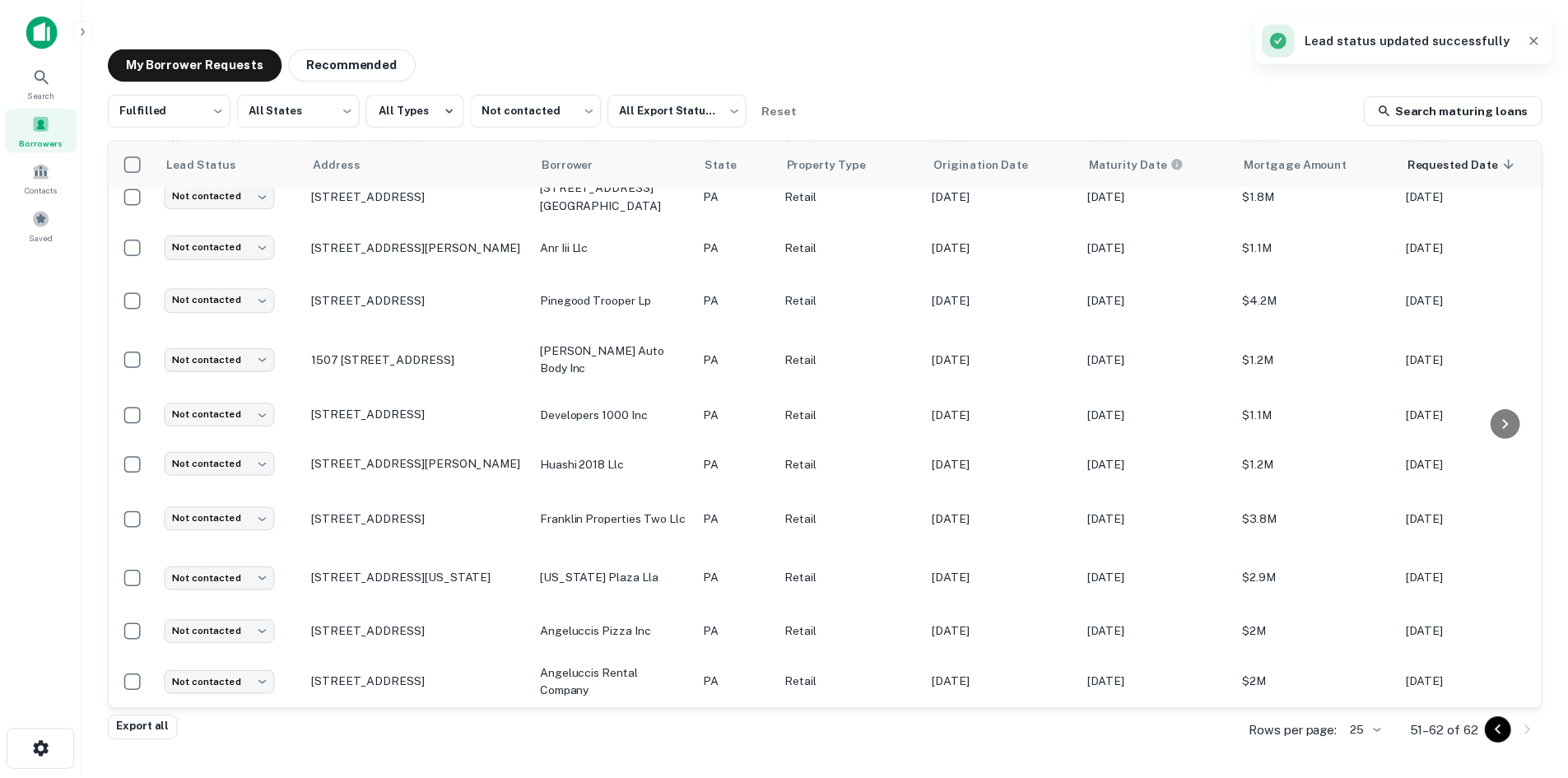
scroll to position [124, 0]
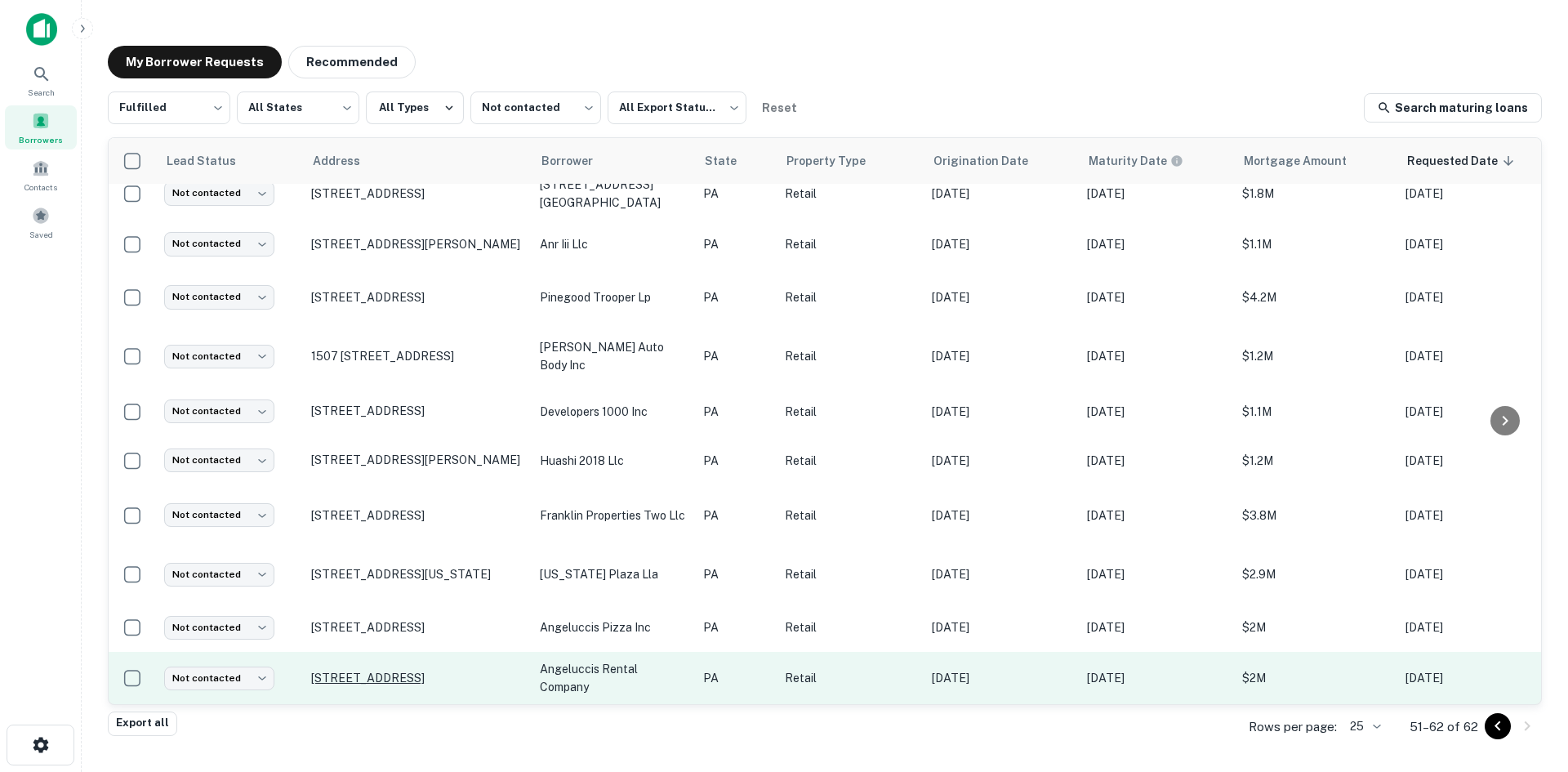
click at [440, 671] on p "84 W Lancaster Ave Downingtown, PA 19335" at bounding box center [417, 678] width 212 height 14
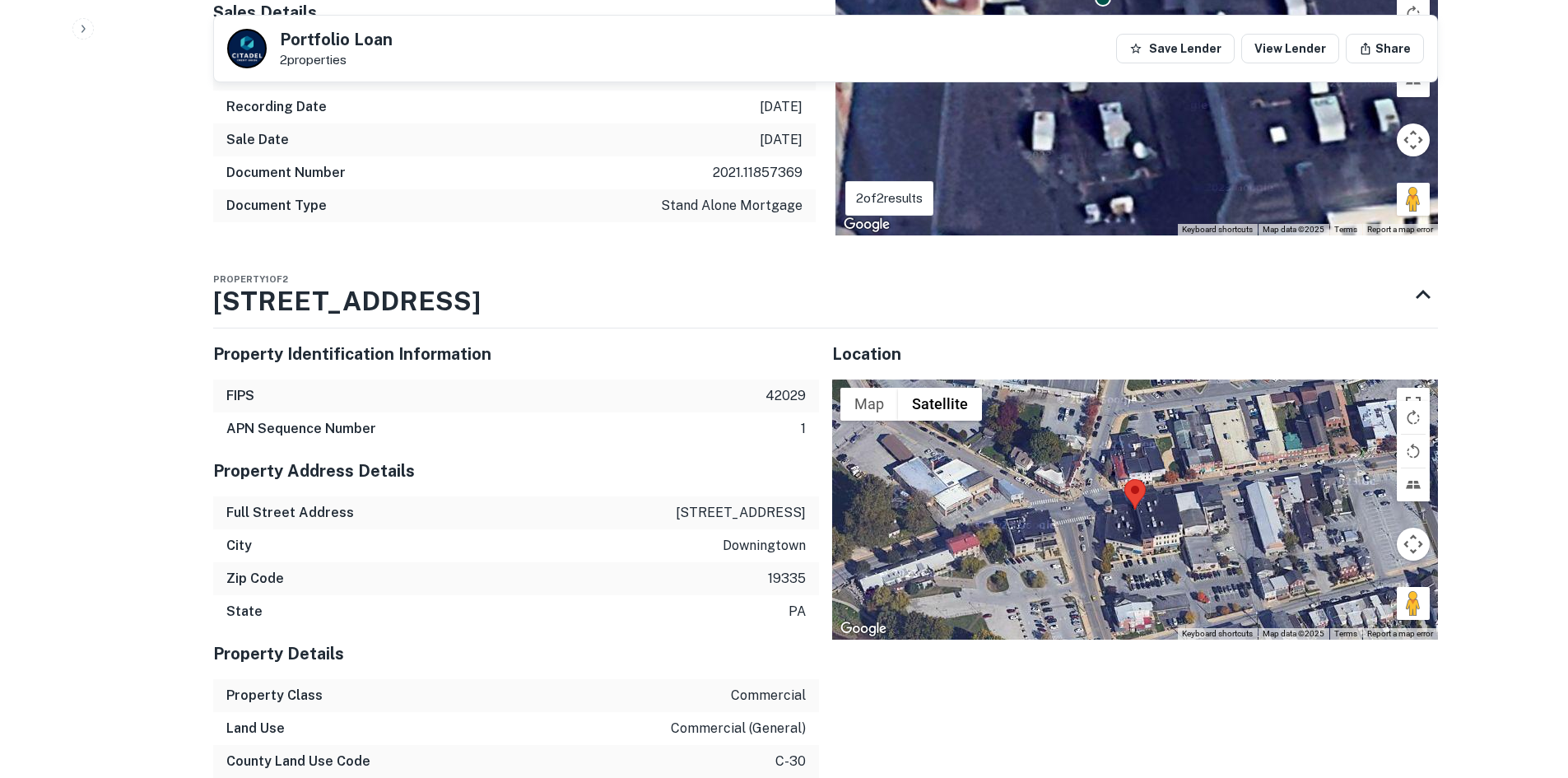
scroll to position [1564, 0]
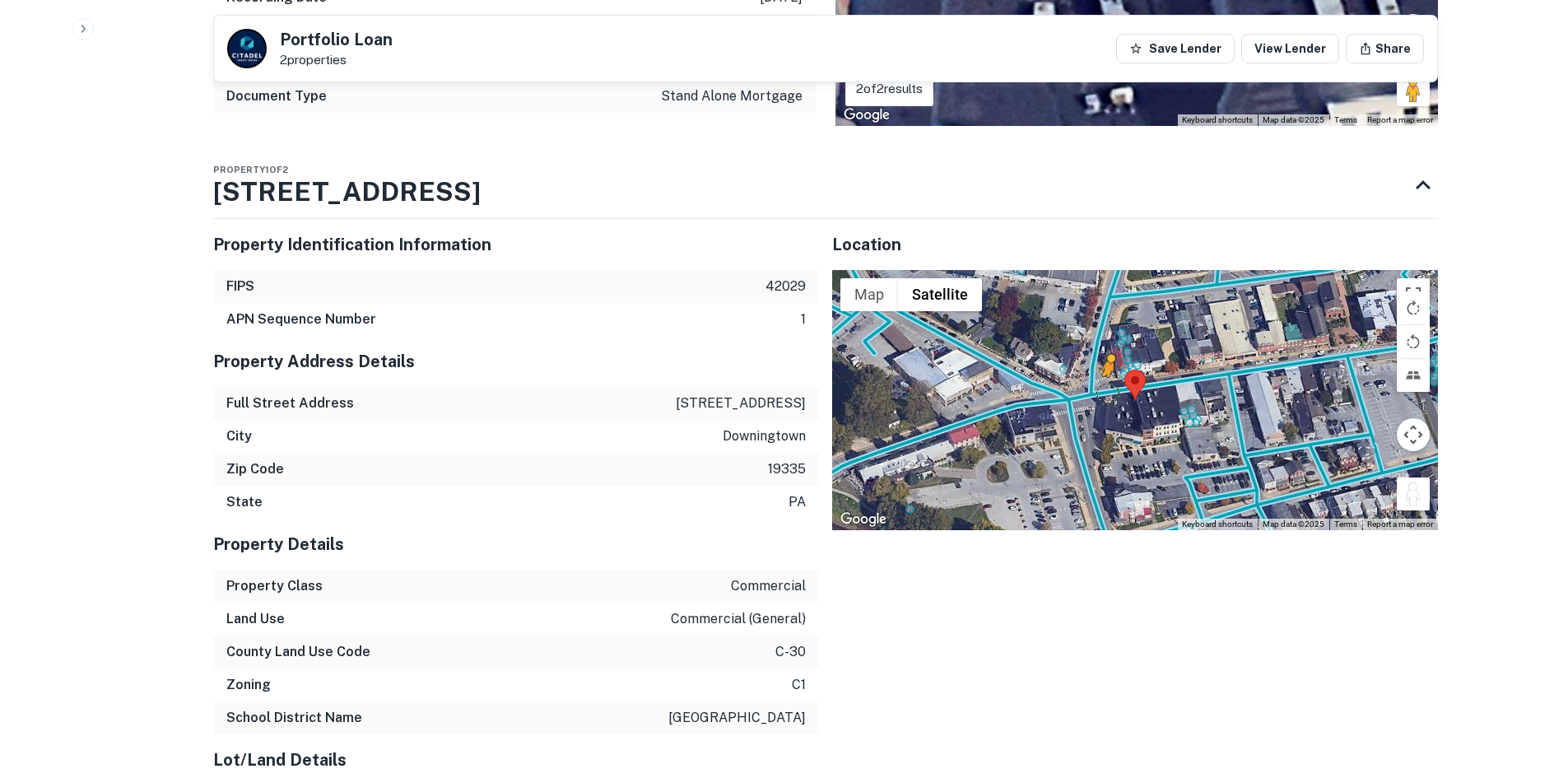
drag, startPoint x: 1409, startPoint y: 486, endPoint x: 1105, endPoint y: 376, distance: 323.3
click at [1105, 376] on div "To activate drag with keyboard, press Alt + Enter. Once in keyboard drag state,…" at bounding box center [1135, 400] width 606 height 261
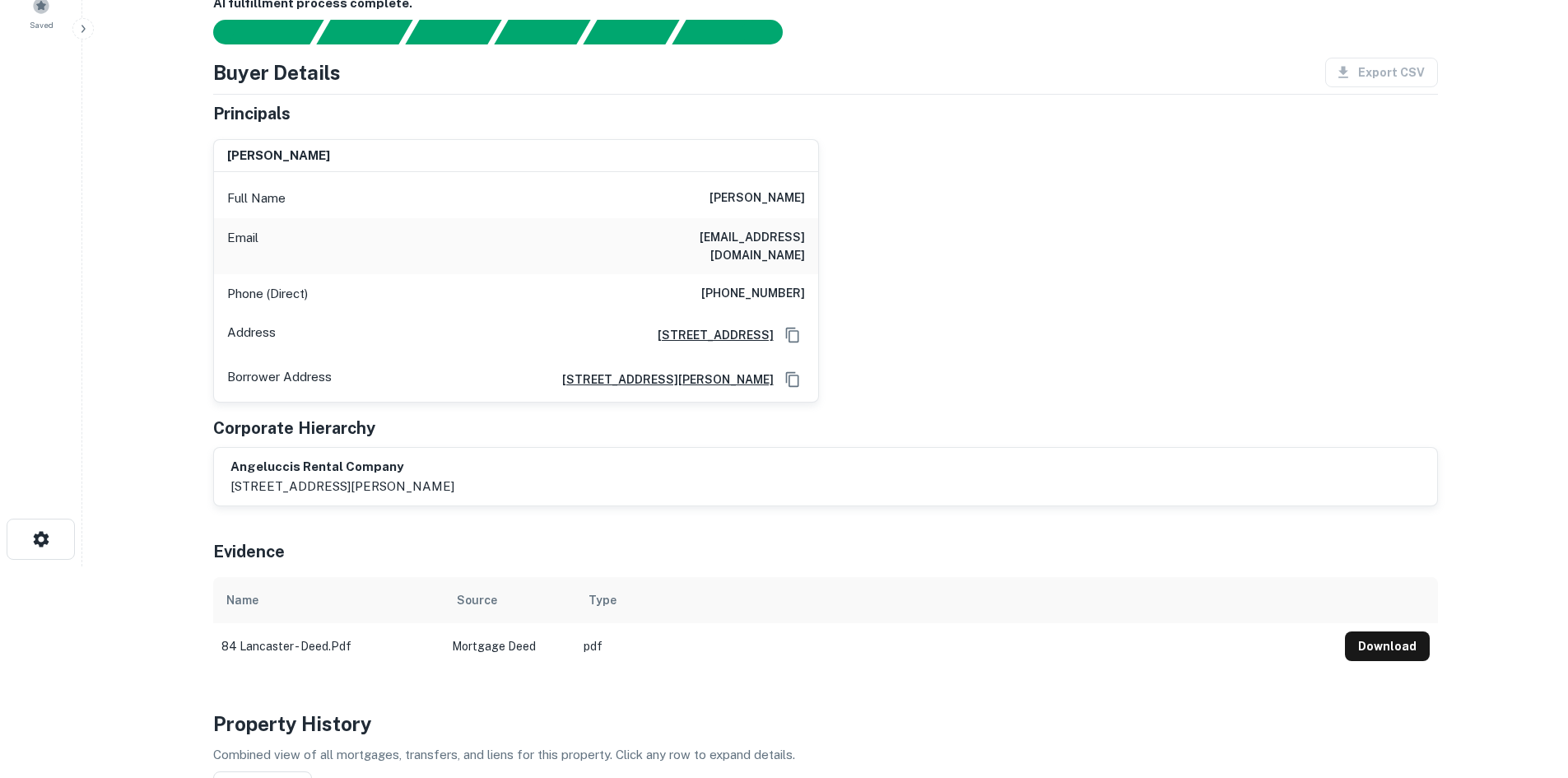
scroll to position [0, 0]
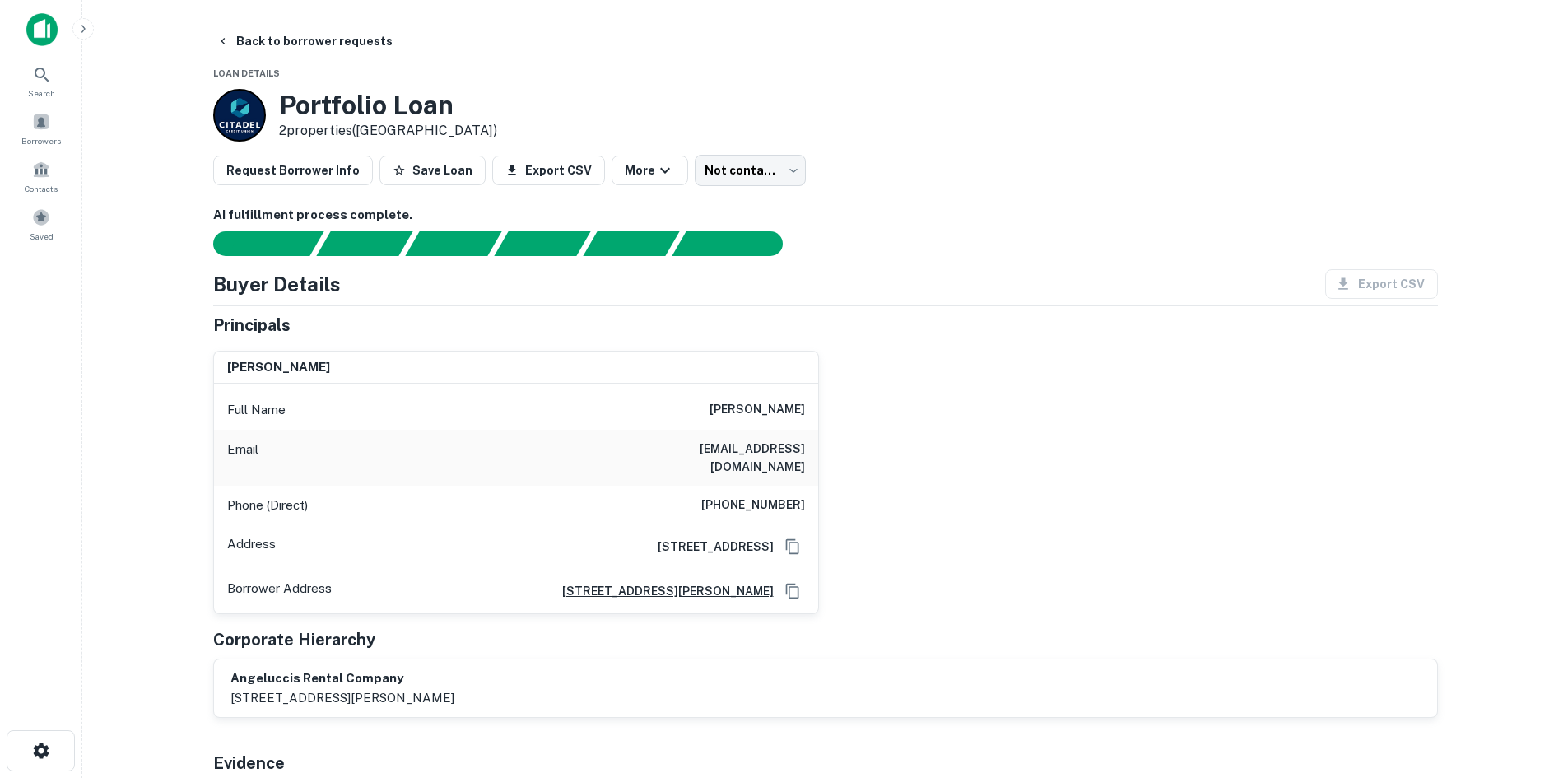
click at [738, 496] on h6 "(484) 288-9293" at bounding box center [753, 506] width 104 height 20
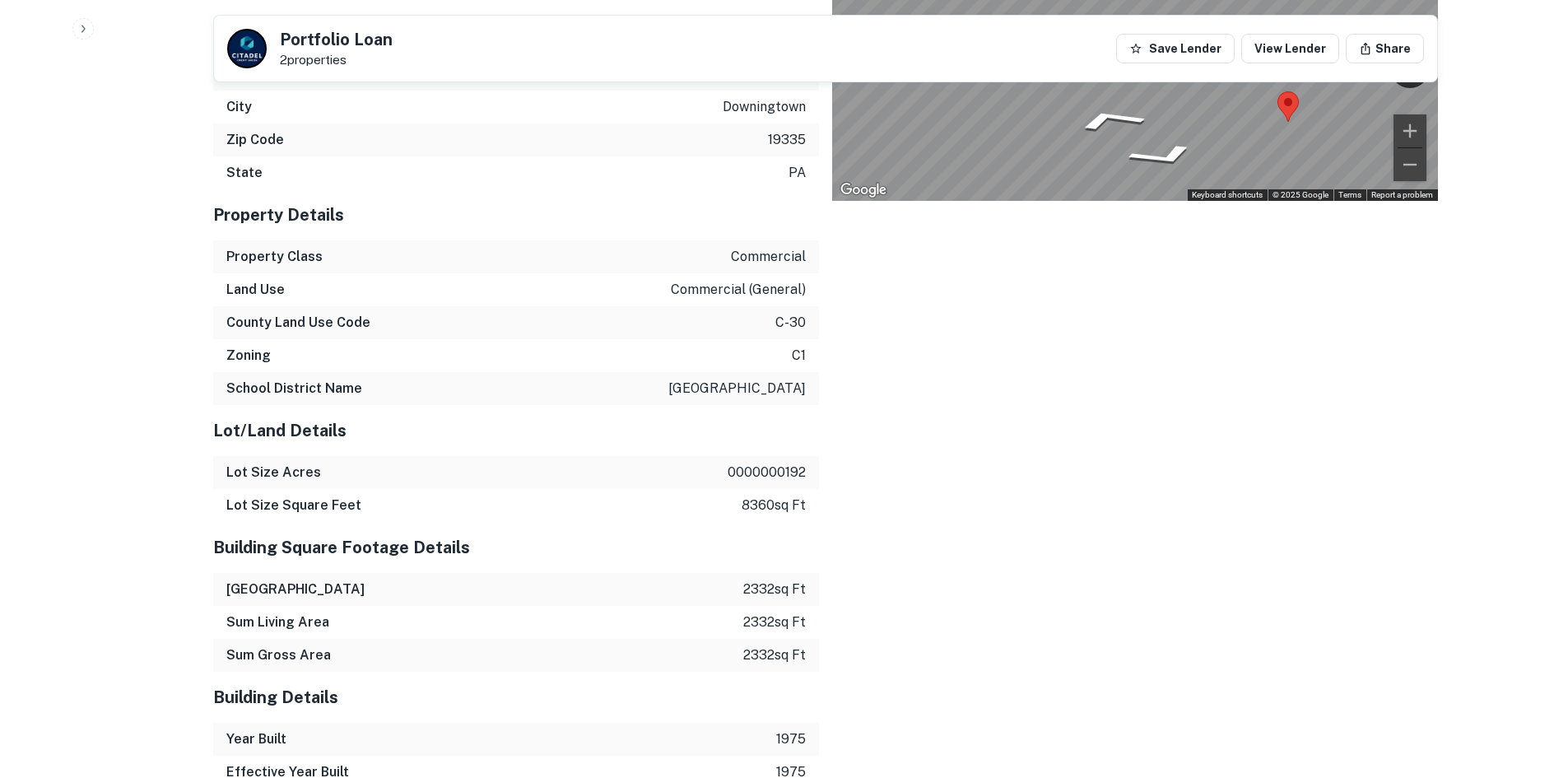
scroll to position [2386, 0]
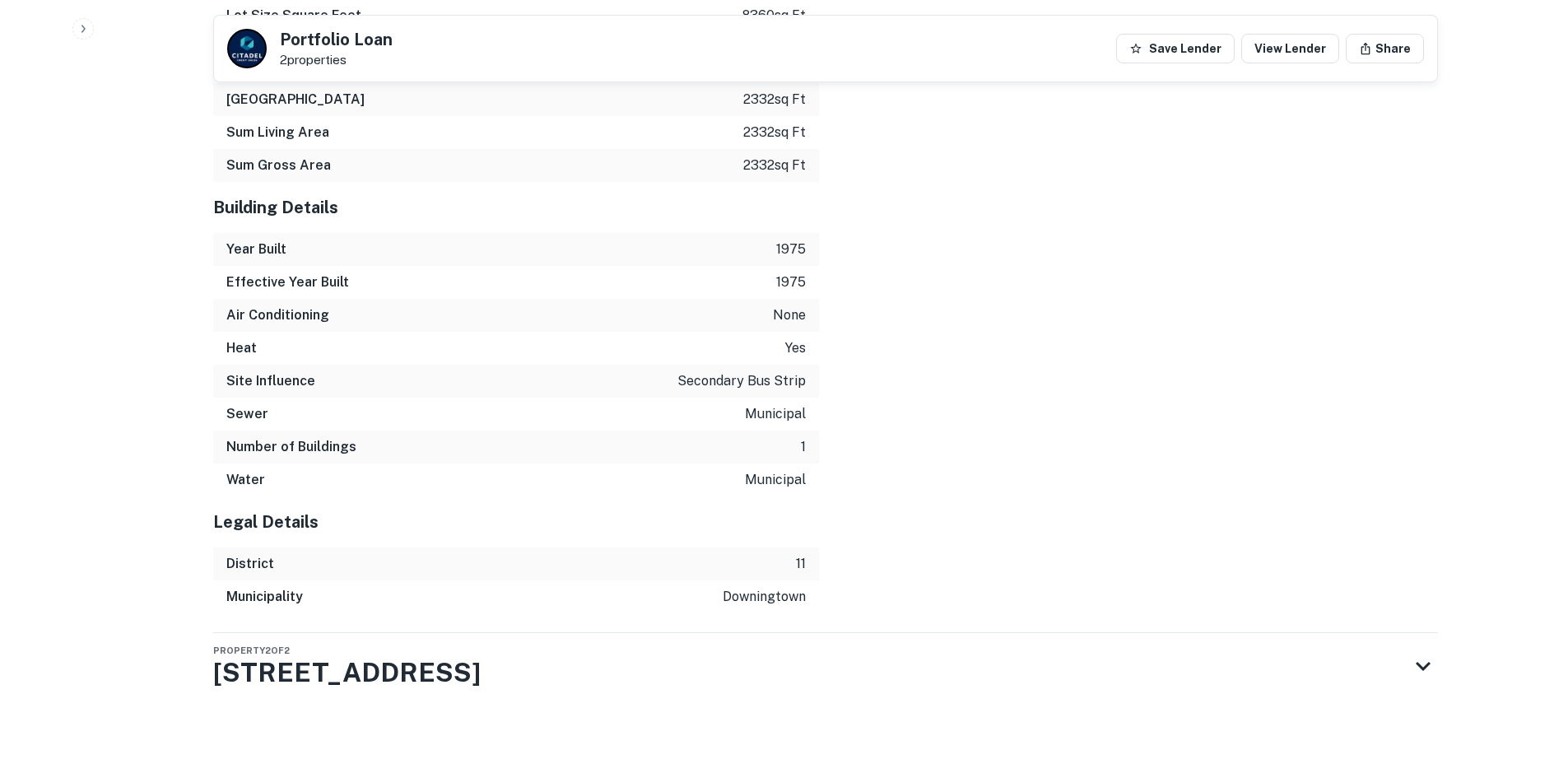
drag, startPoint x: 767, startPoint y: 674, endPoint x: 764, endPoint y: 628, distance: 46.1
click at [767, 674] on div "Property 2 of 2 78 W Lancaster Ave" at bounding box center [811, 666] width 1195 height 66
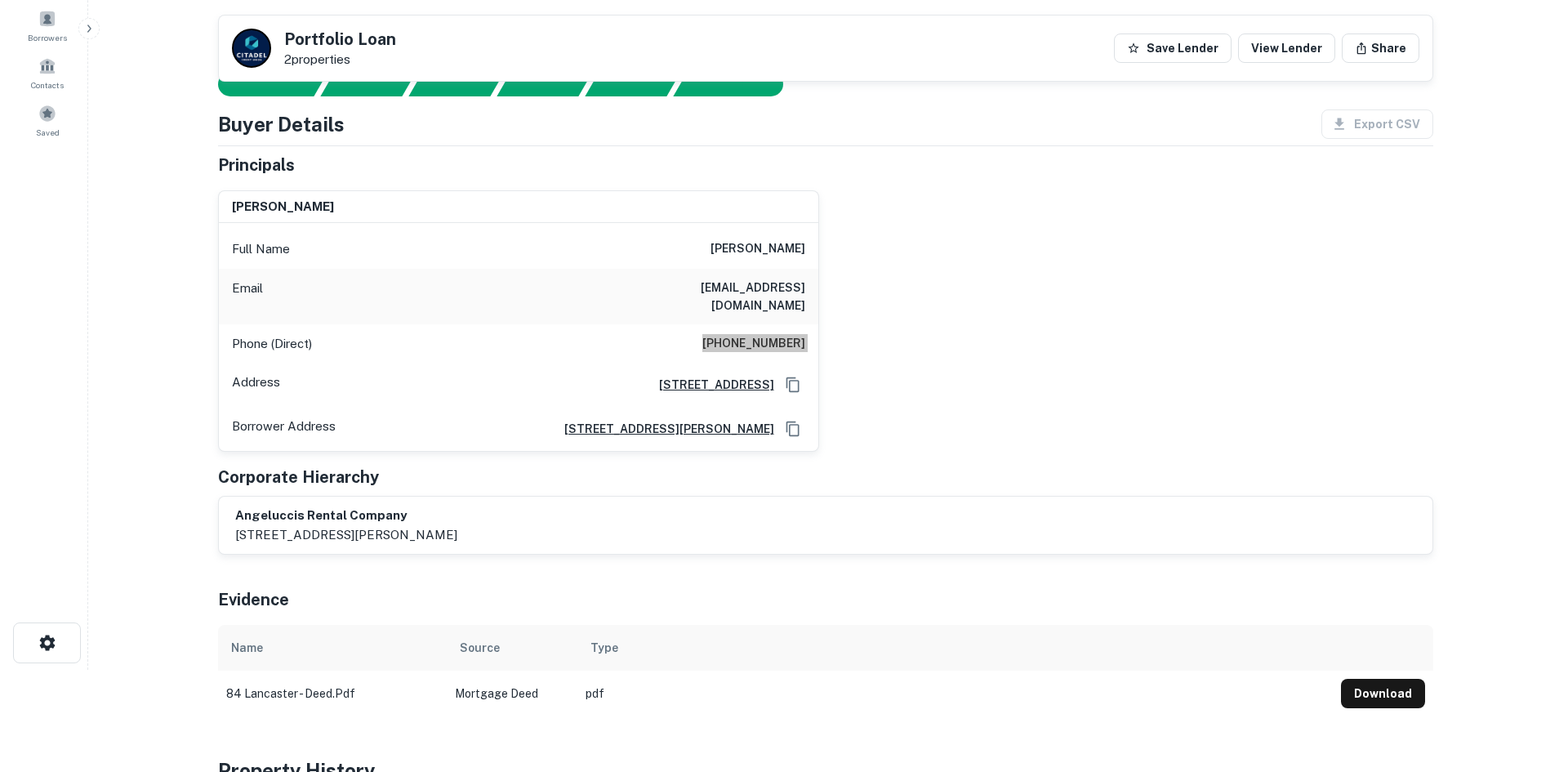
scroll to position [0, 0]
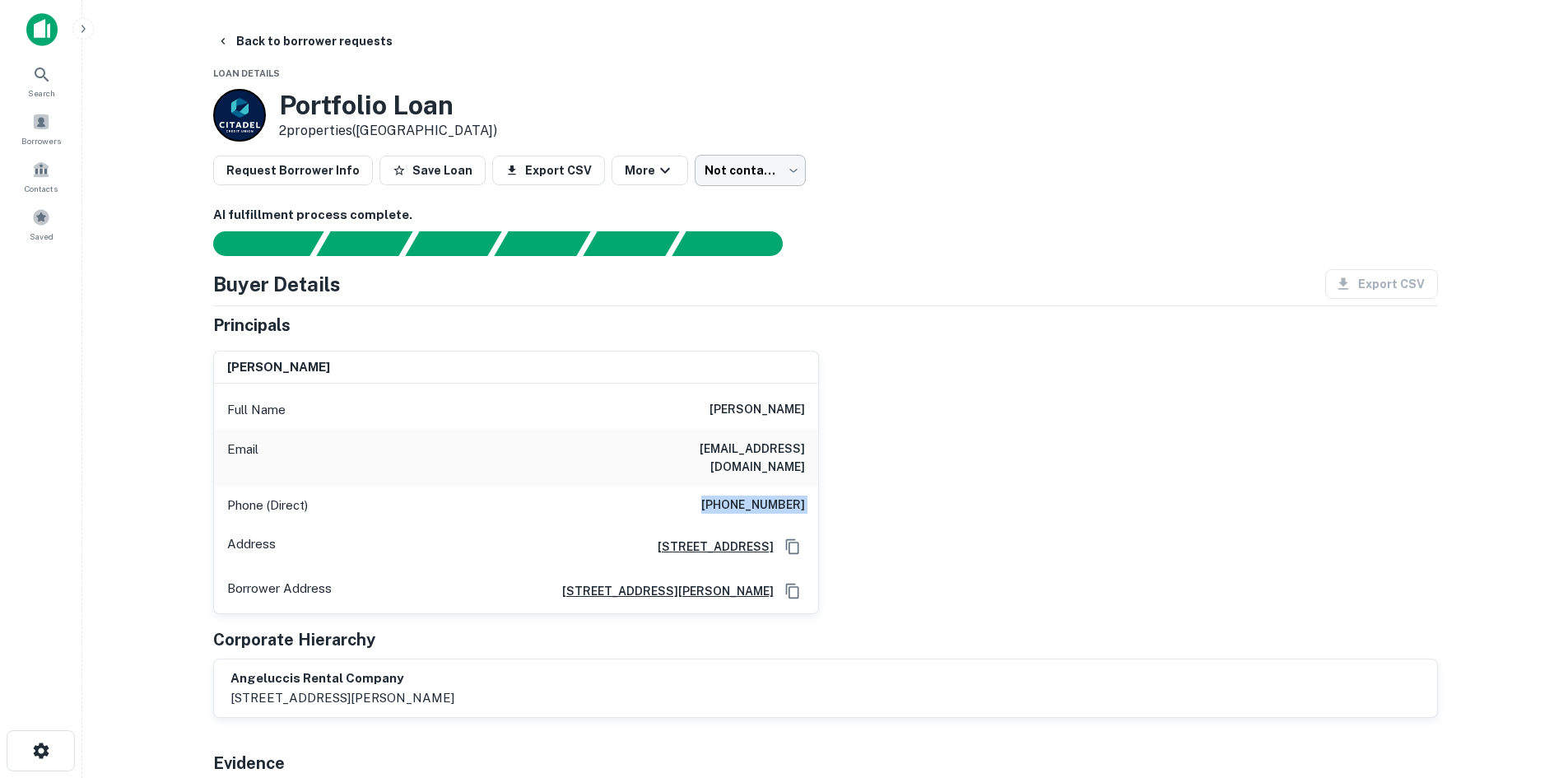
click at [703, 184] on body "Search Borrowers Contacts Saved Back to borrower requests Loan Details Portfoli…" at bounding box center [784, 389] width 1568 height 778
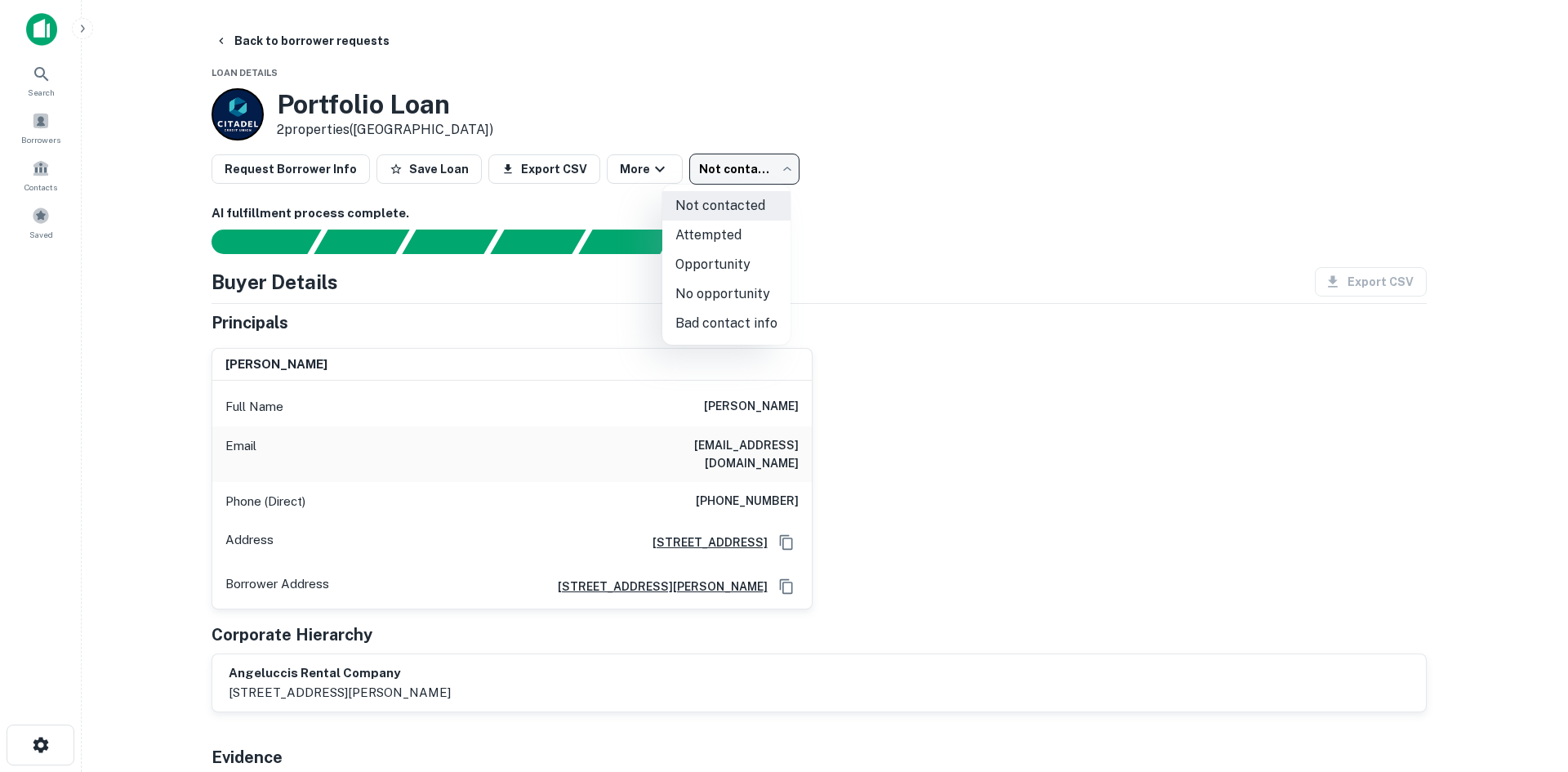
click at [699, 179] on div at bounding box center [784, 386] width 1568 height 772
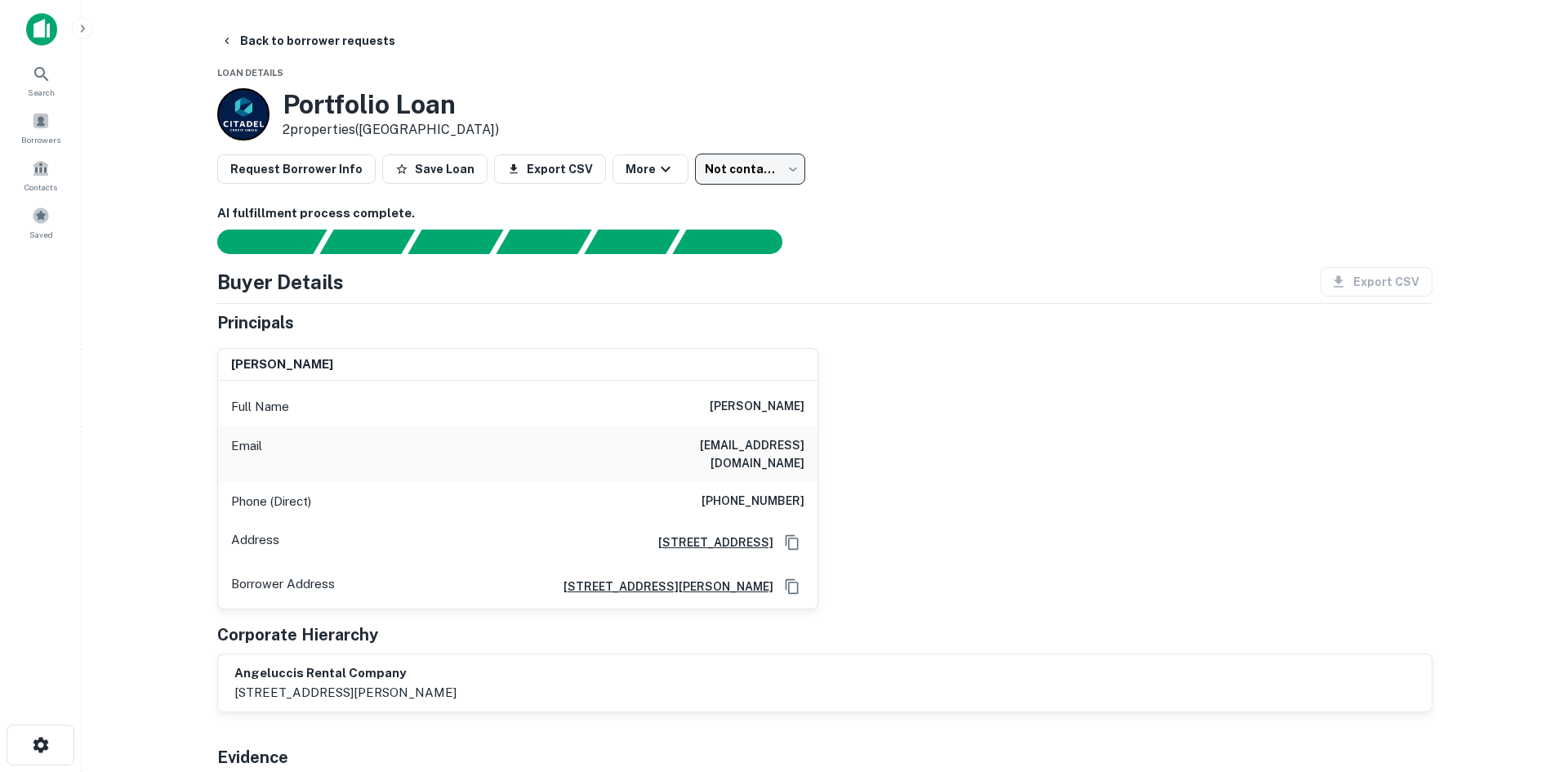
click at [699, 179] on body "Search Borrowers Contacts Saved Back to borrower requests Loan Details Portfoli…" at bounding box center [784, 386] width 1568 height 772
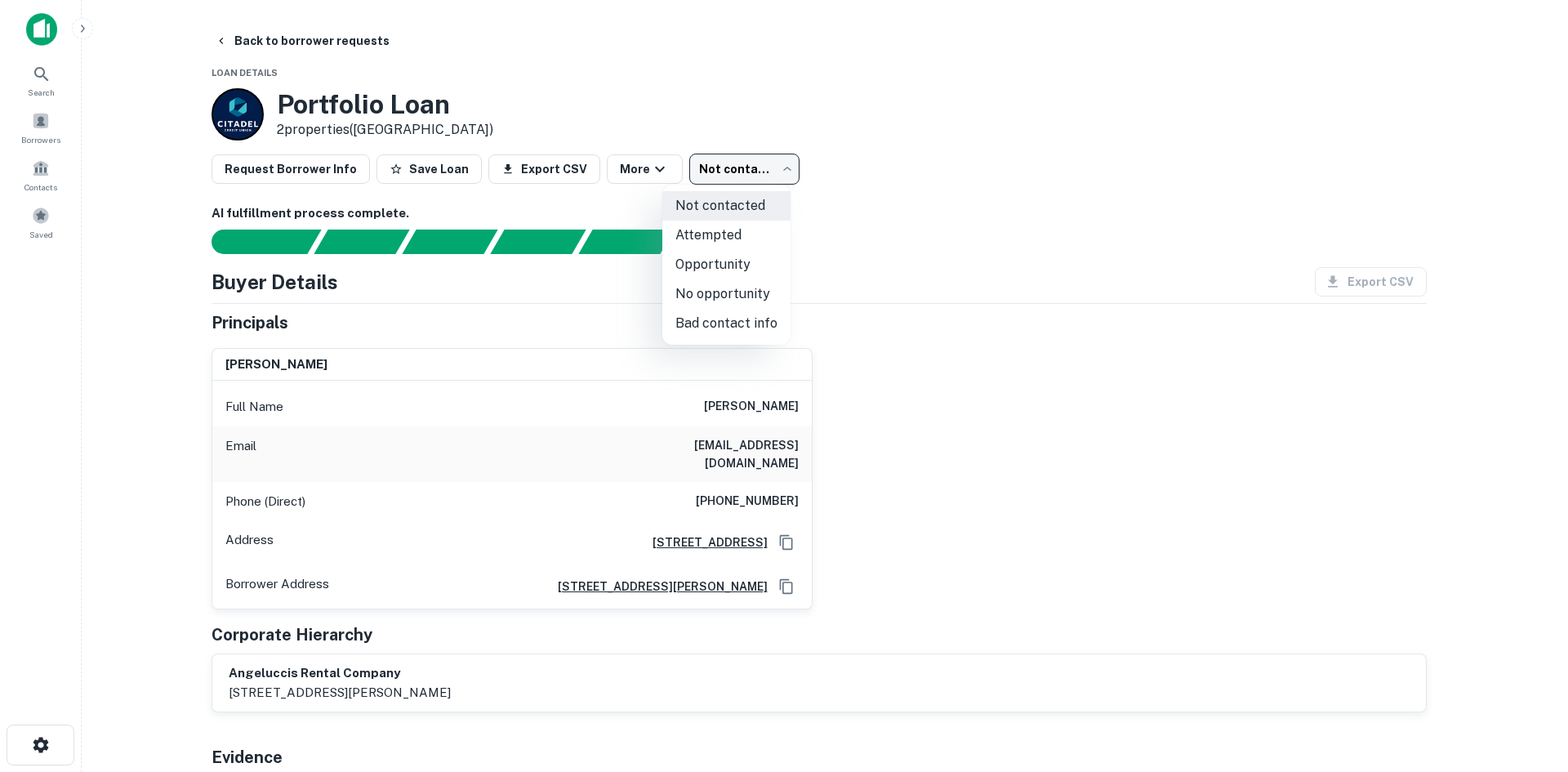
click at [690, 232] on li "Attempted" at bounding box center [727, 235] width 128 height 30
type input "*********"
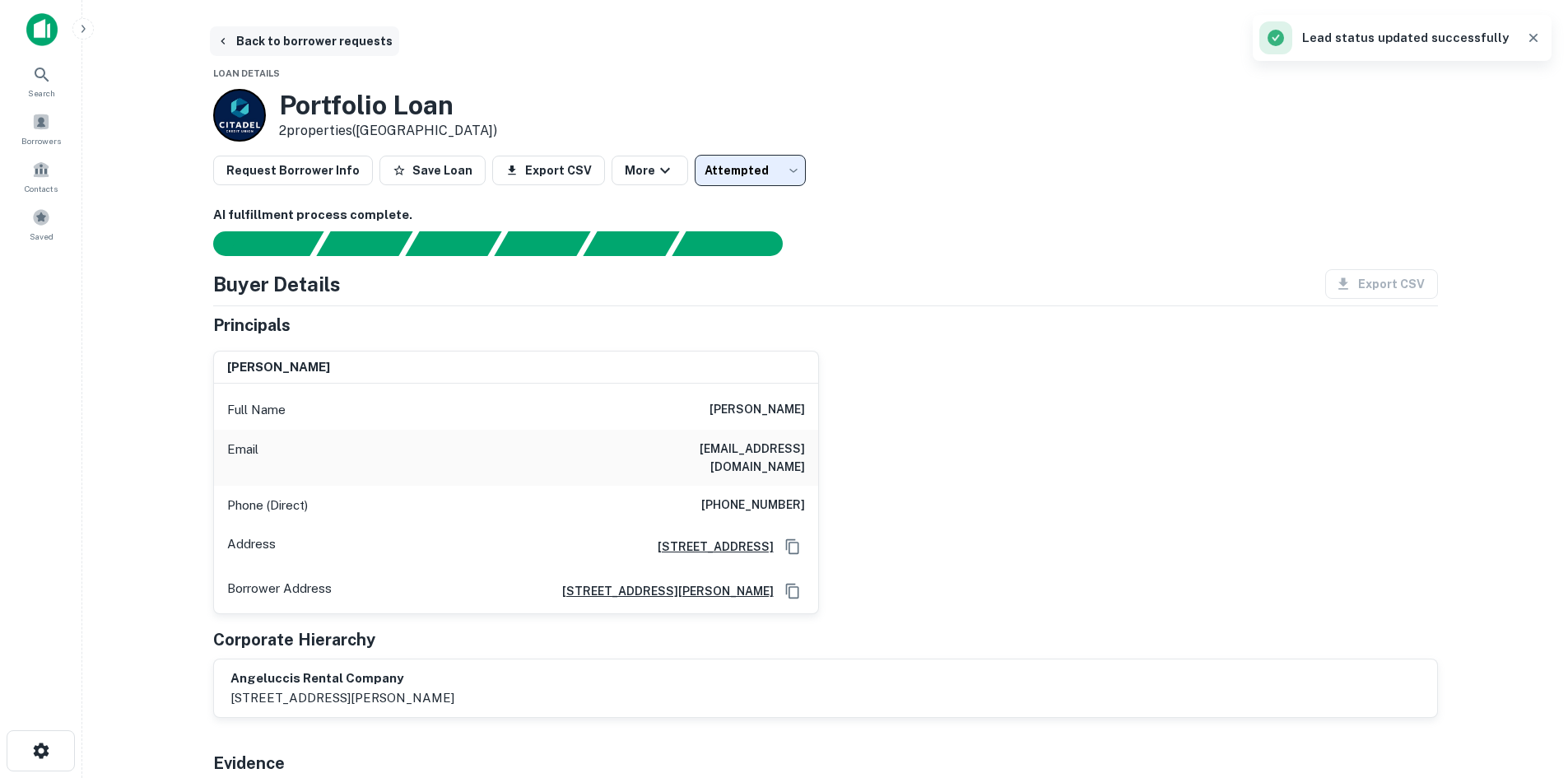
click at [333, 43] on button "Back to borrower requests" at bounding box center [304, 41] width 190 height 30
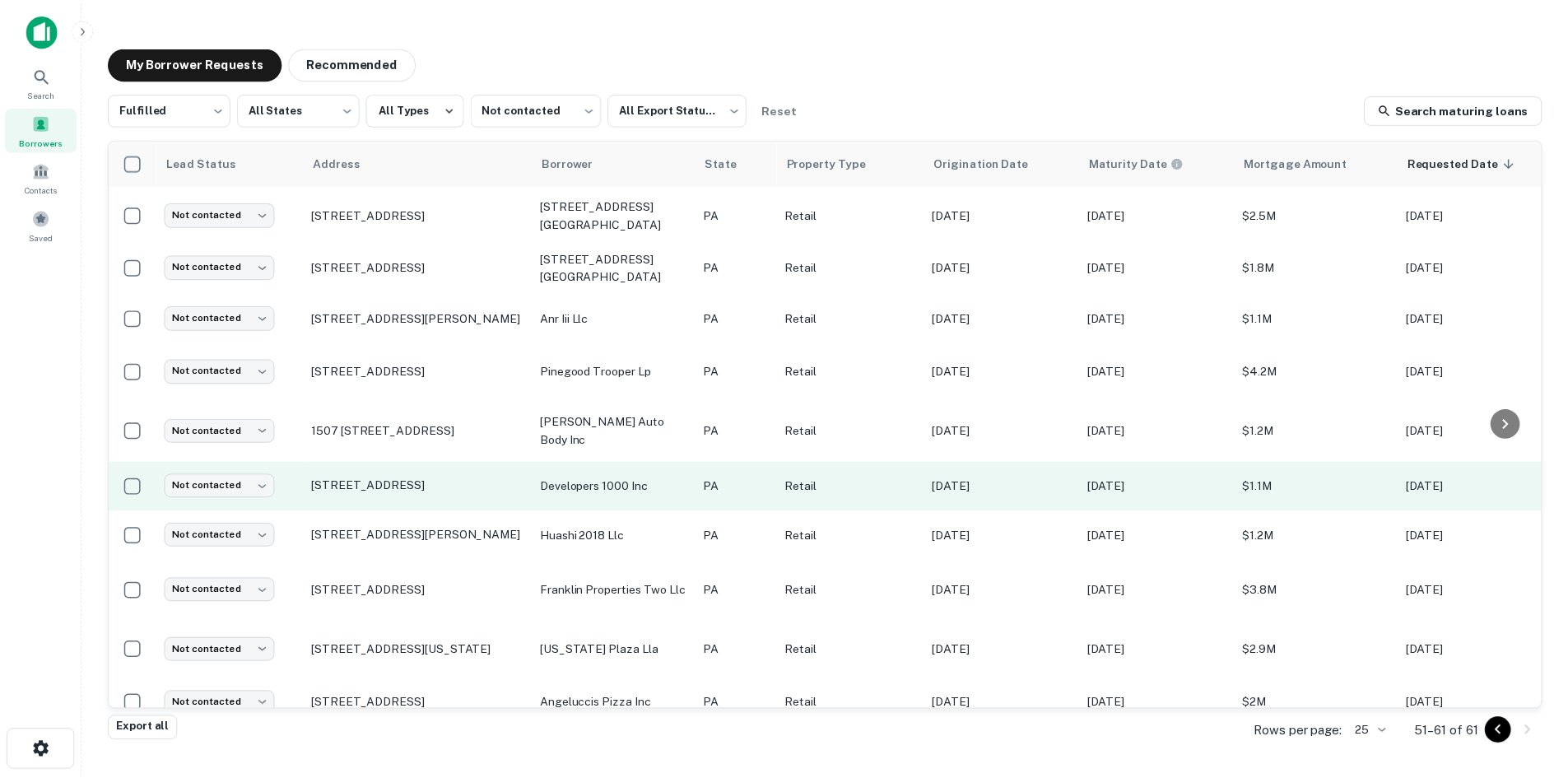
scroll to position [72, 0]
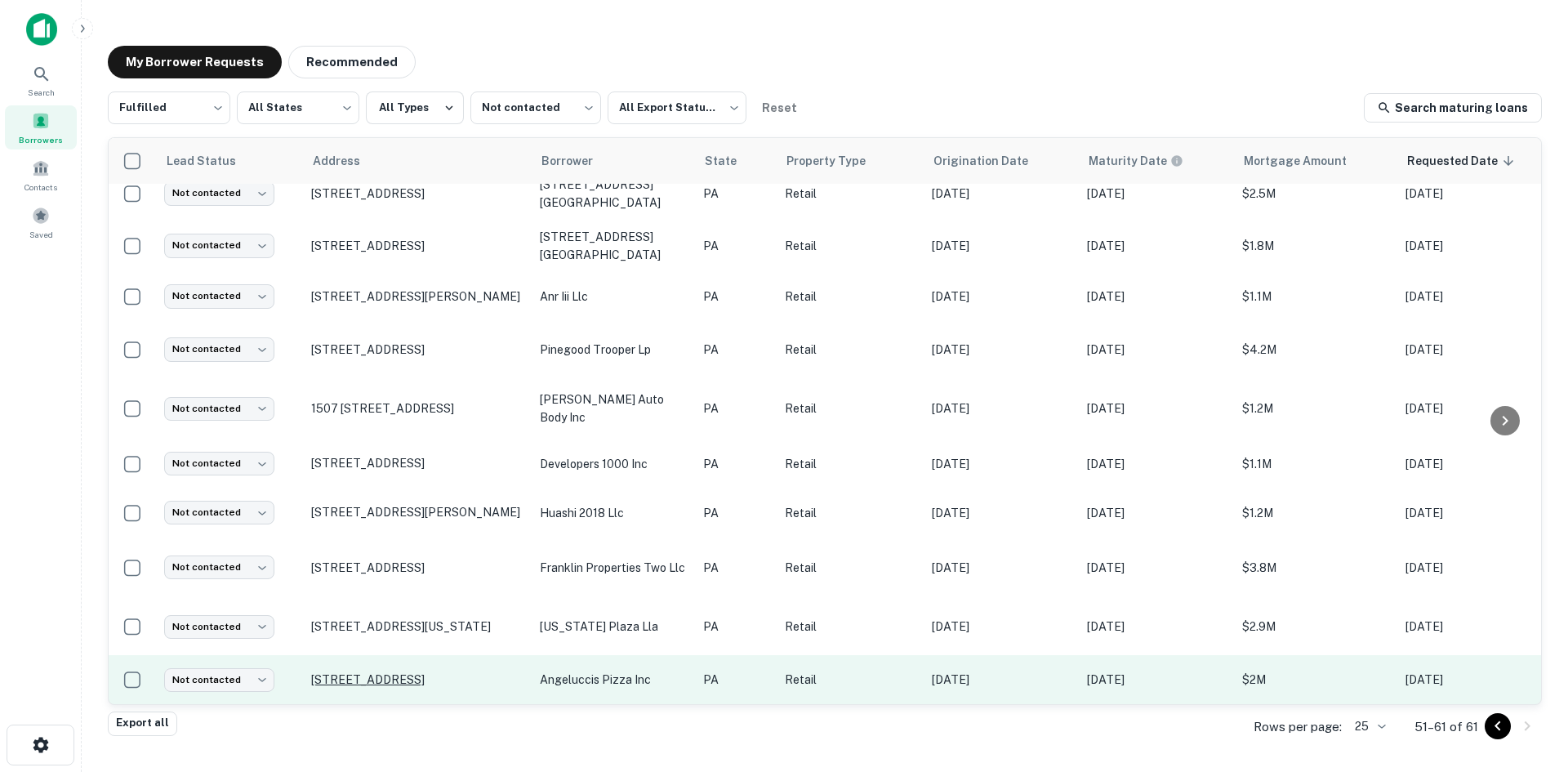
click at [437, 673] on p "78 W Lancaster Ave Downingtown, PA 19335" at bounding box center [417, 680] width 212 height 14
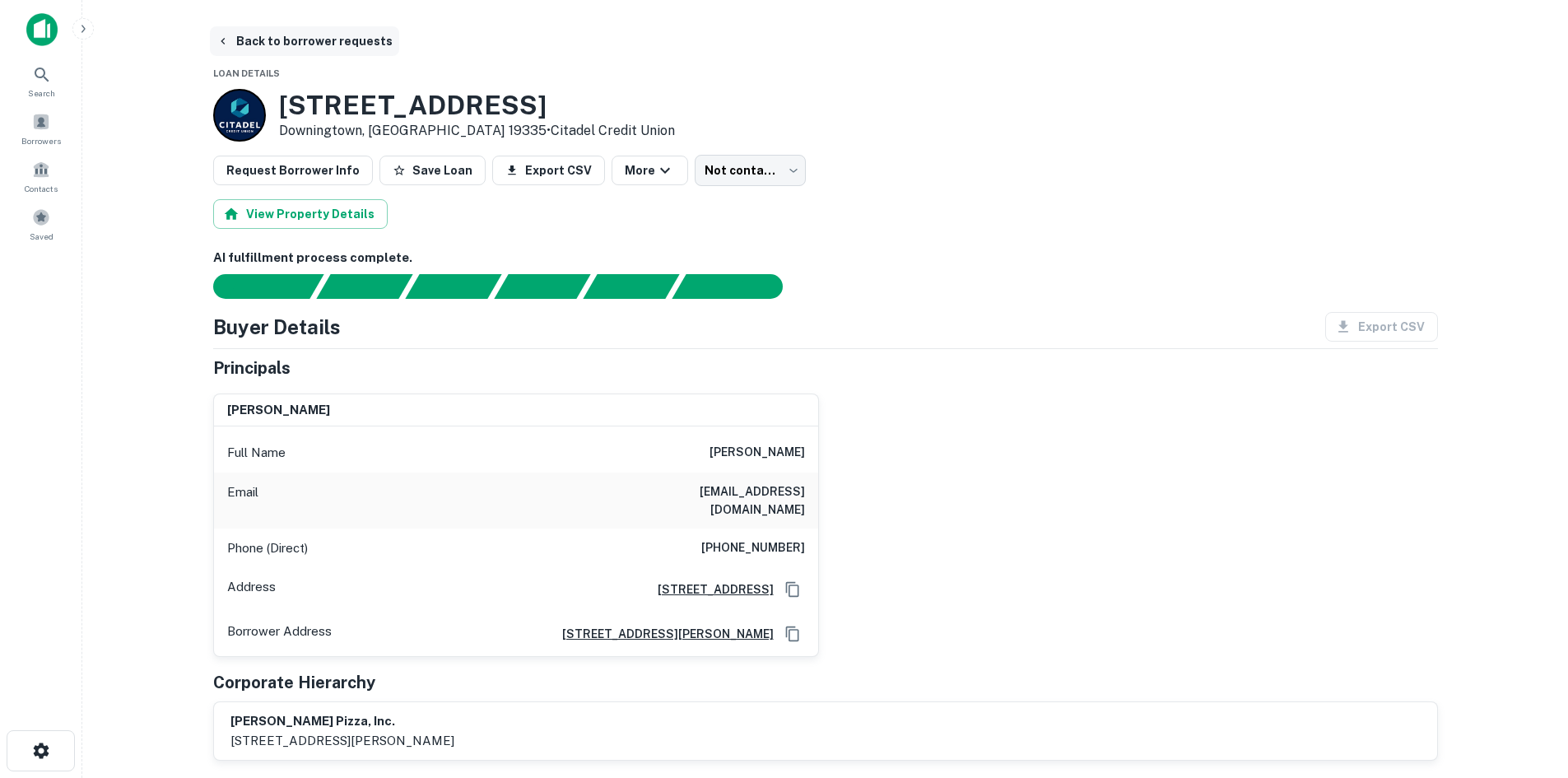
click at [341, 41] on button "Back to borrower requests" at bounding box center [304, 41] width 190 height 30
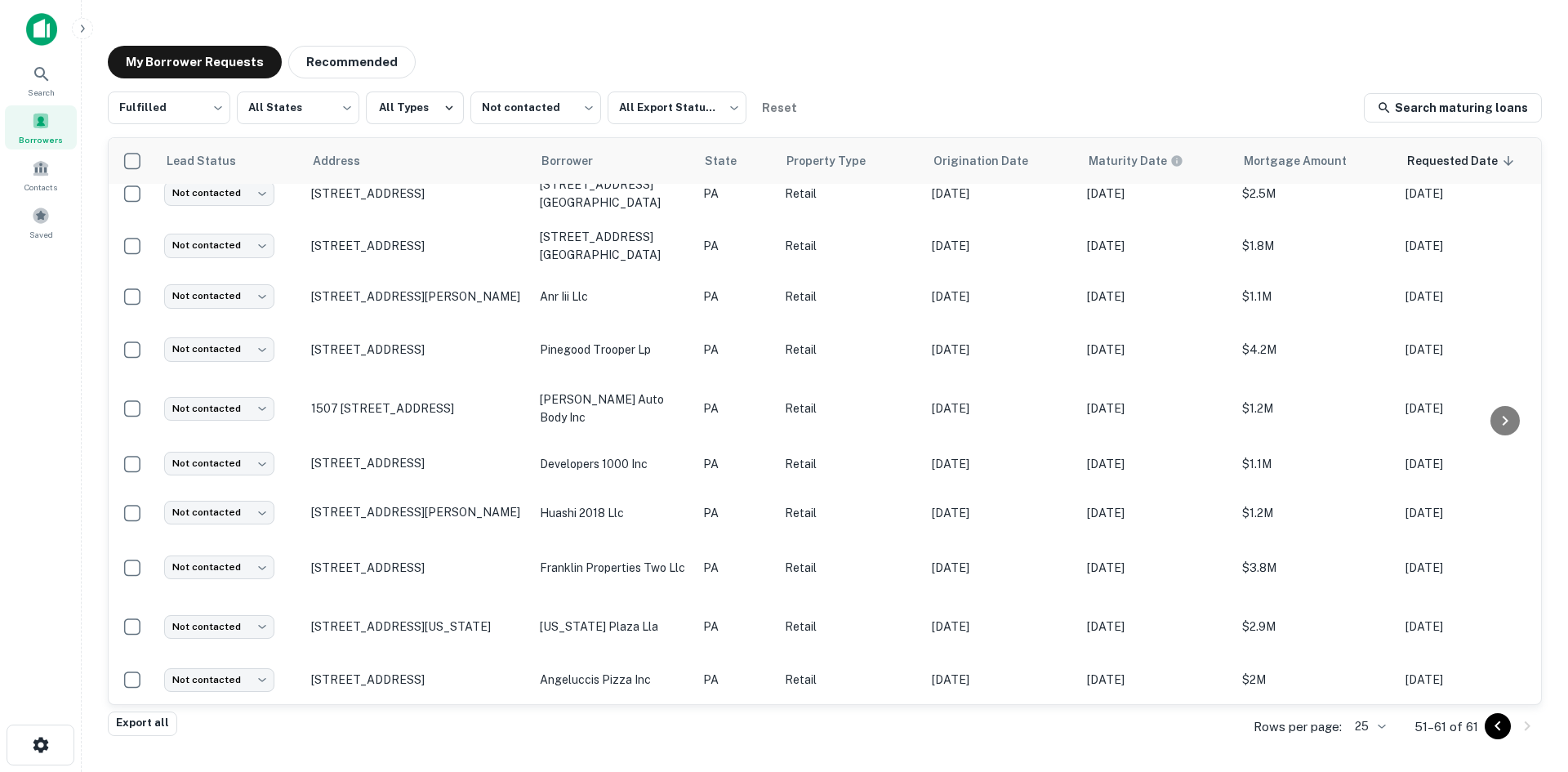
scroll to position [71, 0]
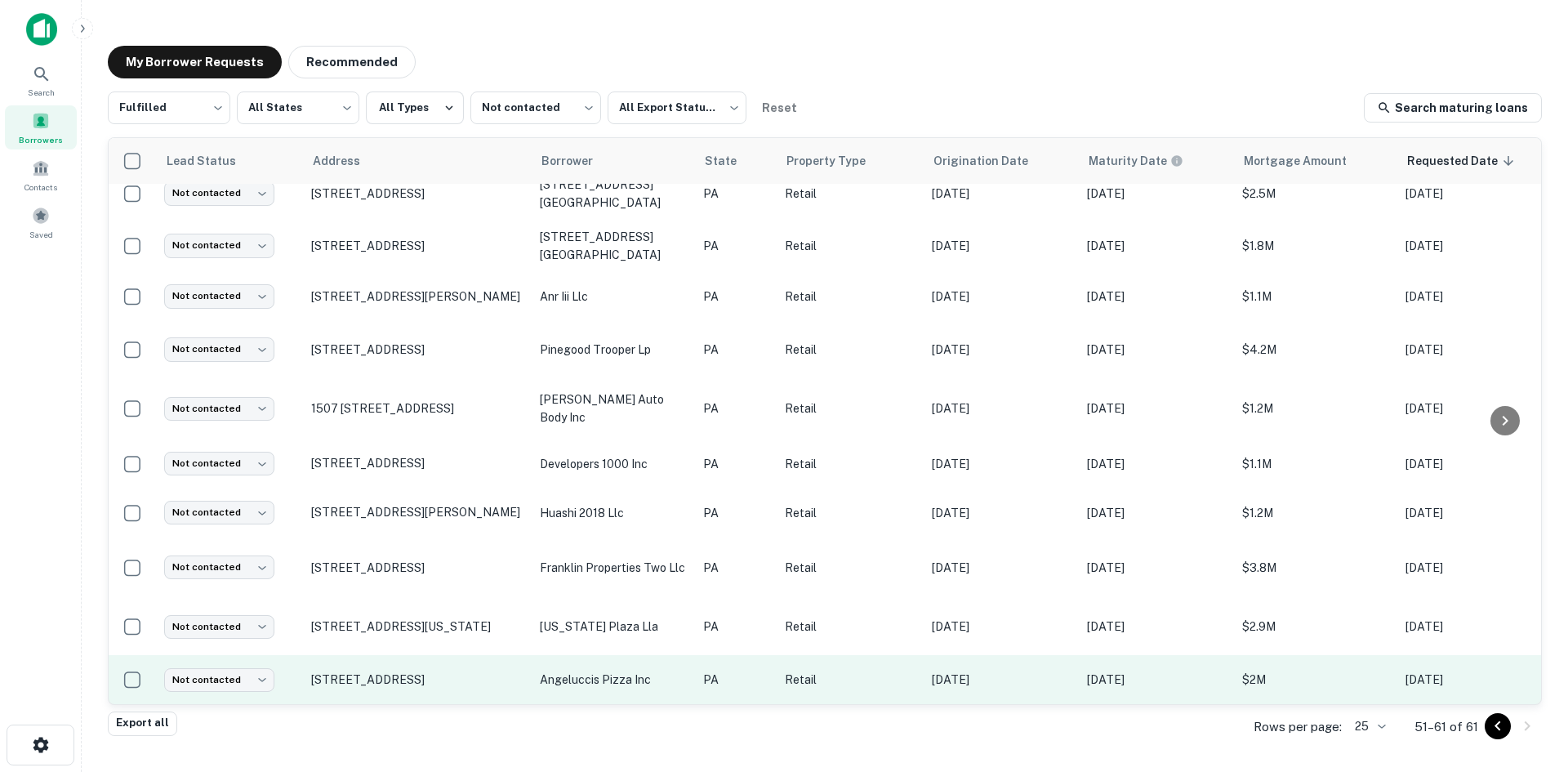
click at [276, 672] on td "Not contacted **** ​" at bounding box center [230, 680] width 147 height 49
click at [243, 671] on body "Search Borrowers Contacts Saved My Borrower Requests Recommended Fulfilled ****…" at bounding box center [784, 386] width 1568 height 772
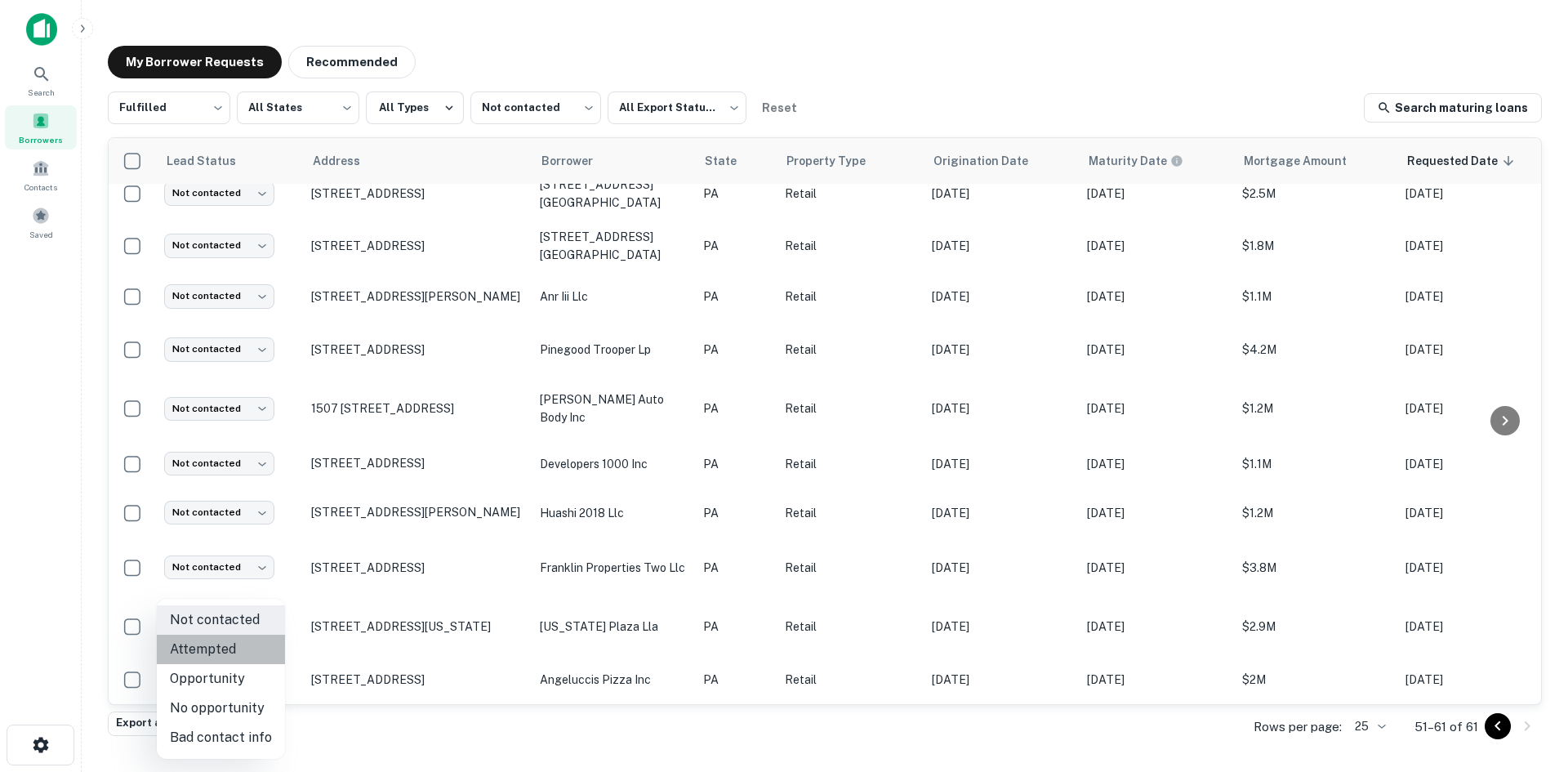
click at [248, 645] on li "Attempted" at bounding box center [221, 649] width 128 height 30
type input "*********"
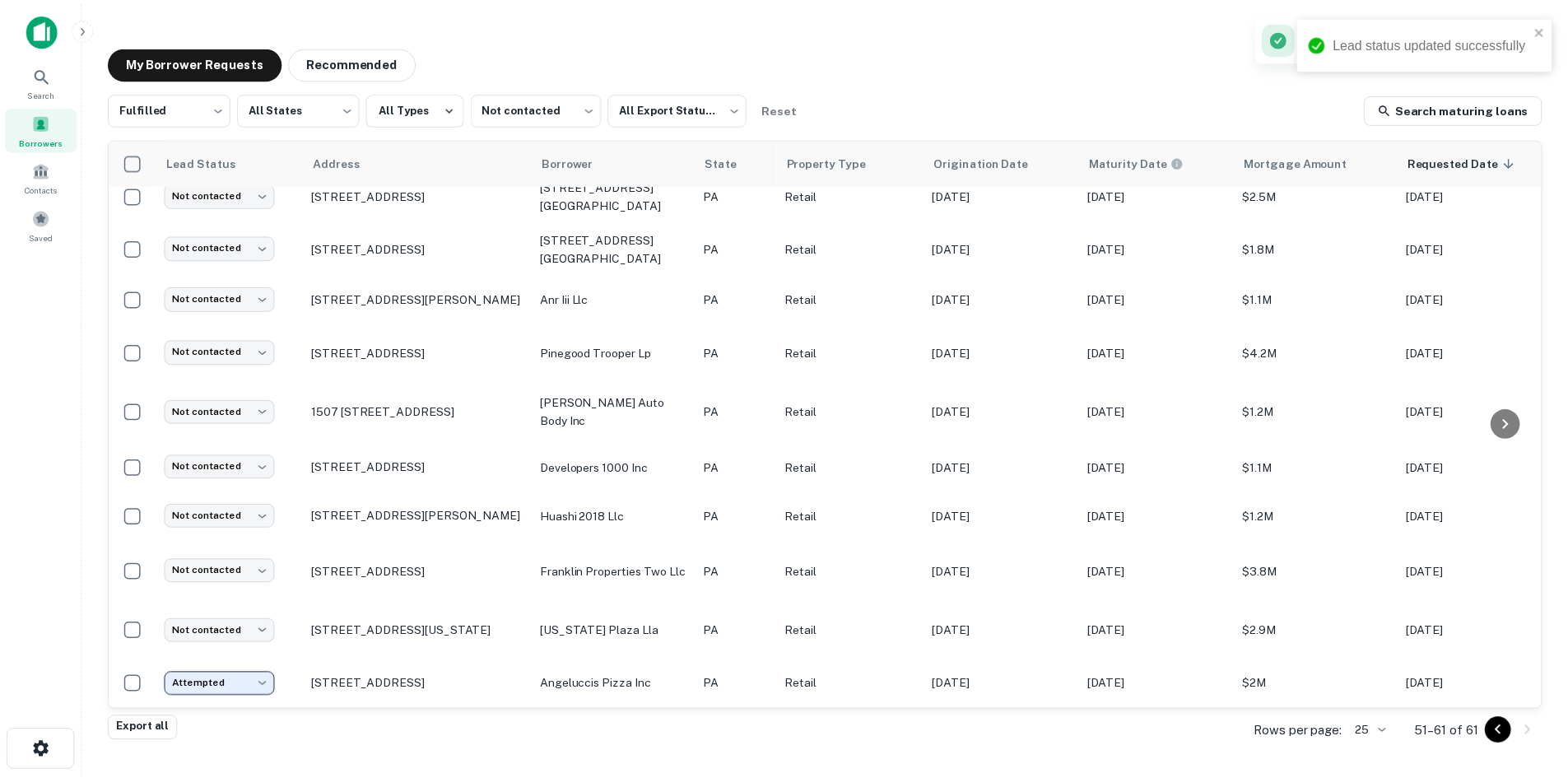
scroll to position [22, 0]
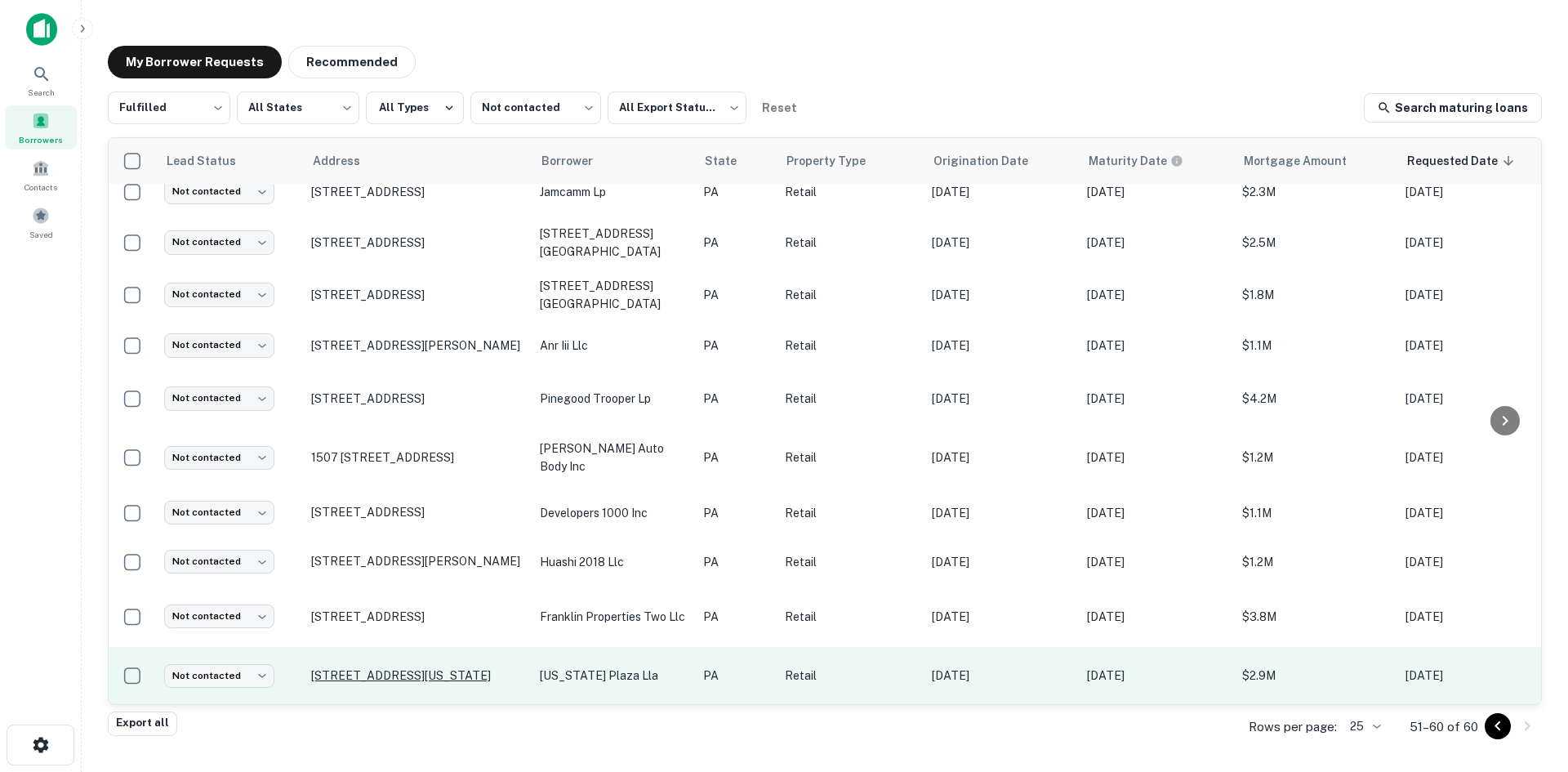
click at [472, 668] on p "2125 Oakland Ave Indiana, PA 15701" at bounding box center [417, 675] width 212 height 14
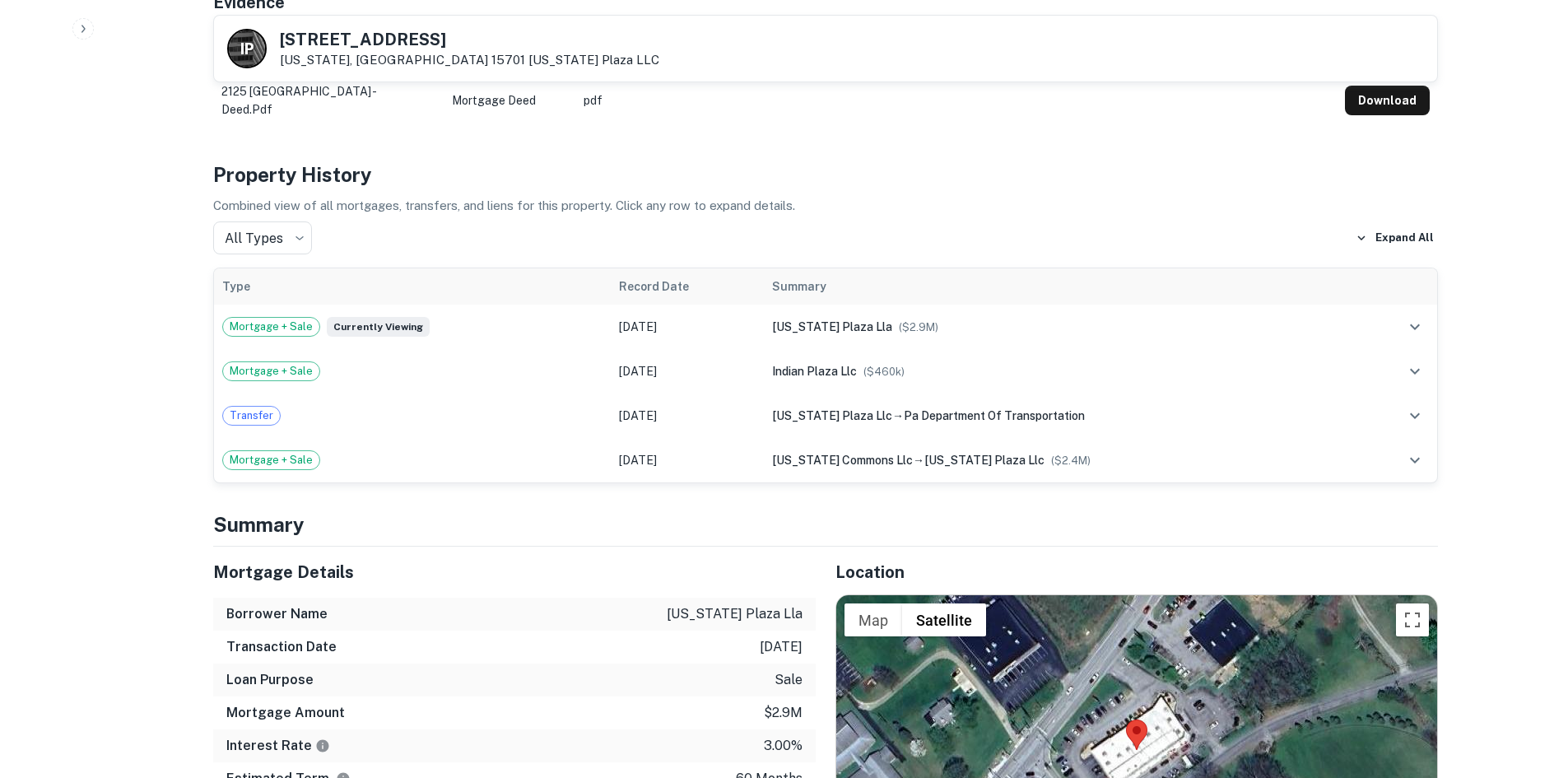
scroll to position [1399, 0]
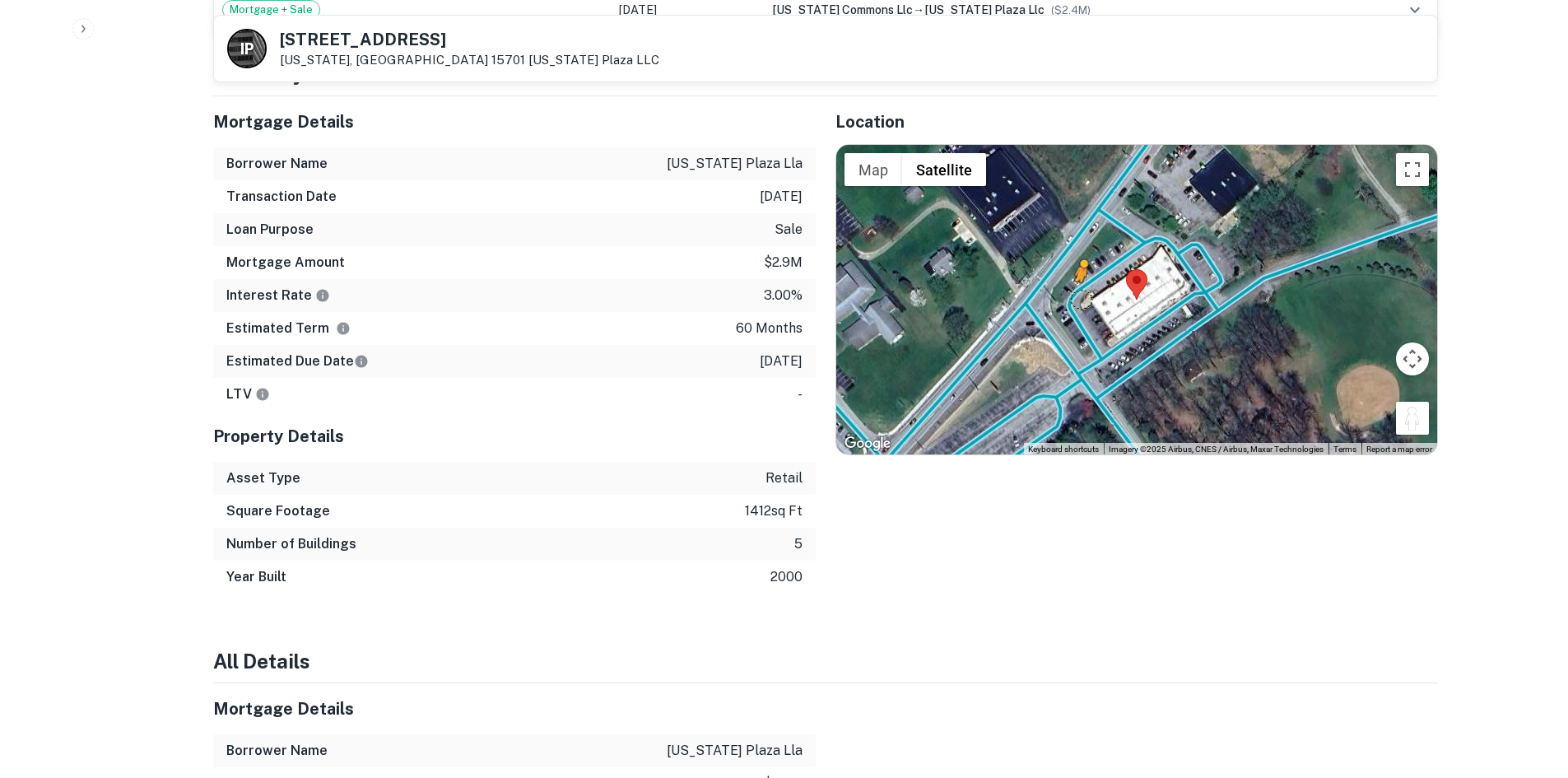
drag, startPoint x: 1416, startPoint y: 384, endPoint x: 1078, endPoint y: 264, distance: 358.7
click at [1078, 264] on div "To activate drag with keyboard, press Alt + Enter. Once in keyboard drag state,…" at bounding box center [1137, 300] width 601 height 310
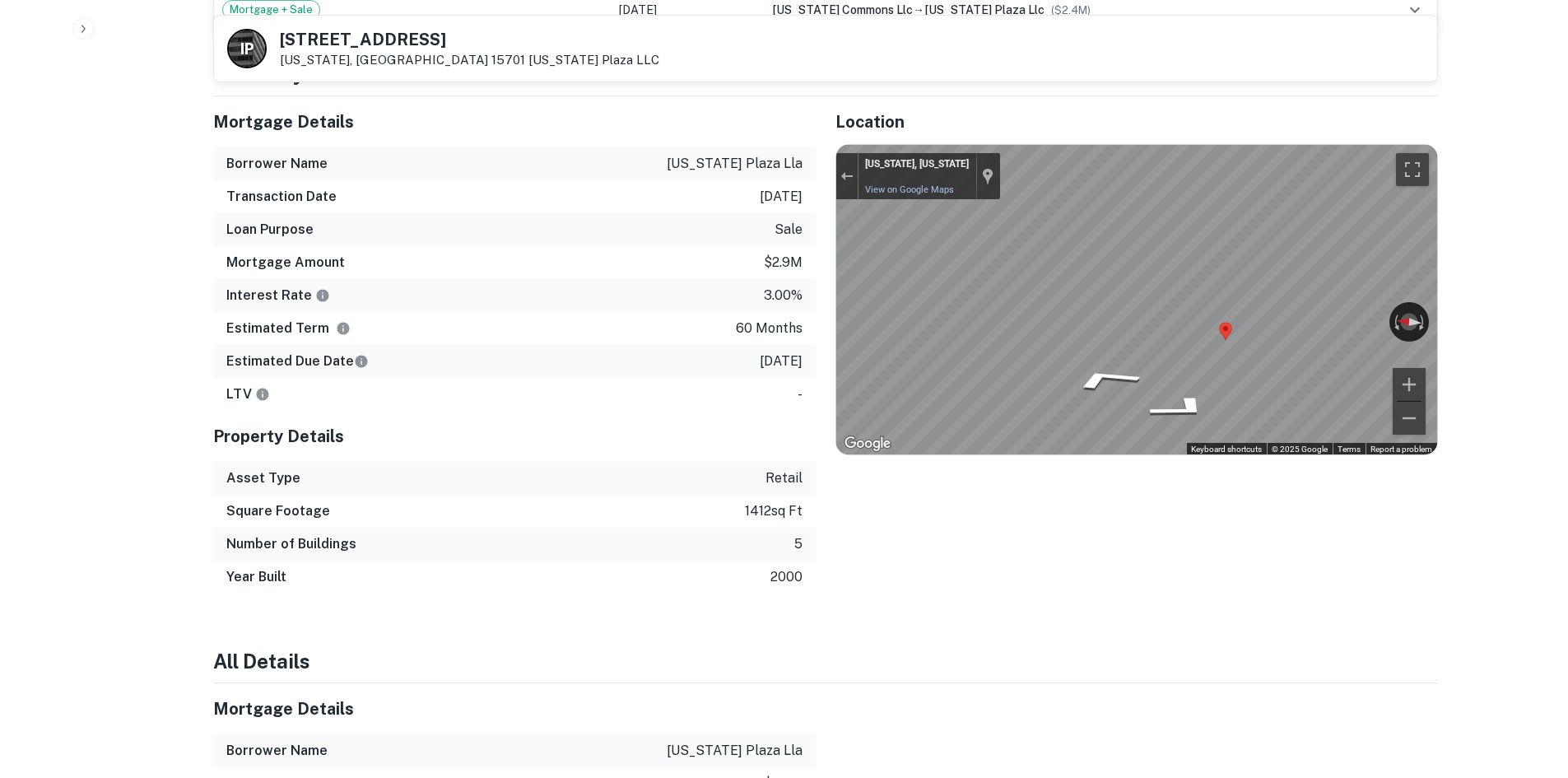
click at [696, 238] on div "Mortgage Details Borrower Name indiana plaza lla Transaction Date 8/5/2021 Loan…" at bounding box center [815, 345] width 1245 height 497
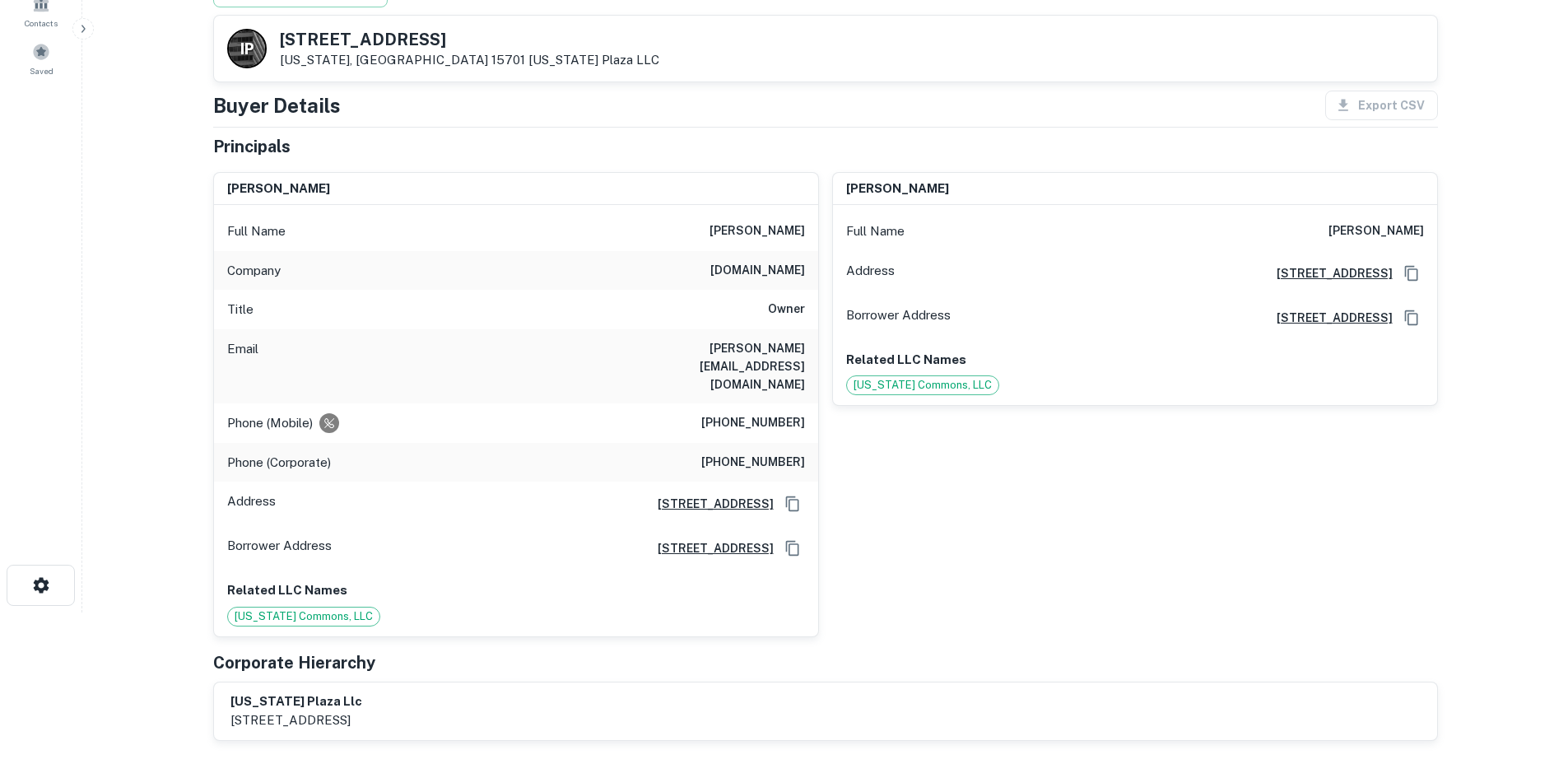
scroll to position [165, 0]
click at [759, 414] on h6 "(732) 829-9325" at bounding box center [753, 424] width 104 height 20
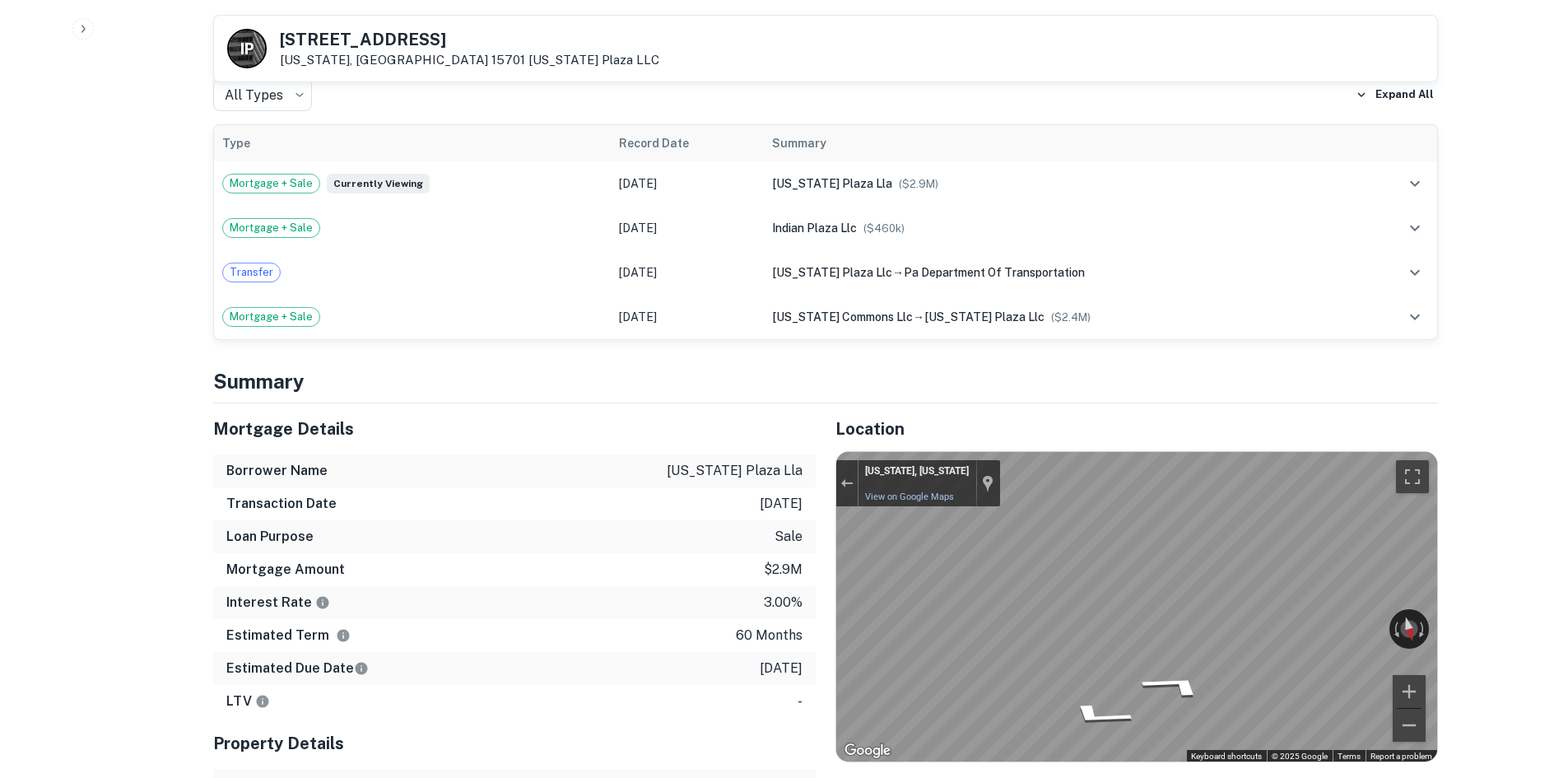
scroll to position [1317, 0]
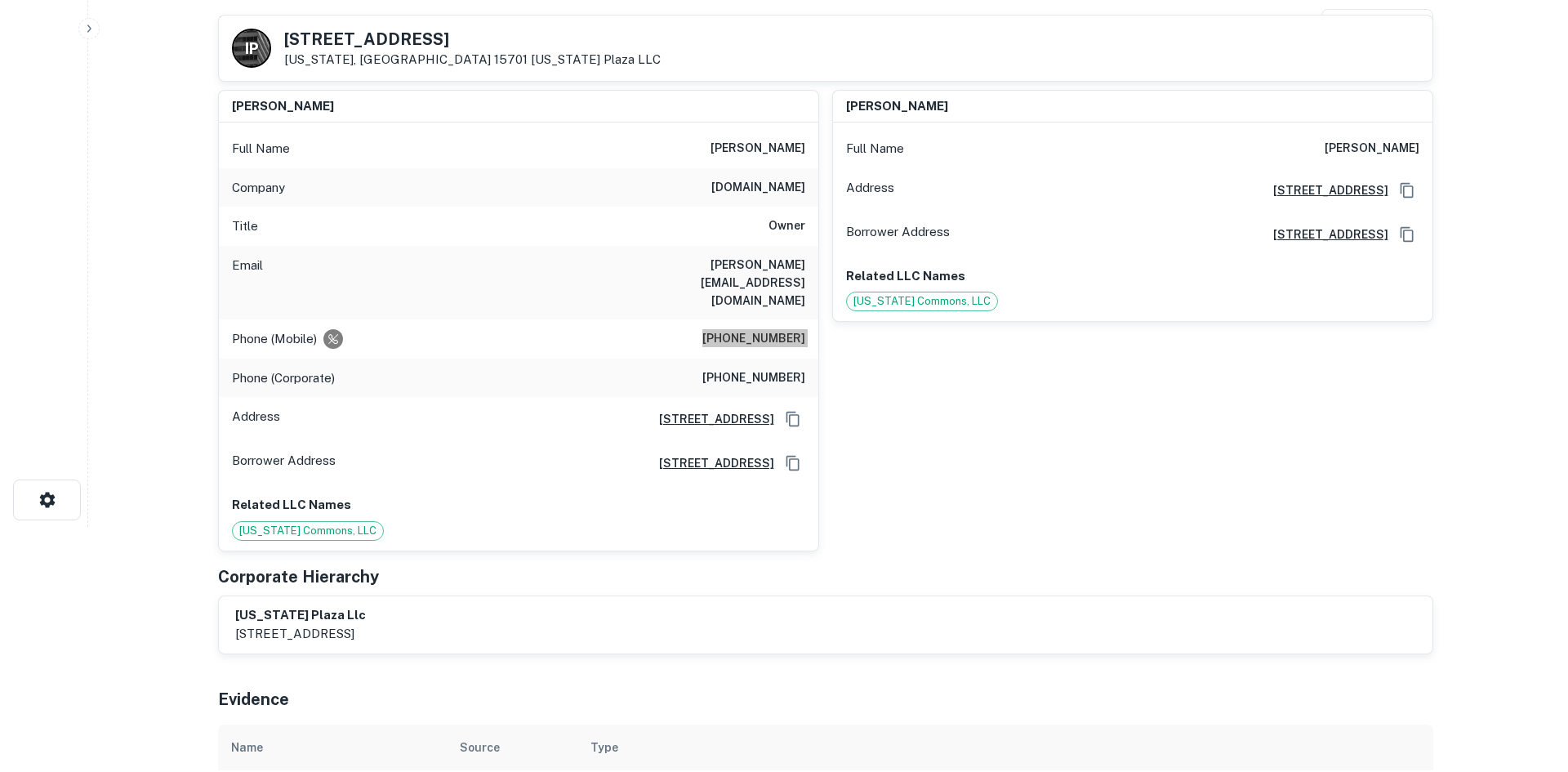
scroll to position [0, 0]
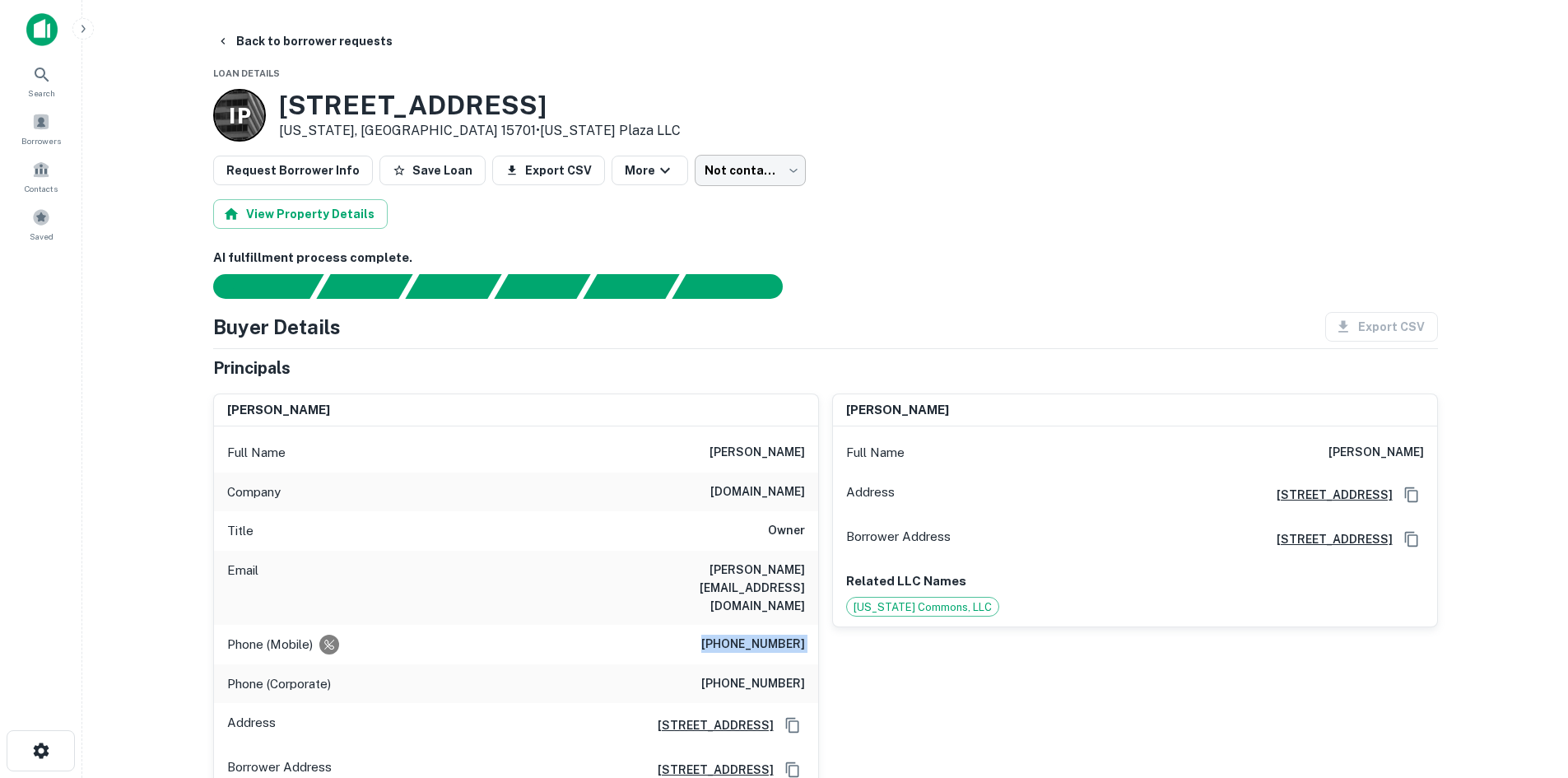
click at [777, 172] on body "Search Borrowers Contacts Saved Back to borrower requests Loan Details I P 2125…" at bounding box center [784, 389] width 1568 height 778
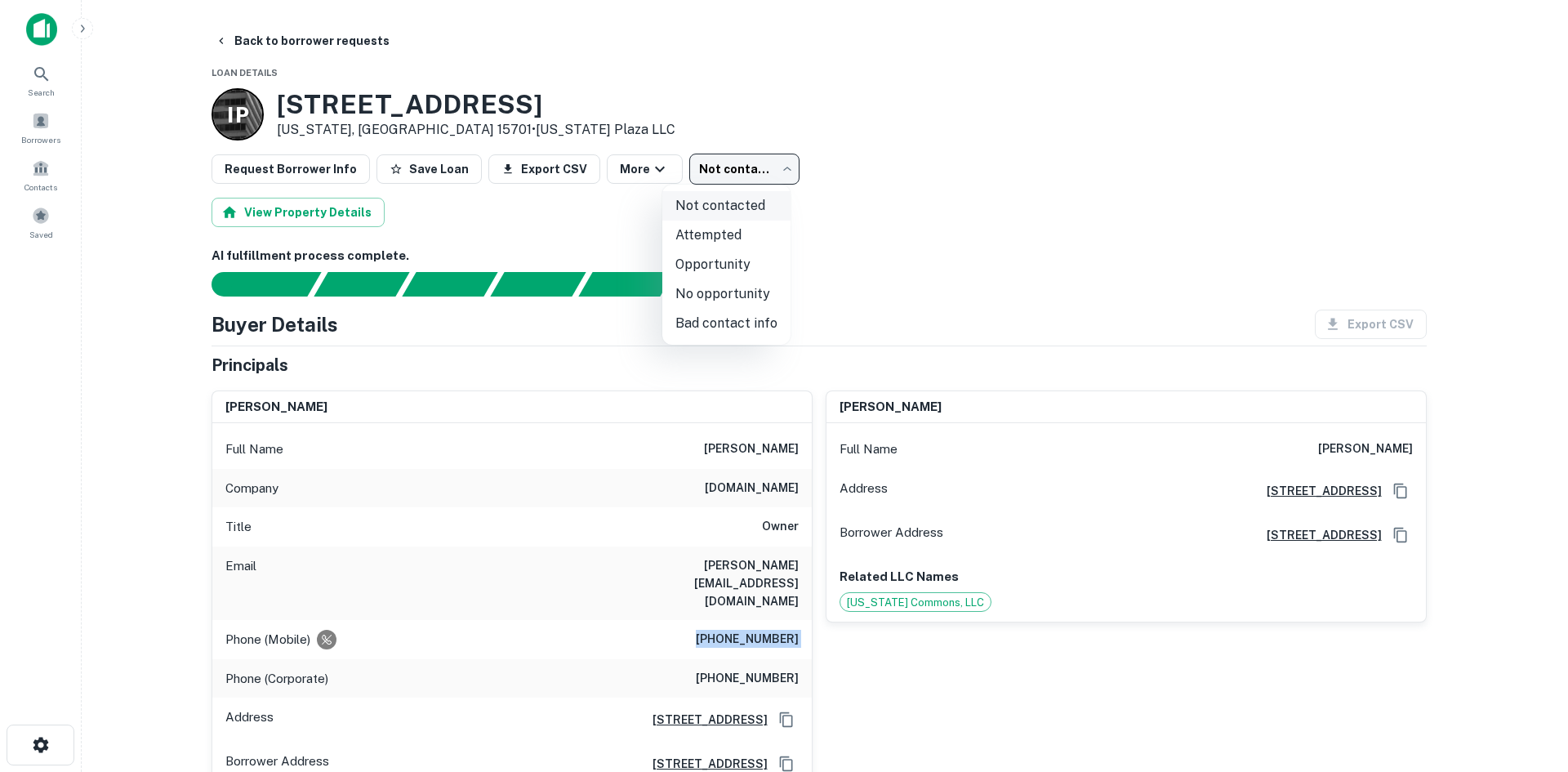
click at [706, 212] on li "Not contacted" at bounding box center [727, 205] width 128 height 30
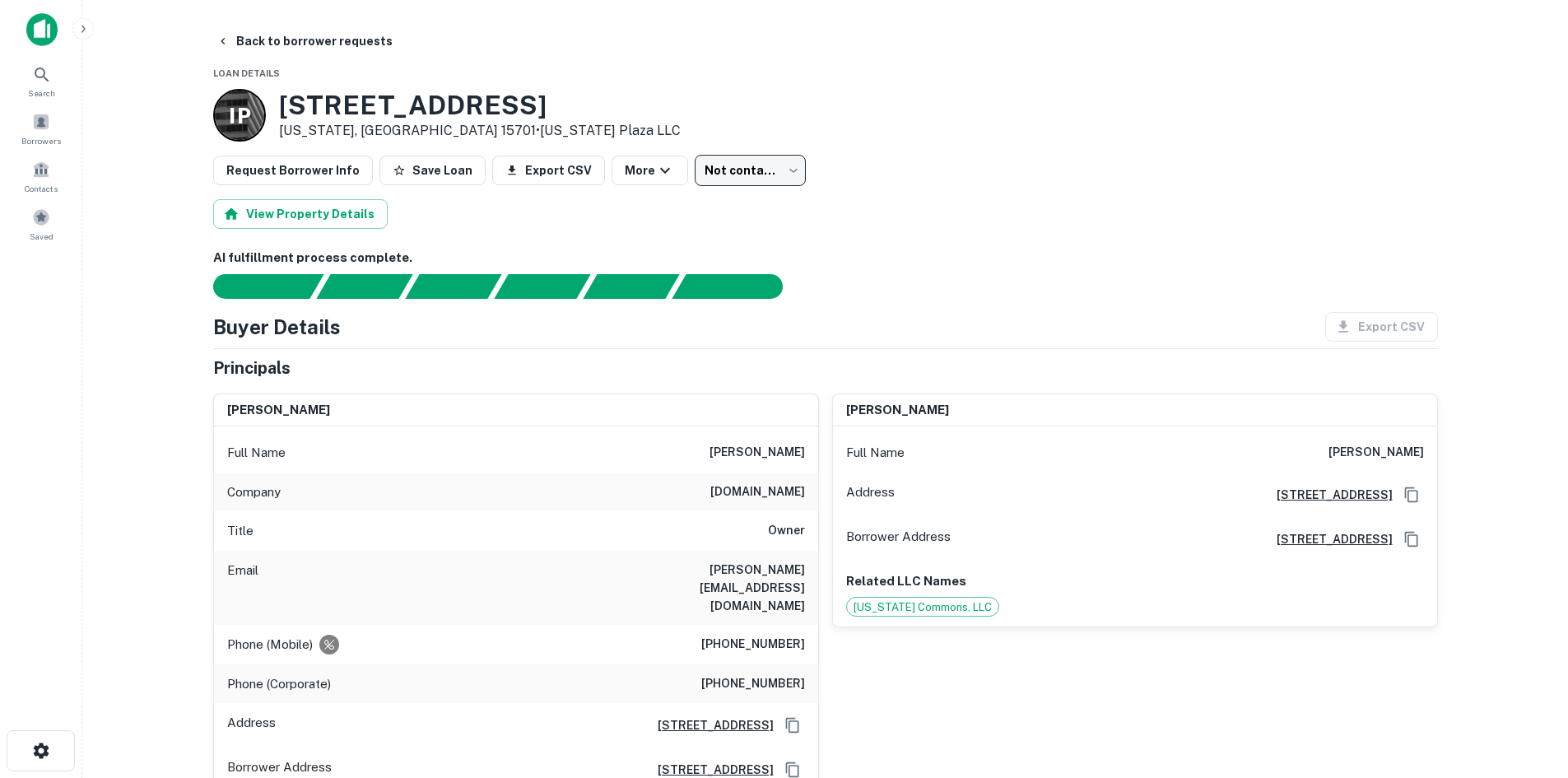
click at [715, 182] on body "Search Borrowers Contacts Saved Back to borrower requests Loan Details I P 2125…" at bounding box center [784, 389] width 1568 height 778
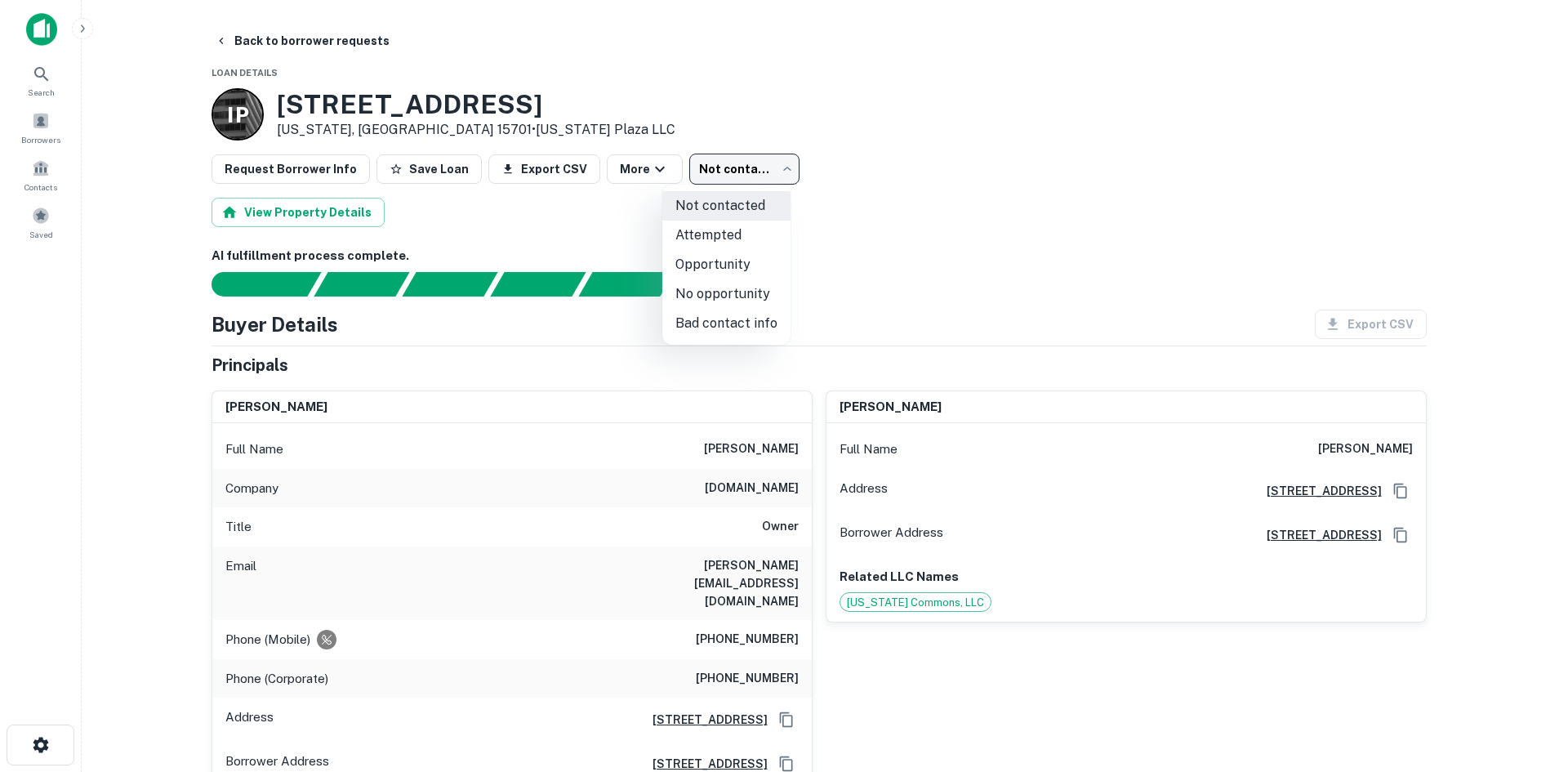
click at [719, 240] on li "Attempted" at bounding box center [727, 235] width 128 height 30
type input "*********"
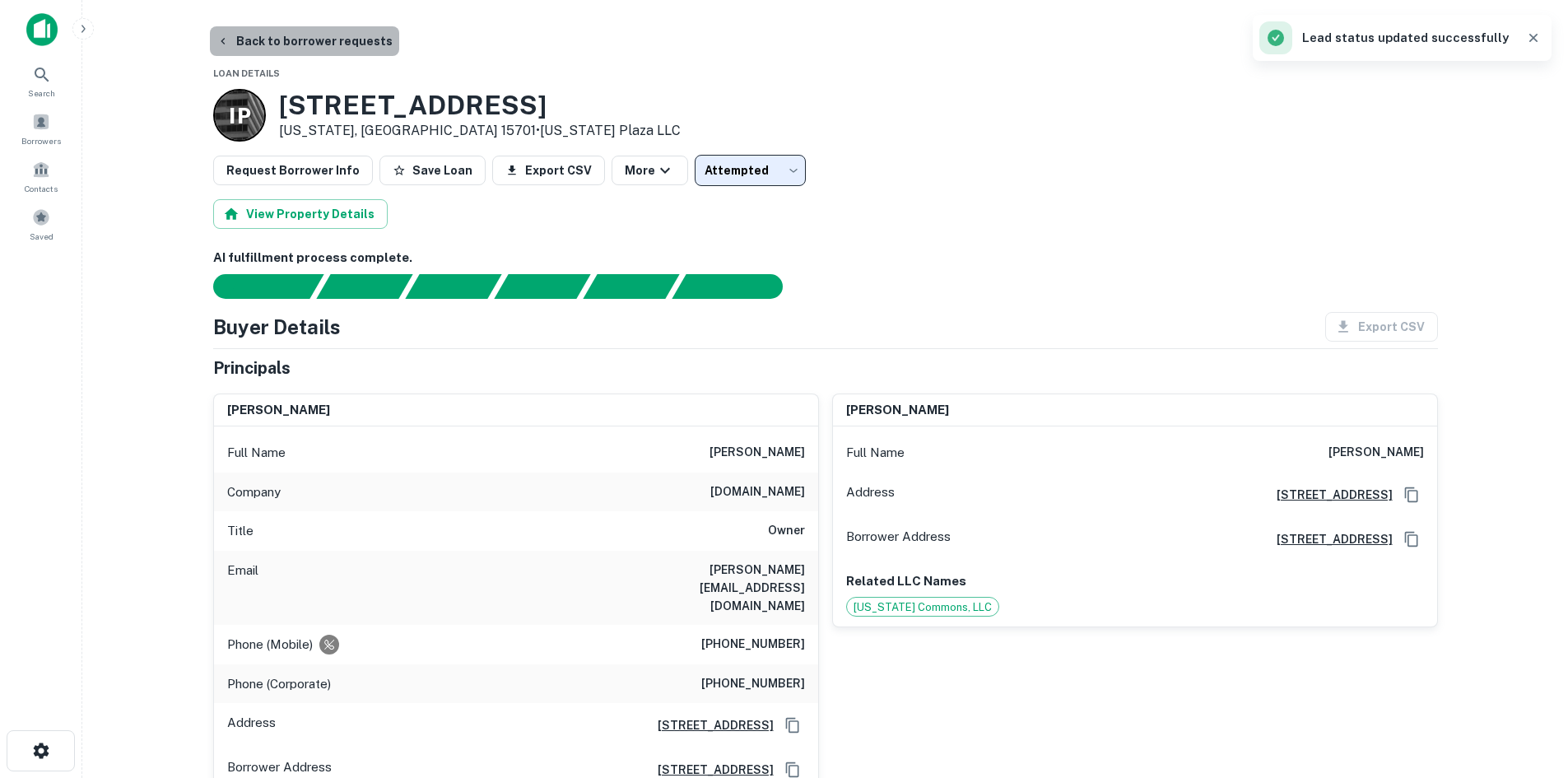
click at [325, 44] on button "Back to borrower requests" at bounding box center [304, 41] width 190 height 30
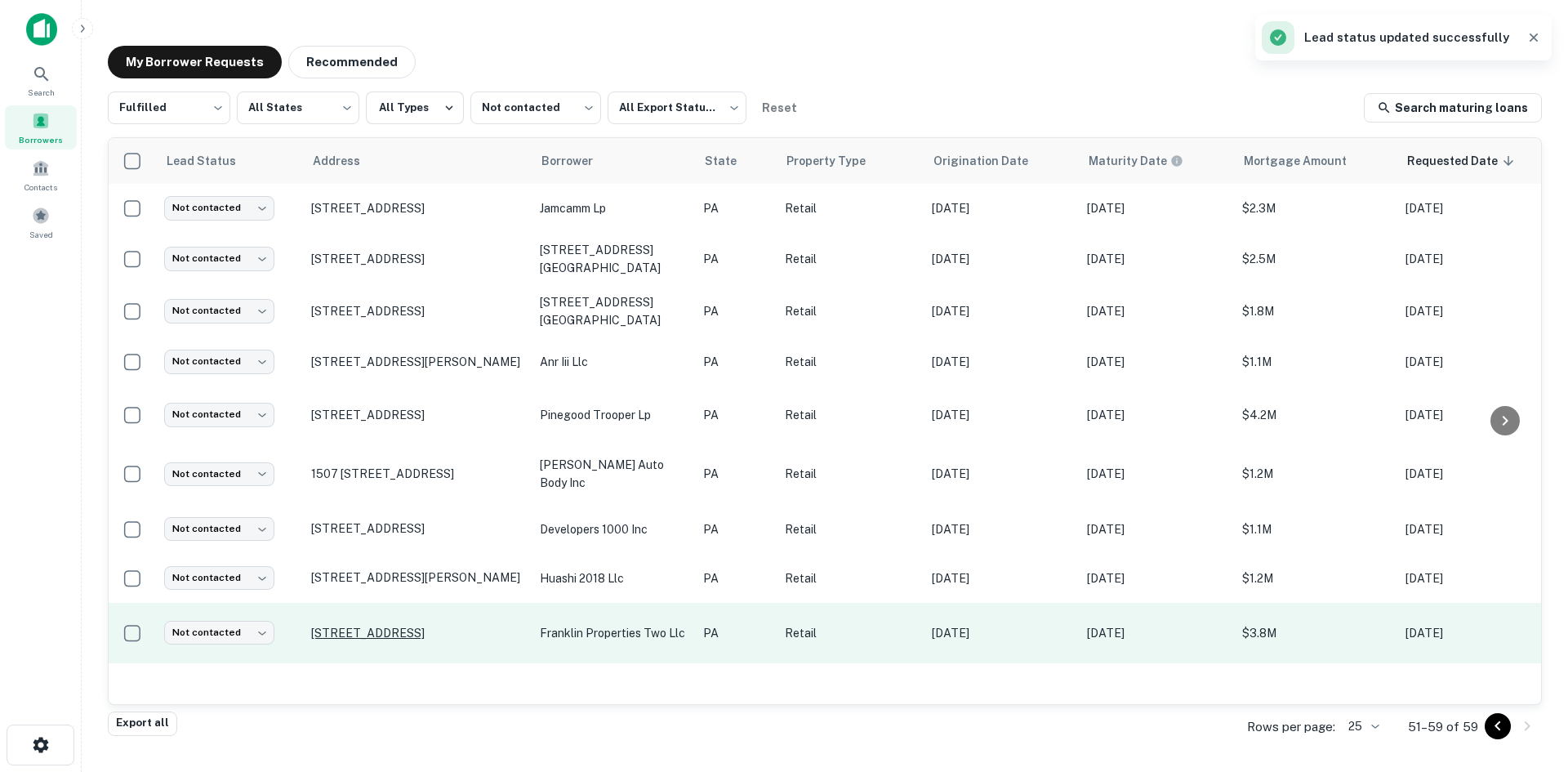
click at [462, 626] on p "2421 Willow Street Pike Lancaster, PA 17602" at bounding box center [417, 633] width 212 height 14
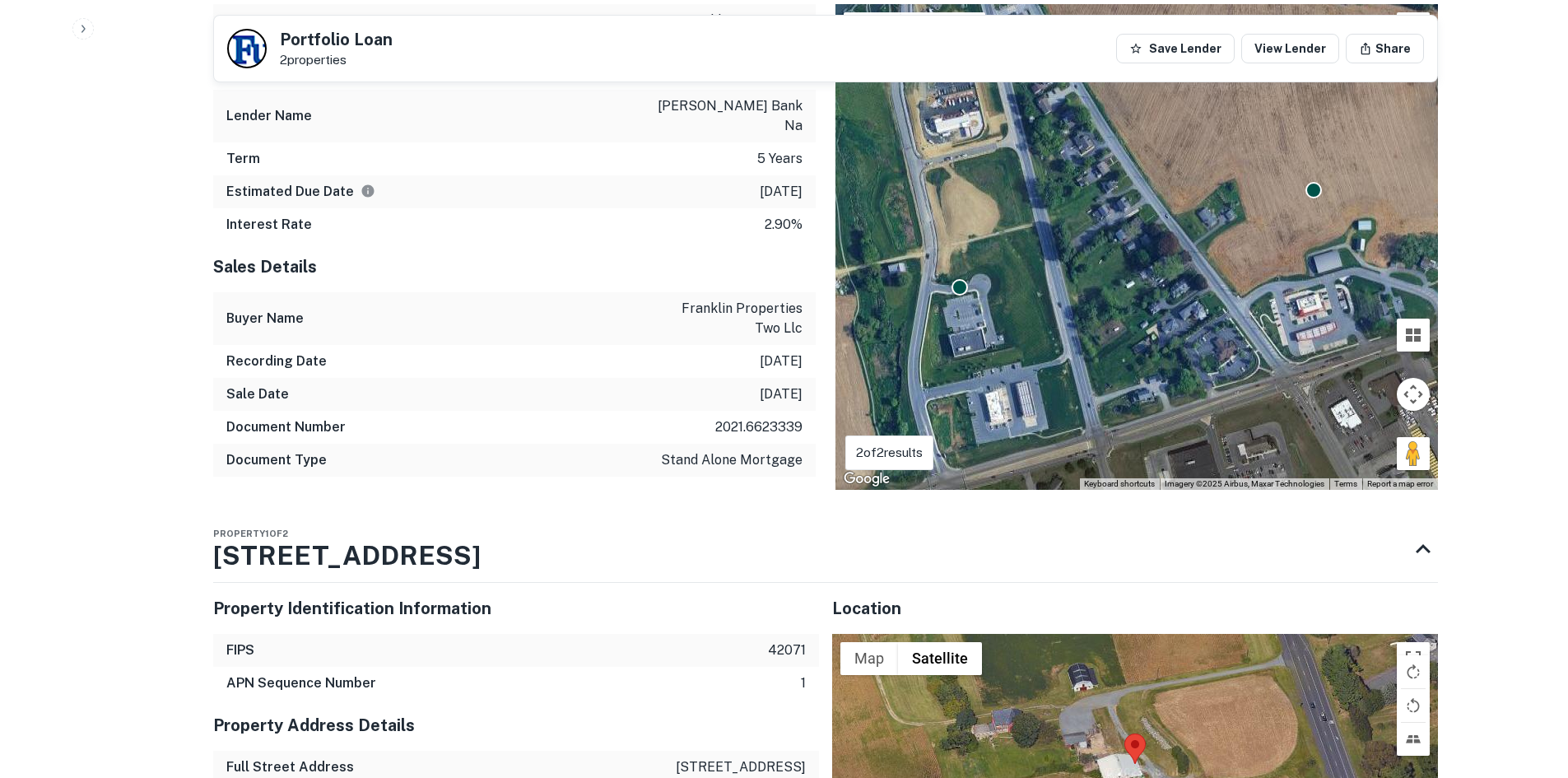
scroll to position [1893, 0]
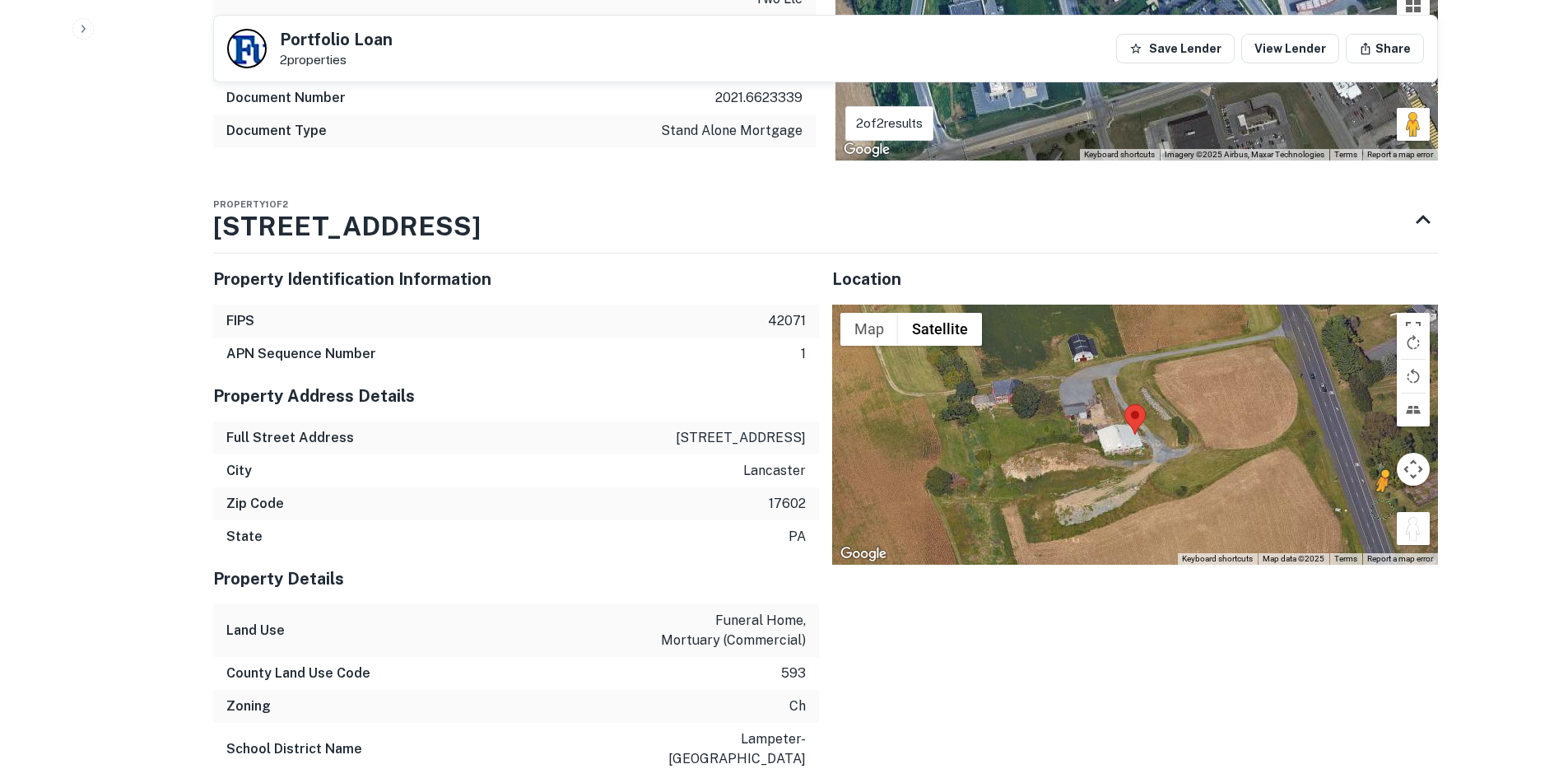
scroll to position [1893, 0]
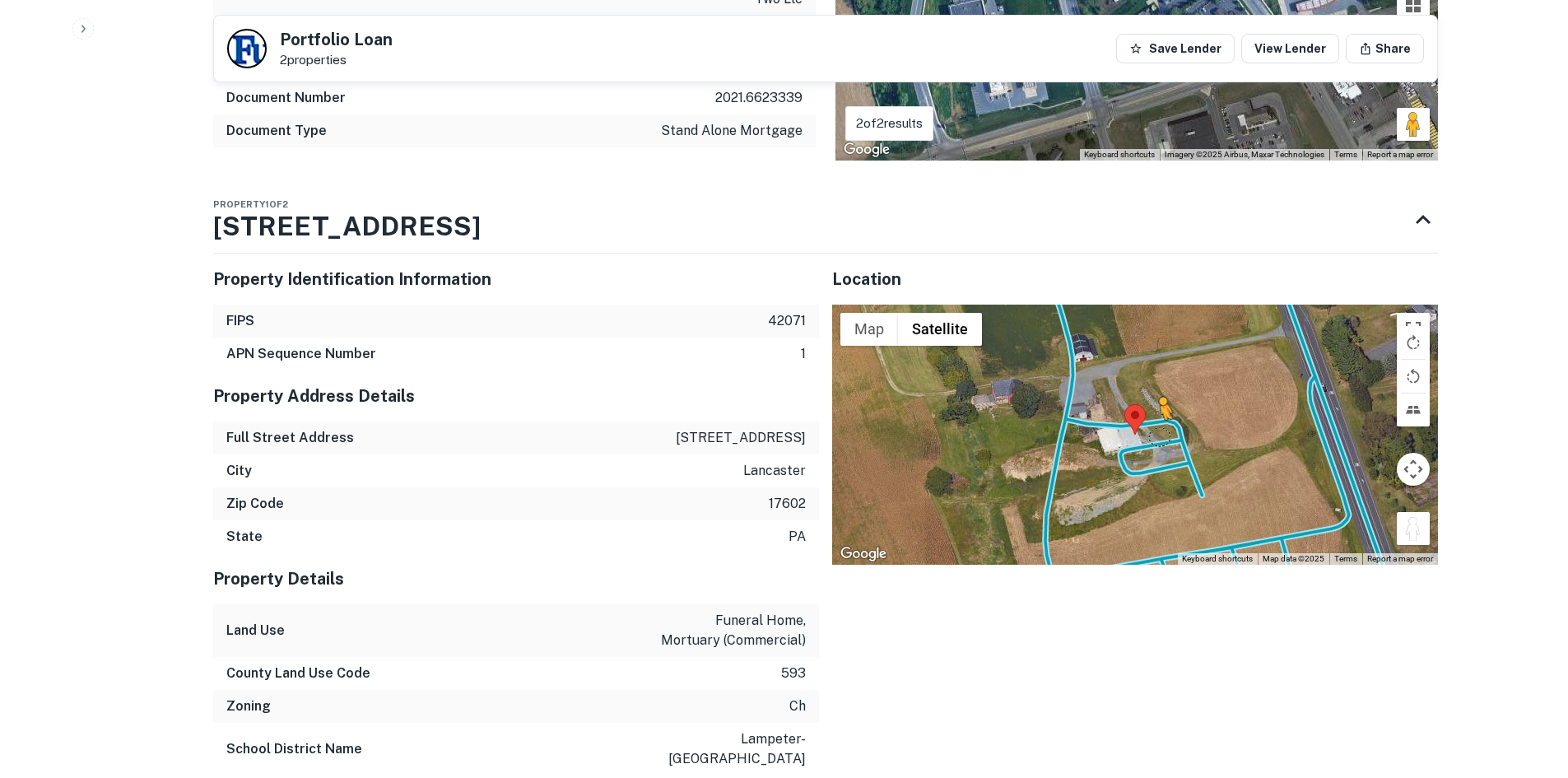
click at [1143, 388] on div "To activate drag with keyboard, press Alt + Enter. Once in keyboard drag state,…" at bounding box center [1135, 435] width 606 height 261
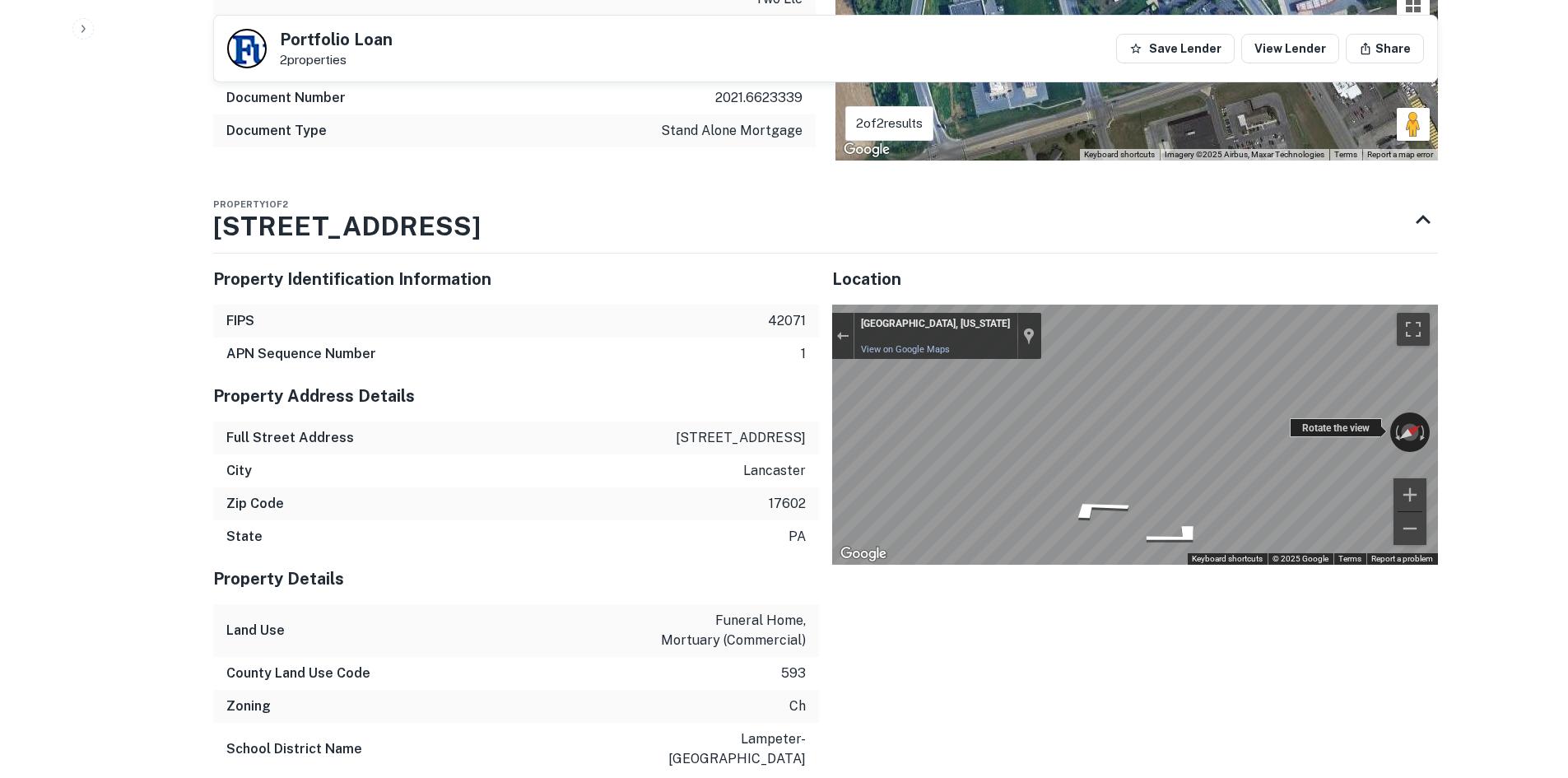
click at [1303, 391] on div "← Move left → Move right ↑ Move up ↓ Move down + Zoom in - Zoom out Lancaster, …" at bounding box center [1135, 435] width 606 height 261
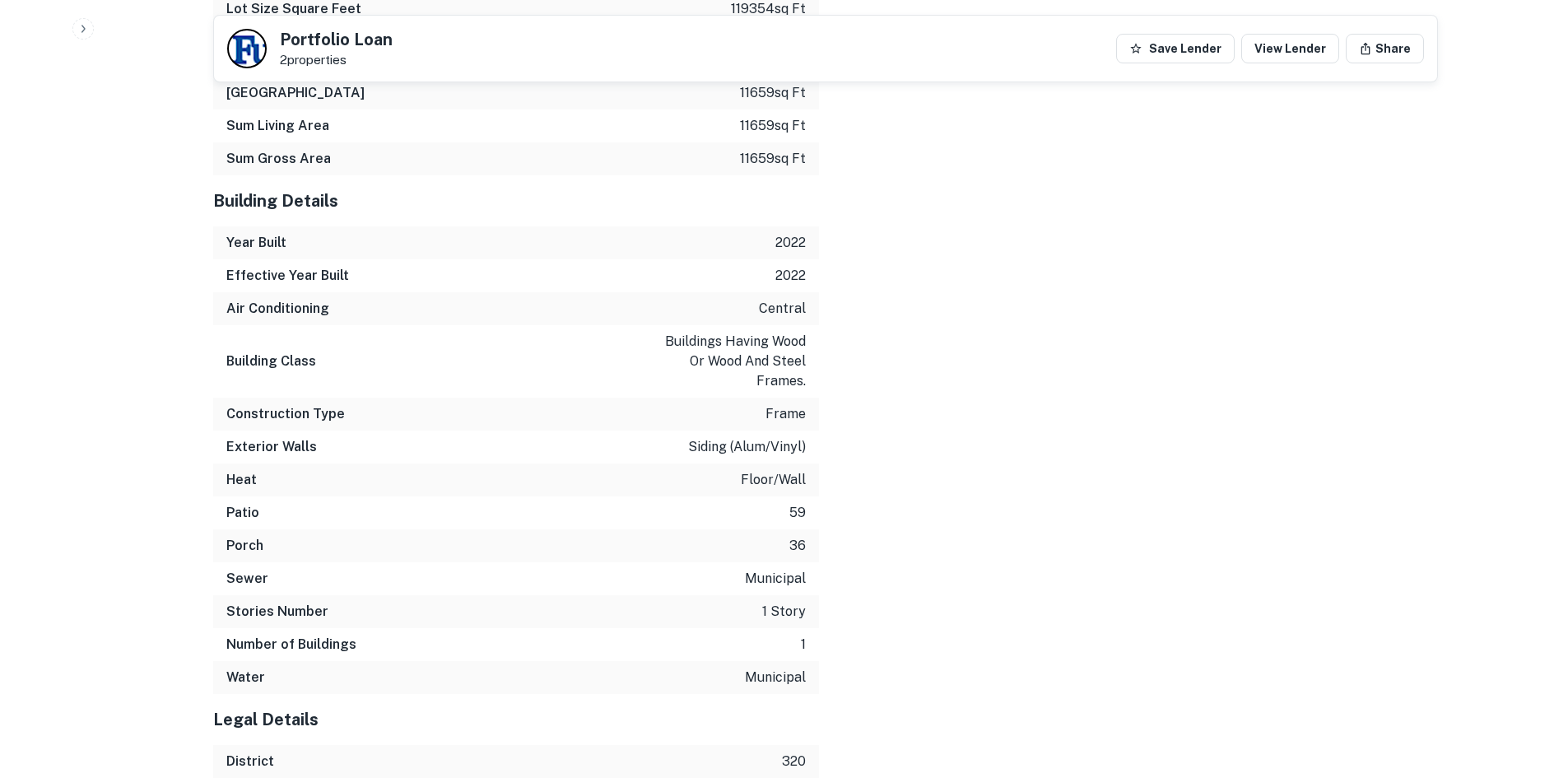
scroll to position [2921, 0]
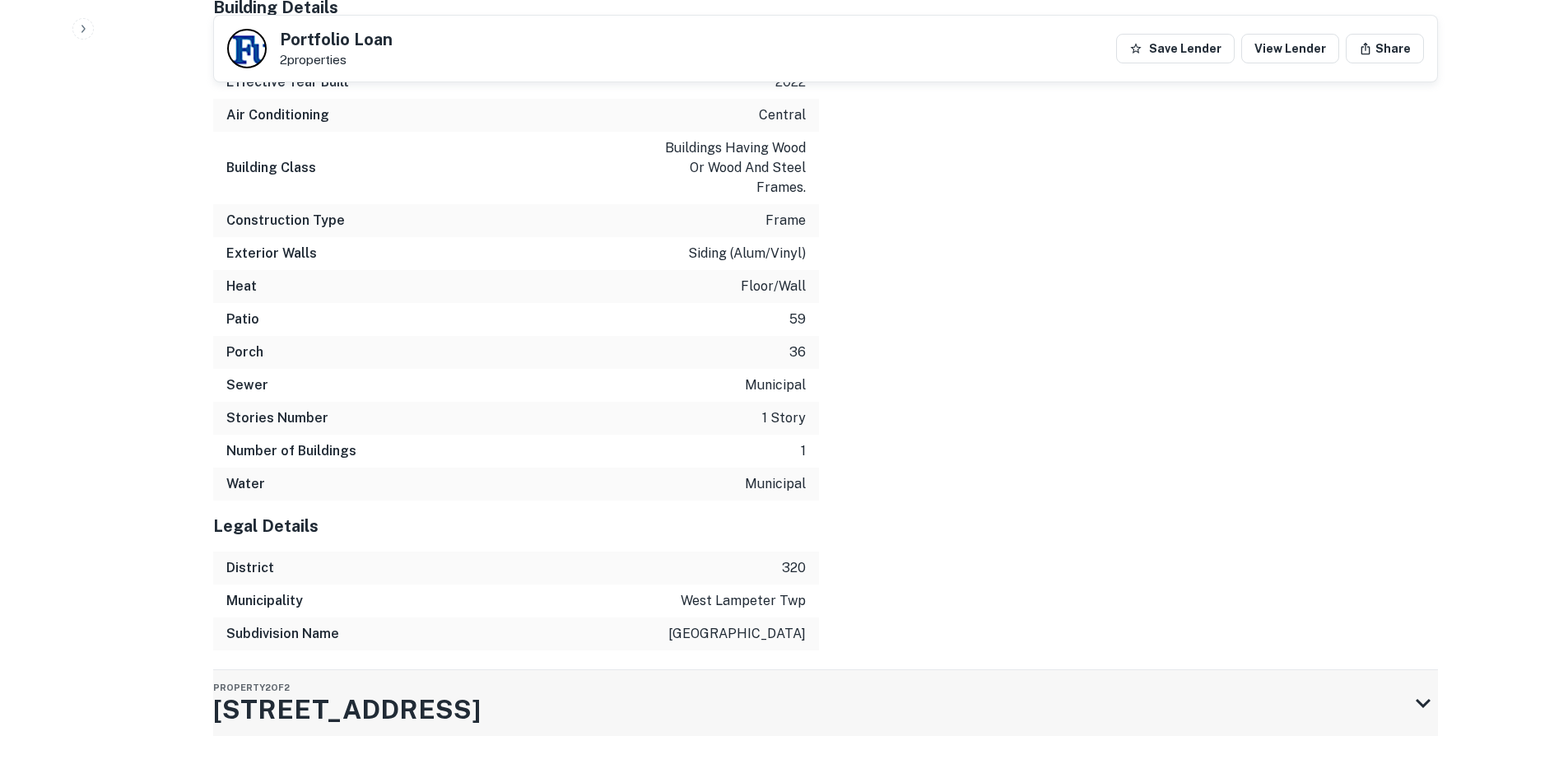
click at [680, 671] on div "Property 2 of 2 2419 Willow Street Pike" at bounding box center [811, 703] width 1195 height 66
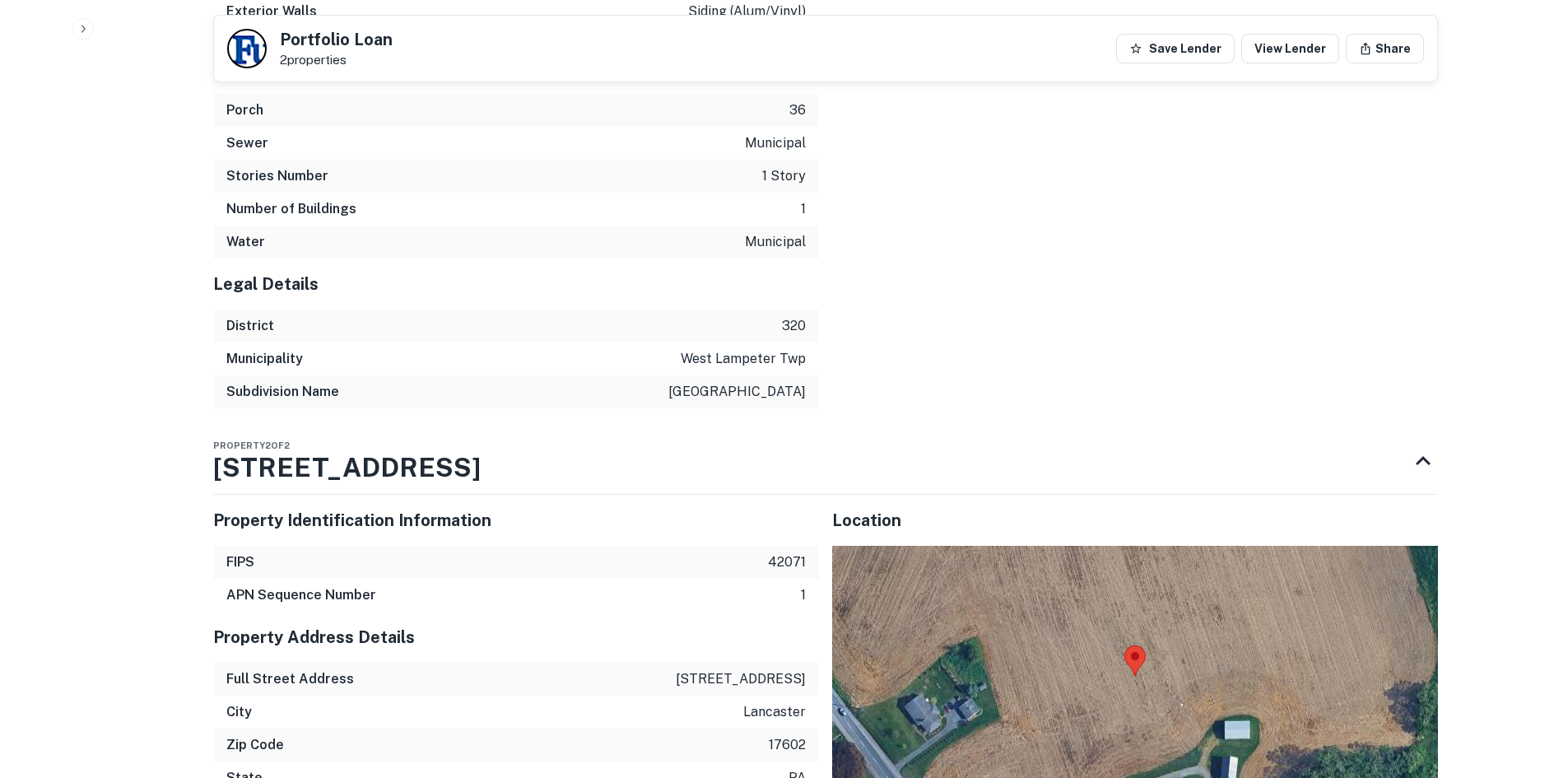
scroll to position [3462, 0]
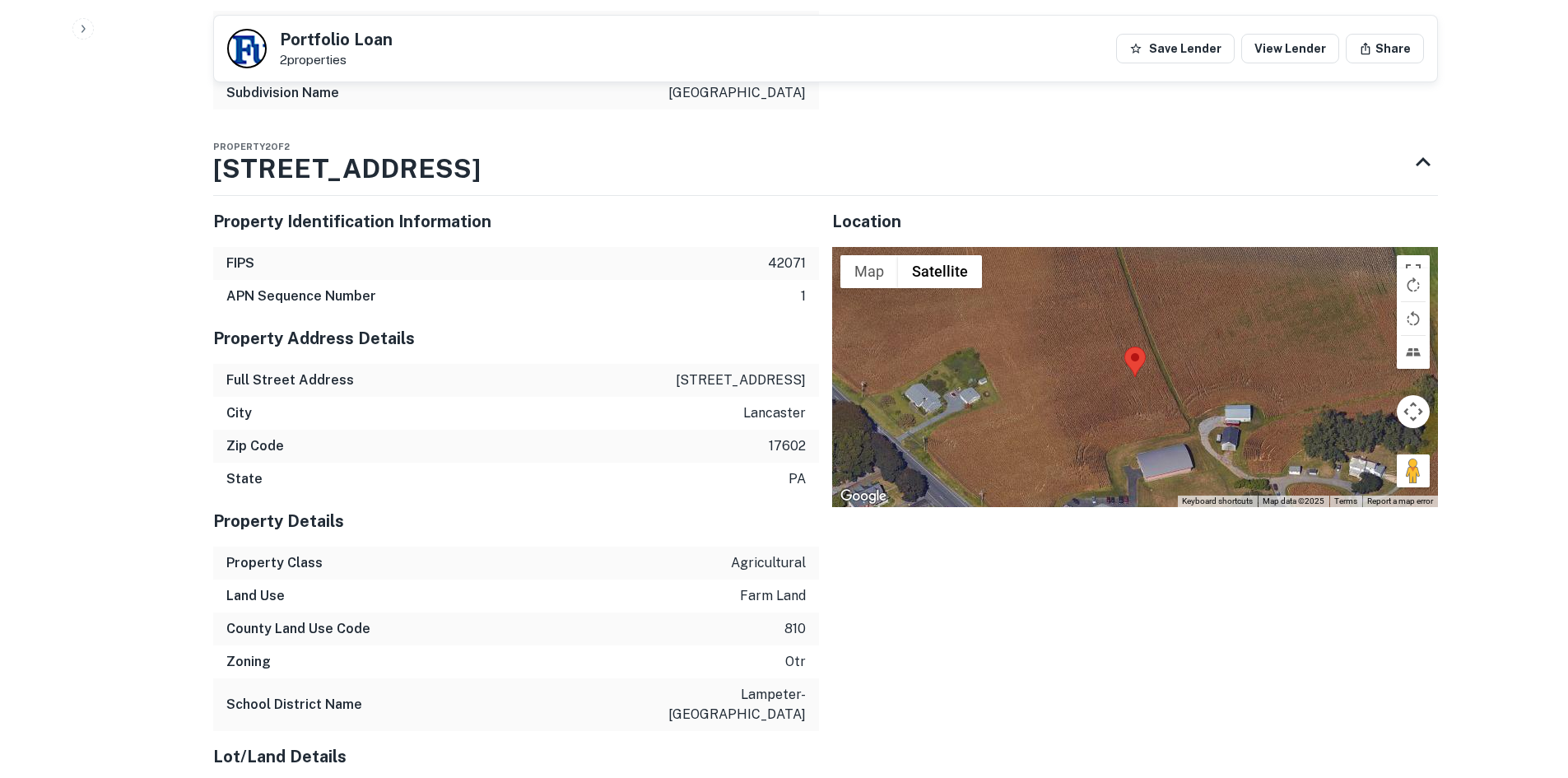
drag, startPoint x: 1363, startPoint y: 422, endPoint x: 1125, endPoint y: 383, distance: 241.2
click at [1063, 390] on div "Map Terrain Satellite Labels Keyboard shortcuts Map Data Map data ©2025 Map dat…" at bounding box center [1135, 377] width 606 height 261
drag, startPoint x: 1410, startPoint y: 436, endPoint x: 1049, endPoint y: 391, distance: 363.8
click at [999, 430] on div "To activate drag with keyboard, press Alt + Enter. Once in keyboard drag state,…" at bounding box center [1135, 377] width 606 height 261
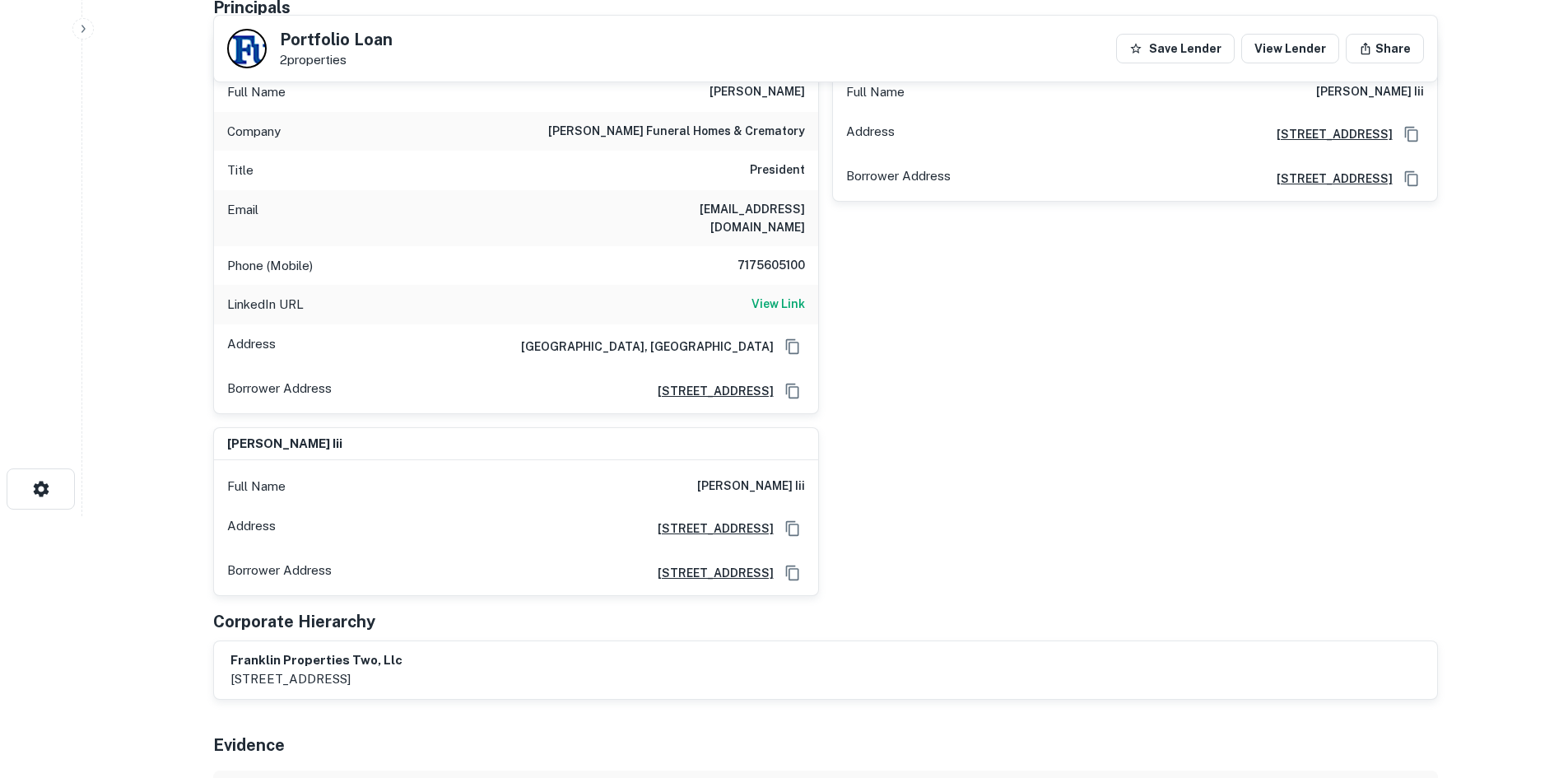
scroll to position [87, 0]
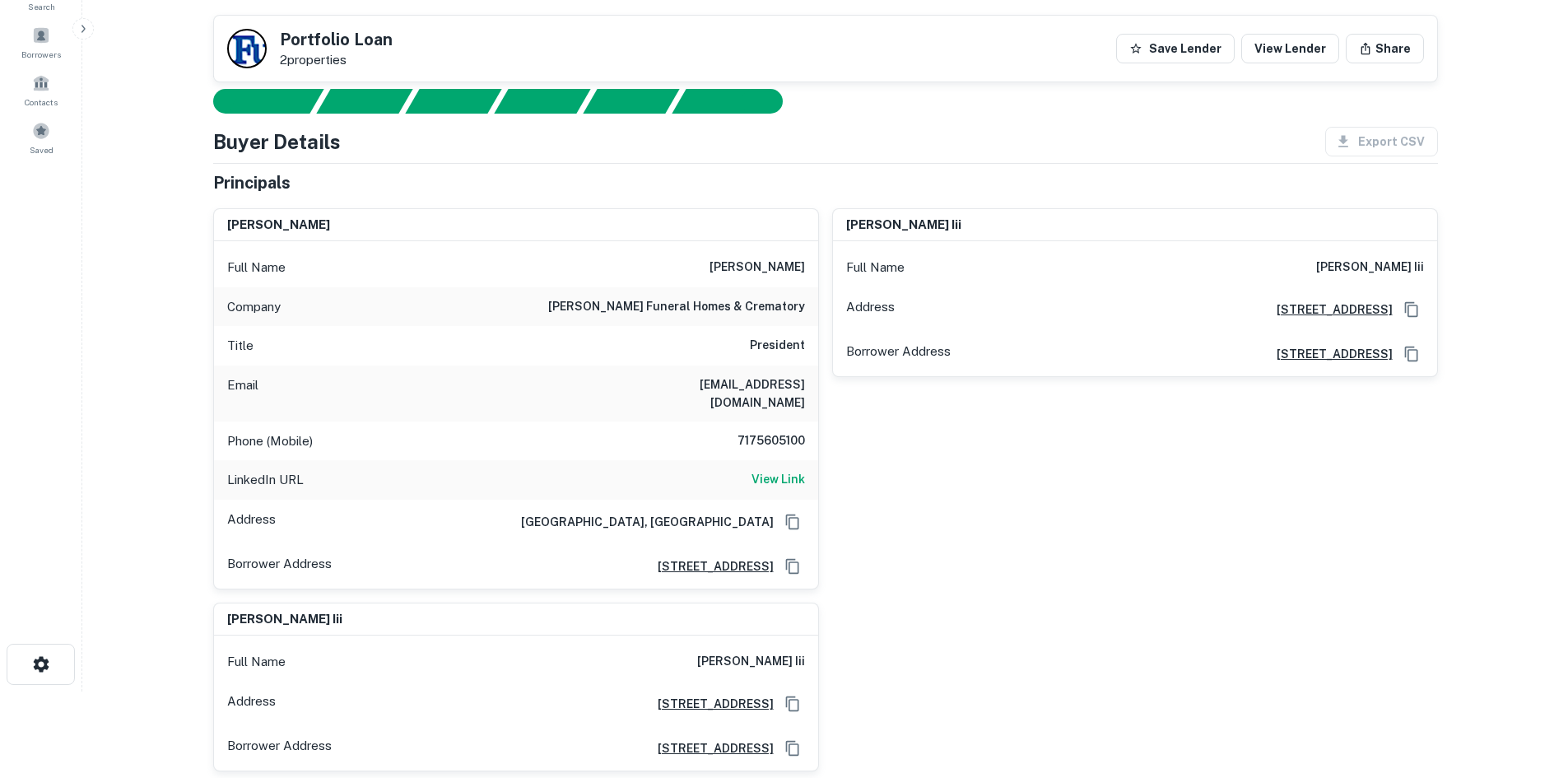
click at [766, 431] on h6 "7175605100" at bounding box center [755, 441] width 98 height 20
copy h6 "7175605100"
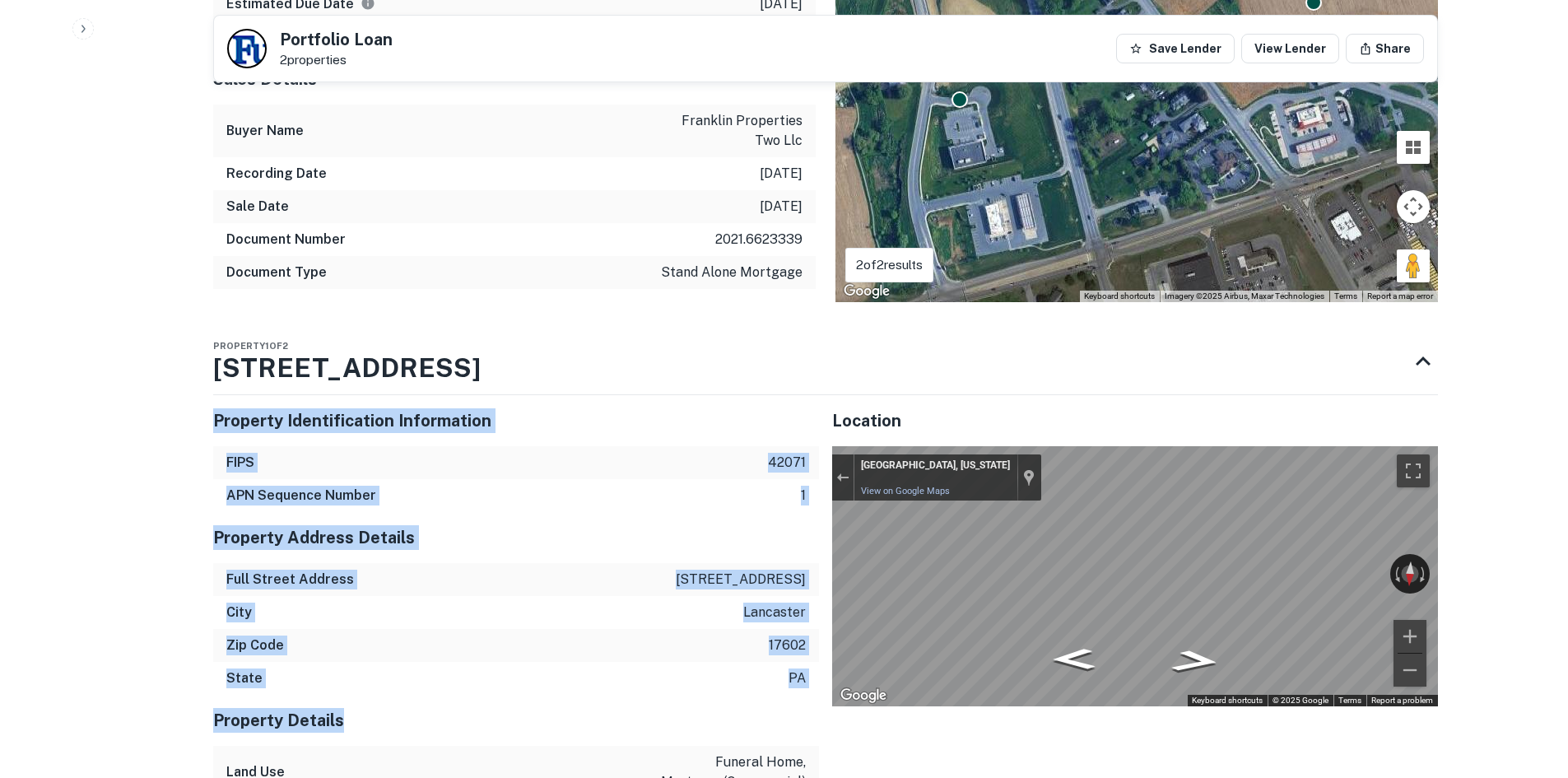
scroll to position [1754, 0]
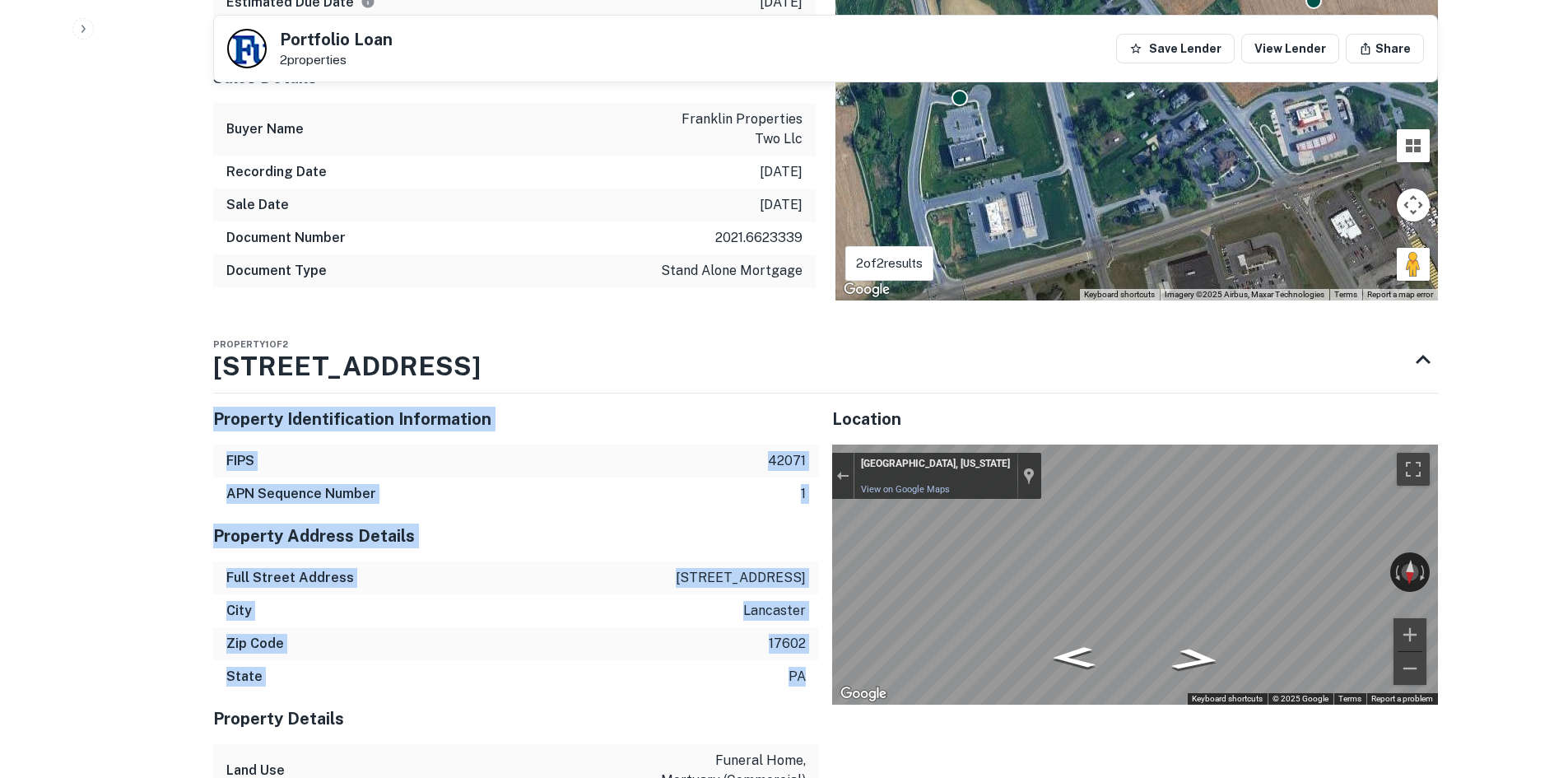
drag, startPoint x: 195, startPoint y: 323, endPoint x: 813, endPoint y: 640, distance: 694.6
click at [720, 660] on div "State pa" at bounding box center [516, 677] width 606 height 33
drag, startPoint x: 803, startPoint y: 646, endPoint x: 213, endPoint y: 349, distance: 660.5
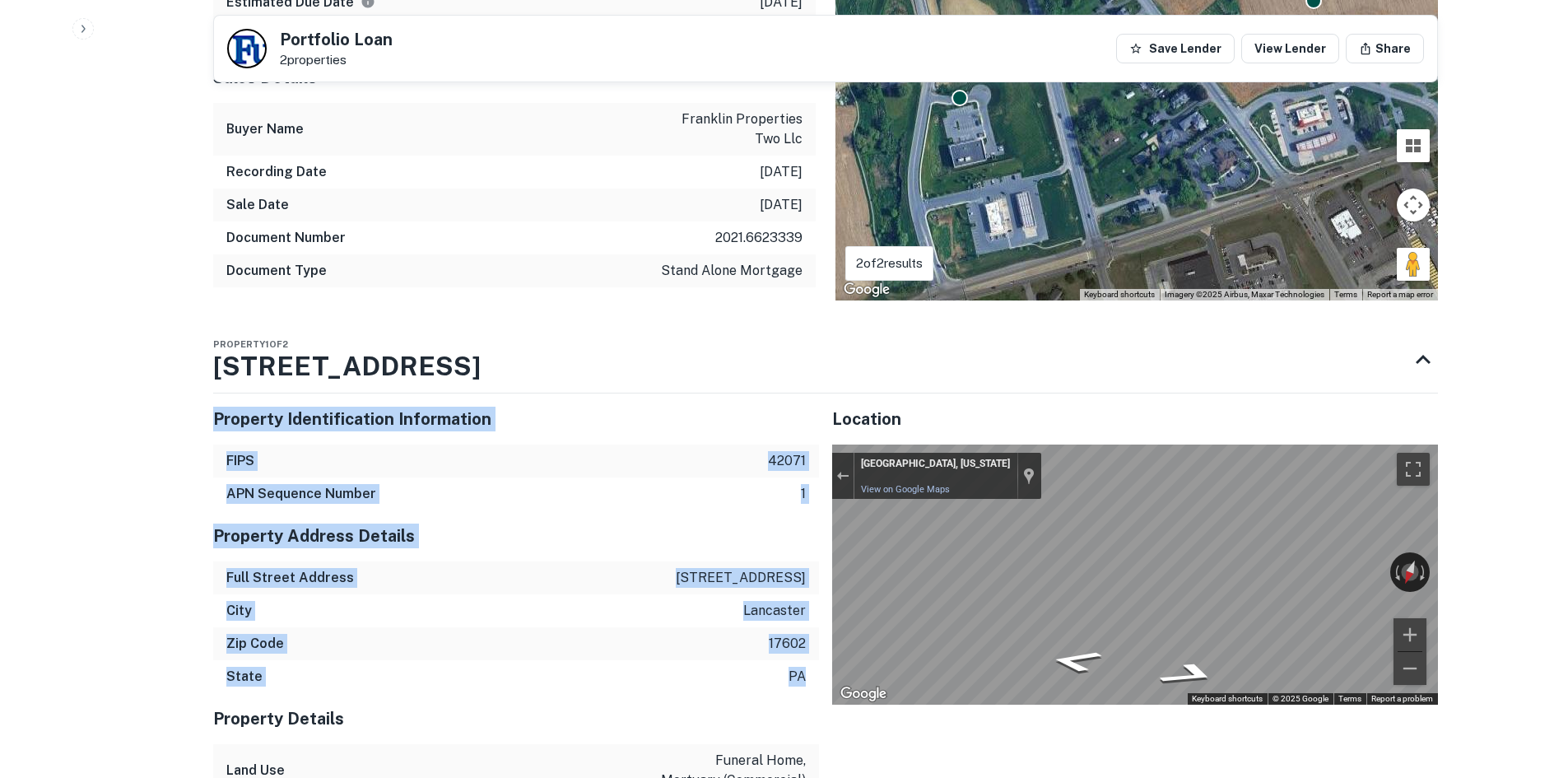
click at [223, 406] on h5 "Property Identification Information" at bounding box center [516, 418] width 606 height 25
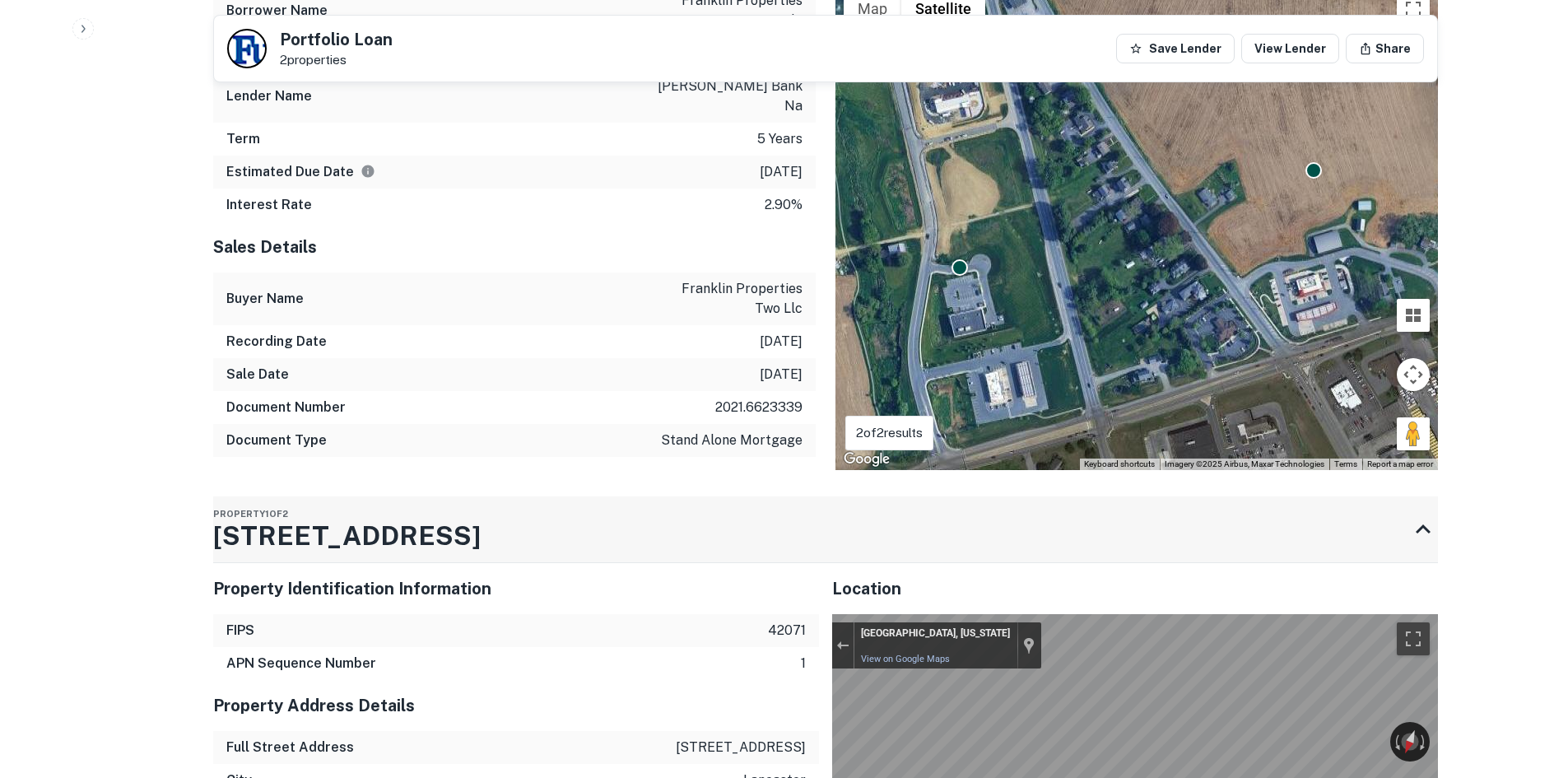
scroll to position [1507, 0]
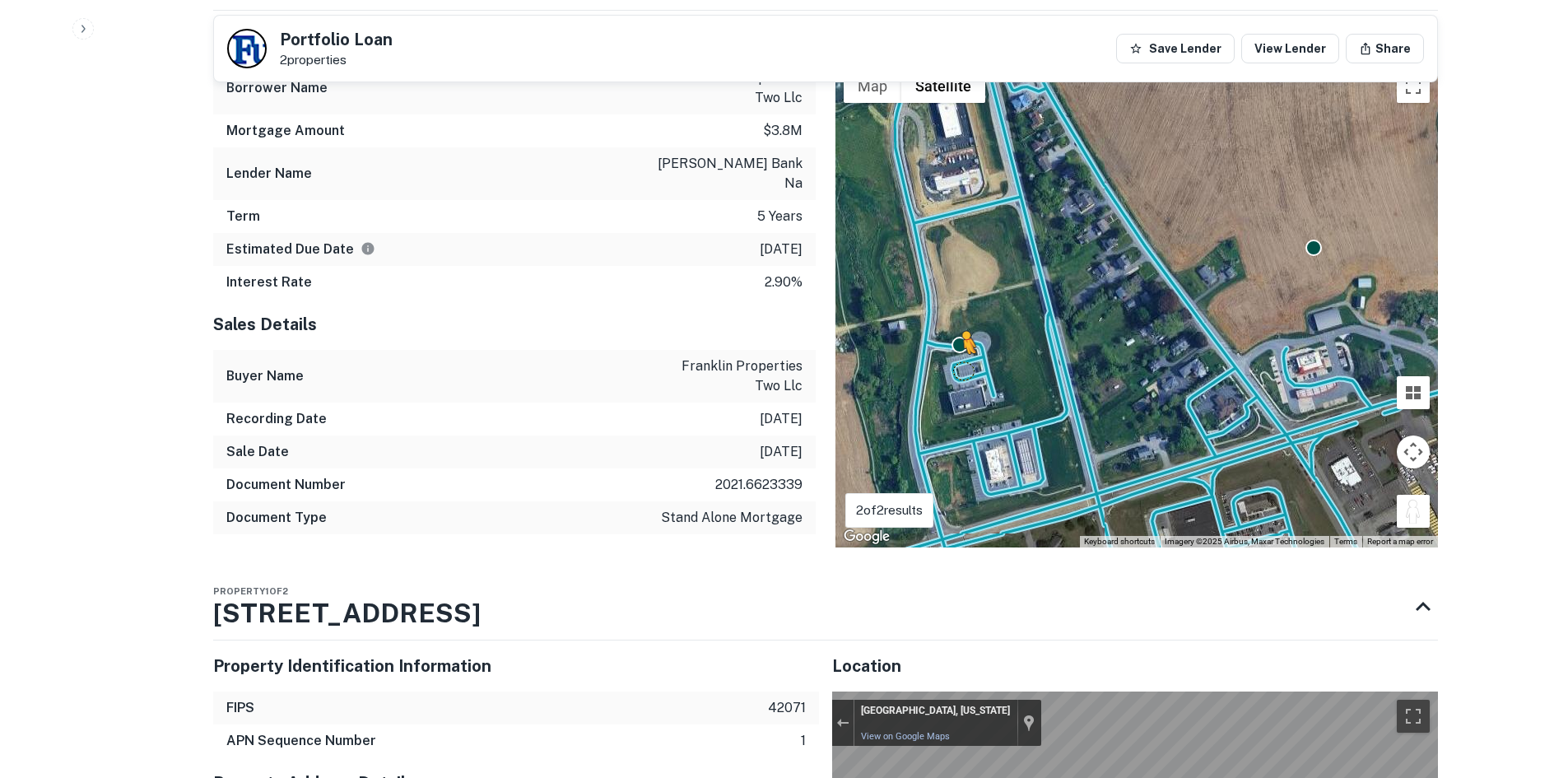
drag, startPoint x: 1418, startPoint y: 473, endPoint x: 960, endPoint y: 346, distance: 475.3
click at [960, 346] on div "To activate drag with keyboard, press Alt + Enter. Once in keyboard drag state,…" at bounding box center [1136, 304] width 602 height 486
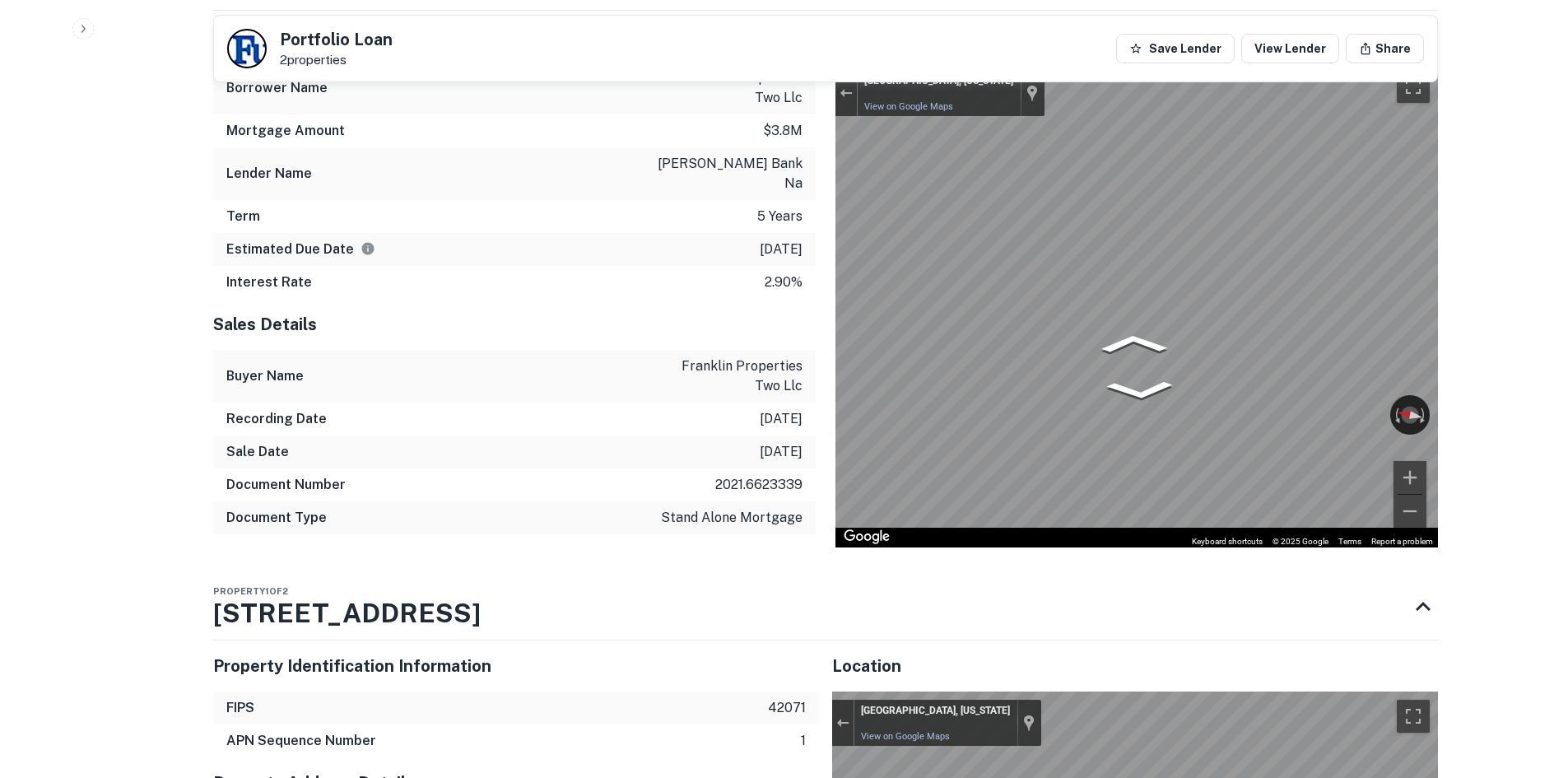
click at [548, 274] on div "Mortgage Details Borrower Name franklin properties two llc Mortgage Amount $3.8…" at bounding box center [815, 279] width 1245 height 537
click at [680, 302] on div "Mortgage Details Borrower Name franklin properties two llc Mortgage Amount $3.8…" at bounding box center [815, 279] width 1245 height 537
click at [806, 350] on div "Mortgage Details Borrower Name franklin properties two llc Mortgage Amount $3.8…" at bounding box center [815, 279] width 1245 height 537
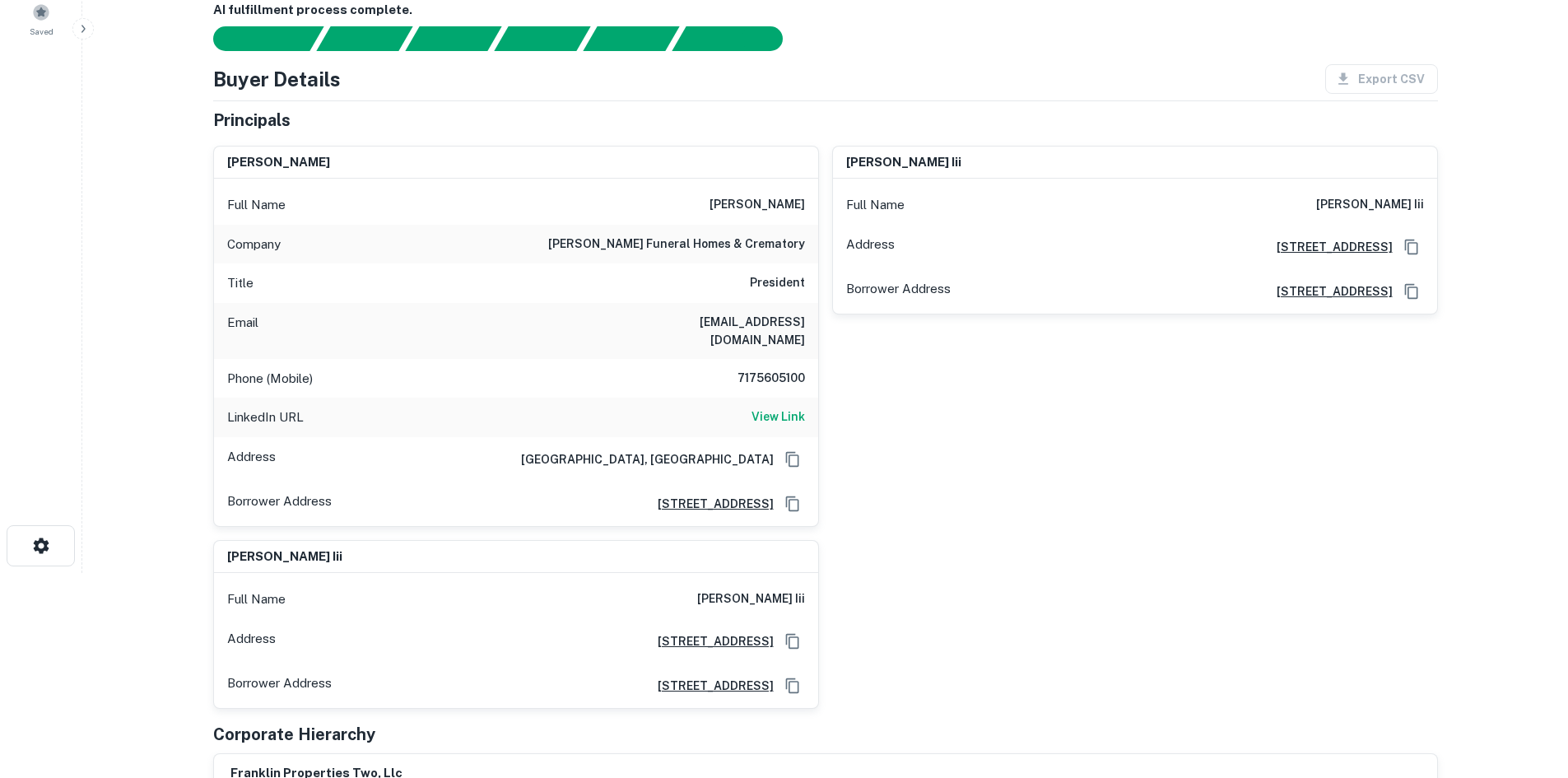
scroll to position [0, 0]
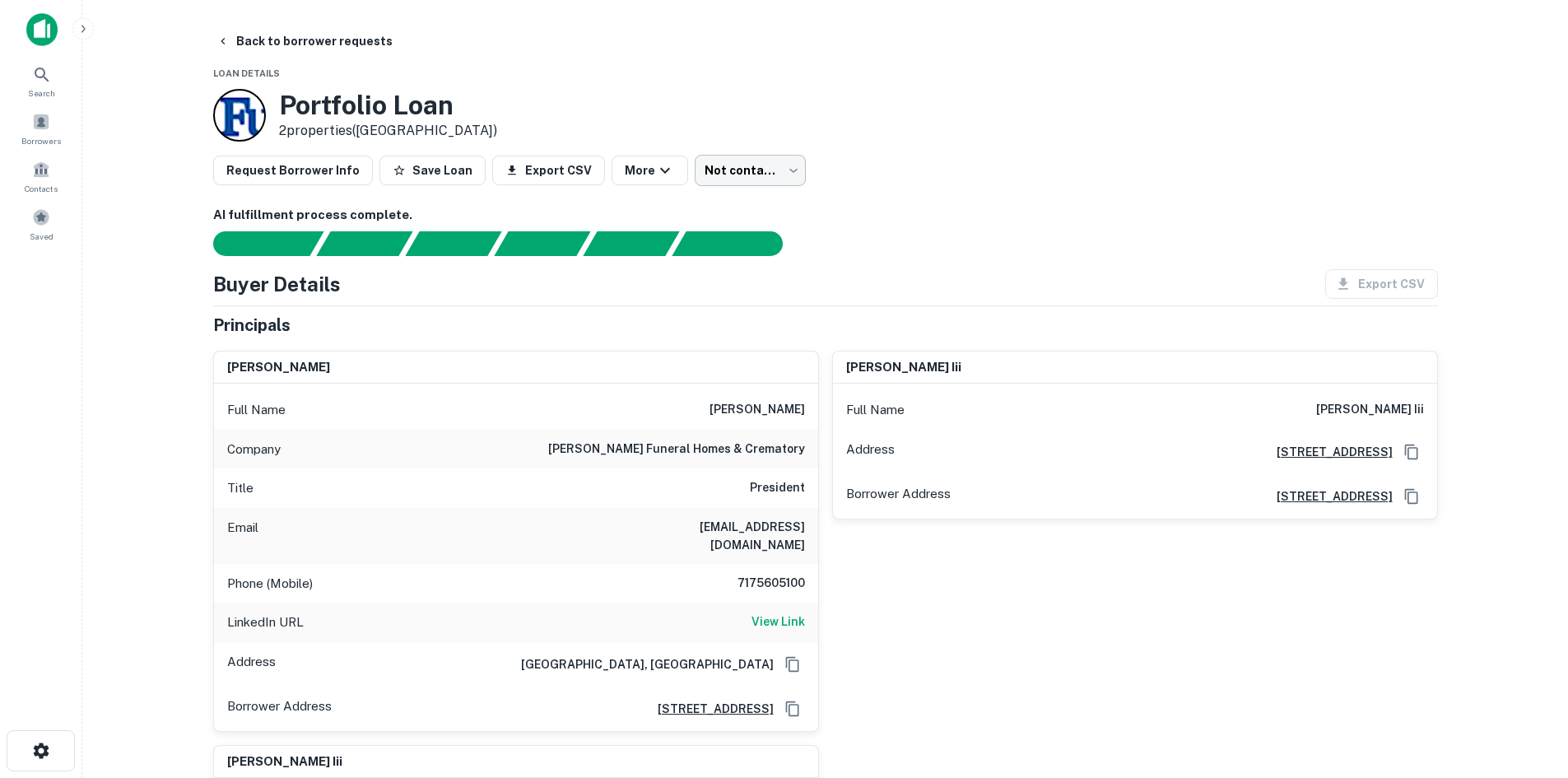
click at [704, 162] on body "Search Borrowers Contacts Saved Back to borrower requests Loan Details Portfoli…" at bounding box center [784, 389] width 1568 height 778
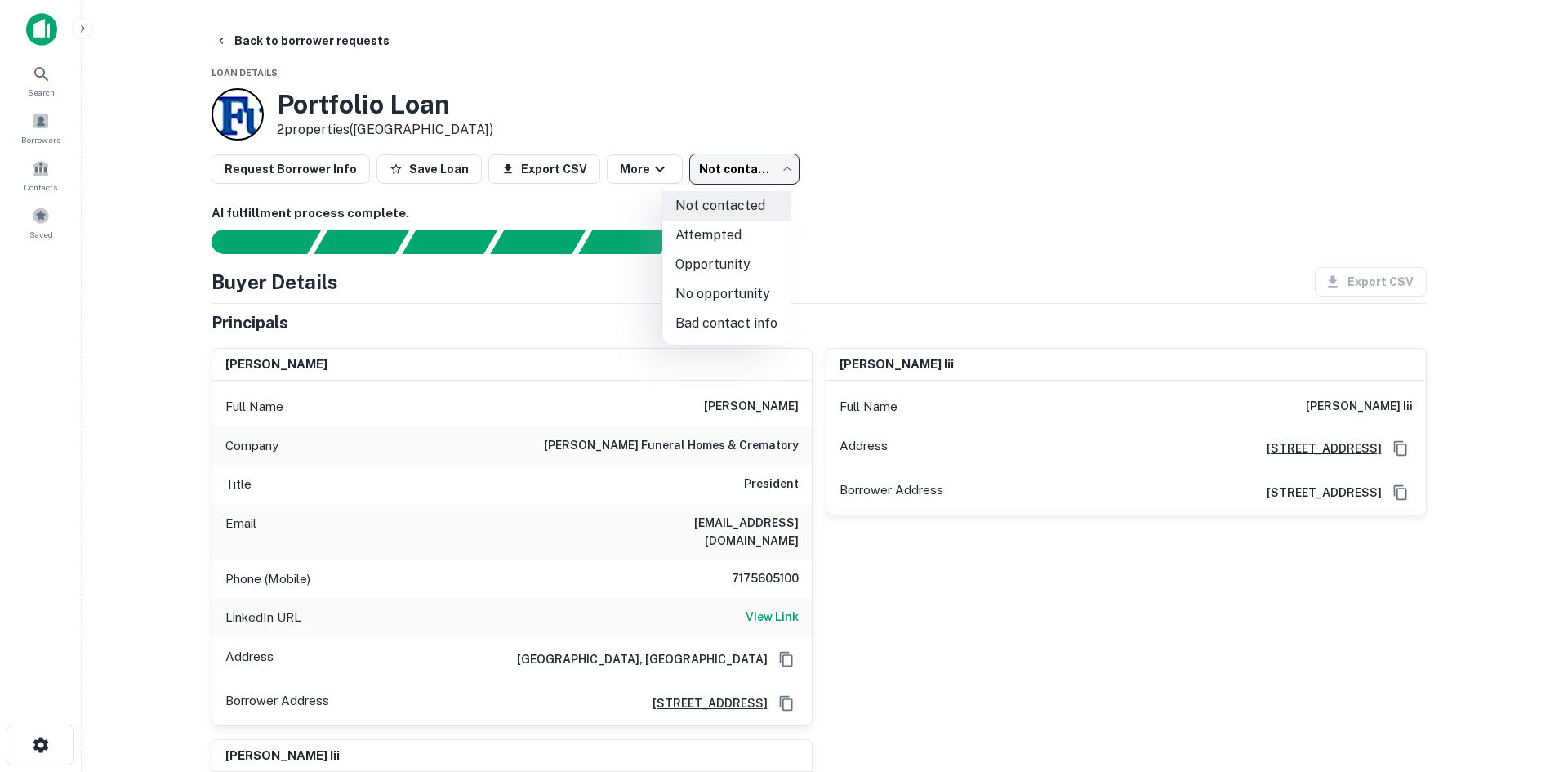
click at [748, 242] on li "Attempted" at bounding box center [727, 235] width 128 height 30
type input "*********"
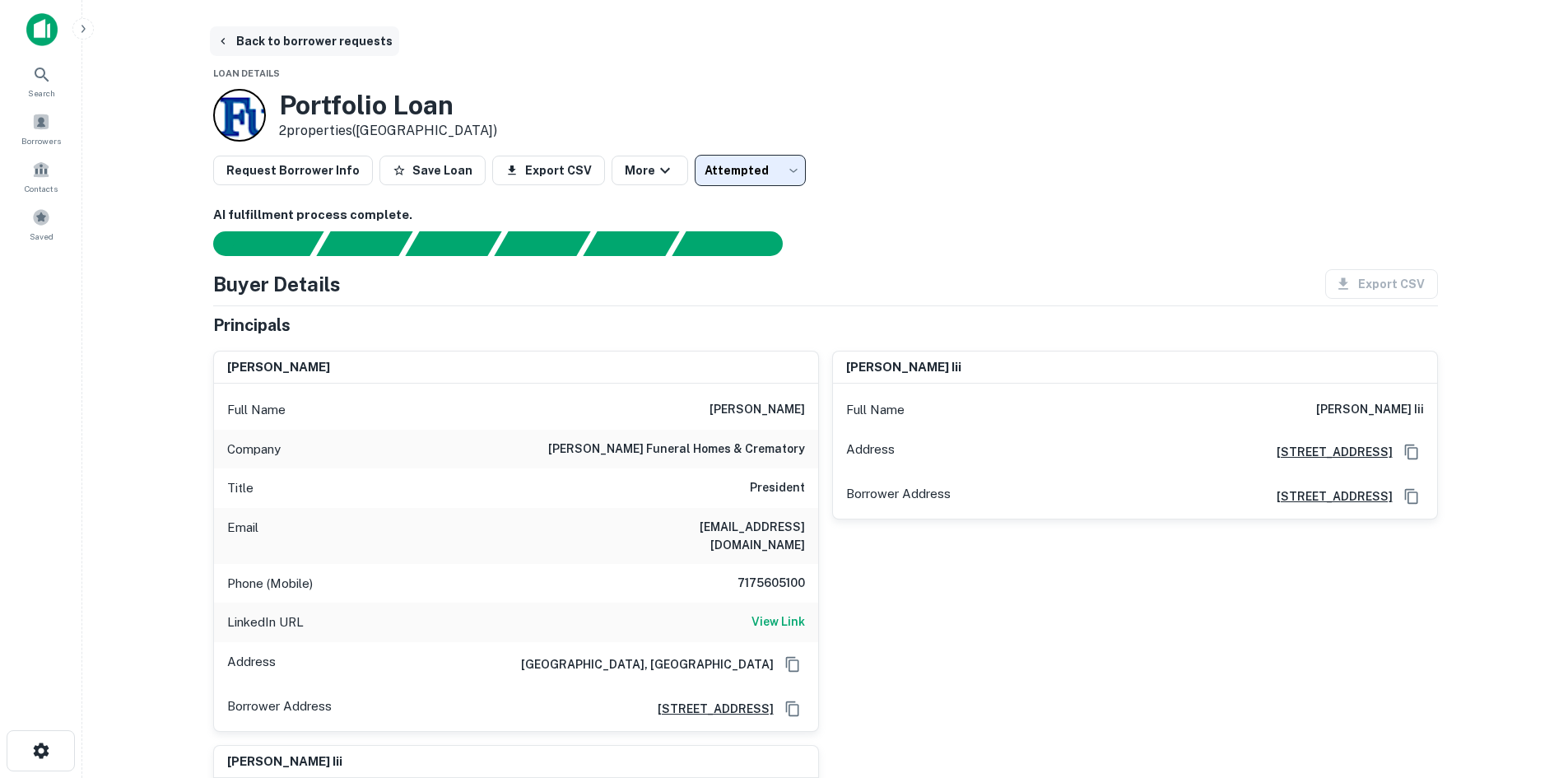
click at [270, 40] on button "Back to borrower requests" at bounding box center [304, 41] width 190 height 30
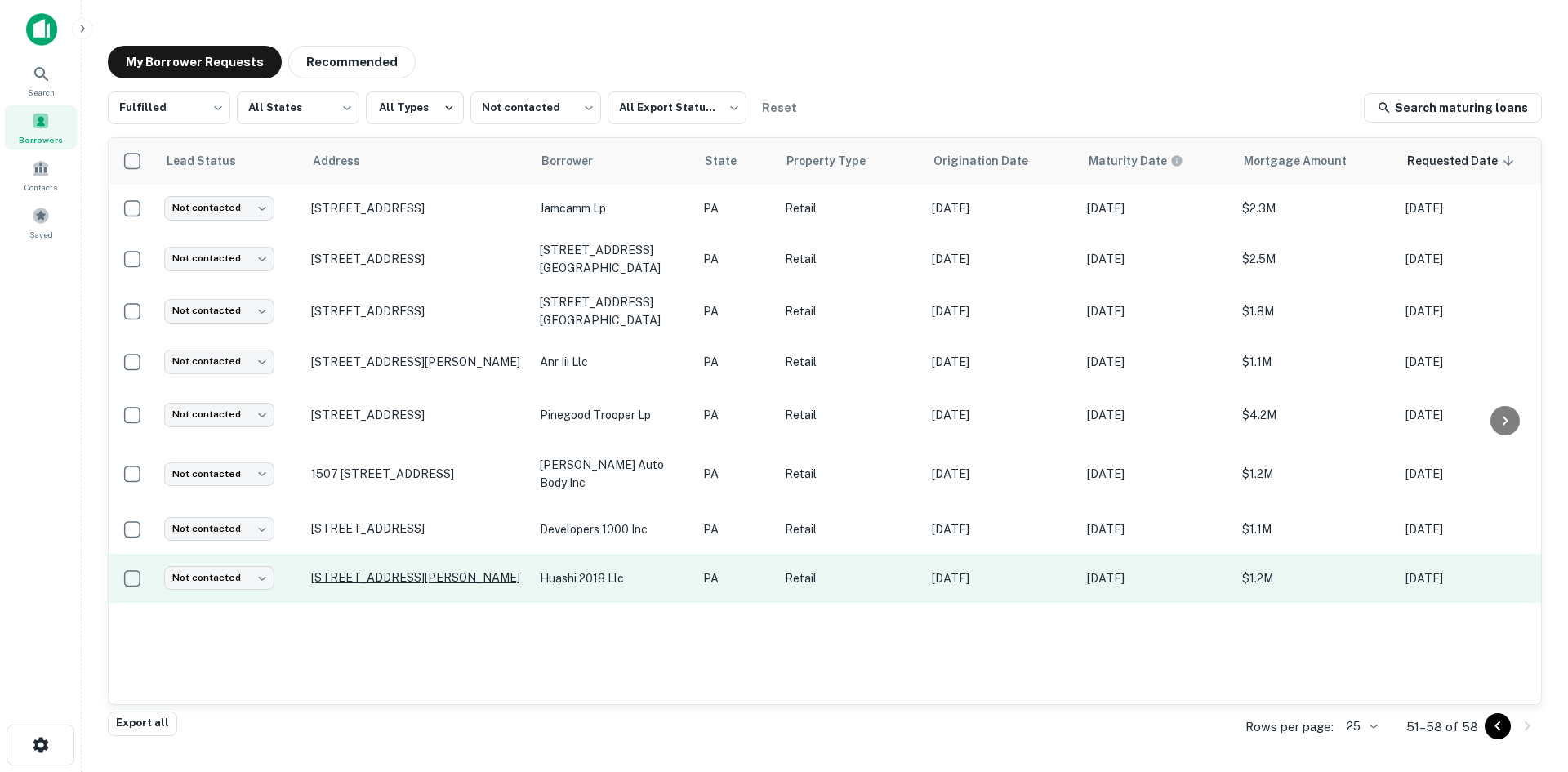
click at [488, 570] on p "1018 Sandy St Norristown, PA 19401" at bounding box center [417, 578] width 212 height 14
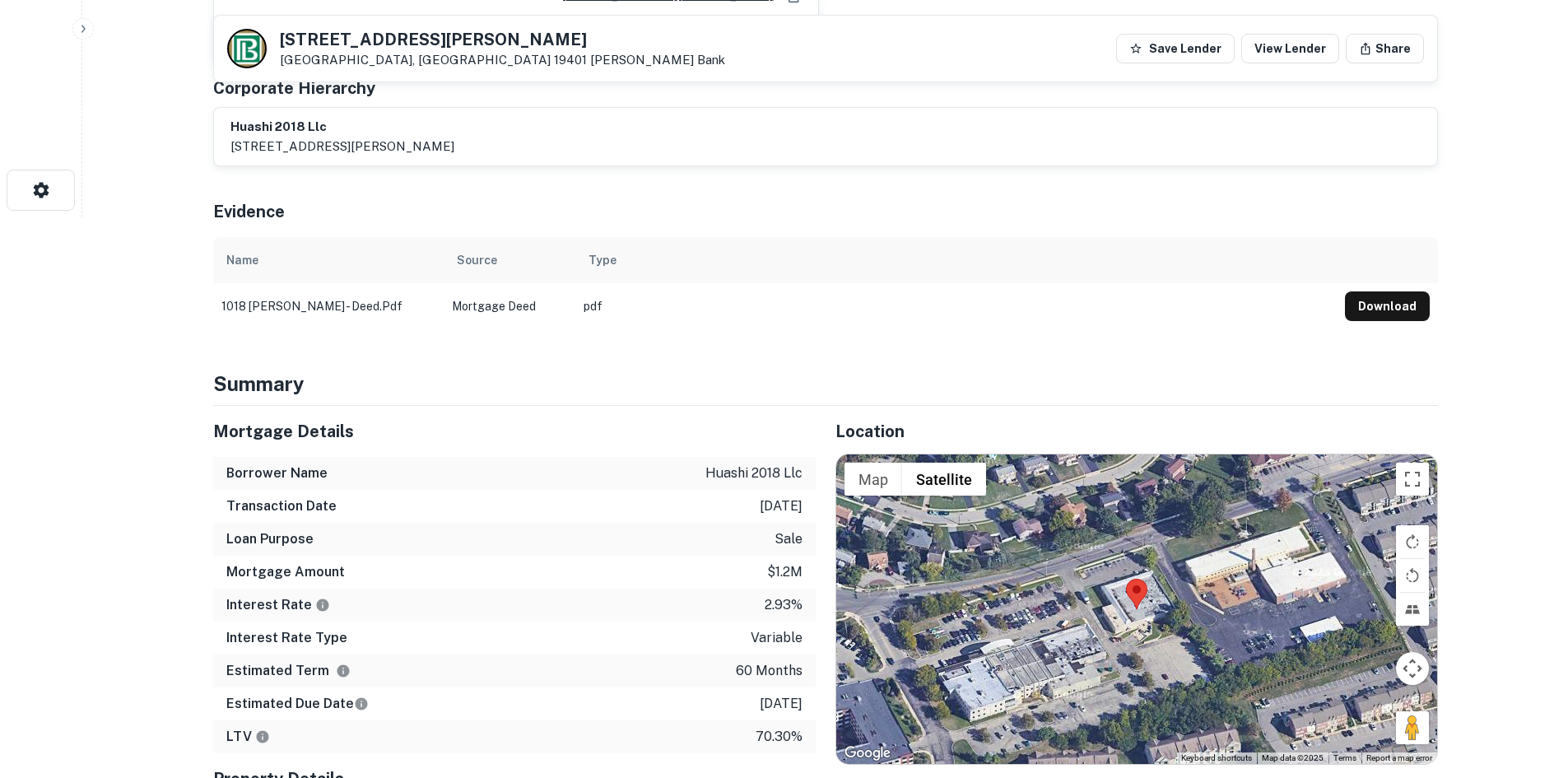
scroll to position [659, 0]
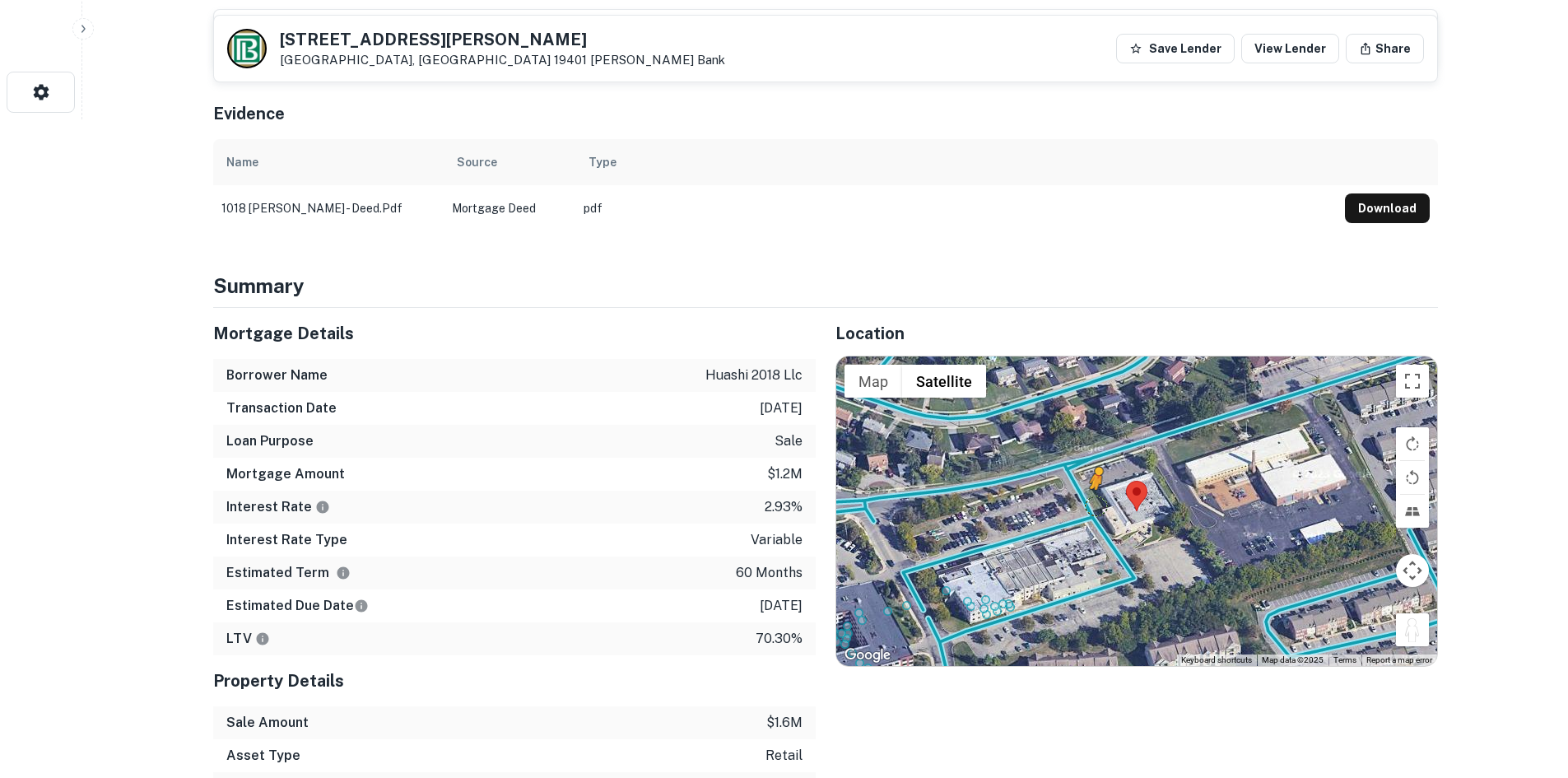
drag, startPoint x: 1421, startPoint y: 630, endPoint x: 1095, endPoint y: 507, distance: 348.4
click at [1095, 507] on div "To activate drag with keyboard, press Alt + Enter. Once in keyboard drag state,…" at bounding box center [1137, 511] width 601 height 310
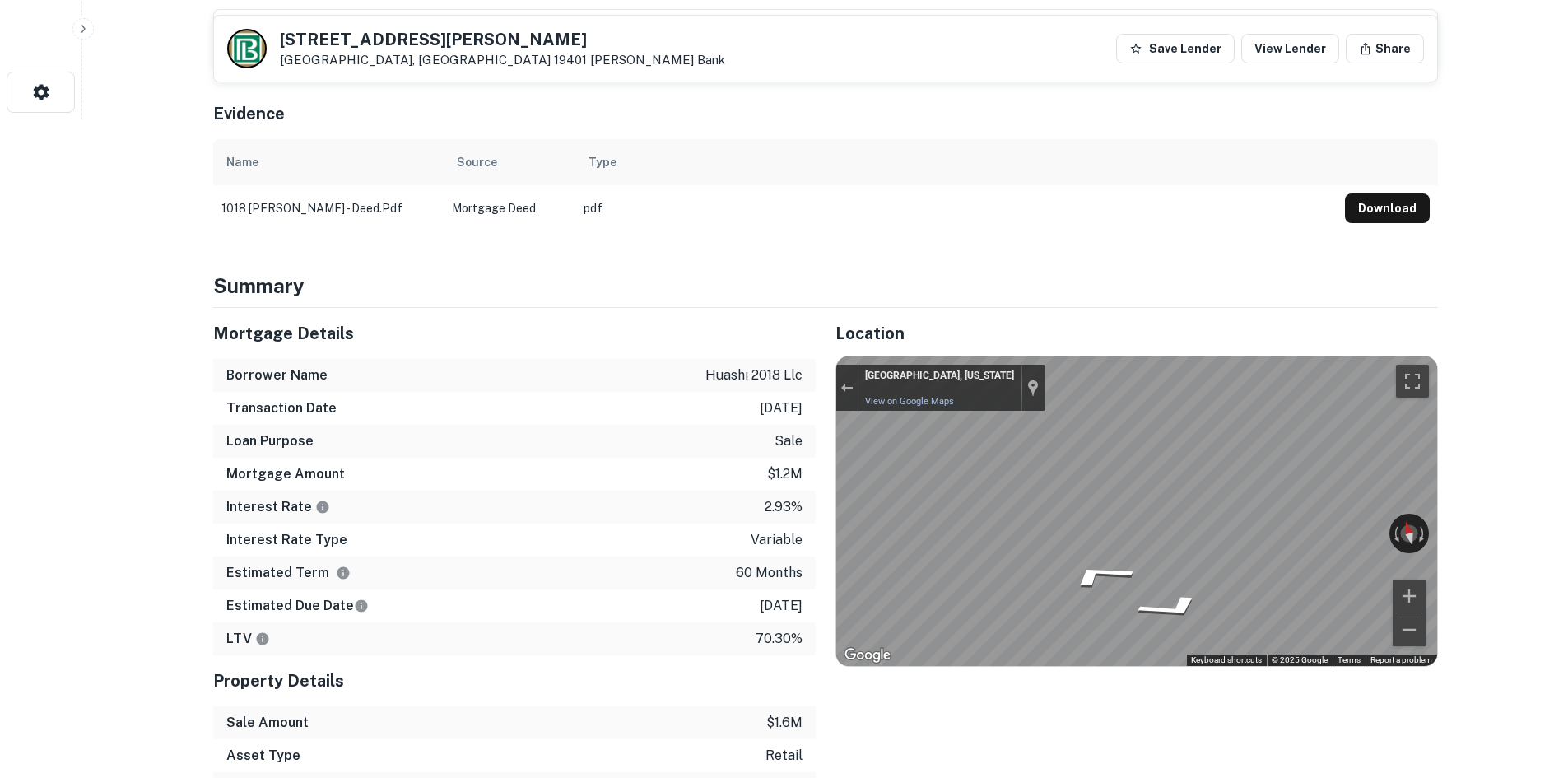
click at [380, 548] on div "Mortgage Details Borrower Name huashi 2018 llc Transaction Date 8/8/2021 Loan P…" at bounding box center [815, 589] width 1245 height 563
click at [679, 529] on div "Mortgage Details Borrower Name huashi 2018 llc Transaction Date 8/8/2021 Loan P…" at bounding box center [815, 589] width 1245 height 563
click at [852, 388] on div "Exit the Street View" at bounding box center [847, 387] width 13 height 10
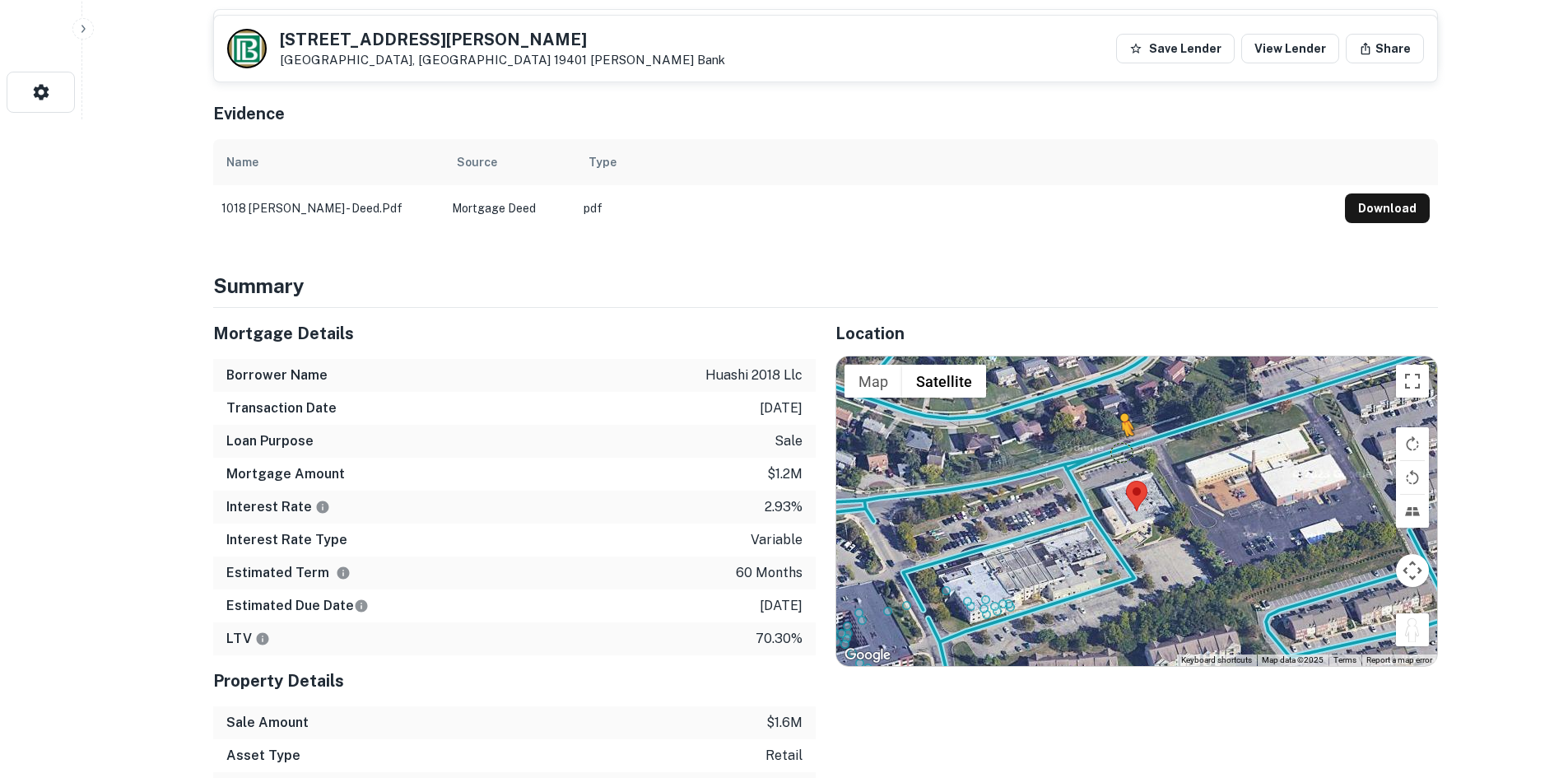
drag, startPoint x: 1414, startPoint y: 640, endPoint x: 1120, endPoint y: 453, distance: 348.4
click at [1120, 453] on div "To activate drag with keyboard, press Alt + Enter. Once in keyboard drag state,…" at bounding box center [1137, 511] width 601 height 310
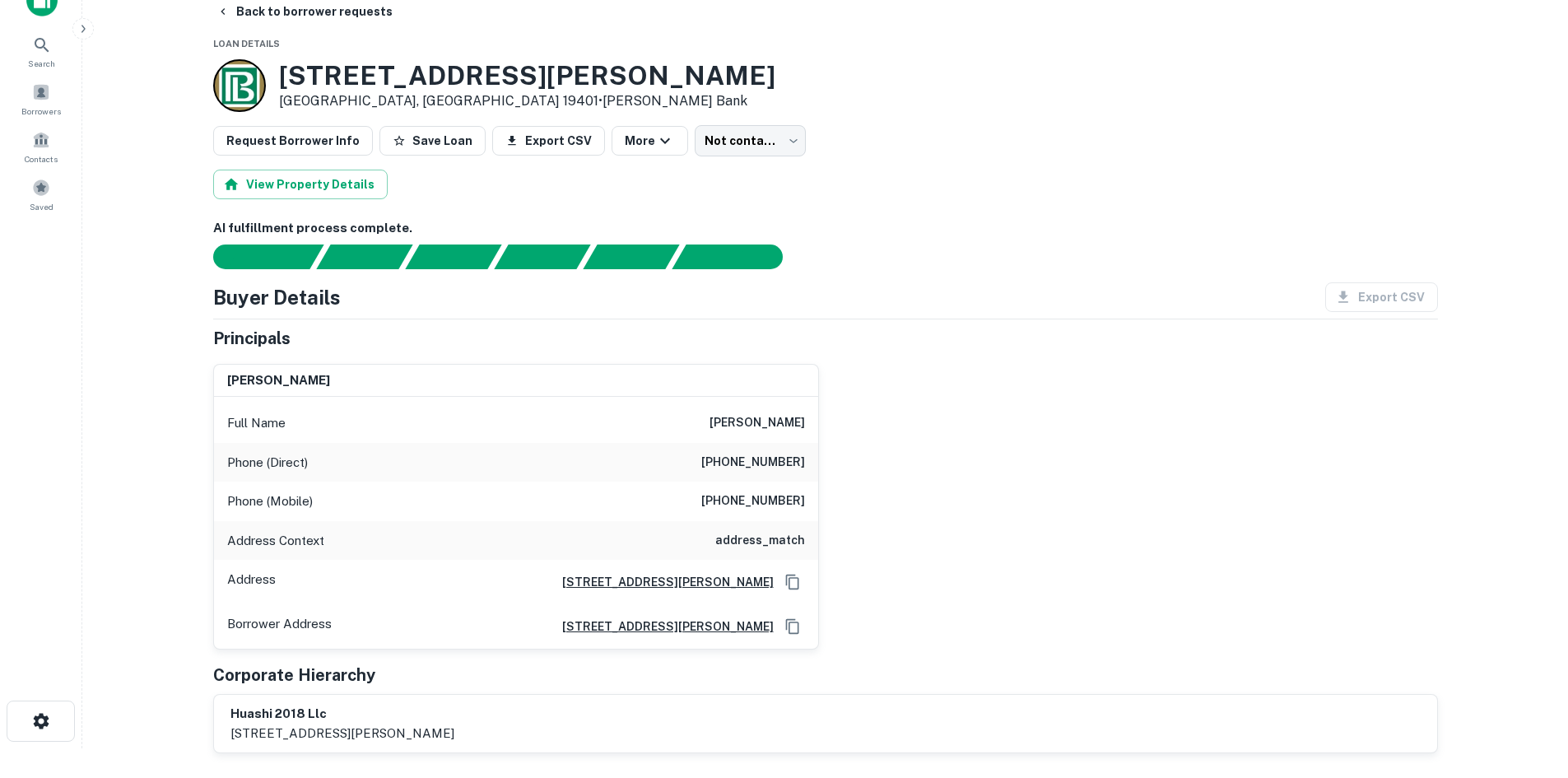
scroll to position [0, 0]
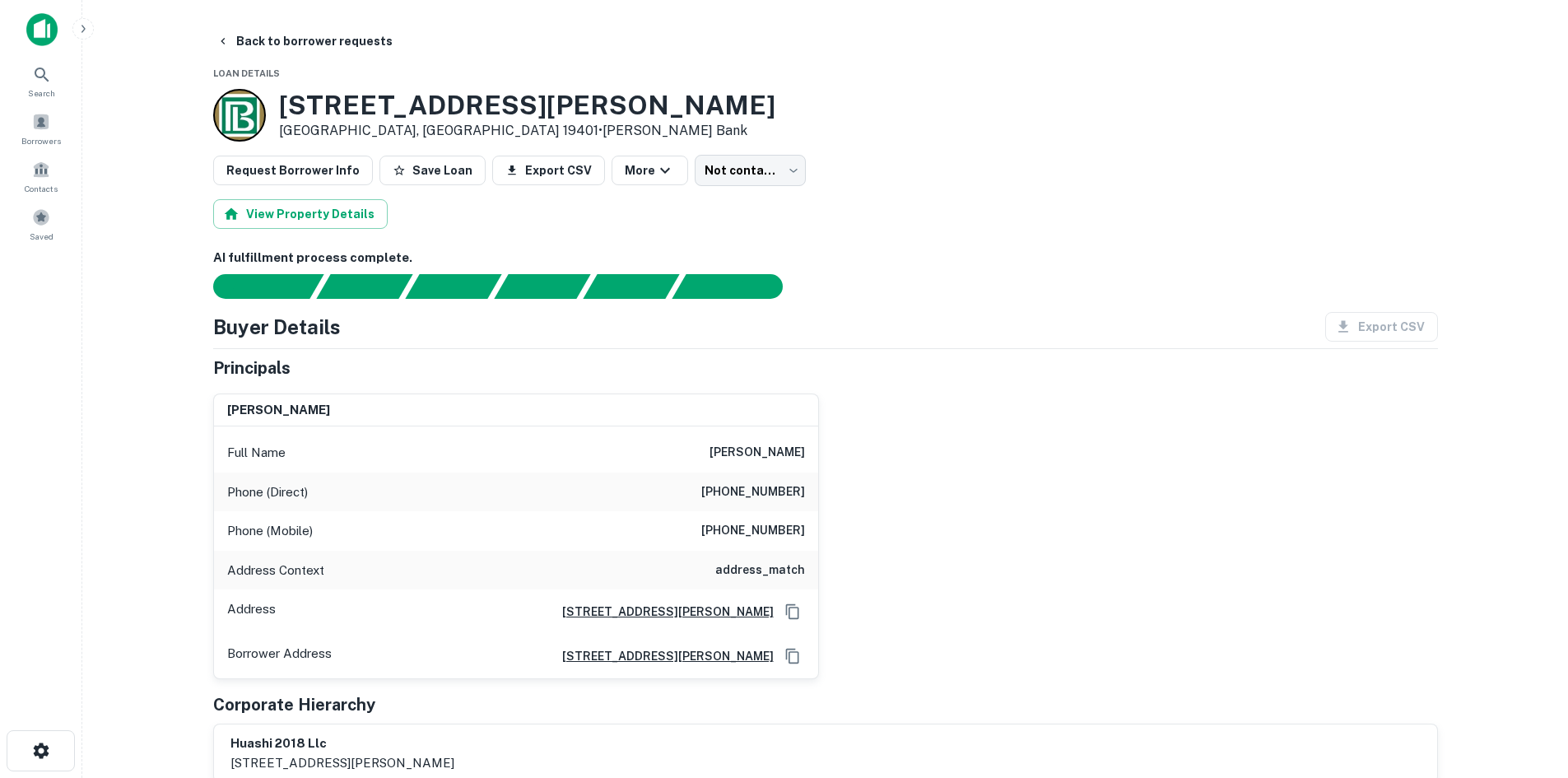
click at [714, 494] on h6 "(212) 566-2987" at bounding box center [753, 492] width 104 height 20
click at [734, 497] on h6 "(212) 566-2987" at bounding box center [753, 492] width 104 height 20
click at [790, 495] on h6 "(212) 566-2987" at bounding box center [753, 492] width 104 height 20
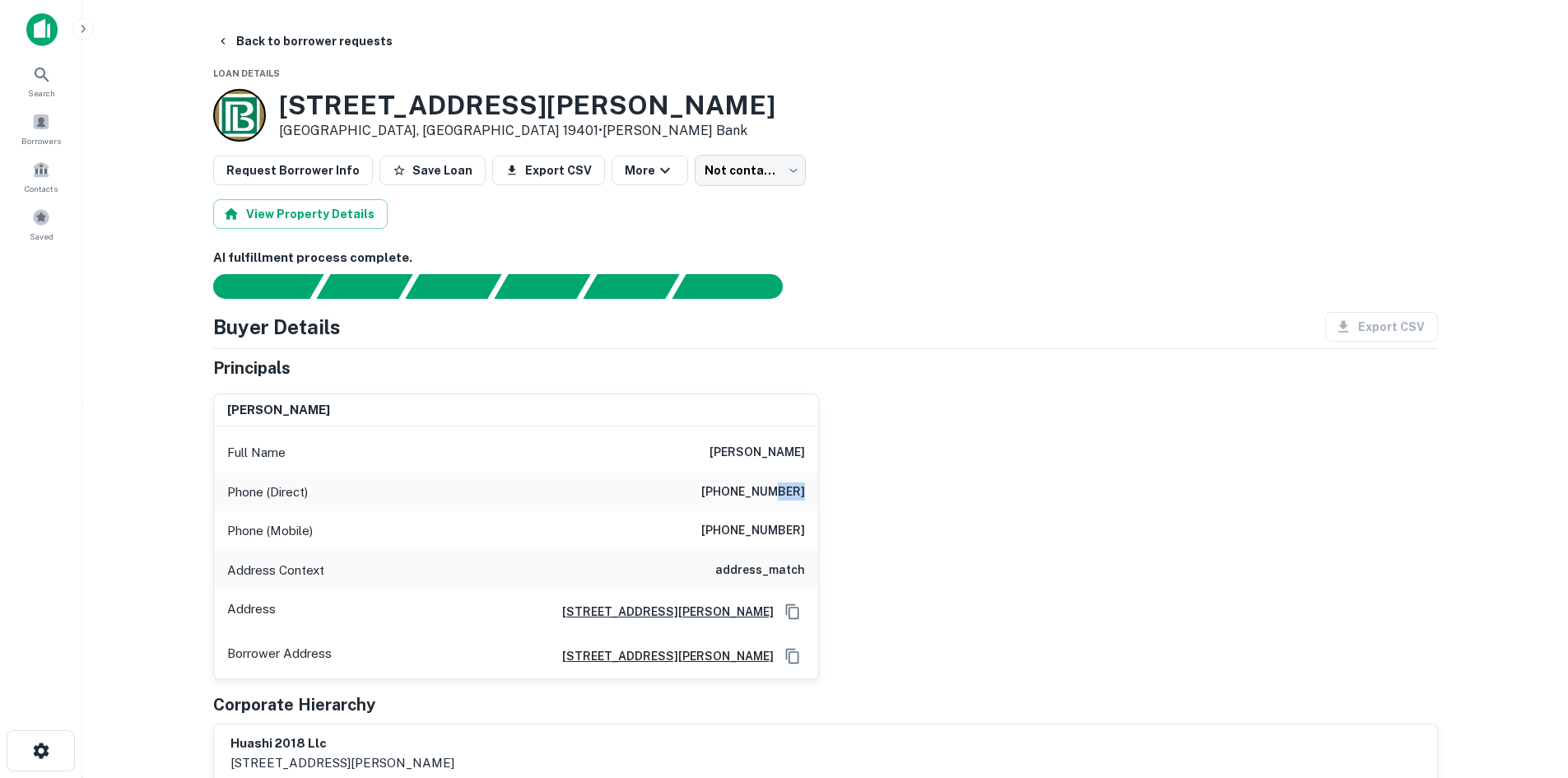
click at [790, 495] on h6 "(212) 566-2987" at bounding box center [753, 492] width 104 height 20
copy h6 "(212) 566-2987"
click at [722, 517] on div "Phone (Mobile) (267) 608-4692" at bounding box center [516, 530] width 604 height 39
click at [726, 518] on div "Phone (Mobile) (267) 608-4692" at bounding box center [516, 530] width 604 height 39
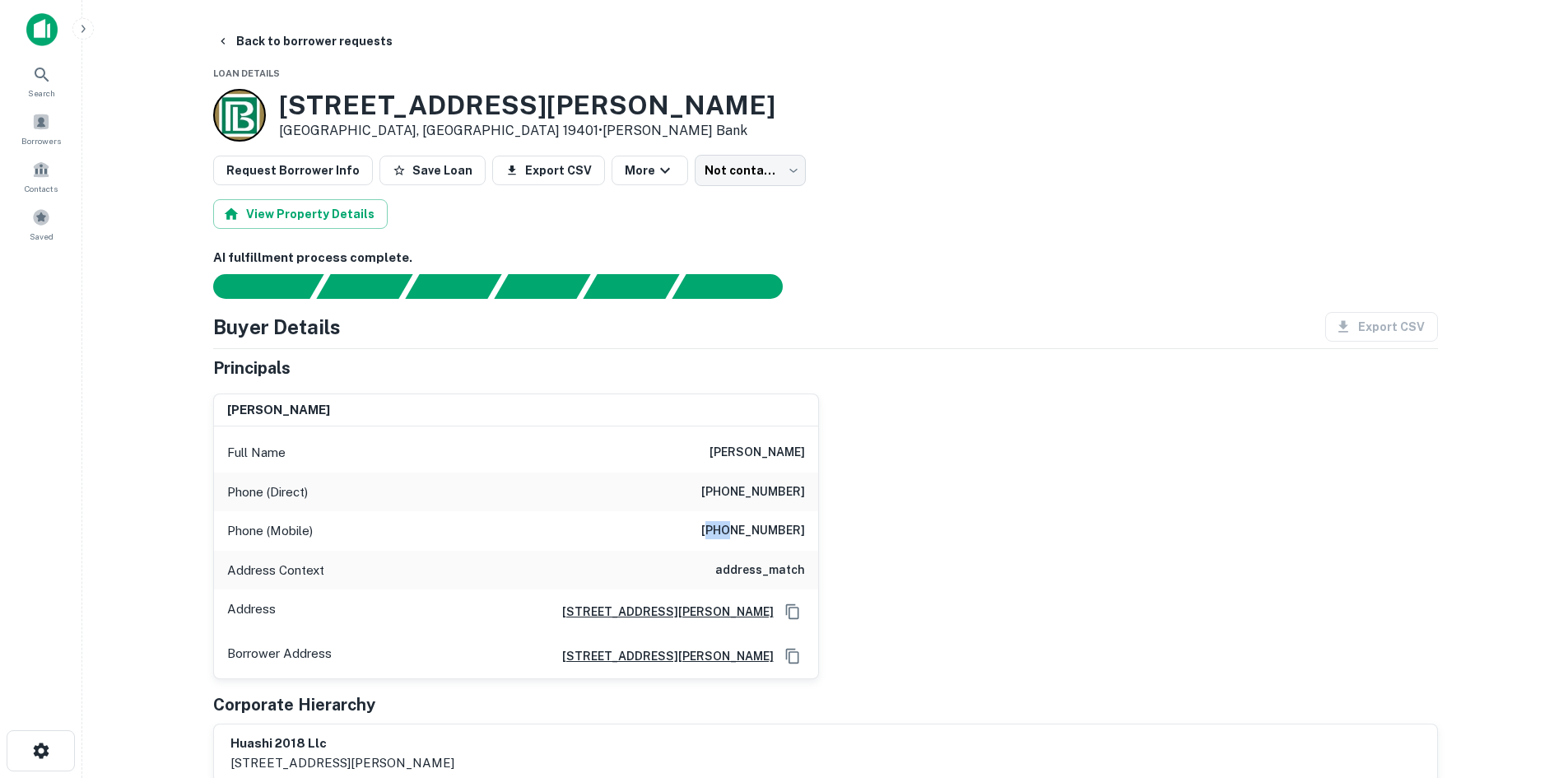
click at [728, 522] on h6 "(267) 608-4692" at bounding box center [753, 531] width 104 height 20
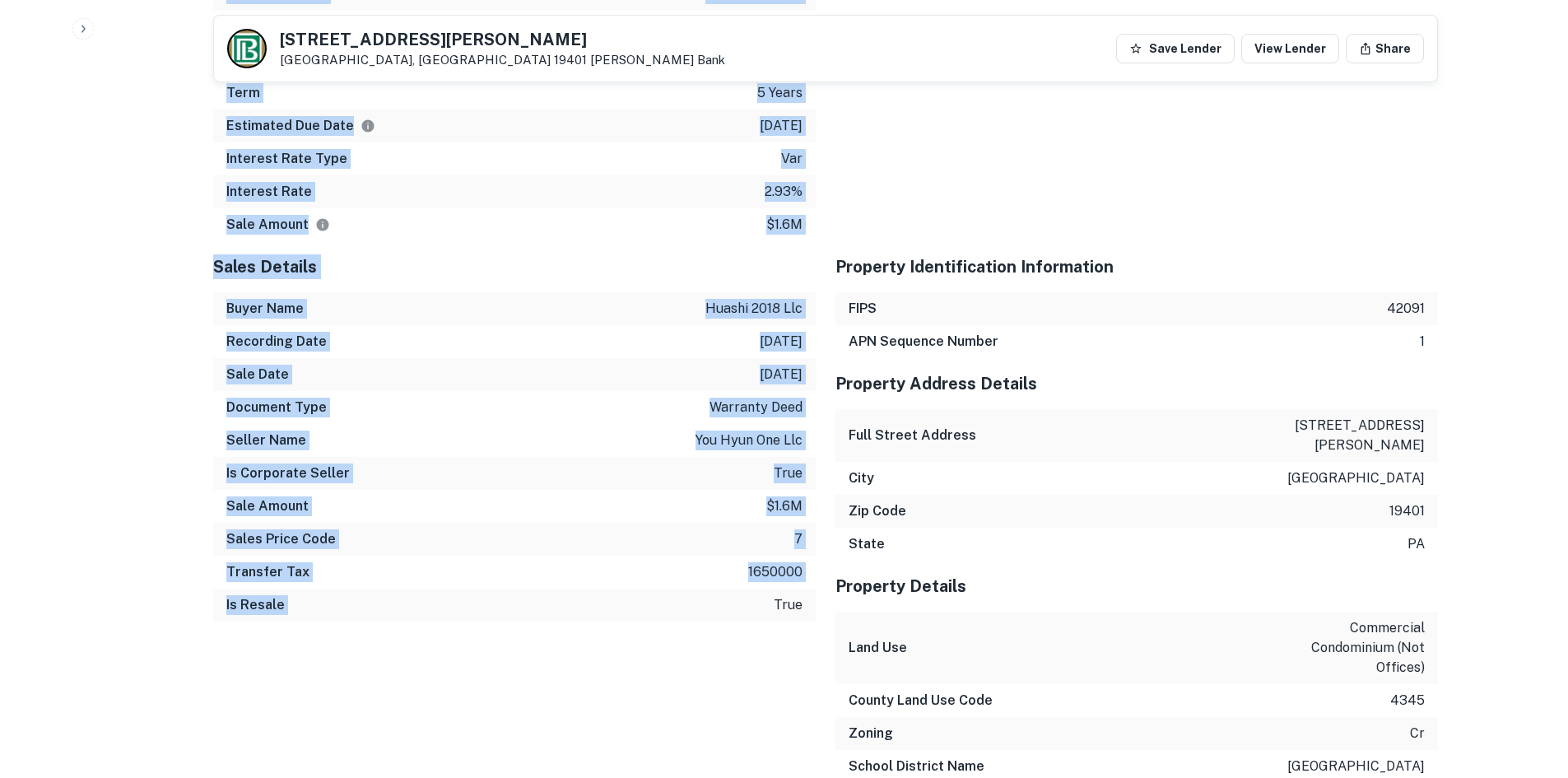
scroll to position [2560, 0]
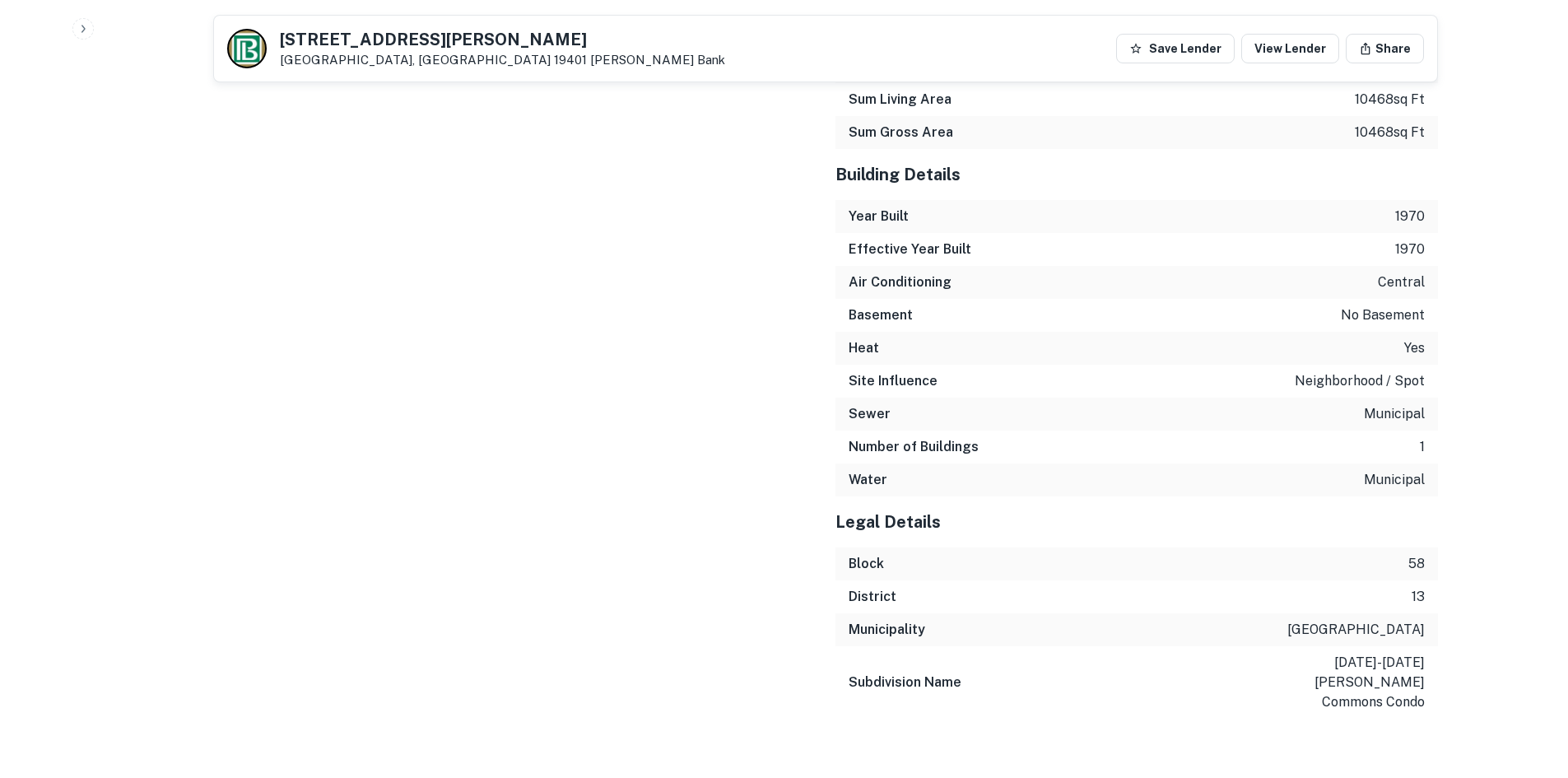
drag, startPoint x: 199, startPoint y: 289, endPoint x: 712, endPoint y: 401, distance: 525.1
click at [712, 401] on div "Sales Details Buyer Name huashi 2018 llc Recording Date 8/8/2021 Sale Date 7/14…" at bounding box center [504, 46] width 622 height 1345
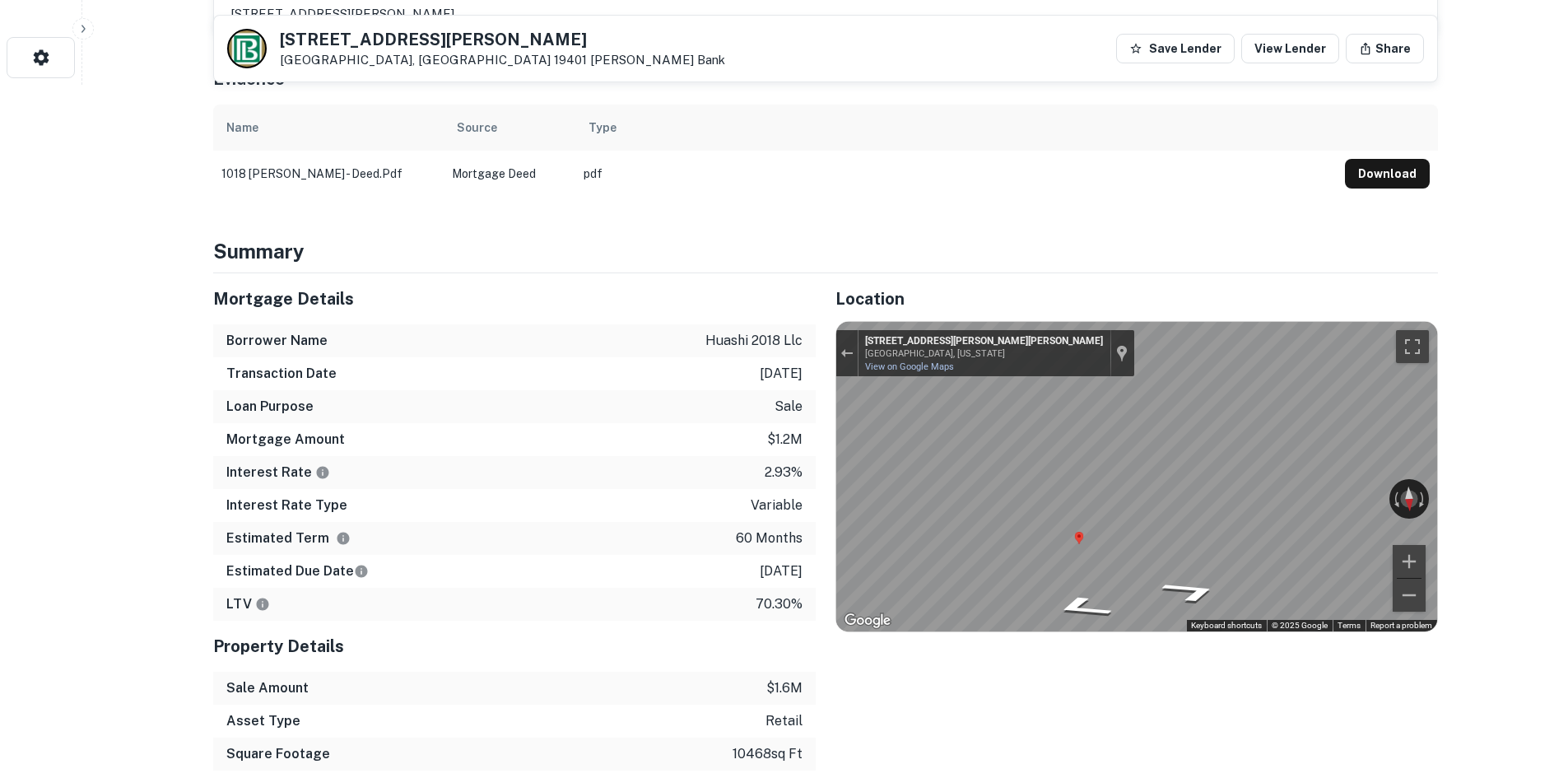
scroll to position [741, 0]
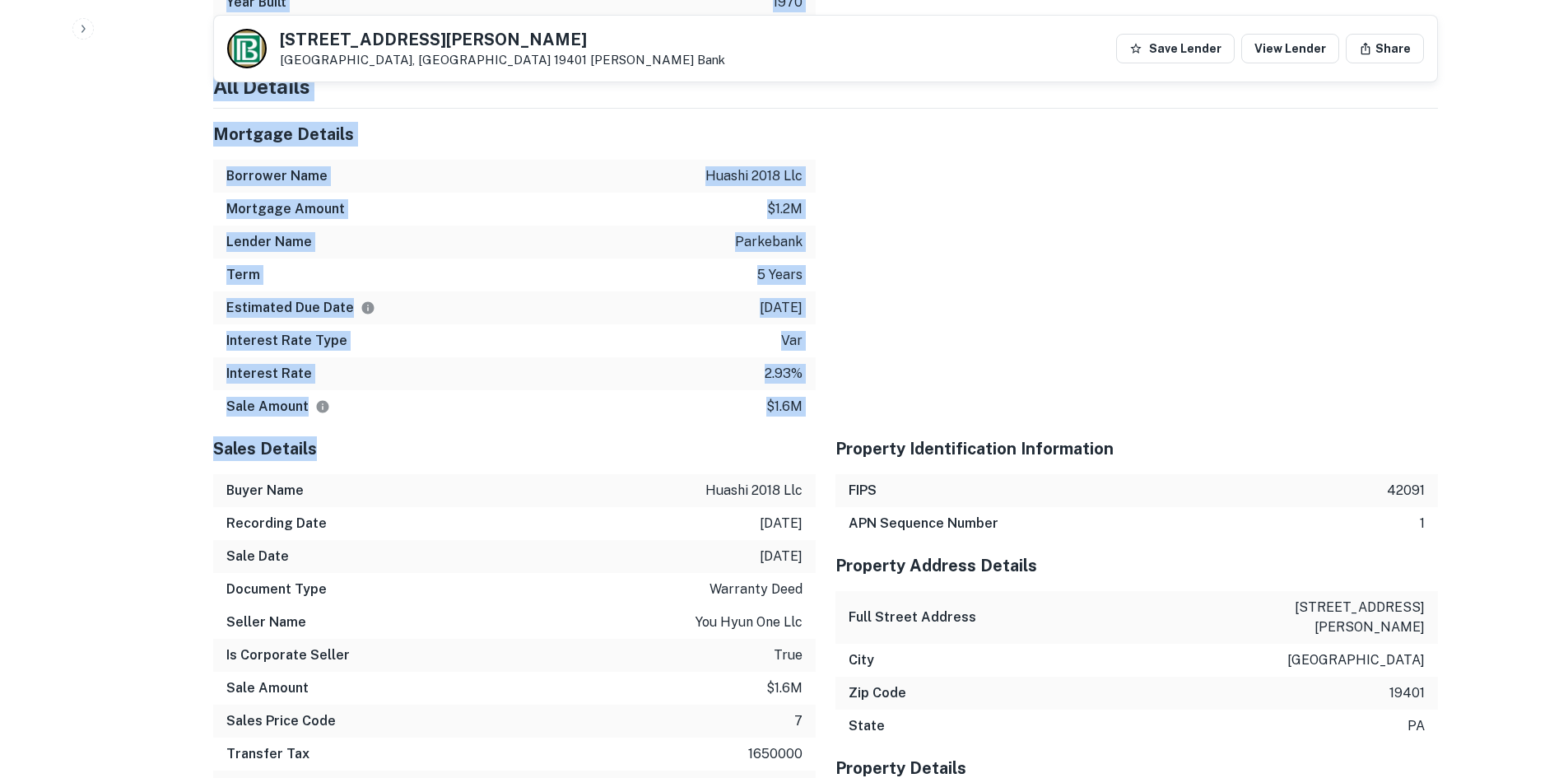
drag, startPoint x: 218, startPoint y: 200, endPoint x: 750, endPoint y: 435, distance: 581.6
click at [750, 435] on div "Summary Mortgage Details Borrower Name huashi 2018 llc Transaction Date 8/8/202…" at bounding box center [825, 633] width 1225 height 2429
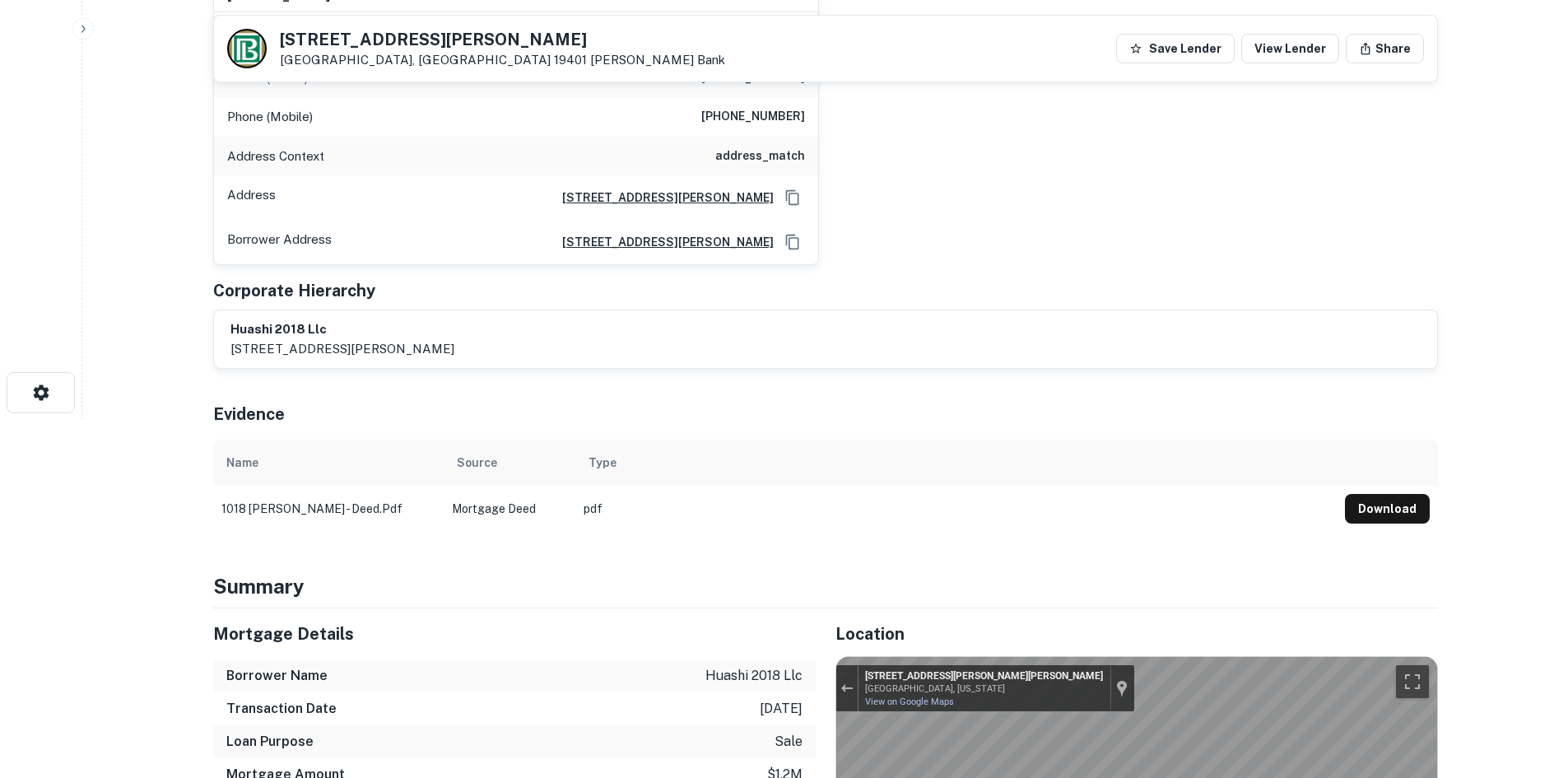
click at [750, 435] on div "Evidence" at bounding box center [825, 410] width 1225 height 57
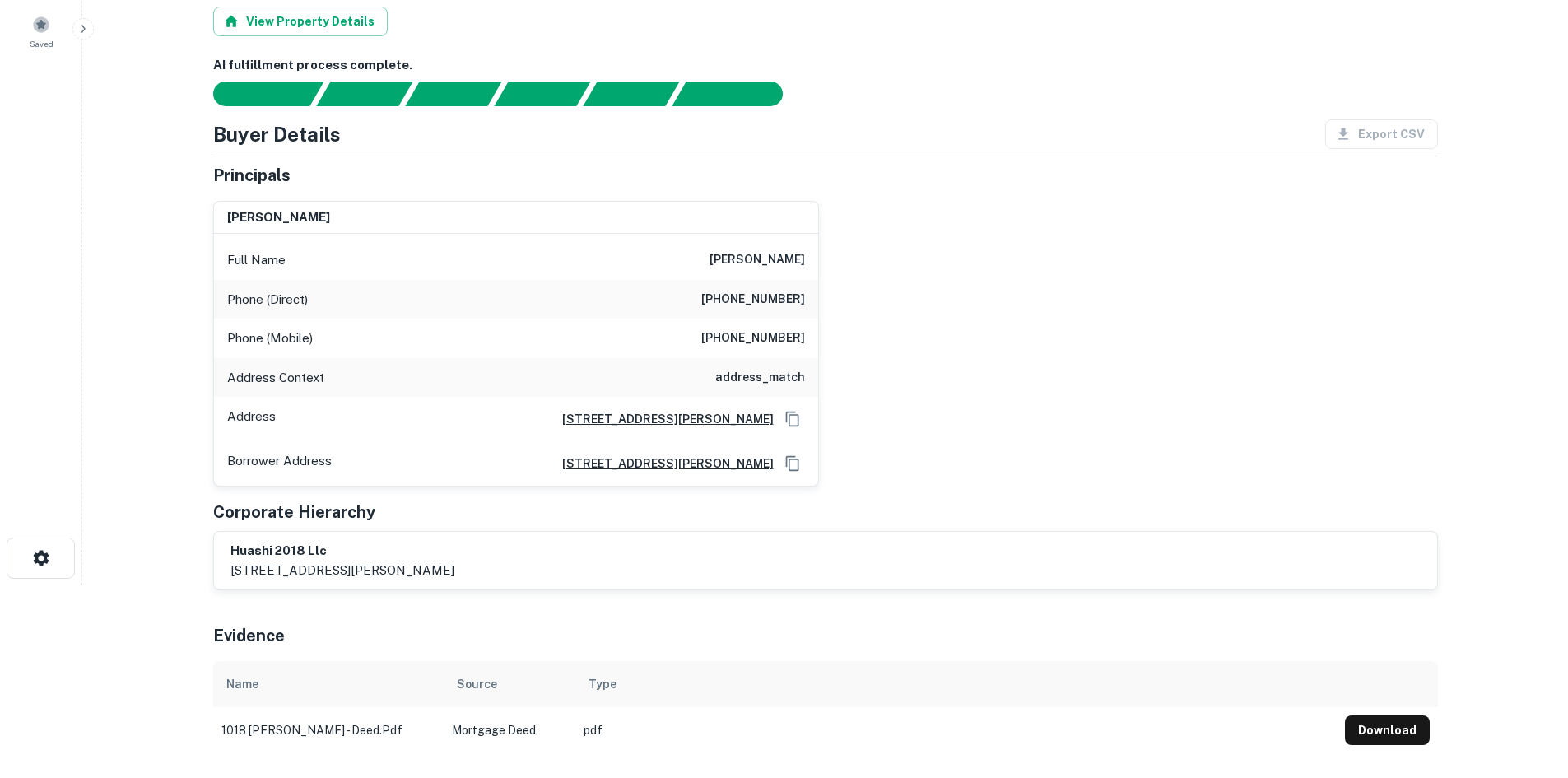
scroll to position [0, 0]
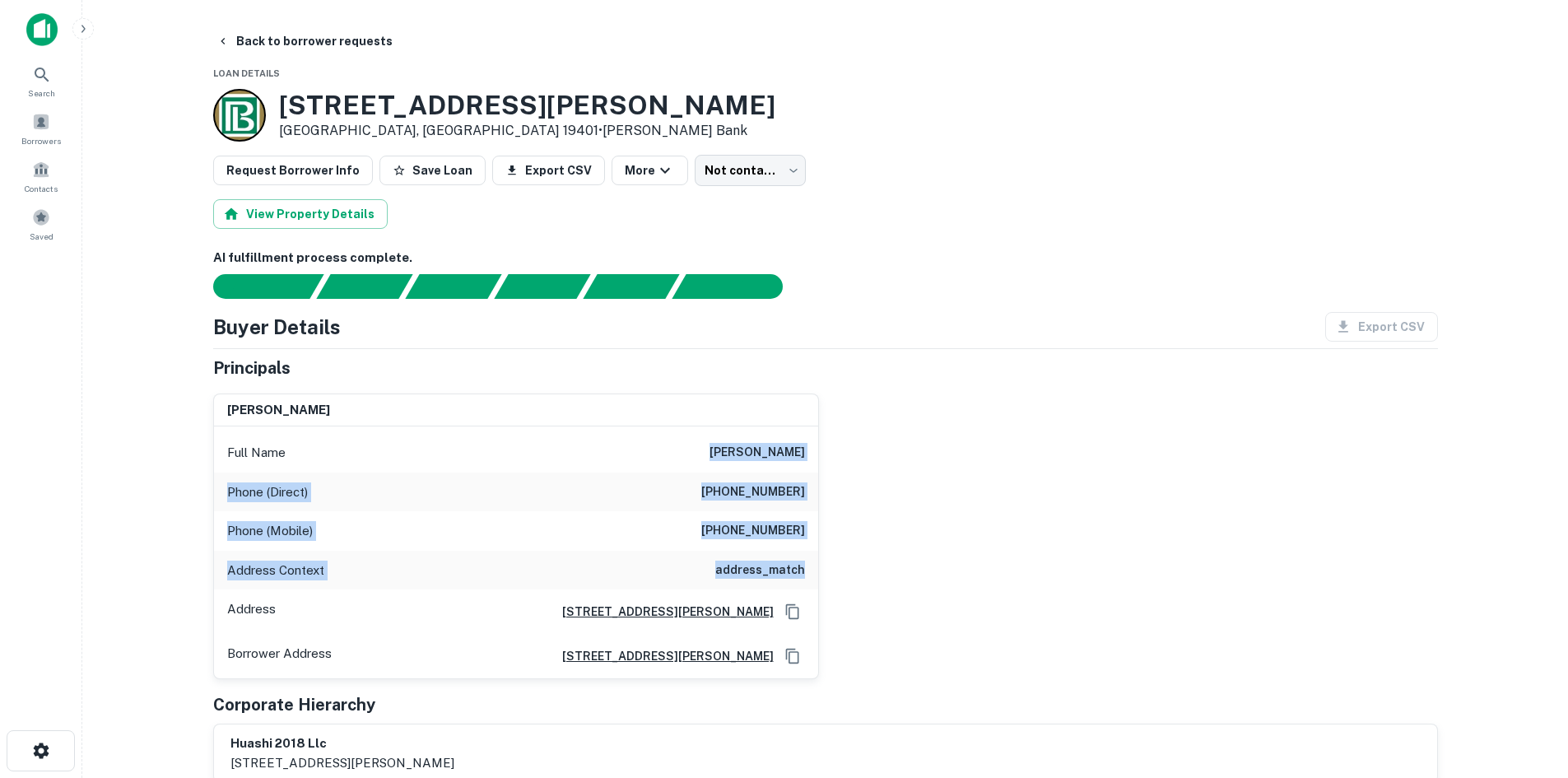
drag, startPoint x: 712, startPoint y: 457, endPoint x: 846, endPoint y: 576, distance: 179.2
click at [846, 576] on div "jing hong jiang Full Name jing hong jiang Phone (Direct) (212) 566-2987 Phone (…" at bounding box center [819, 529] width 1238 height 300
click at [883, 574] on div "jing hong jiang Full Name jing hong jiang Phone (Direct) (212) 566-2987 Phone (…" at bounding box center [819, 529] width 1238 height 300
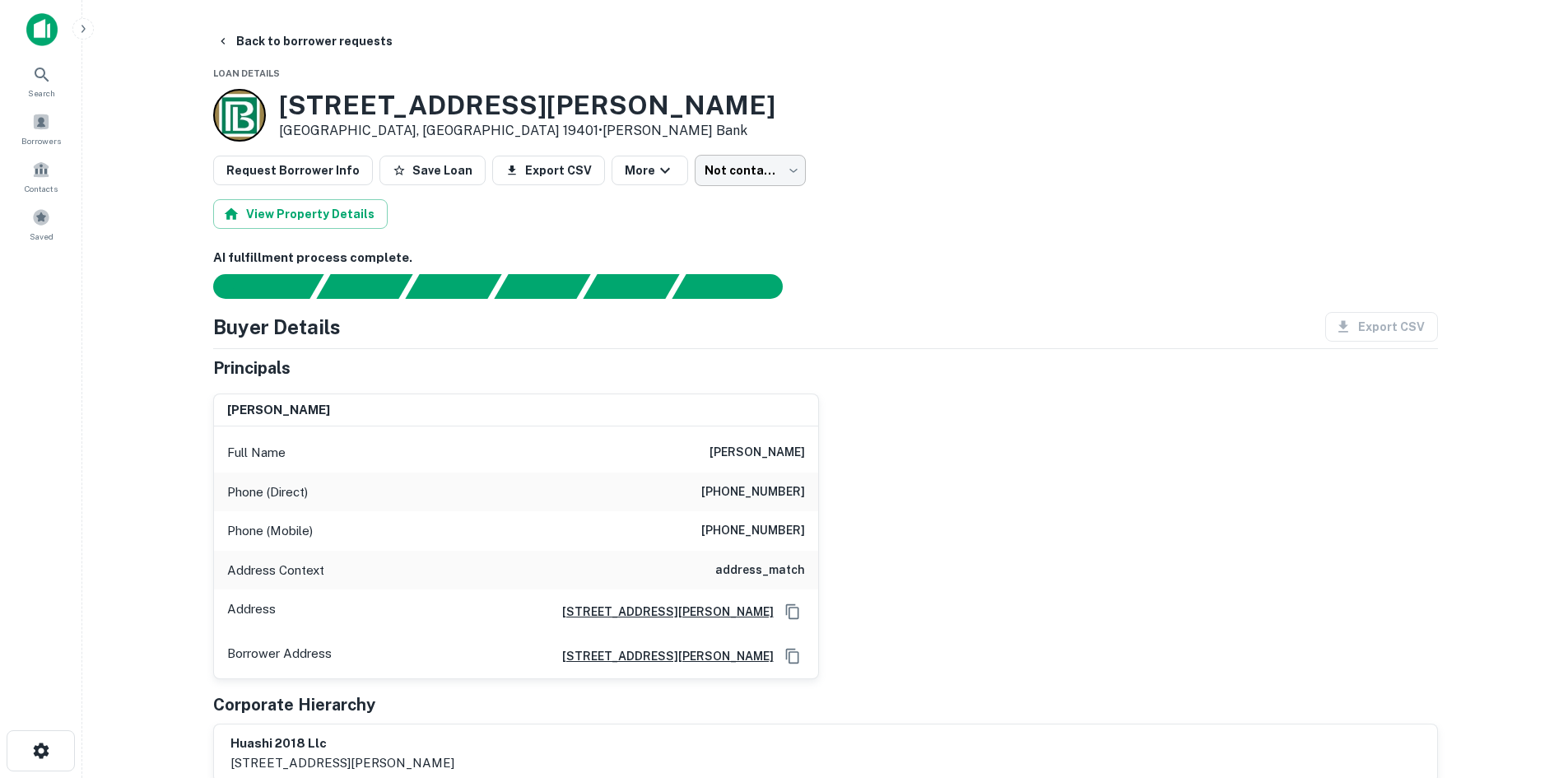
drag, startPoint x: 686, startPoint y: 187, endPoint x: 687, endPoint y: 177, distance: 10.0
click at [689, 177] on body "Search Borrowers Contacts Saved Back to borrower requests Loan Details 1018 San…" at bounding box center [784, 389] width 1568 height 778
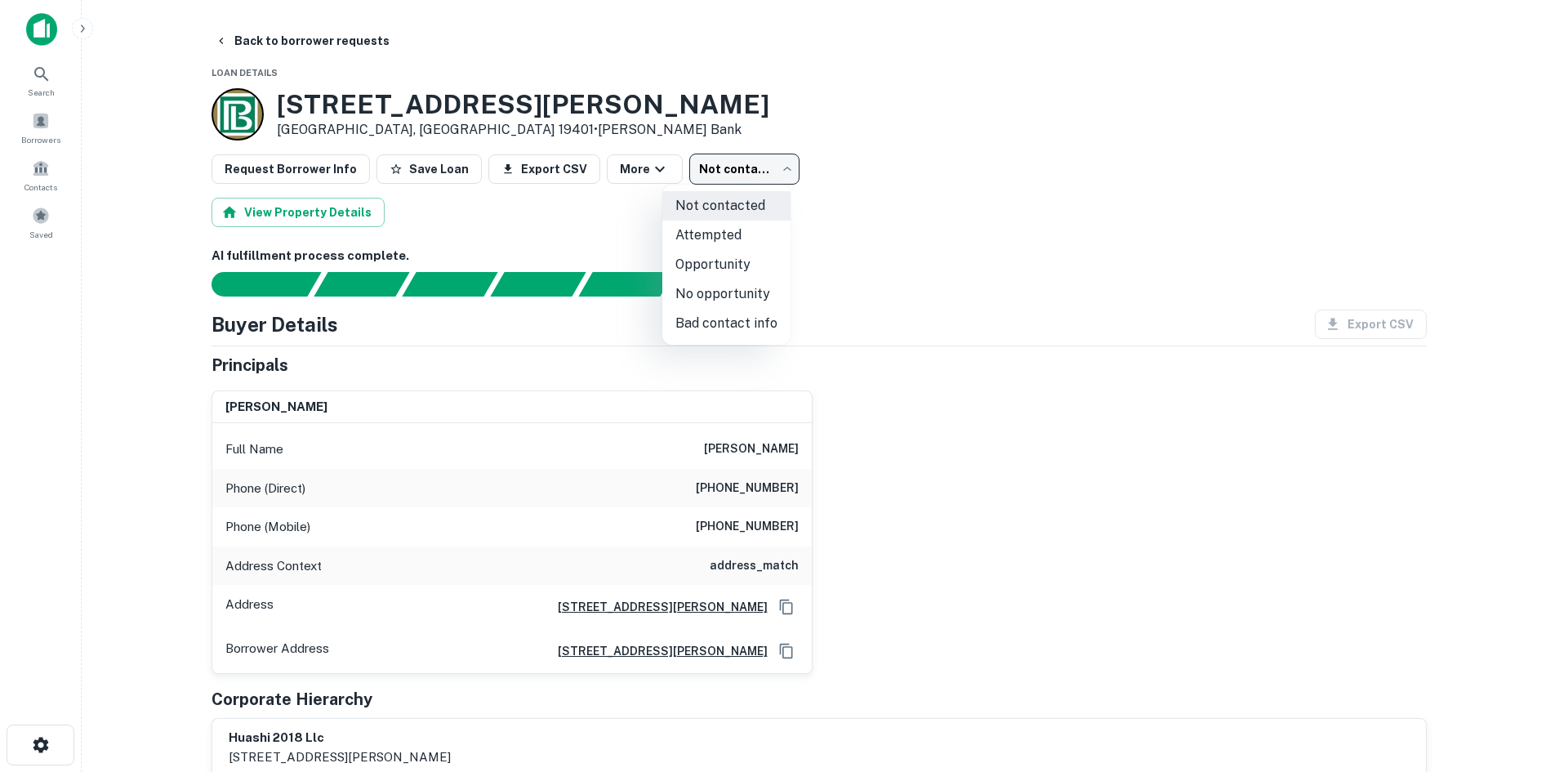
click at [690, 249] on li "Attempted" at bounding box center [727, 235] width 128 height 30
type input "*********"
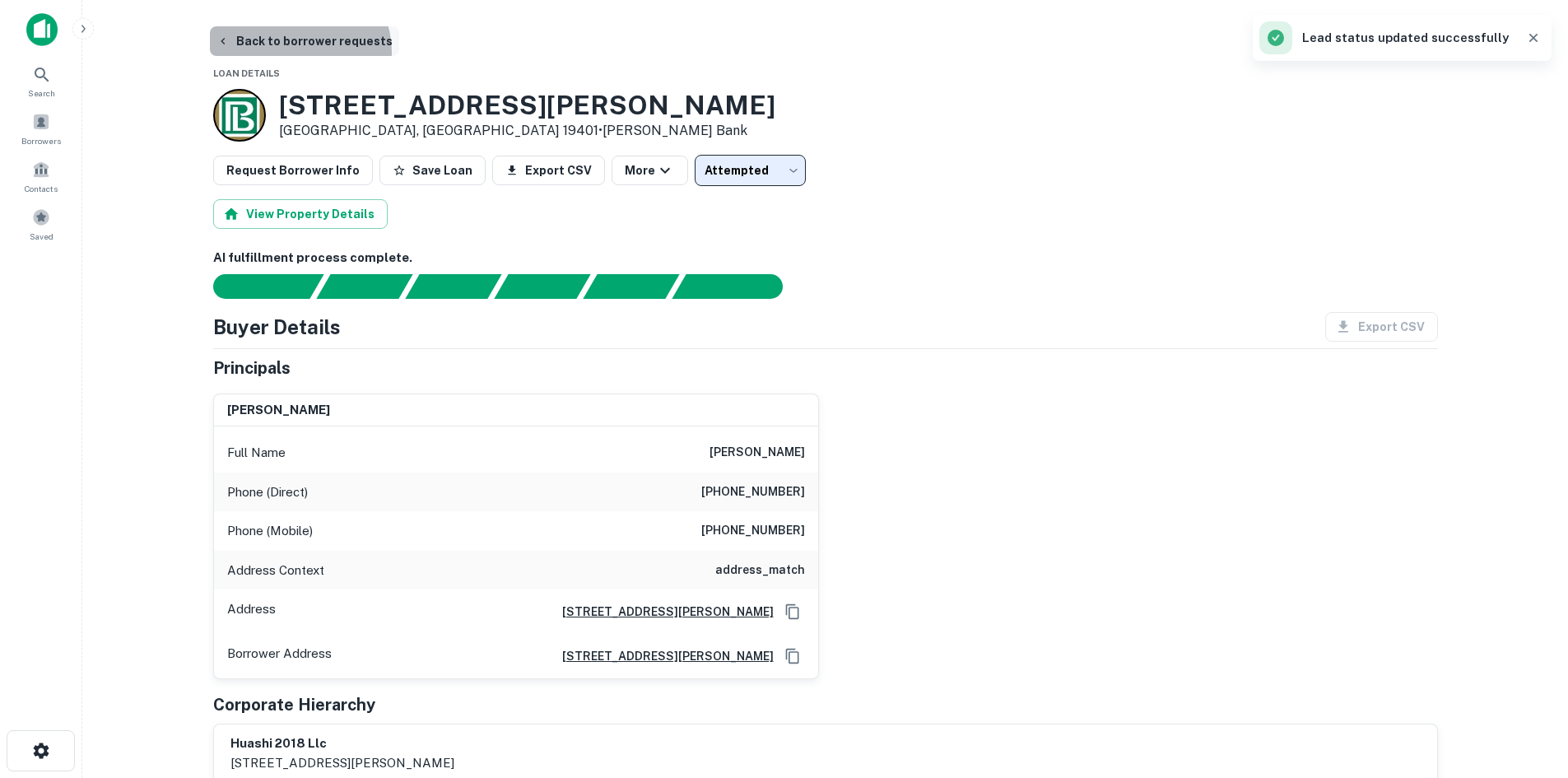
click at [294, 53] on button "Back to borrower requests" at bounding box center [304, 41] width 190 height 30
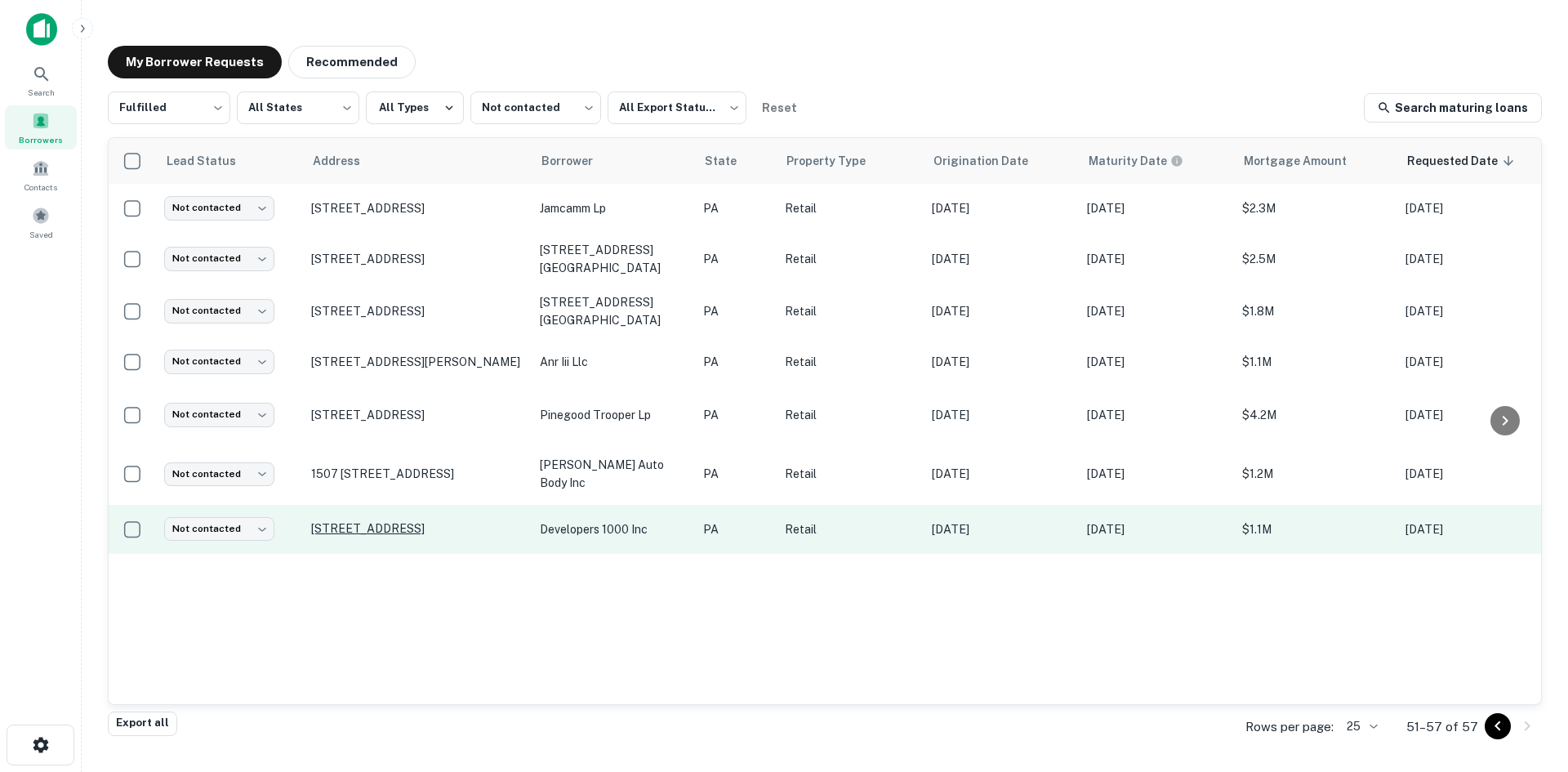
click at [509, 521] on p "500 N Main St Spring Grove, PA 17362" at bounding box center [417, 528] width 212 height 14
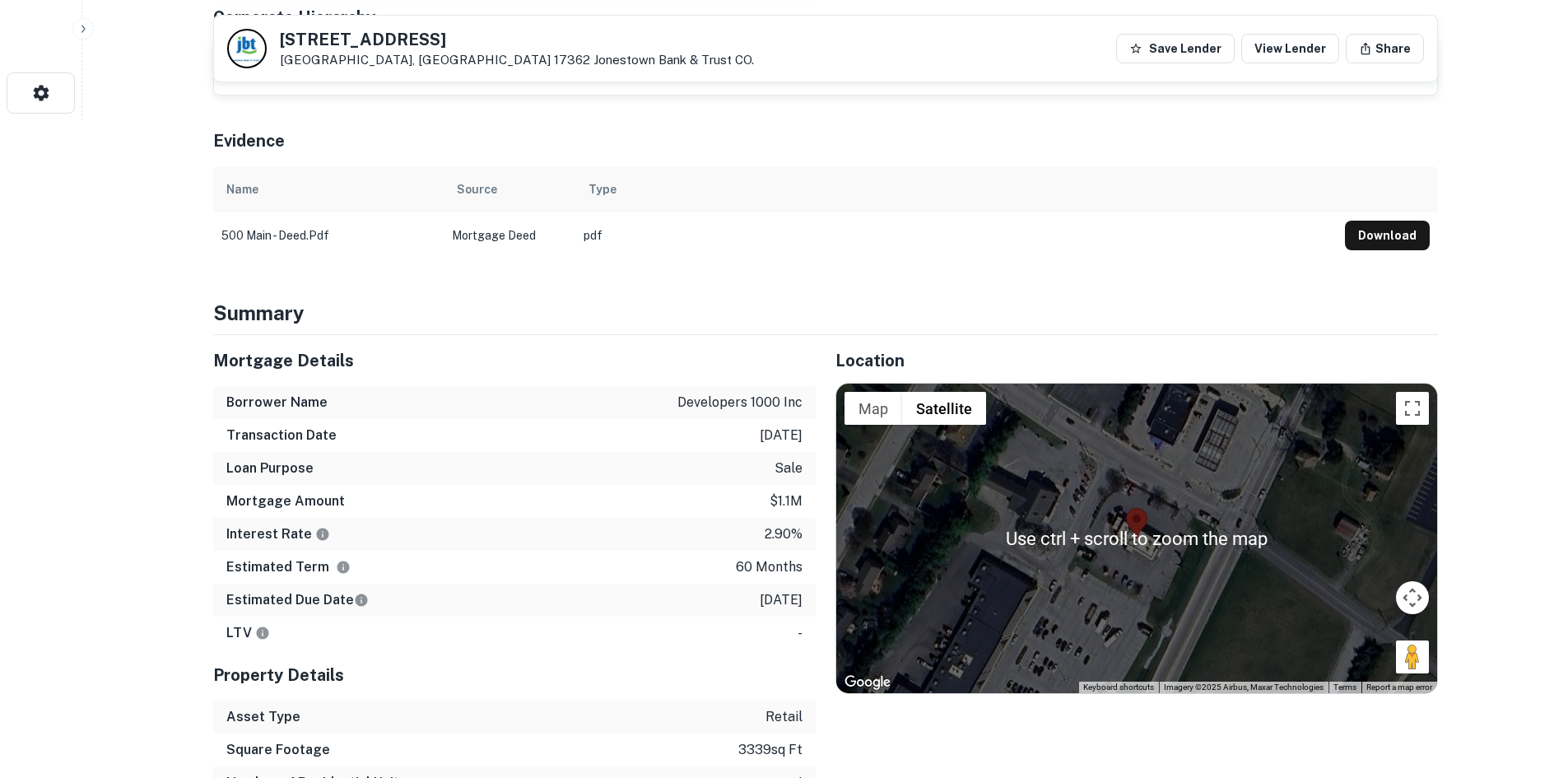
scroll to position [659, 0]
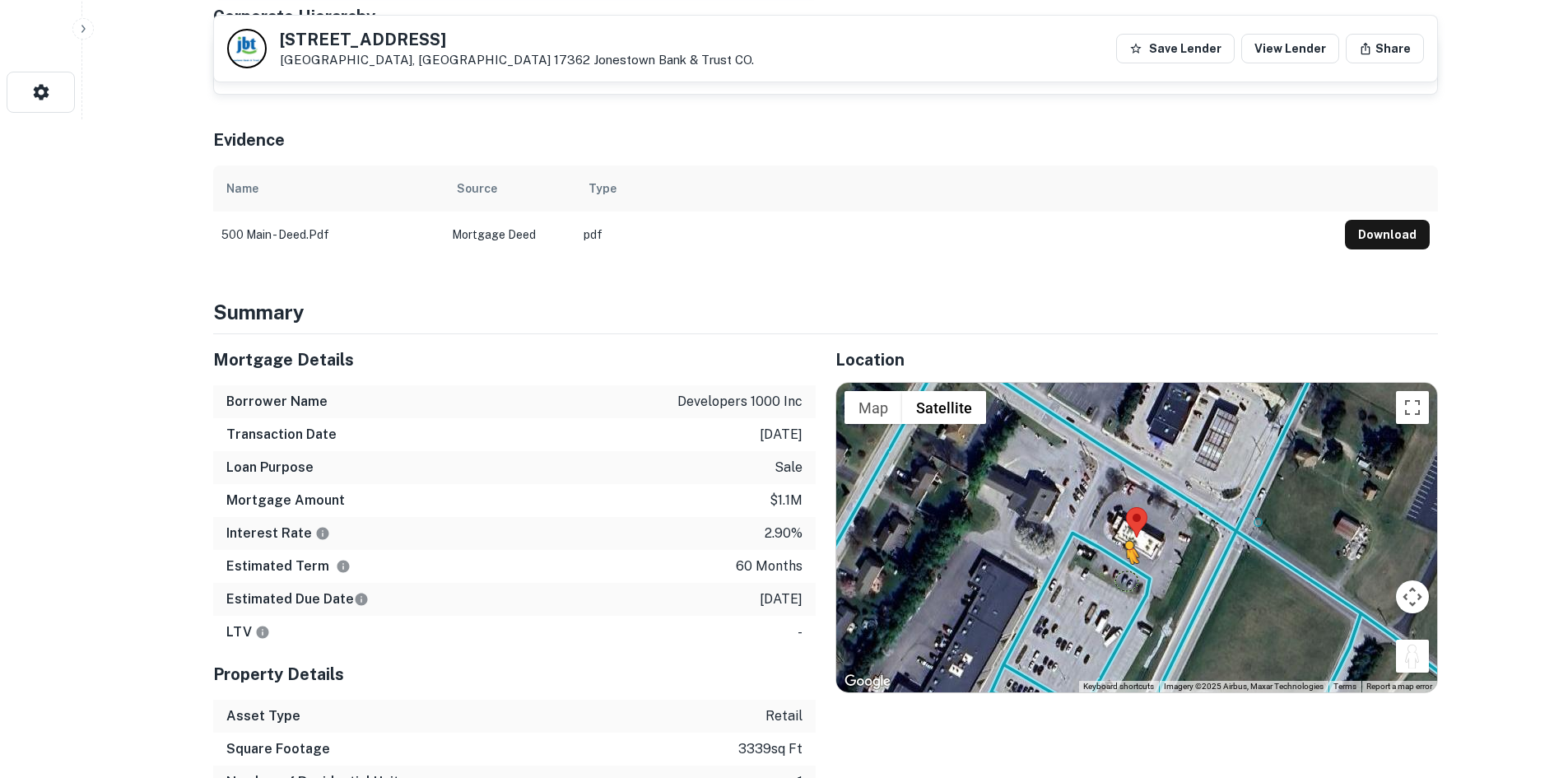
drag, startPoint x: 1417, startPoint y: 645, endPoint x: 1122, endPoint y: 578, distance: 302.5
click at [1122, 578] on div "To activate drag with keyboard, press Alt + Enter. Once in keyboard drag state,…" at bounding box center [1137, 537] width 601 height 310
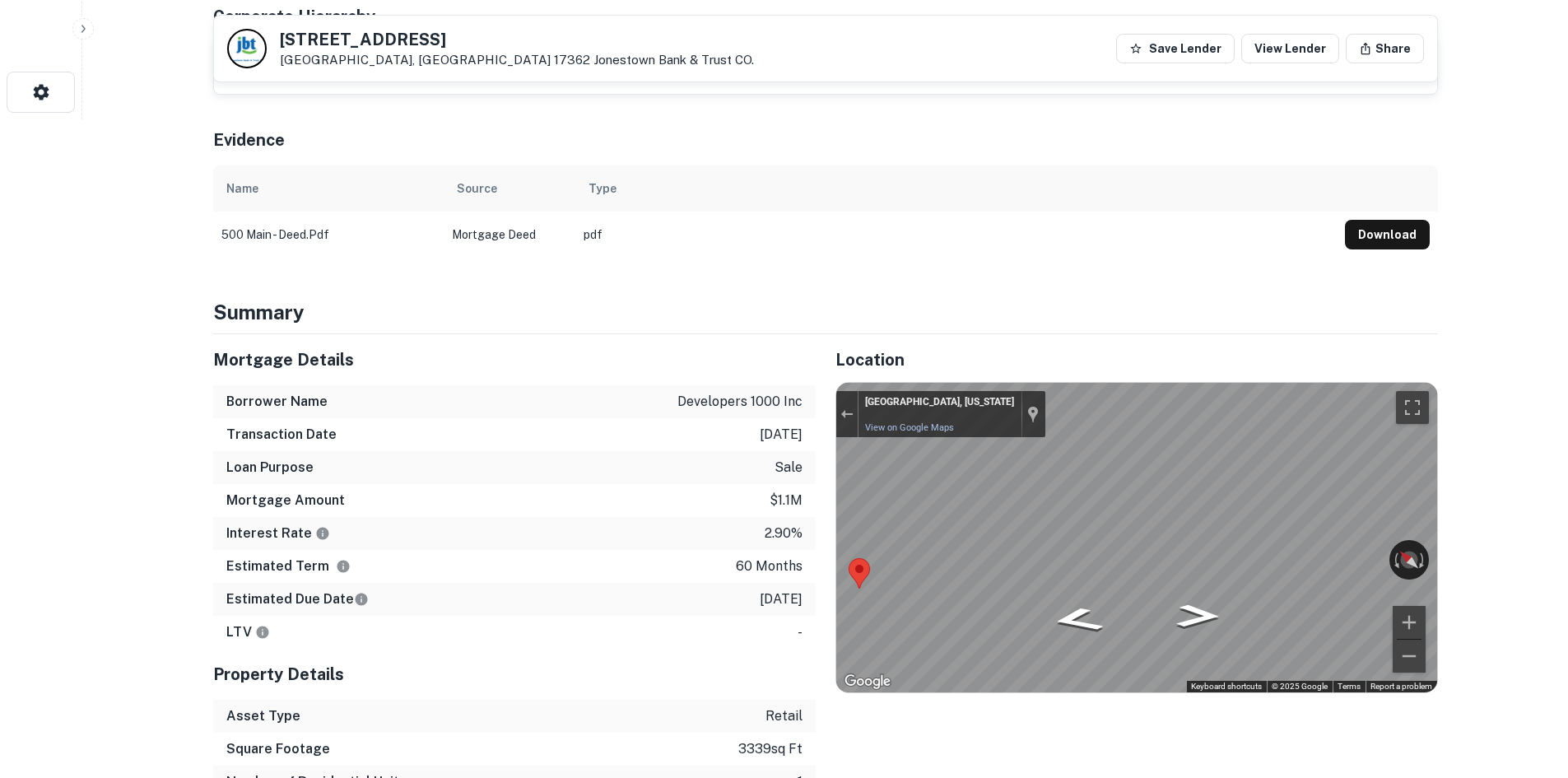
click at [729, 498] on div "Mortgage Details Borrower Name developers 1000 inc Transaction Date 8/9/2021 Lo…" at bounding box center [815, 583] width 1245 height 497
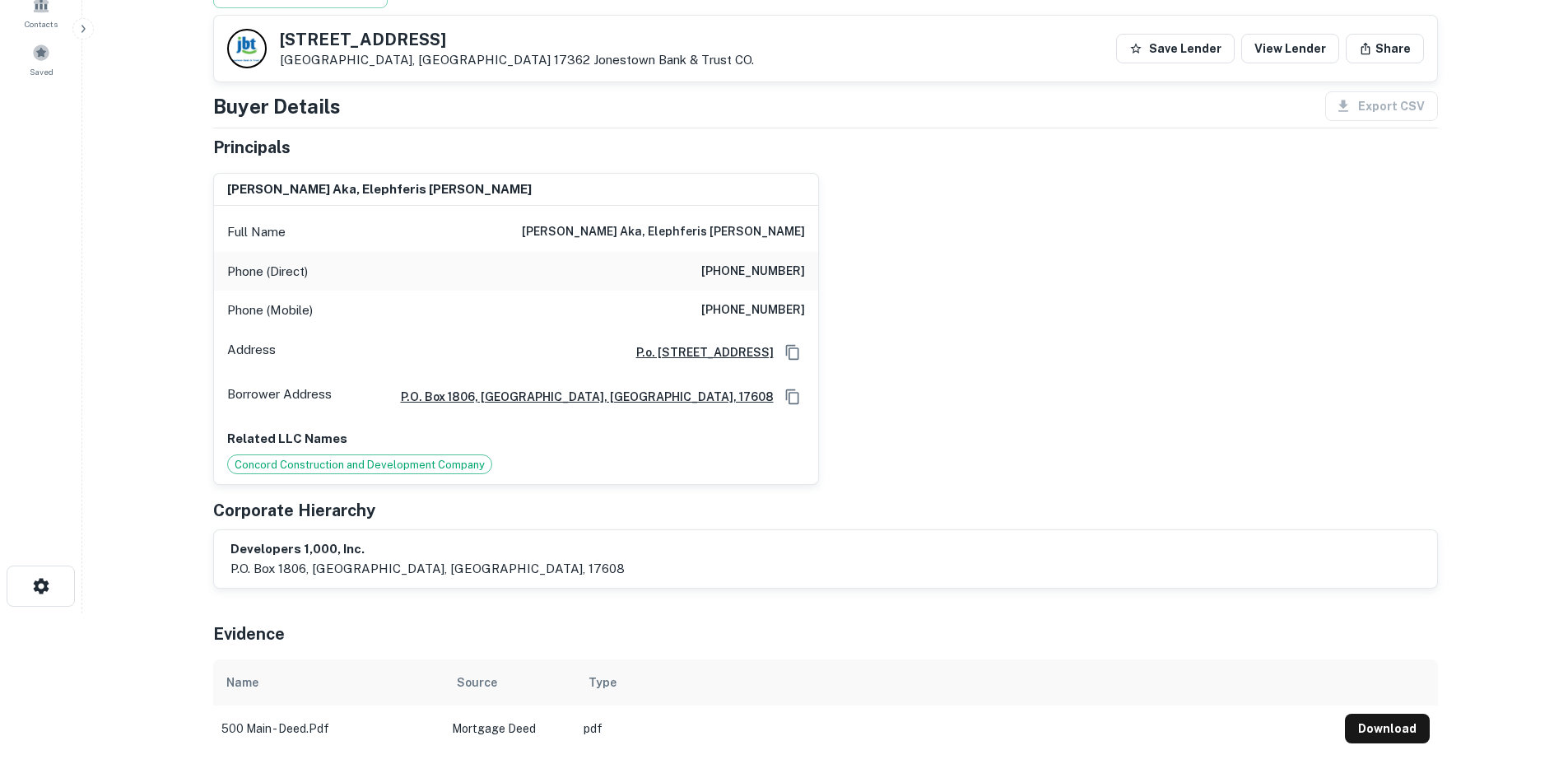
click at [744, 283] on div "Phone (Direct) (717) 291-1942" at bounding box center [516, 271] width 604 height 39
click at [747, 282] on div "Phone (Direct) (717) 291-1942" at bounding box center [516, 271] width 604 height 39
click at [748, 280] on h6 "(717) 291-1942" at bounding box center [753, 271] width 104 height 20
click at [753, 271] on h6 "(717) 291-1942" at bounding box center [753, 271] width 104 height 20
click at [755, 270] on h6 "(717) 291-1942" at bounding box center [753, 271] width 104 height 20
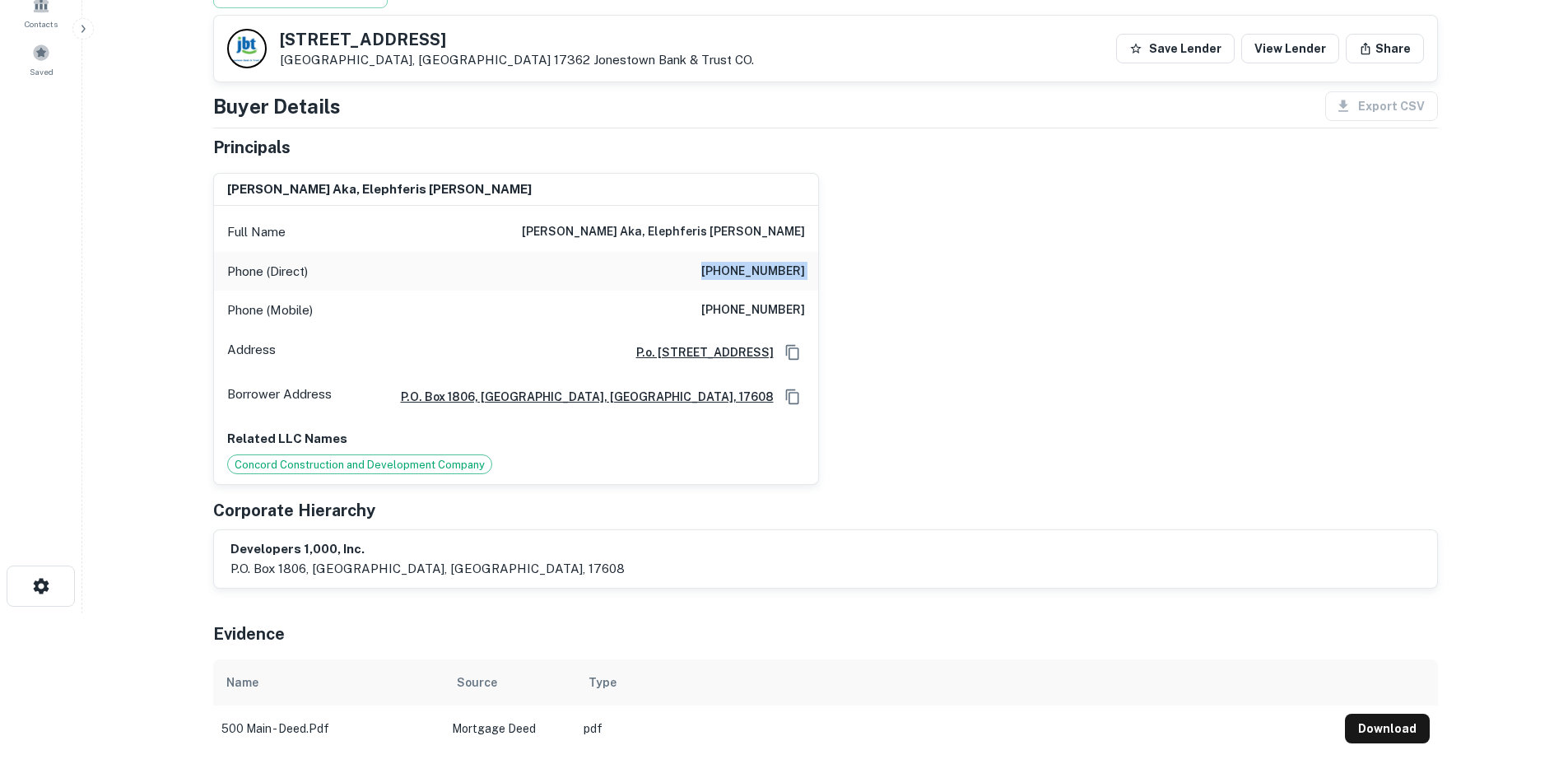
click at [755, 270] on h6 "(717) 291-1942" at bounding box center [753, 271] width 104 height 20
click at [750, 270] on h6 "(717) 291-1942" at bounding box center [753, 271] width 104 height 20
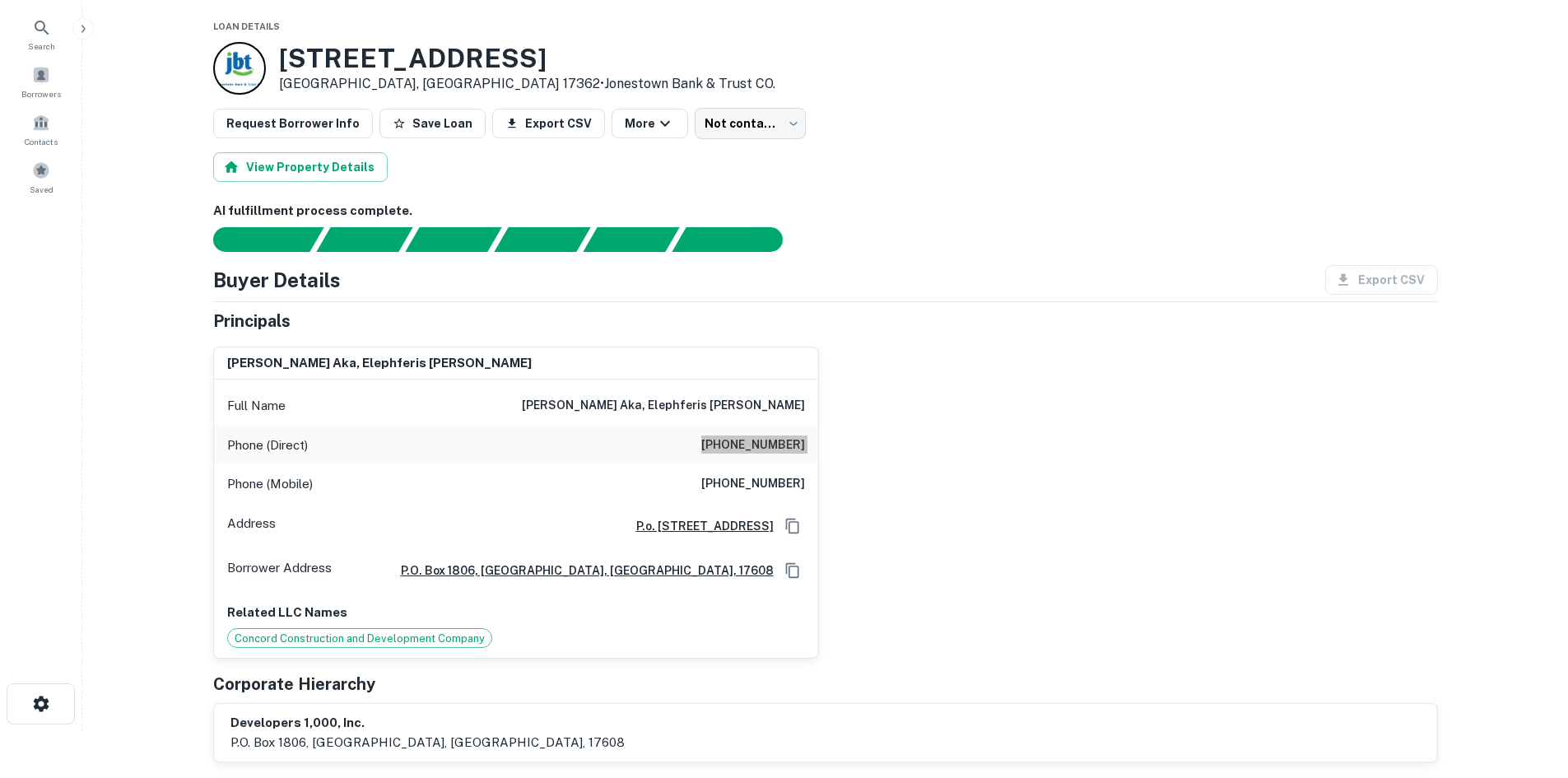
scroll to position [0, 0]
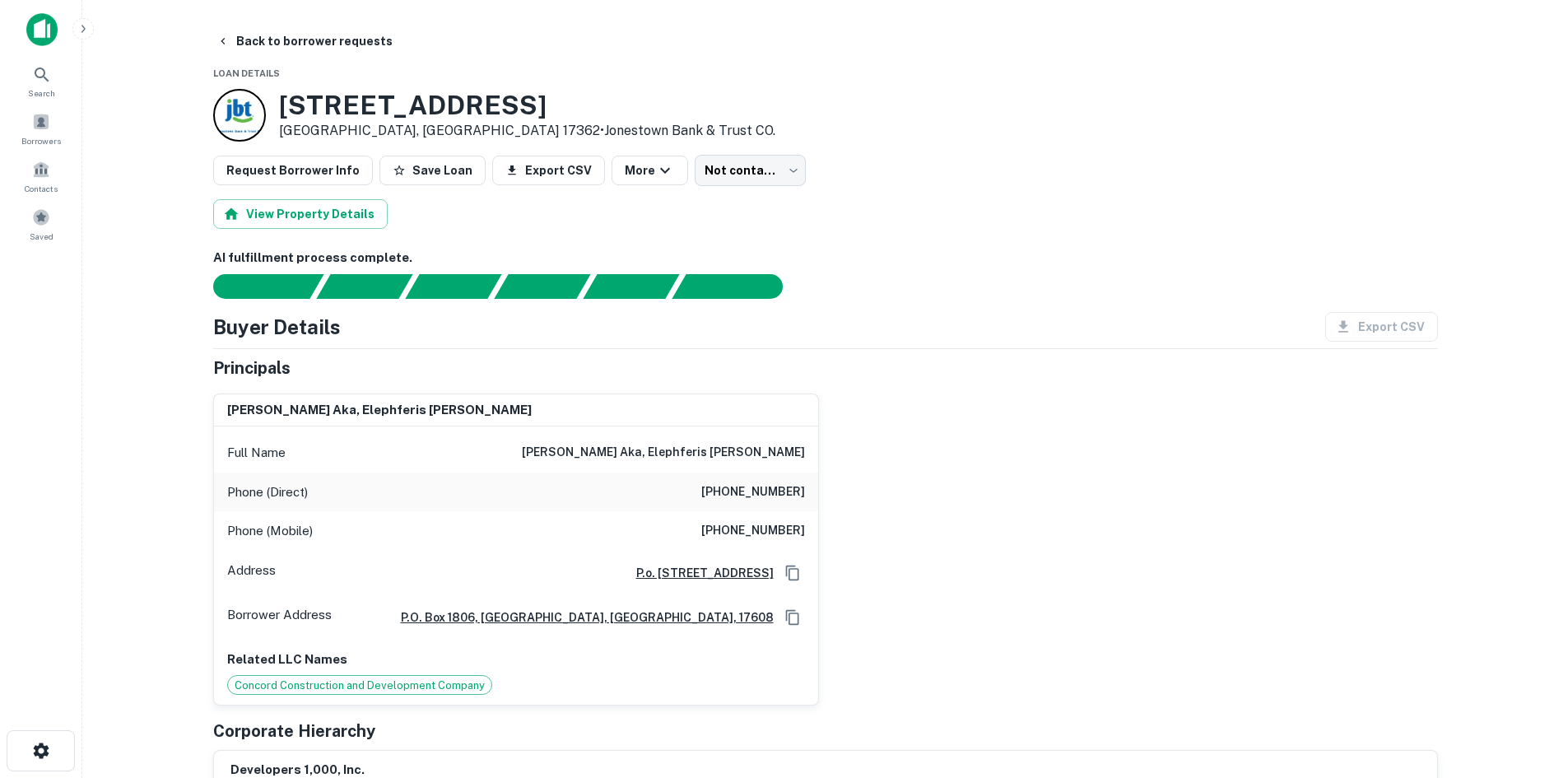
click at [753, 527] on h6 "(717) 940-8074" at bounding box center [753, 531] width 104 height 20
copy h6 "(717) 940-8074"
click at [730, 166] on body "Search Borrowers Contacts Saved Back to borrower requests Loan Details 500 N Ma…" at bounding box center [784, 389] width 1568 height 778
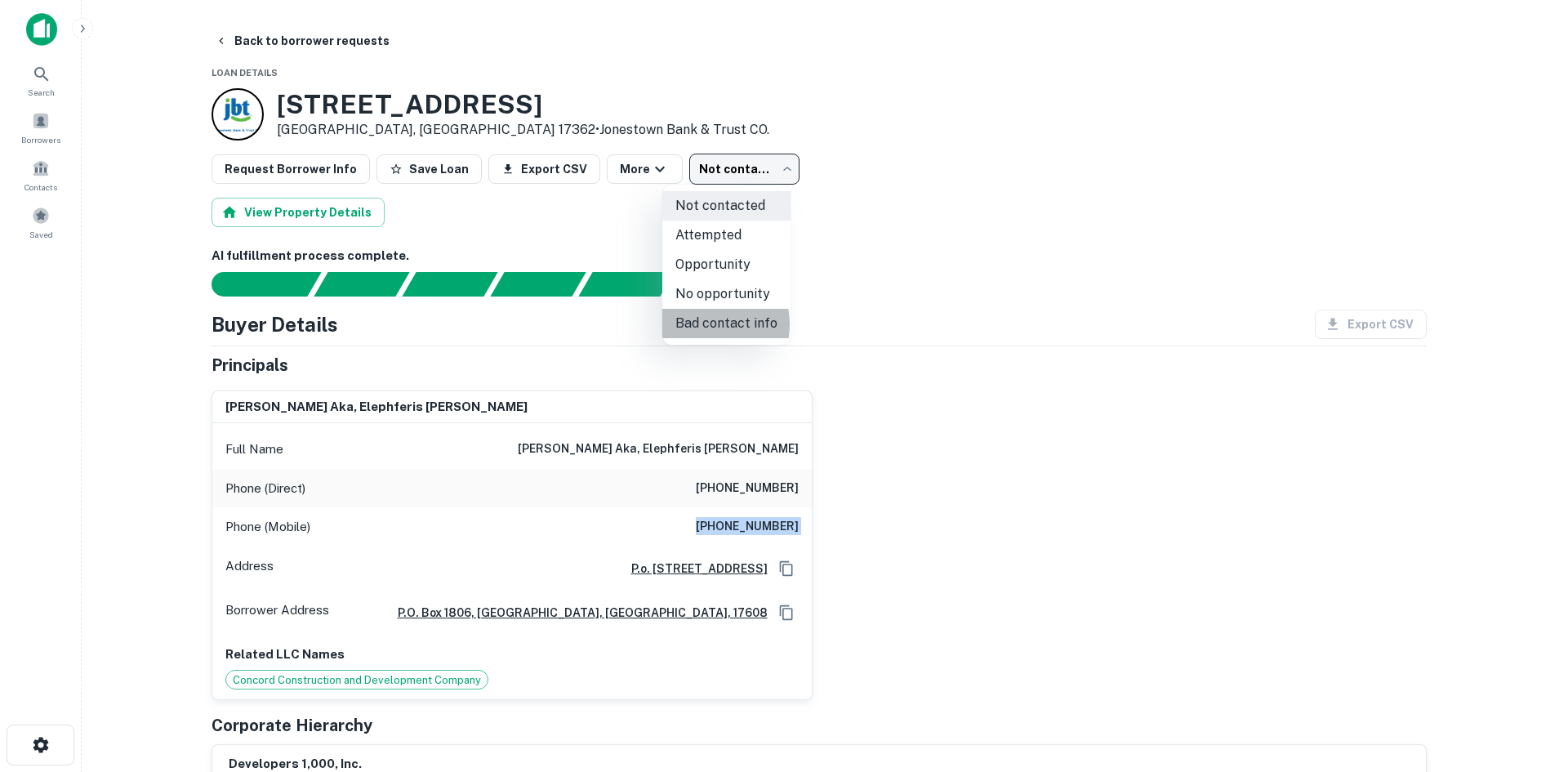
click at [701, 325] on li "Bad contact info" at bounding box center [727, 324] width 128 height 30
type input "**********"
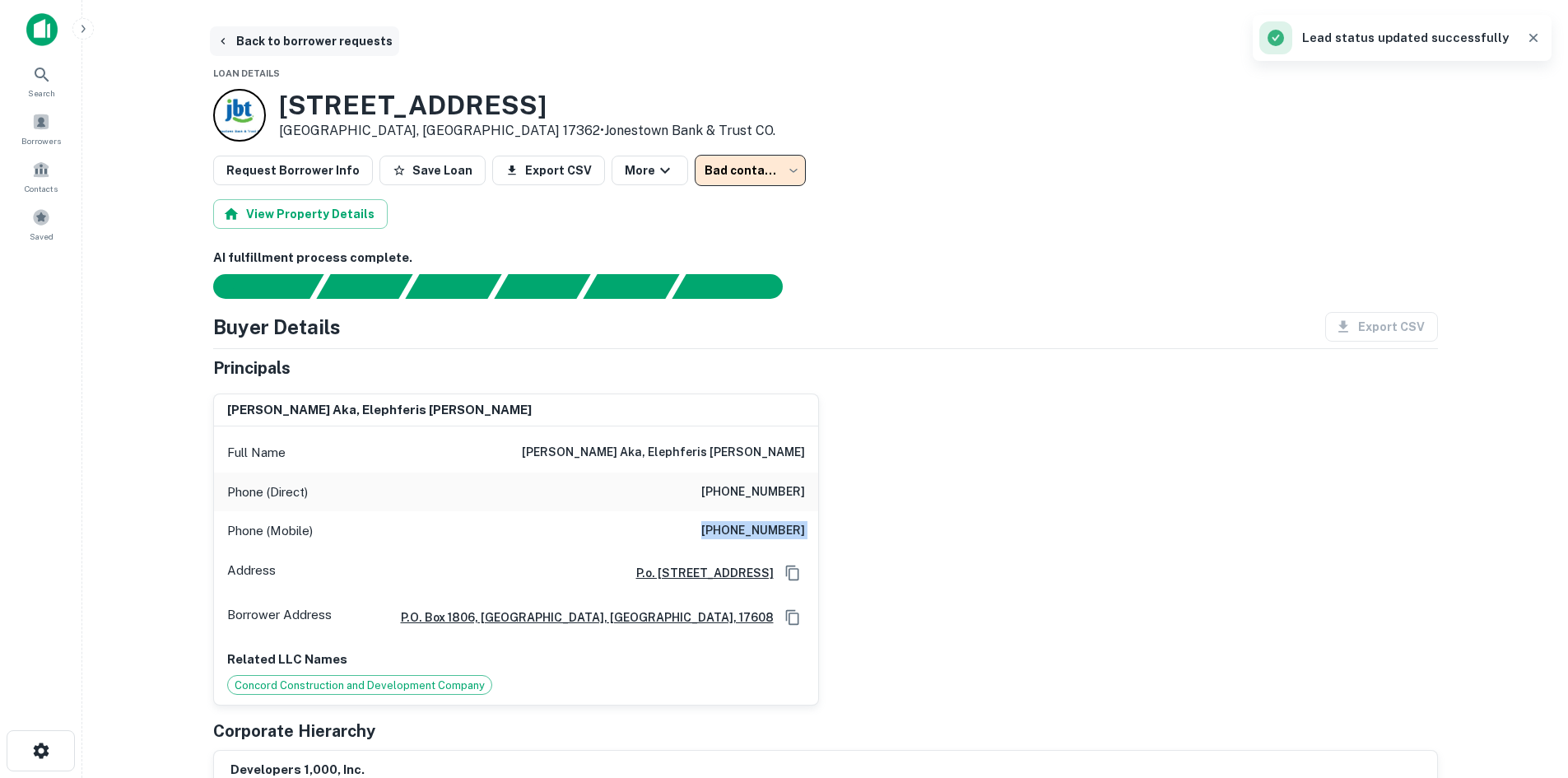
click at [365, 47] on button "Back to borrower requests" at bounding box center [304, 41] width 190 height 30
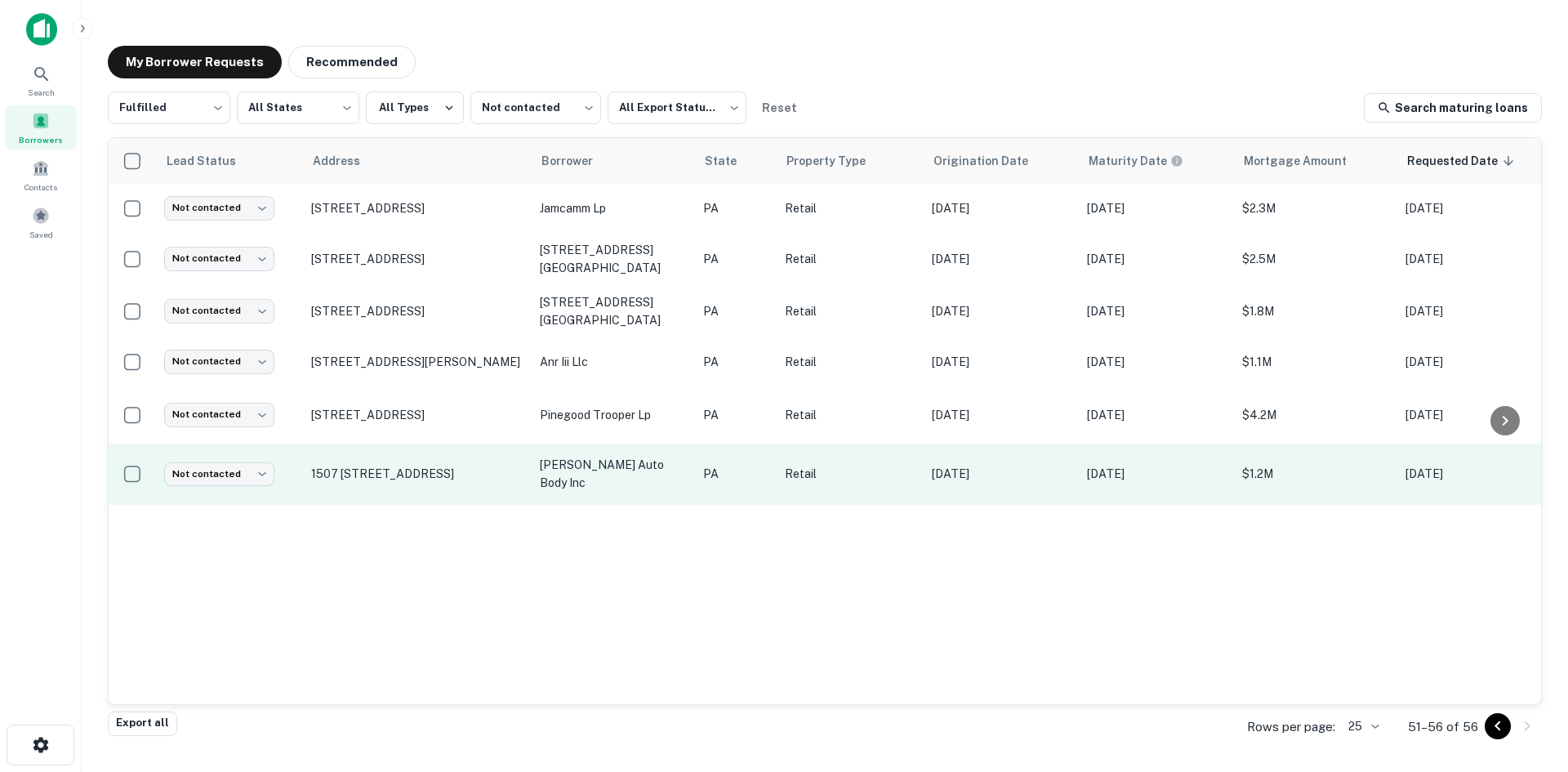
click at [478, 480] on td "1507 S Market St Selinsgrove, PA 17870" at bounding box center [417, 475] width 229 height 61
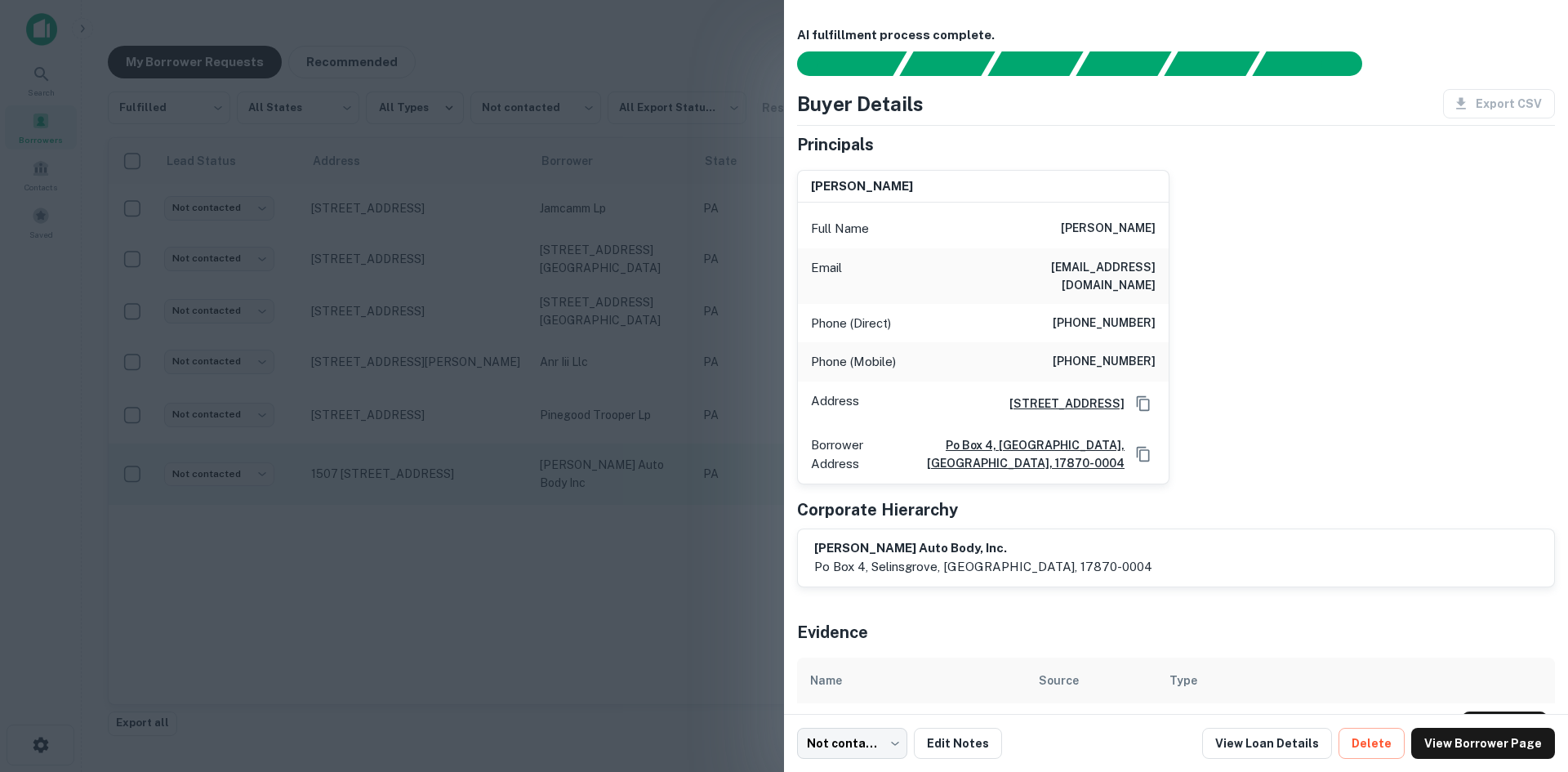
click at [478, 480] on div at bounding box center [784, 386] width 1568 height 772
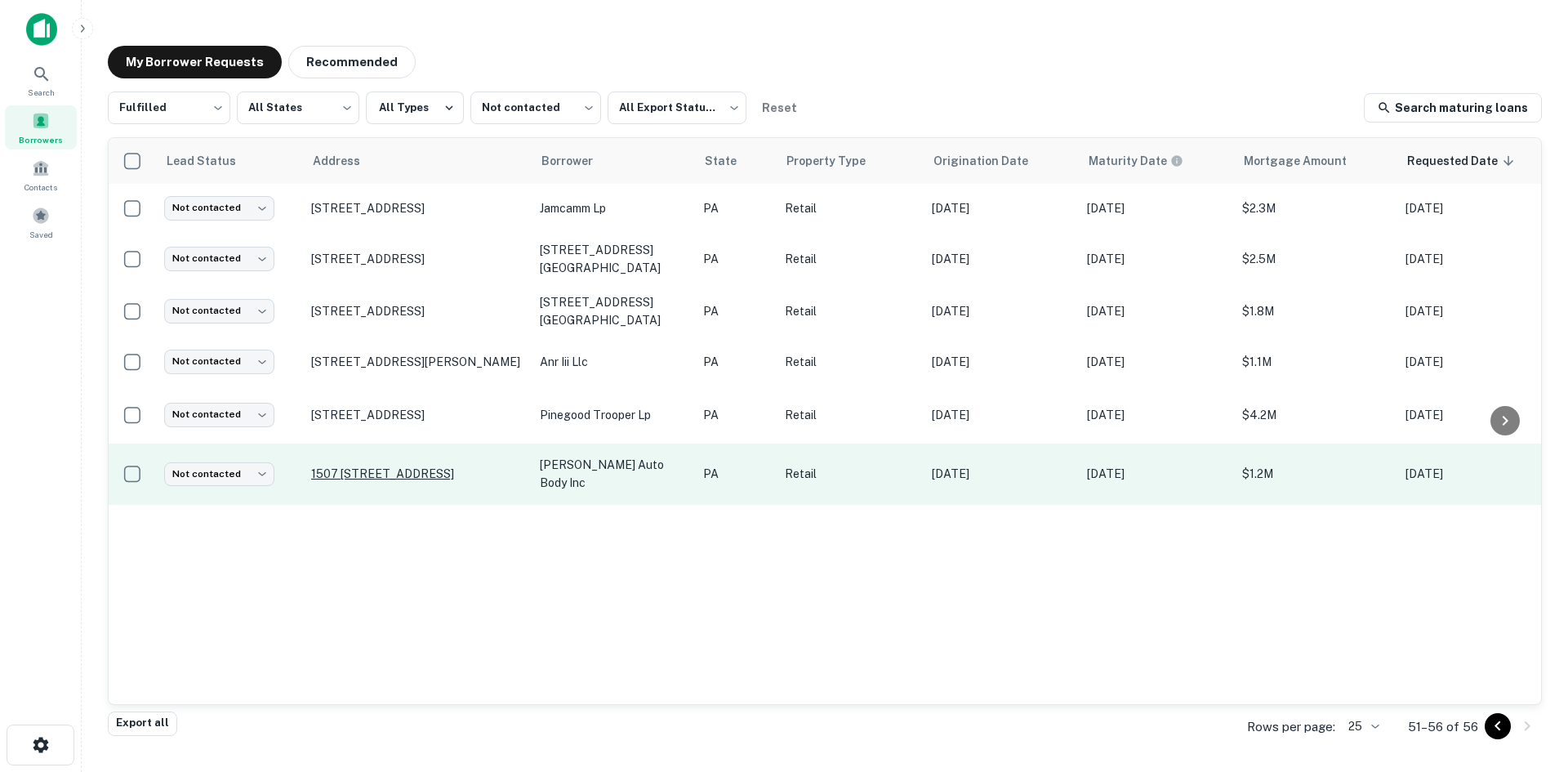
click at [427, 469] on p "1507 S Market St Selinsgrove, PA 17870" at bounding box center [417, 474] width 212 height 14
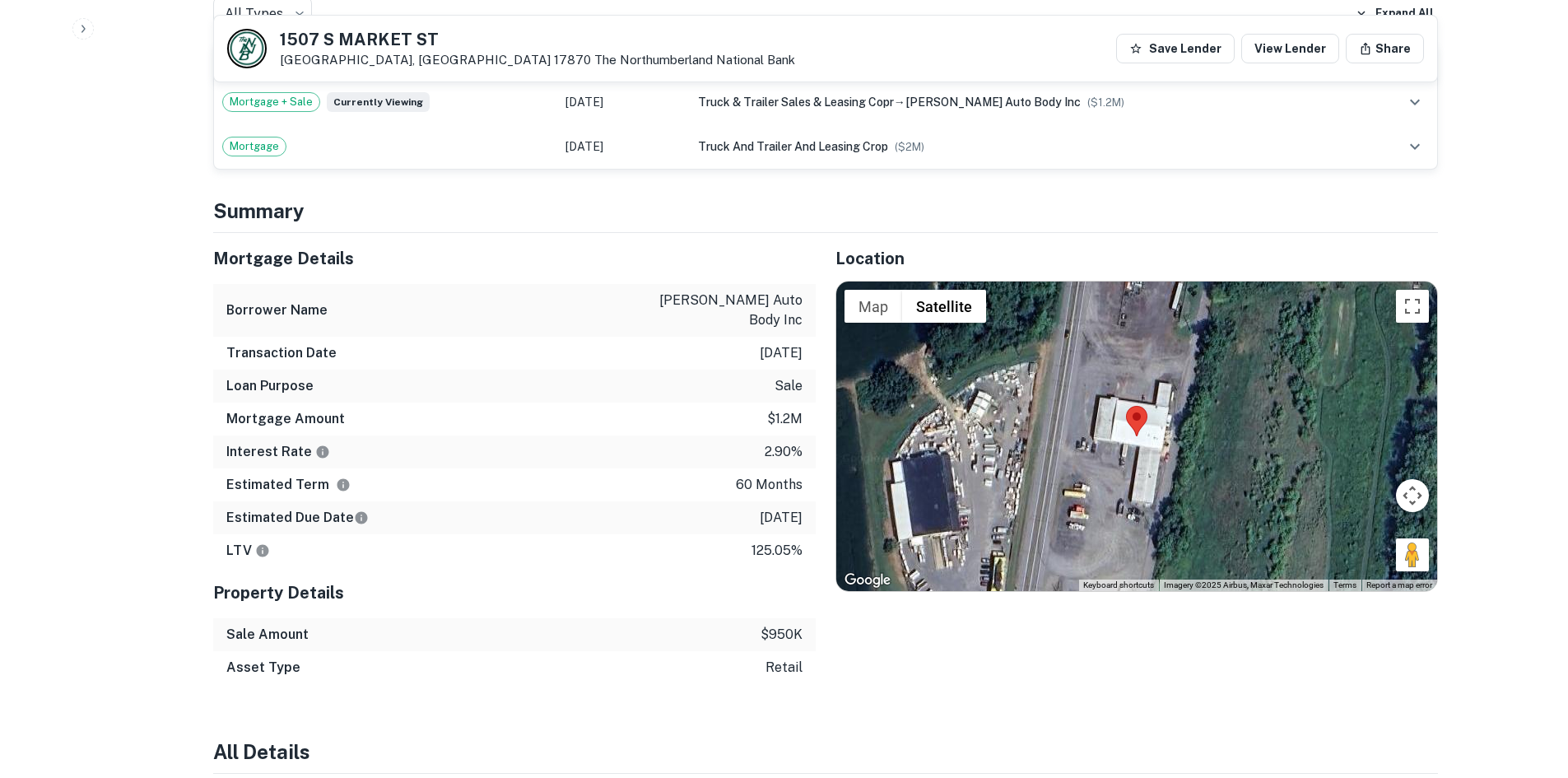
scroll to position [1152, 0]
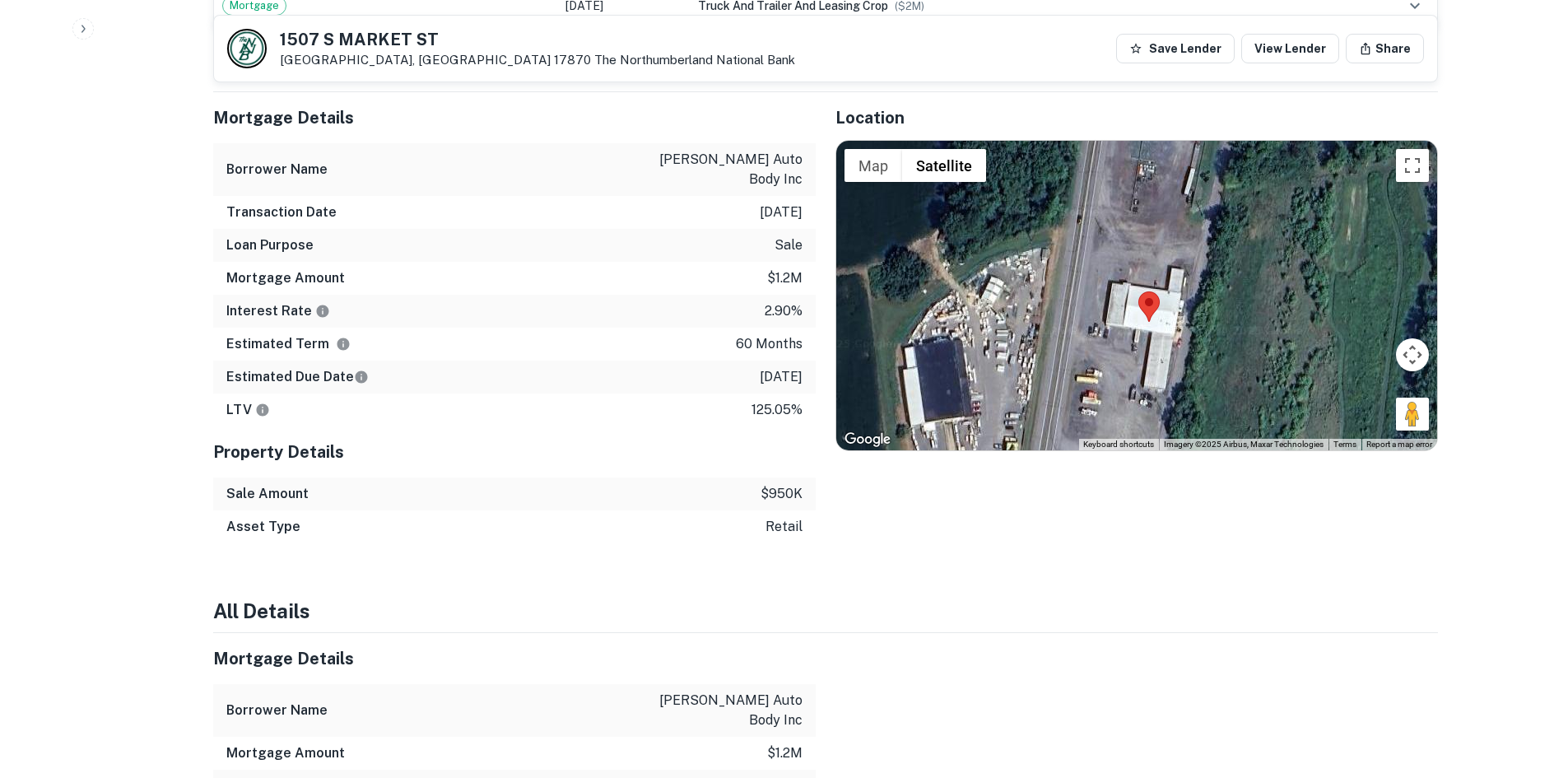
drag, startPoint x: 1430, startPoint y: 410, endPoint x: 1445, endPoint y: 435, distance: 29.2
click at [1445, 435] on div "Back to borrower requests 1507 S MARKET ST Selinsgrove, PA 17870 The Northumber…" at bounding box center [825, 271] width 1265 height 2796
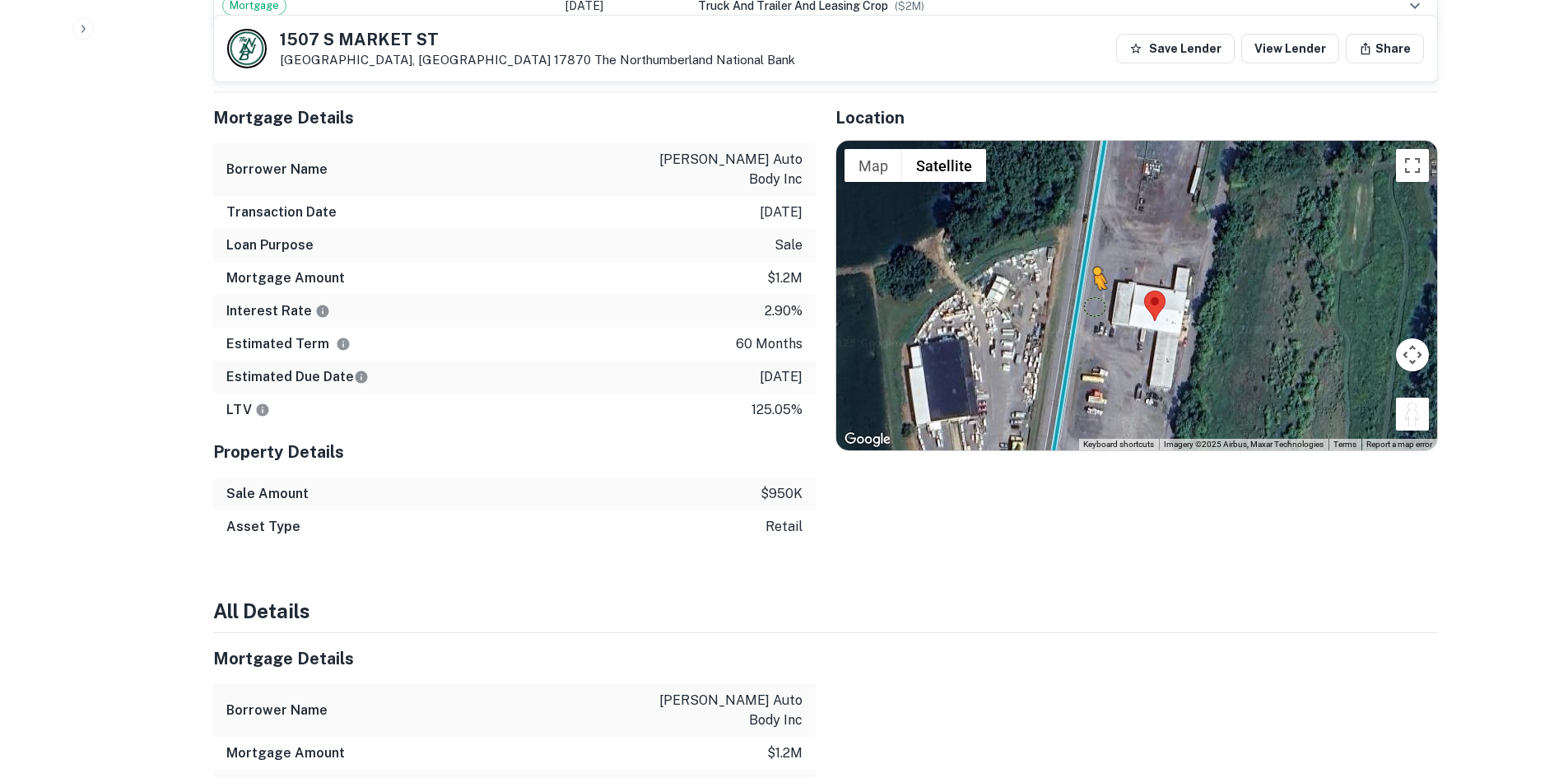
drag, startPoint x: 1407, startPoint y: 414, endPoint x: 1074, endPoint y: 304, distance: 350.7
click at [1074, 304] on div "To activate drag with keyboard, press Alt + Enter. Once in keyboard drag state,…" at bounding box center [1137, 296] width 601 height 310
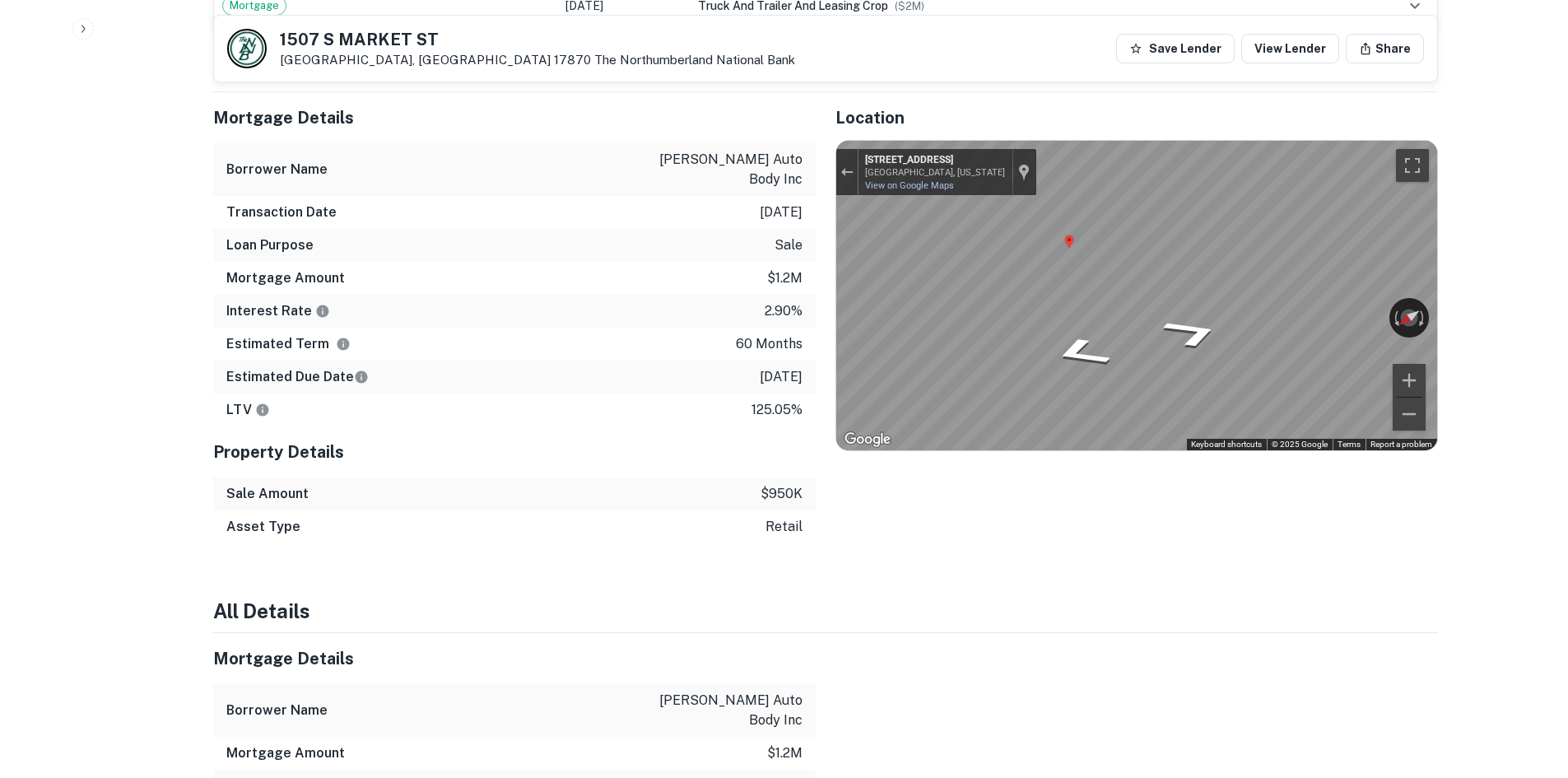
click at [660, 236] on div "Mortgage Details Borrower Name kellers auto body inc Transaction Date 8/10/2021…" at bounding box center [815, 317] width 1245 height 451
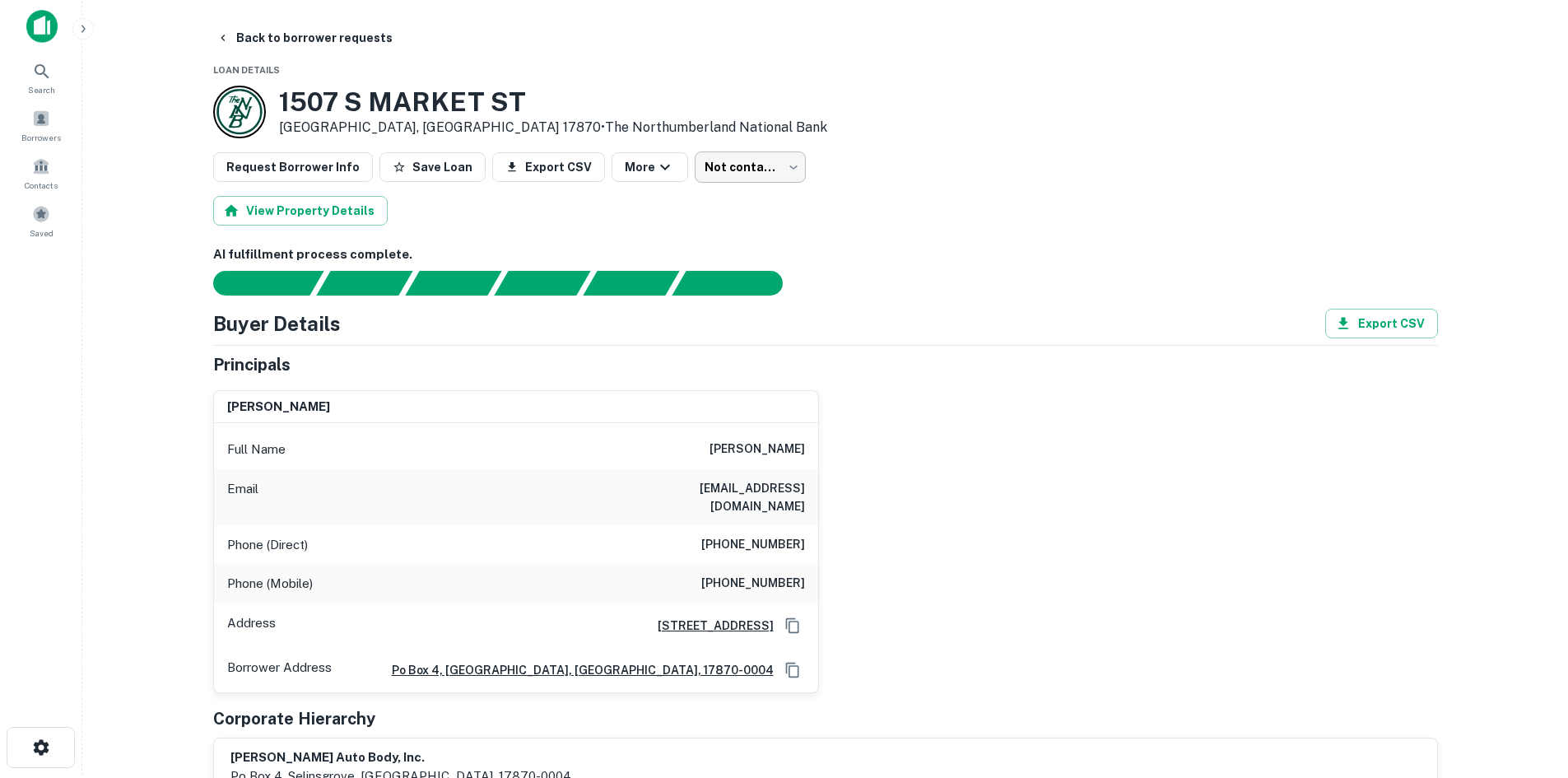
scroll to position [0, 0]
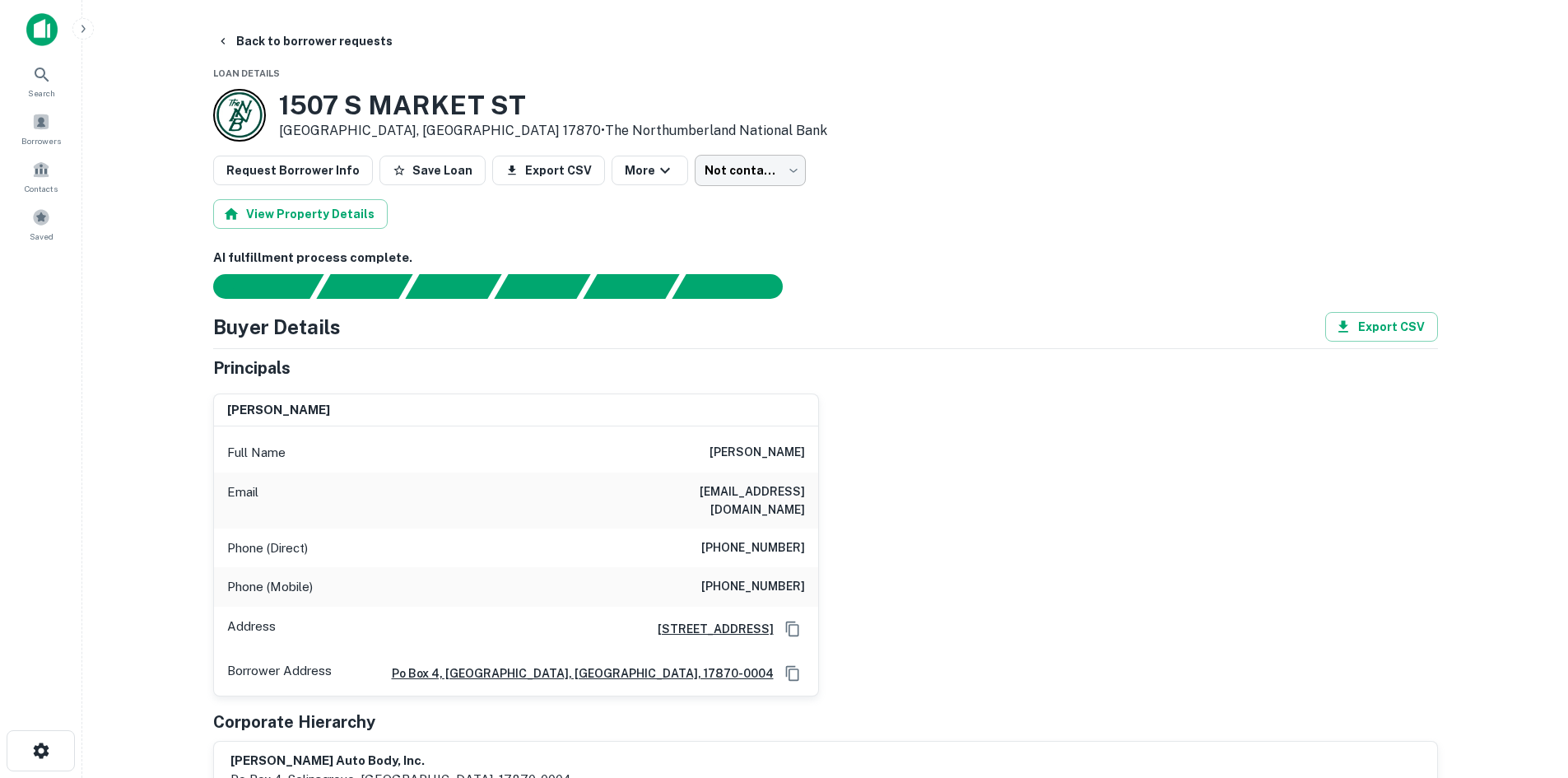
click at [714, 165] on body "Search Borrowers Contacts Saved Back to borrower requests Loan Details 1507 S M…" at bounding box center [784, 389] width 1568 height 778
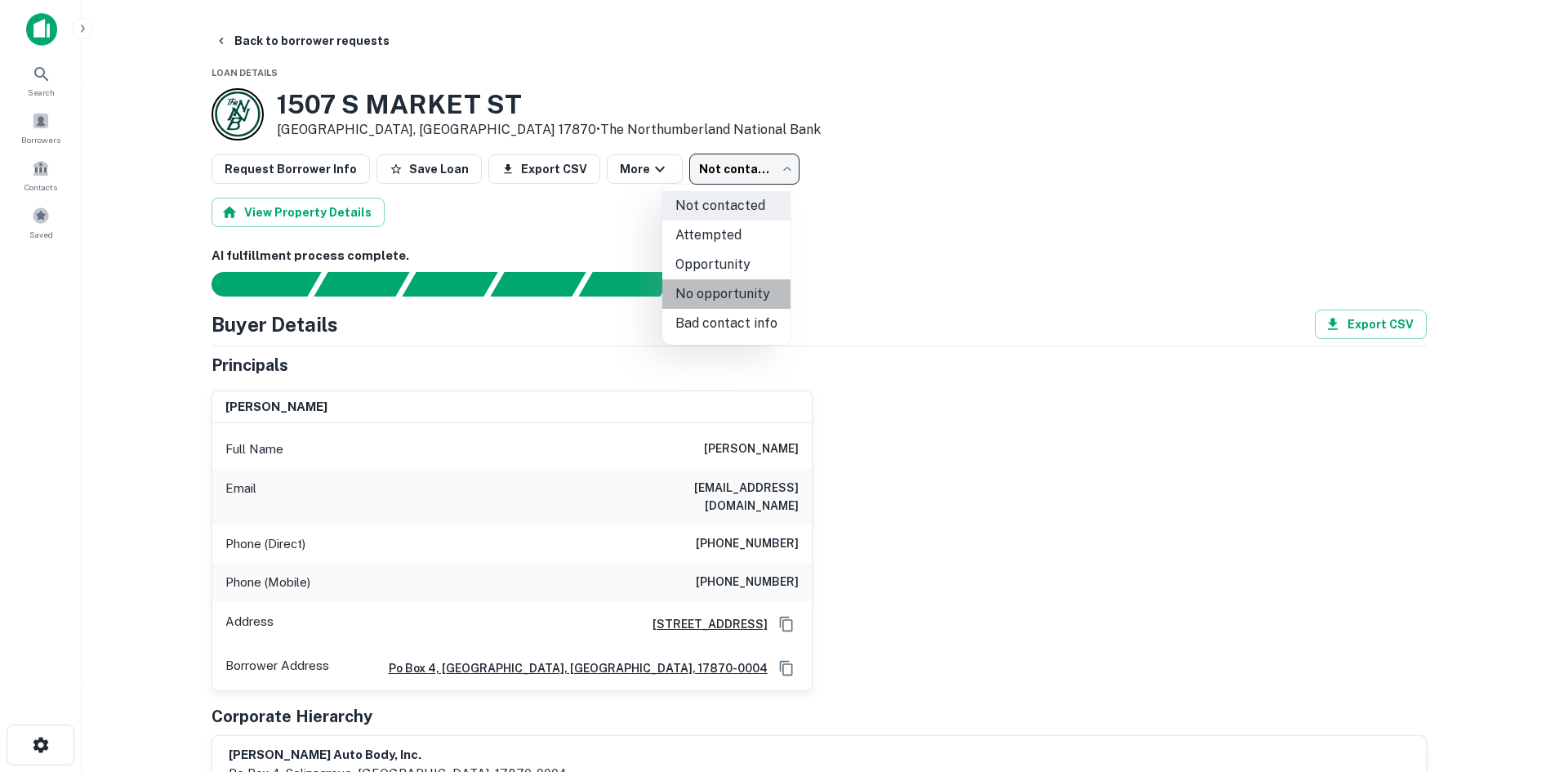
click at [739, 303] on li "No opportunity" at bounding box center [727, 294] width 128 height 30
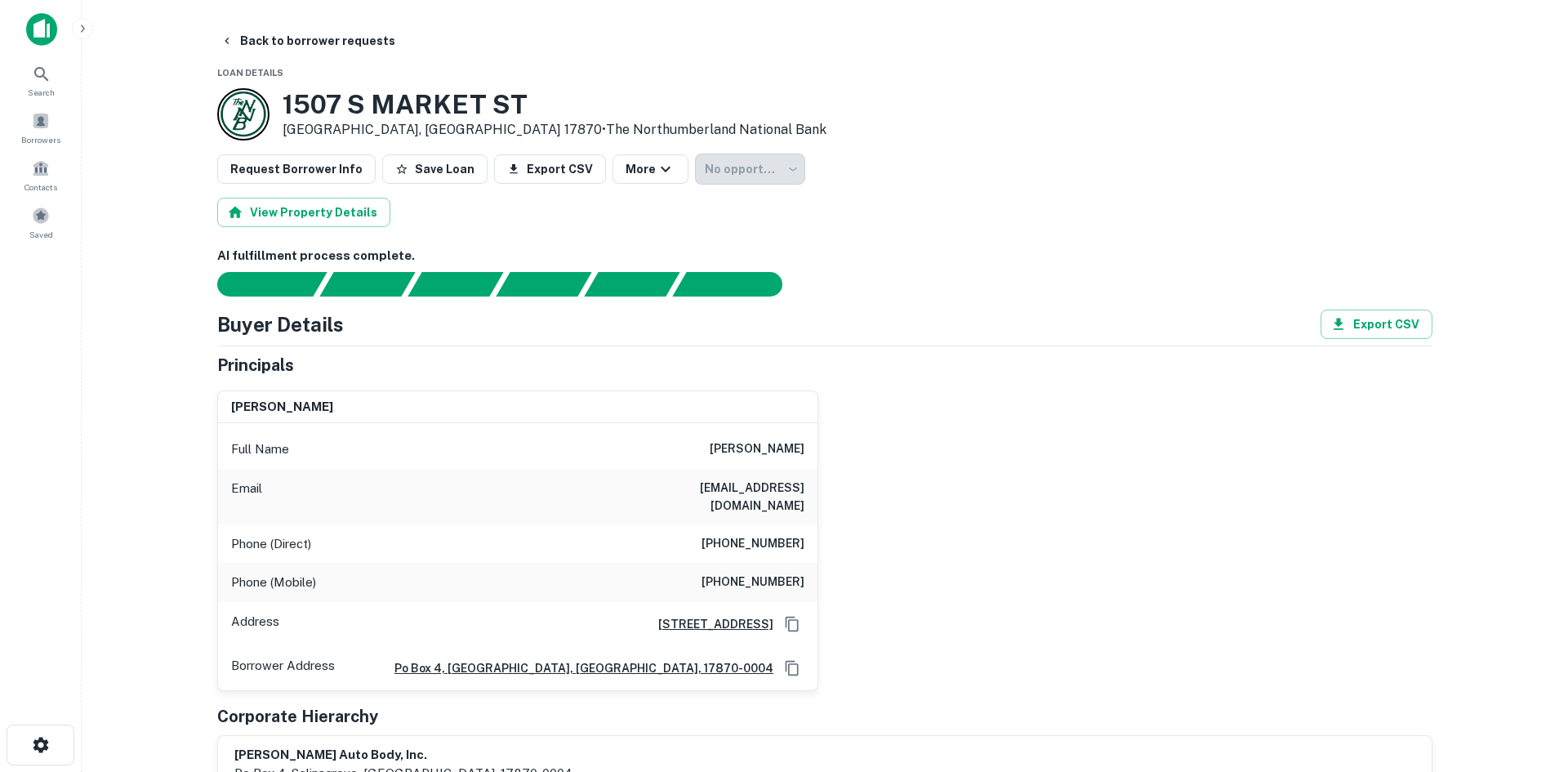
type input "**********"
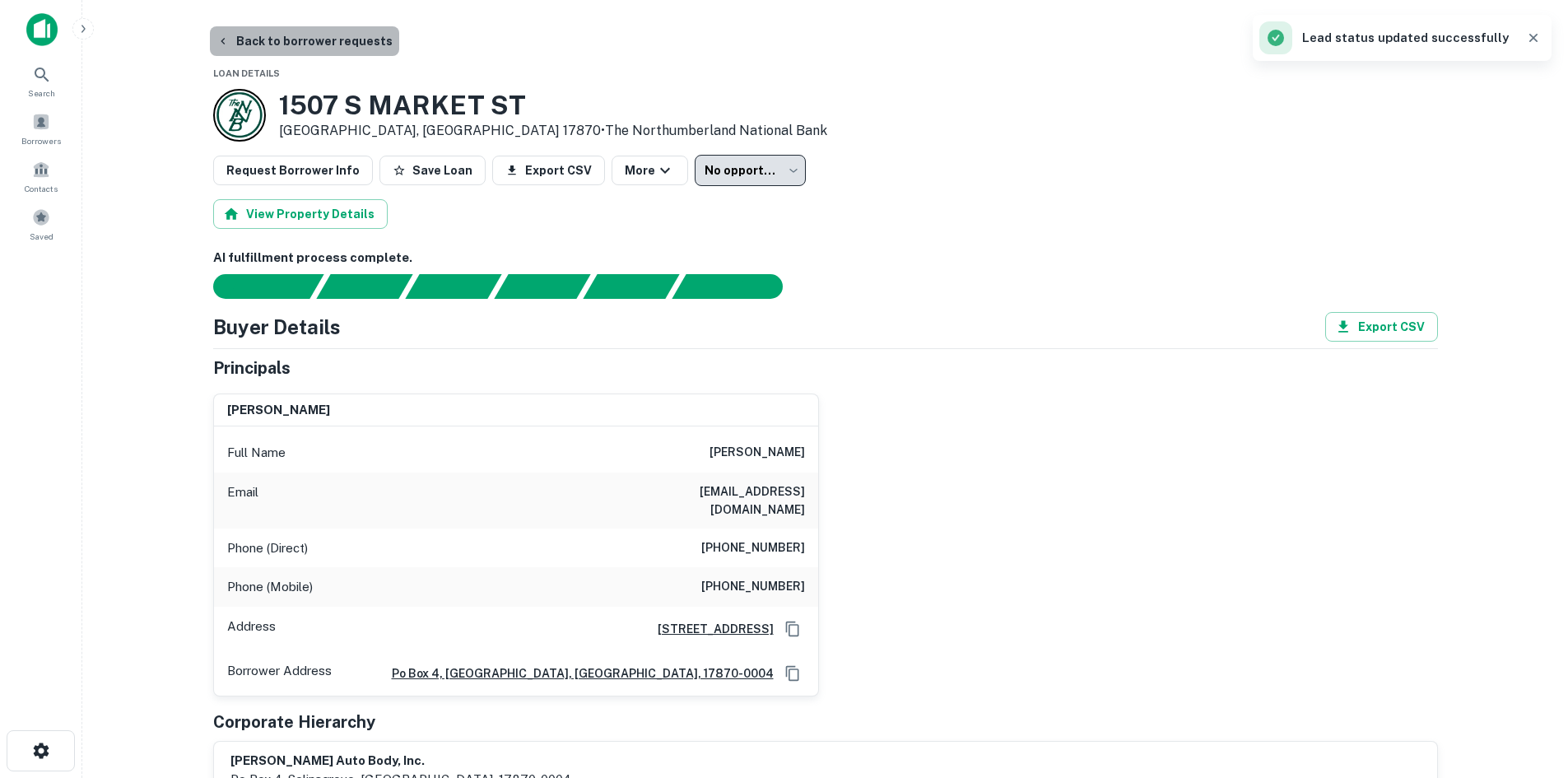
click at [314, 47] on button "Back to borrower requests" at bounding box center [304, 41] width 190 height 30
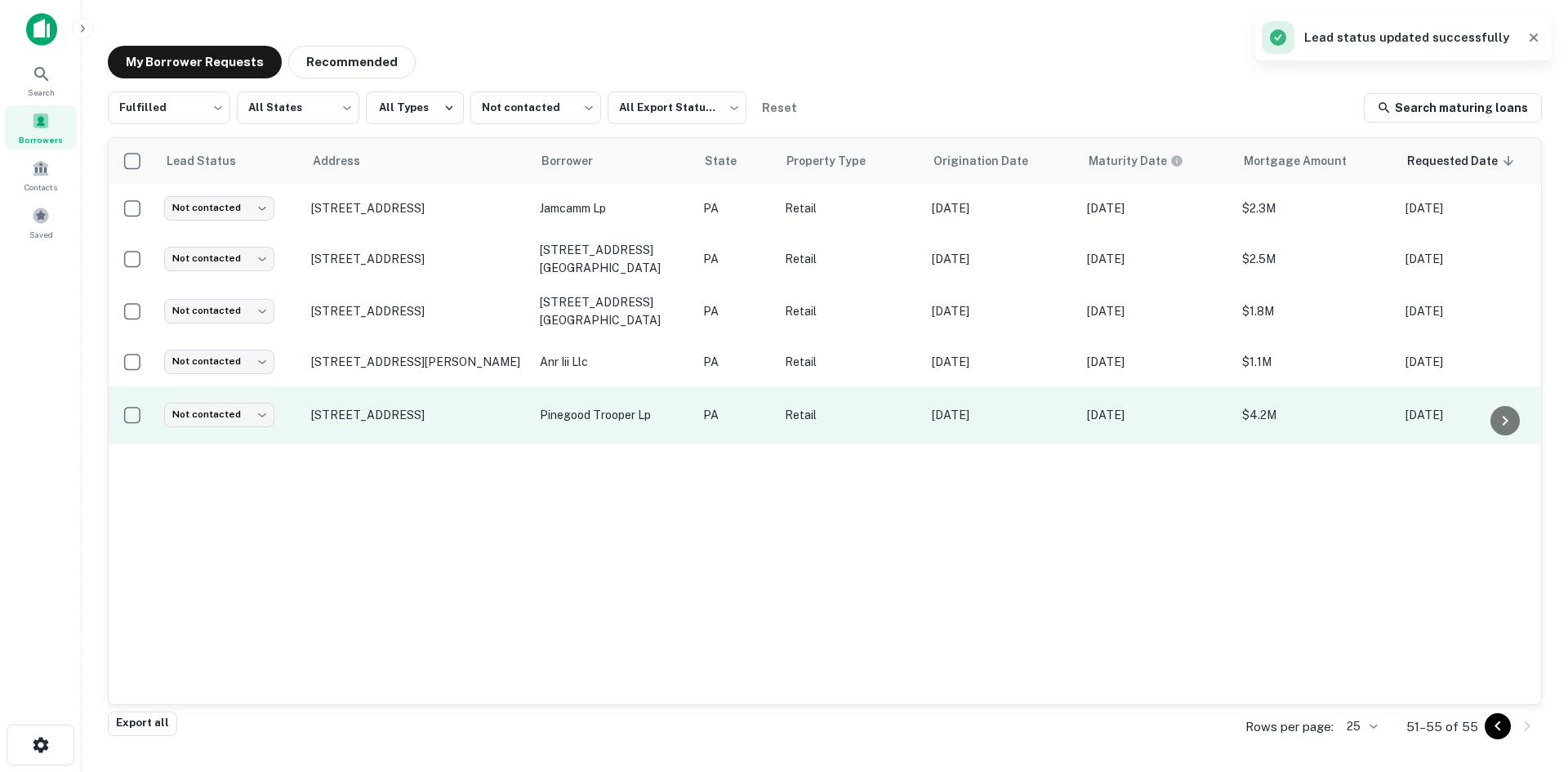
click at [429, 386] on td "2540a W Main St West Norriton, PA 19403" at bounding box center [417, 414] width 229 height 57
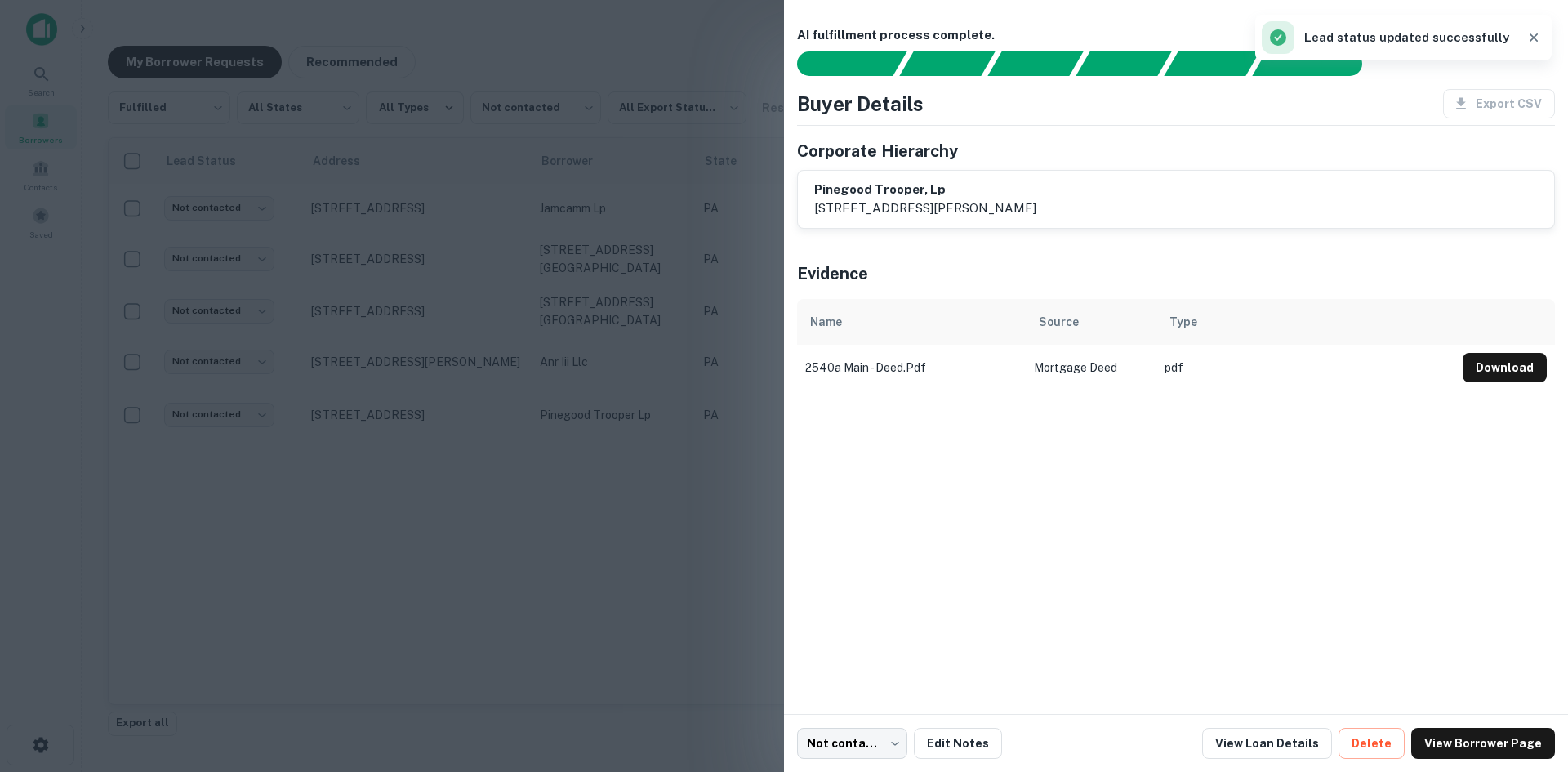
click at [431, 405] on div at bounding box center [784, 386] width 1568 height 772
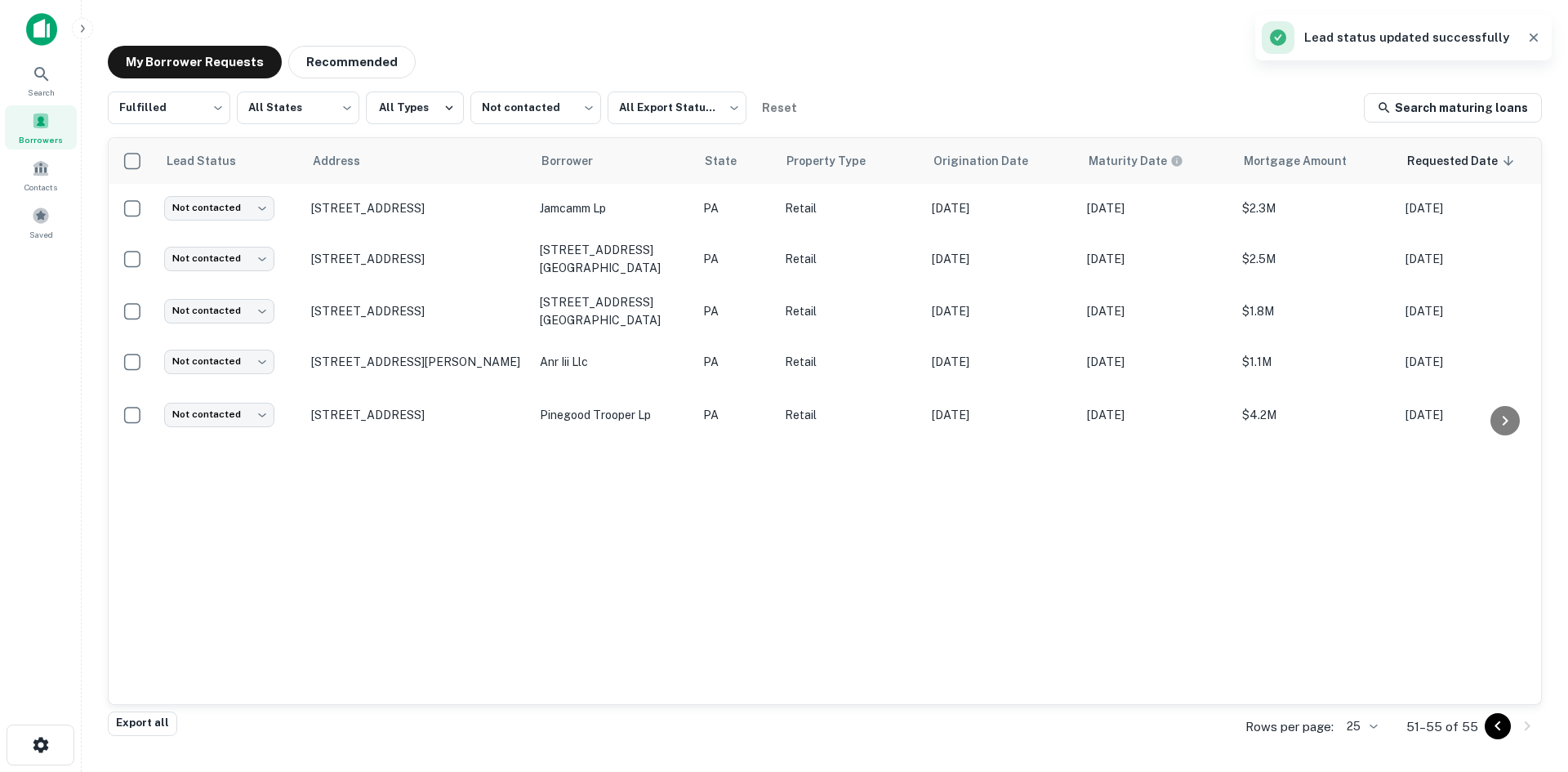
click at [431, 408] on p "2540a W Main St West Norriton, PA 19403" at bounding box center [417, 415] width 212 height 14
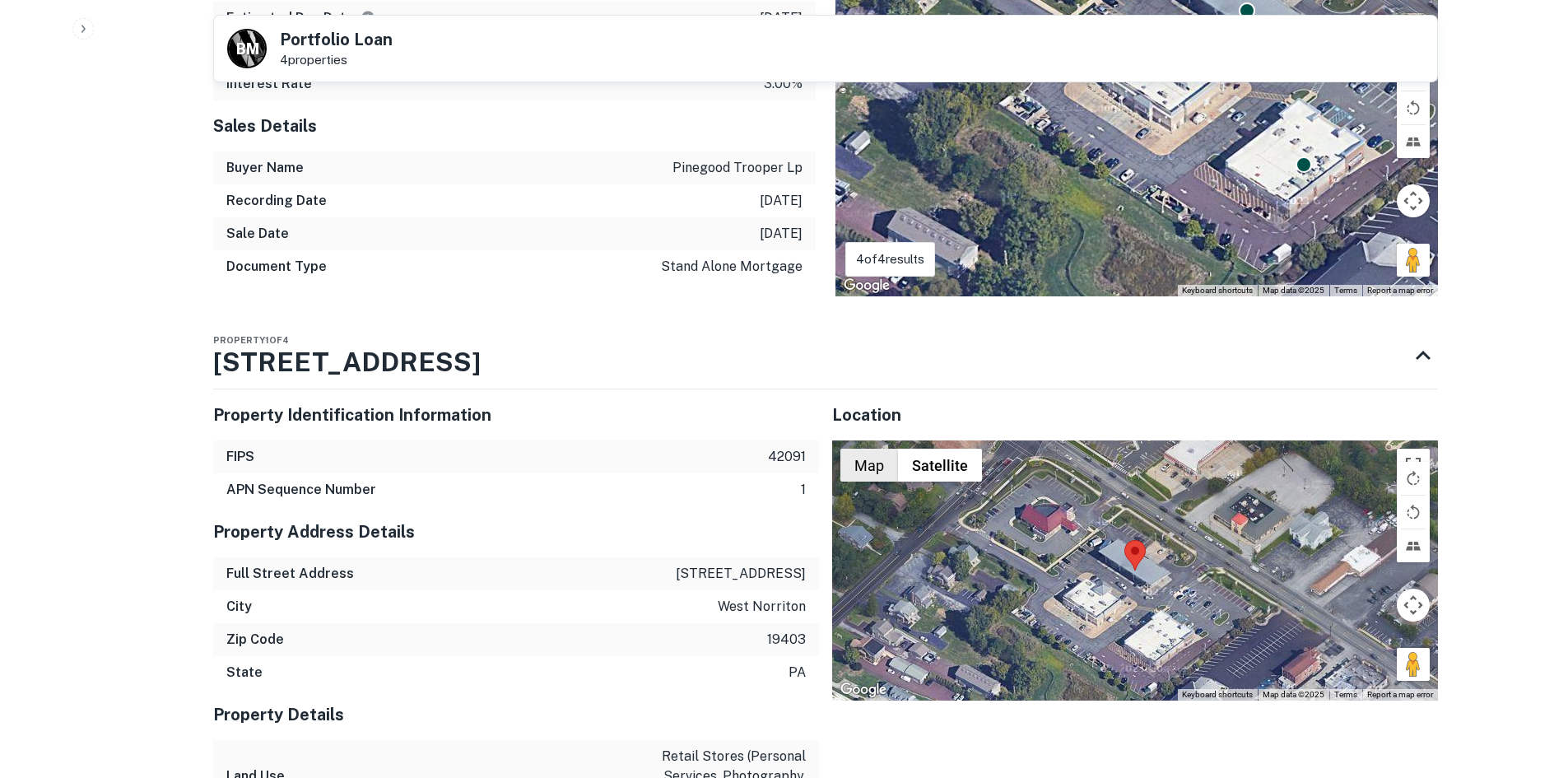
scroll to position [1811, 0]
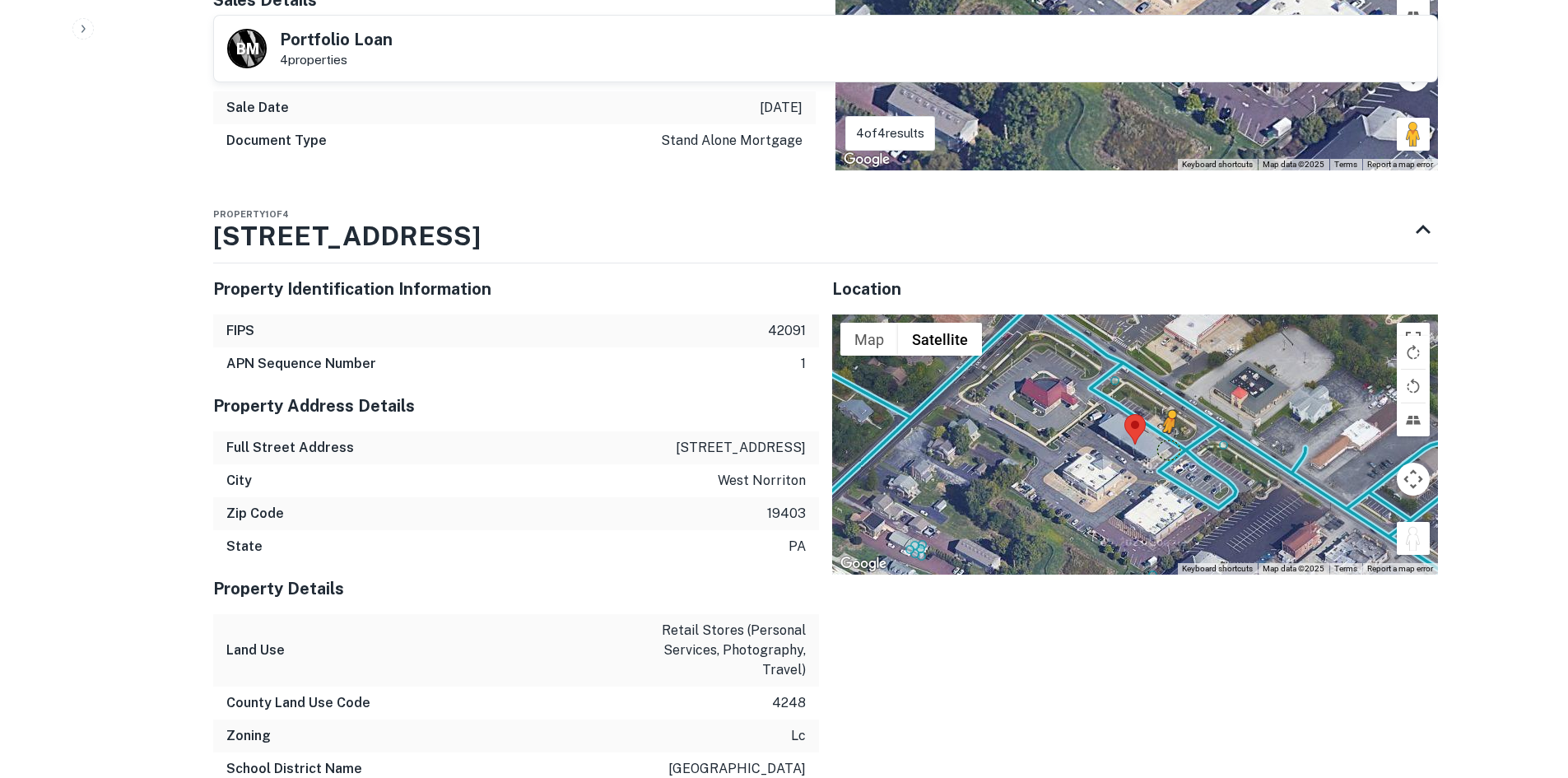
drag, startPoint x: 1415, startPoint y: 517, endPoint x: 1158, endPoint y: 431, distance: 271.0
click at [1158, 431] on div "To activate drag with keyboard, press Alt + Enter. Once in keyboard drag state,…" at bounding box center [1135, 445] width 606 height 261
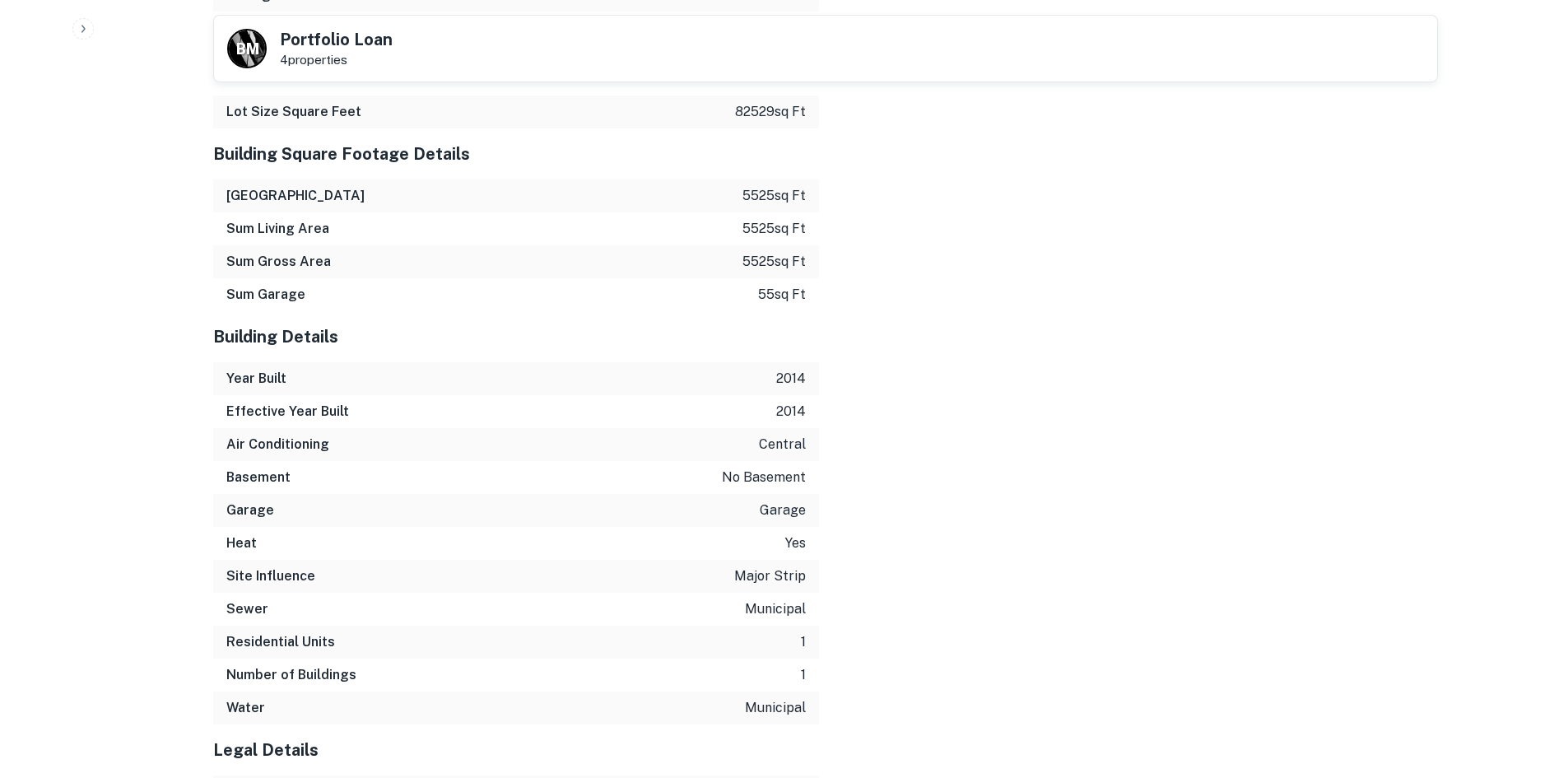
scroll to position [2948, 0]
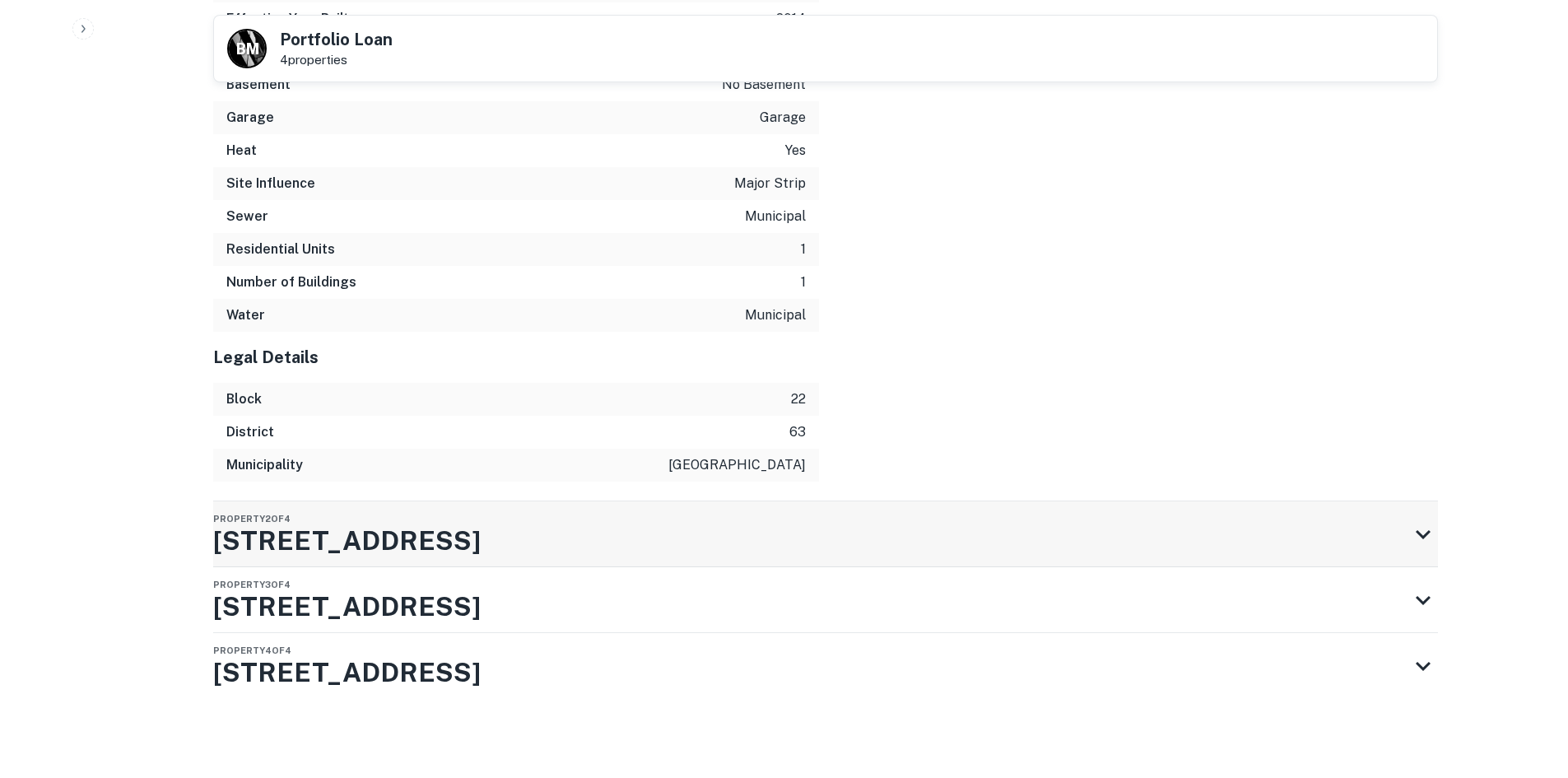
click at [593, 534] on div "Property 2 of 4 20 S TROOPER RD" at bounding box center [811, 534] width 1195 height 66
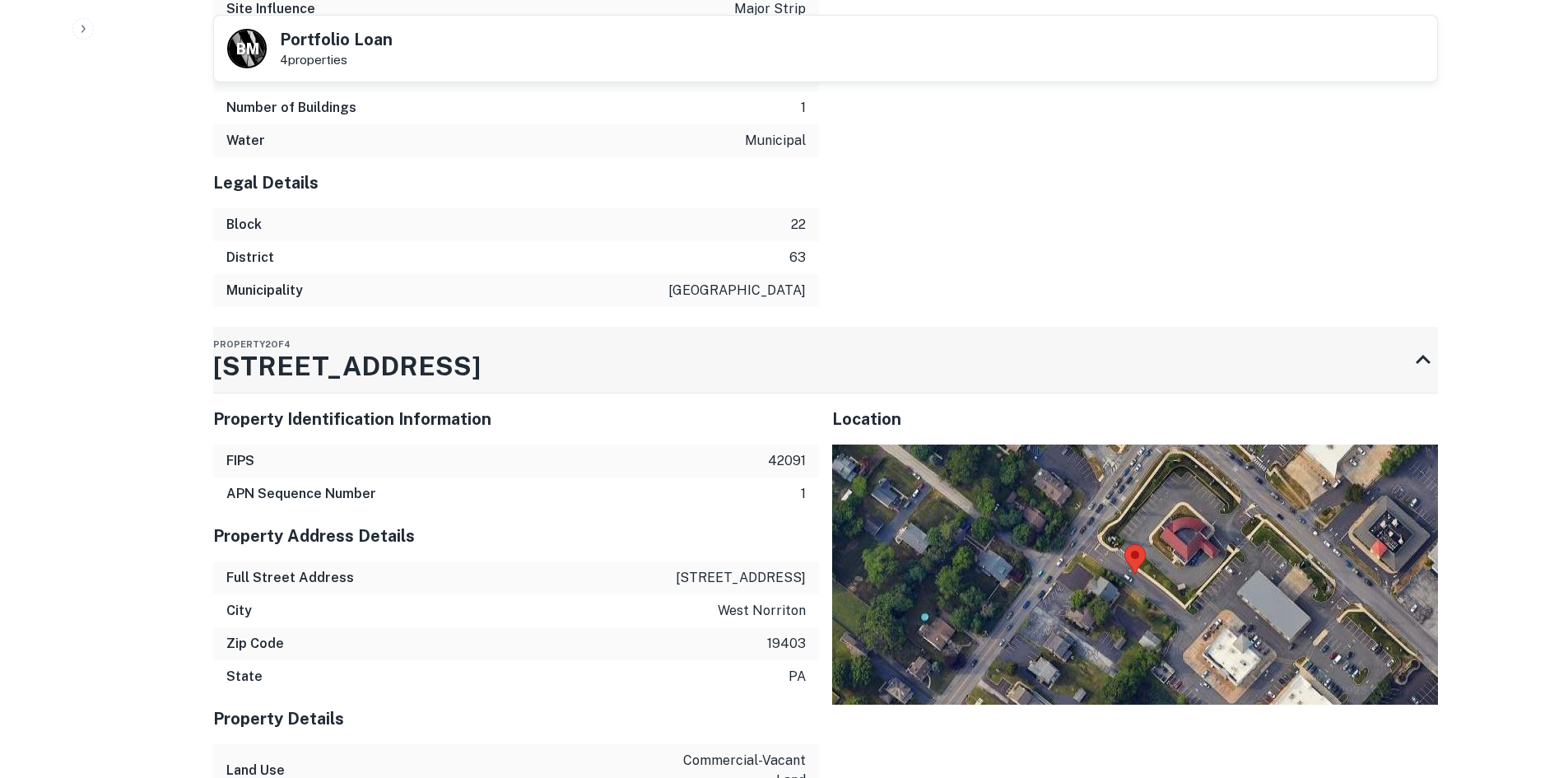
scroll to position [3359, 0]
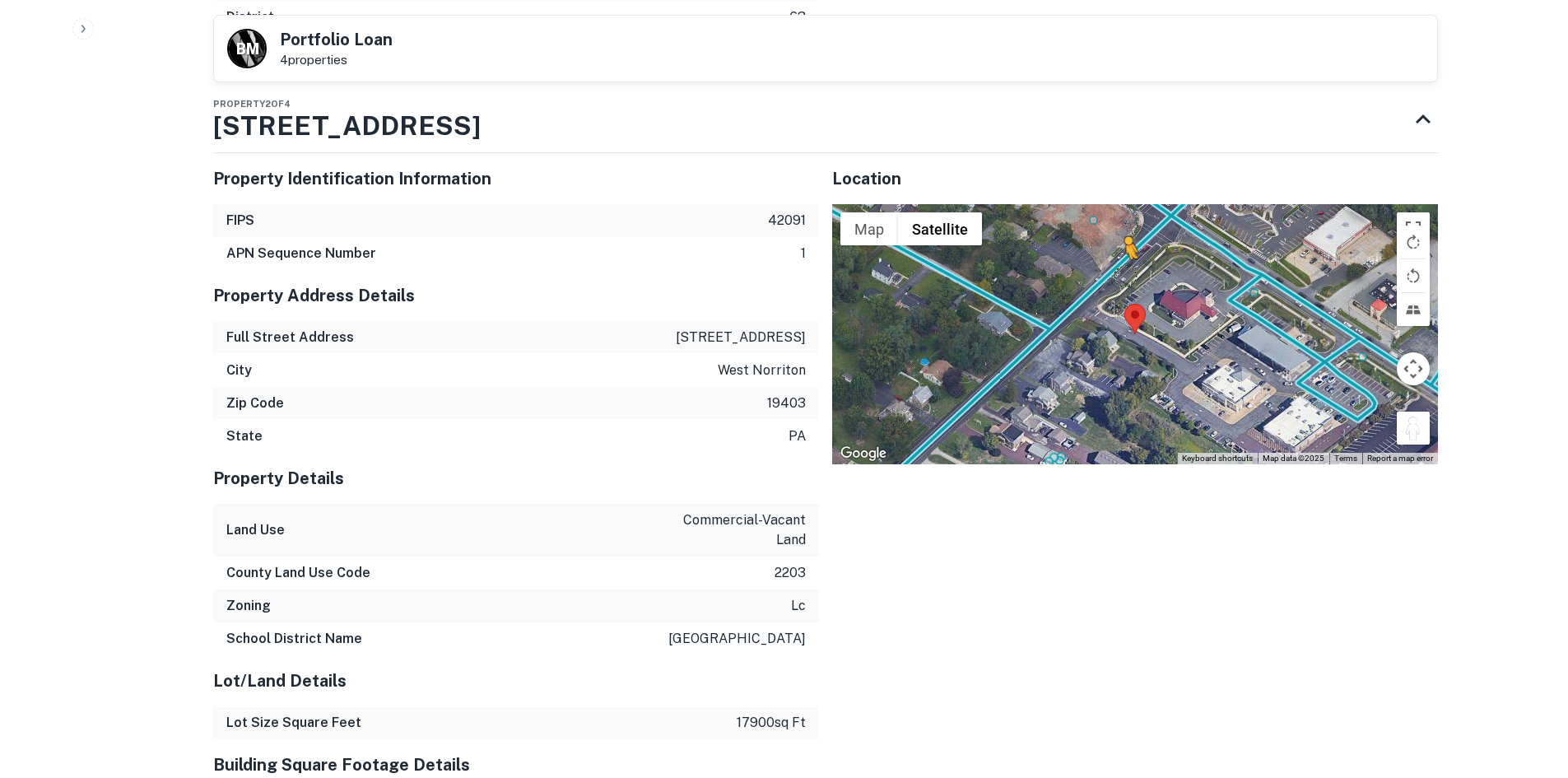
drag, startPoint x: 1409, startPoint y: 425, endPoint x: 1123, endPoint y: 278, distance: 321.6
click at [1123, 278] on div "To activate drag with keyboard, press Alt + Enter. Once in keyboard drag state,…" at bounding box center [1135, 334] width 606 height 261
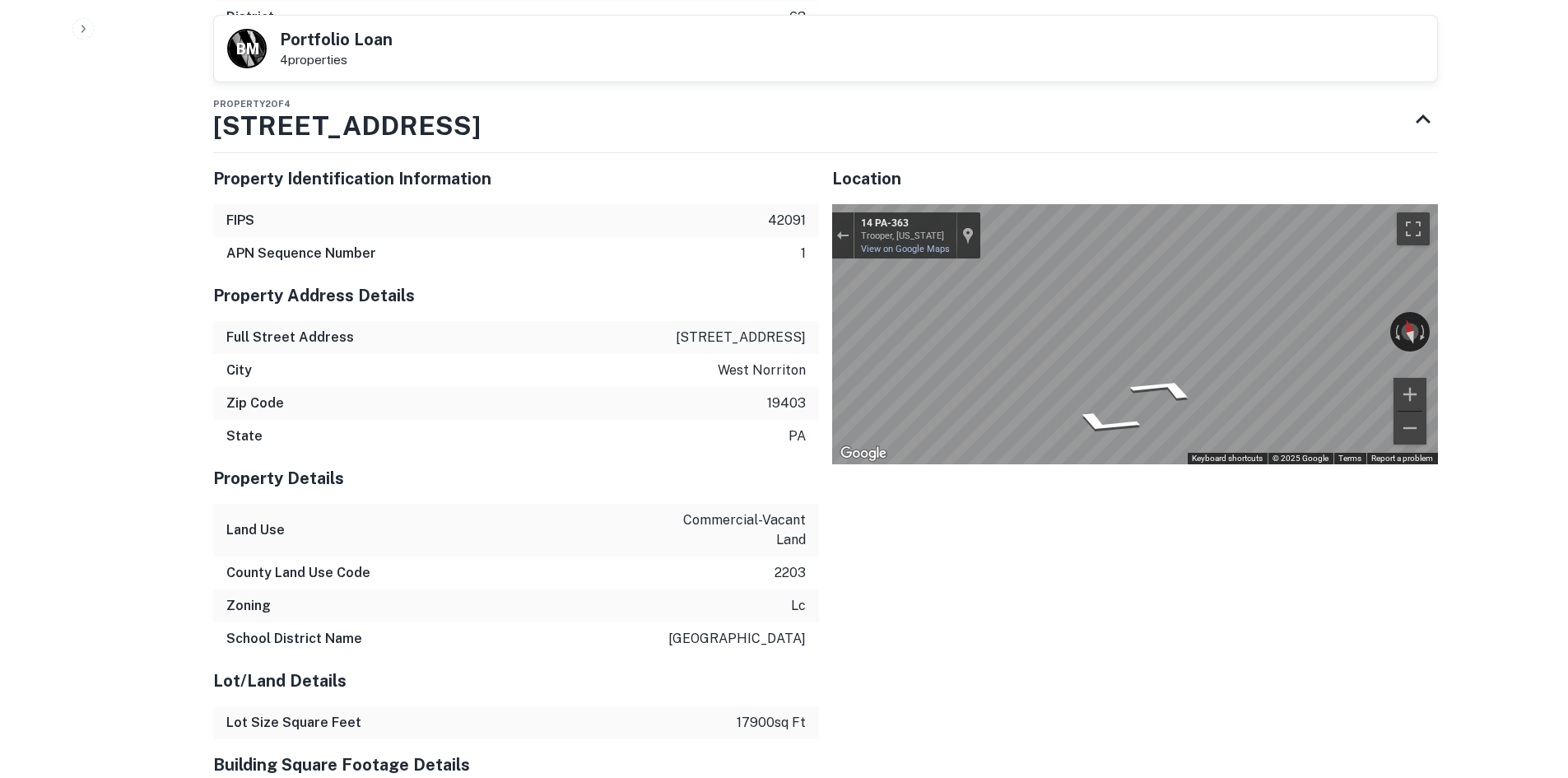
click at [712, 320] on div "Property Identification Information FIPS 42091 APN Sequence Number 1 Property A…" at bounding box center [819, 681] width 1238 height 1081
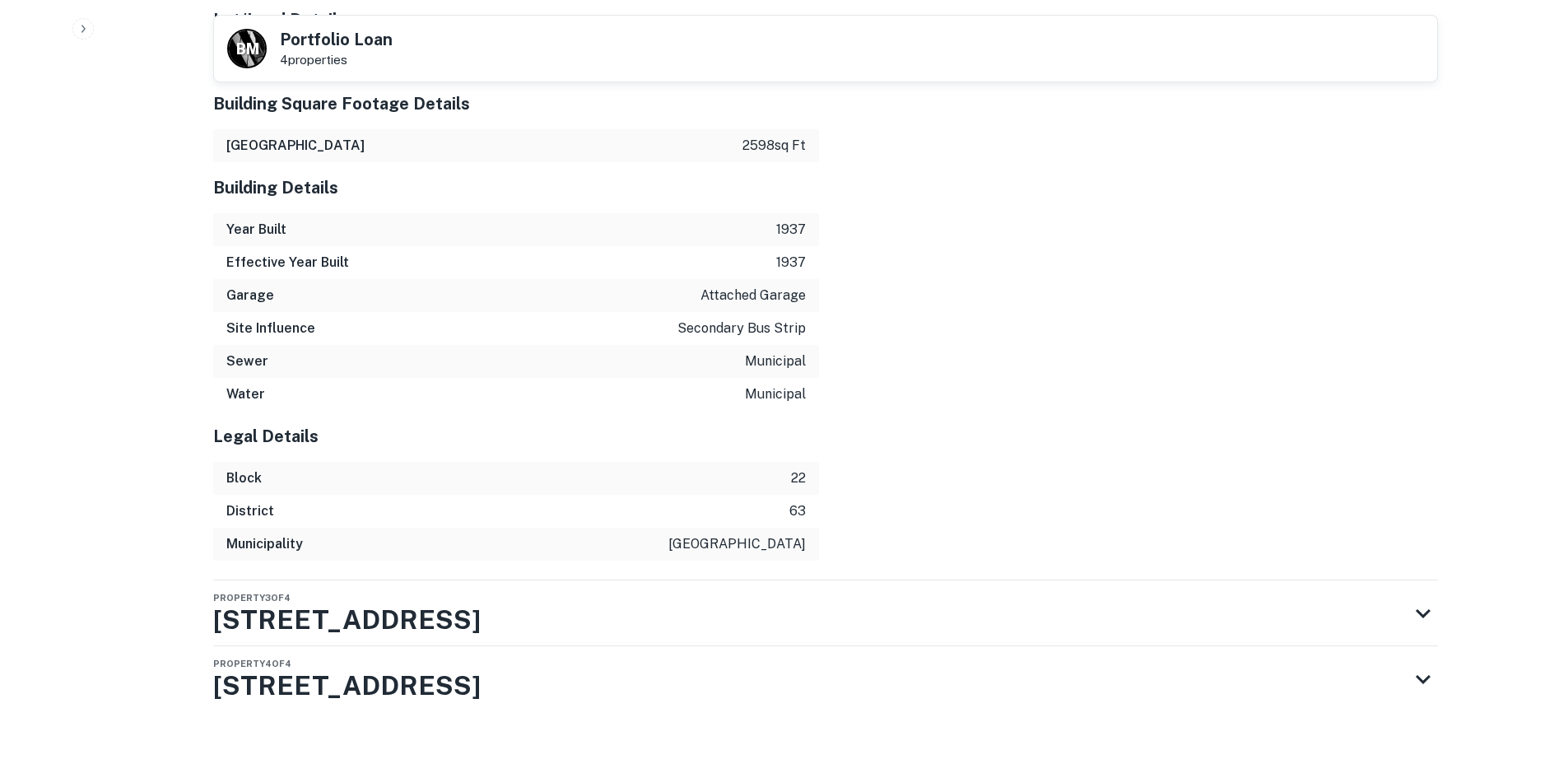
scroll to position [4057, 0]
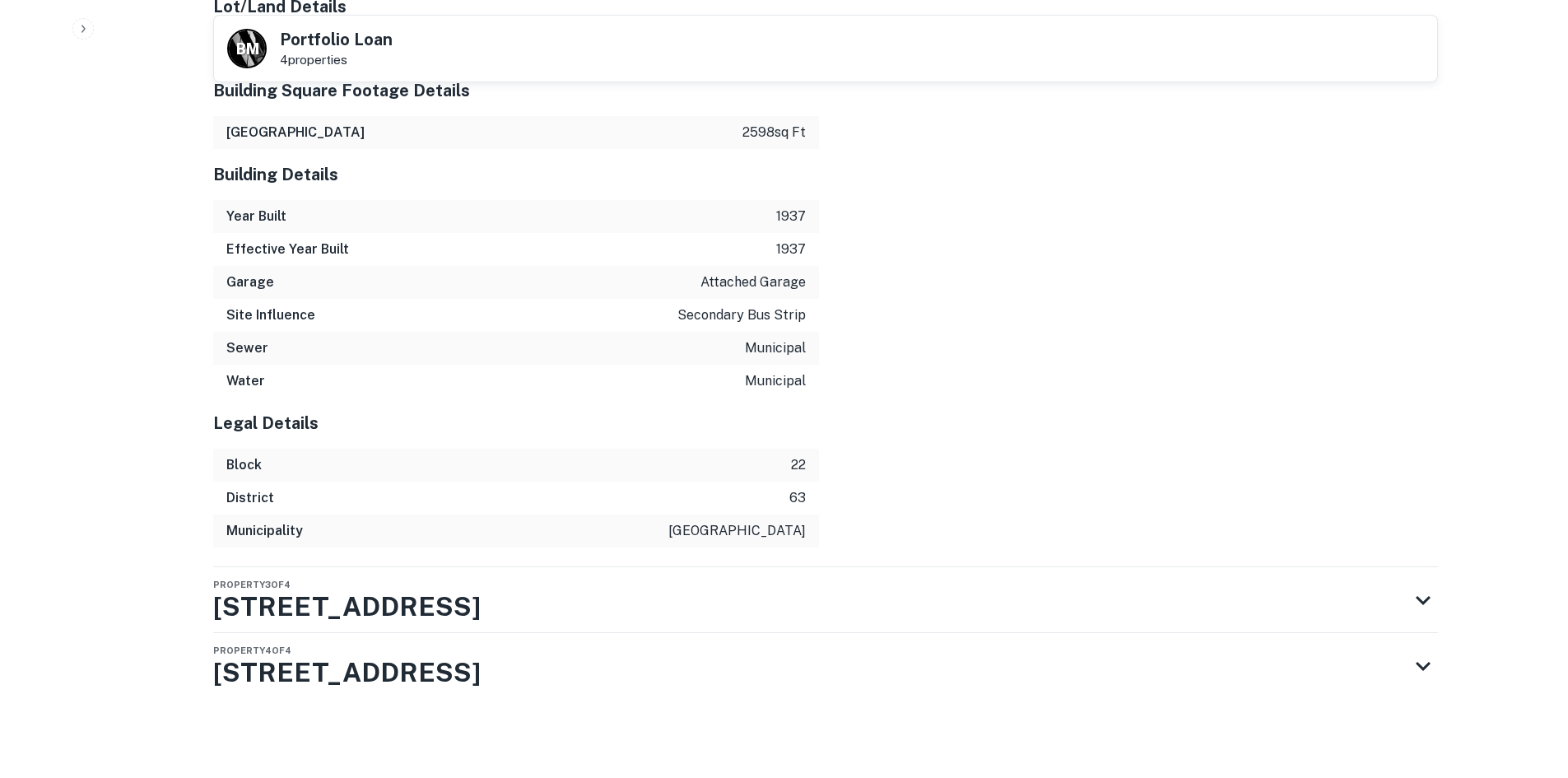
click at [939, 564] on div "Property Identification Information FIPS 42091 APN Sequence Number 1 Property A…" at bounding box center [825, 16] width 1225 height 1101
click at [945, 586] on div "Property 3 of 4 2520 W MAIN ST" at bounding box center [811, 600] width 1195 height 66
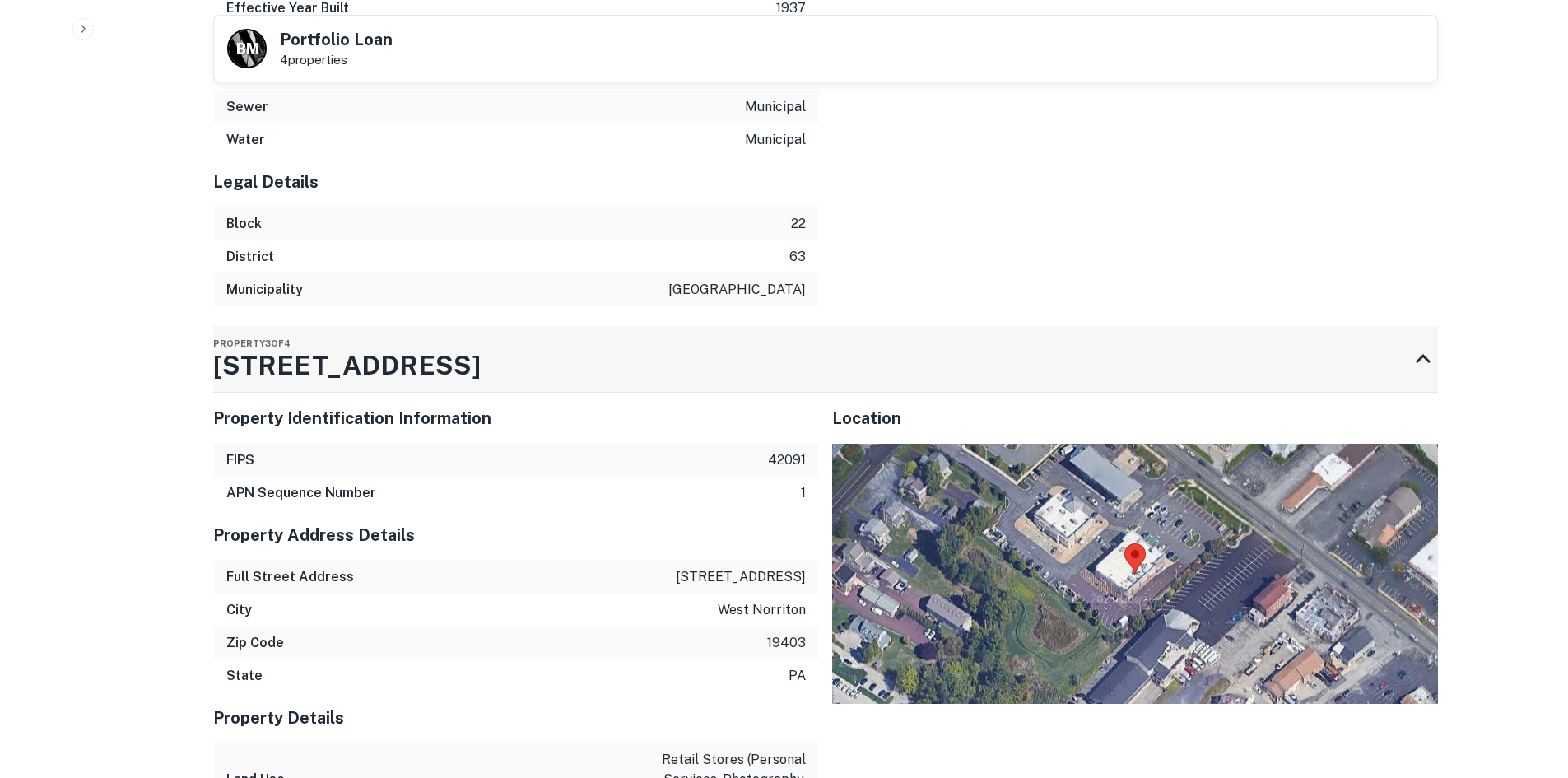
scroll to position [4468, 0]
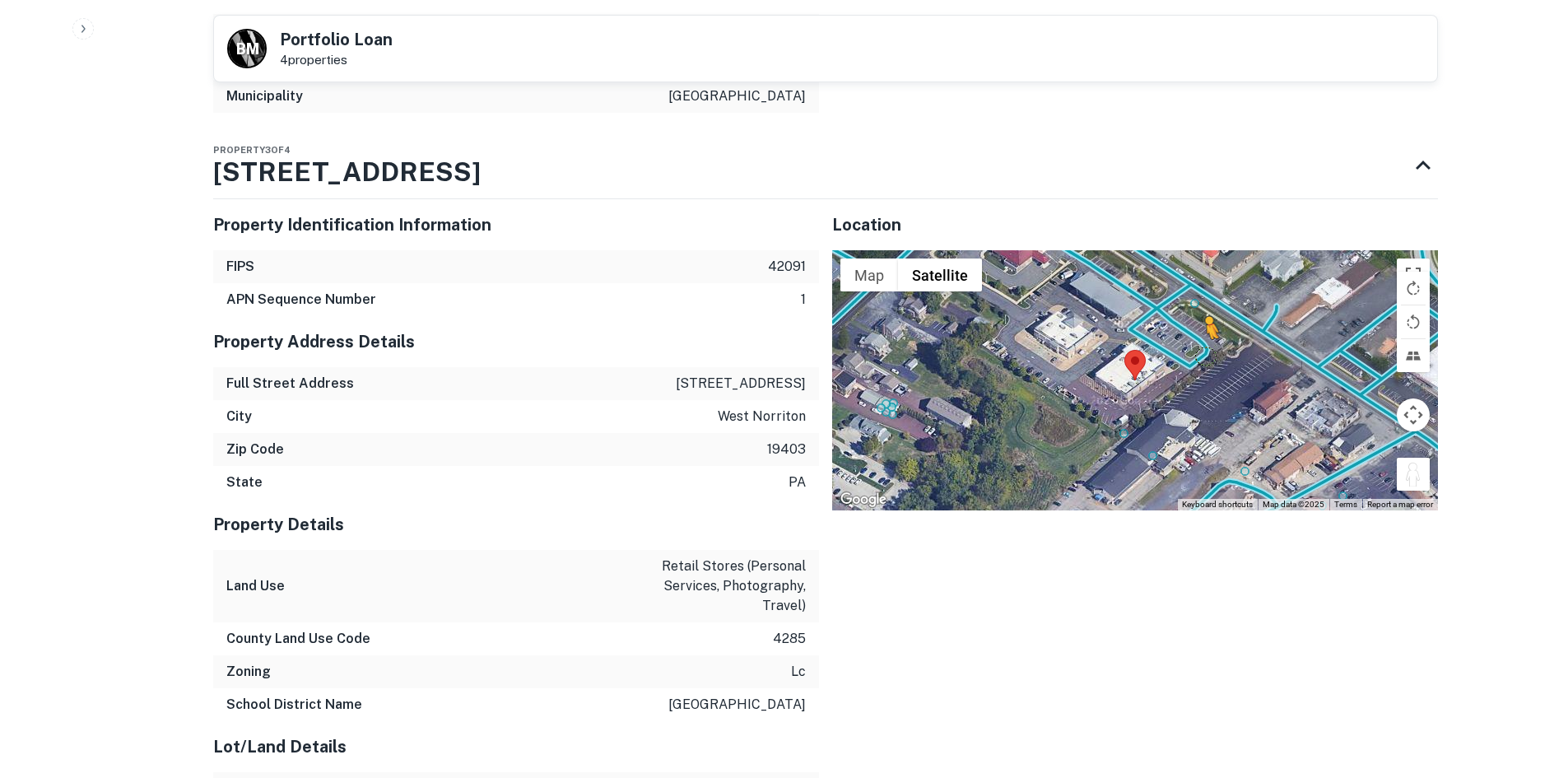
drag, startPoint x: 1404, startPoint y: 507, endPoint x: 1181, endPoint y: 372, distance: 260.7
click at [1181, 372] on div "To activate drag with keyboard, press Alt + Enter. Once in keyboard drag state,…" at bounding box center [1135, 381] width 606 height 261
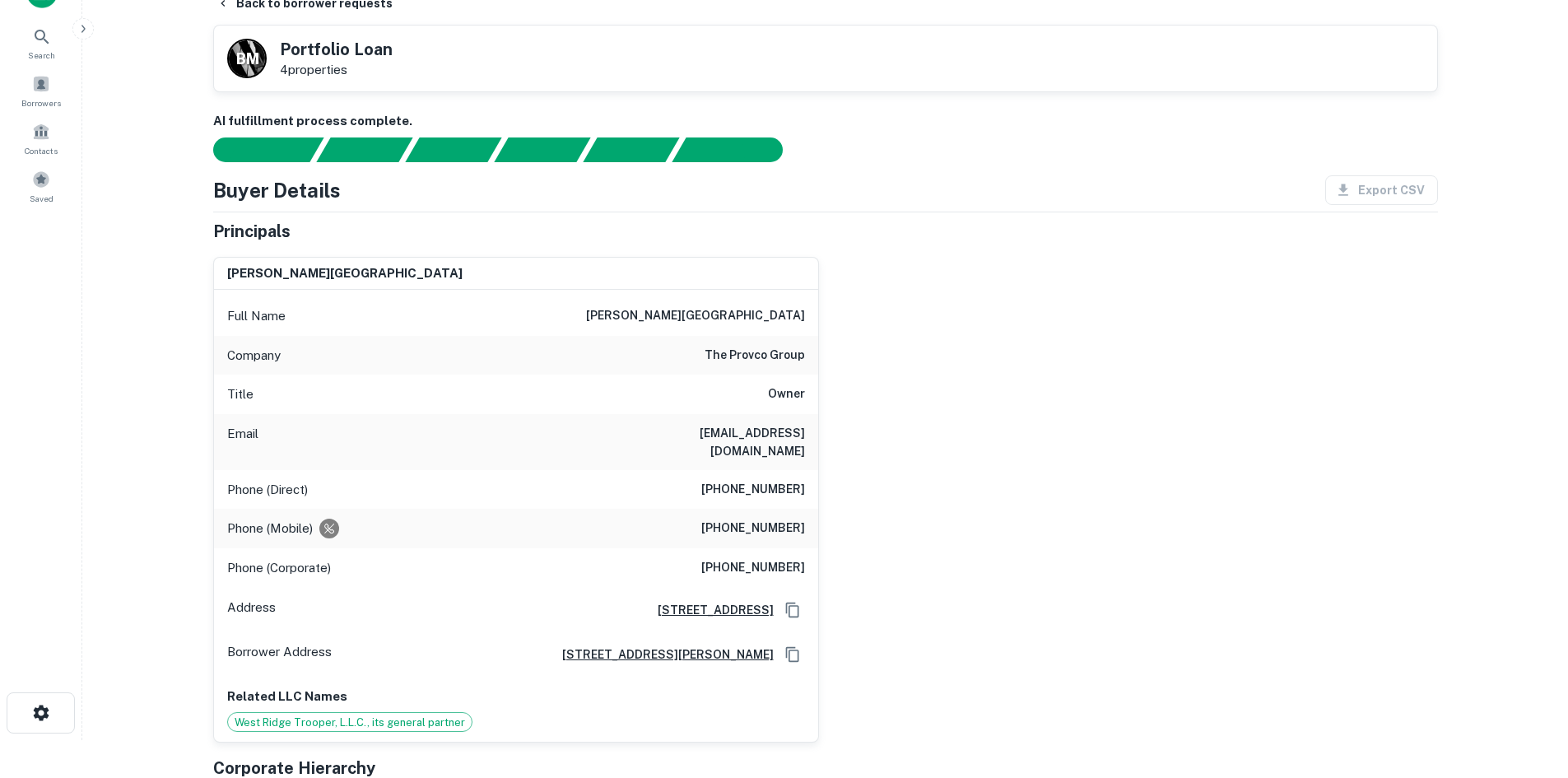
scroll to position [23, 0]
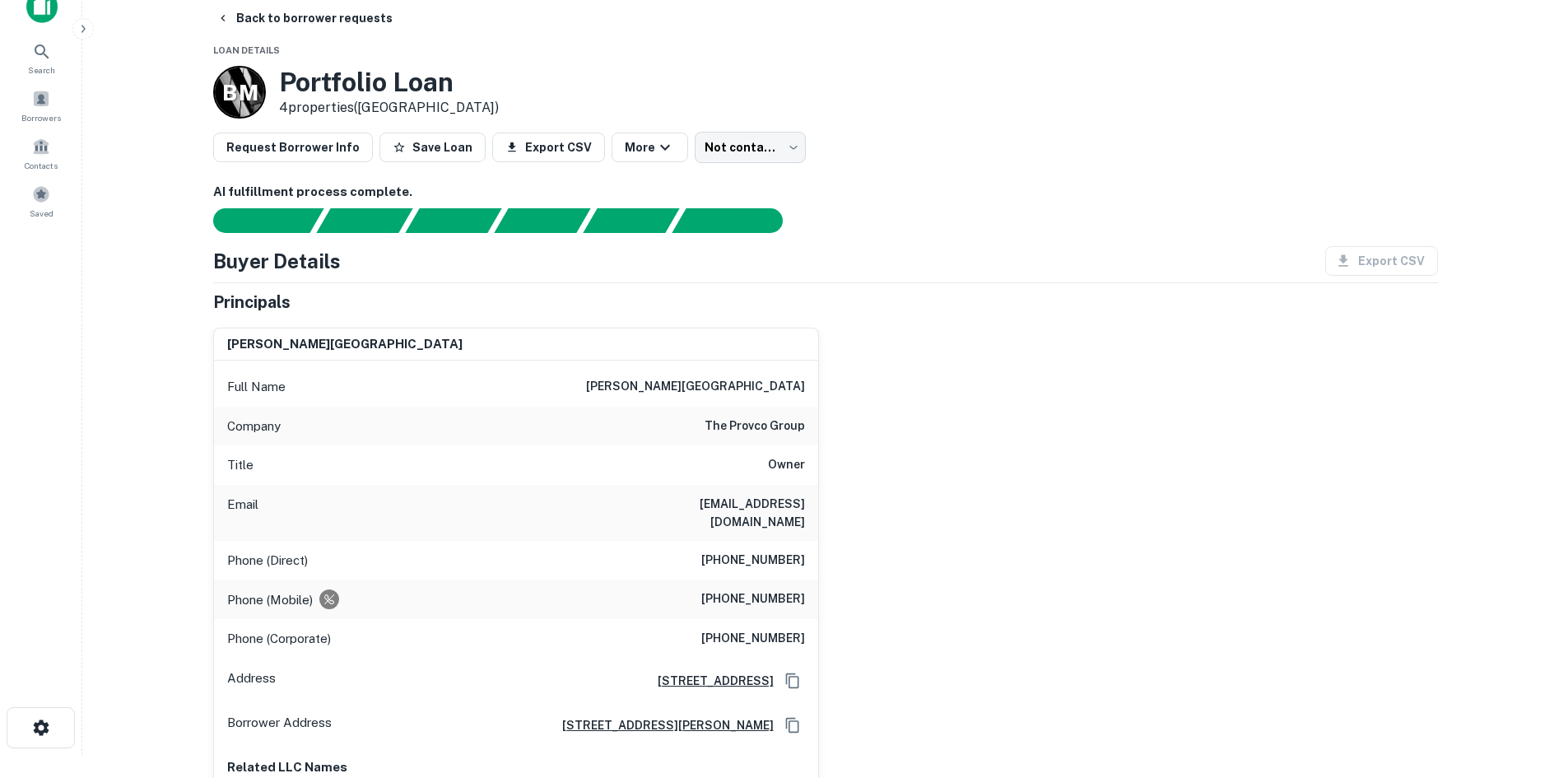
click at [712, 433] on h6 "the provco group" at bounding box center [754, 426] width 100 height 20
copy h6 "the provco group"
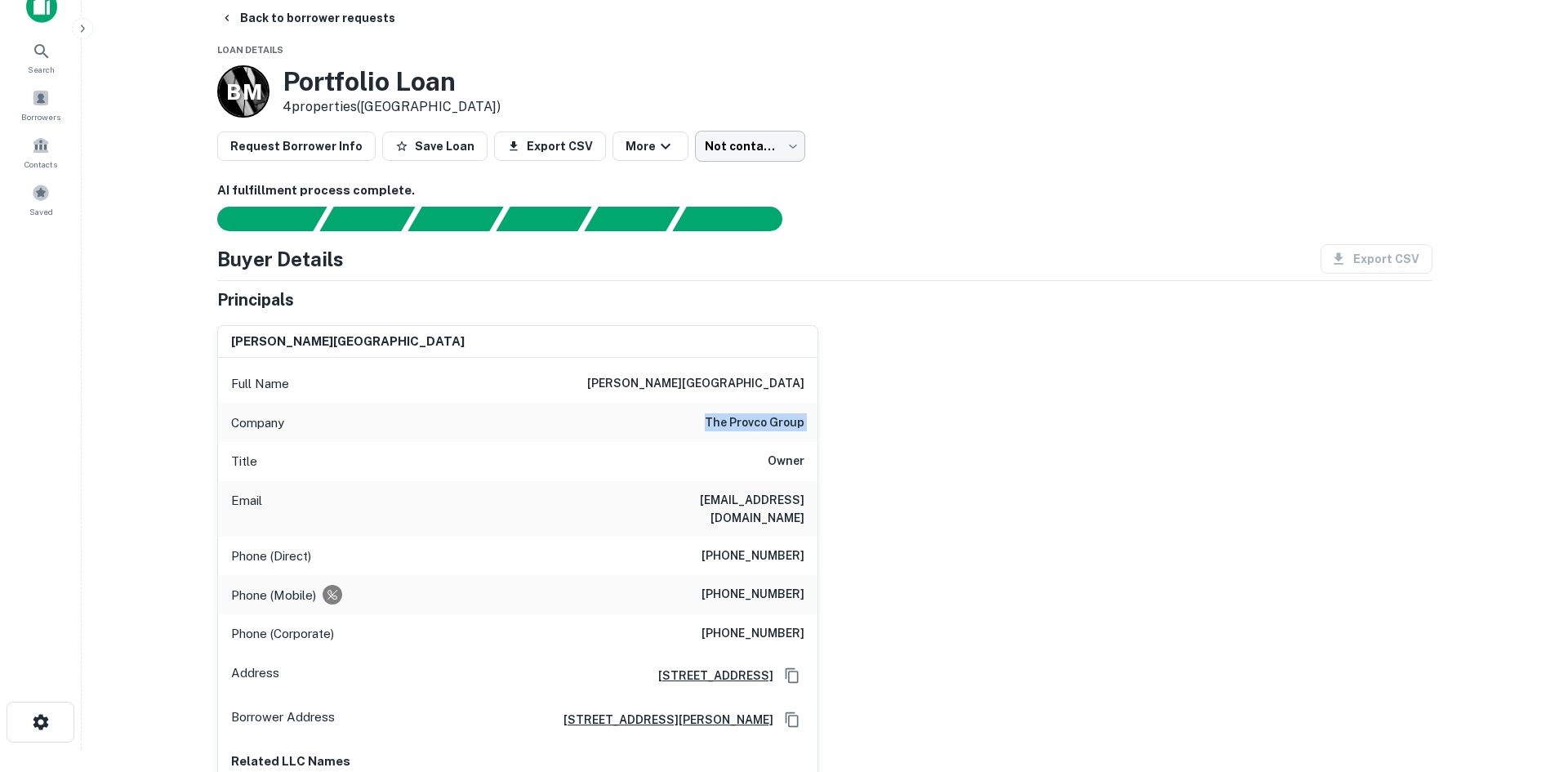
click at [724, 141] on body "Search Borrowers Contacts Saved Back to borrower requests Loan Details B M Port…" at bounding box center [784, 363] width 1568 height 772
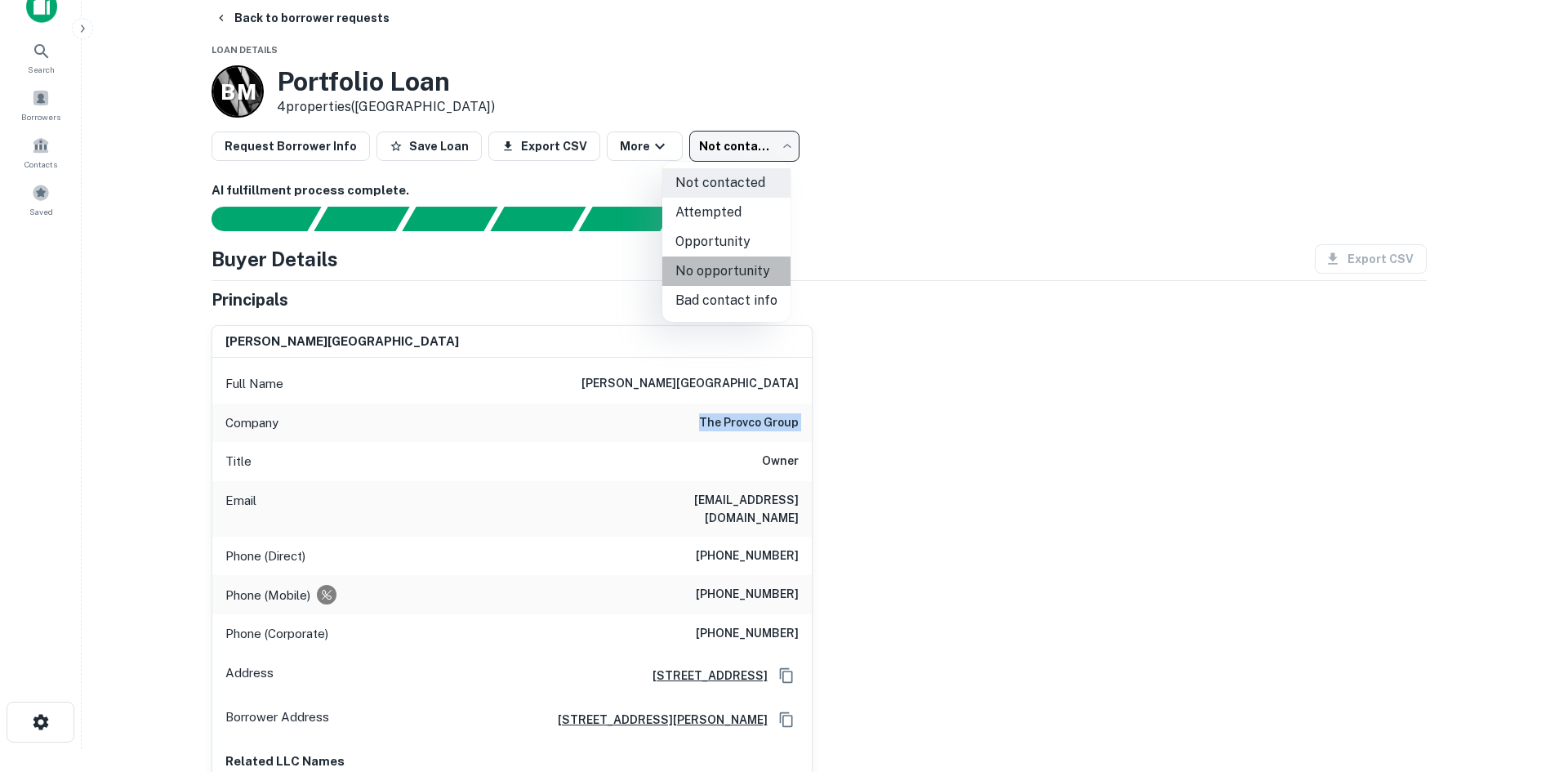
click at [730, 274] on li "No opportunity" at bounding box center [727, 271] width 128 height 30
type input "**********"
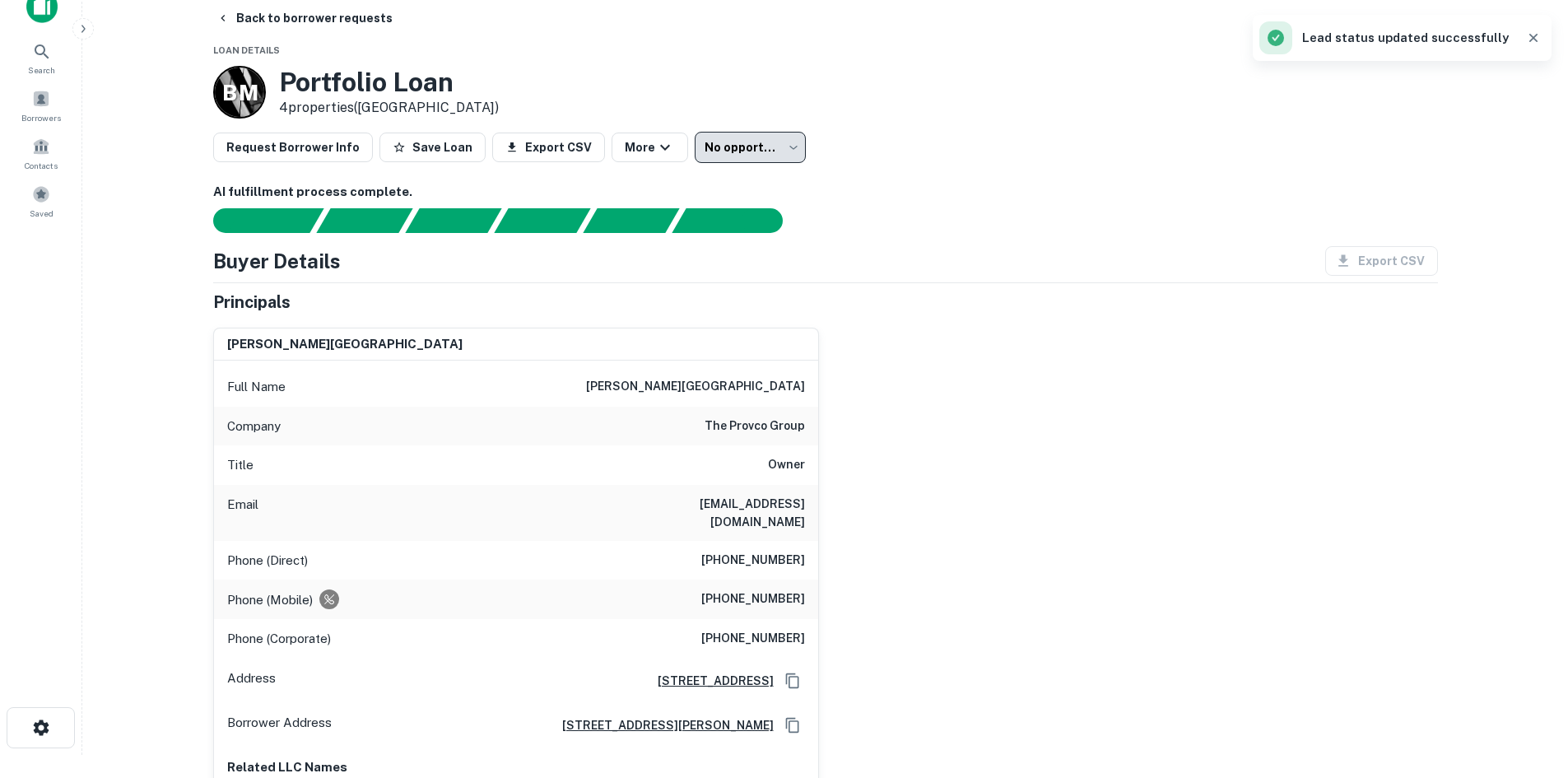
click at [294, 16] on button "Back to borrower requests" at bounding box center [304, 18] width 190 height 30
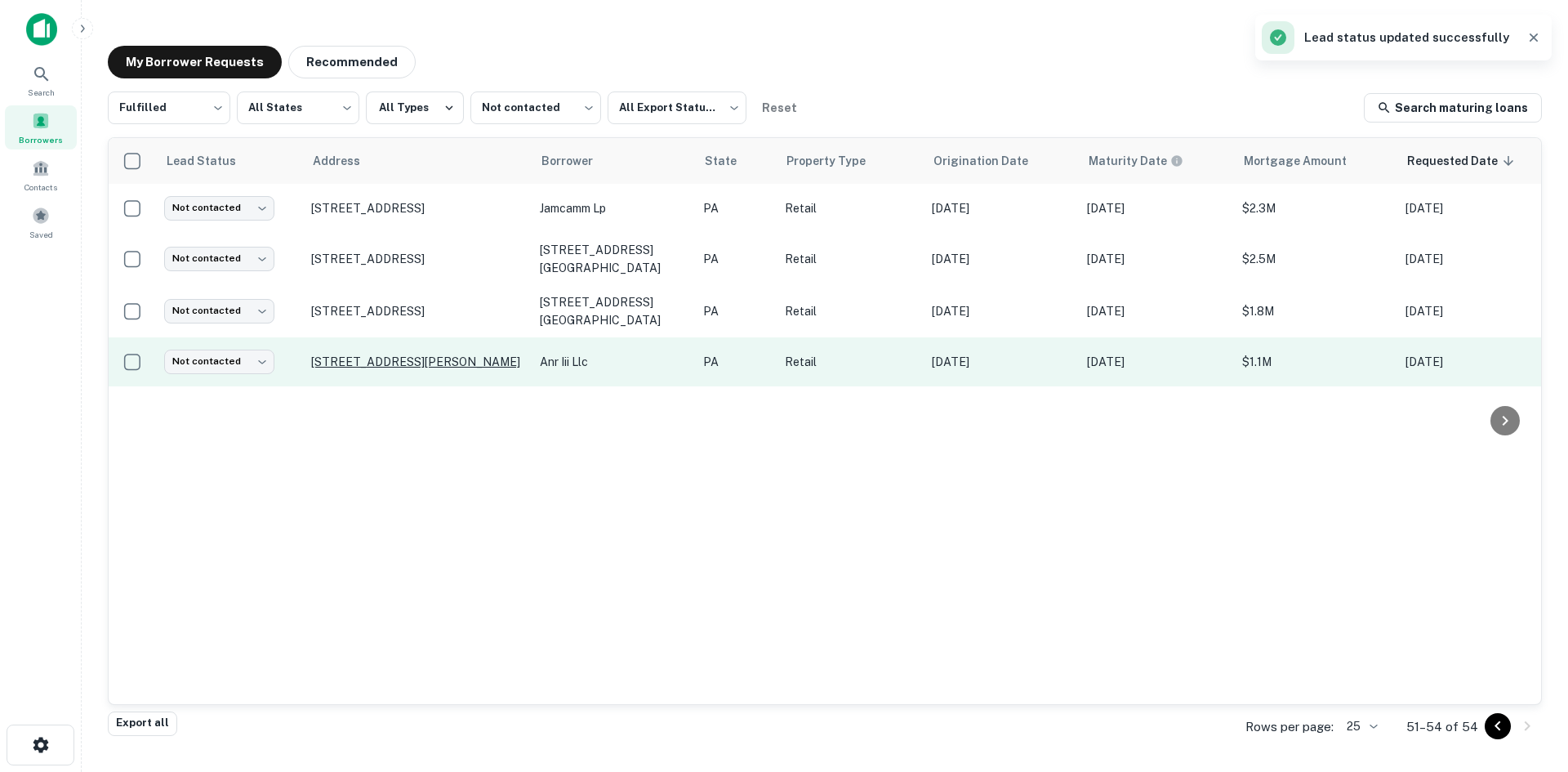
click at [361, 354] on p "8230 Hamilton Blvd Breinigsville, PA 18031" at bounding box center [417, 362] width 212 height 14
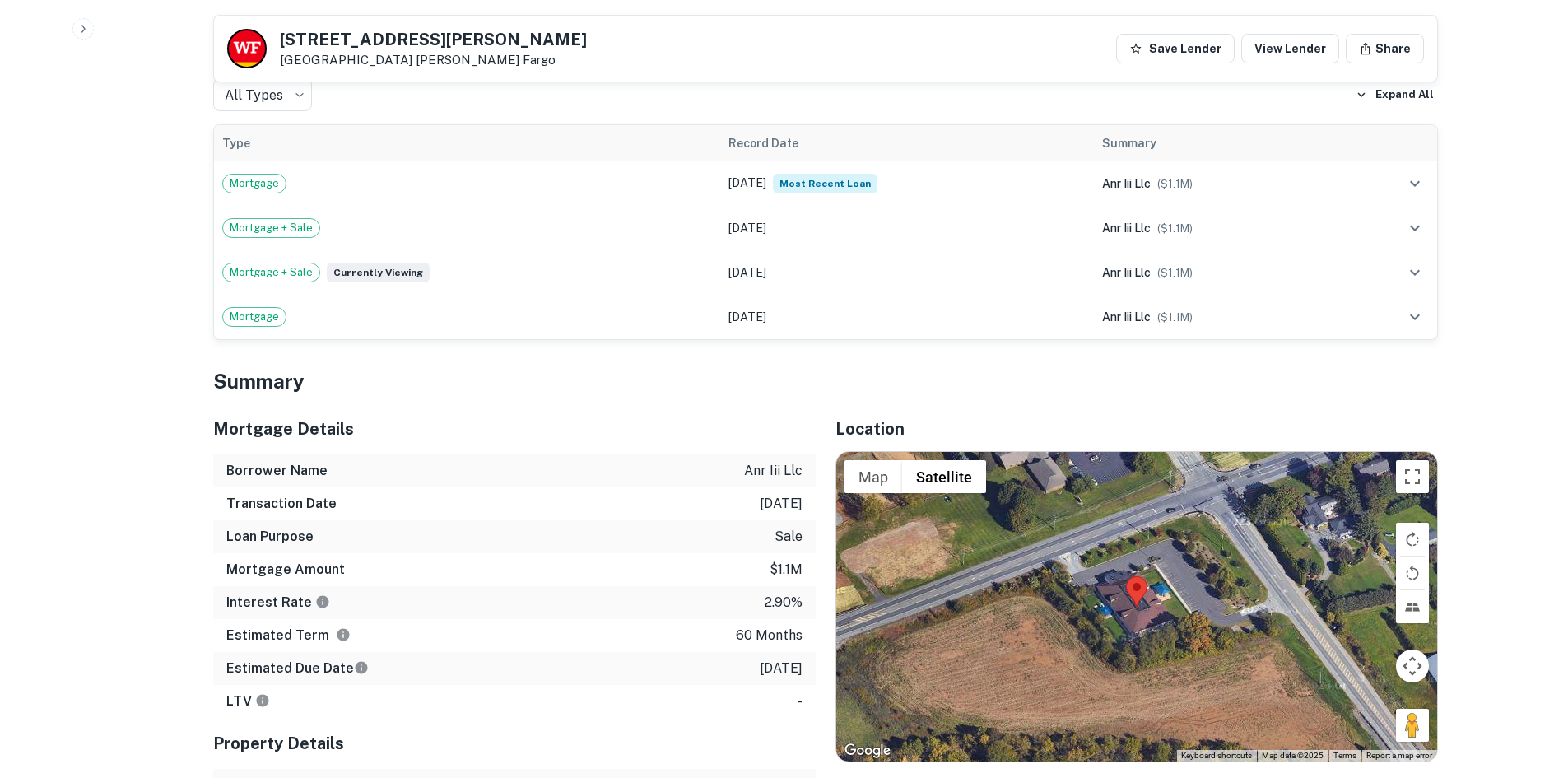
scroll to position [1399, 0]
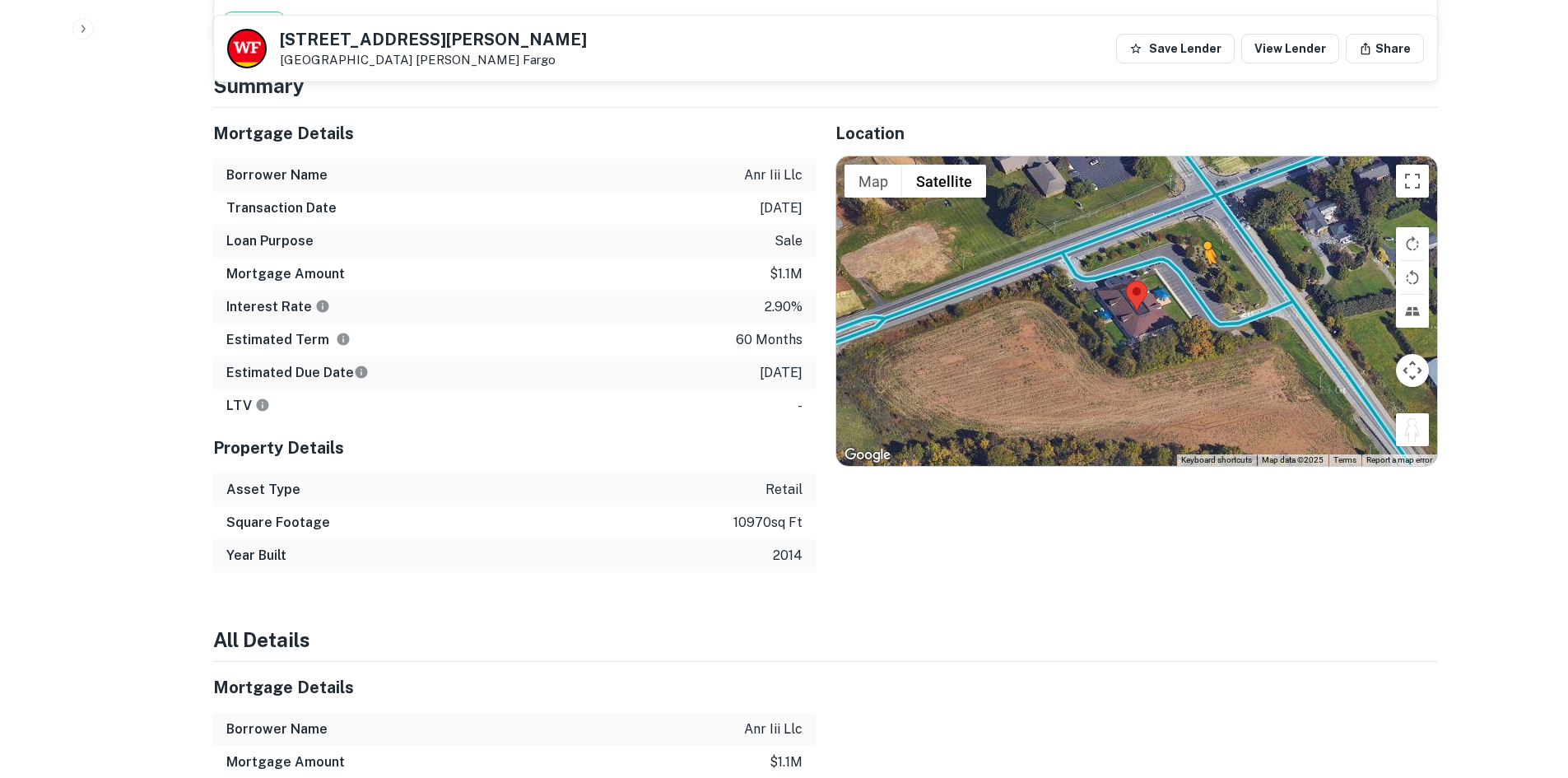
drag, startPoint x: 1423, startPoint y: 431, endPoint x: 1204, endPoint y: 276, distance: 268.3
click at [1204, 276] on div "To activate drag with keyboard, press Alt + Enter. Once in keyboard drag state,…" at bounding box center [1137, 312] width 601 height 310
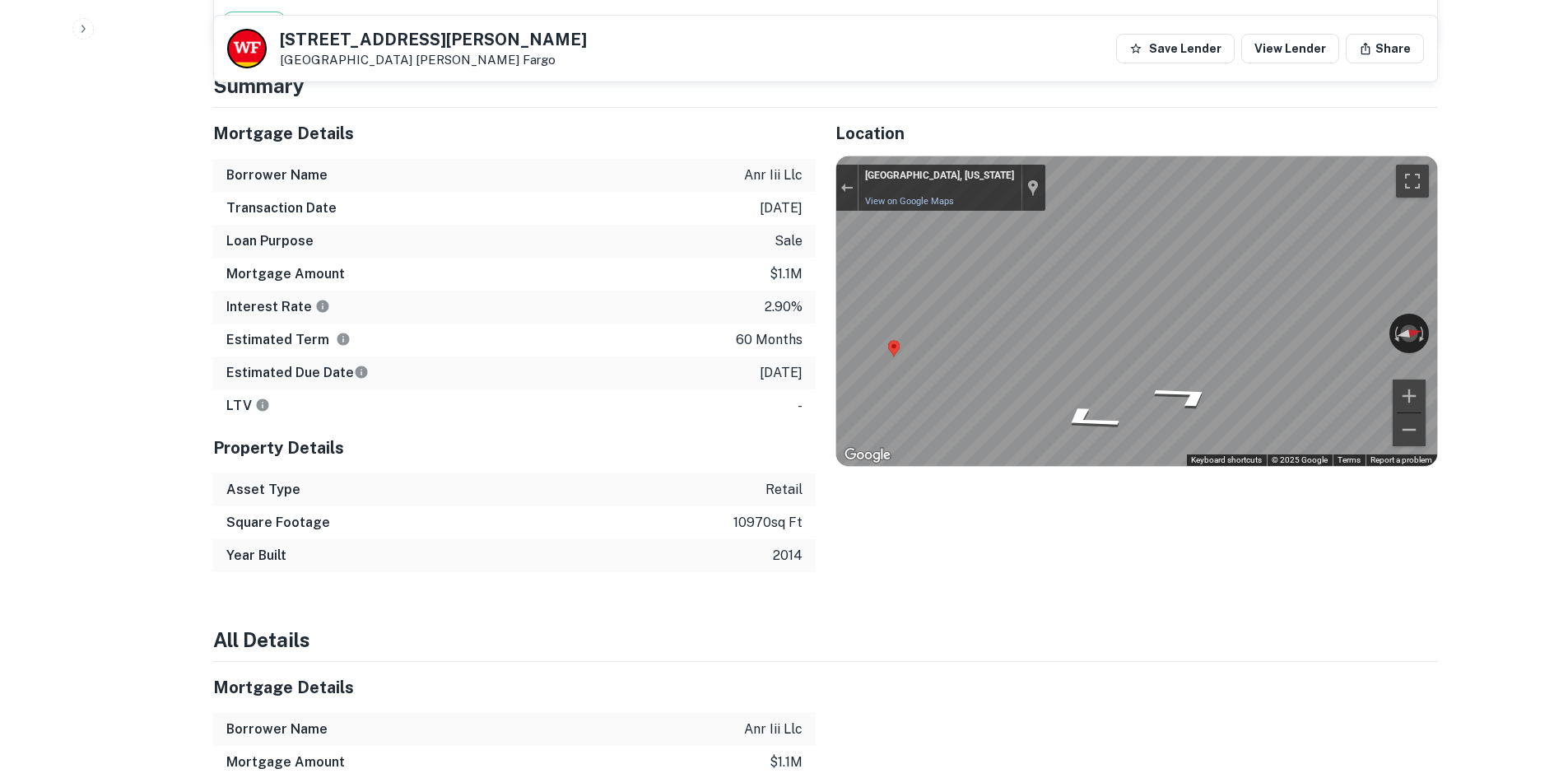
click at [1148, 363] on icon "Go Northwest" at bounding box center [1143, 376] width 107 height 27
click at [1453, 331] on div "Back to borrower requests 8230 Hamilton Blvd Breinigsville, PA 18031 Wells Farg…" at bounding box center [825, 455] width 1265 height 3655
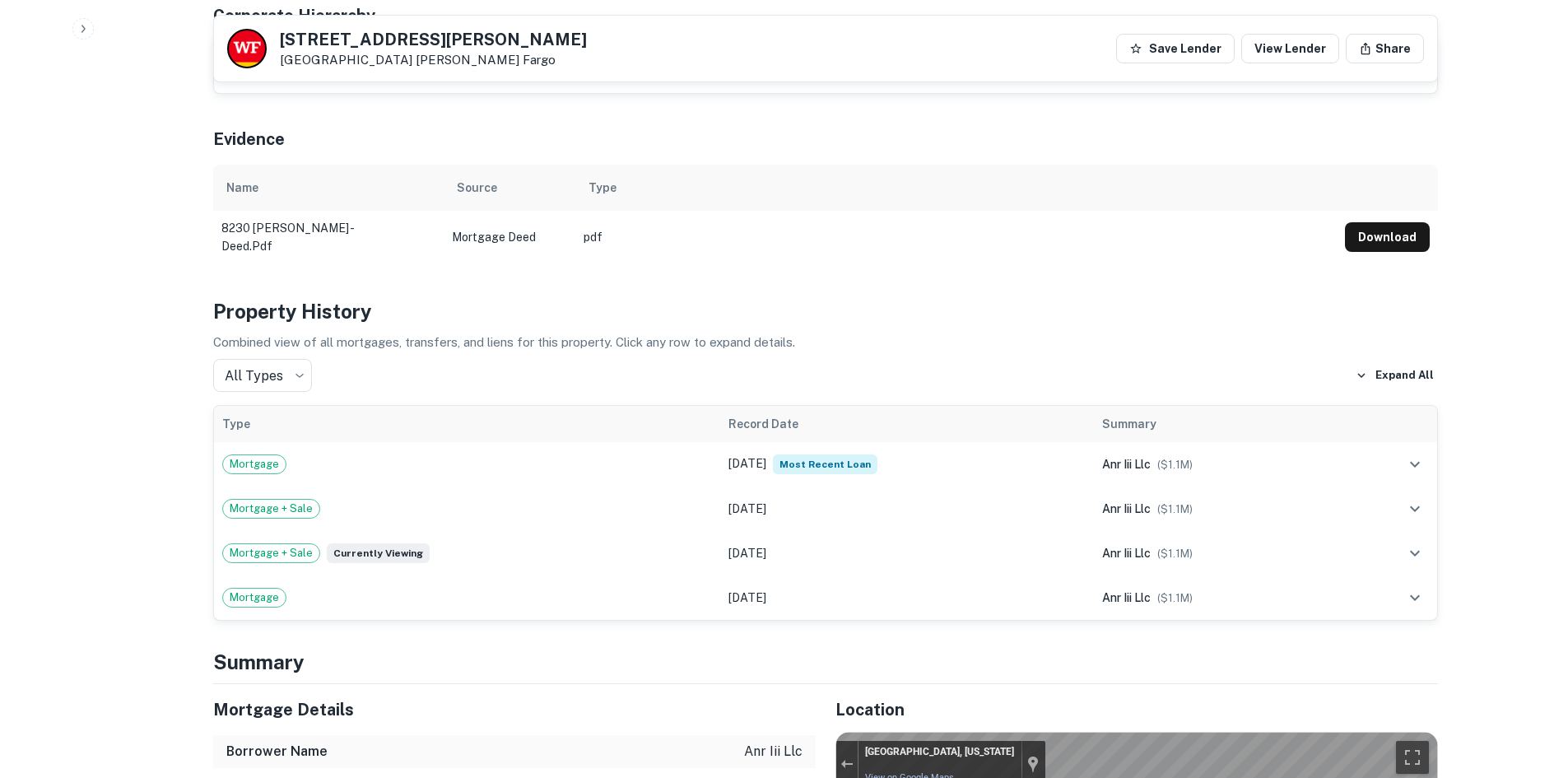
scroll to position [165, 0]
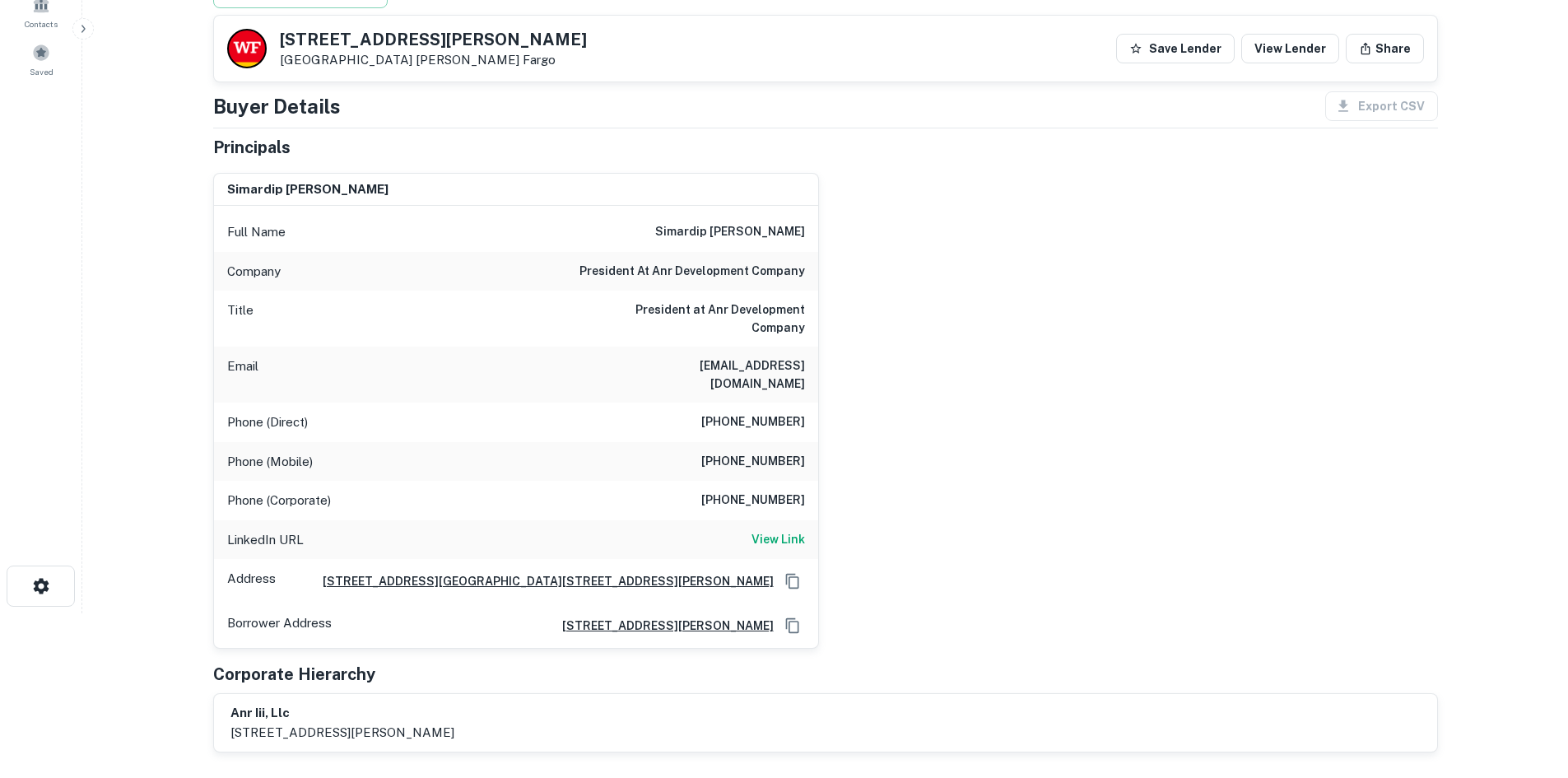
click at [785, 413] on h6 "(269) 468-8842" at bounding box center [753, 423] width 104 height 20
copy h6 "(269) 468-8842"
drag, startPoint x: 652, startPoint y: 264, endPoint x: 822, endPoint y: 275, distance: 170.4
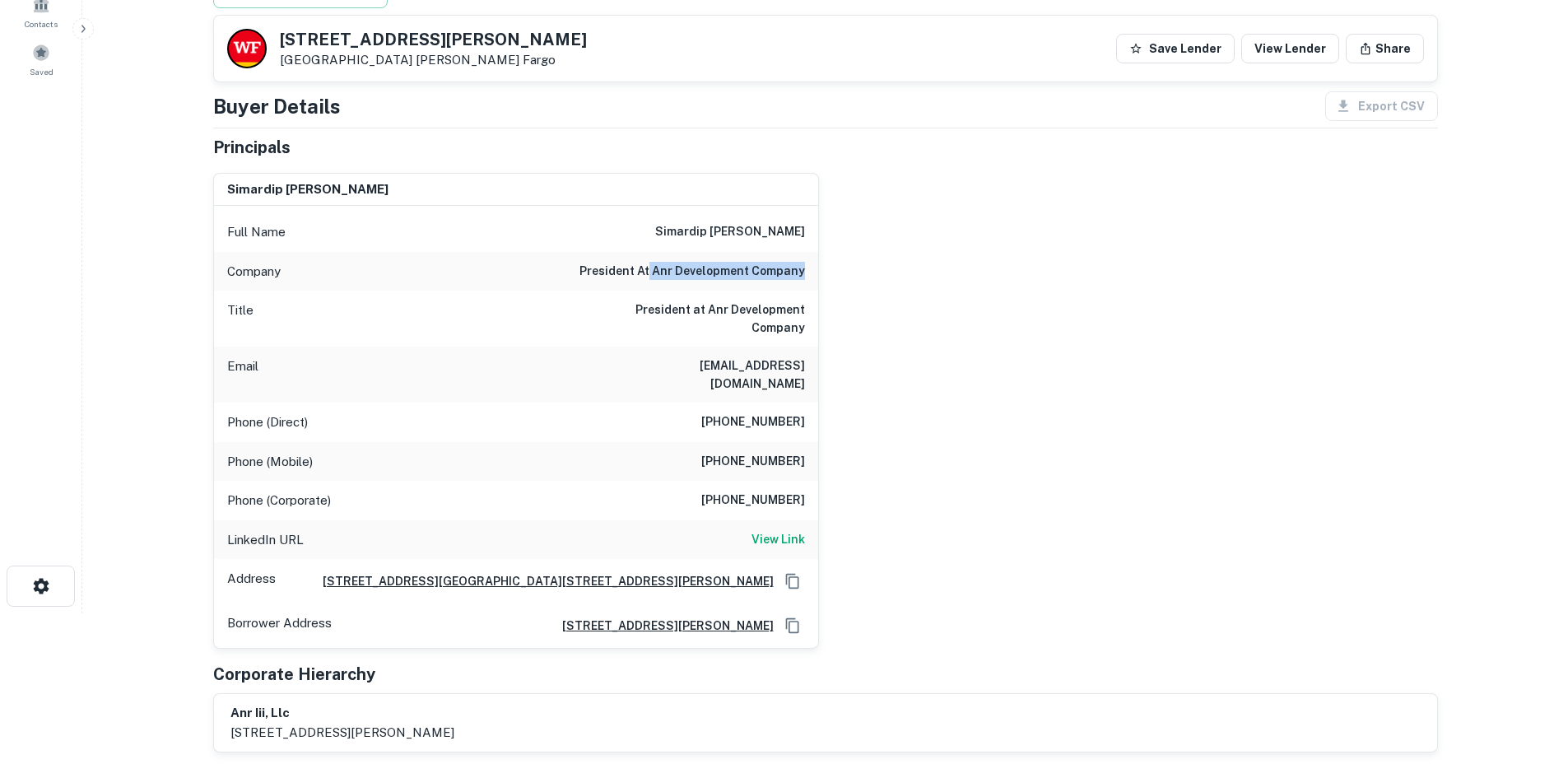
click at [822, 275] on div "simardip kalsi Full Name simardip kalsi Company president at anr development co…" at bounding box center [819, 404] width 1238 height 490
click at [798, 270] on h6 "president at anr development company" at bounding box center [692, 271] width 226 height 20
click at [774, 530] on h6 "View Link" at bounding box center [778, 539] width 54 height 18
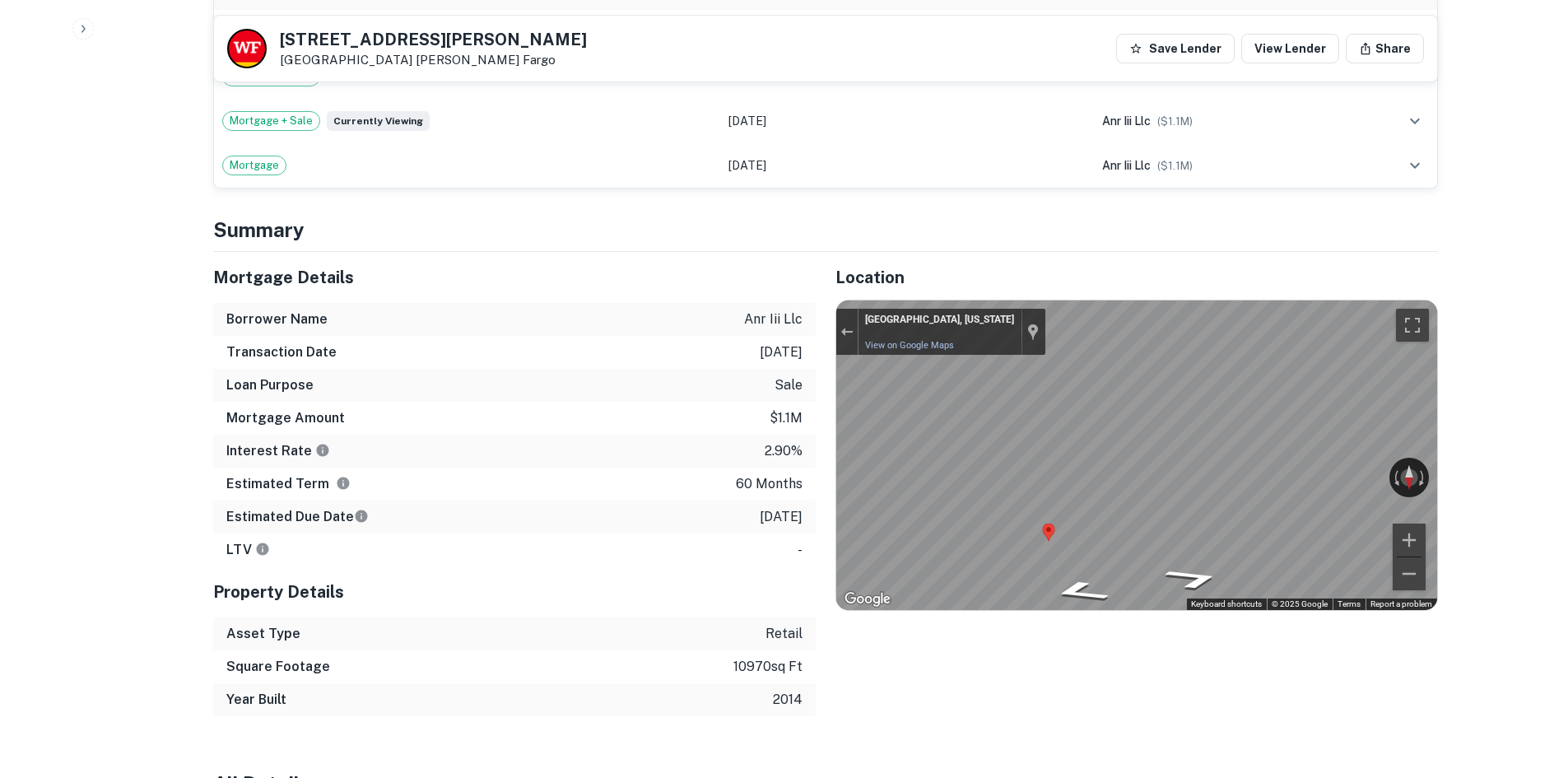
scroll to position [1317, 0]
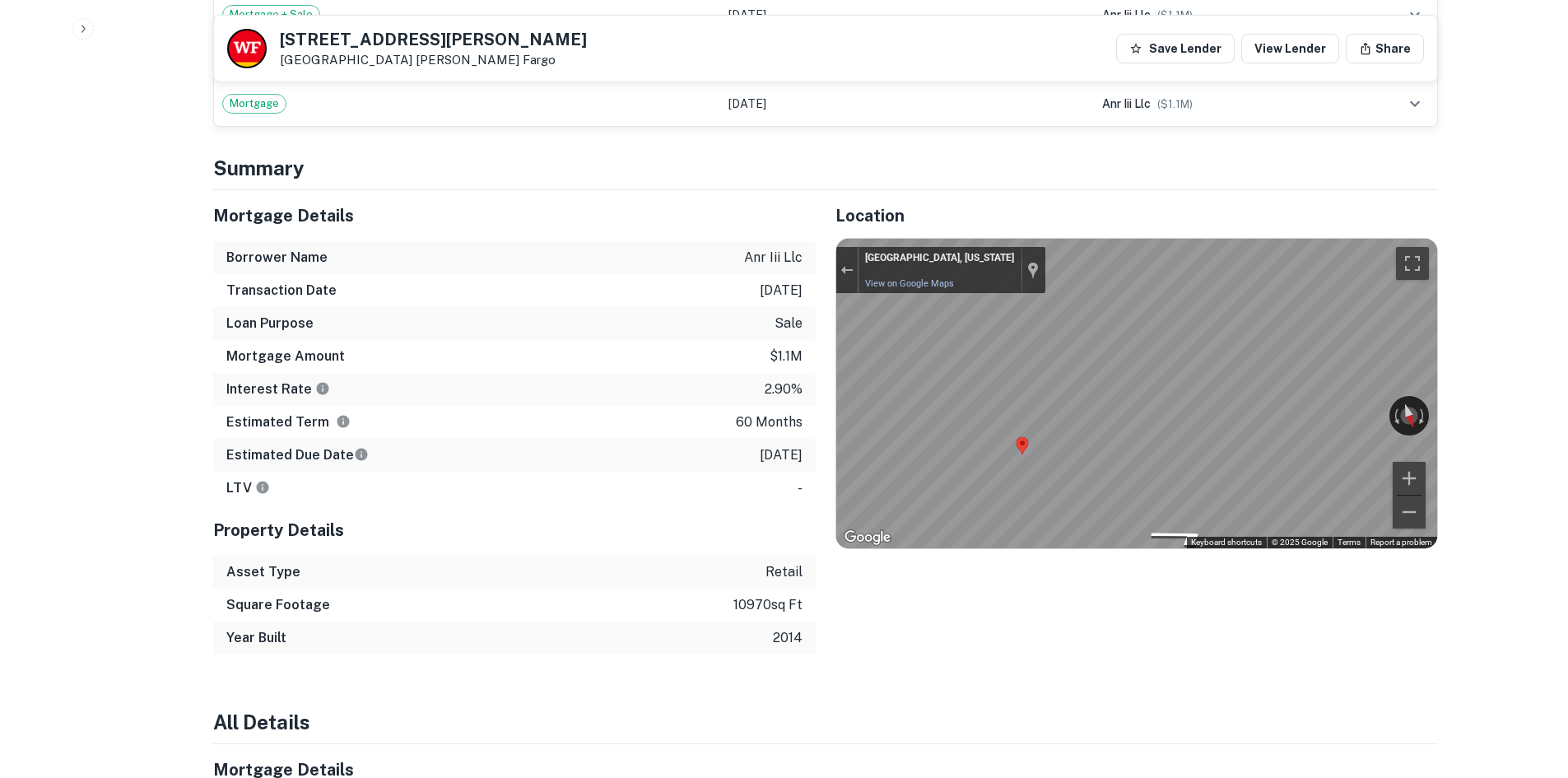
click at [1253, 423] on div "Map" at bounding box center [1137, 394] width 601 height 310
drag, startPoint x: 1020, startPoint y: 447, endPoint x: 610, endPoint y: 390, distance: 413.9
click at [610, 390] on div "Mortgage Details Borrower Name anr iii llc Transaction Date 8/11/2021 Loan Purp…" at bounding box center [815, 423] width 1245 height 465
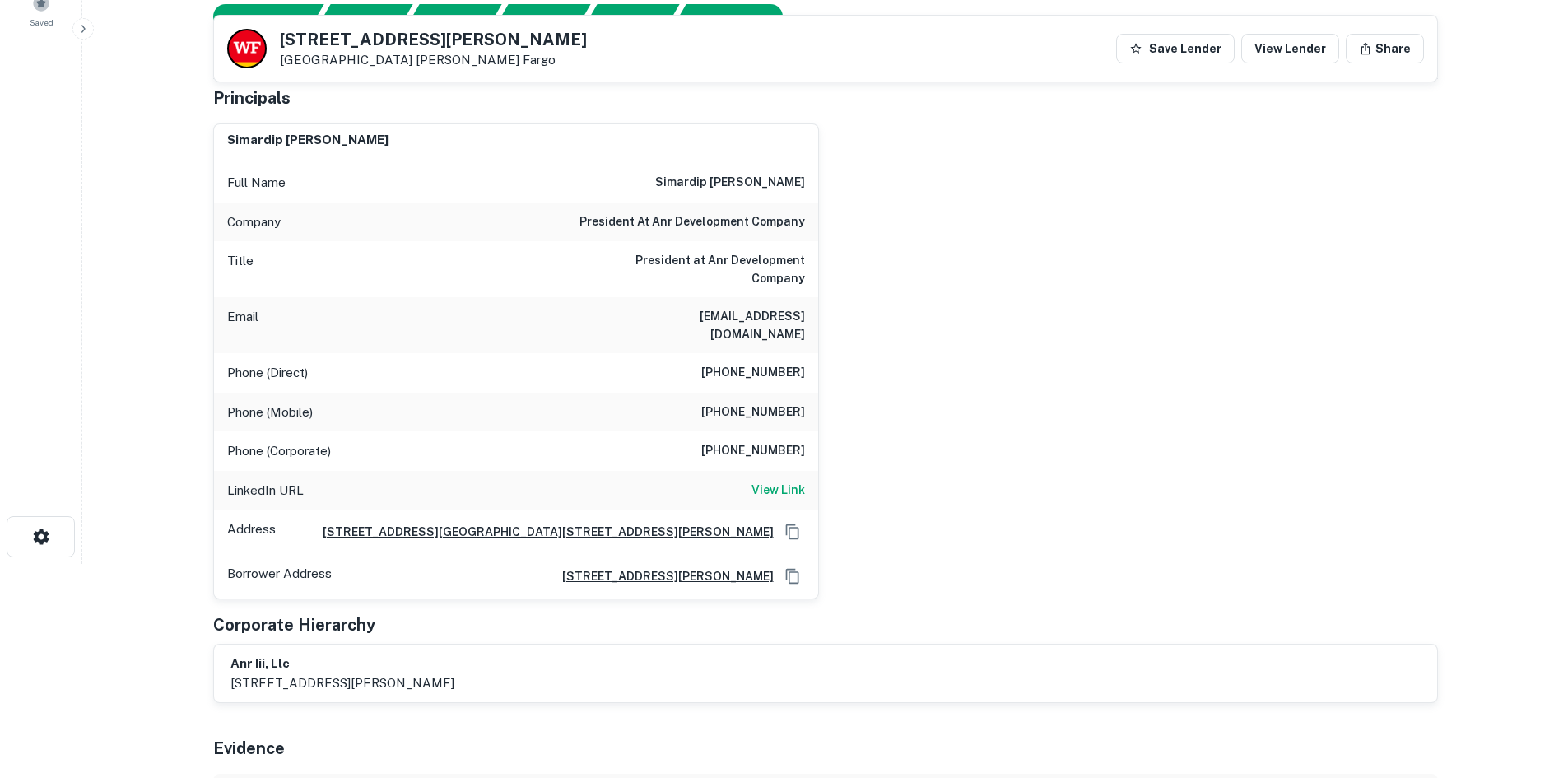
scroll to position [165, 0]
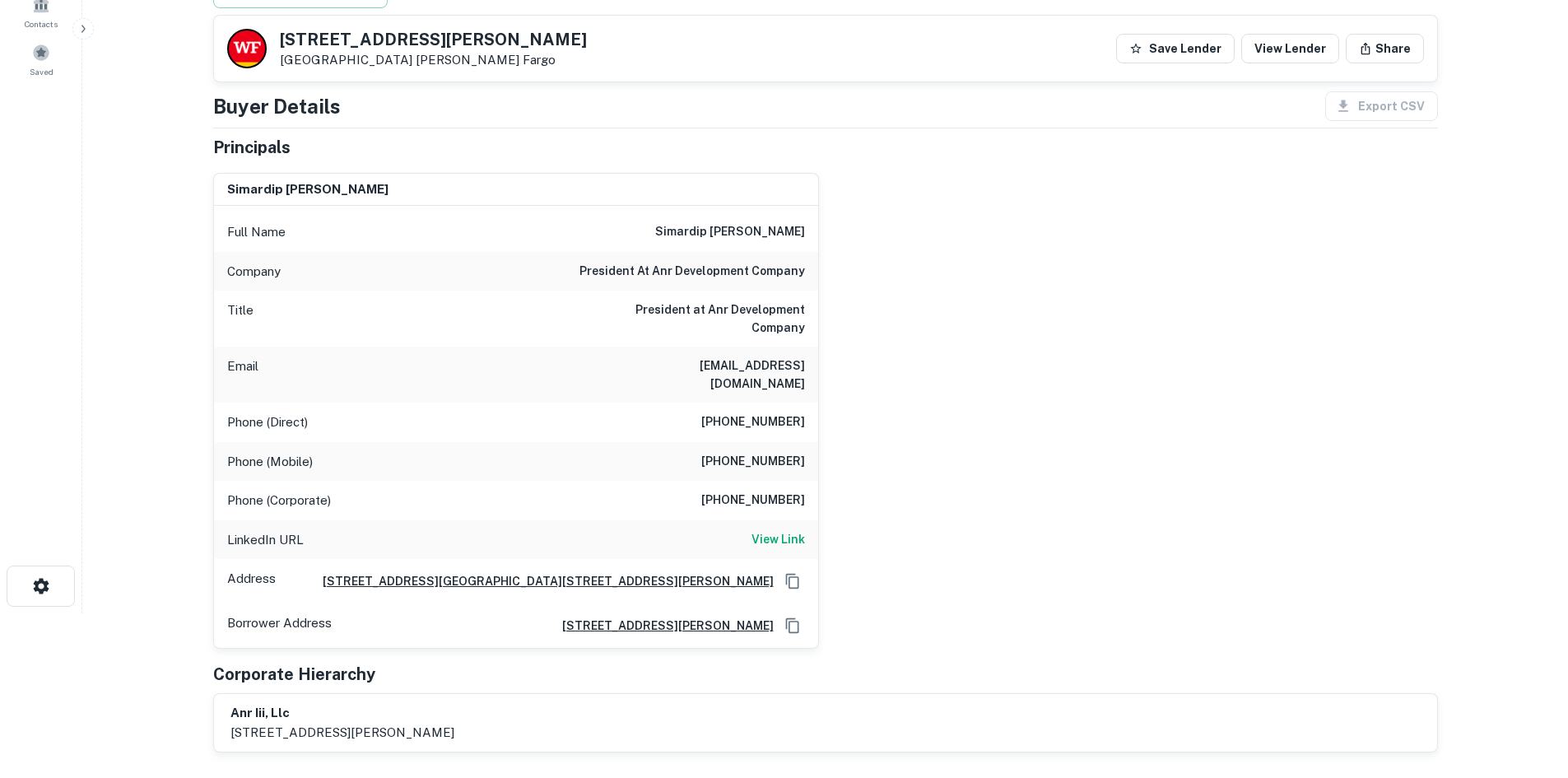
click at [751, 456] on div "Phone (Mobile) (917) 626-3278" at bounding box center [516, 461] width 604 height 39
click at [750, 456] on div "Phone (Mobile) (917) 626-3278" at bounding box center [516, 461] width 604 height 39
copy h6 "(917) 626-3278"
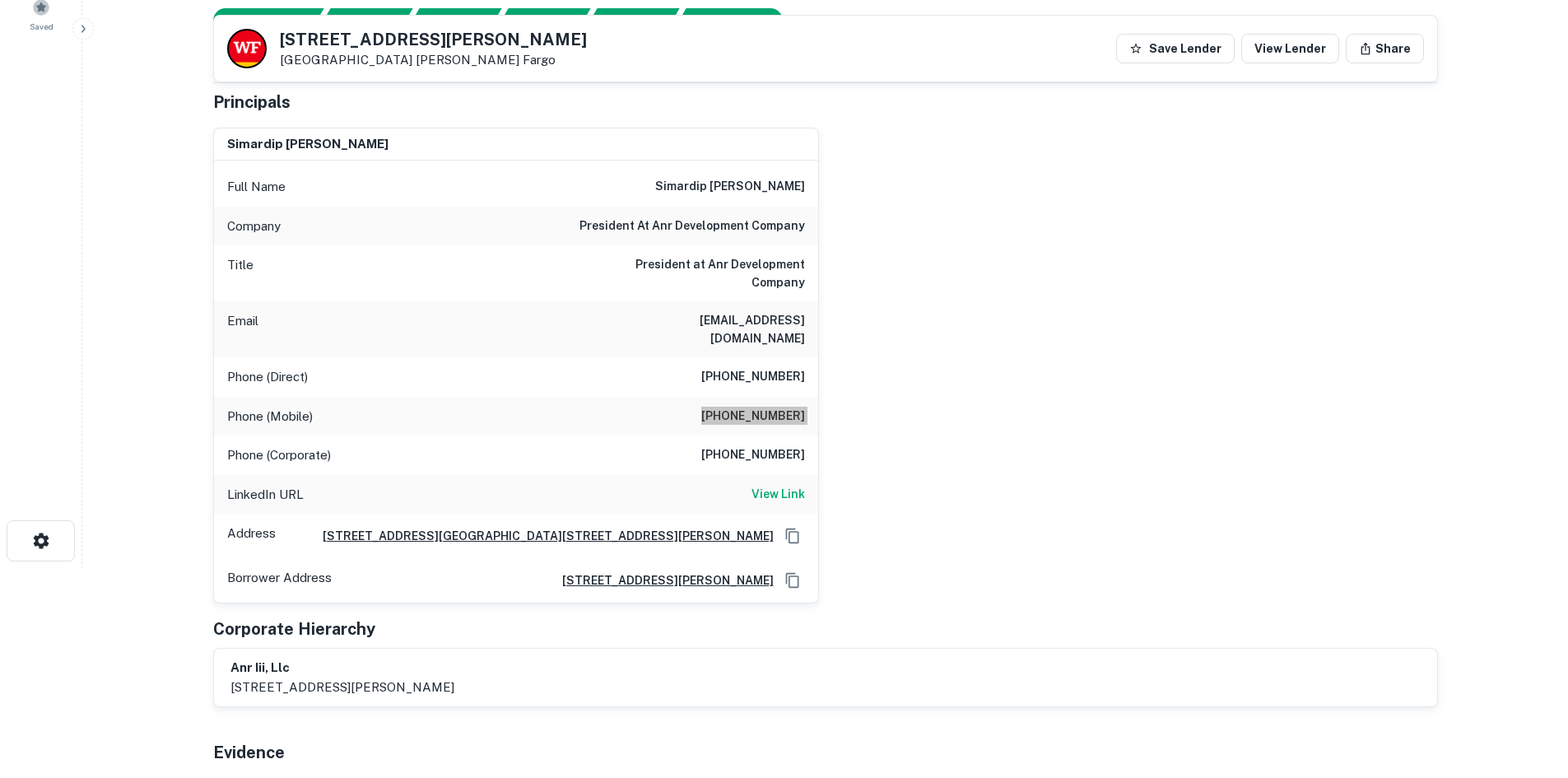
scroll to position [247, 0]
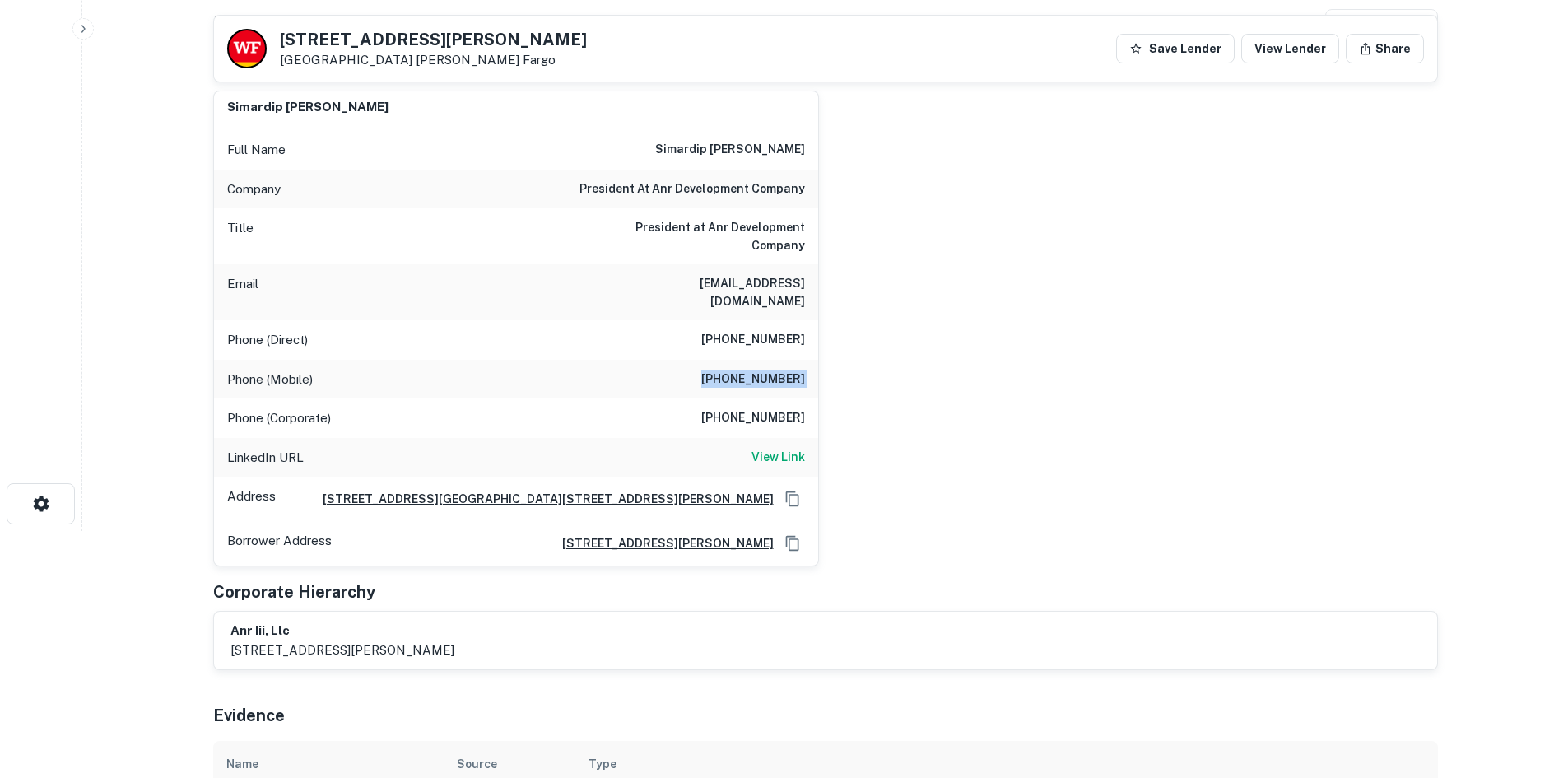
click at [850, 431] on div "simardip kalsi Full Name simardip kalsi Company president at anr development co…" at bounding box center [819, 322] width 1238 height 490
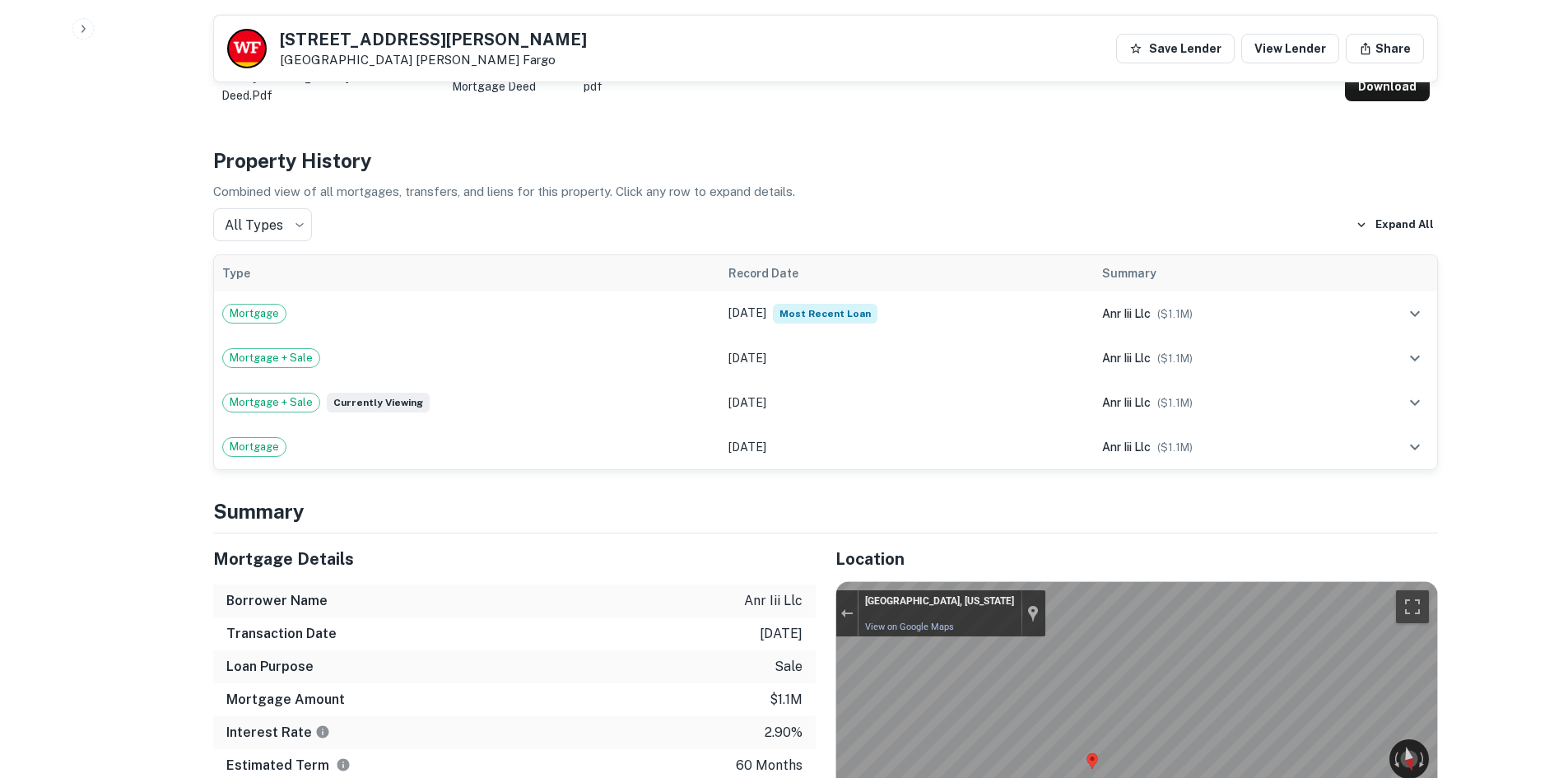
scroll to position [1070, 0]
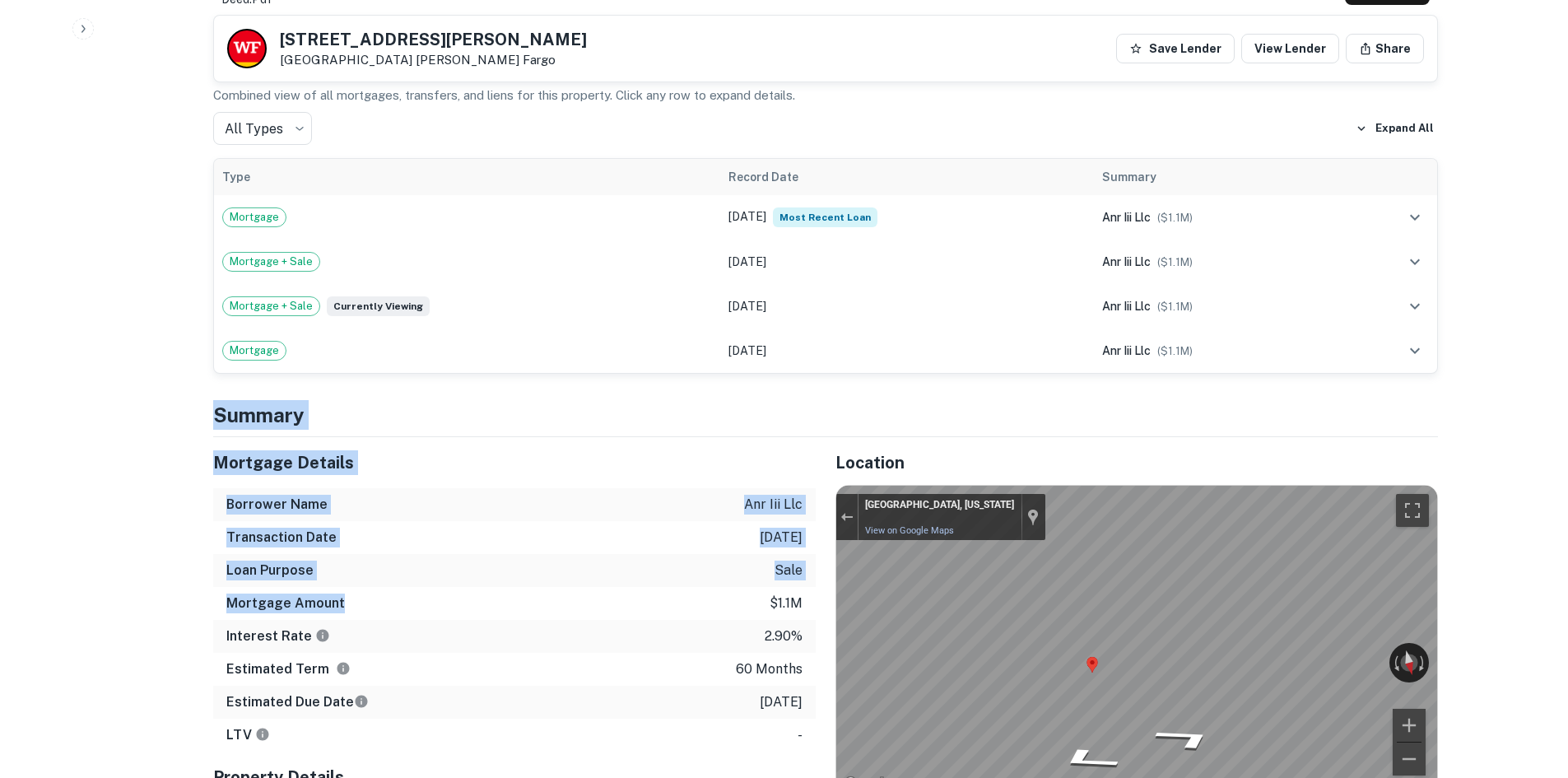
drag, startPoint x: 218, startPoint y: 423, endPoint x: 441, endPoint y: 594, distance: 281.0
click at [441, 594] on div "Mortgage Amount $1.1m" at bounding box center [514, 603] width 602 height 33
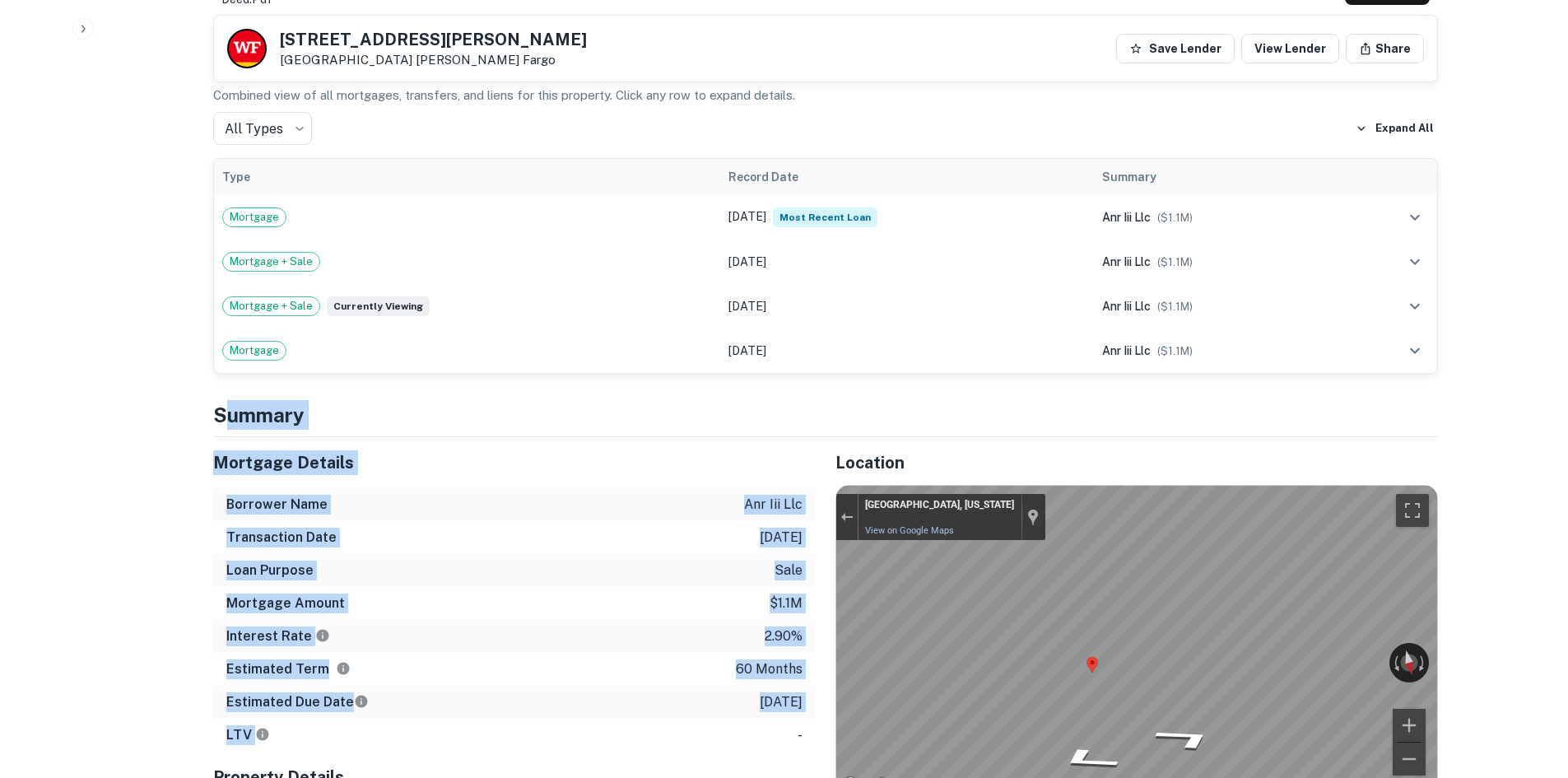
drag, startPoint x: 786, startPoint y: 730, endPoint x: 218, endPoint y: 394, distance: 659.9
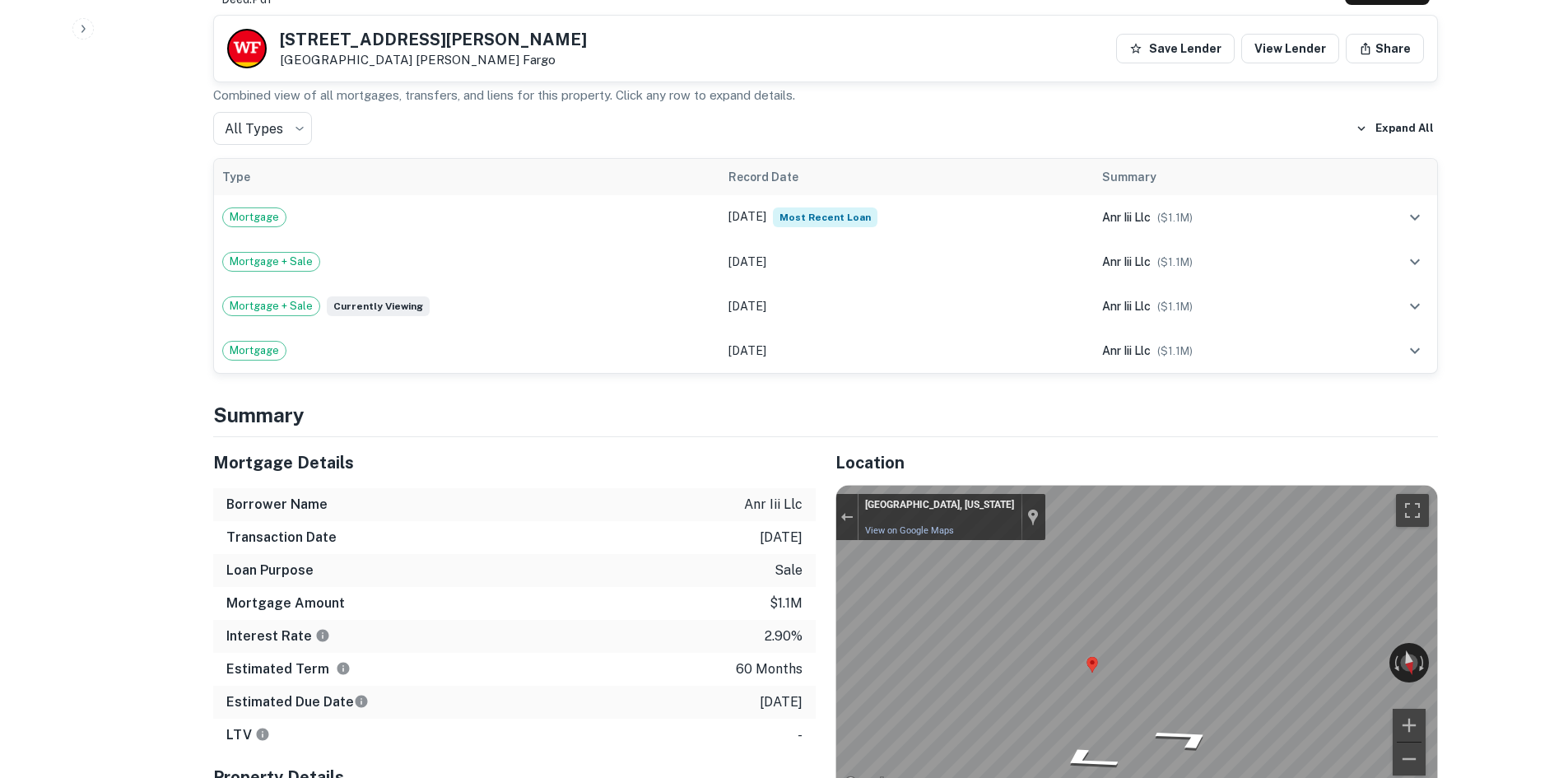
click at [212, 391] on div "Back to borrower requests 8230 Hamilton Blvd Breinigsville, PA 18031 Wells Farg…" at bounding box center [825, 783] width 1265 height 3655
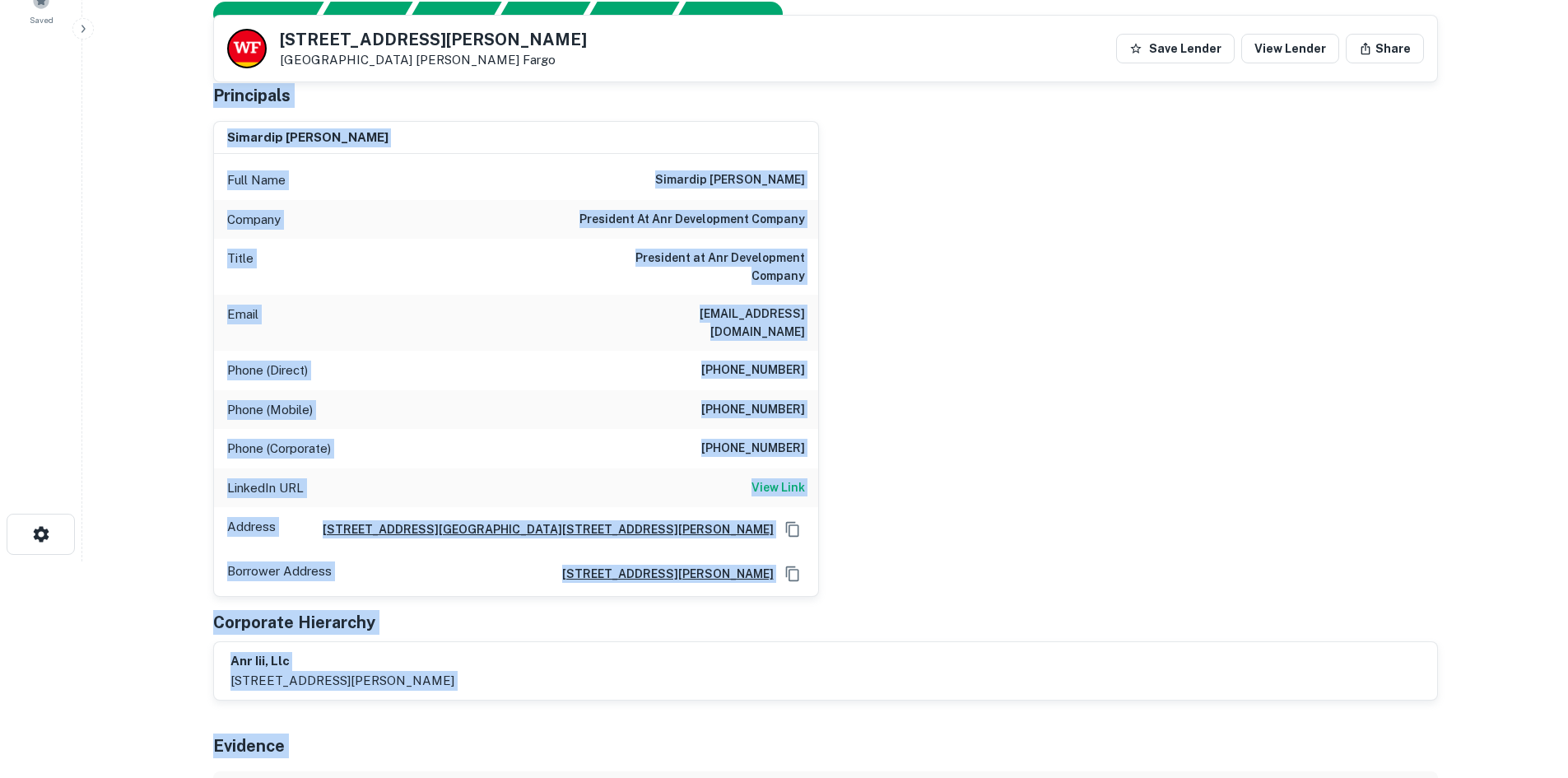
scroll to position [278, 0]
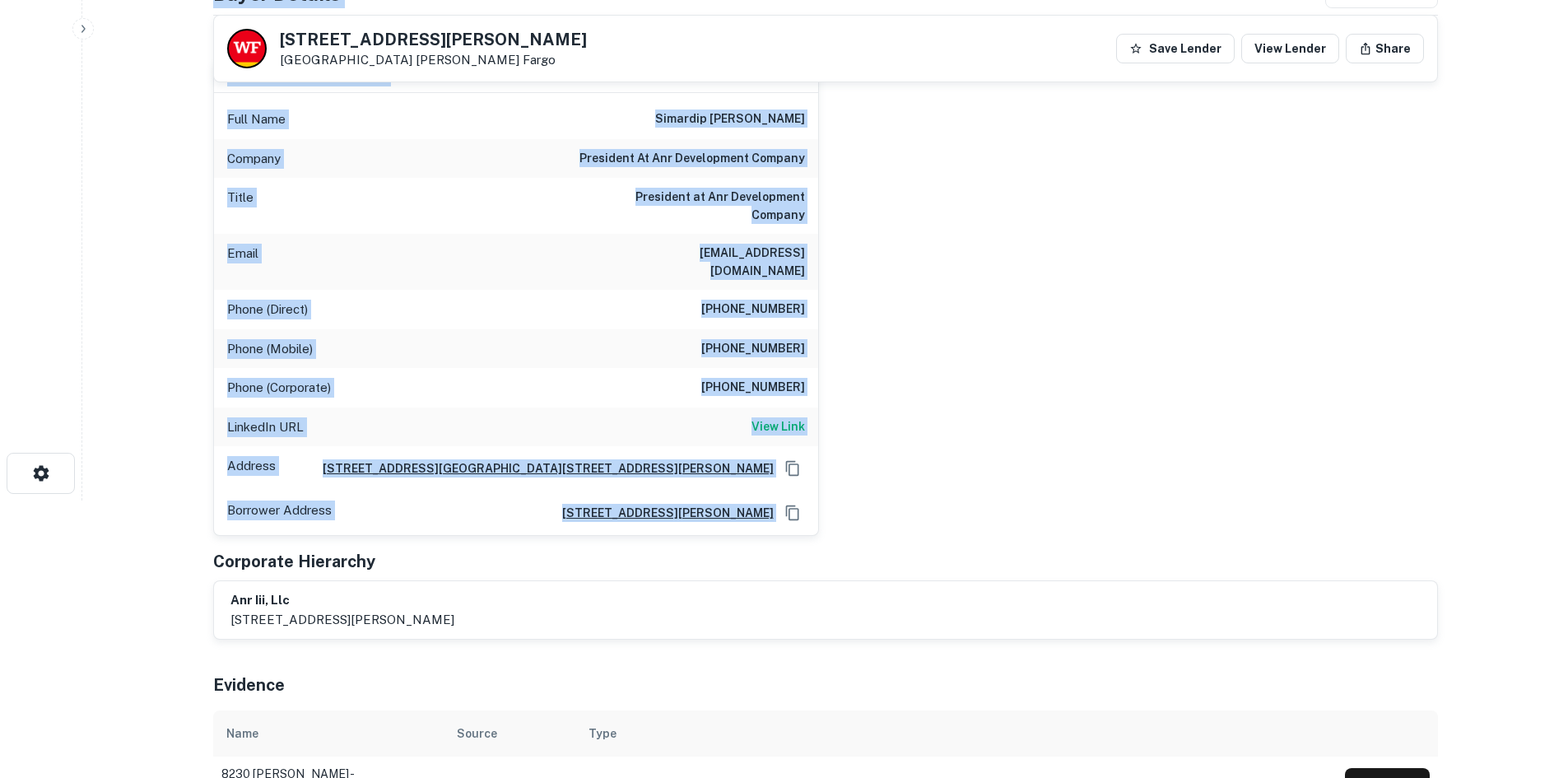
drag, startPoint x: 200, startPoint y: 242, endPoint x: 907, endPoint y: 501, distance: 752.9
click at [1086, 513] on div "simardip kalsi Full Name simardip kalsi Company president at anr development co…" at bounding box center [819, 292] width 1238 height 490
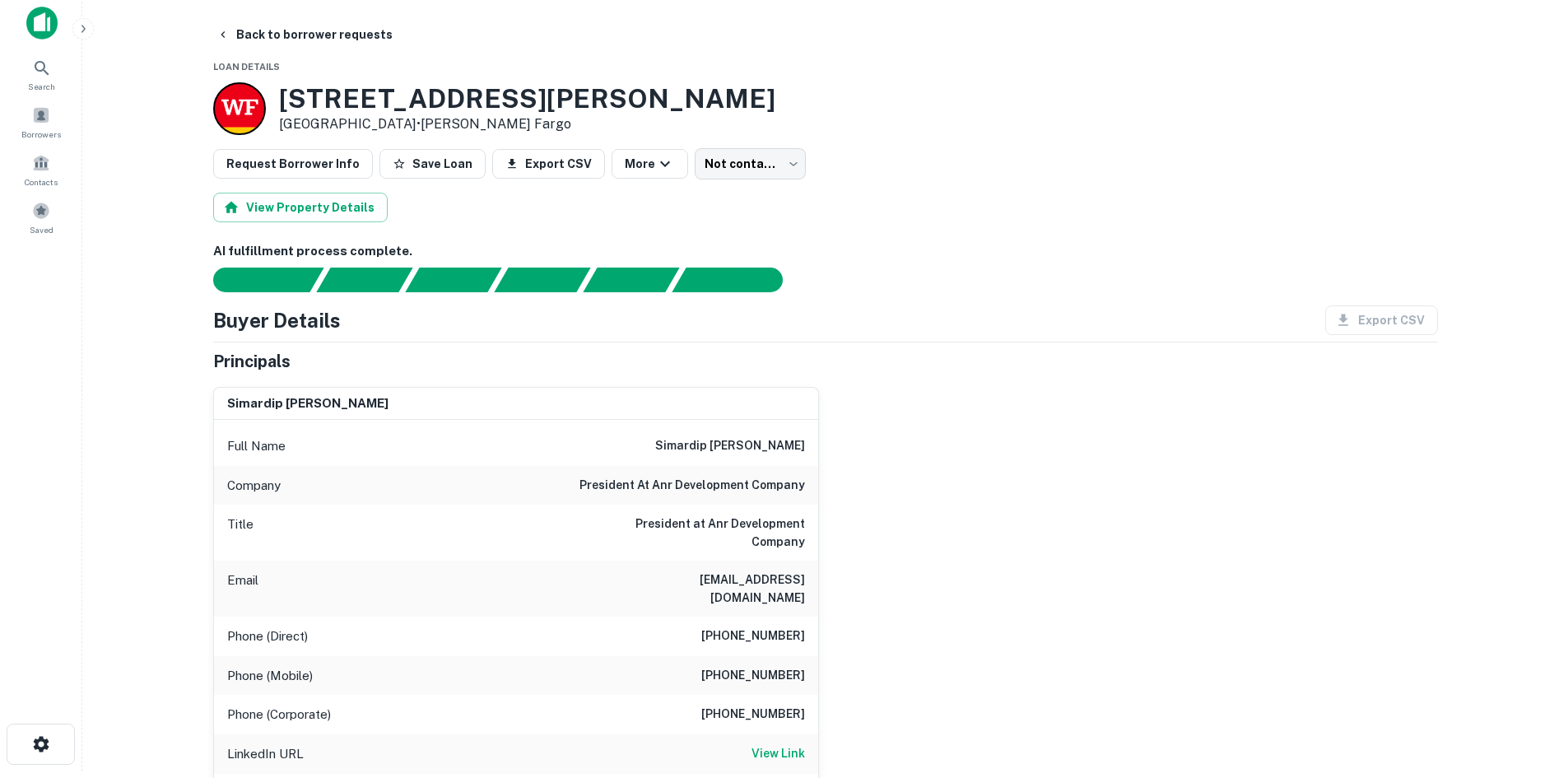
scroll to position [0, 0]
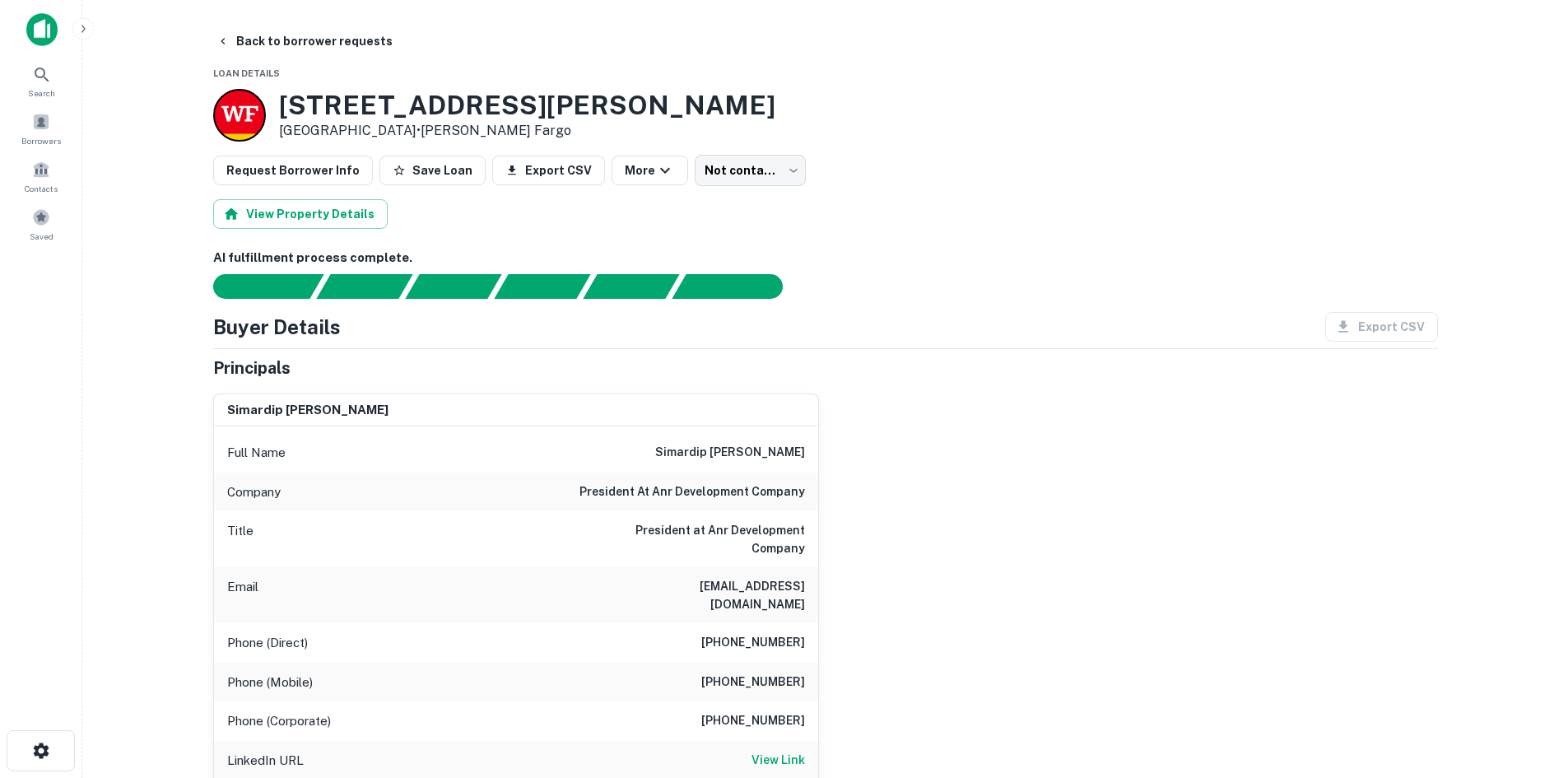
click at [759, 136] on div "8230 Hamilton Blvd Breinigsville, PA 18031 • Wells Fargo" at bounding box center [825, 116] width 1225 height 53
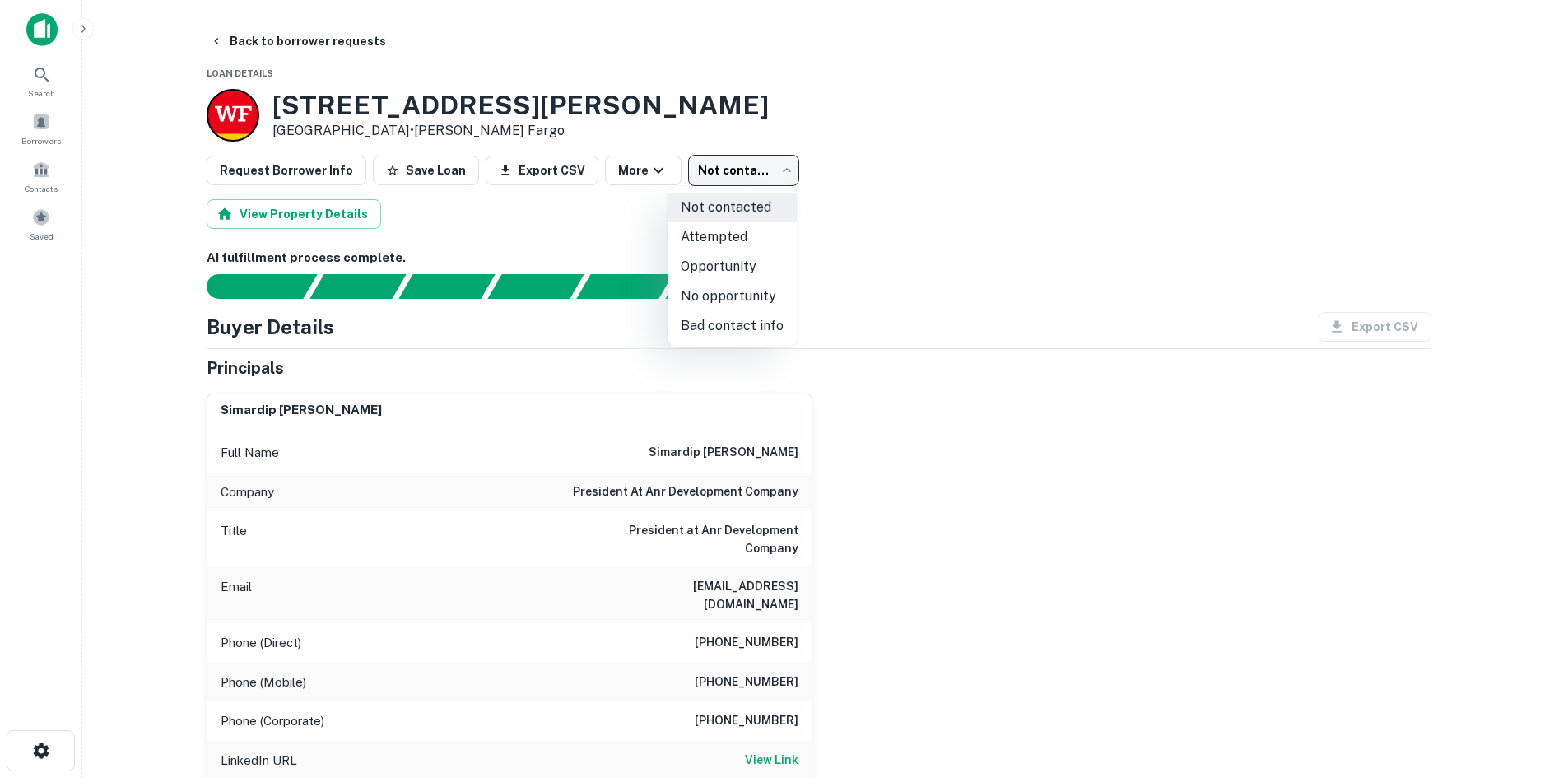
click at [747, 168] on body "Search Borrowers Contacts Saved Back to borrower requests Loan Details 8230 Ham…" at bounding box center [784, 389] width 1568 height 778
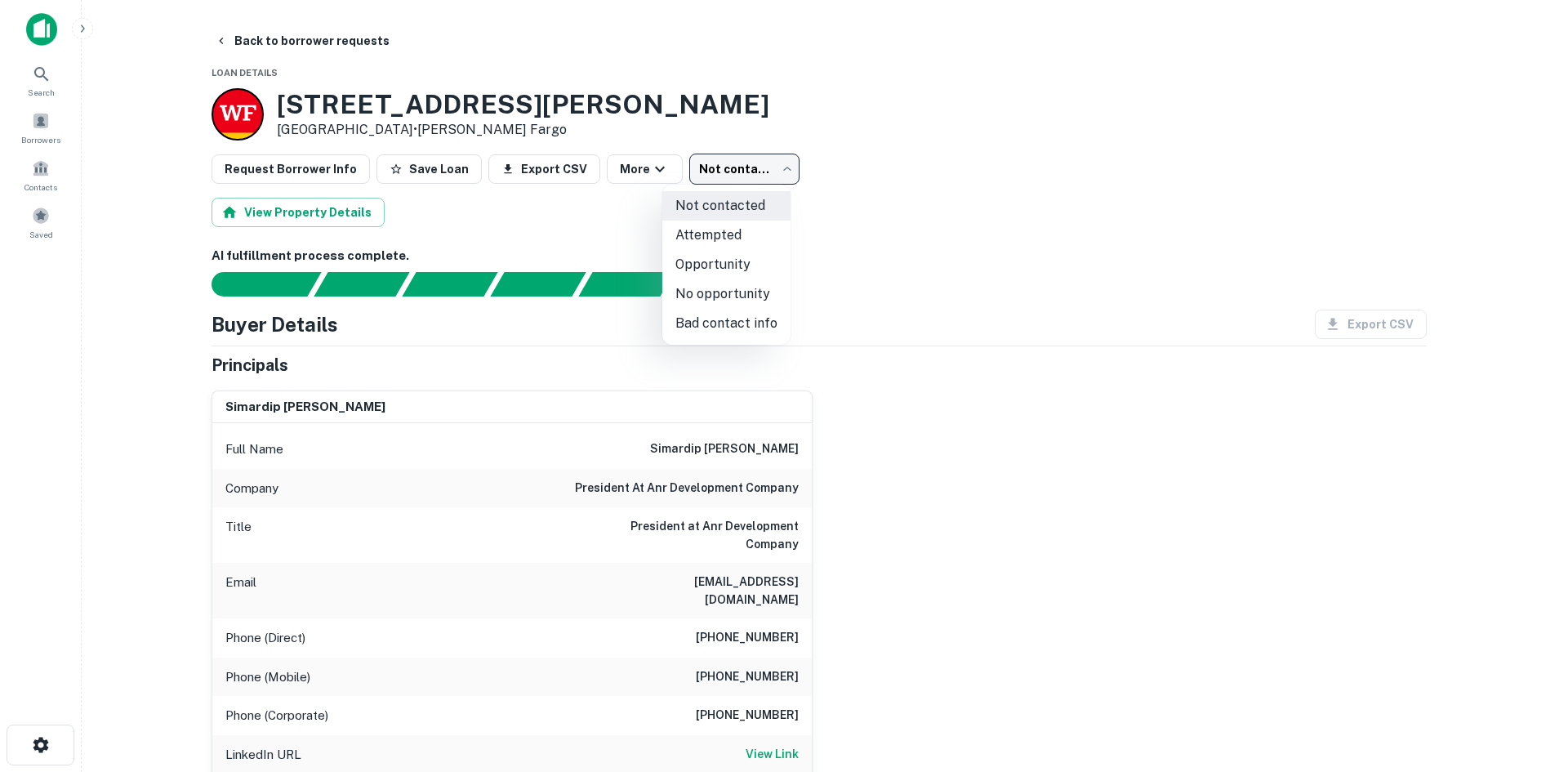
click at [742, 306] on li "No opportunity" at bounding box center [727, 294] width 128 height 30
type input "**********"
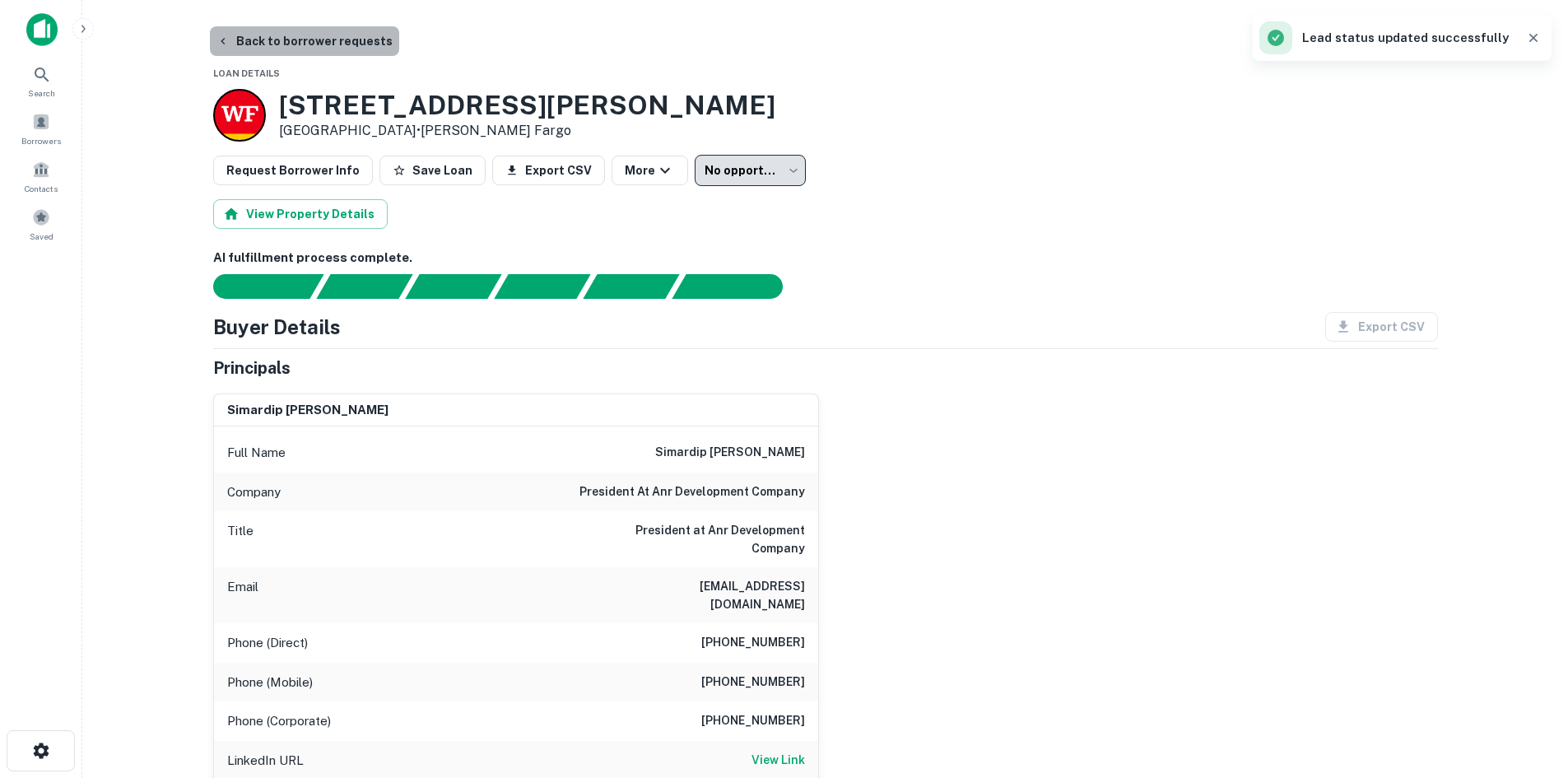
click at [361, 47] on button "Back to borrower requests" at bounding box center [304, 41] width 190 height 30
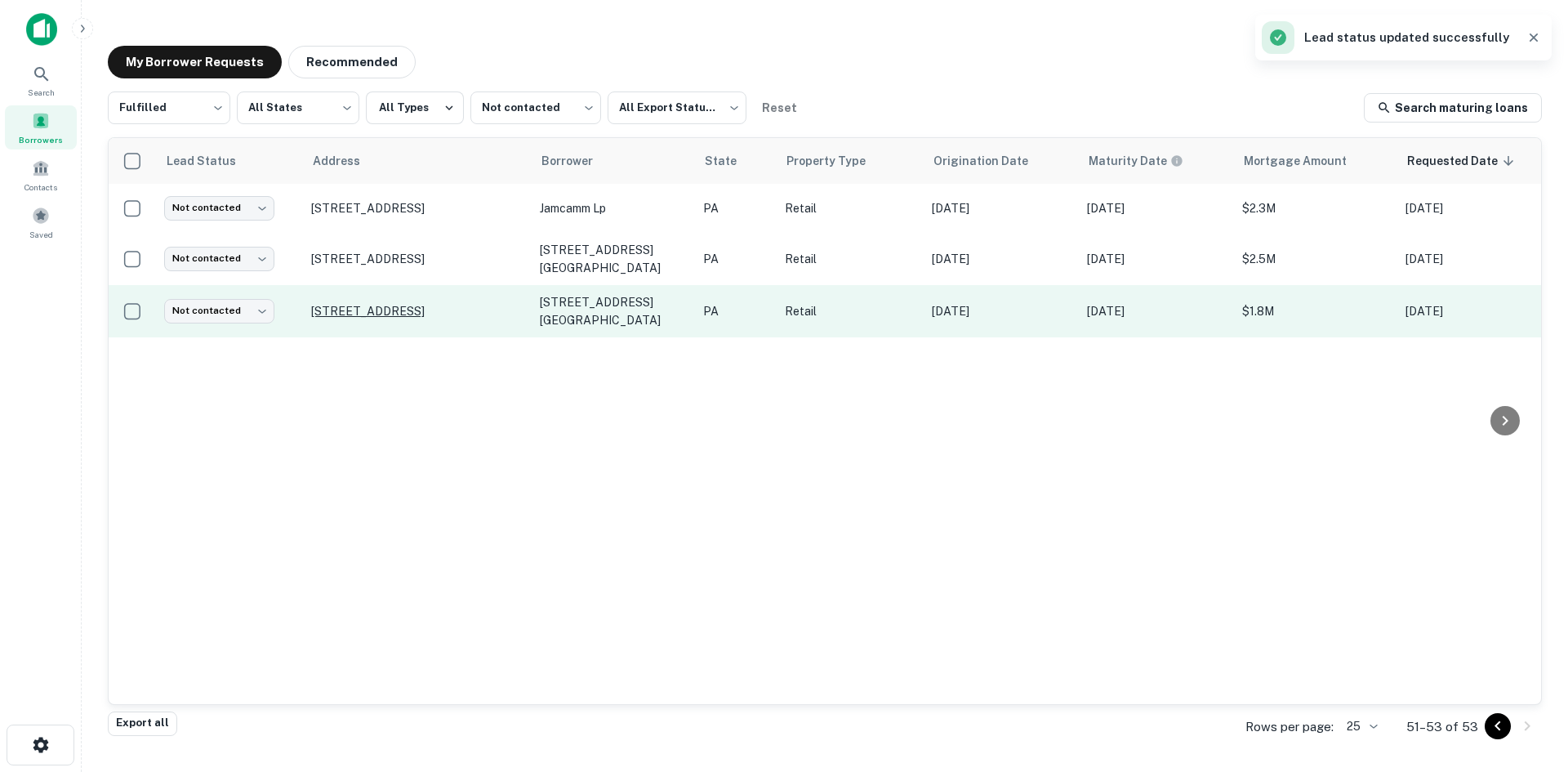
click at [412, 304] on p "6723 Essington Ave Philadelphia, PA 19153" at bounding box center [417, 311] width 212 height 14
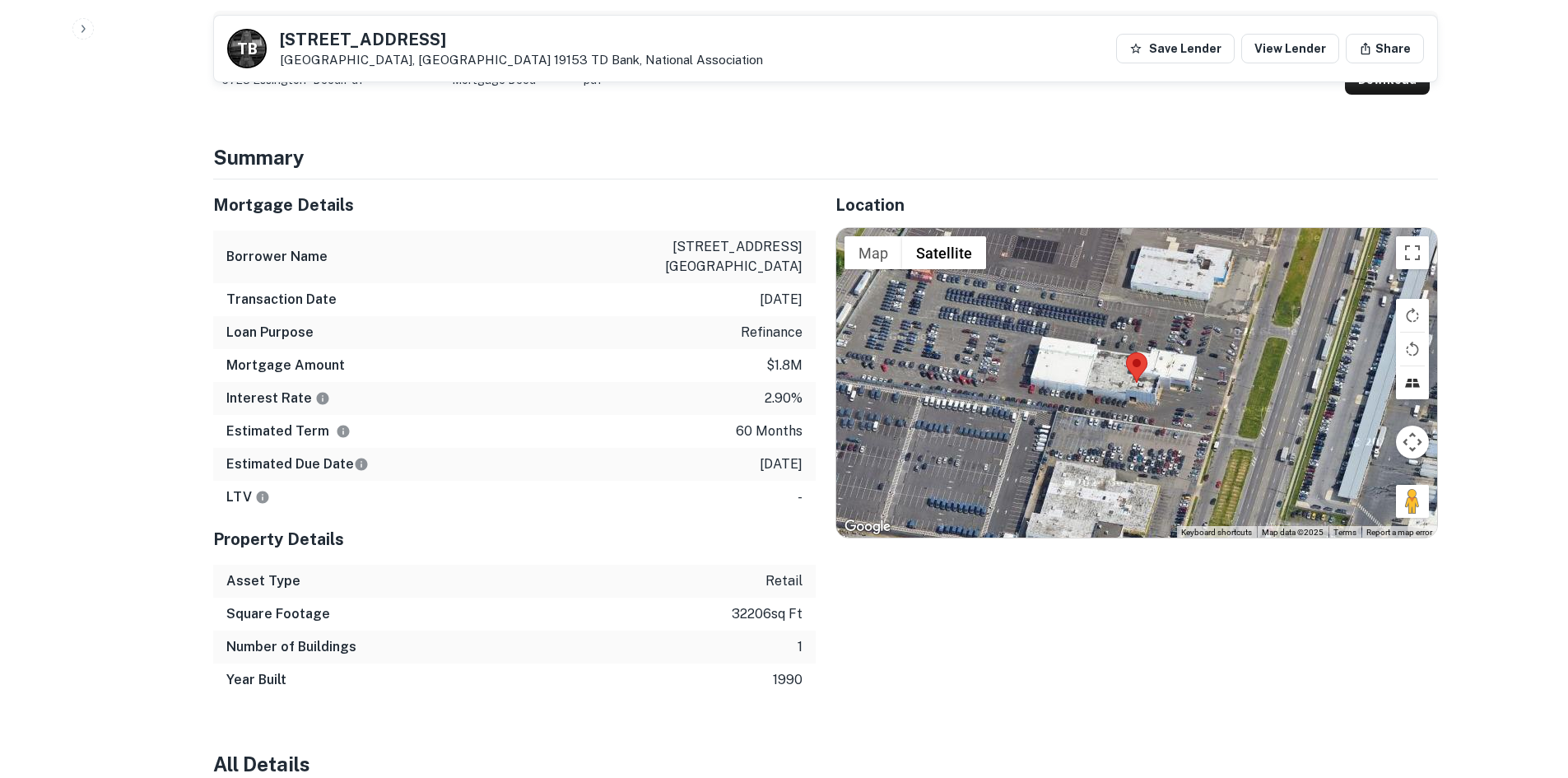
scroll to position [906, 0]
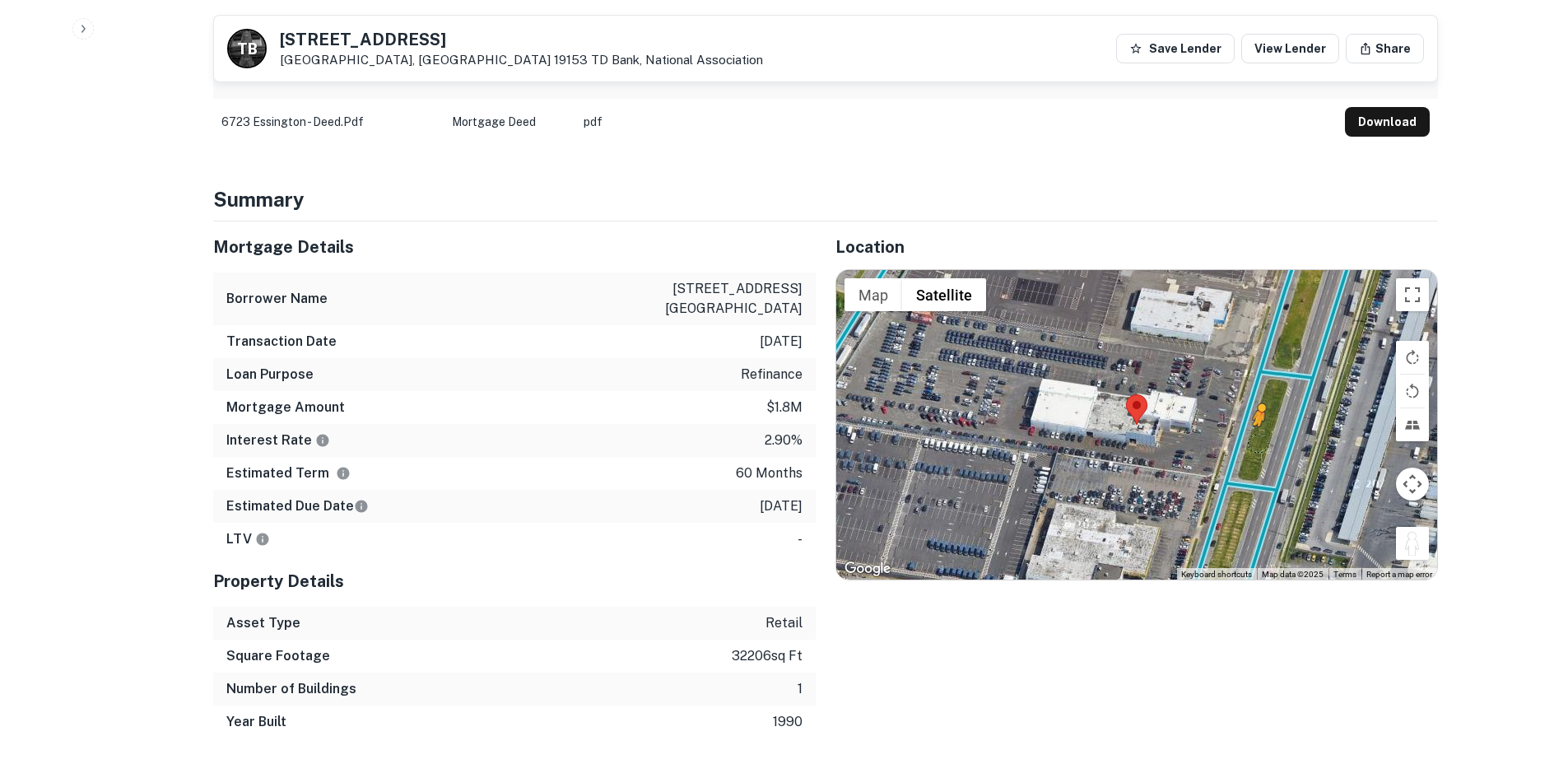
drag, startPoint x: 1411, startPoint y: 534, endPoint x: 1250, endPoint y: 419, distance: 197.9
click at [1250, 419] on div "To activate drag with keyboard, press Alt + Enter. Once in keyboard drag state,…" at bounding box center [1137, 425] width 601 height 310
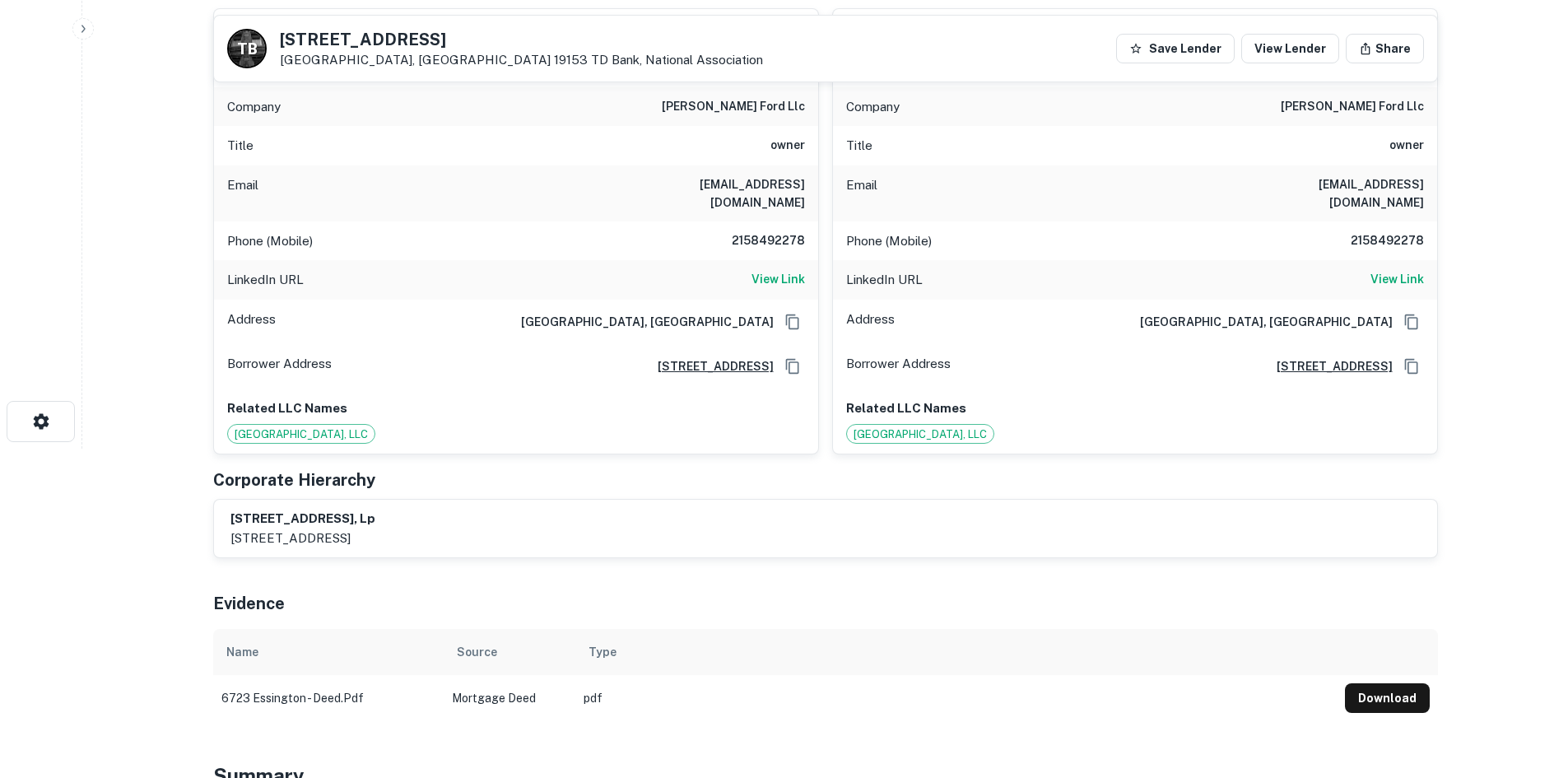
scroll to position [0, 0]
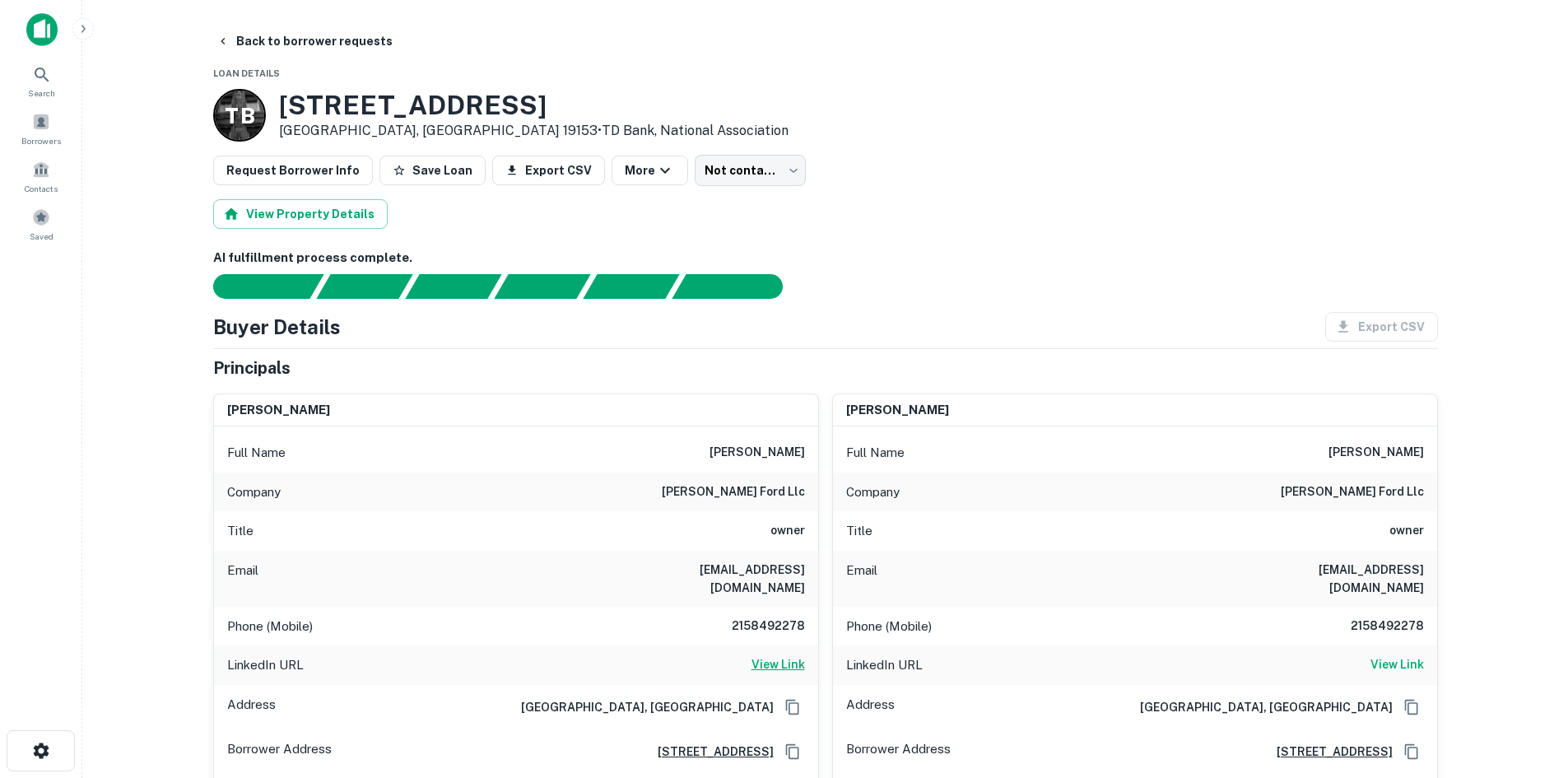
drag, startPoint x: 781, startPoint y: 659, endPoint x: 772, endPoint y: 653, distance: 10.8
click at [778, 658] on div "LinkedIn URL View Link" at bounding box center [516, 664] width 604 height 39
click at [770, 617] on h6 "2158492278" at bounding box center [755, 627] width 98 height 20
click at [765, 617] on h6 "2158492278" at bounding box center [755, 627] width 98 height 20
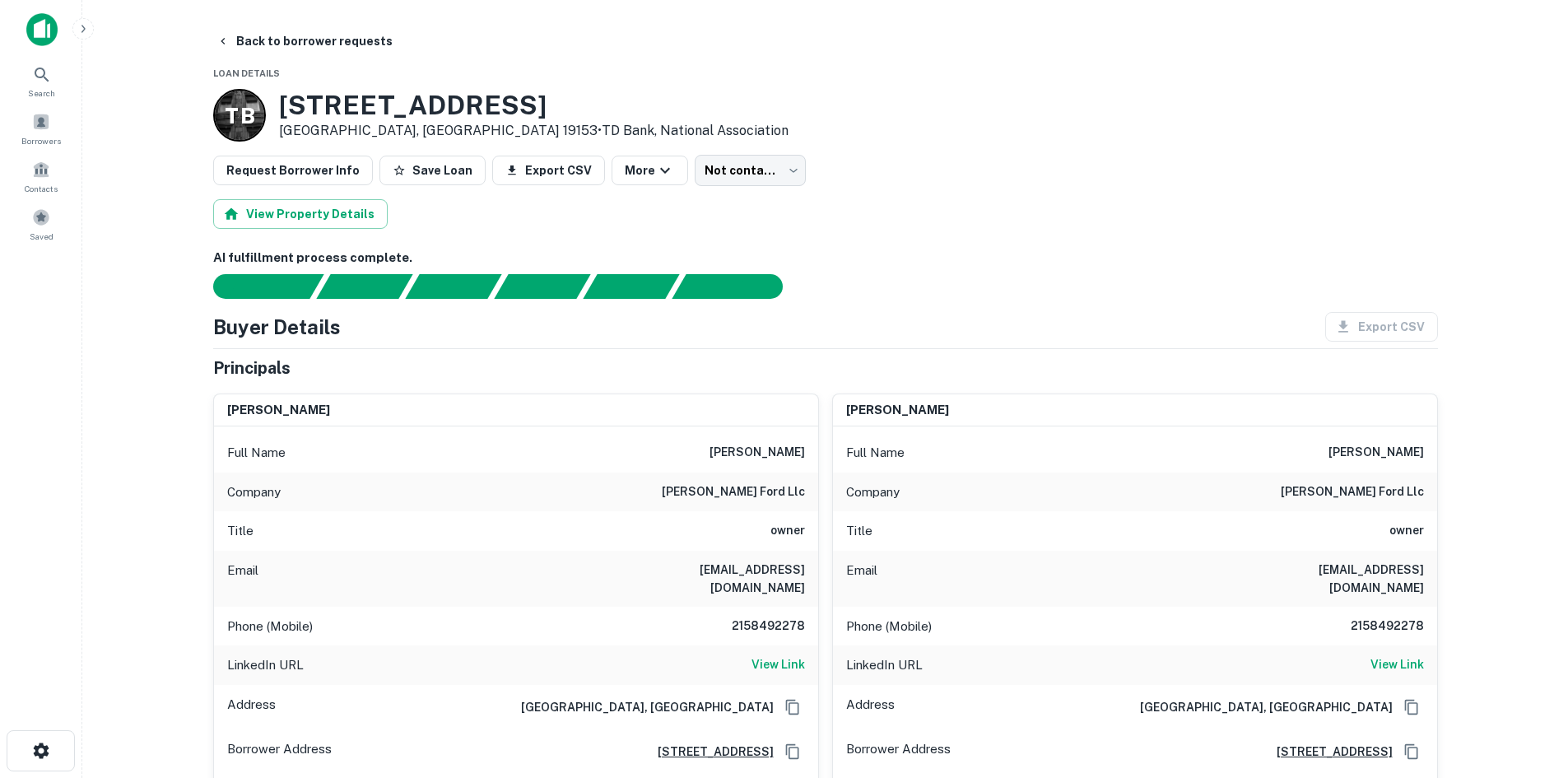
drag, startPoint x: 787, startPoint y: 590, endPoint x: 777, endPoint y: 606, distance: 18.9
click at [787, 607] on div "Phone (Mobile) 2158492278" at bounding box center [516, 626] width 604 height 39
click at [766, 617] on h6 "2158492278" at bounding box center [755, 627] width 98 height 20
copy h6 "2158492278"
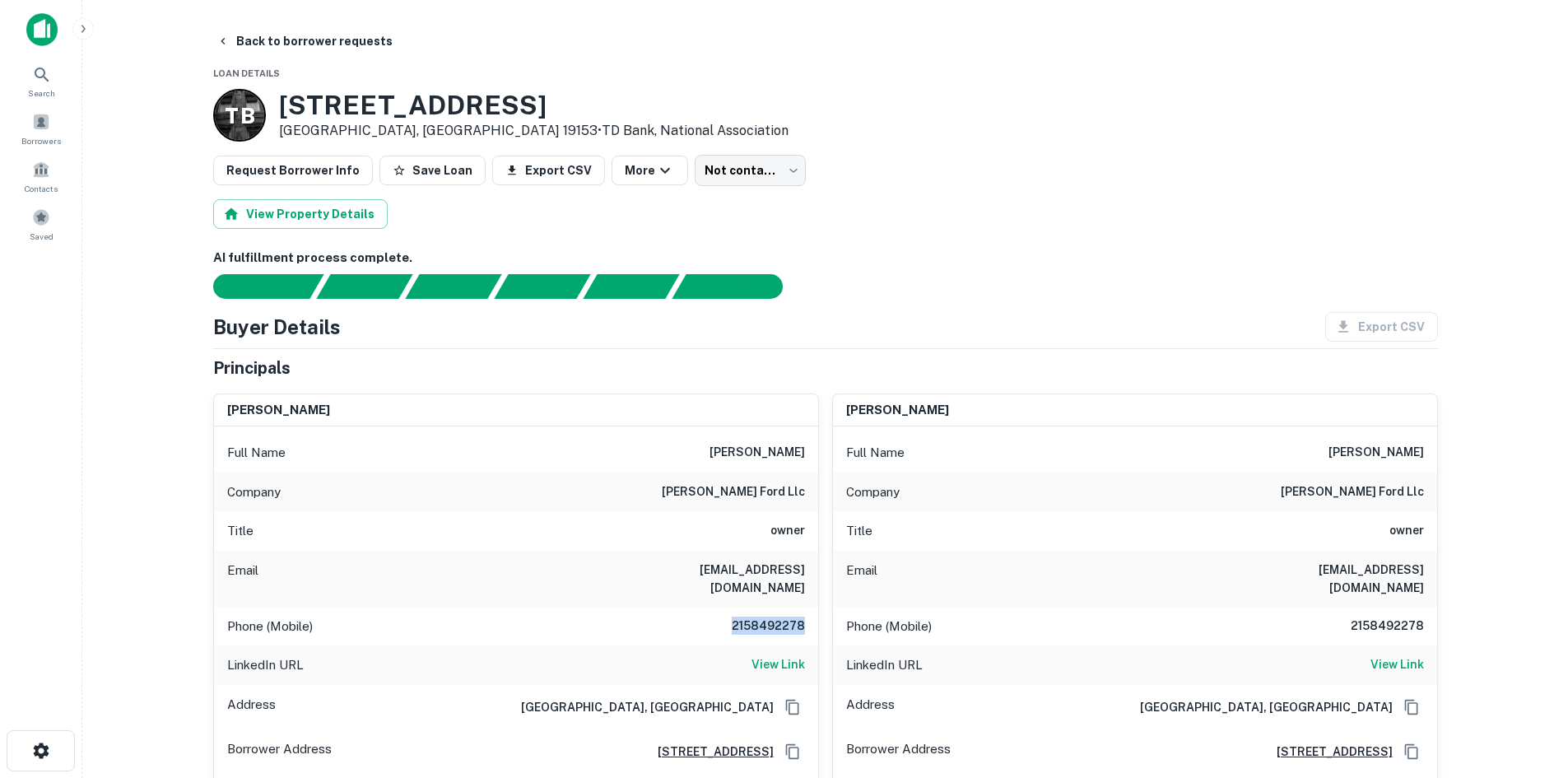
drag, startPoint x: 930, startPoint y: 290, endPoint x: 927, endPoint y: 267, distance: 23.2
click at [928, 269] on div "AI fulfillment process complete." at bounding box center [825, 273] width 1225 height 50
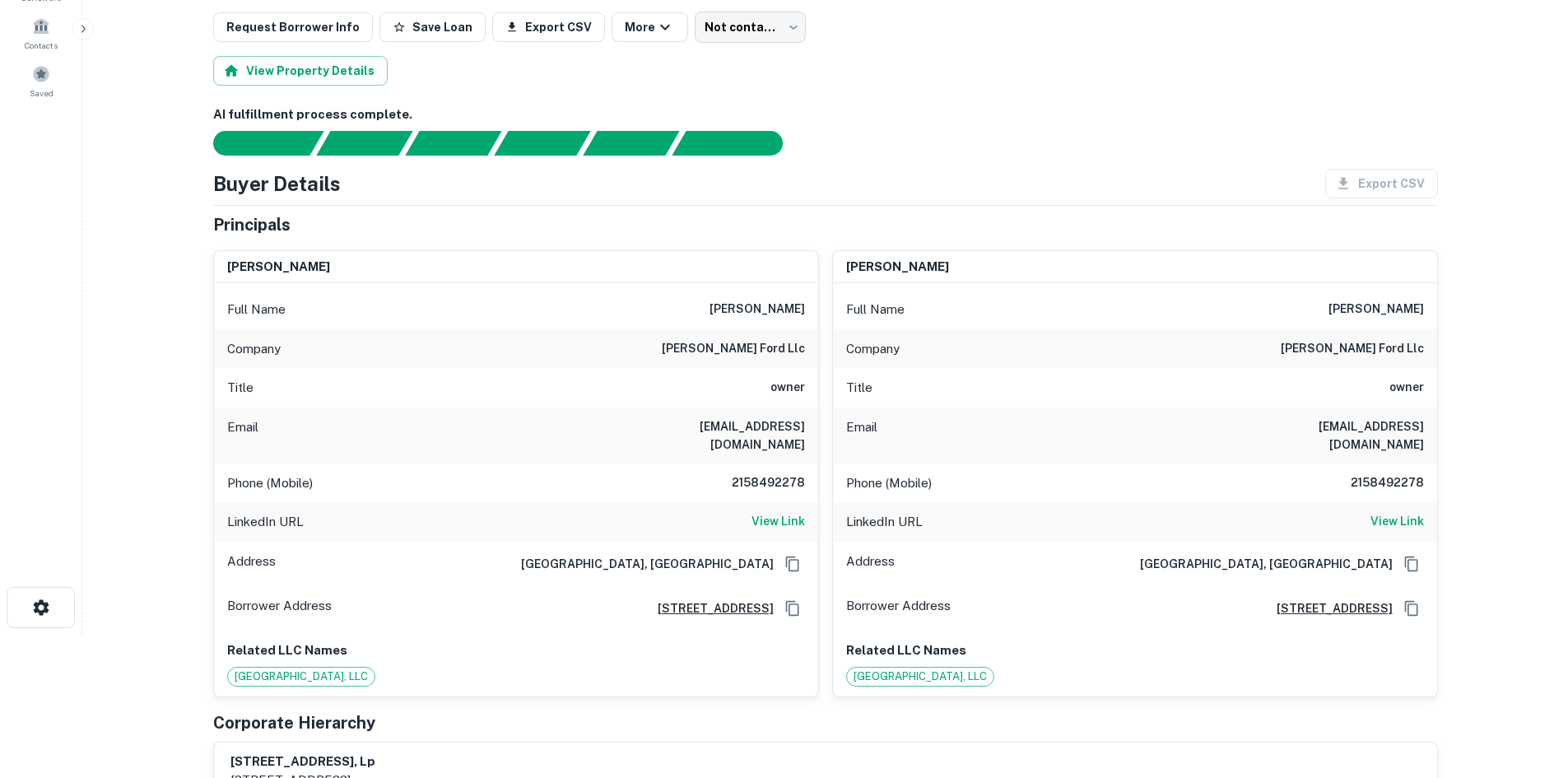
scroll to position [165, 0]
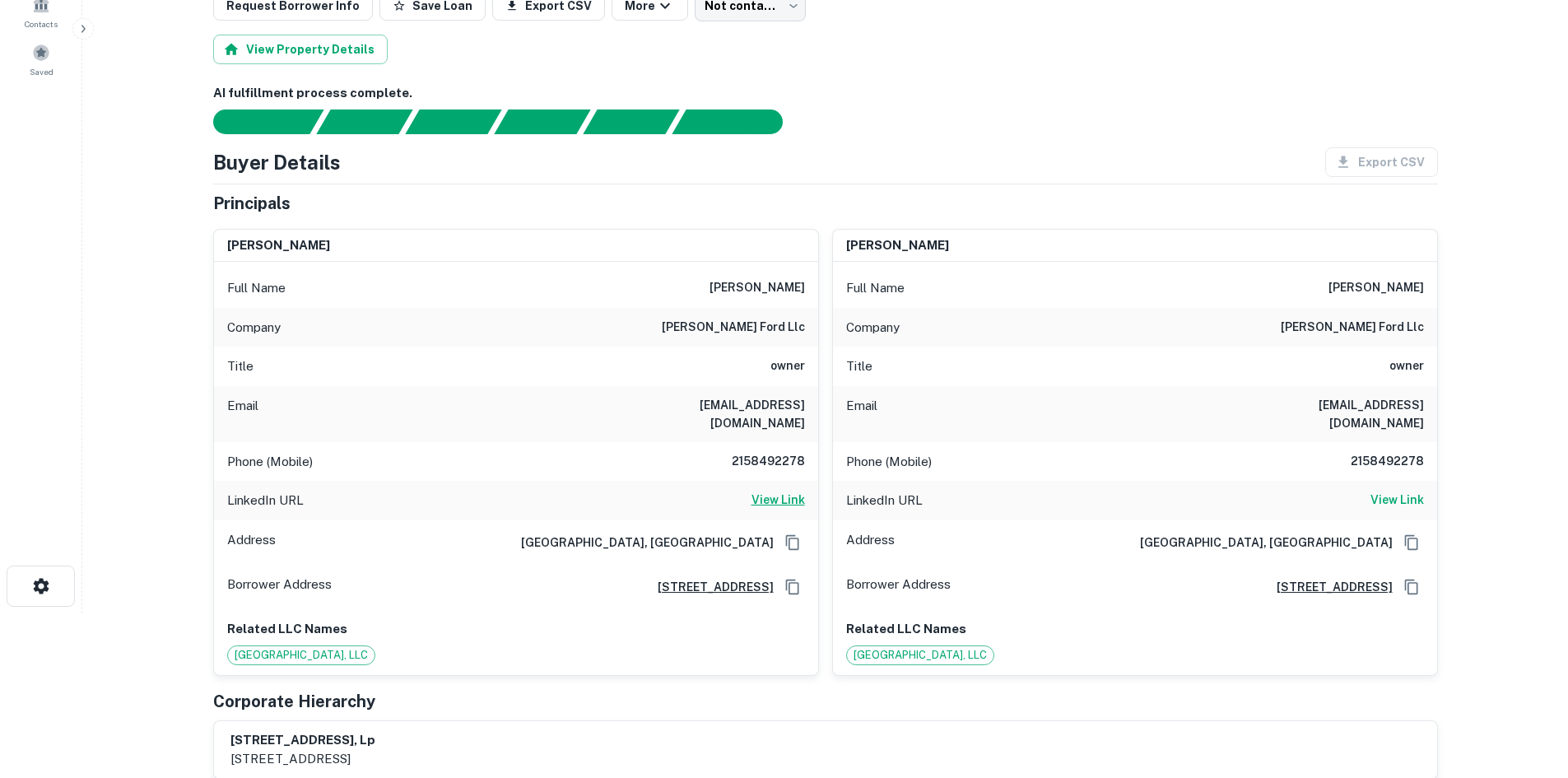
click at [795, 491] on h6 "View Link" at bounding box center [778, 500] width 54 height 18
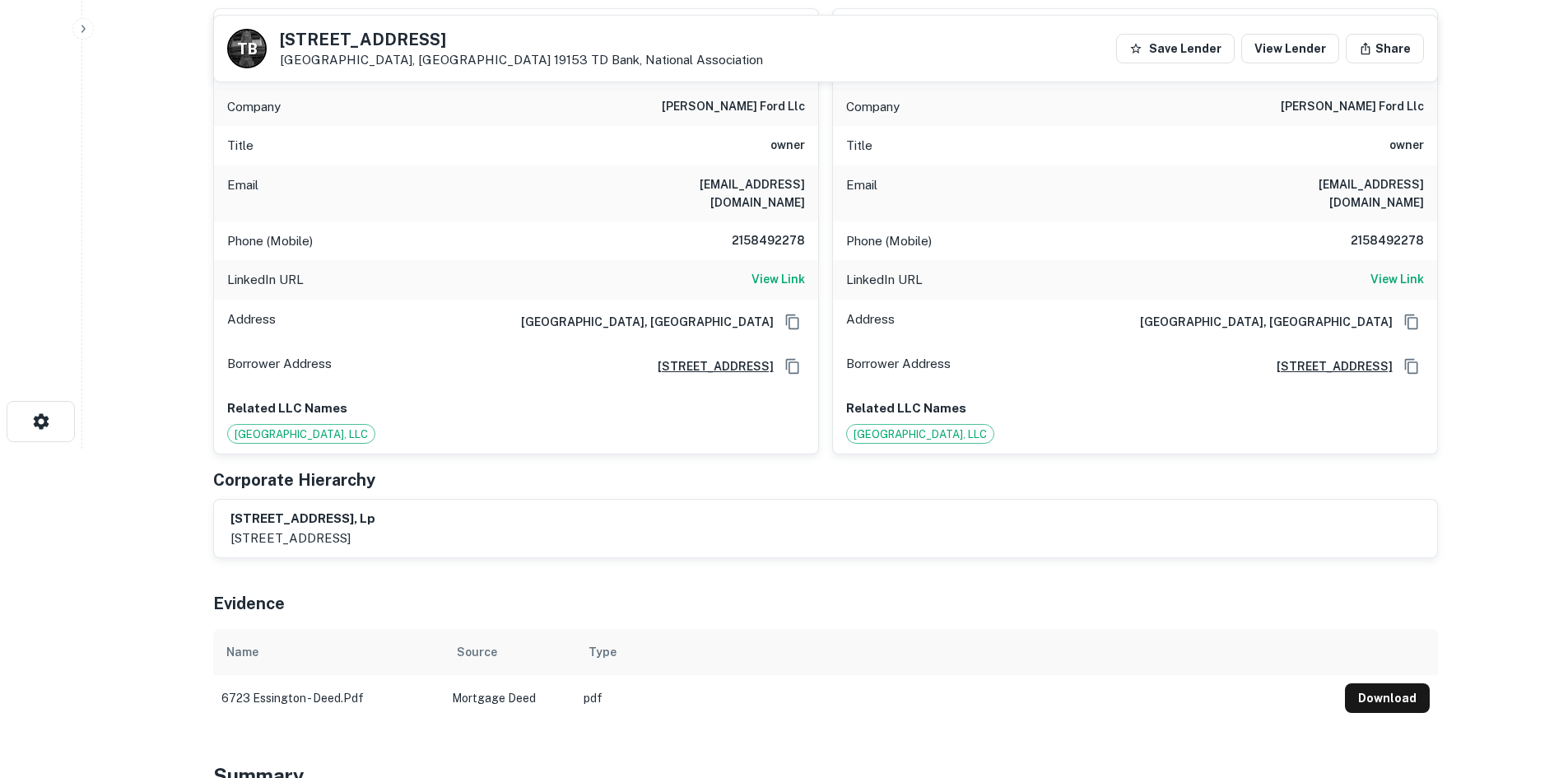
scroll to position [0, 0]
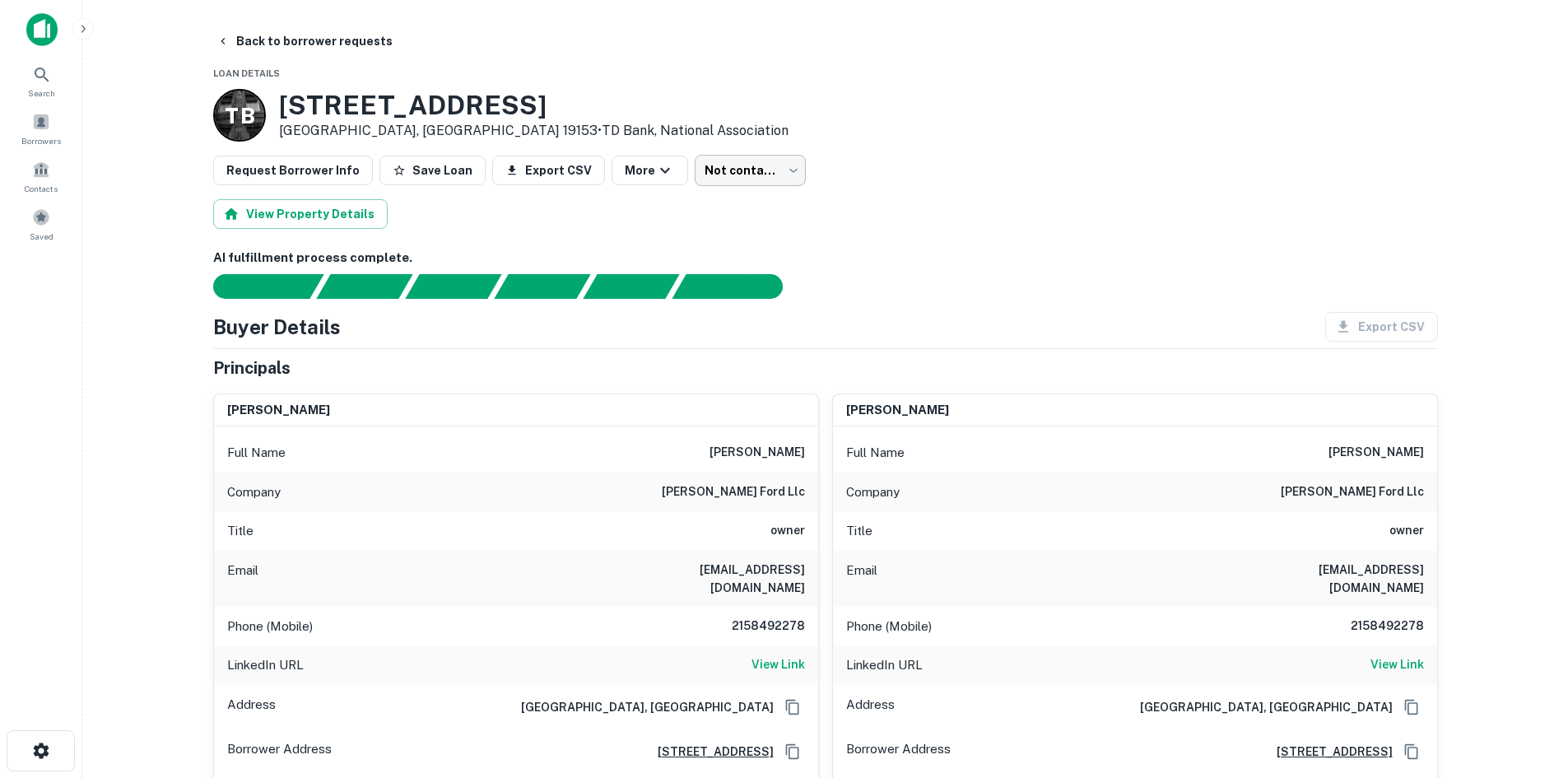
click at [717, 171] on body "Search Borrowers Contacts Saved Back to borrower requests Loan Details T B 6723…" at bounding box center [784, 389] width 1568 height 778
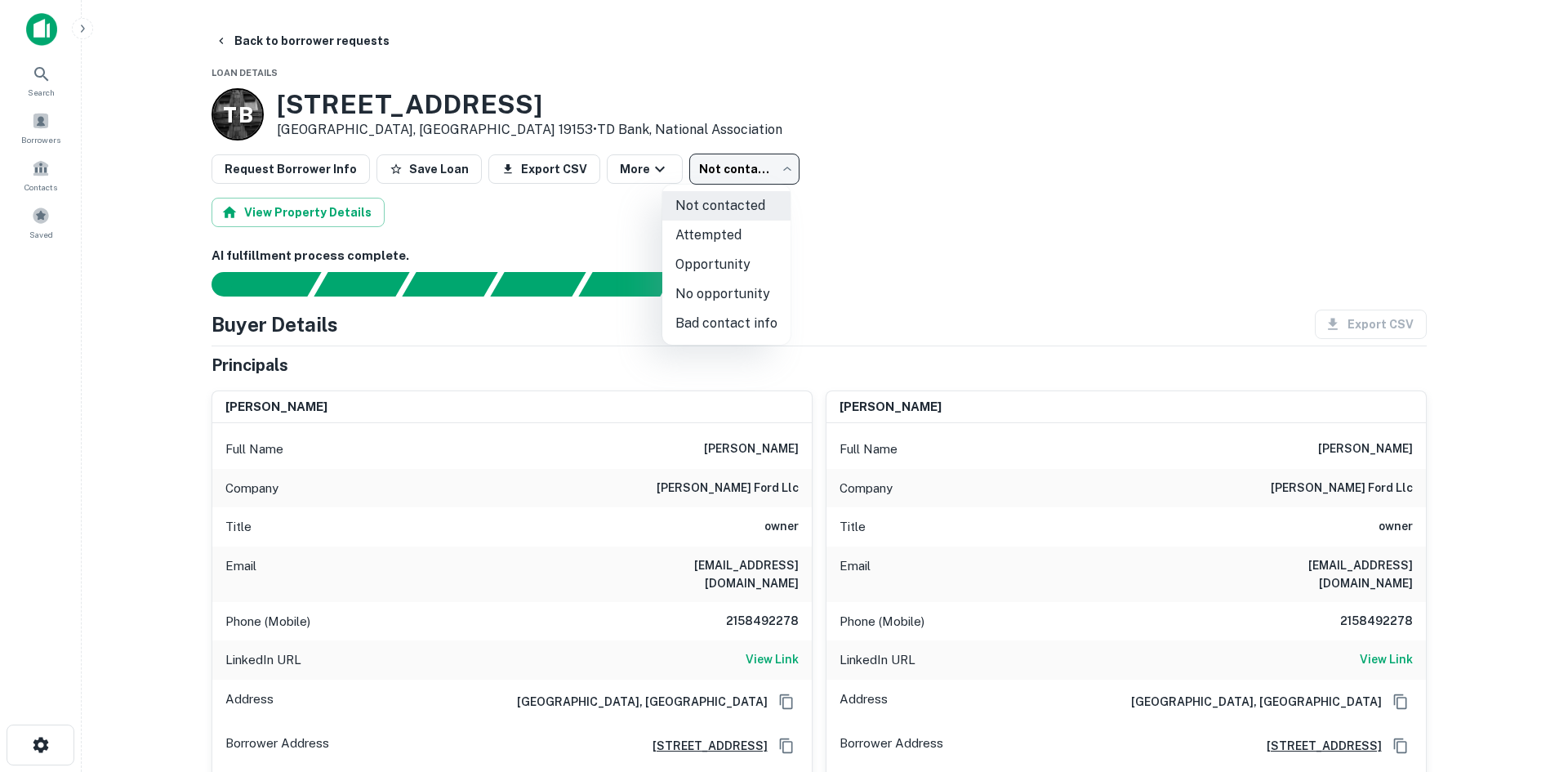
click at [704, 246] on li "Attempted" at bounding box center [727, 235] width 128 height 30
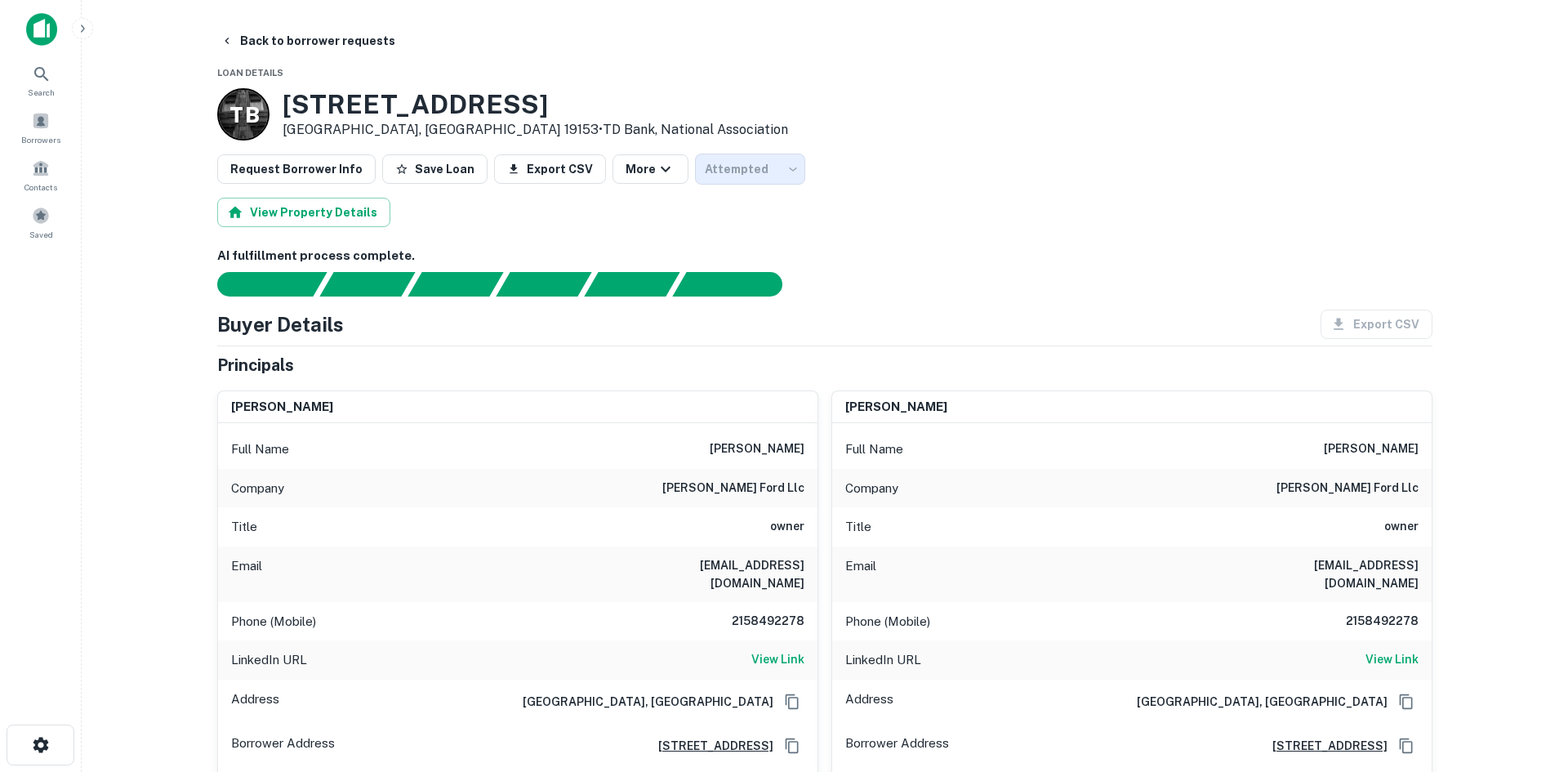
type input "*********"
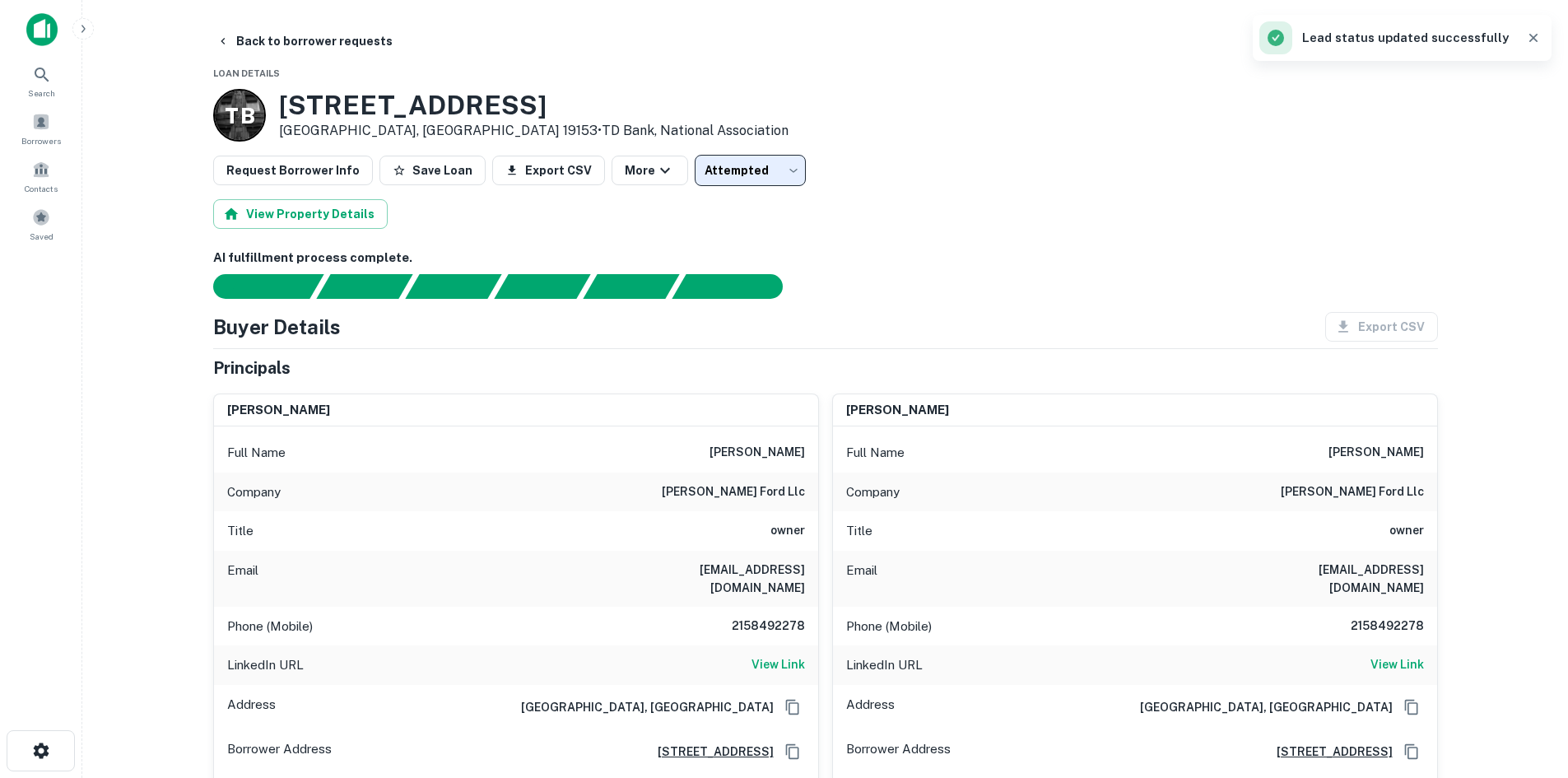
click at [240, 22] on main "Back to borrower requests Loan Details T B 6723 Essington Ave Philadelphia, PA …" at bounding box center [825, 389] width 1486 height 778
click at [239, 36] on button "Back to borrower requests" at bounding box center [304, 41] width 190 height 30
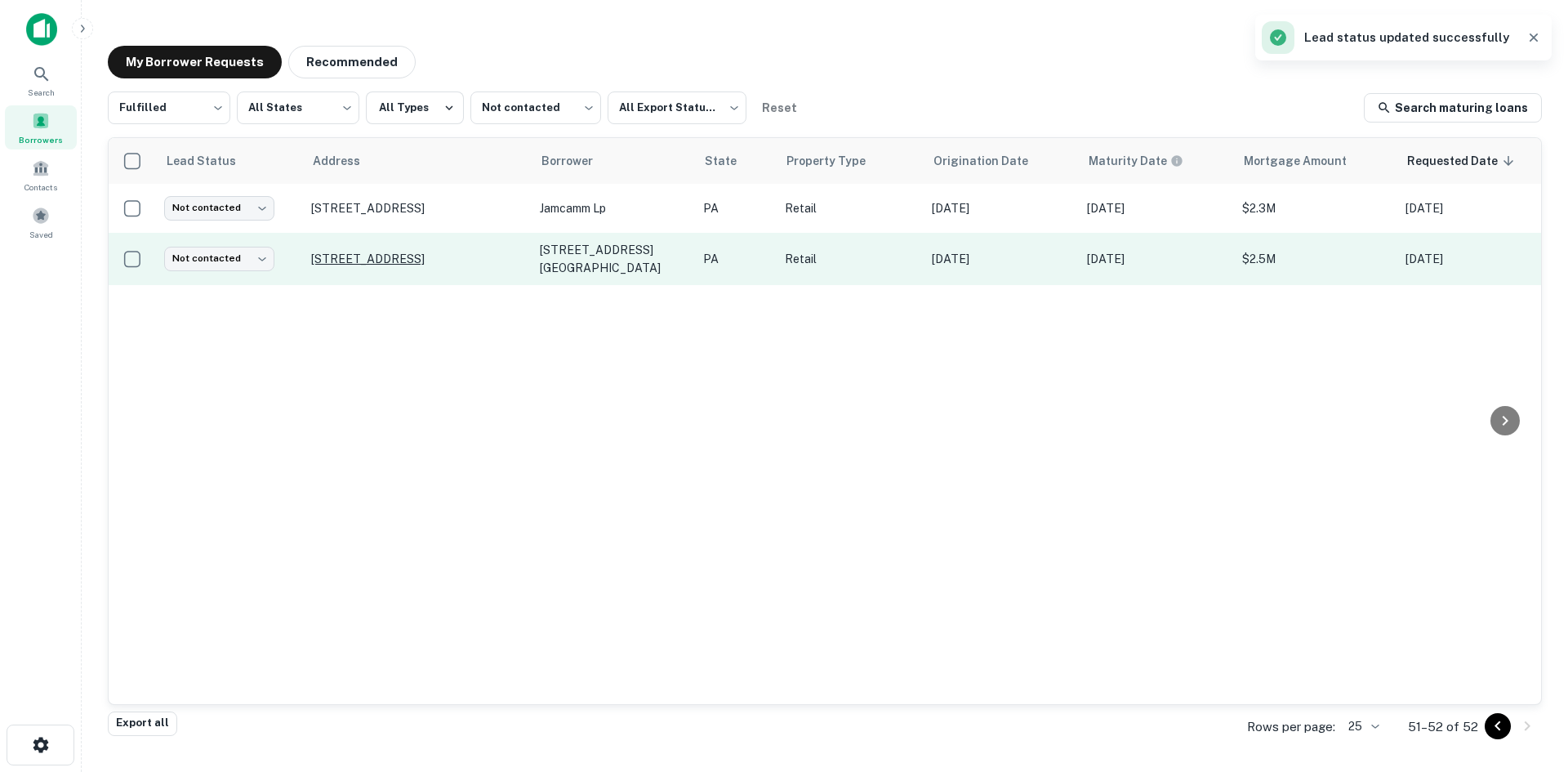
click at [423, 251] on p "6925 Essington Ave Philadelphia, PA 19153" at bounding box center [417, 259] width 212 height 14
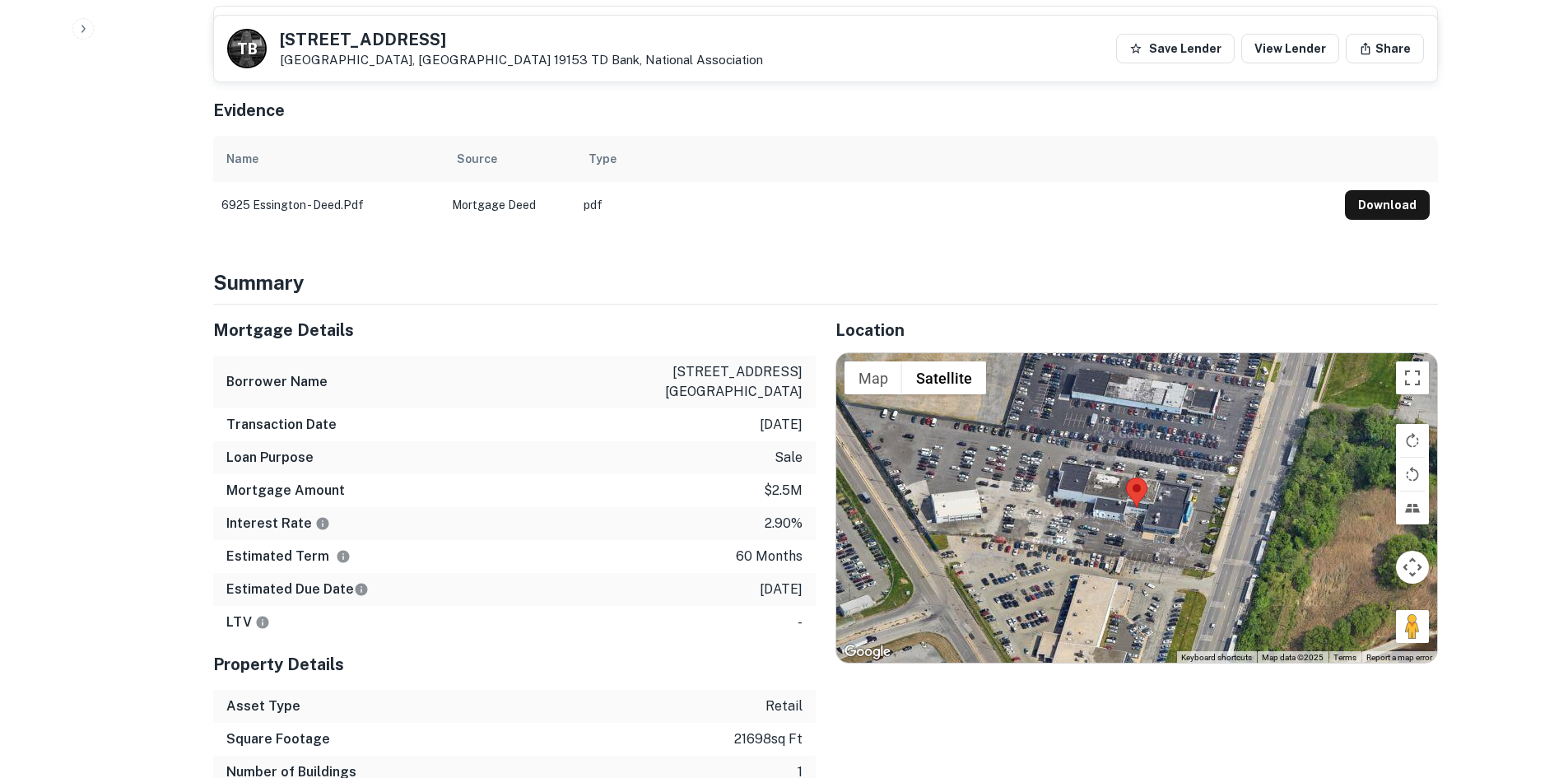
scroll to position [824, 0]
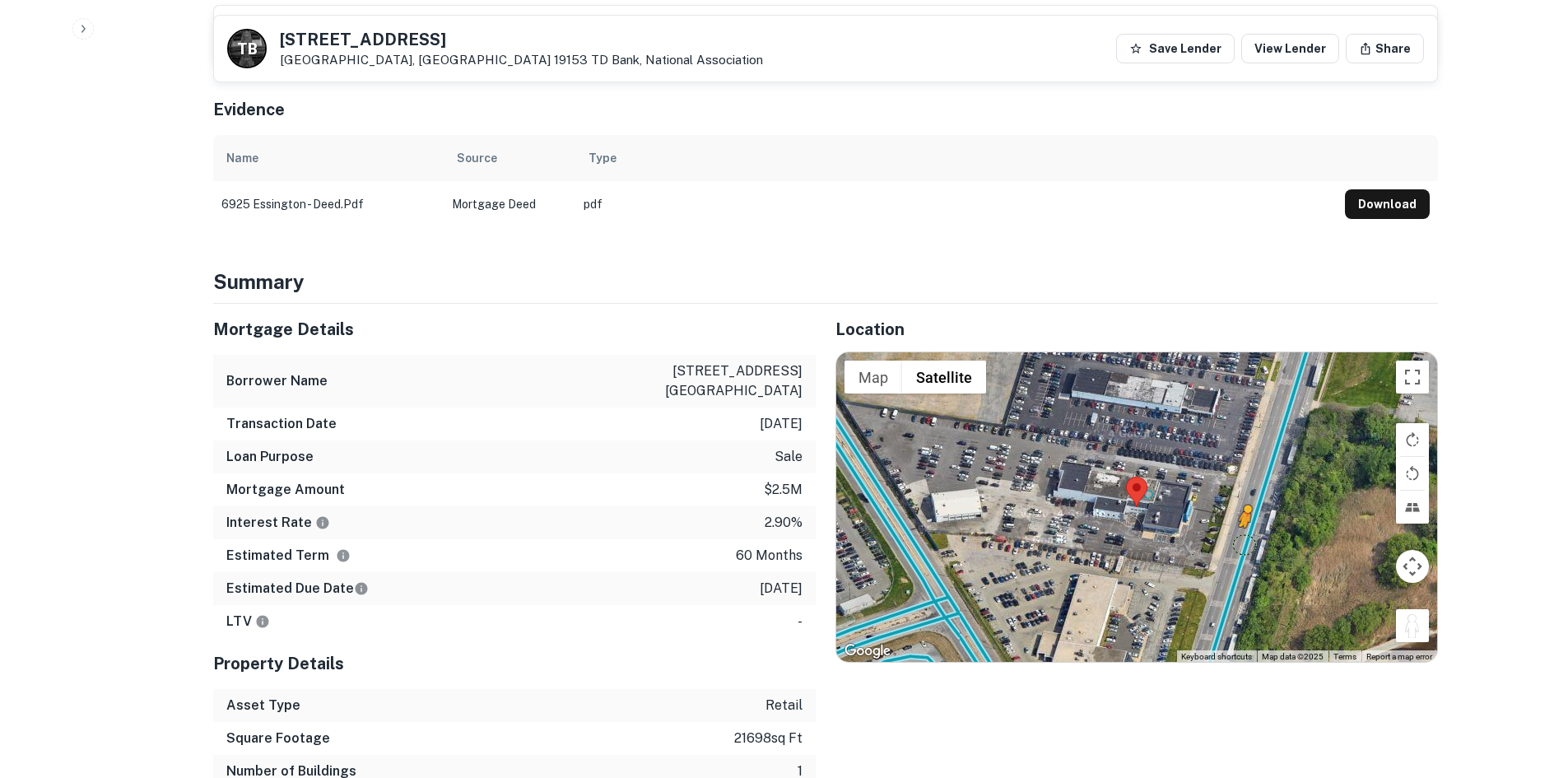
drag, startPoint x: 1425, startPoint y: 609, endPoint x: 1242, endPoint y: 527, distance: 200.5
click at [1242, 527] on div "To activate drag with keyboard, press Alt + Enter. Once in keyboard drag state,…" at bounding box center [1137, 507] width 601 height 310
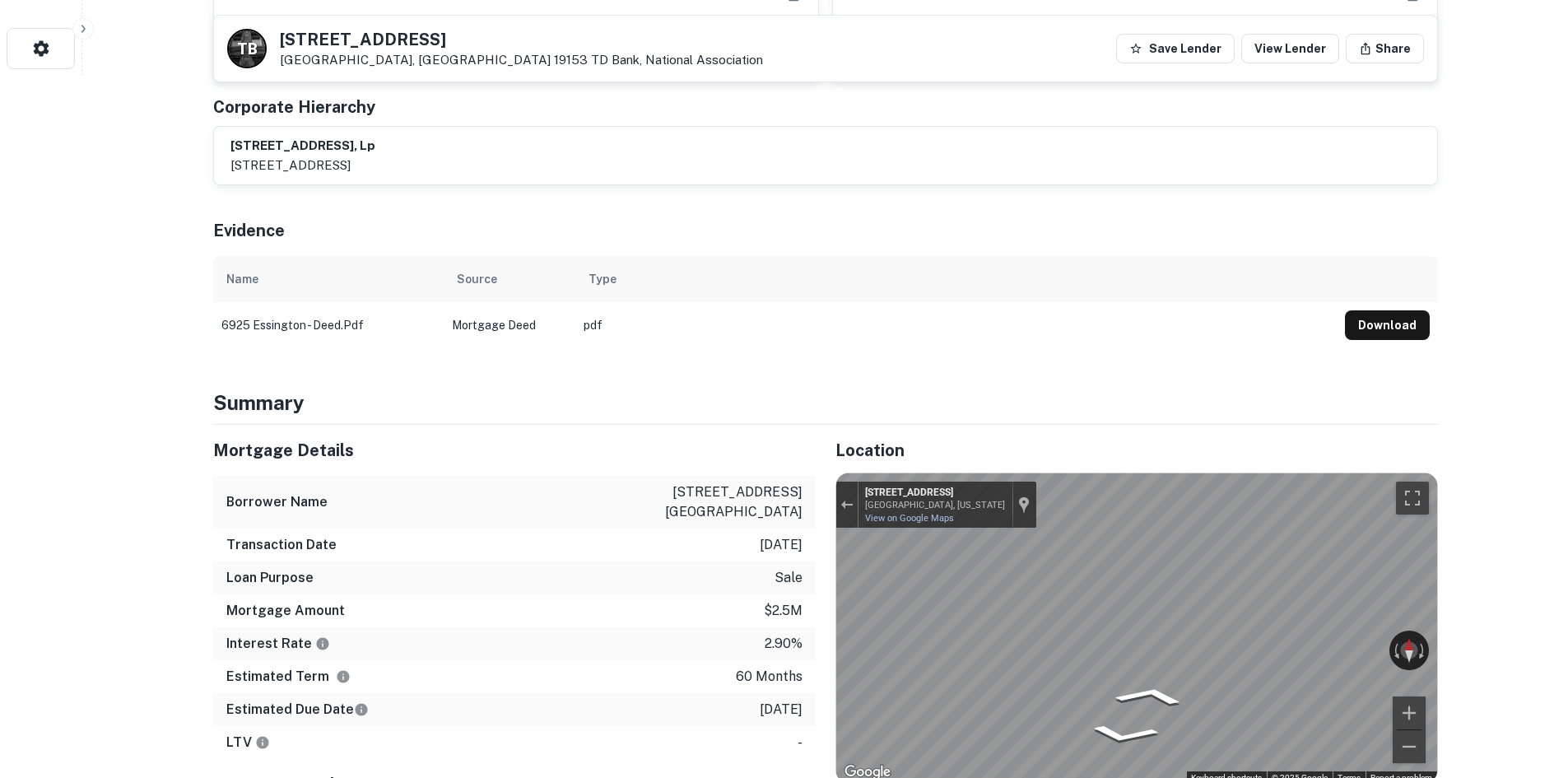
scroll to position [988, 0]
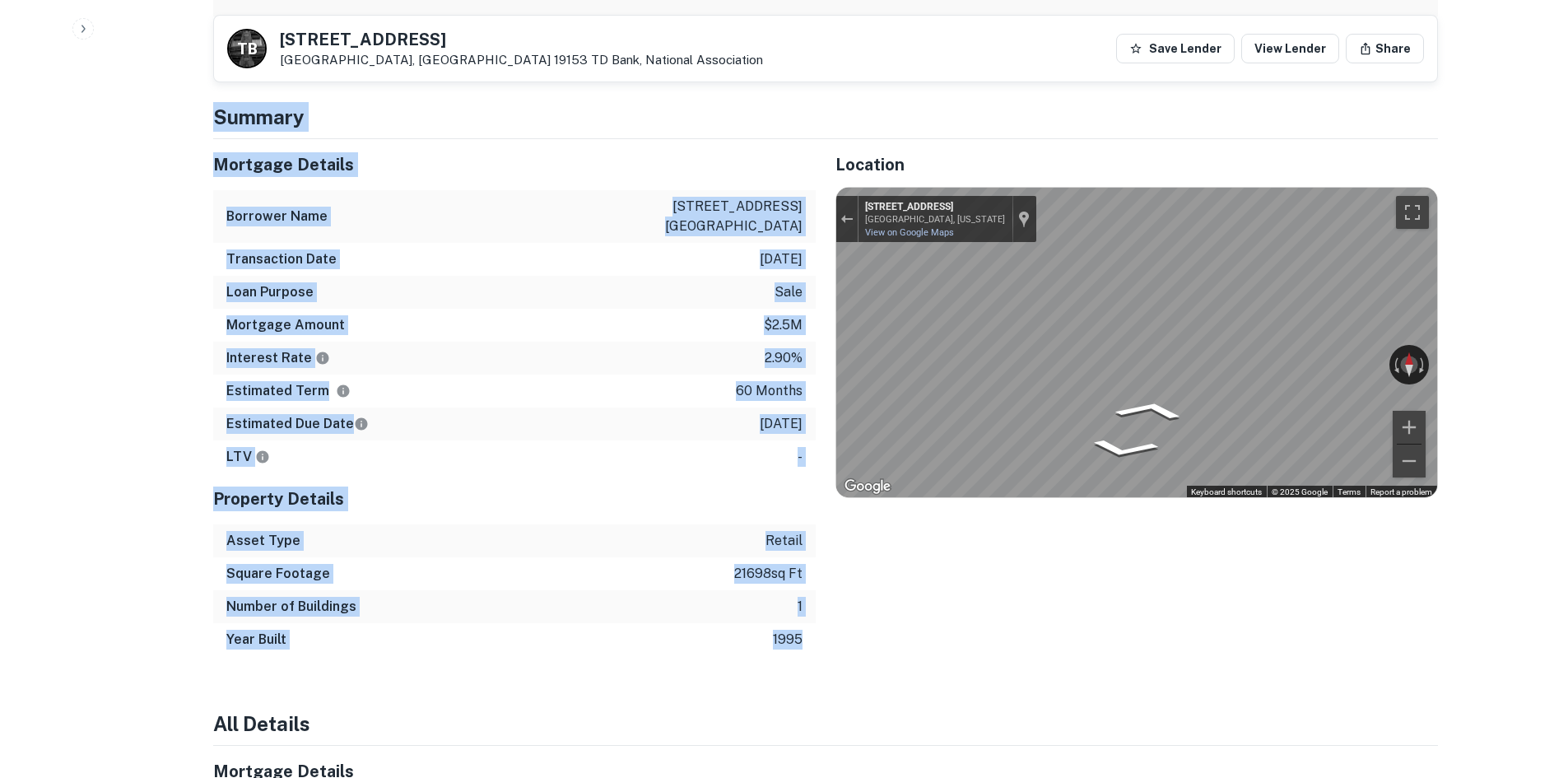
drag, startPoint x: 813, startPoint y: 621, endPoint x: 195, endPoint y: 104, distance: 805.7
click at [195, 104] on div "Back to borrower requests T B 6925 Essington Ave Philadelphia, PA 19153 TD Bank…" at bounding box center [825, 782] width 1265 height 3486
click at [207, 103] on div "Back to borrower requests T B 6925 Essington Ave Philadelphia, PA 19153 TD Bank…" at bounding box center [825, 782] width 1265 height 3486
drag, startPoint x: 219, startPoint y: 102, endPoint x: 804, endPoint y: 622, distance: 782.7
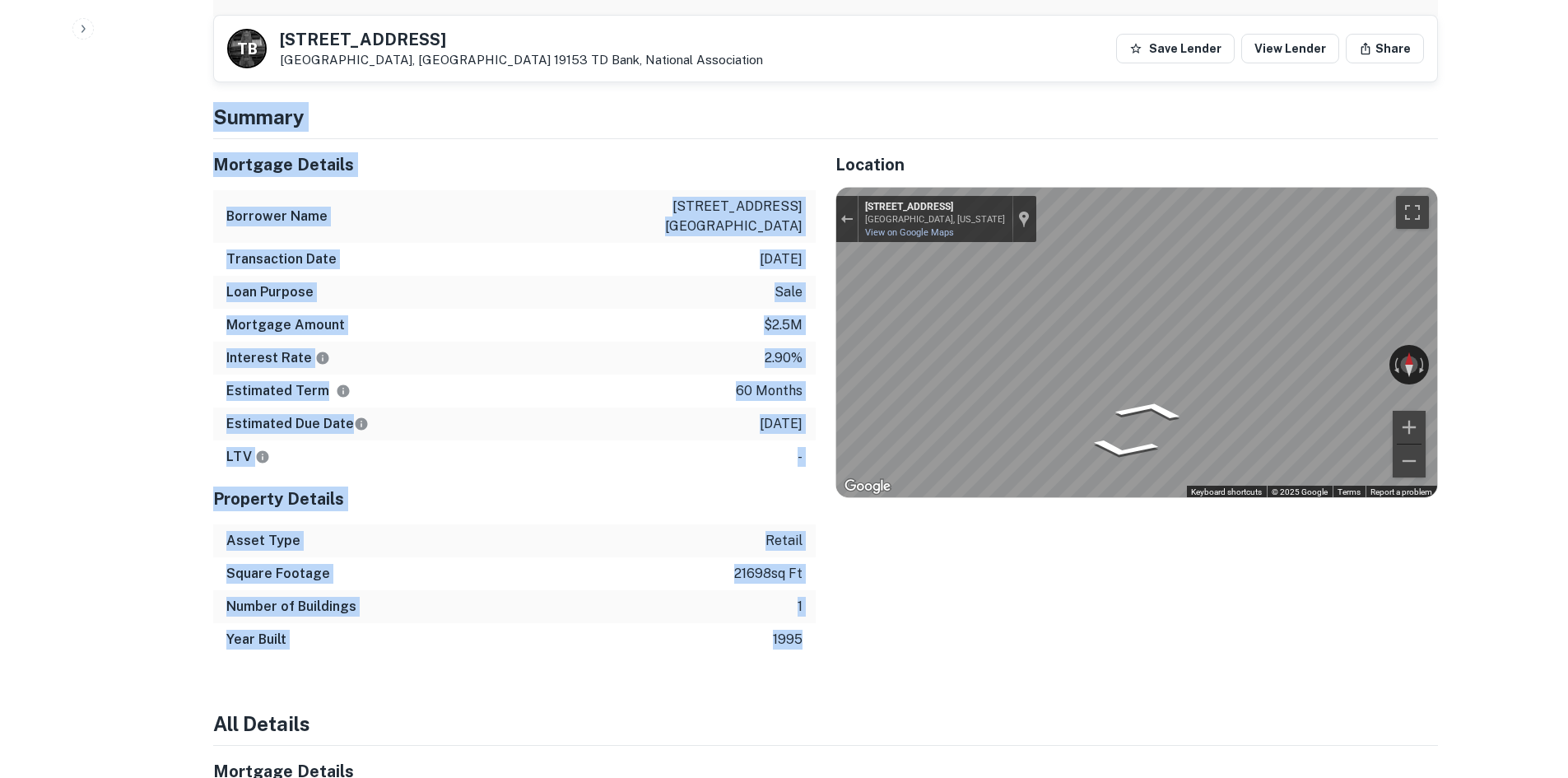
click at [803, 623] on div "Year Built 1995" at bounding box center [514, 640] width 602 height 33
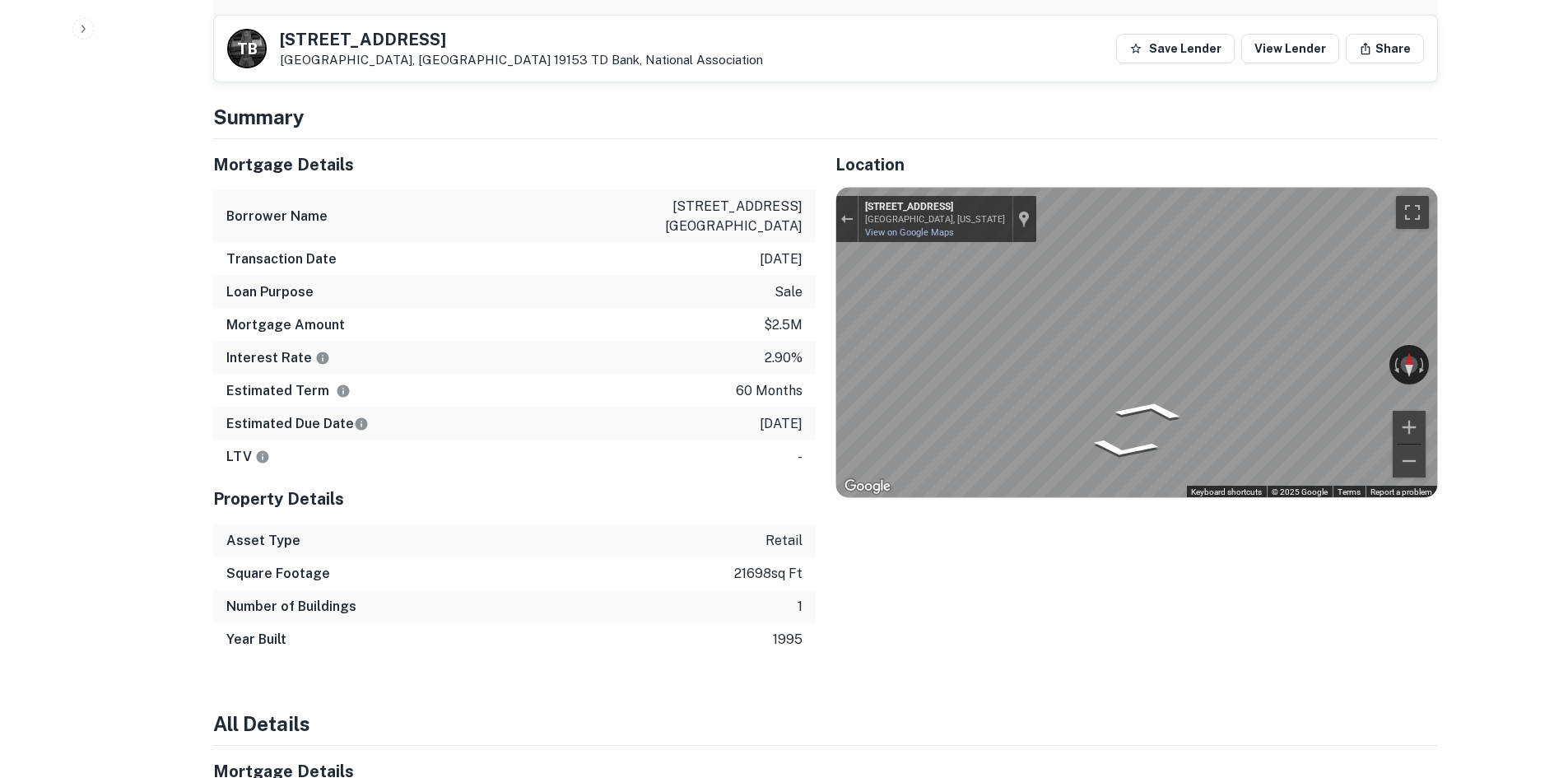
click at [283, 111] on h4 "Summary" at bounding box center [825, 117] width 1225 height 30
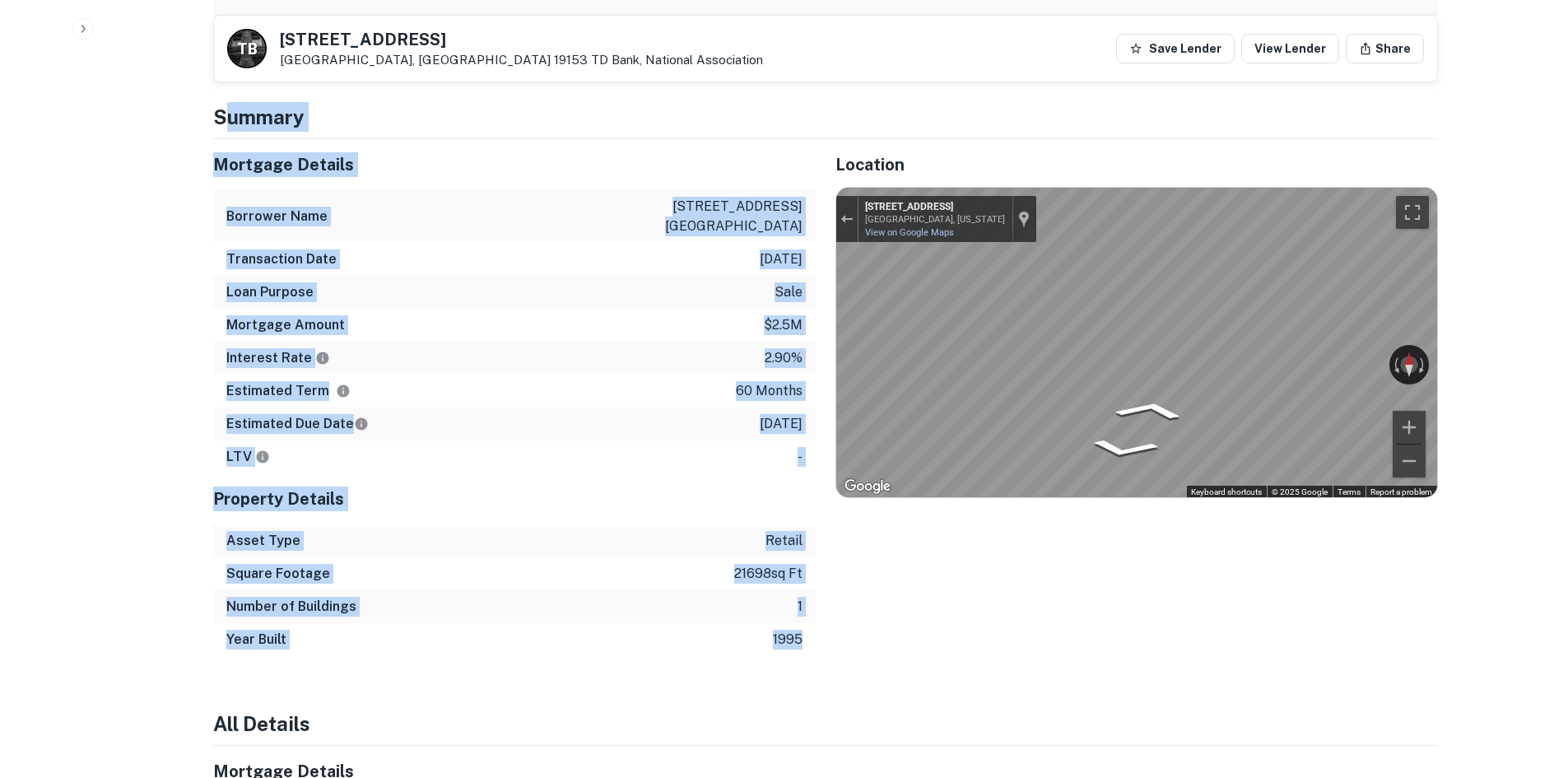
drag, startPoint x: 231, startPoint y: 98, endPoint x: 812, endPoint y: 611, distance: 775.1
click at [792, 623] on div "Year Built 1995" at bounding box center [514, 640] width 602 height 33
drag, startPoint x: 744, startPoint y: 532, endPoint x: 364, endPoint y: 83, distance: 588.2
click at [364, 83] on div "Back to borrower requests T B 6925 Essington Ave Philadelphia, PA 19153 TD Bank…" at bounding box center [825, 782] width 1265 height 3486
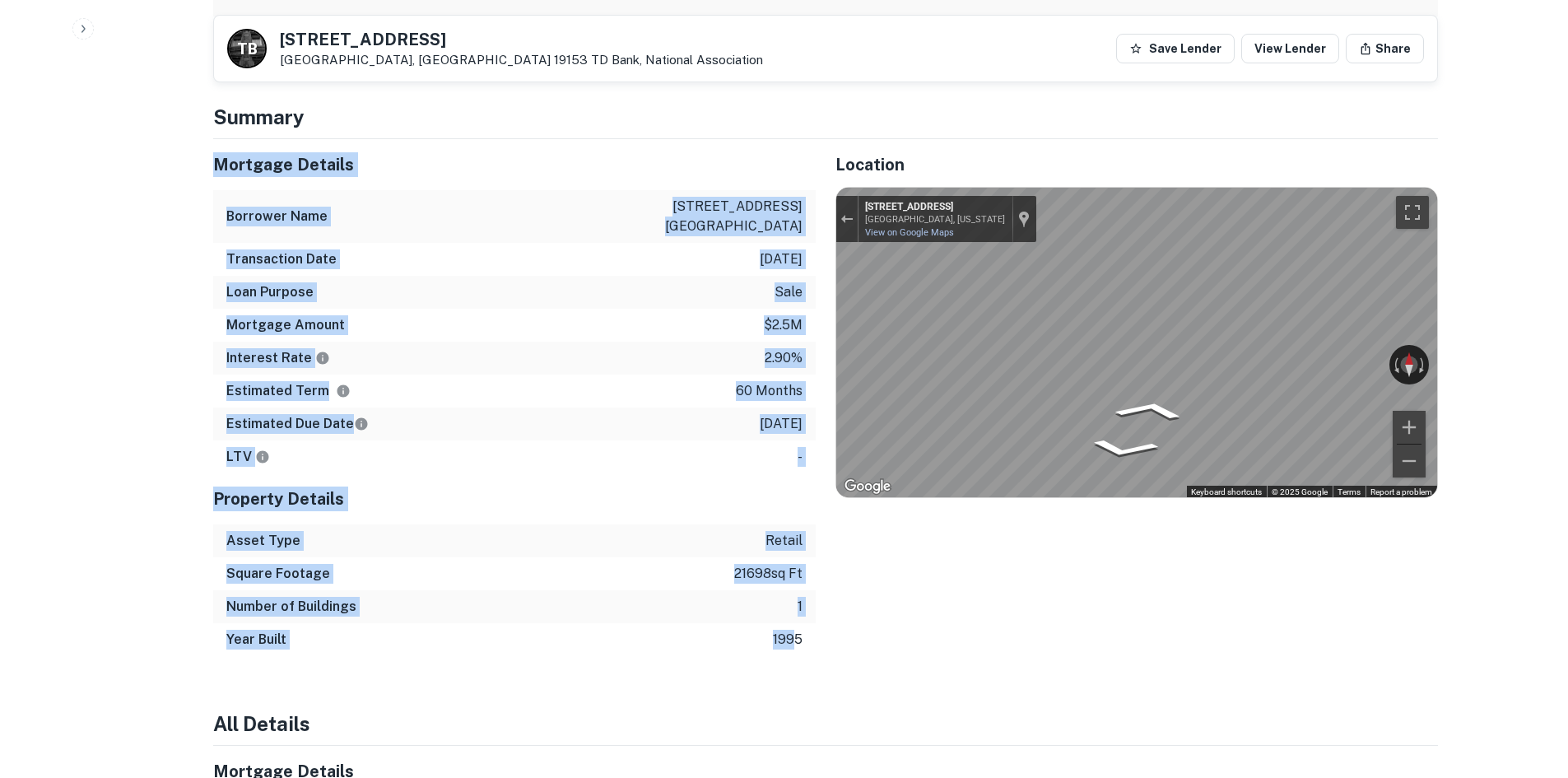
click at [474, 314] on div "Mortgage Amount $2.5m" at bounding box center [514, 325] width 602 height 33
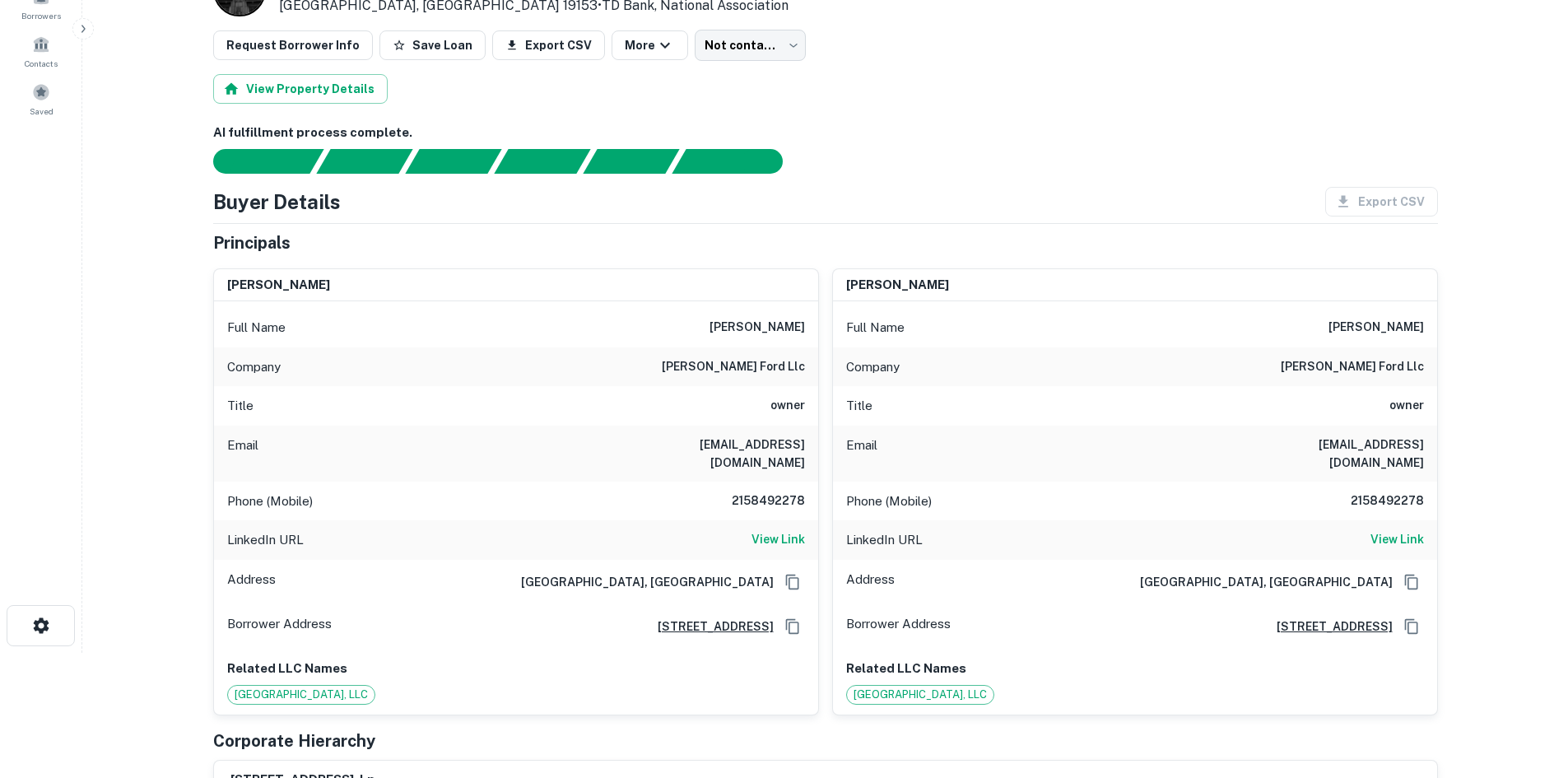
scroll to position [82, 0]
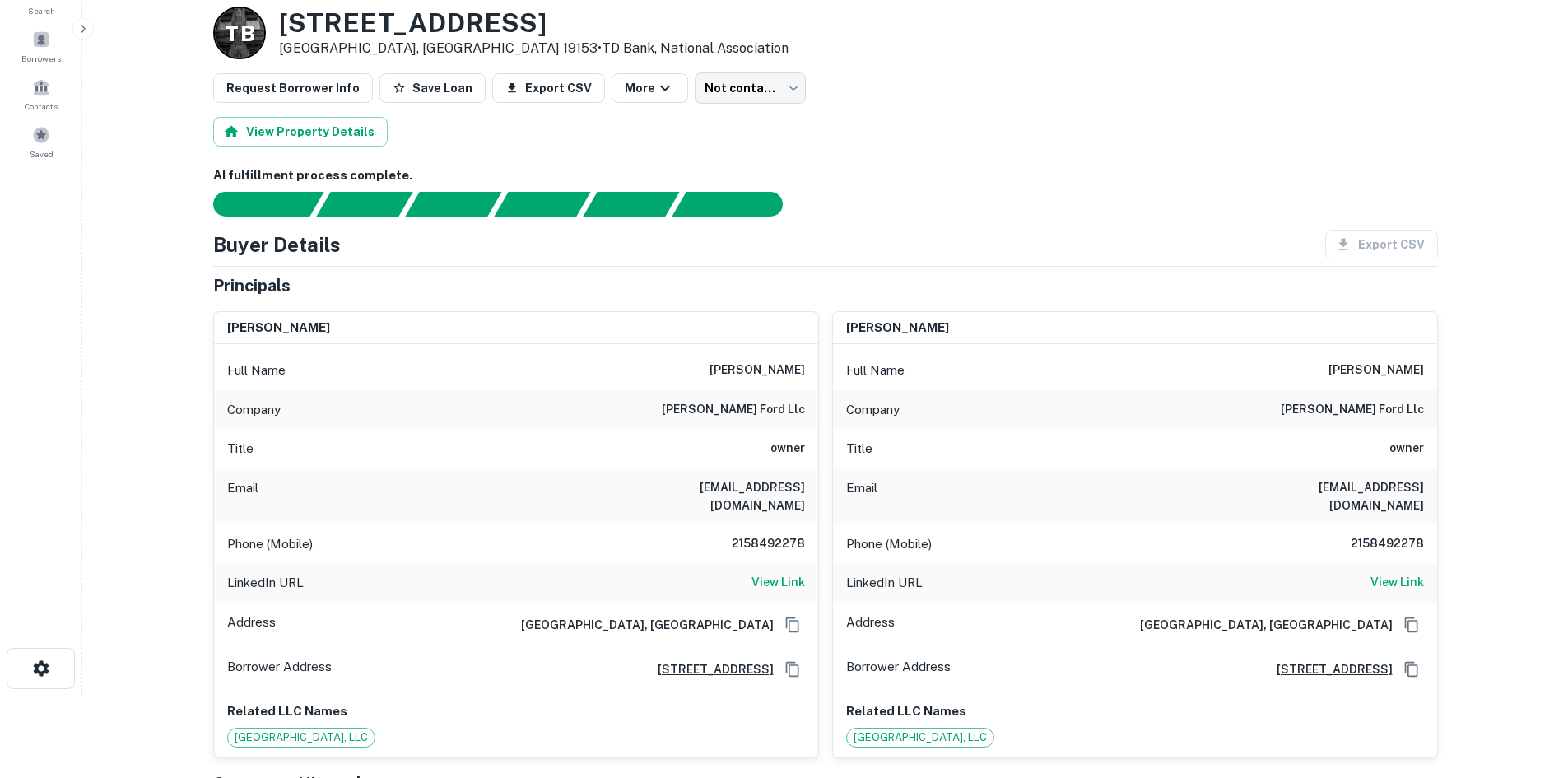
click at [704, 58] on div "T B 6925 Essington Ave Philadelphia, PA 19153 • TD Bank, National Association" at bounding box center [825, 33] width 1225 height 53
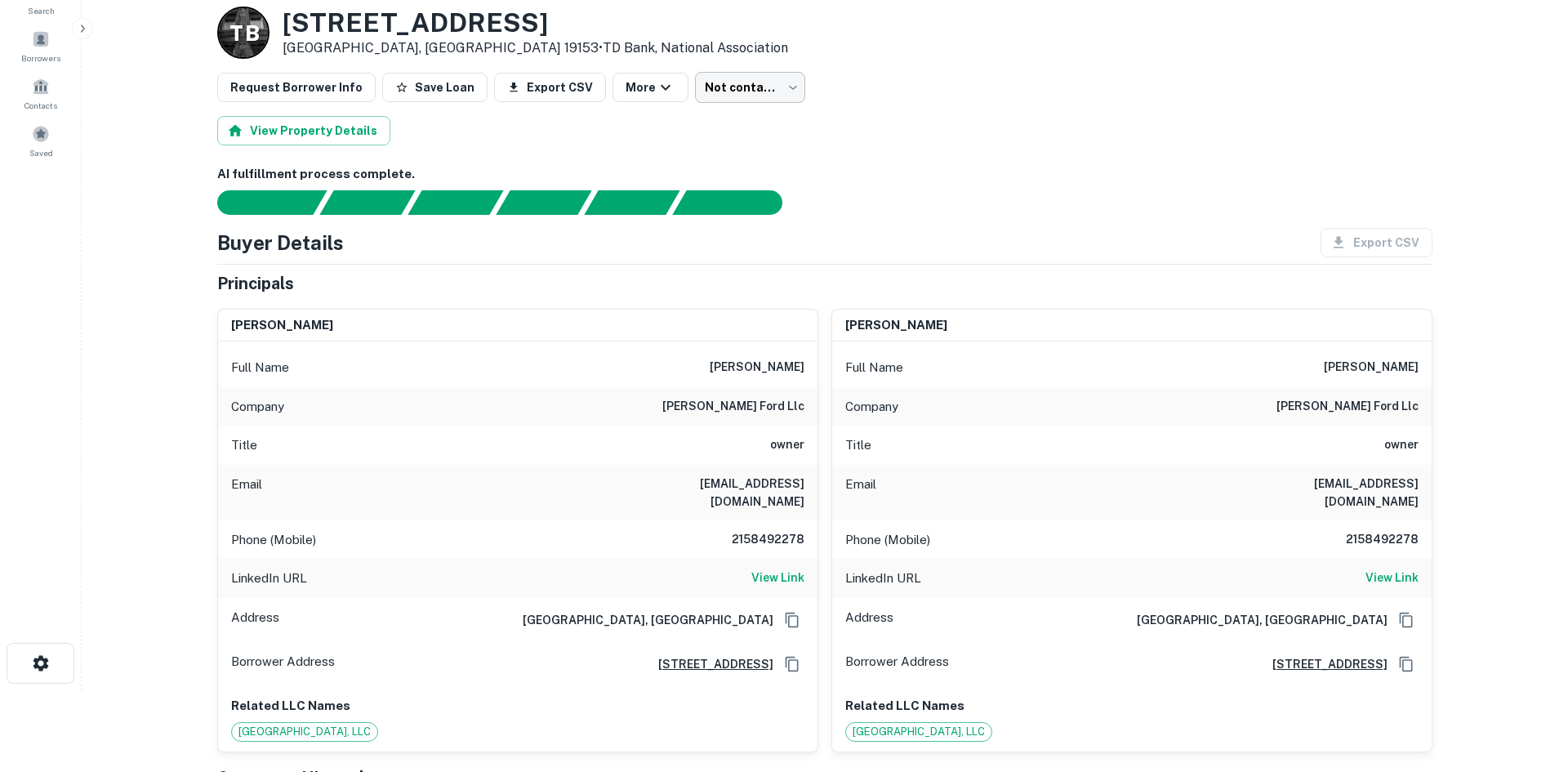
click at [708, 81] on body "Search Borrowers Contacts Saved Back to borrower requests Loan Details T B 6925…" at bounding box center [784, 305] width 1568 height 772
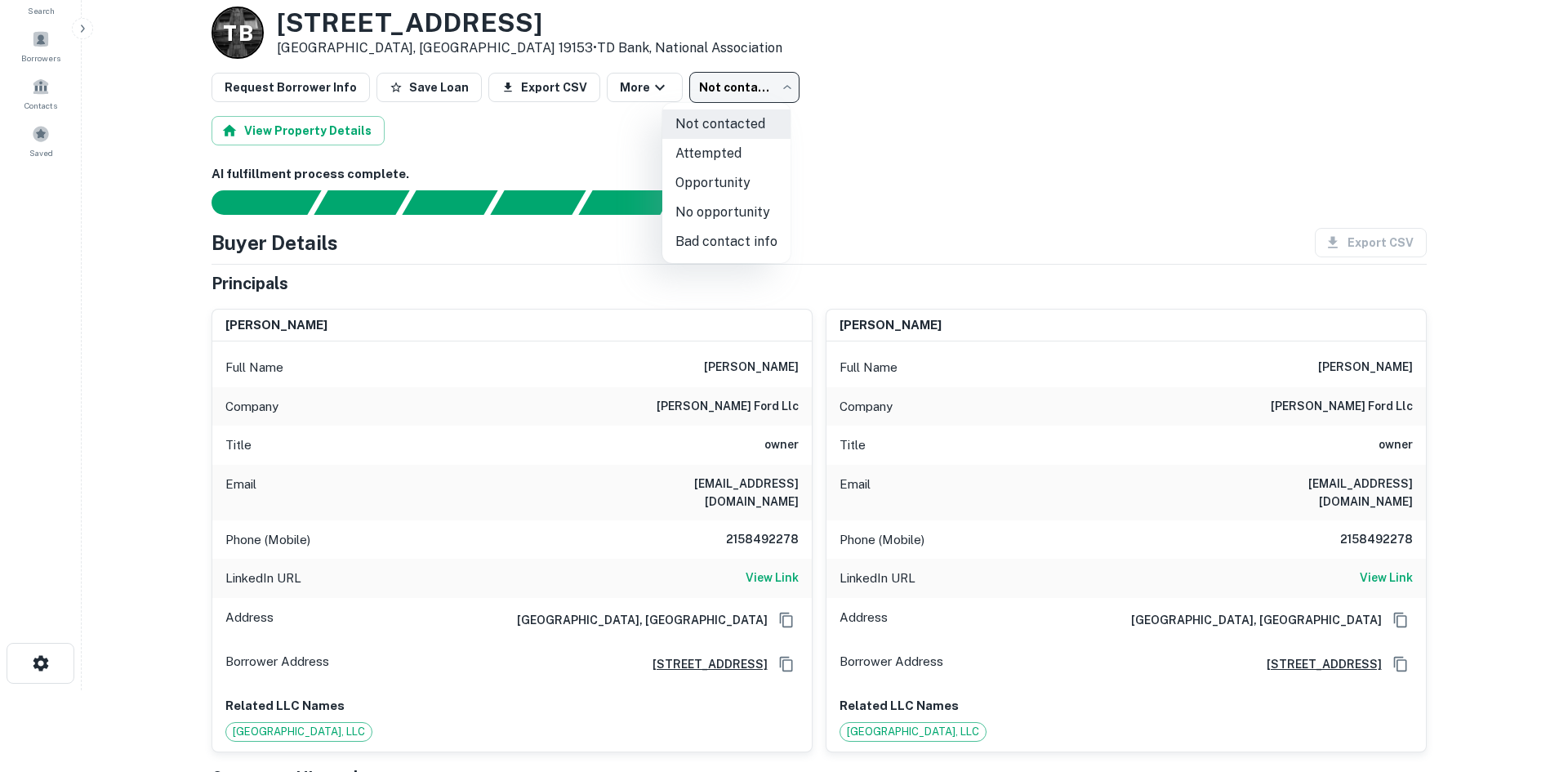
click at [706, 165] on li "Attempted" at bounding box center [727, 154] width 128 height 30
type input "*********"
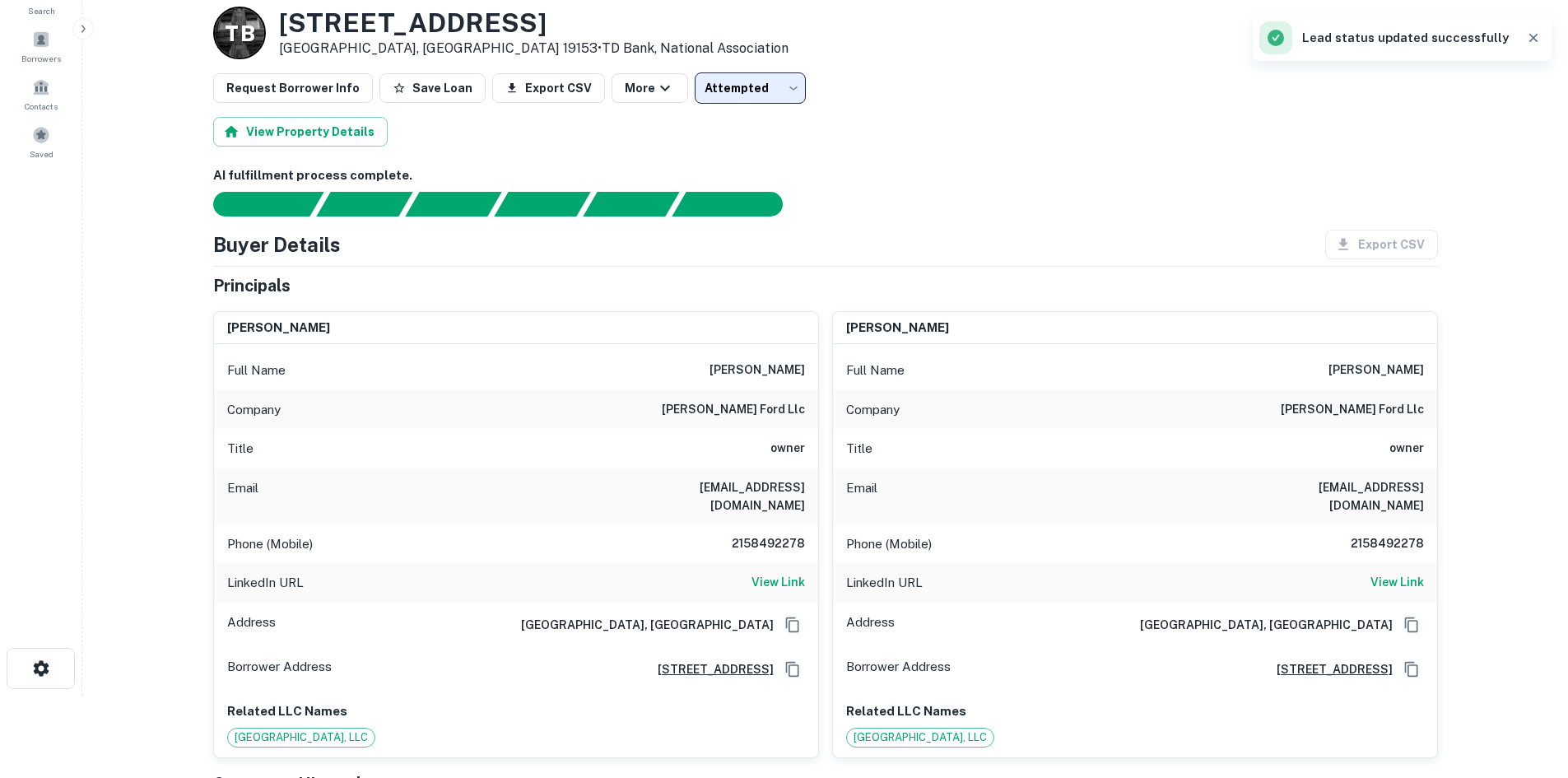
scroll to position [0, 0]
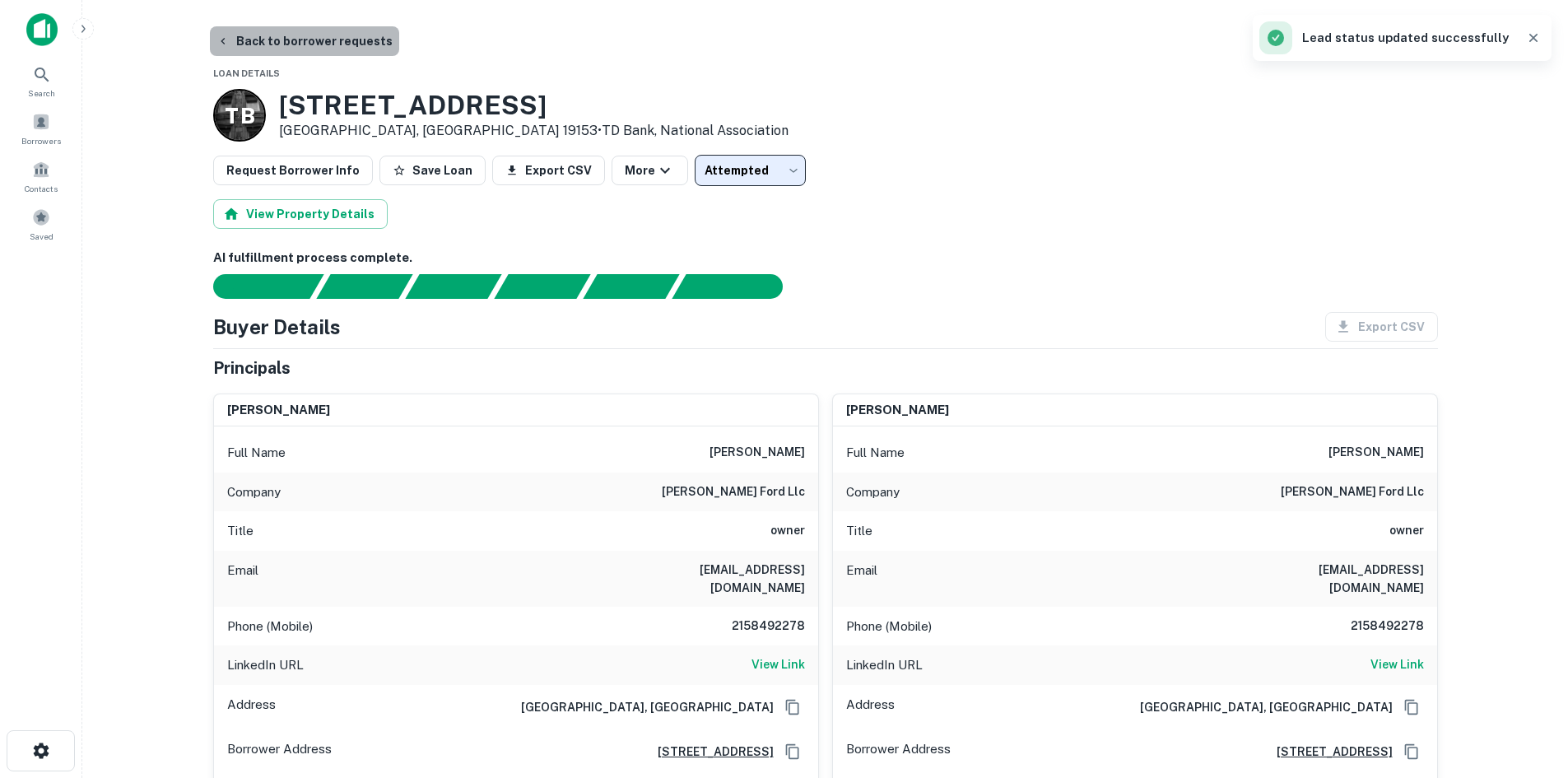
click at [309, 47] on button "Back to borrower requests" at bounding box center [304, 41] width 190 height 30
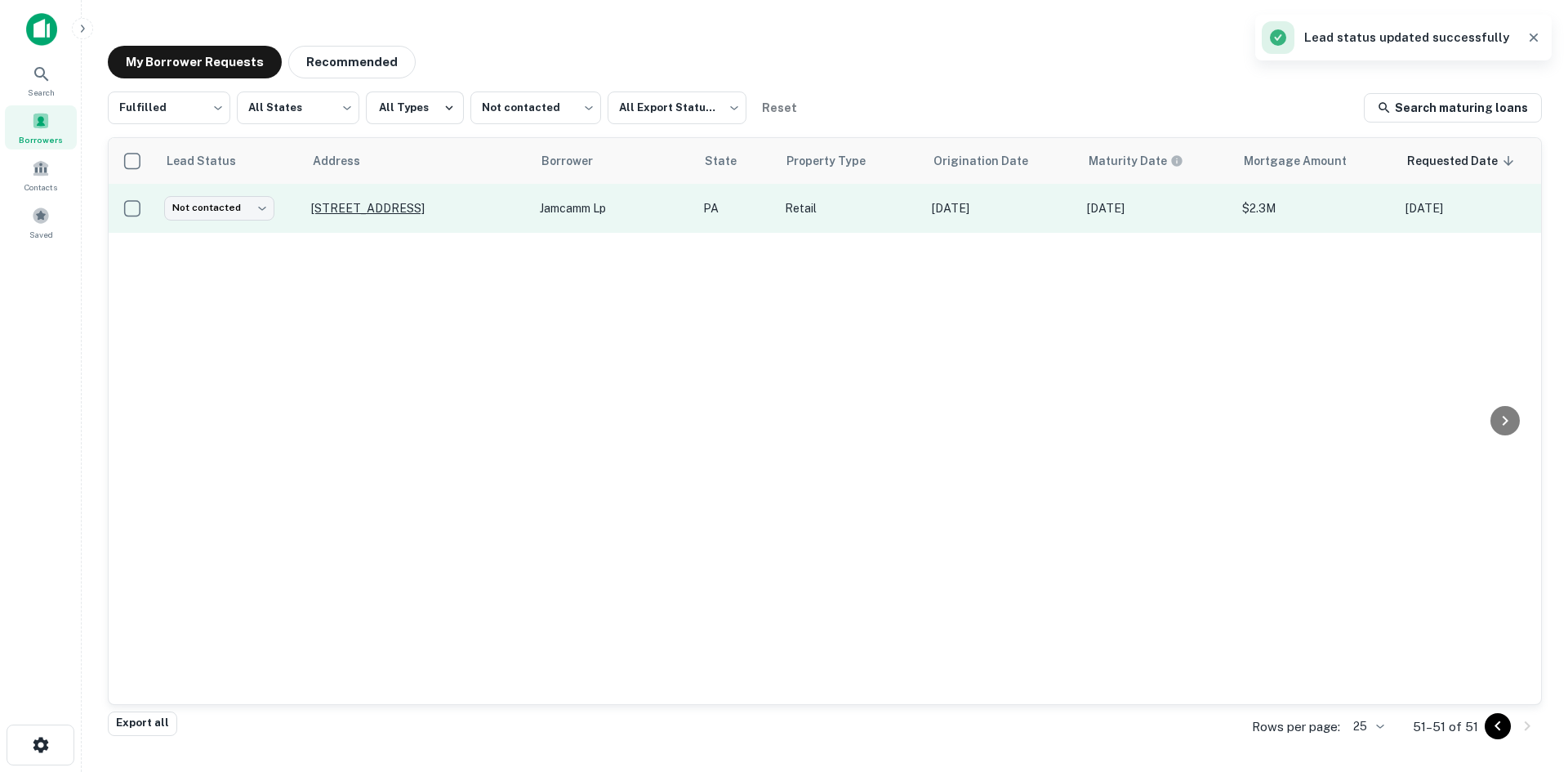
click at [399, 206] on p "9371 Roosevelt Blvd Philadelphia, PA 19114" at bounding box center [417, 208] width 212 height 14
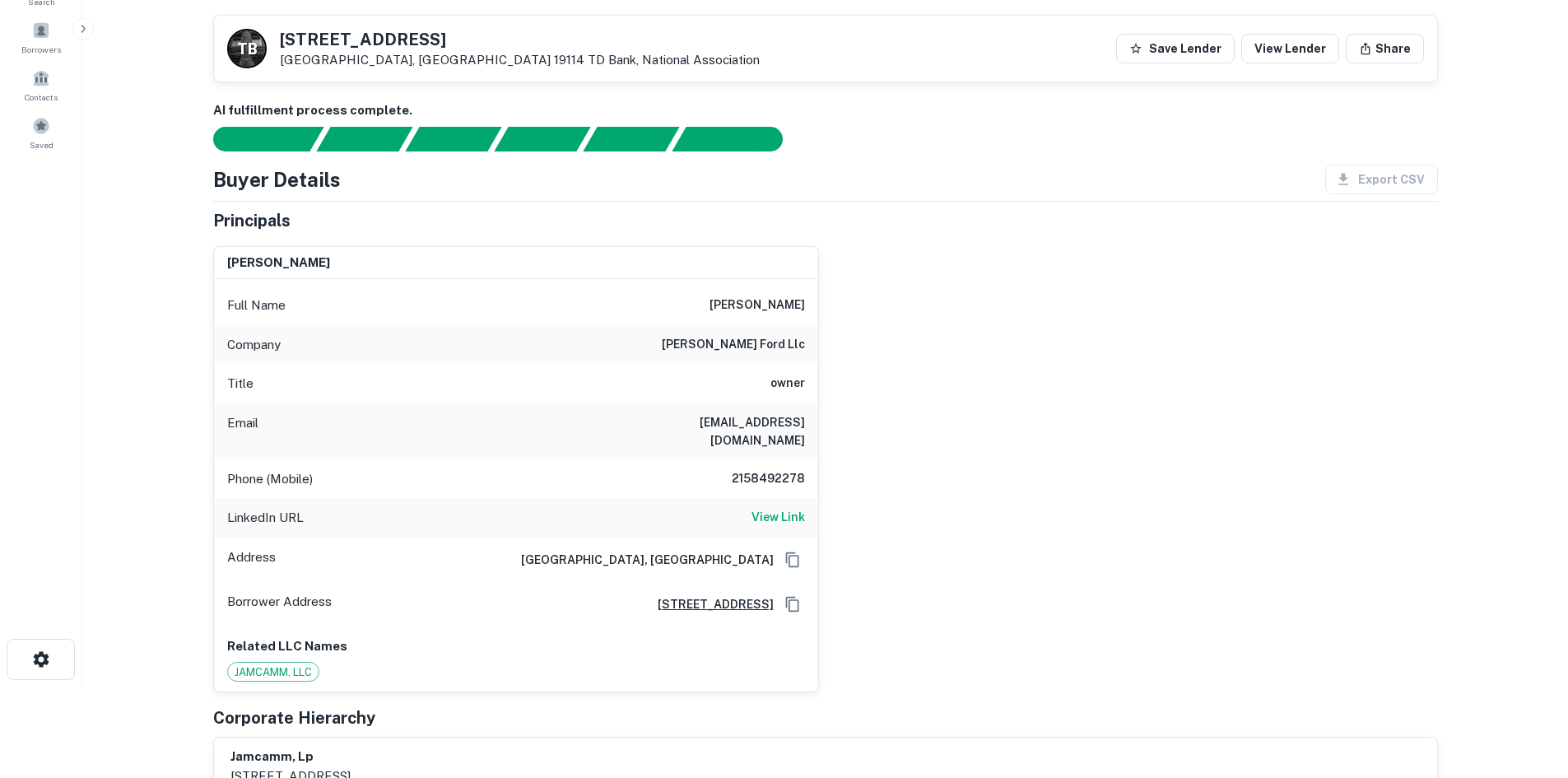
scroll to position [82, 0]
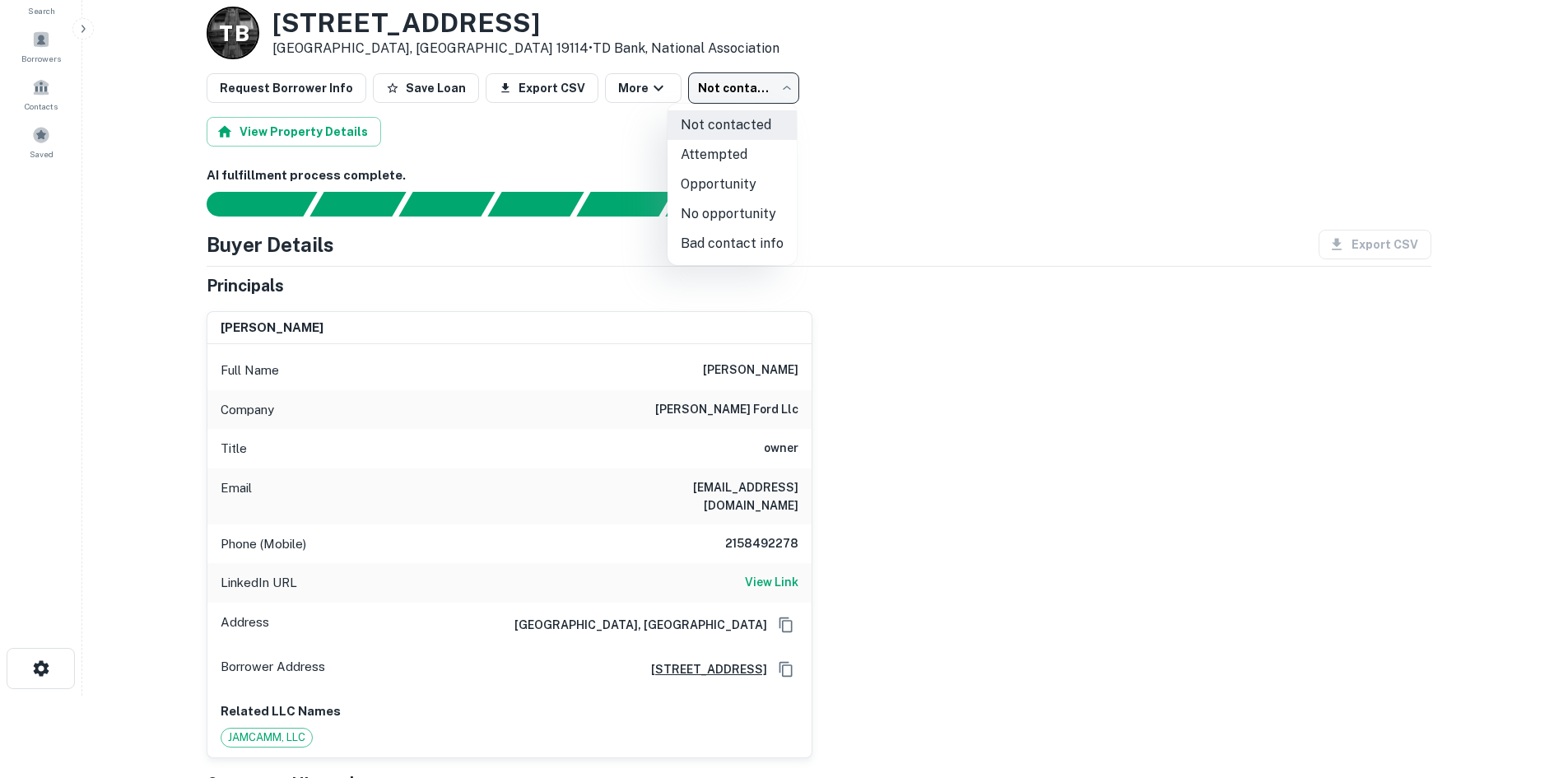
click at [773, 76] on body "Search Borrowers Contacts Saved Back to borrower requests Loan Details T B 9371…" at bounding box center [784, 307] width 1568 height 778
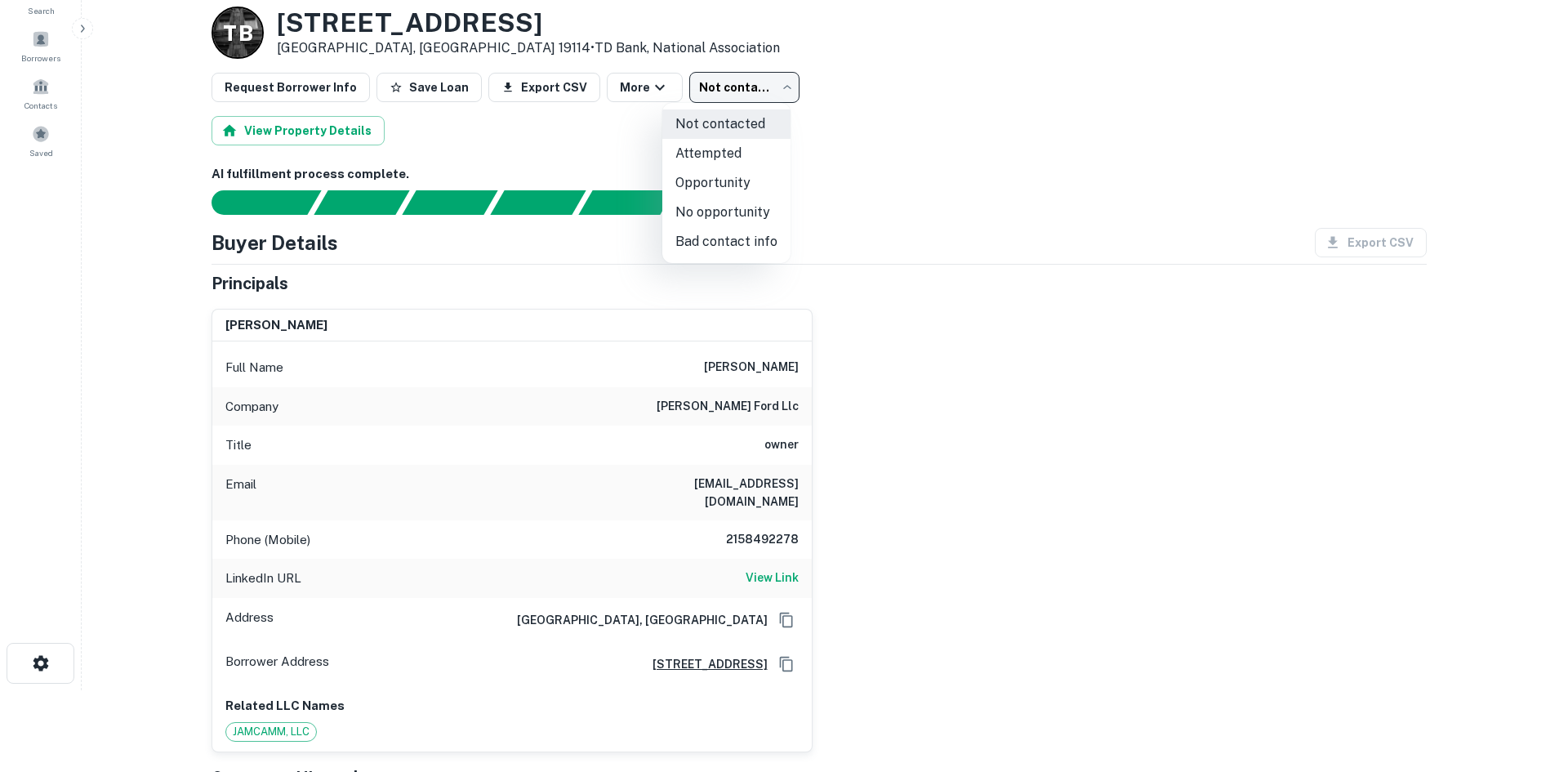
click at [712, 148] on li "Attempted" at bounding box center [727, 154] width 128 height 30
type input "*********"
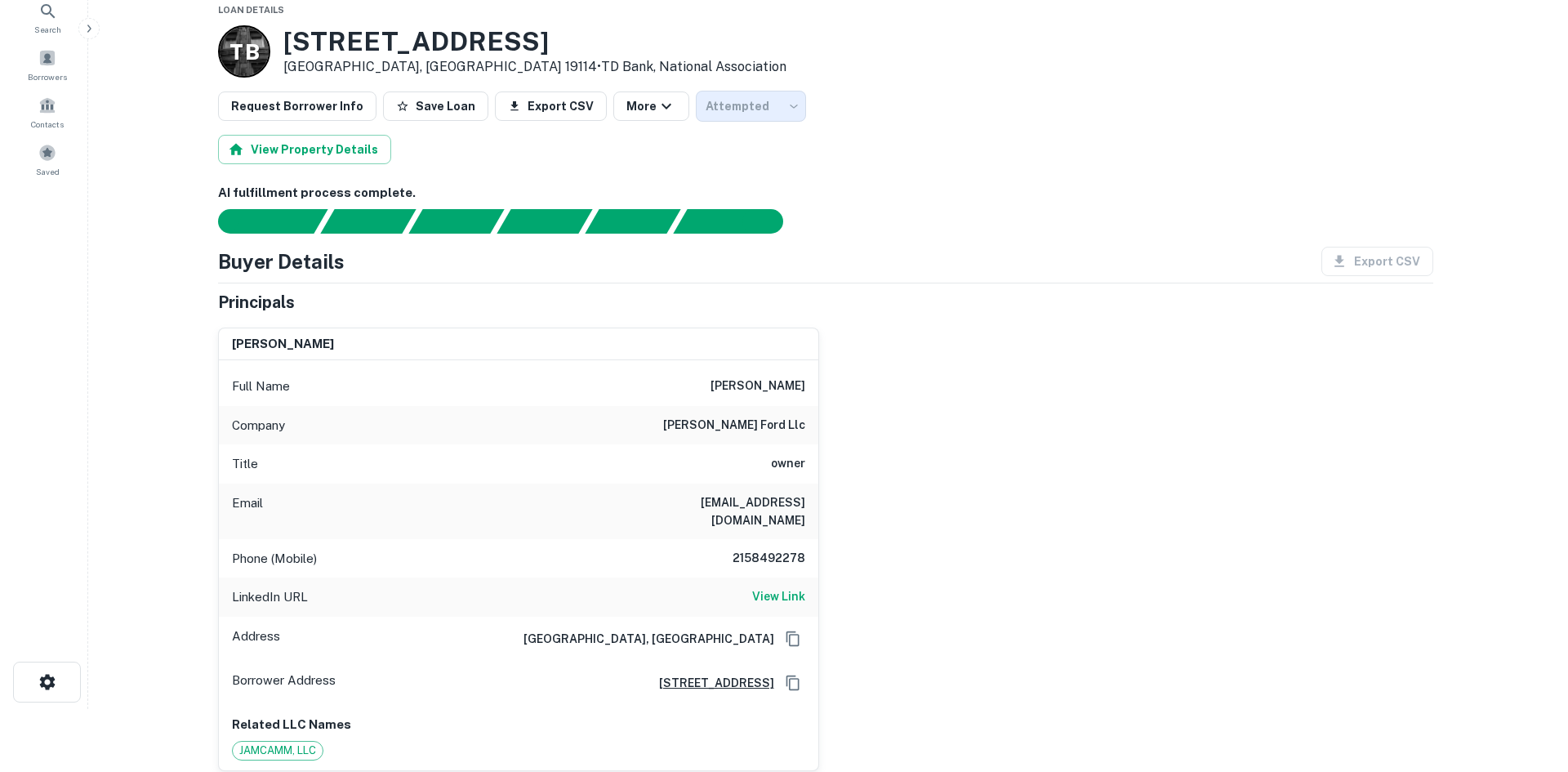
scroll to position [0, 0]
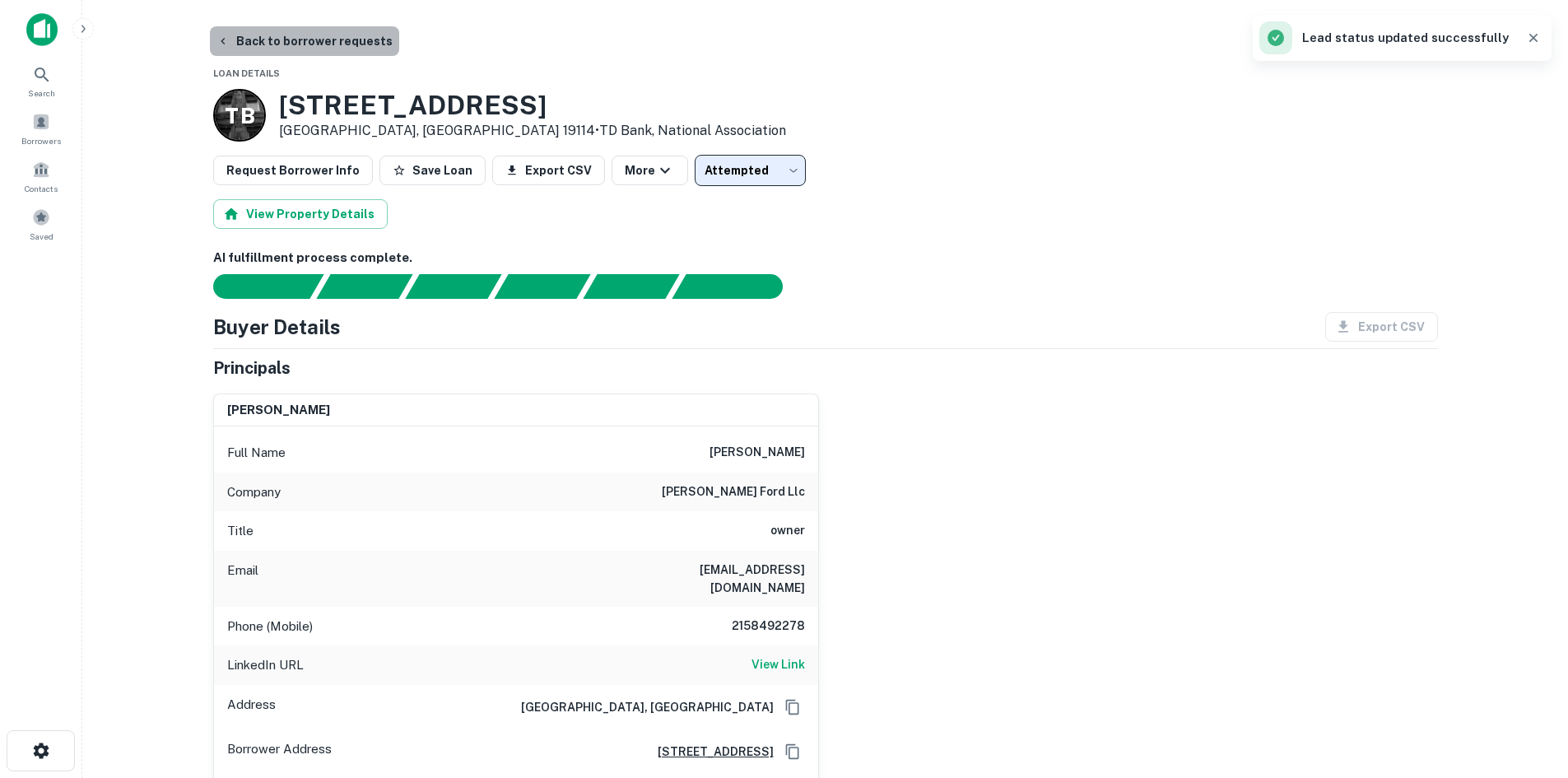
click at [331, 46] on button "Back to borrower requests" at bounding box center [304, 41] width 190 height 30
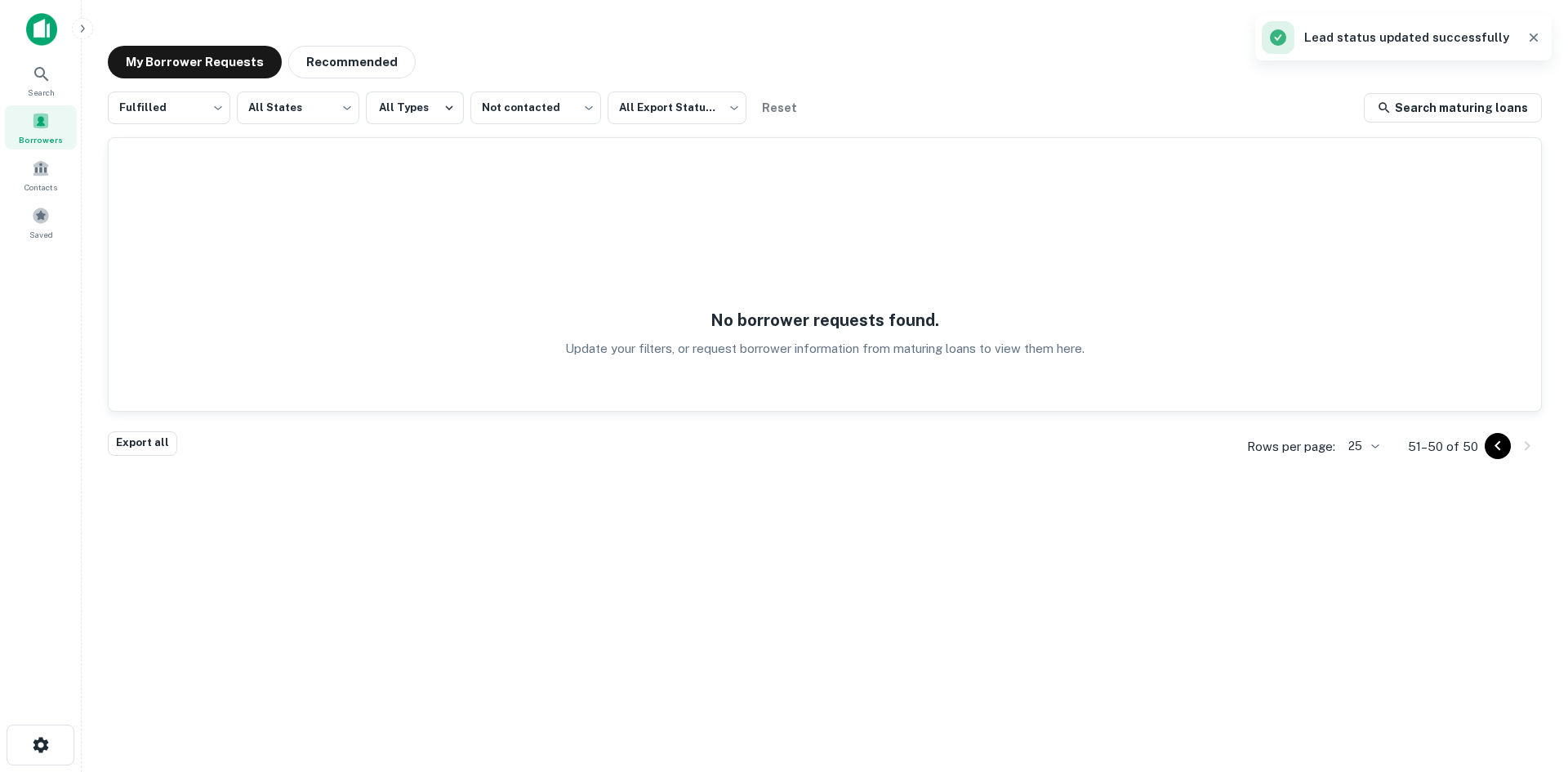
click at [1491, 449] on icon "Go to previous page" at bounding box center [1498, 447] width 20 height 20
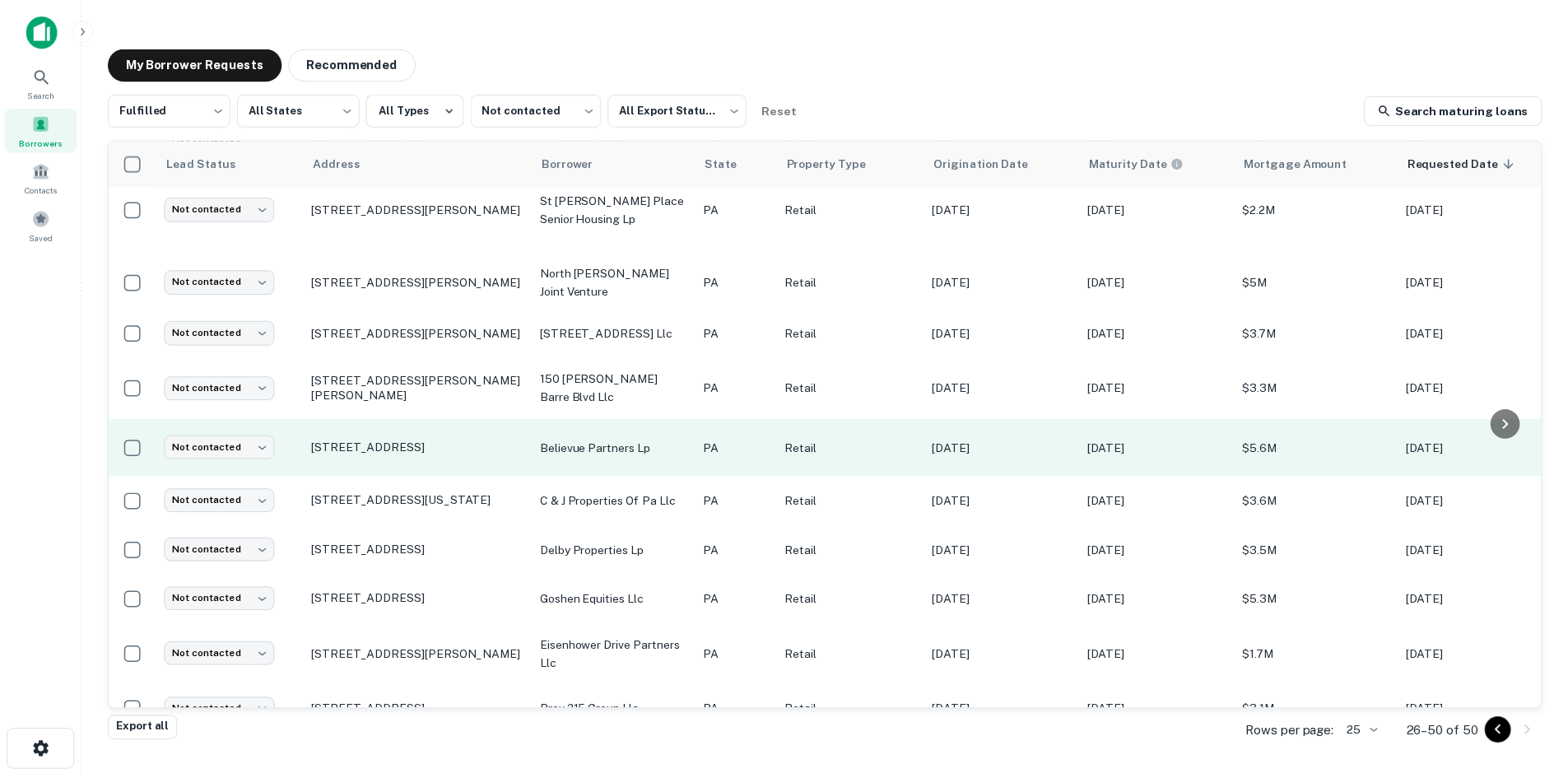
scroll to position [794, 0]
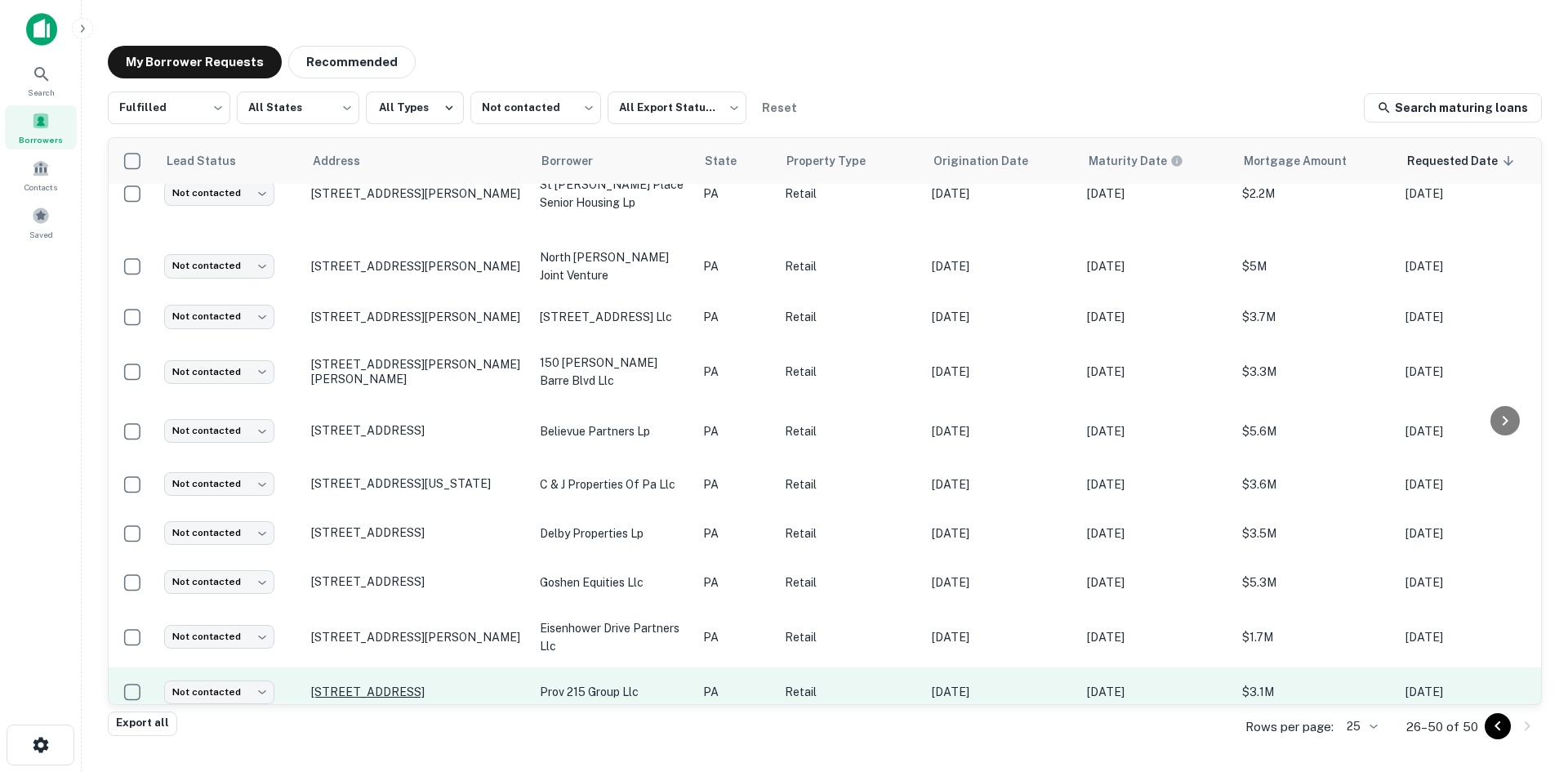
click at [494, 684] on p "215 N Pottstown Pike Exton, PA 19341" at bounding box center [417, 692] width 212 height 14
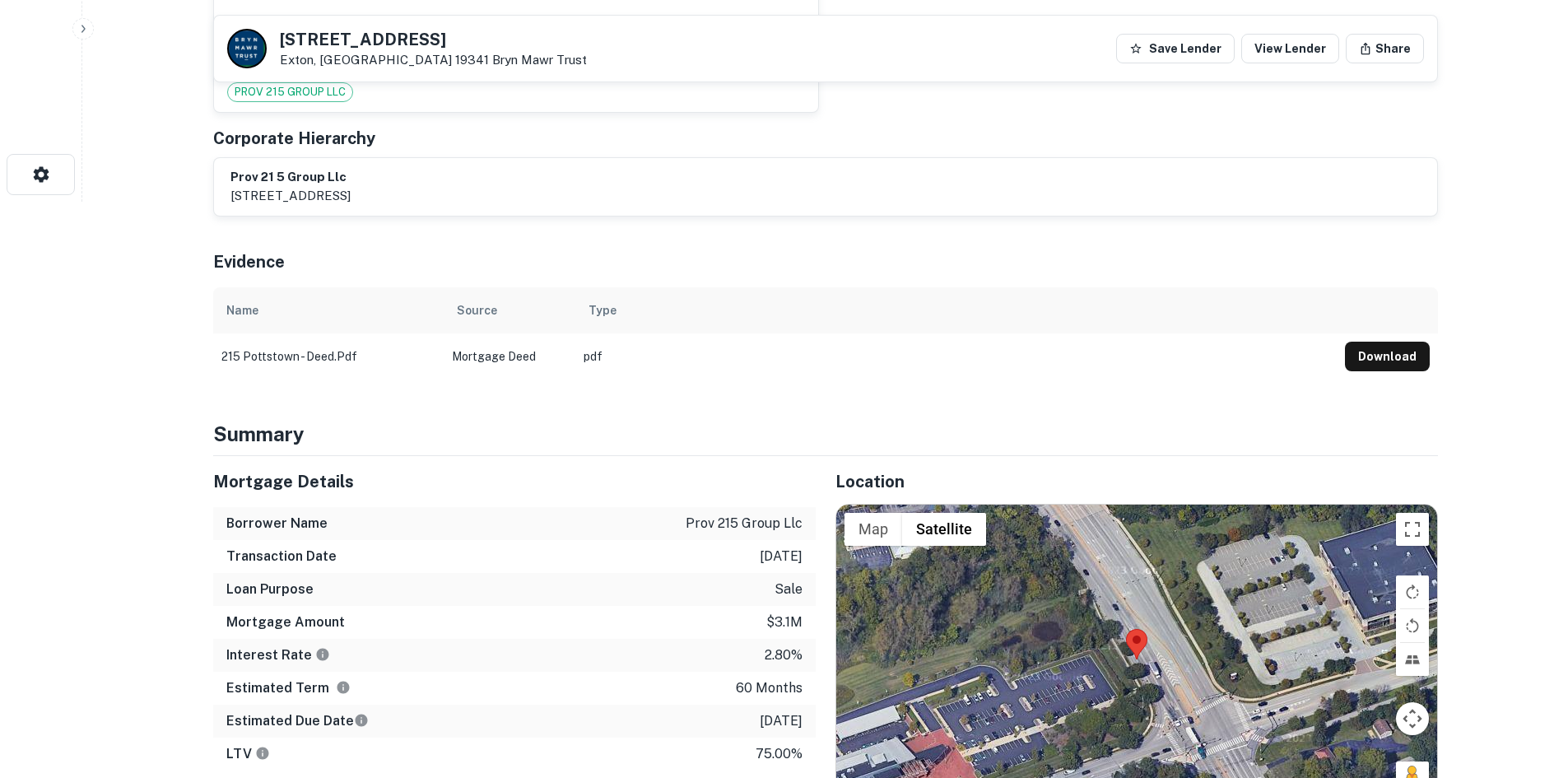
scroll to position [824, 0]
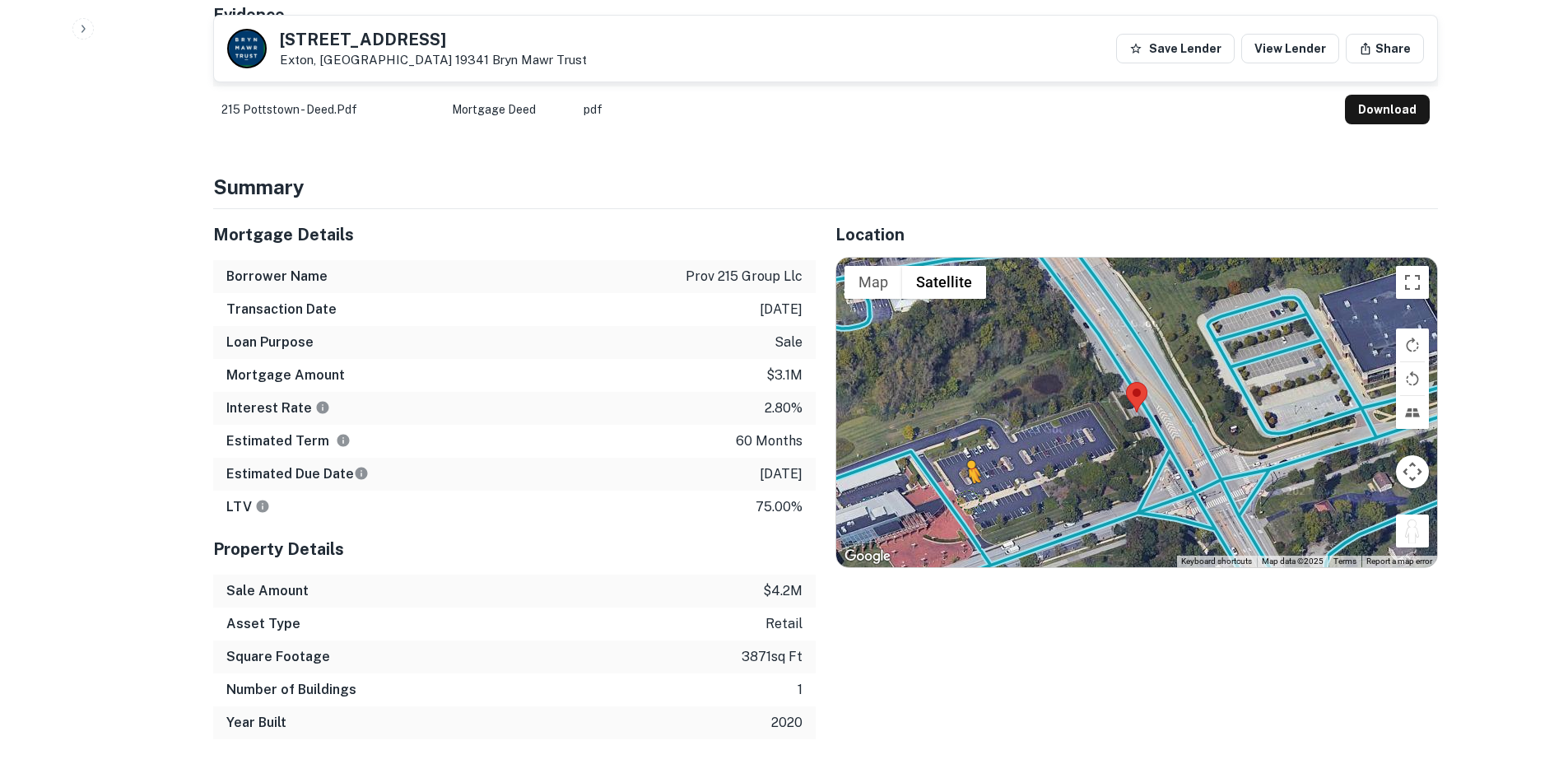
drag, startPoint x: 1413, startPoint y: 533, endPoint x: 960, endPoint y: 496, distance: 454.5
click at [960, 496] on div "To activate drag with keyboard, press Alt + Enter. Once in keyboard drag state,…" at bounding box center [1137, 413] width 601 height 310
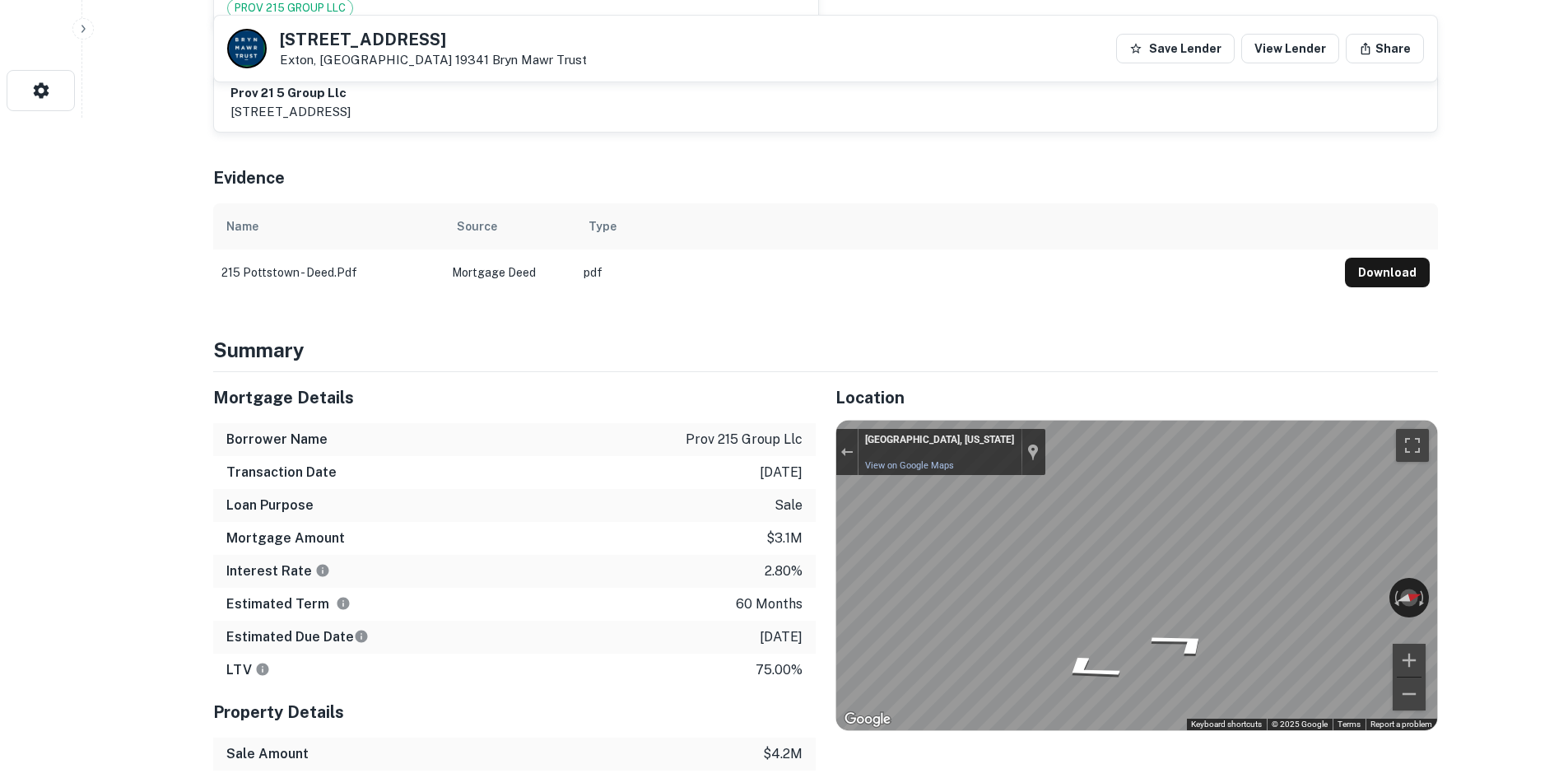
scroll to position [659, 0]
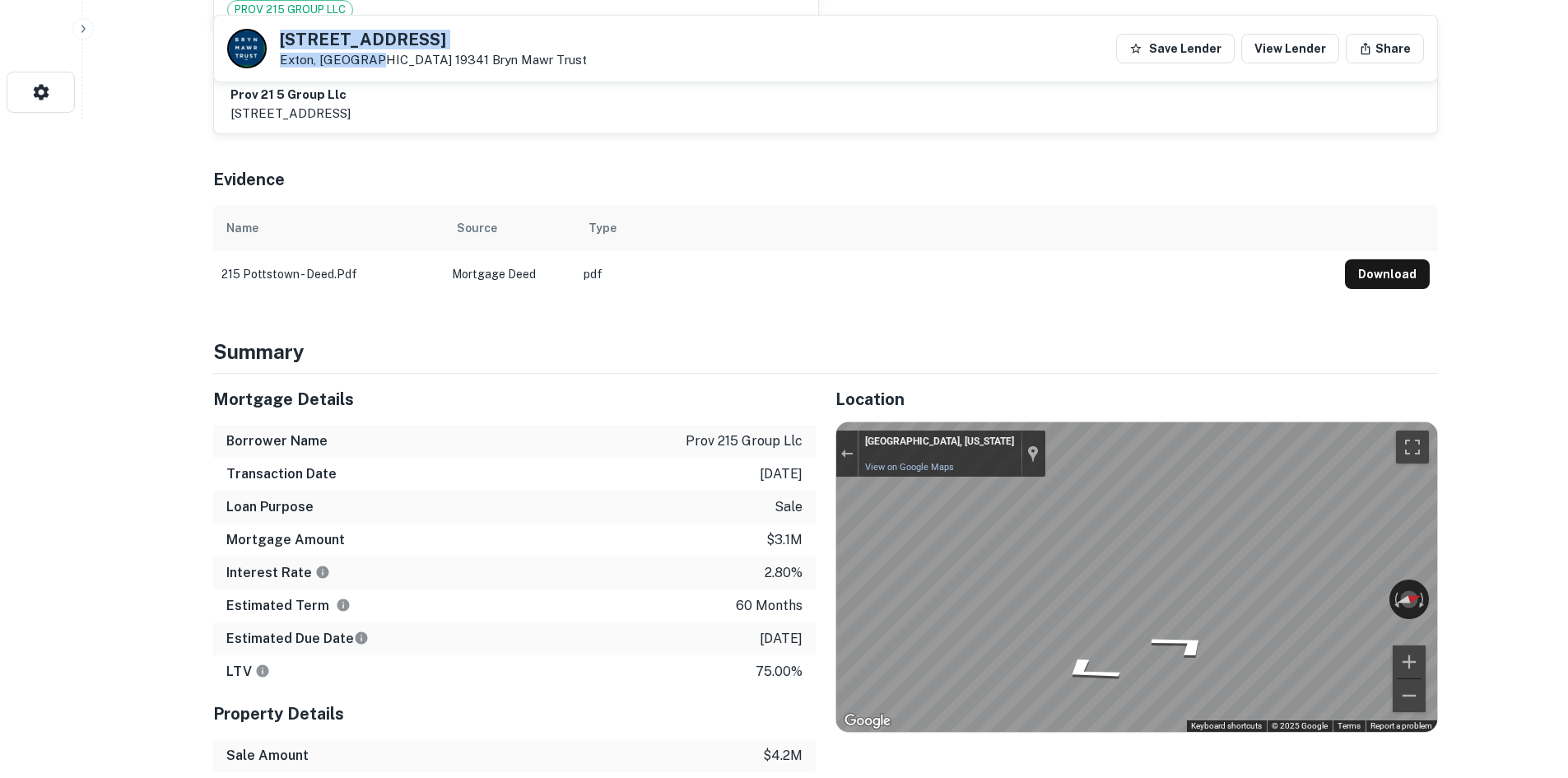
drag, startPoint x: 283, startPoint y: 45, endPoint x: 370, endPoint y: 70, distance: 90.5
click at [370, 70] on div "215 N POTTSTOWN PIKE Exton, PA 19341 Bryn Mawr Trust Save Lender View Lender Sh…" at bounding box center [825, 48] width 1224 height 66
copy div "215 N POTTSTOWN PIKE Exton, PA 19341"
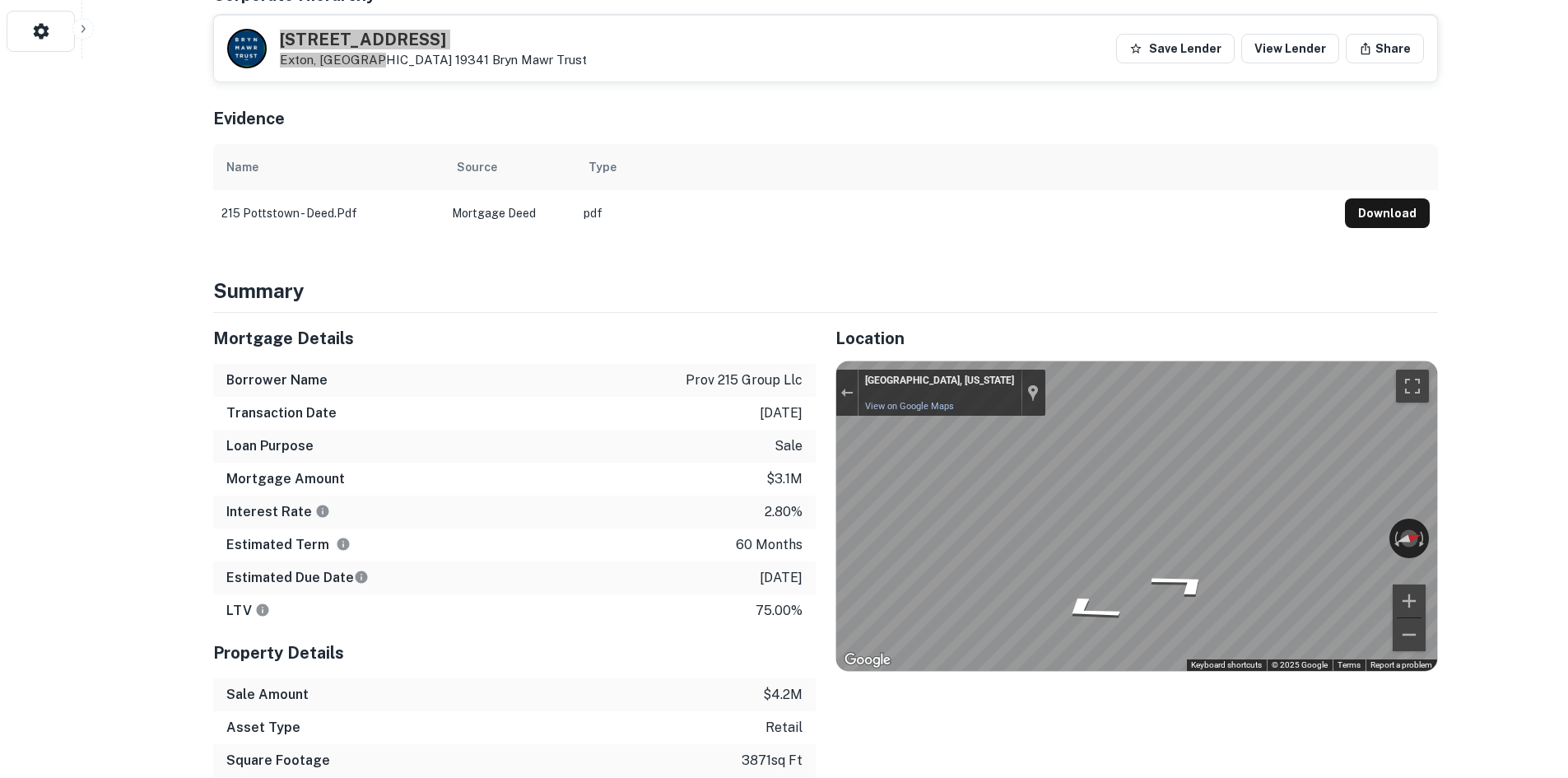
scroll to position [824, 0]
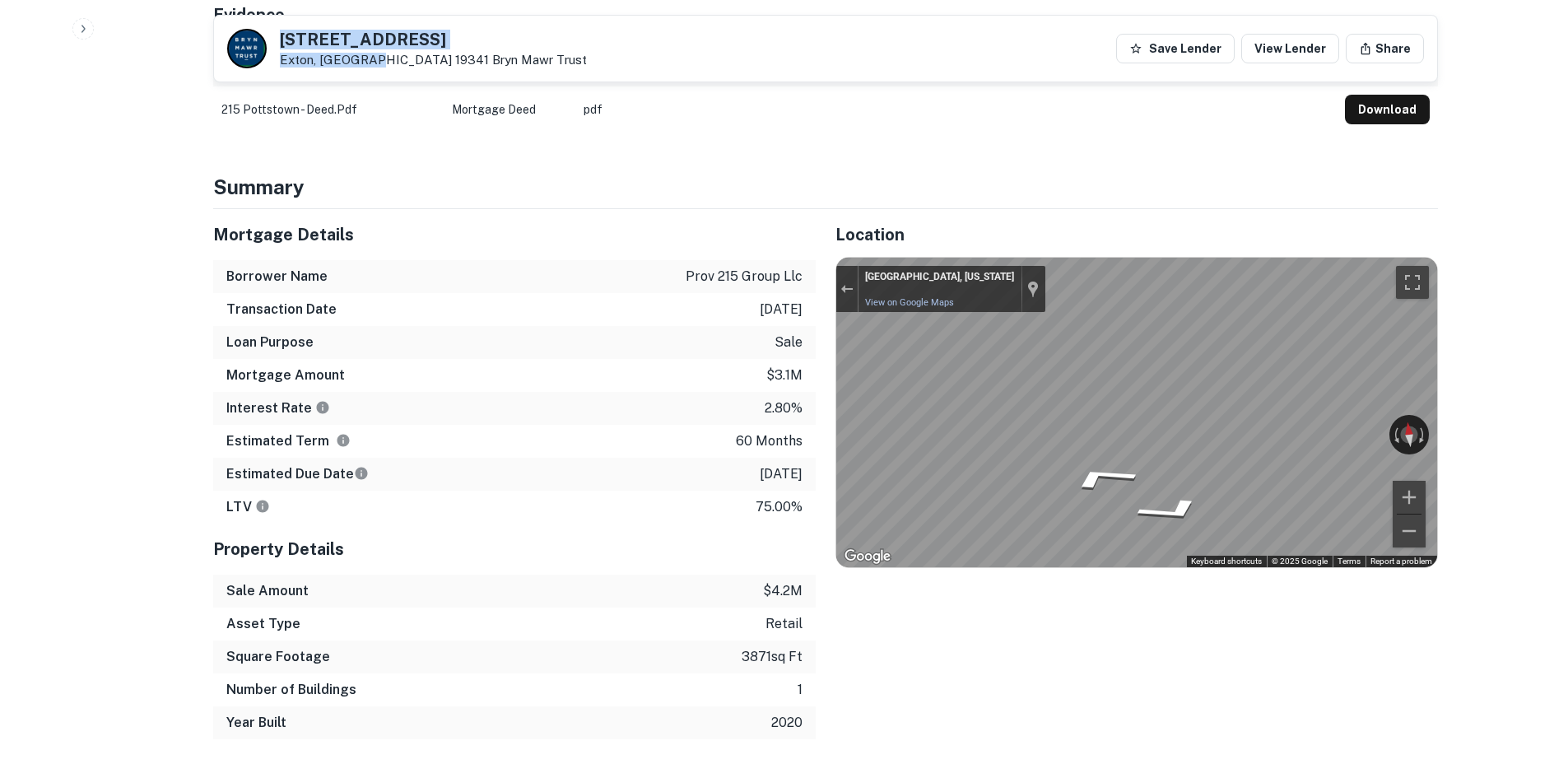
click at [589, 403] on div "Mortgage Details Borrower Name prov 215 group llc Transaction Date 8/15/2021 Lo…" at bounding box center [815, 475] width 1245 height 530
click at [1129, 474] on icon "Go Southeast" at bounding box center [1132, 471] width 104 height 26
click at [1136, 468] on icon "Go Southeast" at bounding box center [1132, 471] width 104 height 26
click at [1136, 468] on icon "Go Southeast, Commerce Dr" at bounding box center [1132, 471] width 103 height 26
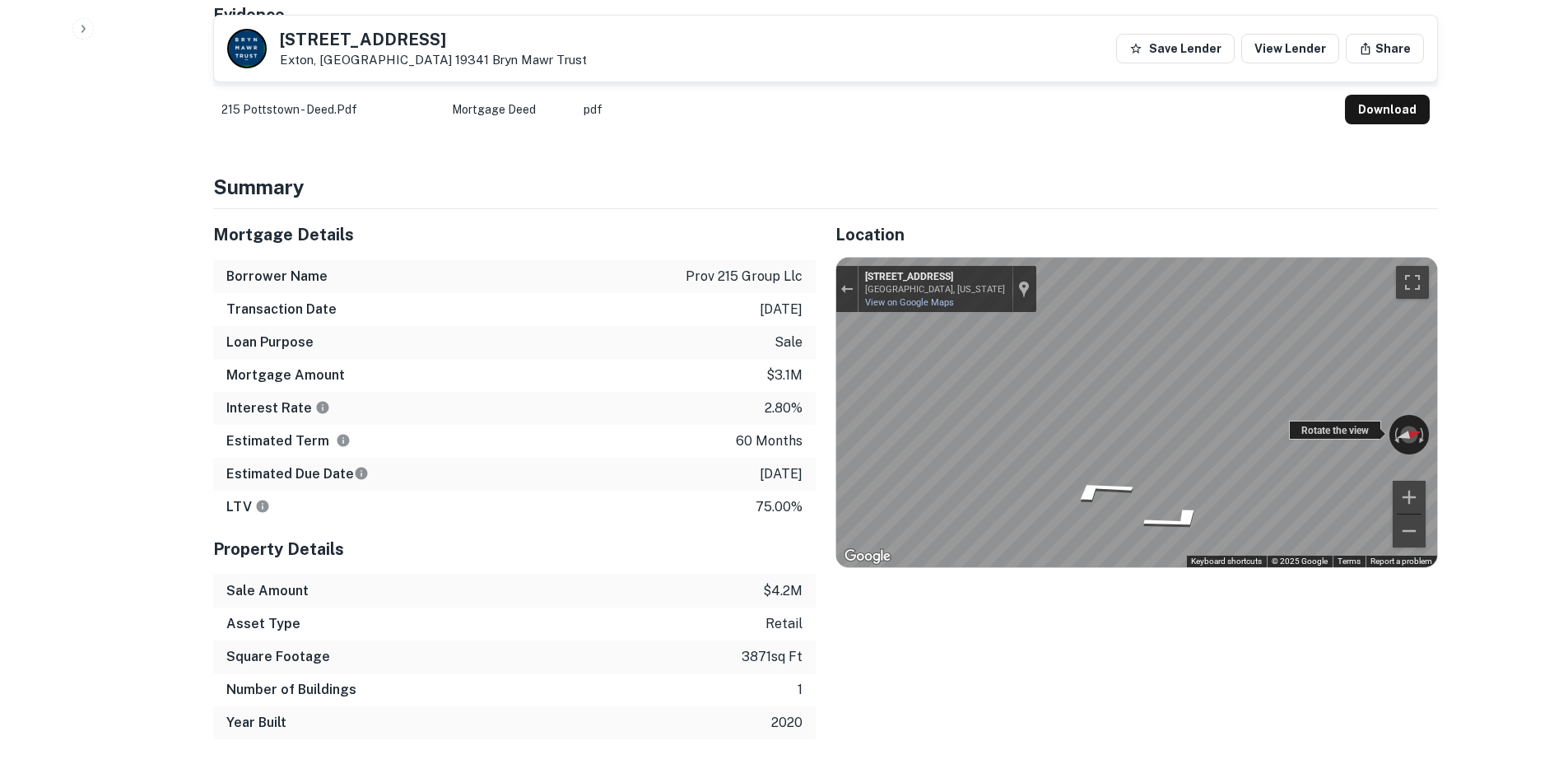
click at [1370, 435] on div "← Move left → Move right ↑ Move up ↓ Move down + Zoom in - Zoom out 101 Commerc…" at bounding box center [1137, 413] width 601 height 310
click at [781, 389] on div "Mortgage Details Borrower Name prov 215 group llc Transaction Date 8/15/2021 Lo…" at bounding box center [815, 475] width 1245 height 530
click at [621, 333] on div "Mortgage Details Borrower Name prov 215 group llc Transaction Date 8/15/2021 Lo…" at bounding box center [815, 475] width 1245 height 530
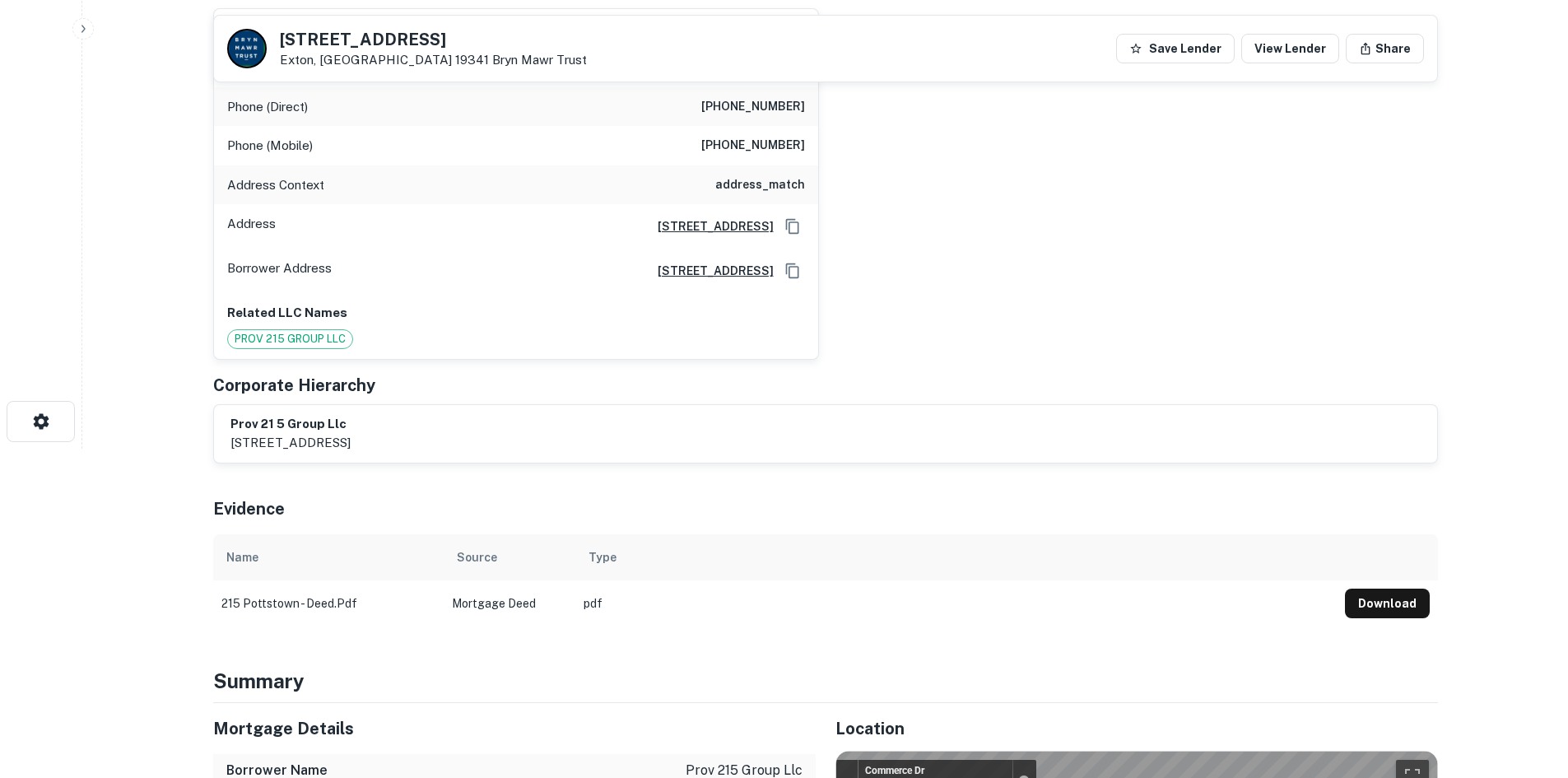
scroll to position [82, 0]
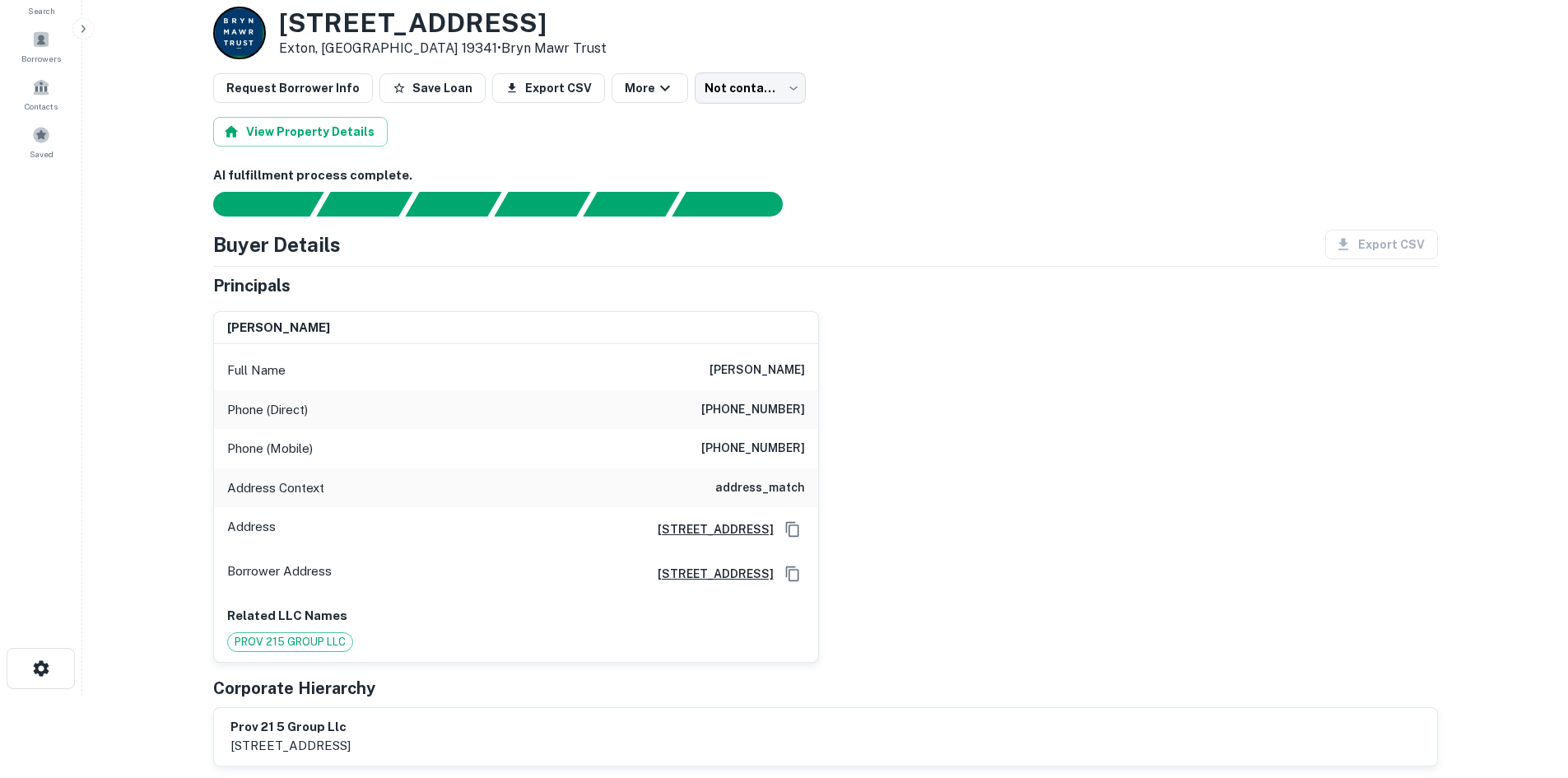
click at [765, 423] on div "Phone (Direct) (610) 696-2453" at bounding box center [516, 409] width 604 height 39
copy h6 "(610) 696-2453"
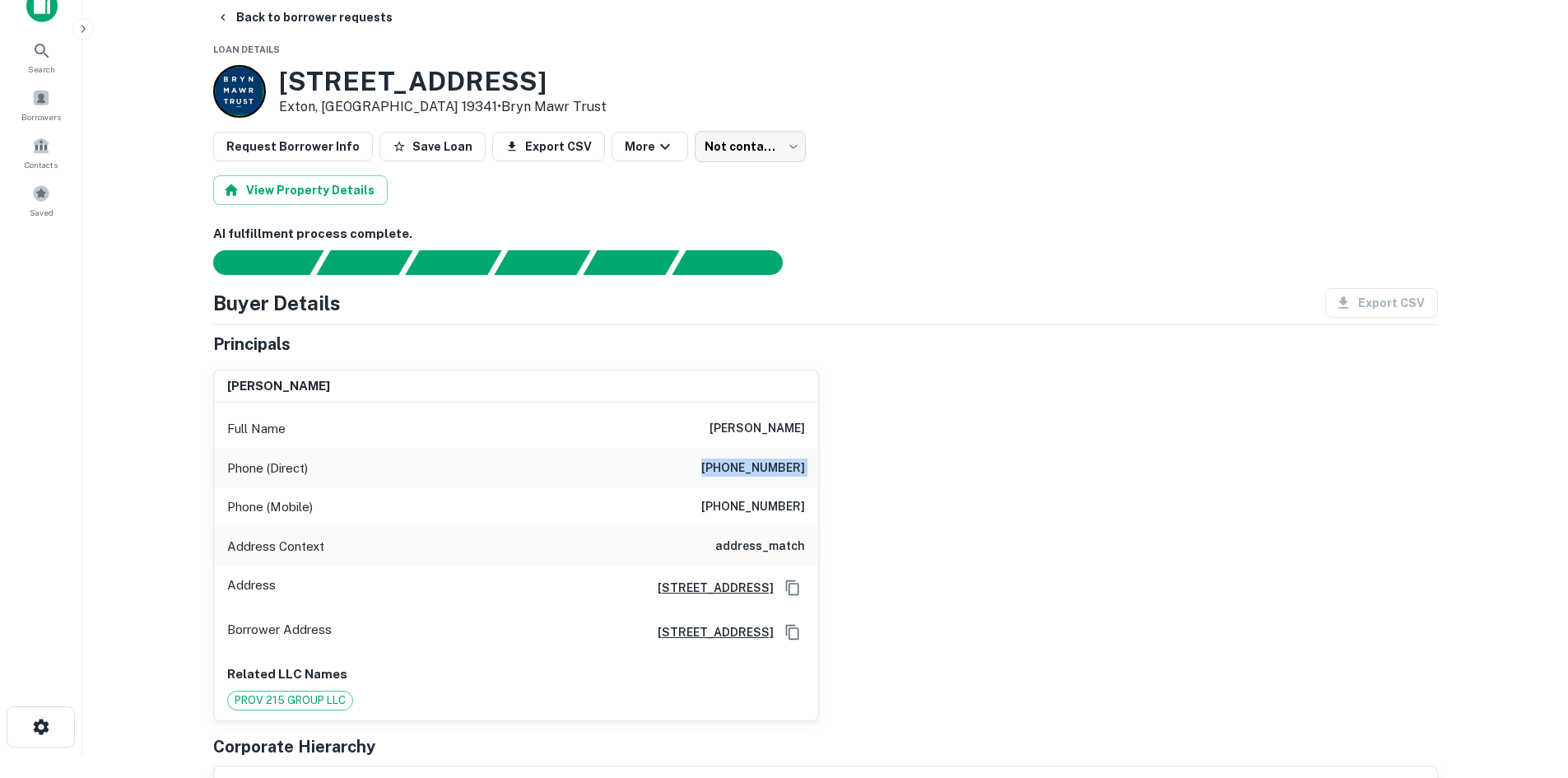
scroll to position [0, 0]
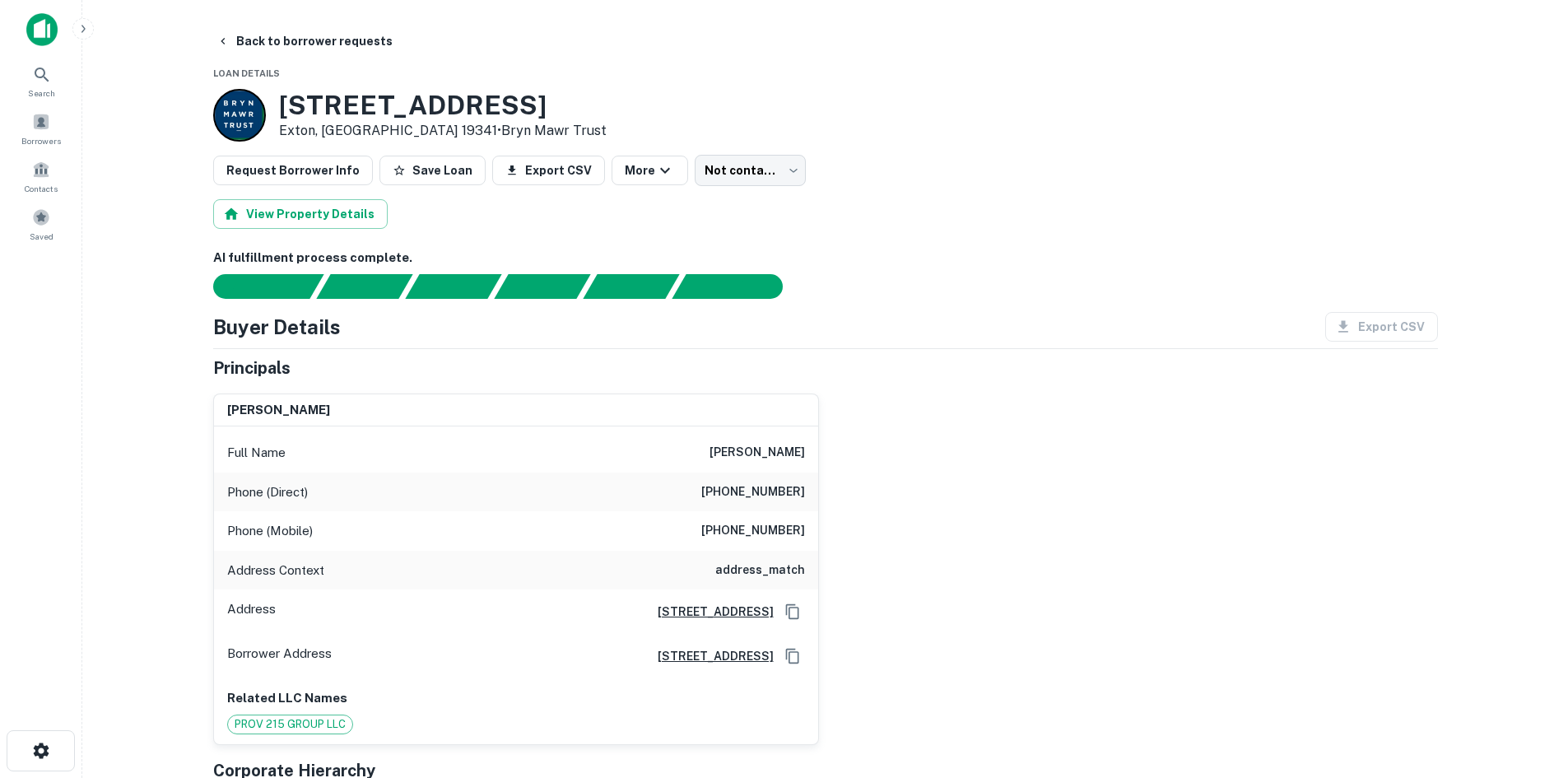
click at [752, 539] on h6 "(610) 717-2209" at bounding box center [753, 531] width 104 height 20
copy h6 "(610) 717-2209"
click at [748, 175] on body "Search Borrowers Contacts Saved Back to borrower requests Loan Details 215 N PO…" at bounding box center [784, 389] width 1568 height 778
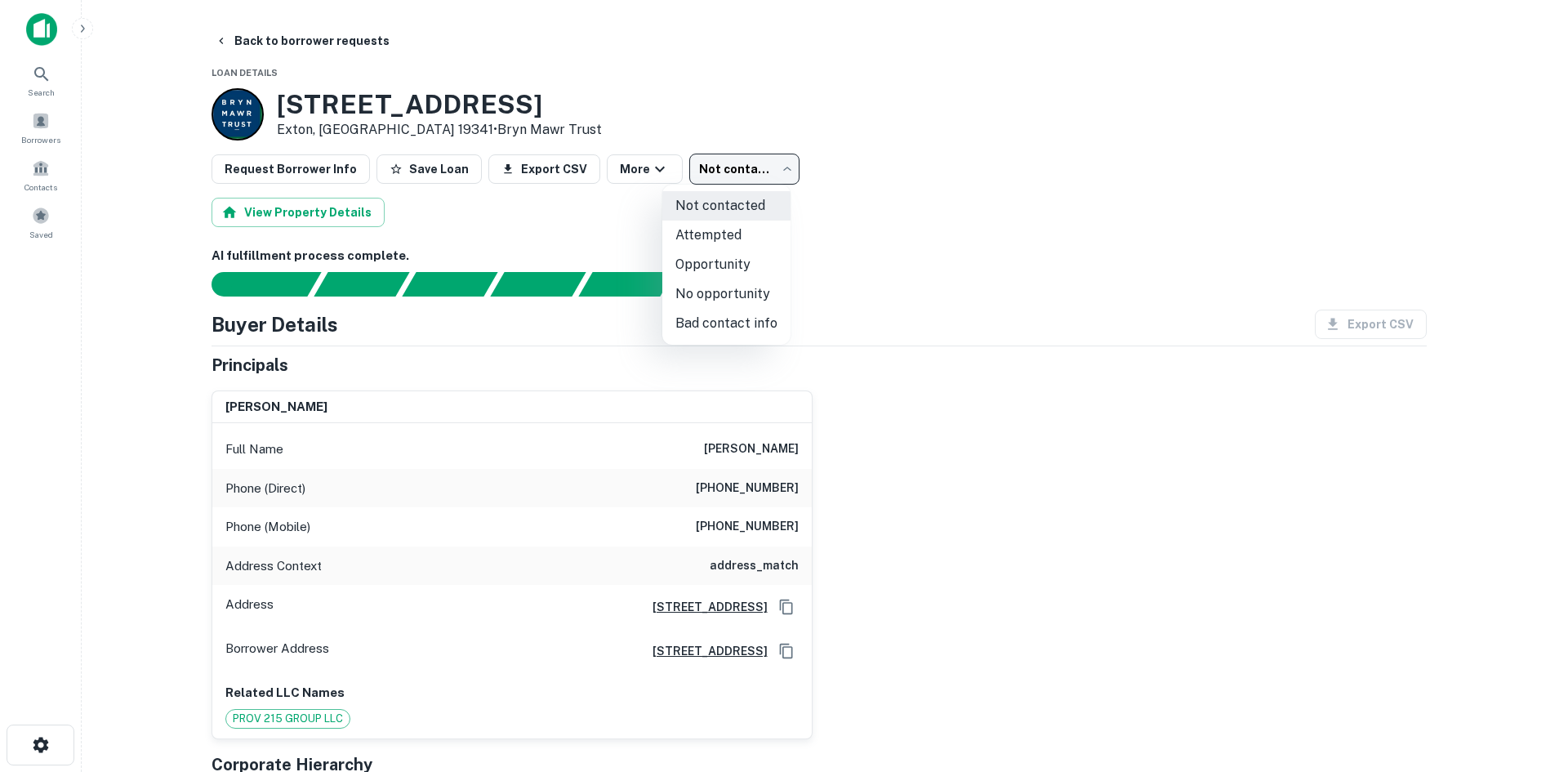
click at [725, 182] on div at bounding box center [784, 386] width 1568 height 772
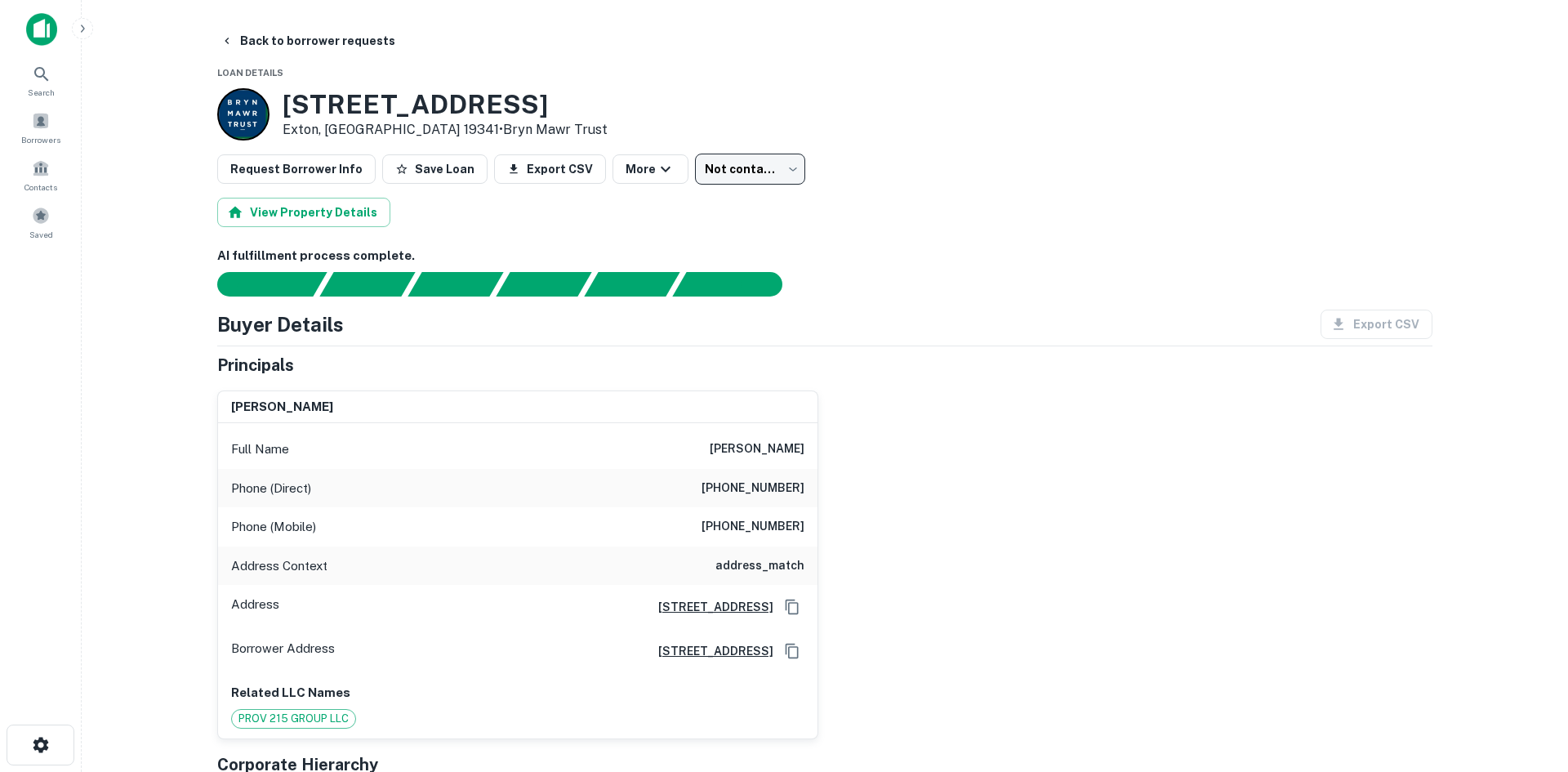
click at [724, 167] on body "Search Borrowers Contacts Saved Back to borrower requests Loan Details 215 N PO…" at bounding box center [784, 386] width 1568 height 772
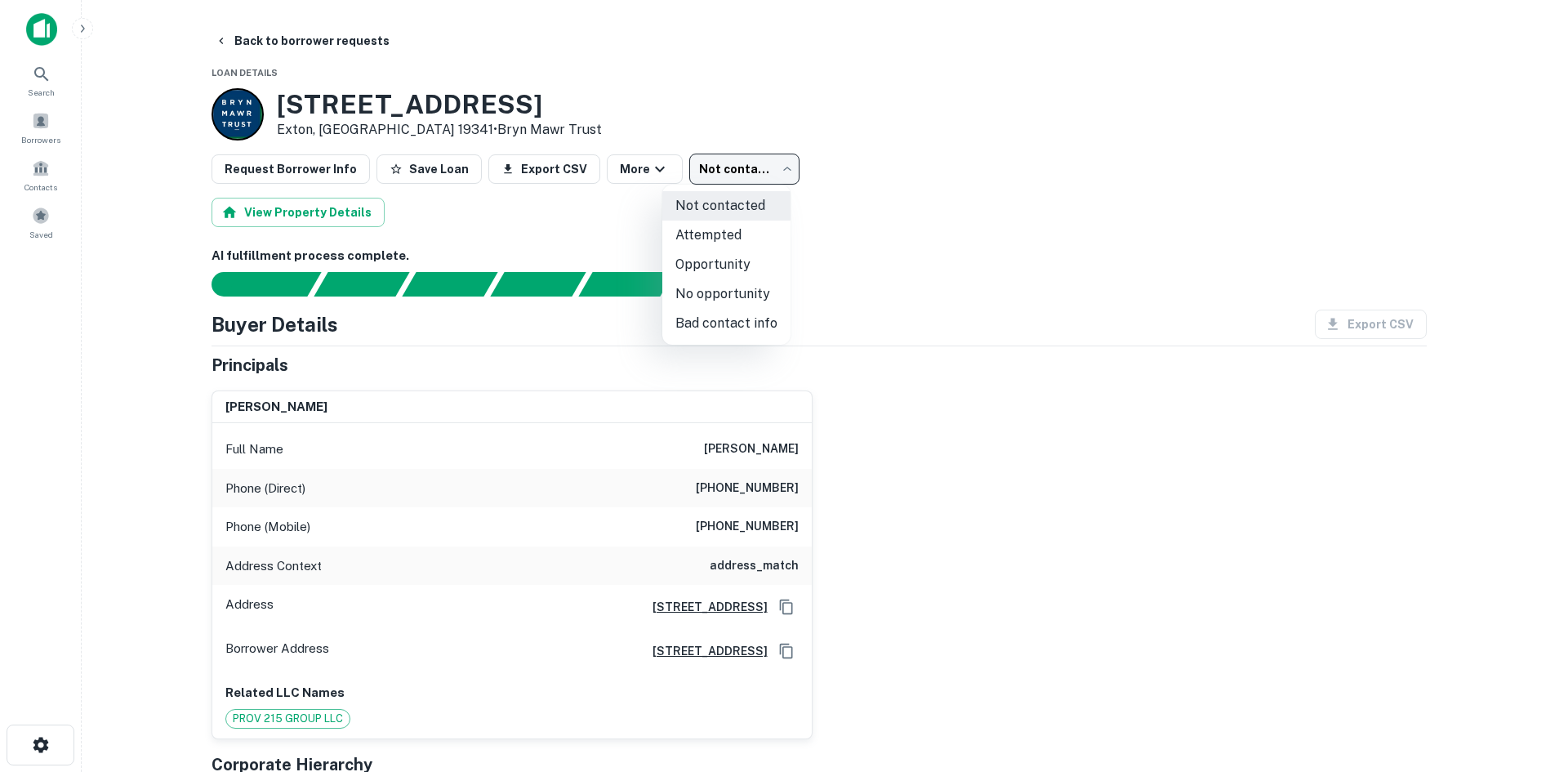
click at [703, 228] on li "Attempted" at bounding box center [727, 235] width 128 height 30
type input "*********"
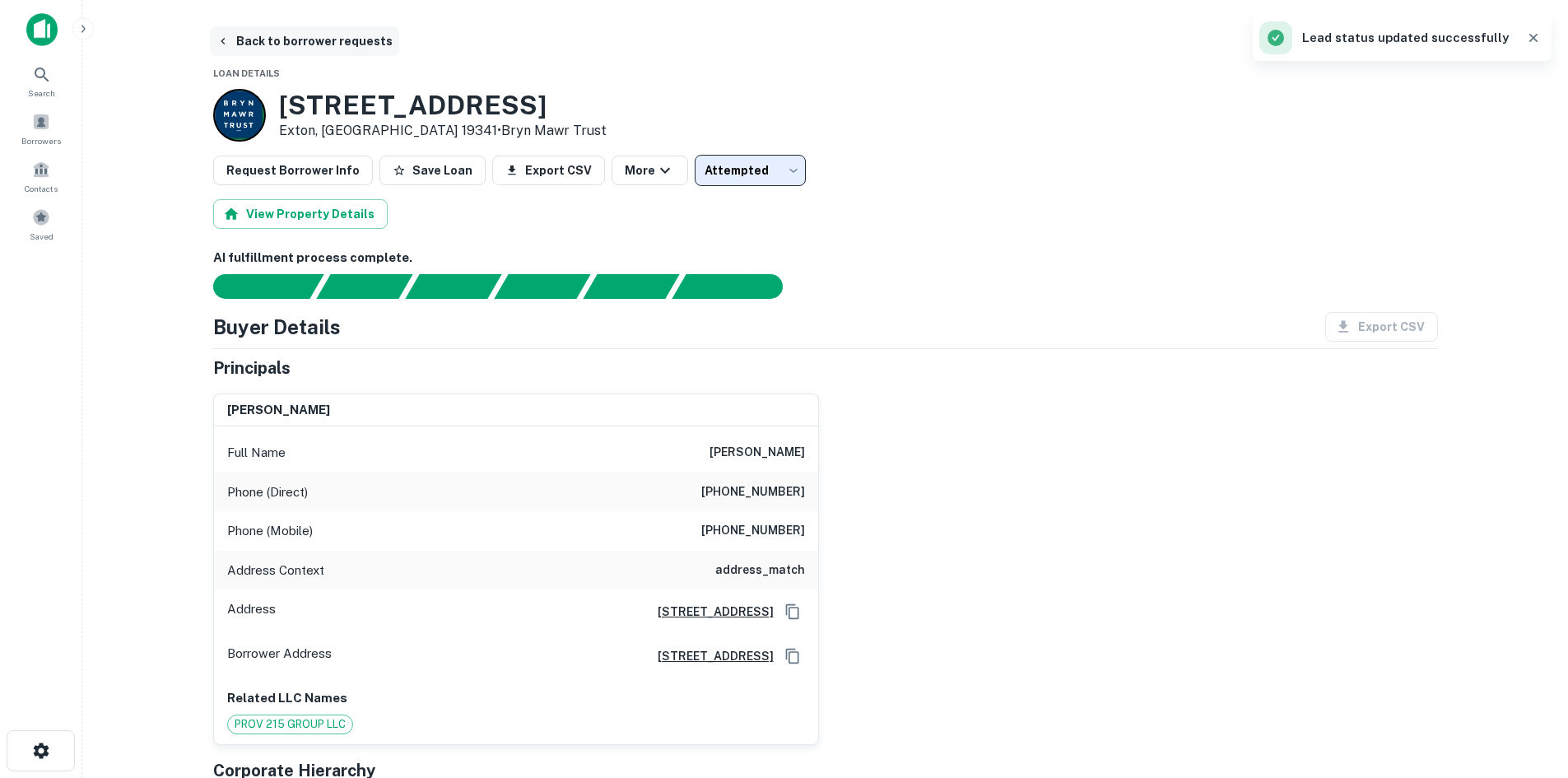
click at [264, 40] on button "Back to borrower requests" at bounding box center [304, 41] width 190 height 30
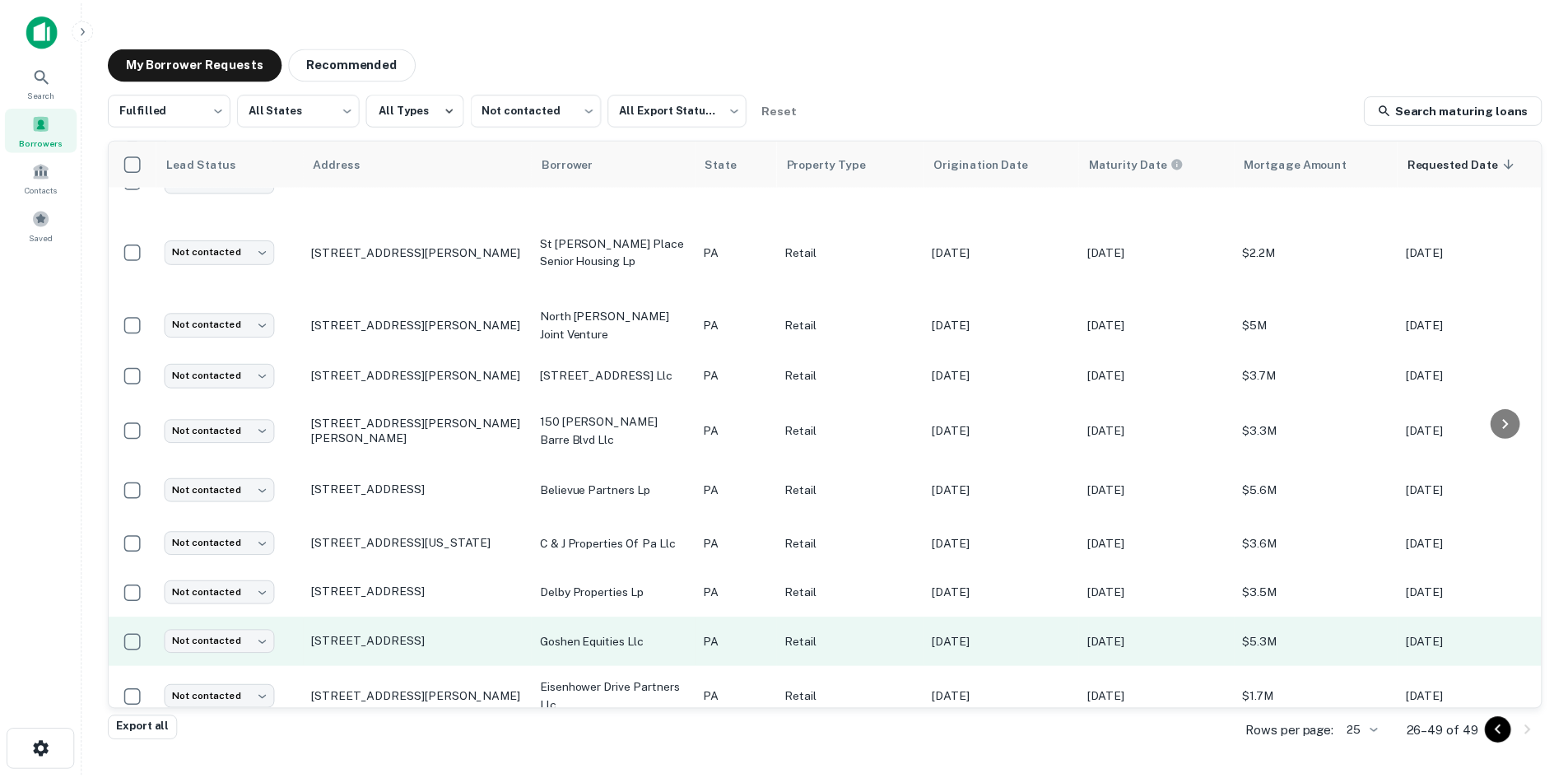
scroll to position [745, 0]
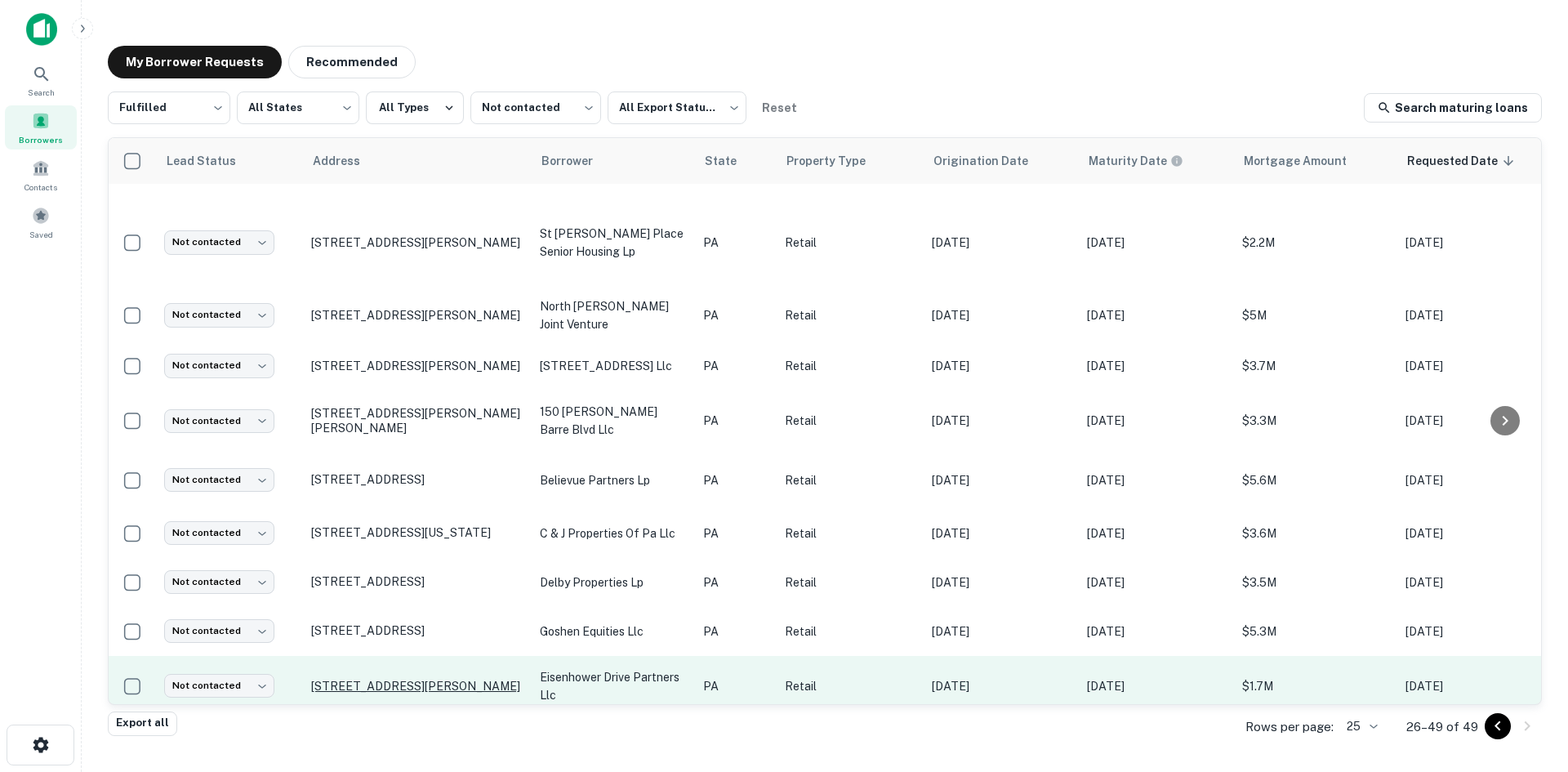
click at [379, 679] on p "381 Eisenhower Dr Hanover, PA 17331" at bounding box center [417, 686] width 212 height 14
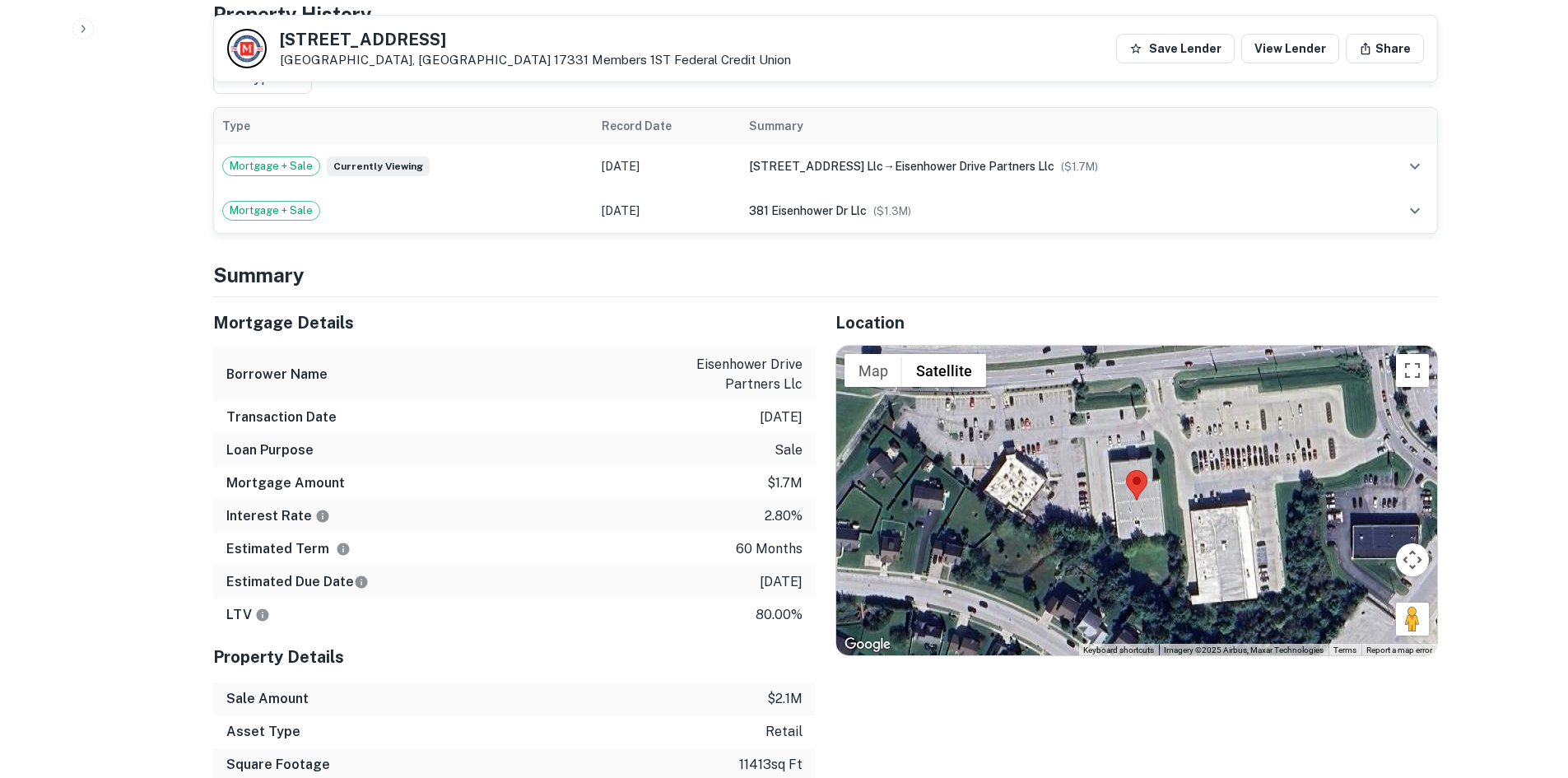
scroll to position [1317, 0]
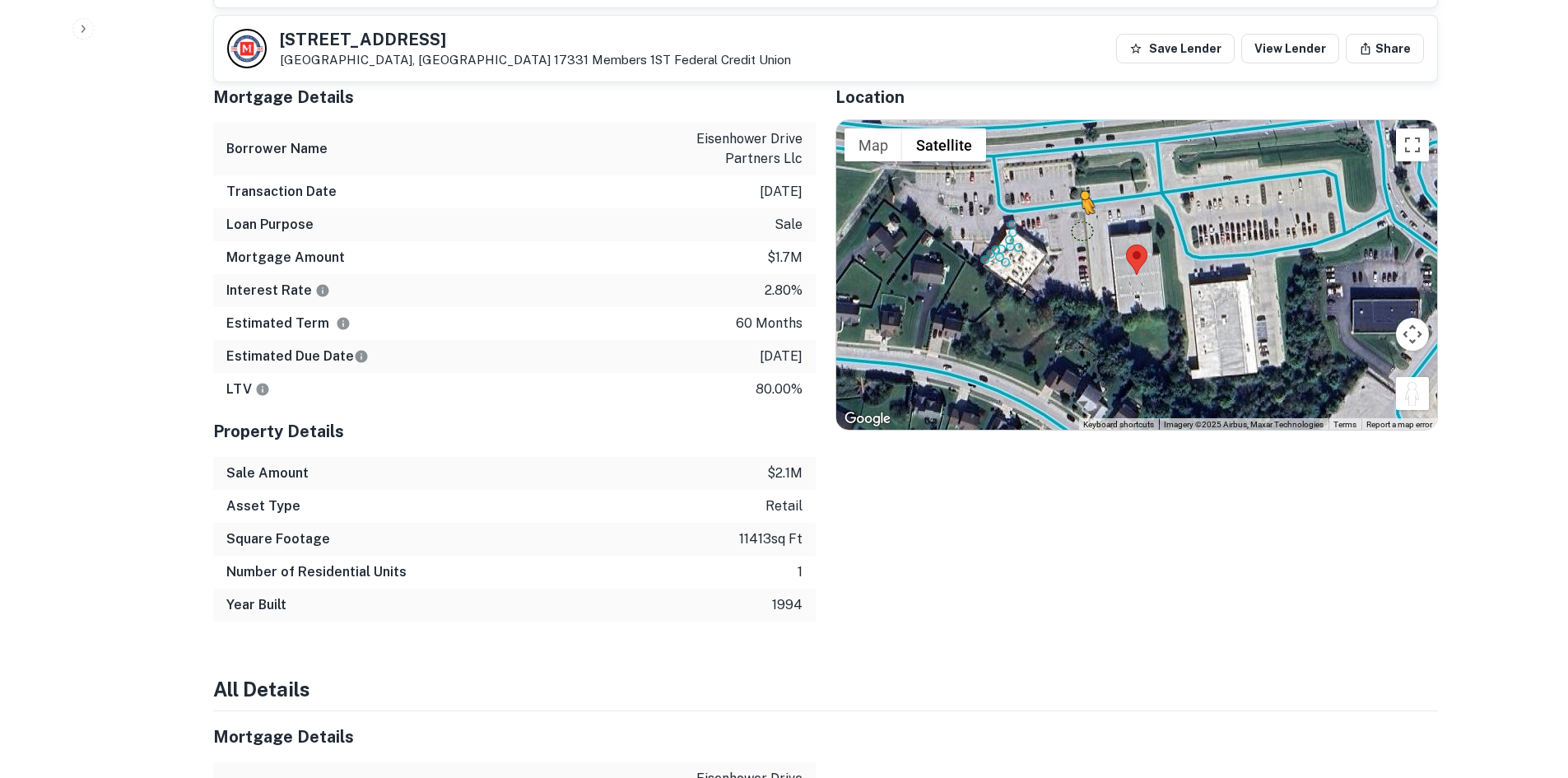
drag, startPoint x: 1410, startPoint y: 390, endPoint x: 1076, endPoint y: 211, distance: 378.9
click at [1076, 211] on div "To activate drag with keyboard, press Alt + Enter. Once in keyboard drag state,…" at bounding box center [1137, 275] width 601 height 310
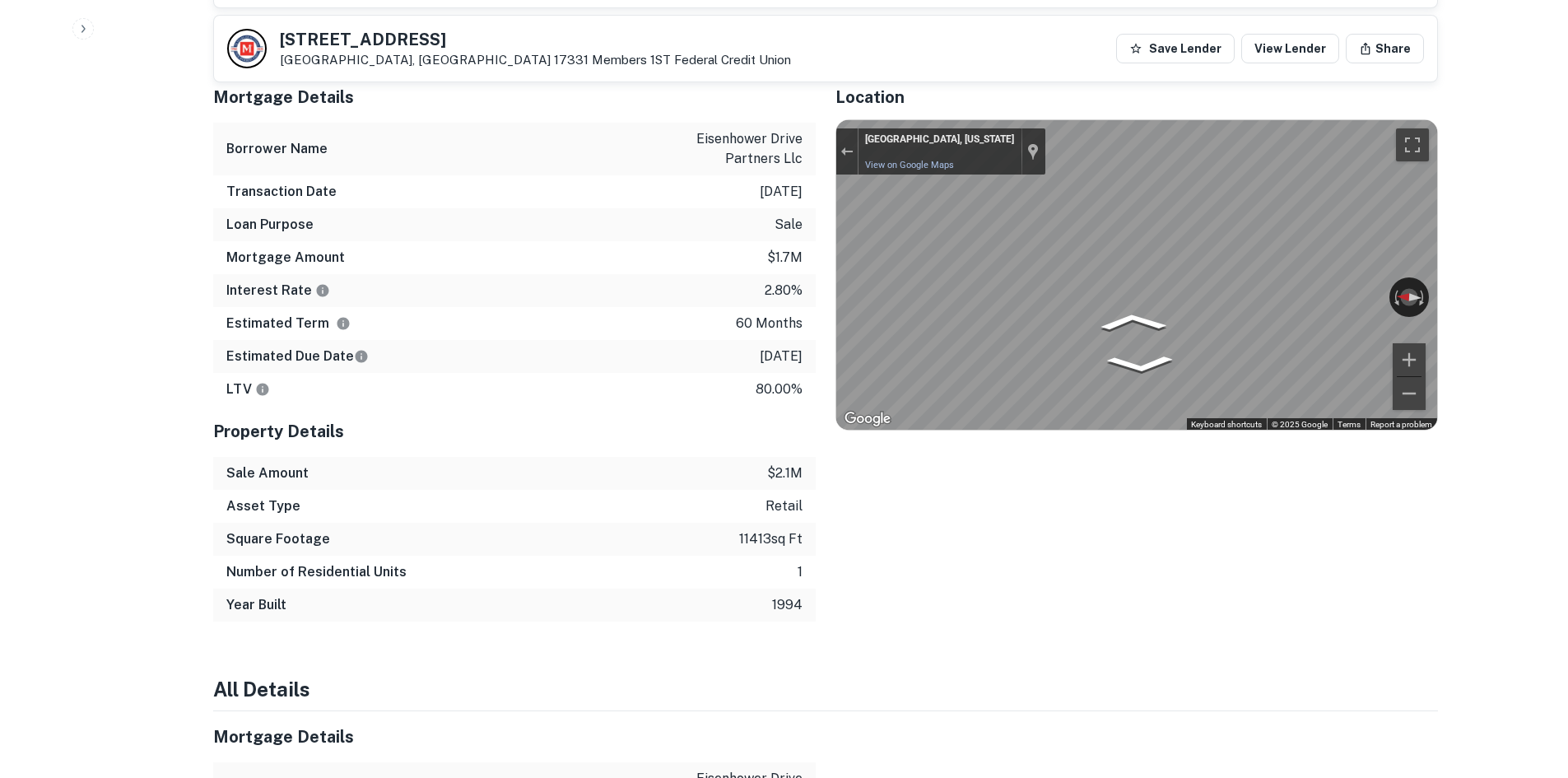
click at [661, 170] on div "Mortgage Details Borrower Name eisenhower drive partners llc Transaction Date 8…" at bounding box center [815, 347] width 1245 height 550
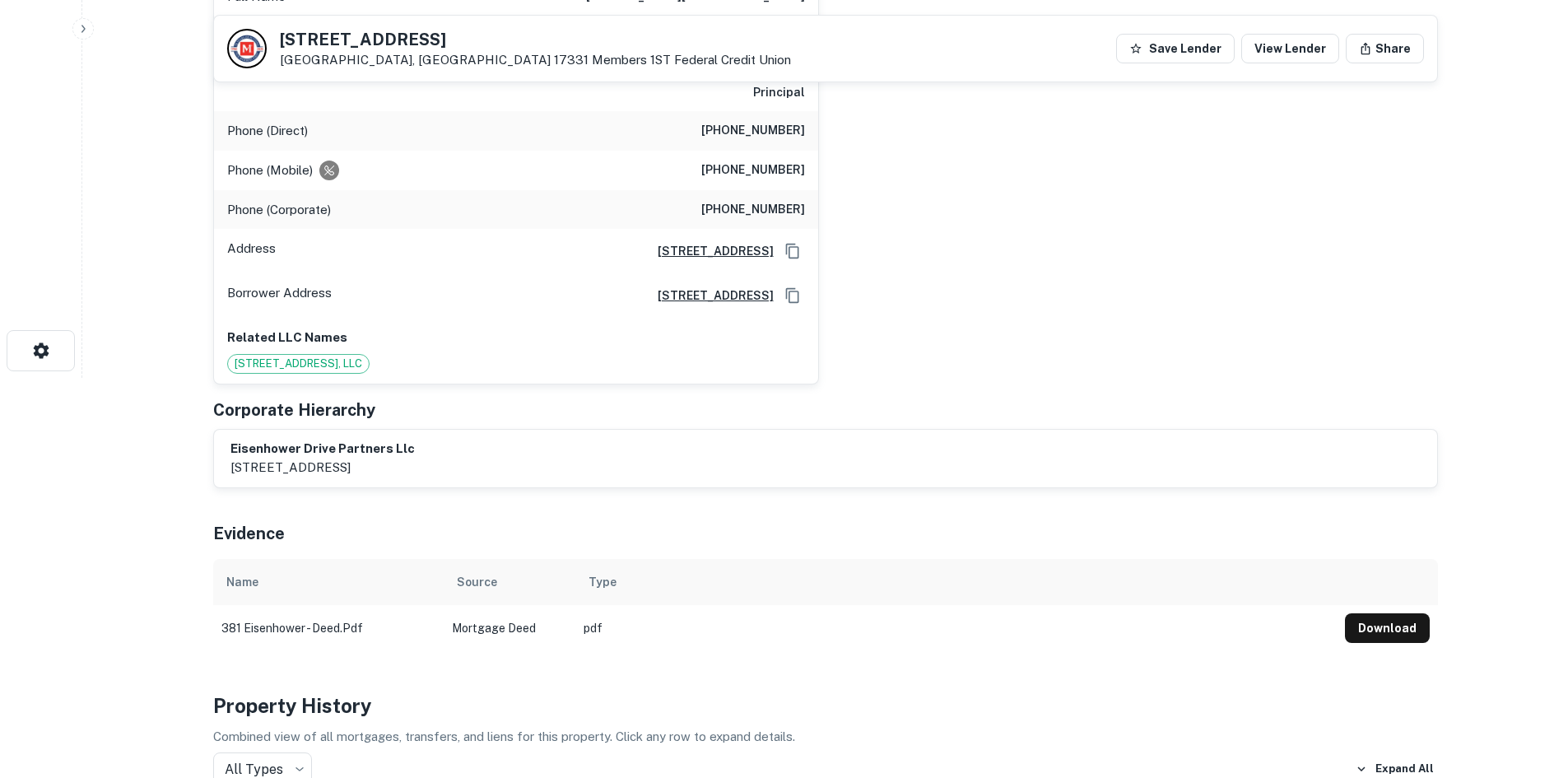
scroll to position [247, 0]
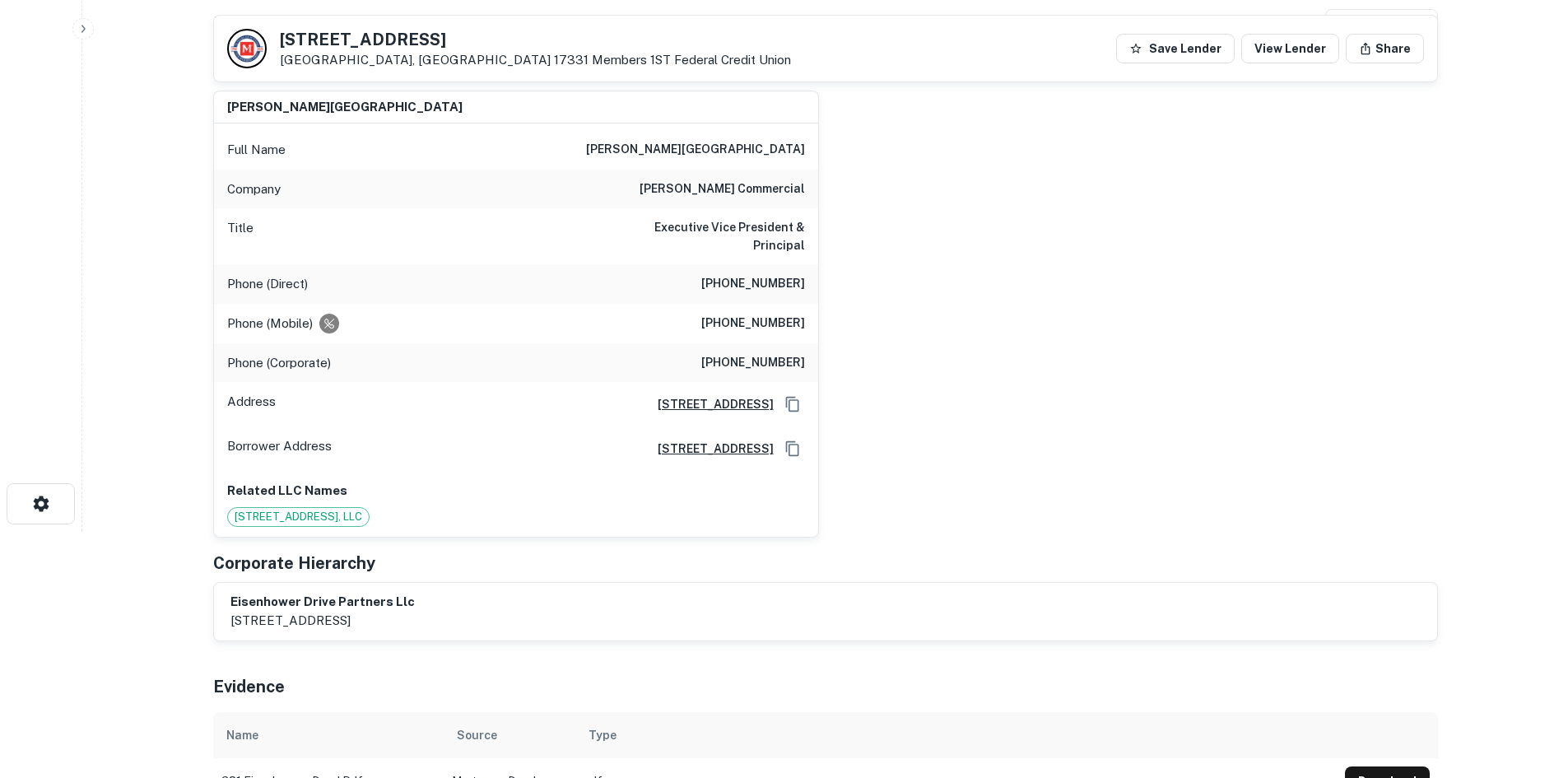
click at [783, 274] on h6 "(717) 852-4191" at bounding box center [753, 284] width 104 height 20
click at [741, 317] on div "Phone (Mobile) (717) 891-7368" at bounding box center [516, 322] width 604 height 39
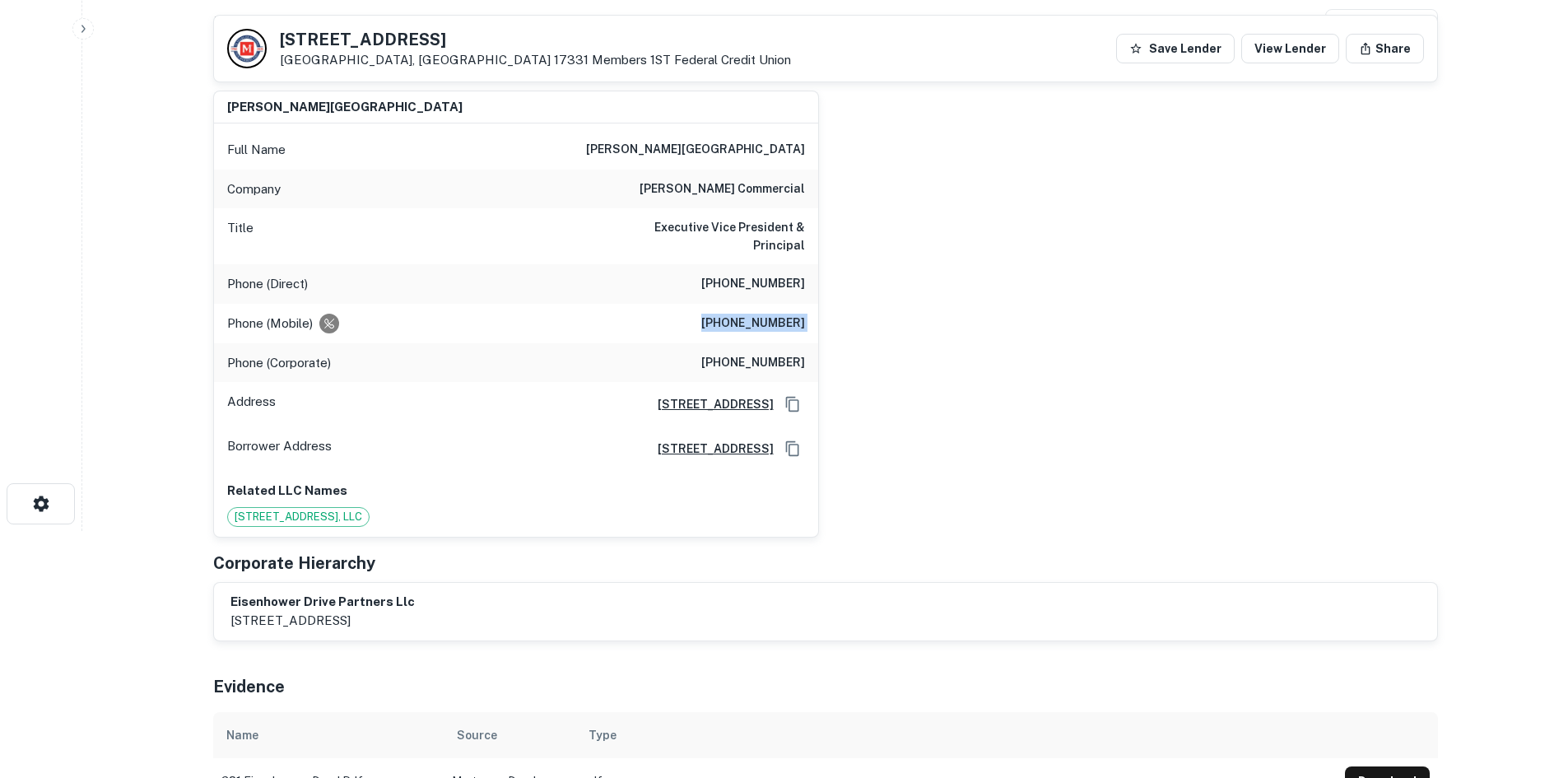
click at [741, 317] on div "Phone (Mobile) (717) 891-7368" at bounding box center [516, 322] width 604 height 39
click at [838, 349] on div "bradley a. rohrbaugh Full Name bradley a. rohrbaugh Company bennett williams co…" at bounding box center [819, 307] width 1238 height 460
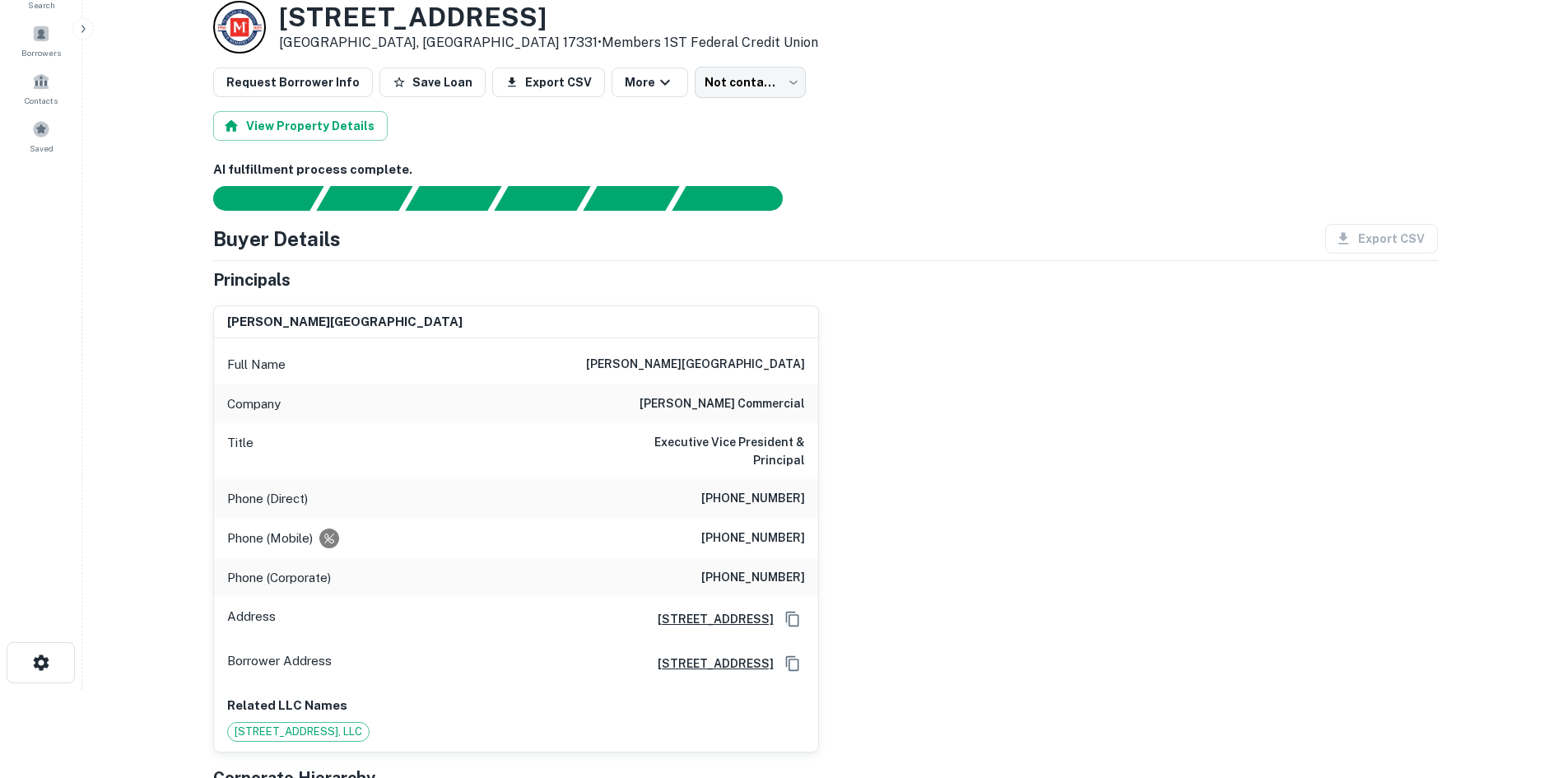
scroll to position [82, 0]
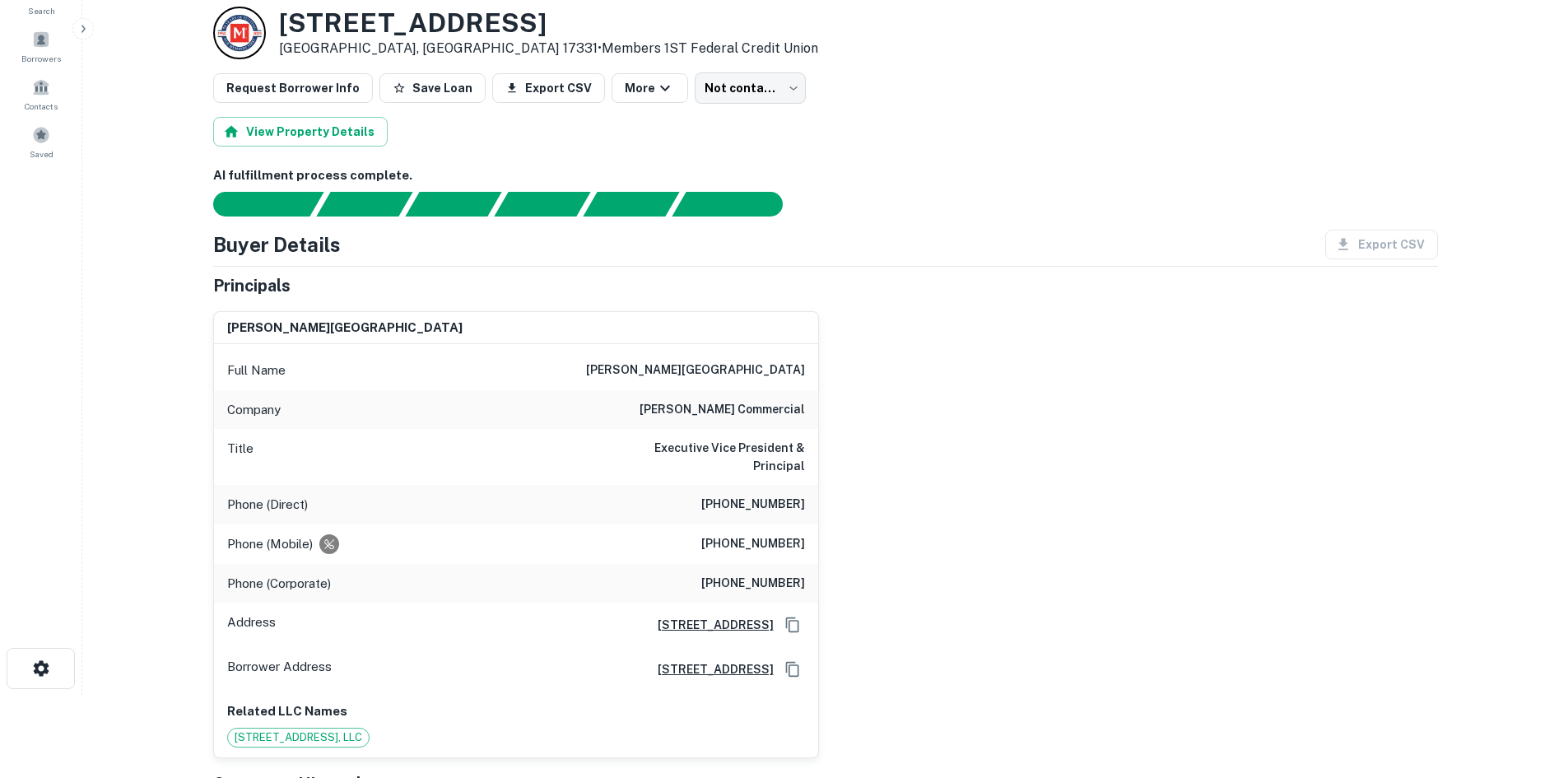
click at [791, 398] on div "Company bennett williams commercial" at bounding box center [516, 409] width 604 height 39
click at [790, 400] on h6 "bennett williams commercial" at bounding box center [723, 410] width 166 height 20
click at [714, 88] on body "Search Borrowers Contacts Saved Back to borrower requests Loan Details 381 Eise…" at bounding box center [784, 307] width 1568 height 778
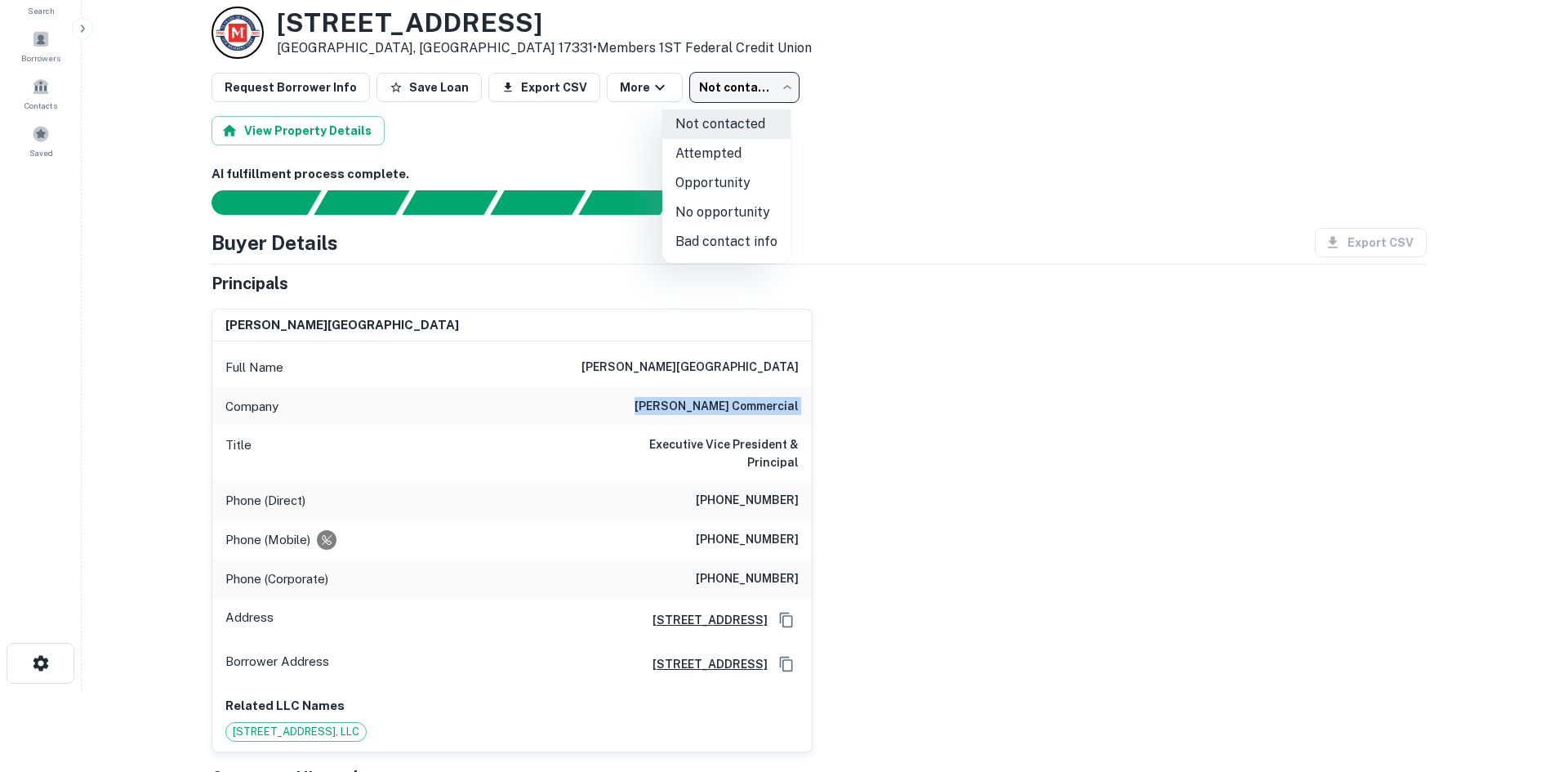
click at [715, 214] on li "No opportunity" at bounding box center [727, 212] width 128 height 30
type input "**********"
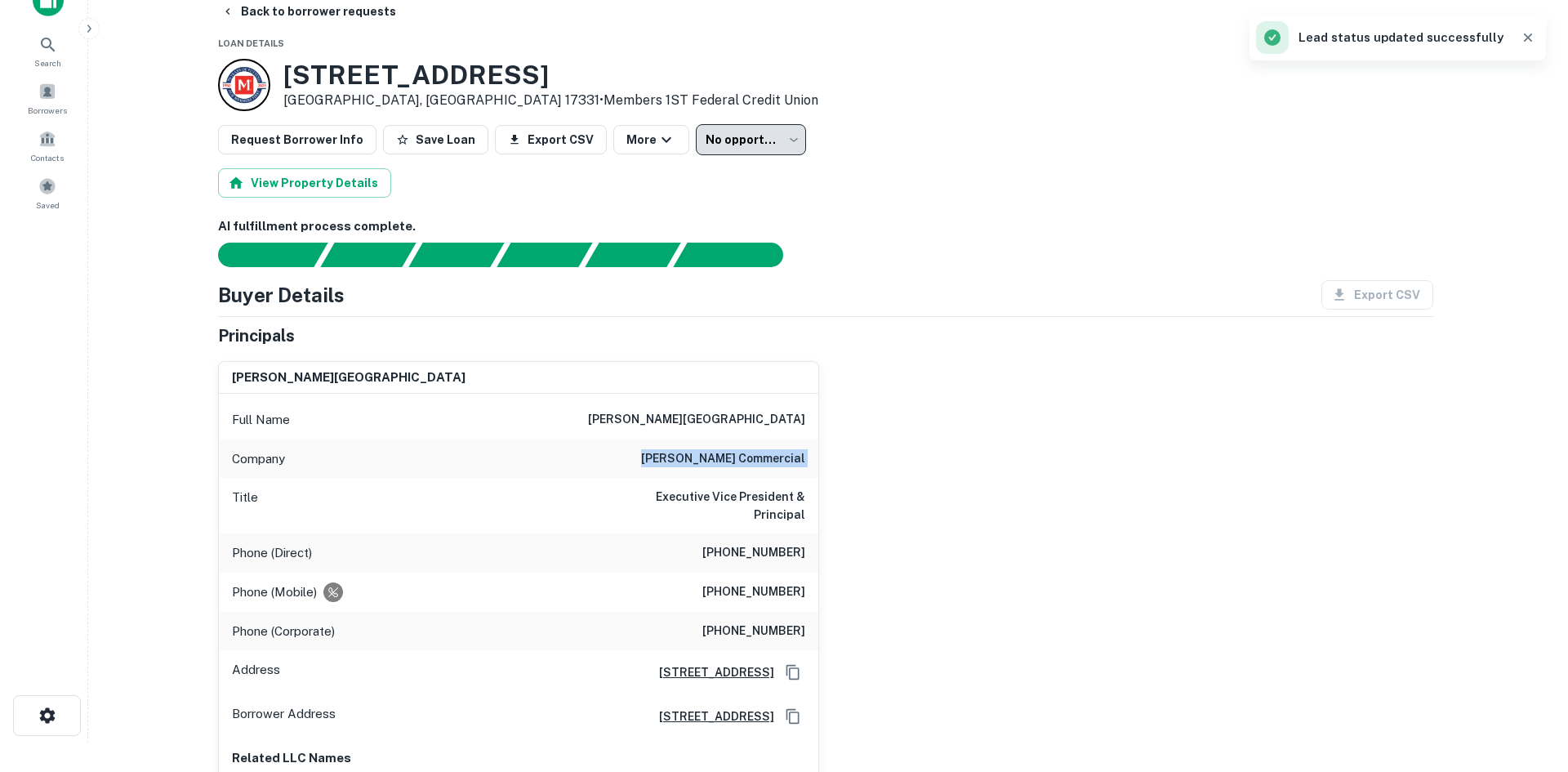
scroll to position [0, 0]
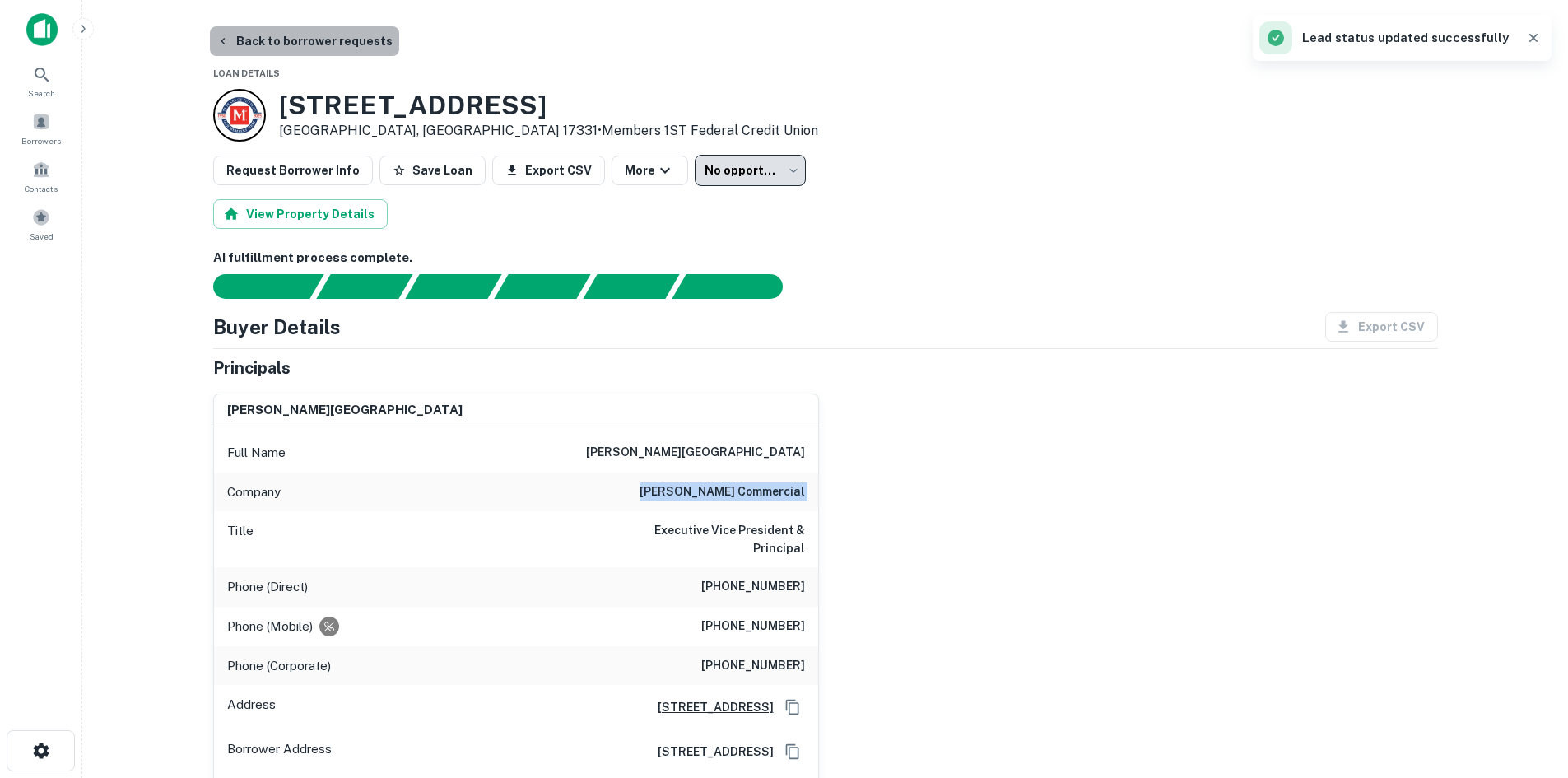
click at [321, 30] on button "Back to borrower requests" at bounding box center [304, 41] width 190 height 30
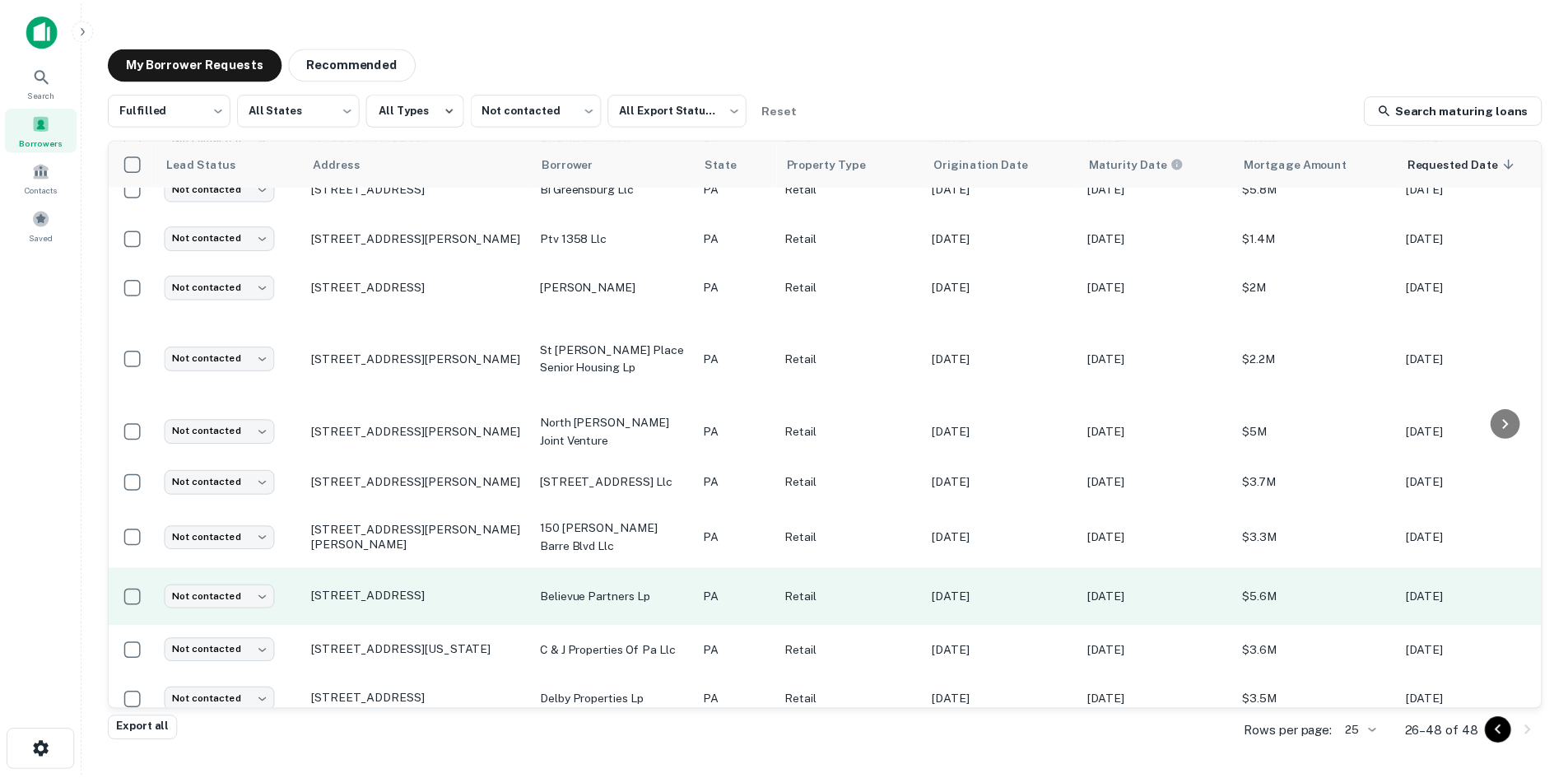
scroll to position [684, 0]
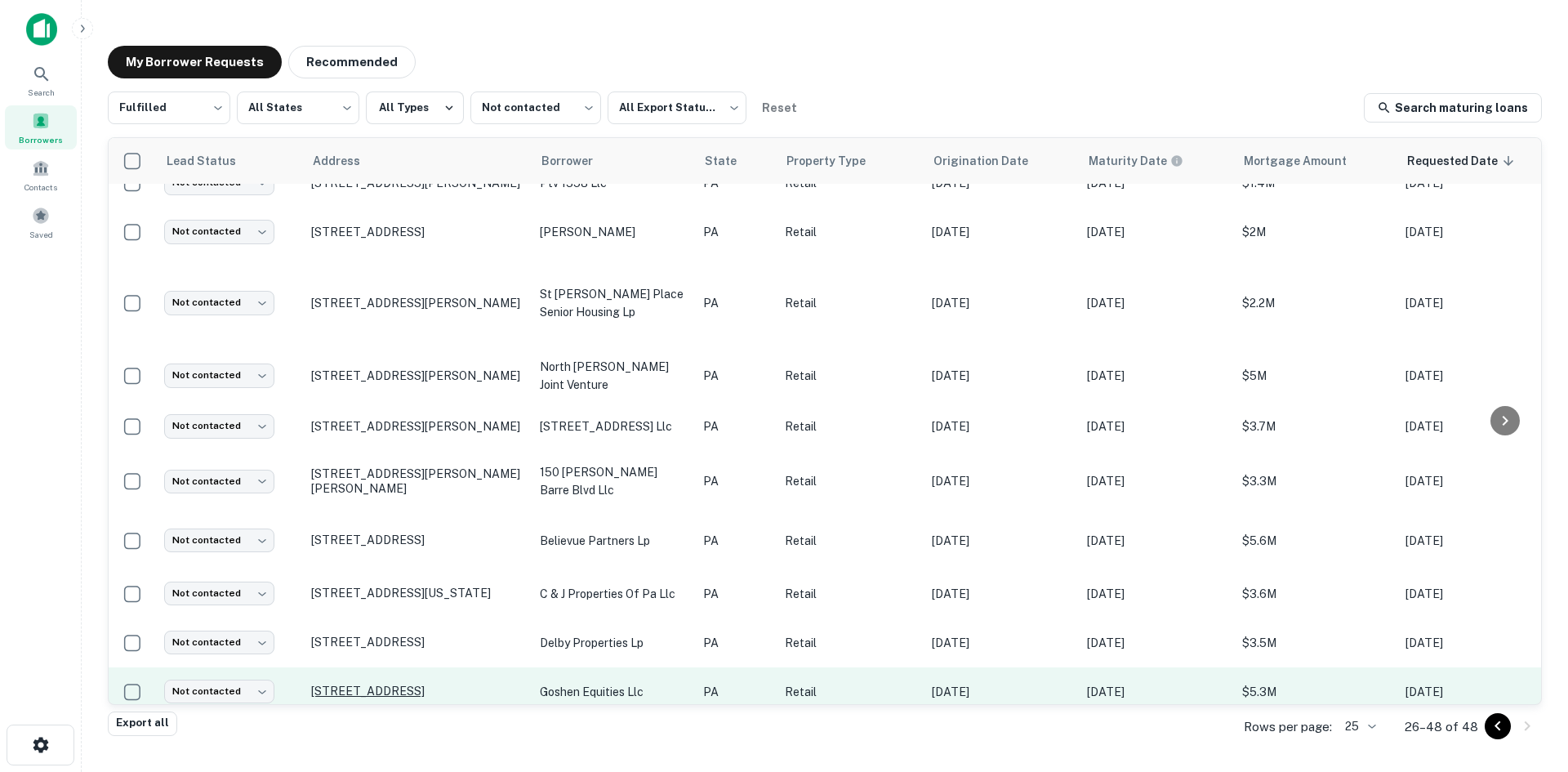
click at [464, 683] on p "1546 Paoli Pike West Chester, PA 19380" at bounding box center [417, 691] width 212 height 14
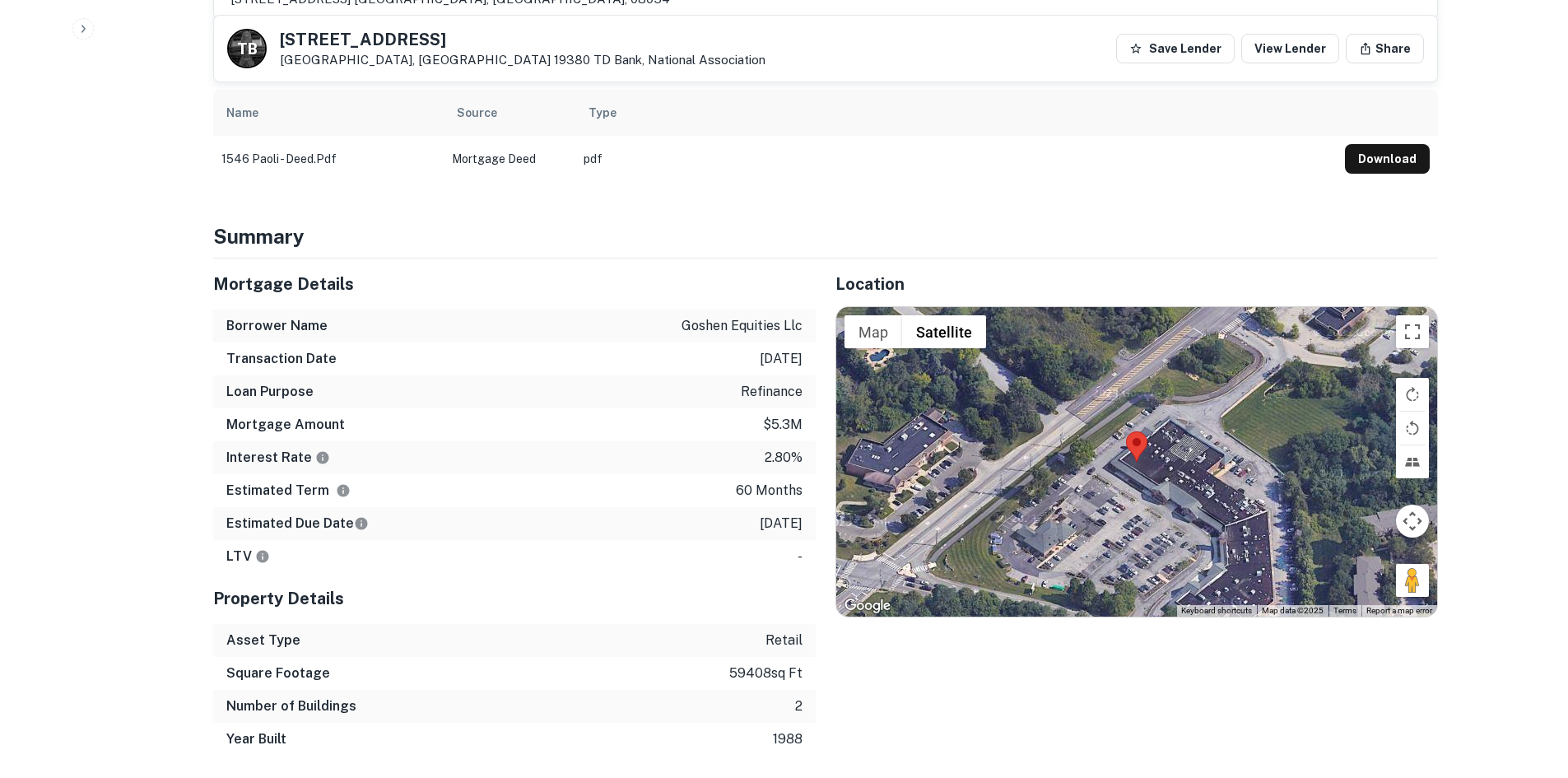
scroll to position [824, 0]
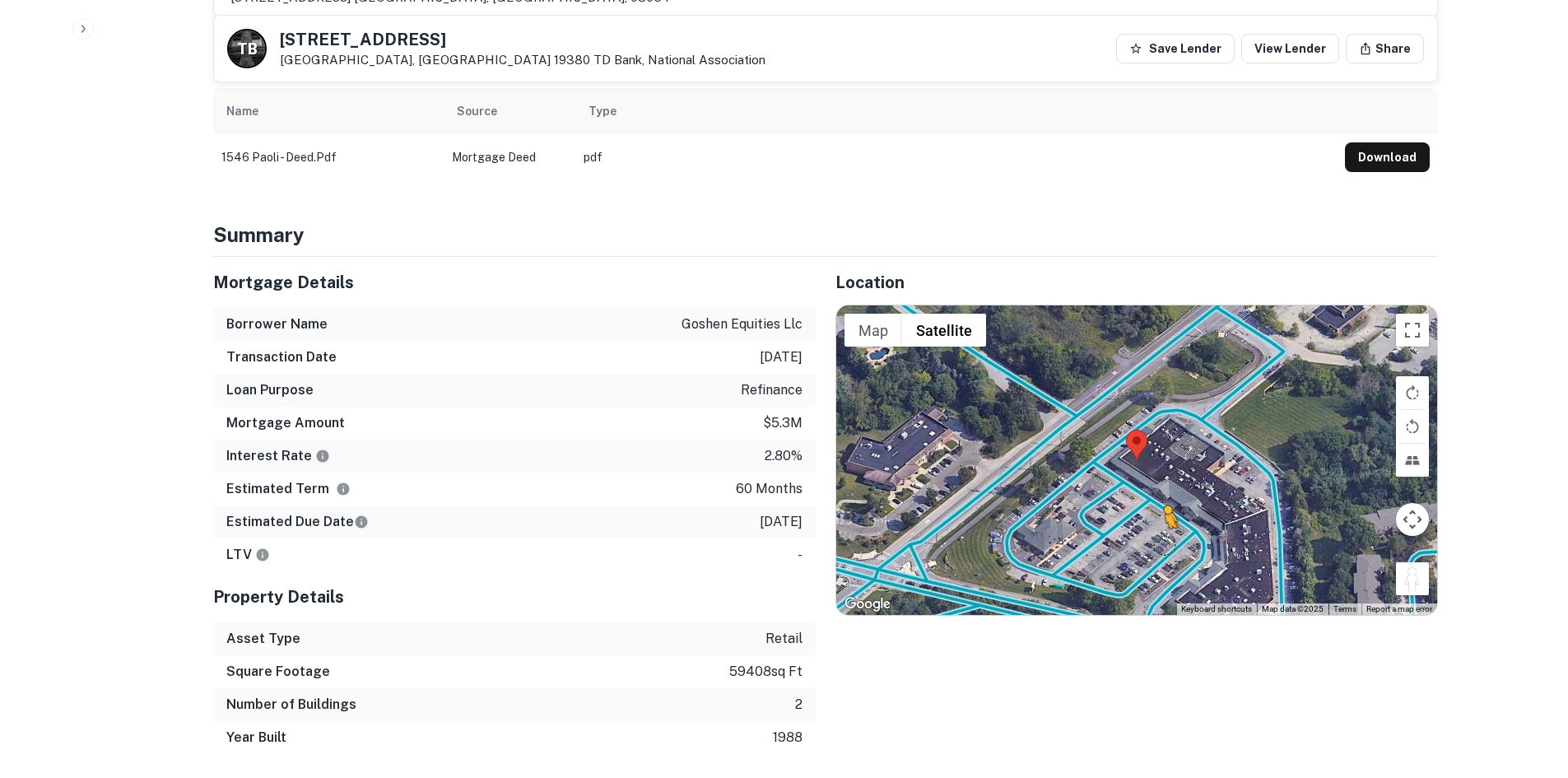
drag, startPoint x: 1414, startPoint y: 543, endPoint x: 1107, endPoint y: 482, distance: 313.0
click at [1107, 482] on div "To activate drag with keyboard, press Alt + Enter. Once in keyboard drag state,…" at bounding box center [1137, 460] width 601 height 310
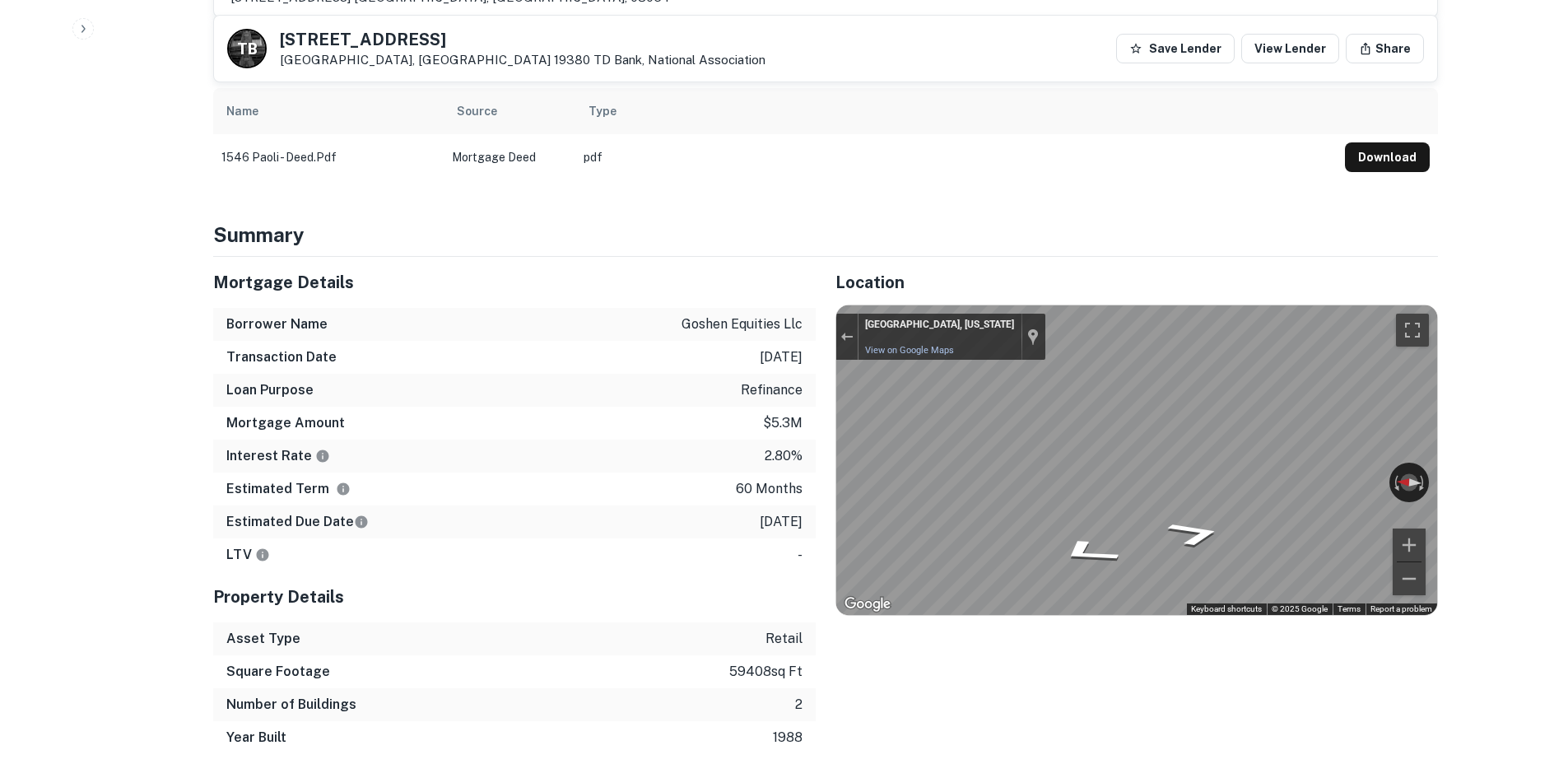
click at [797, 456] on div "Mortgage Details Borrower Name goshen equities llc Transaction Date 8/16/2021 L…" at bounding box center [815, 506] width 1245 height 497
click at [735, 456] on div "Mortgage Details Borrower Name goshen equities llc Transaction Date 8/16/2021 L…" at bounding box center [815, 506] width 1245 height 497
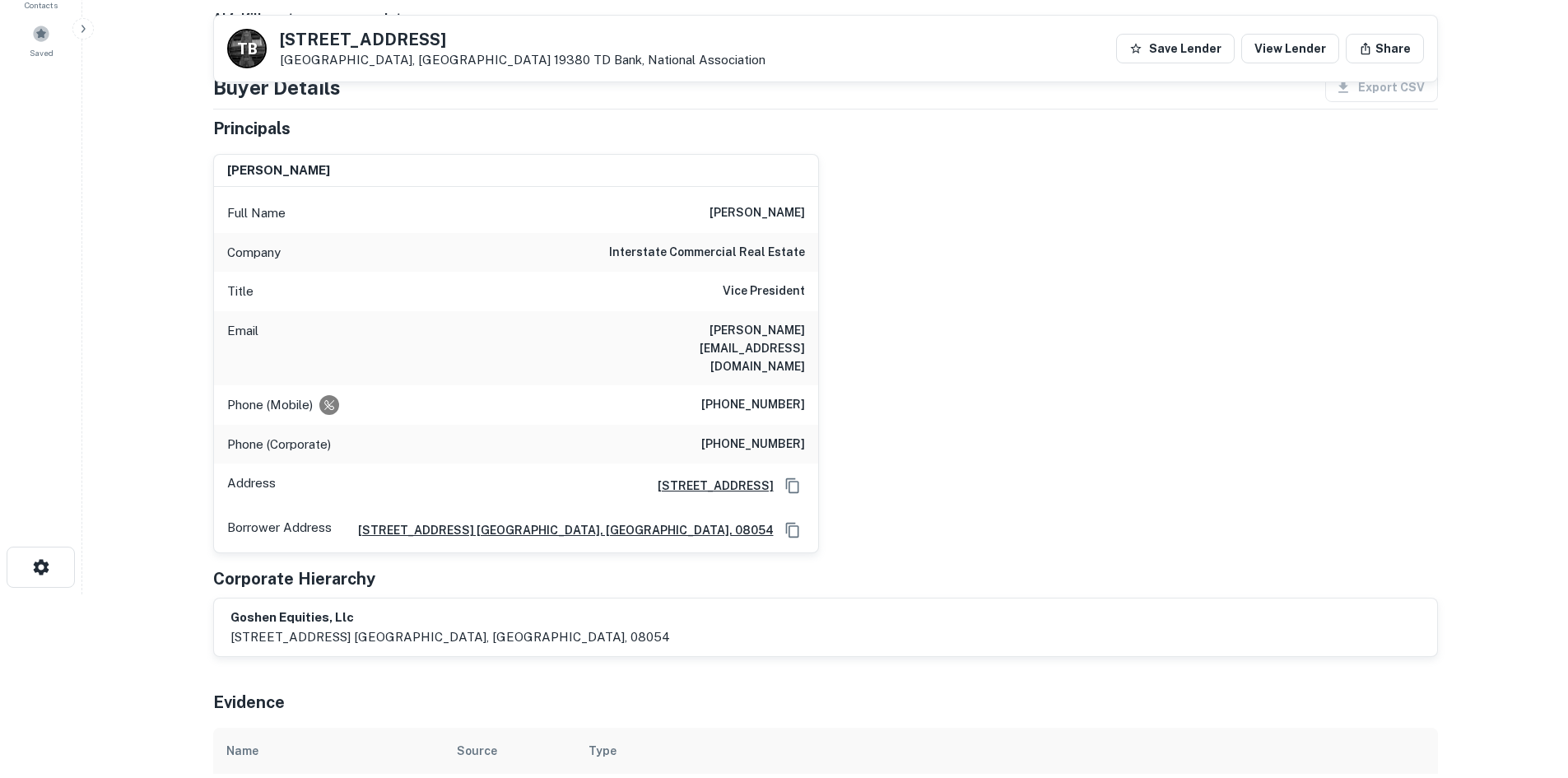
scroll to position [0, 0]
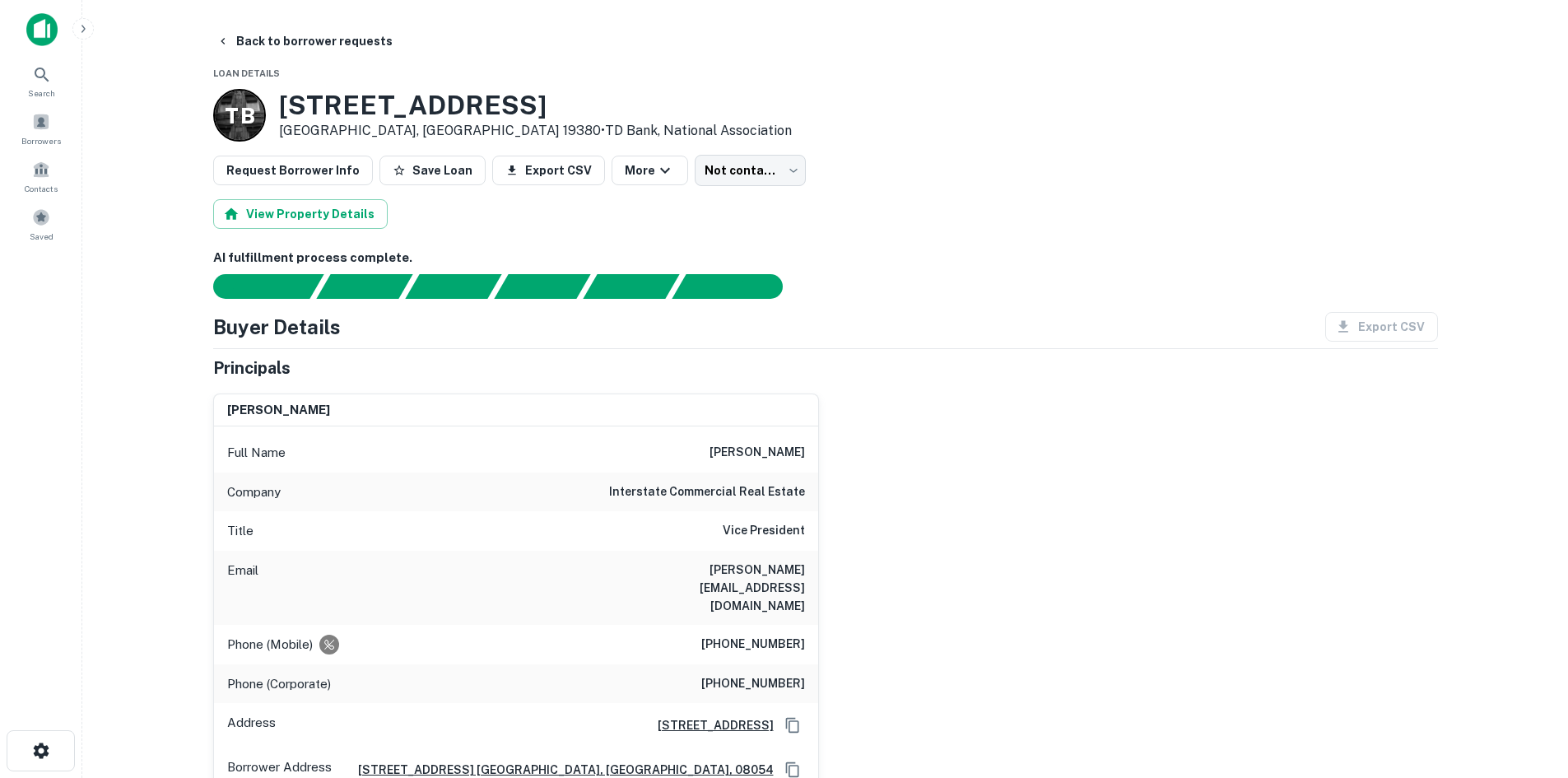
click at [785, 477] on div "Company interstate commercial real estate" at bounding box center [516, 492] width 604 height 39
click at [762, 635] on h6 "(609) 560-9200" at bounding box center [753, 645] width 104 height 20
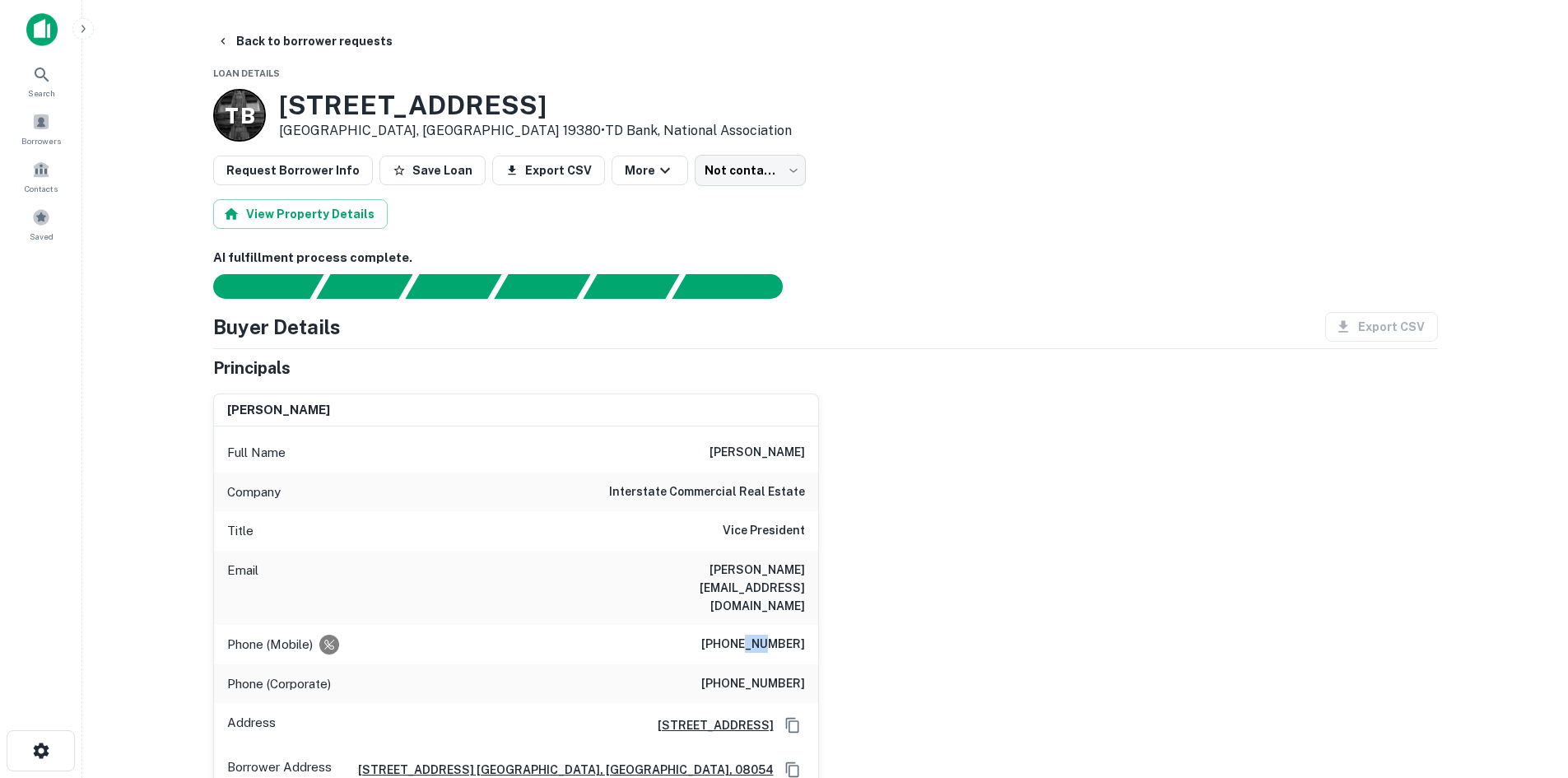
click at [762, 635] on h6 "(609) 560-9200" at bounding box center [753, 645] width 104 height 20
